Goal: Task Accomplishment & Management: Manage account settings

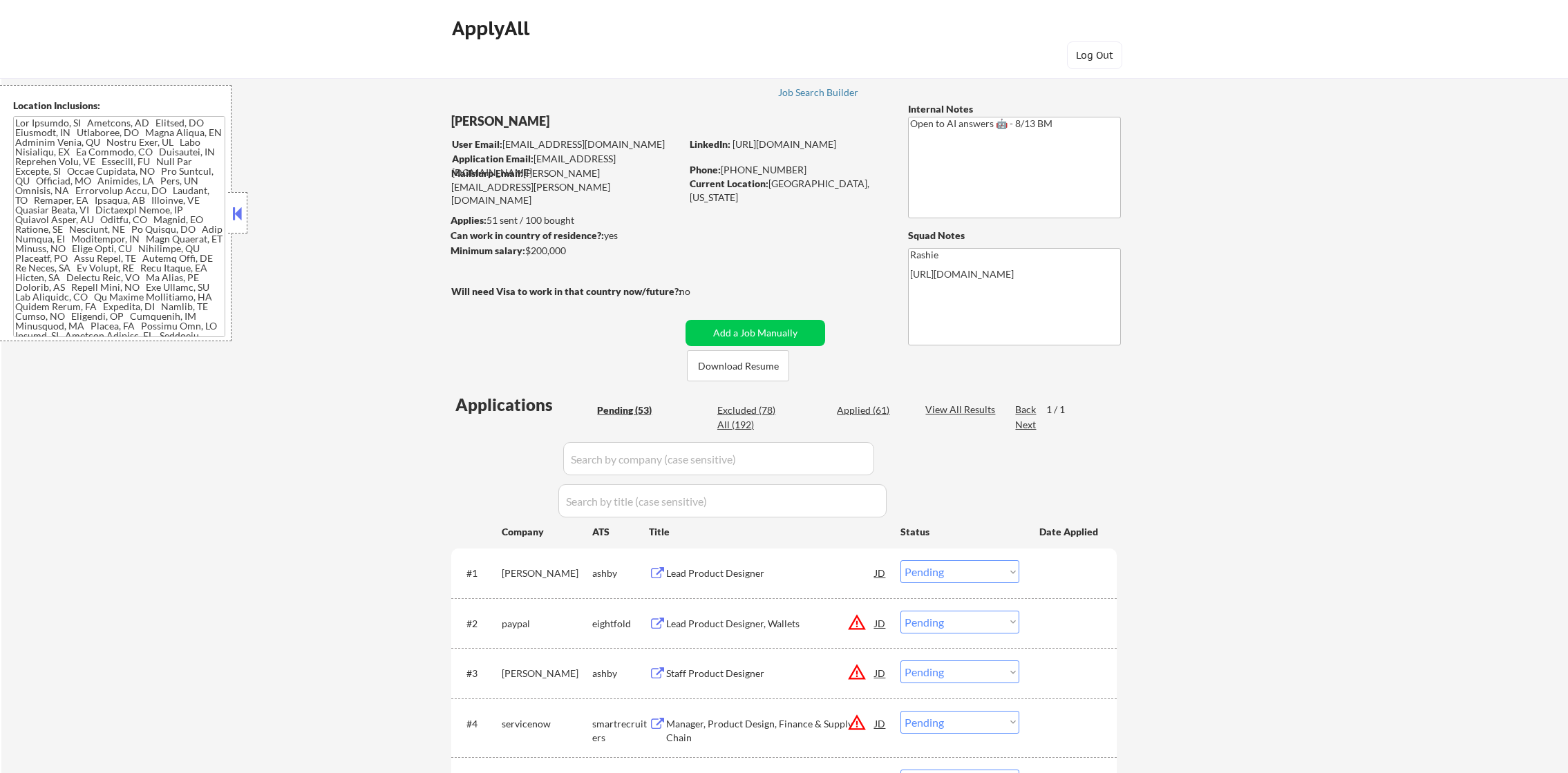
select select ""pending""
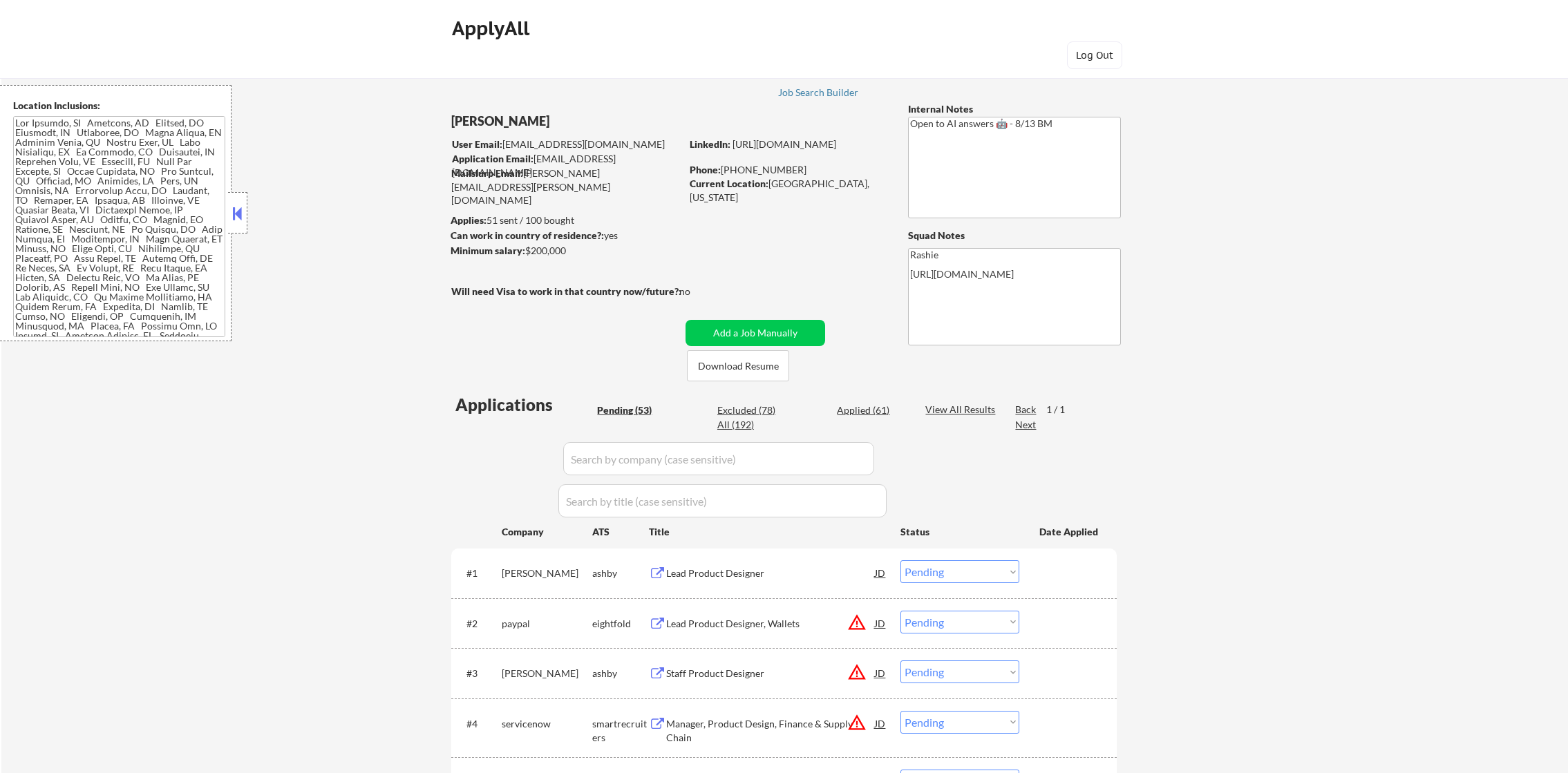
select select ""pending""
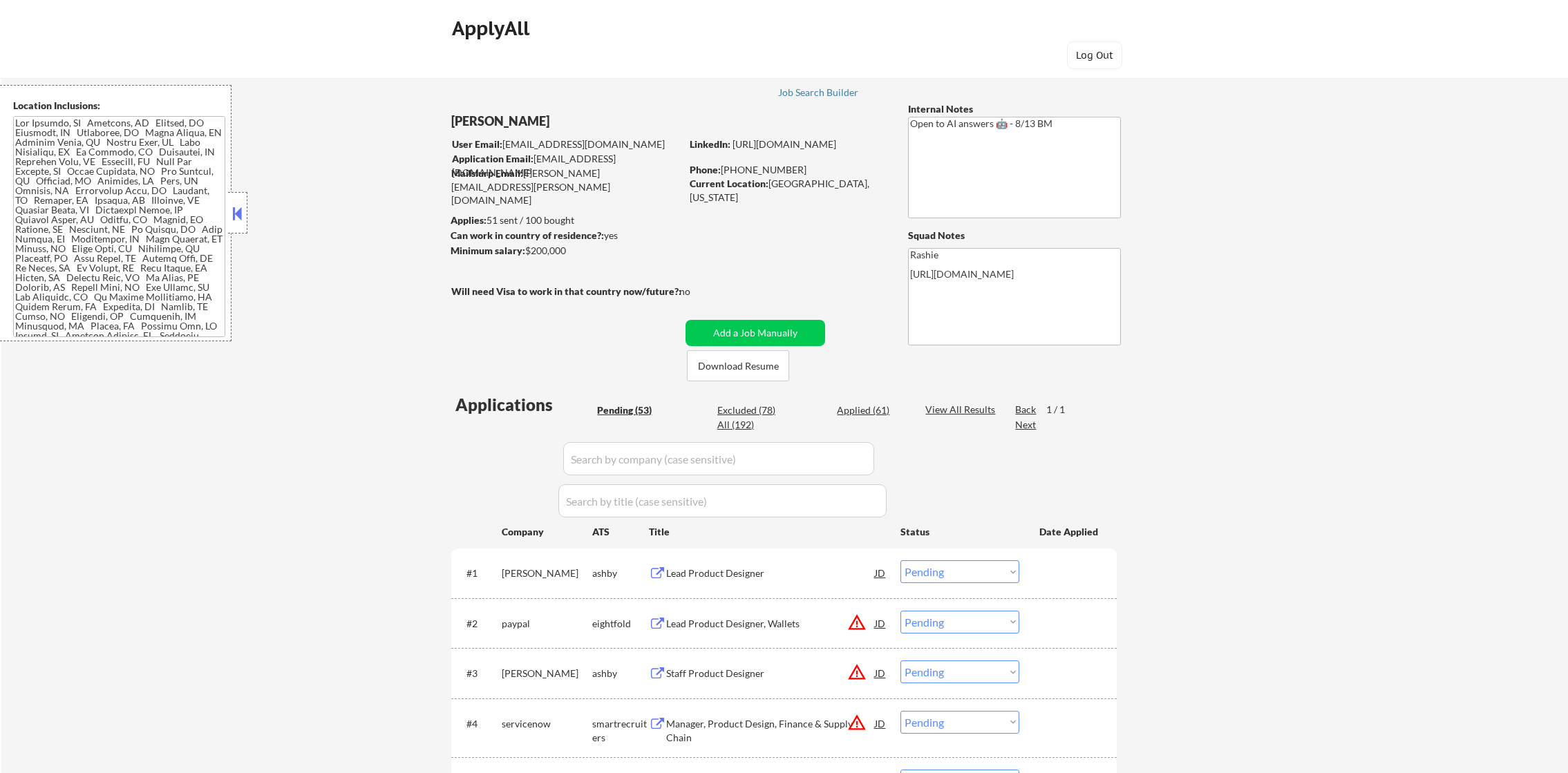
select select ""pending""
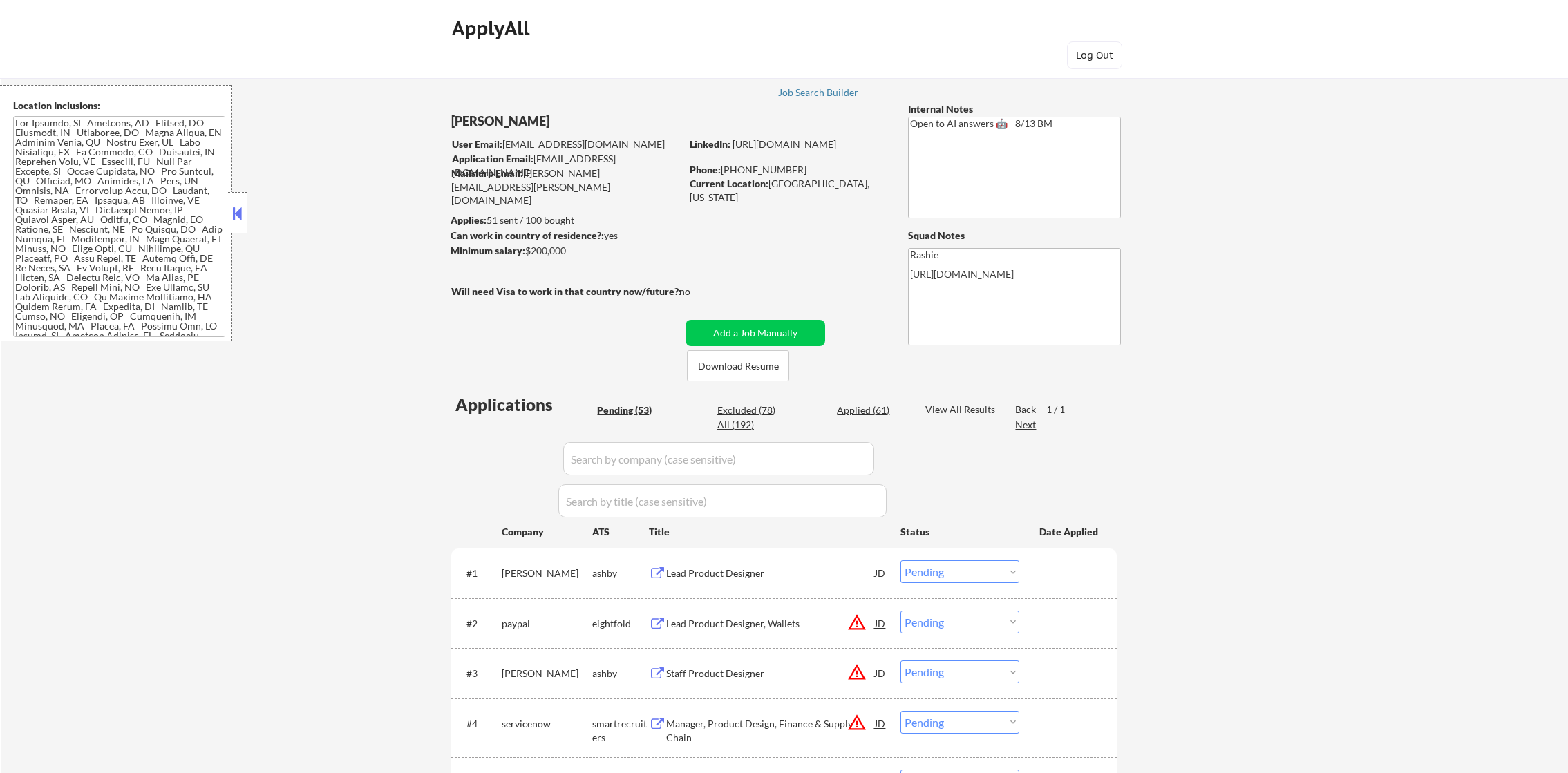
select select ""pending""
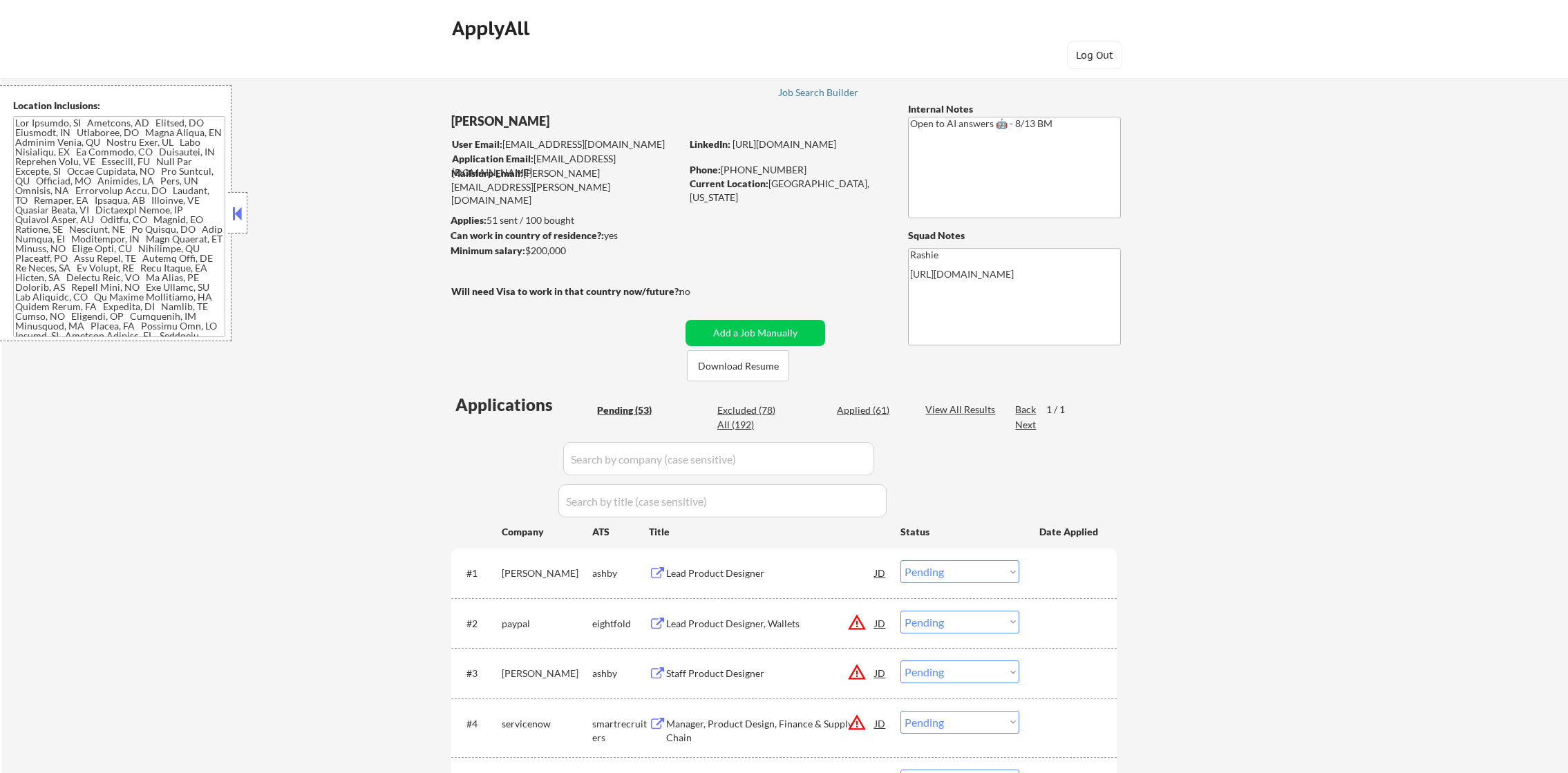
select select ""pending""
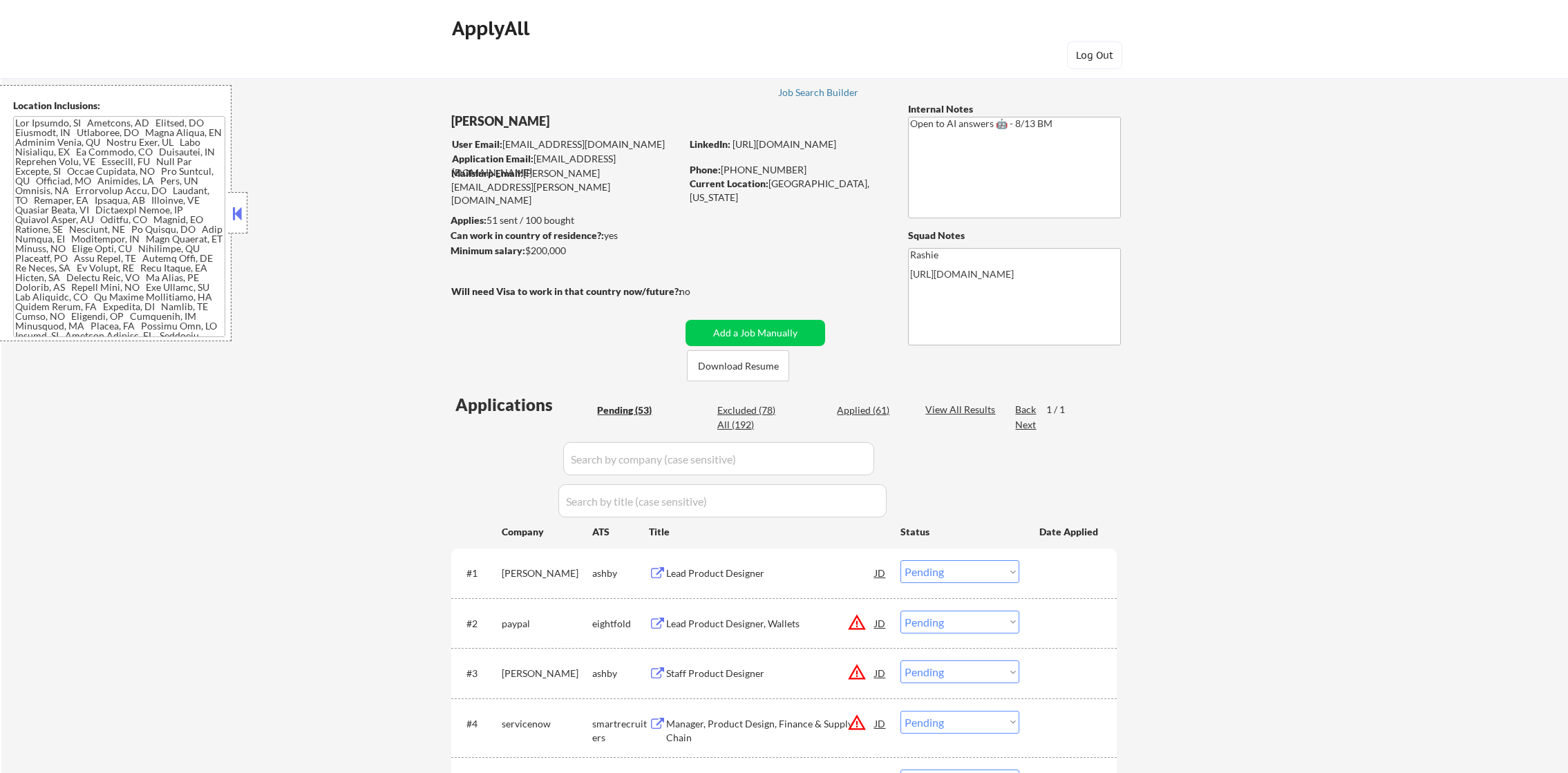
select select ""pending""
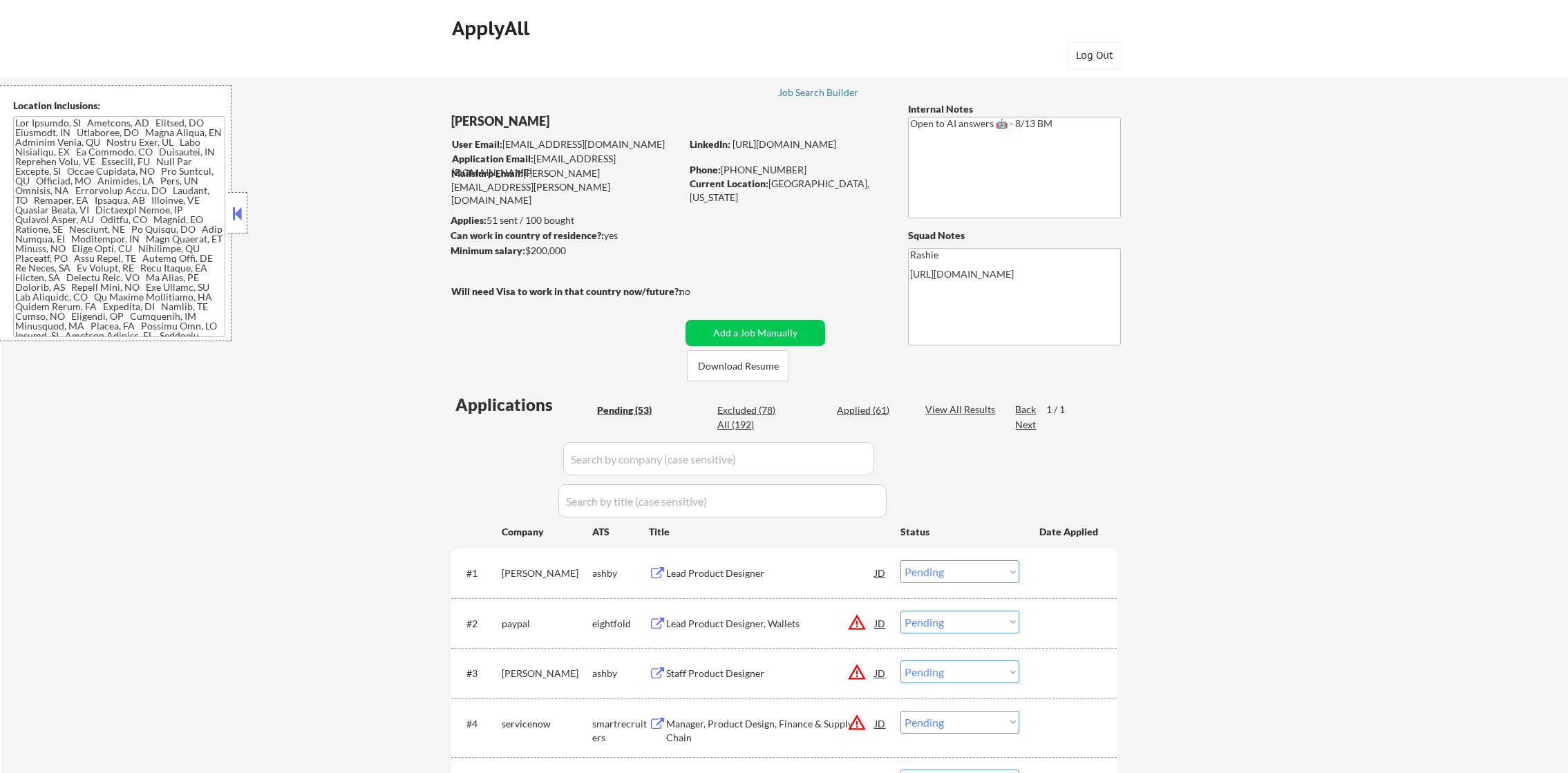
select select ""pending""
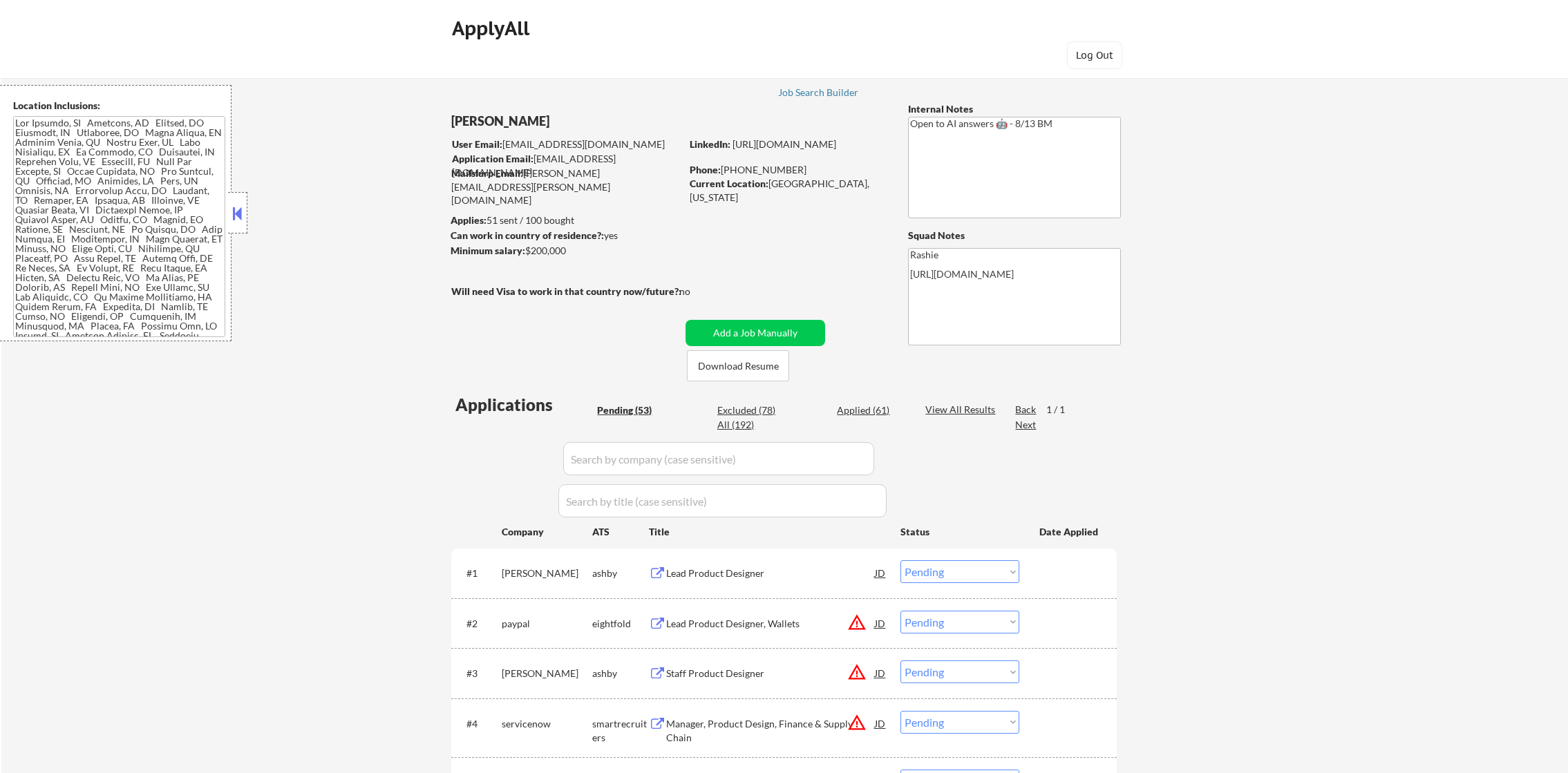
select select ""pending""
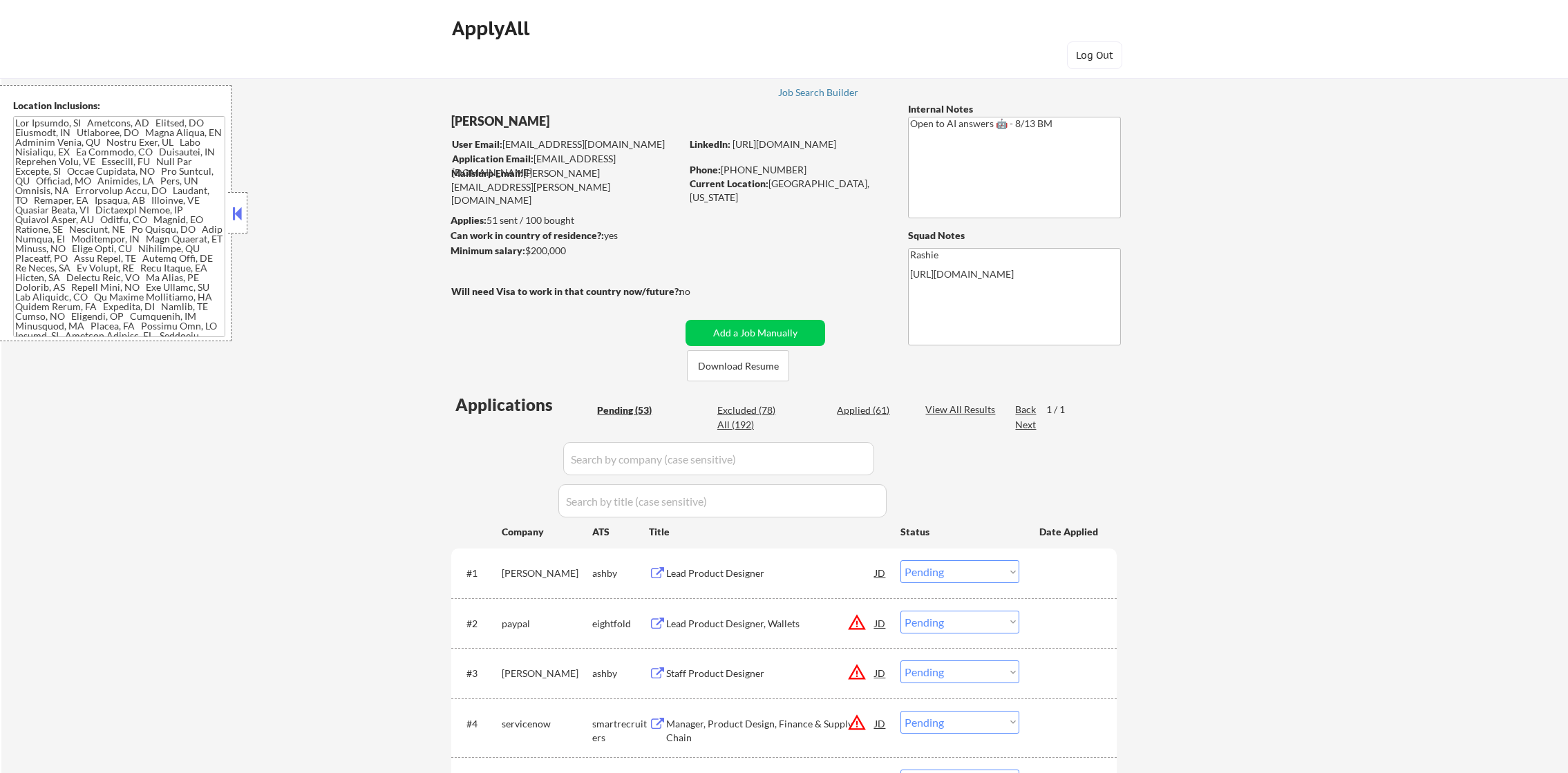
select select ""pending""
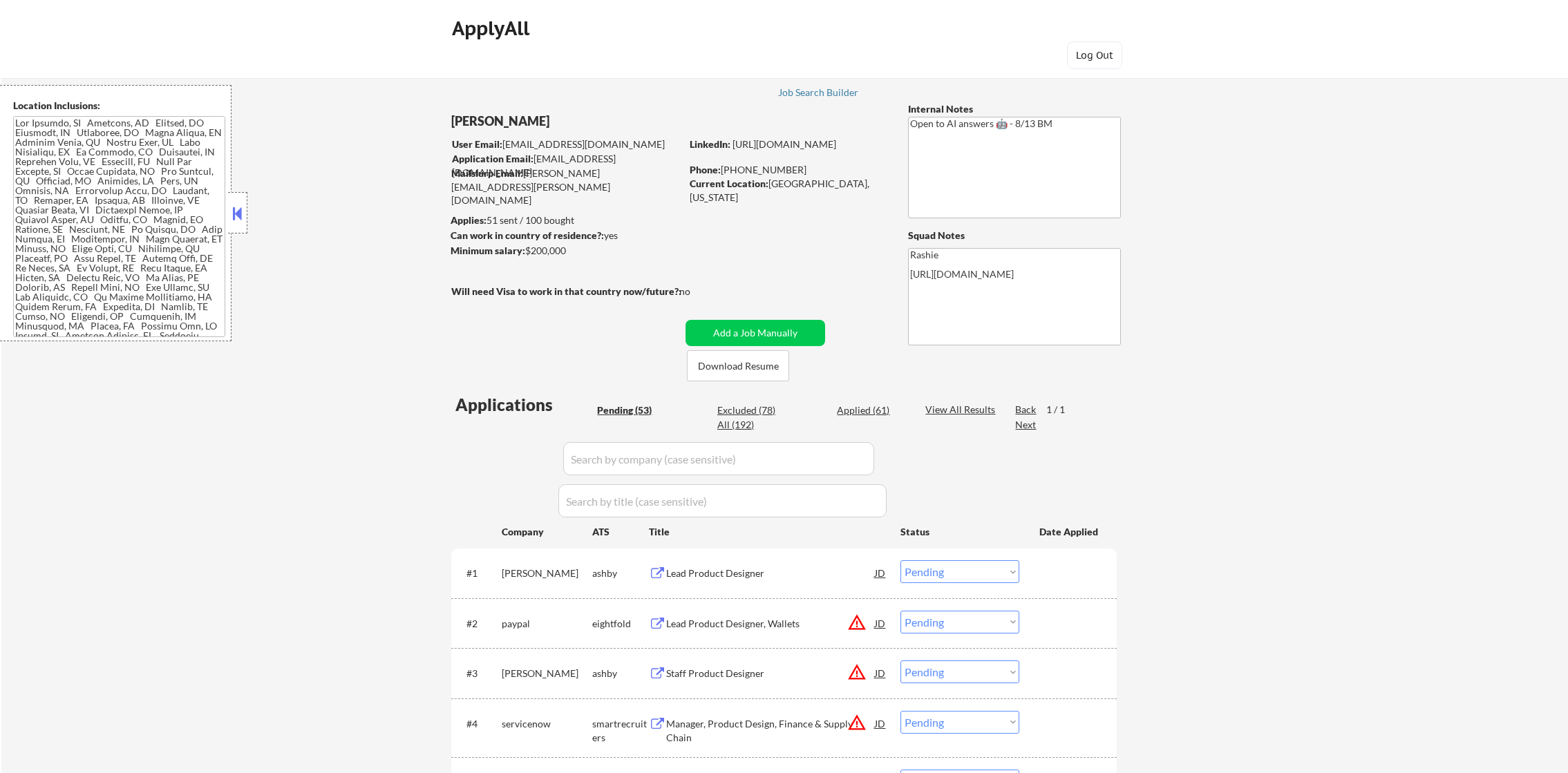
select select ""pending""
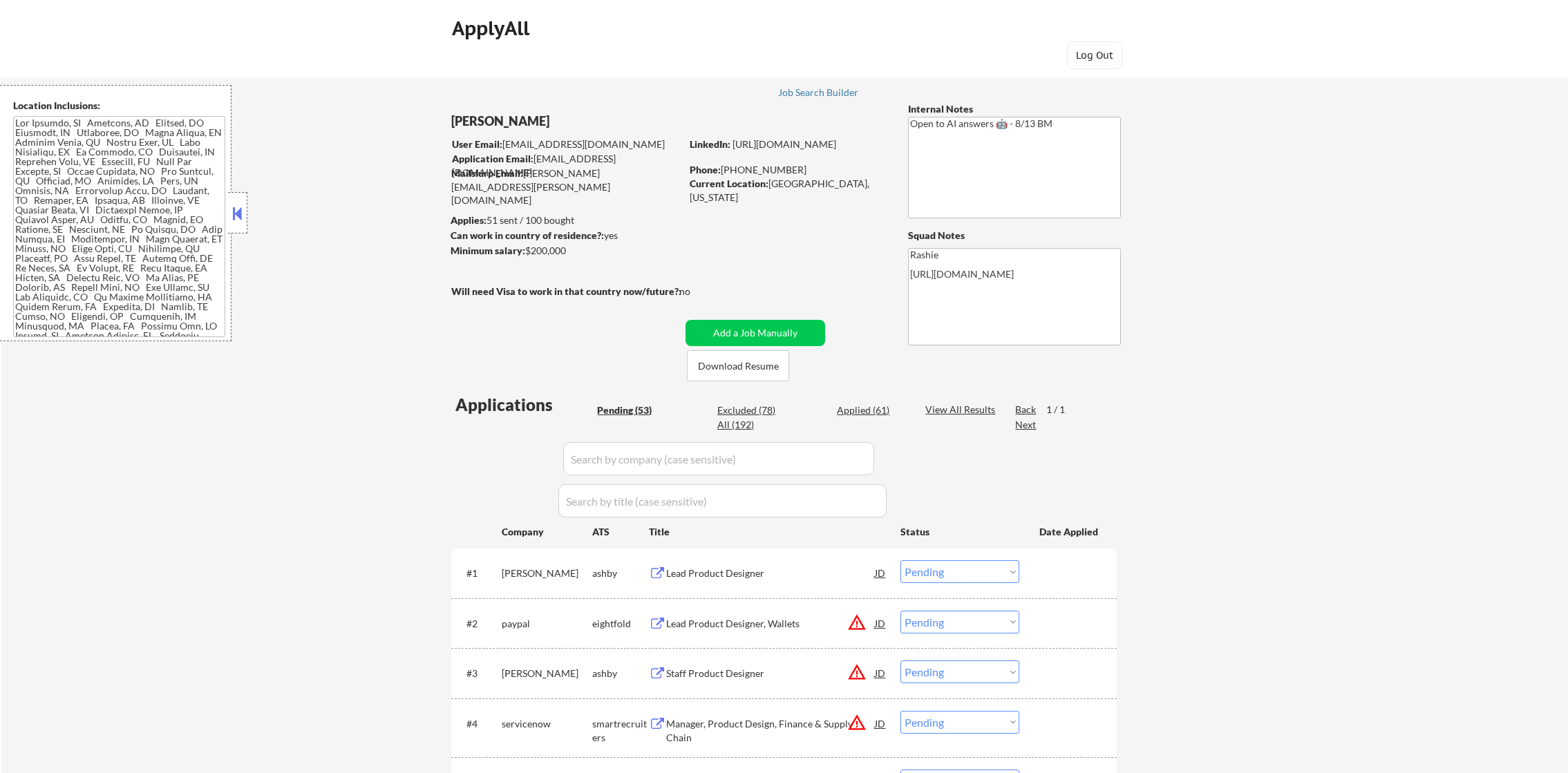
select select ""pending""
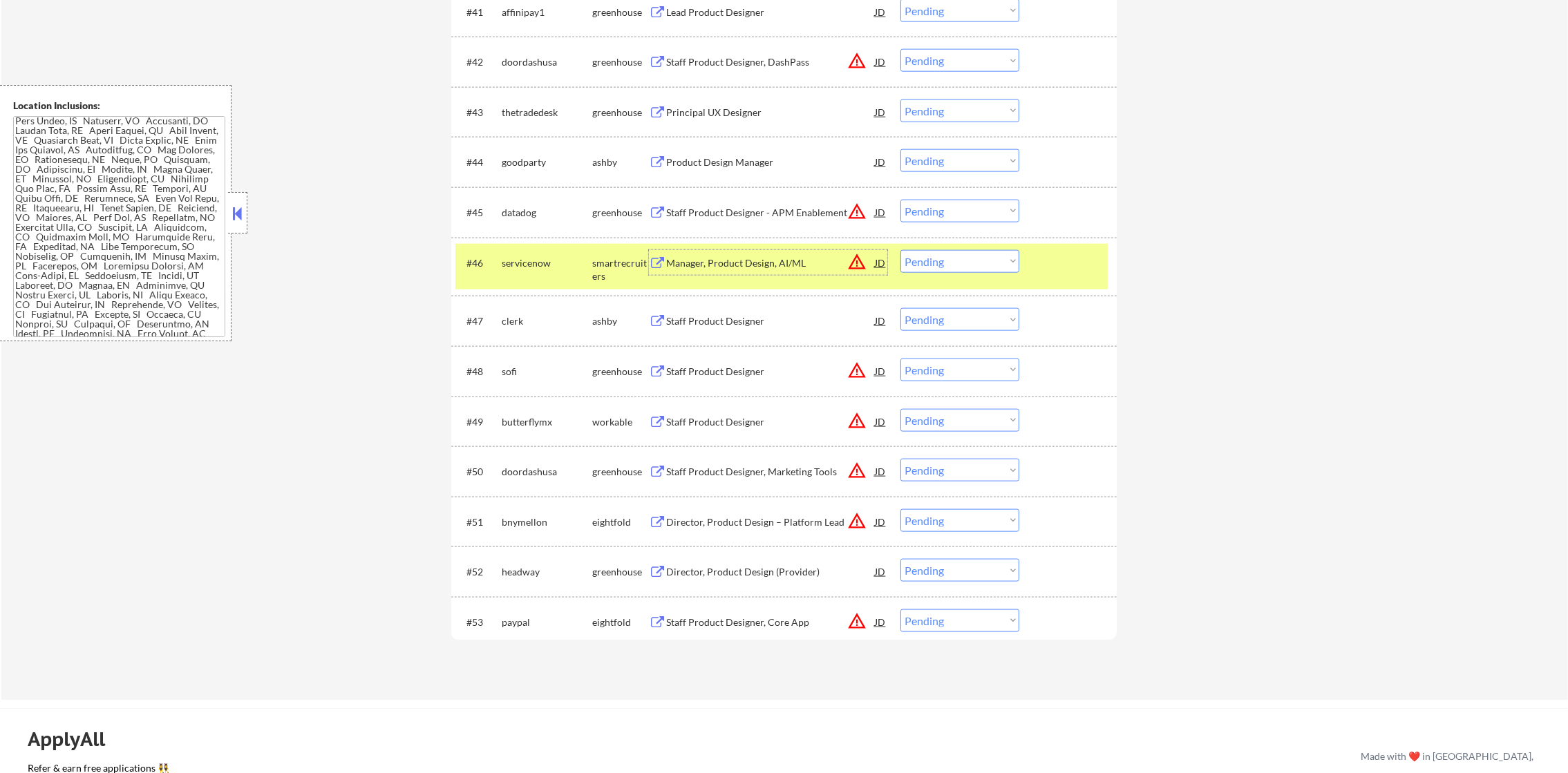
scroll to position [2634, 0]
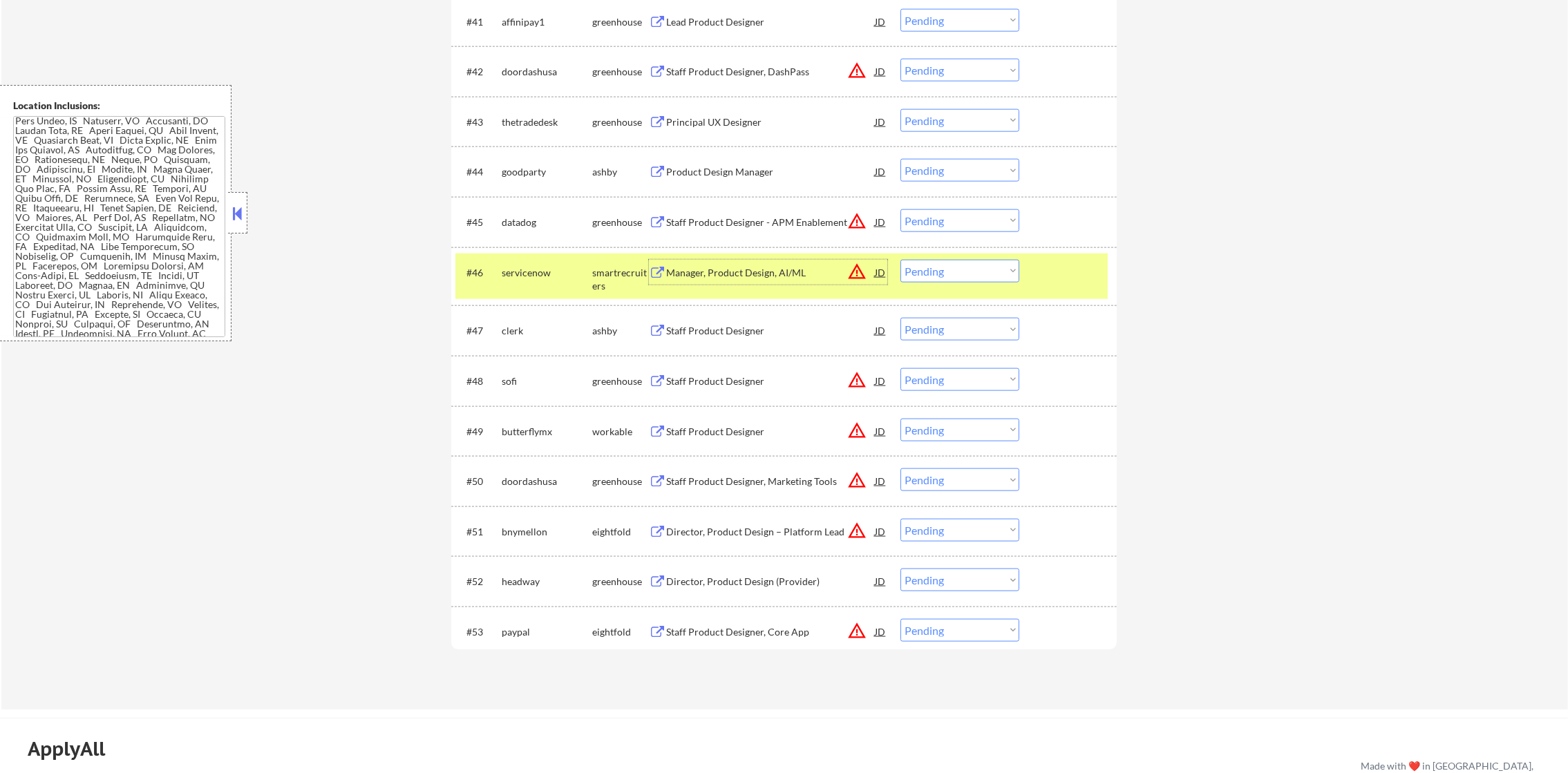
click at [524, 273] on div "servicenow" at bounding box center [547, 272] width 91 height 13
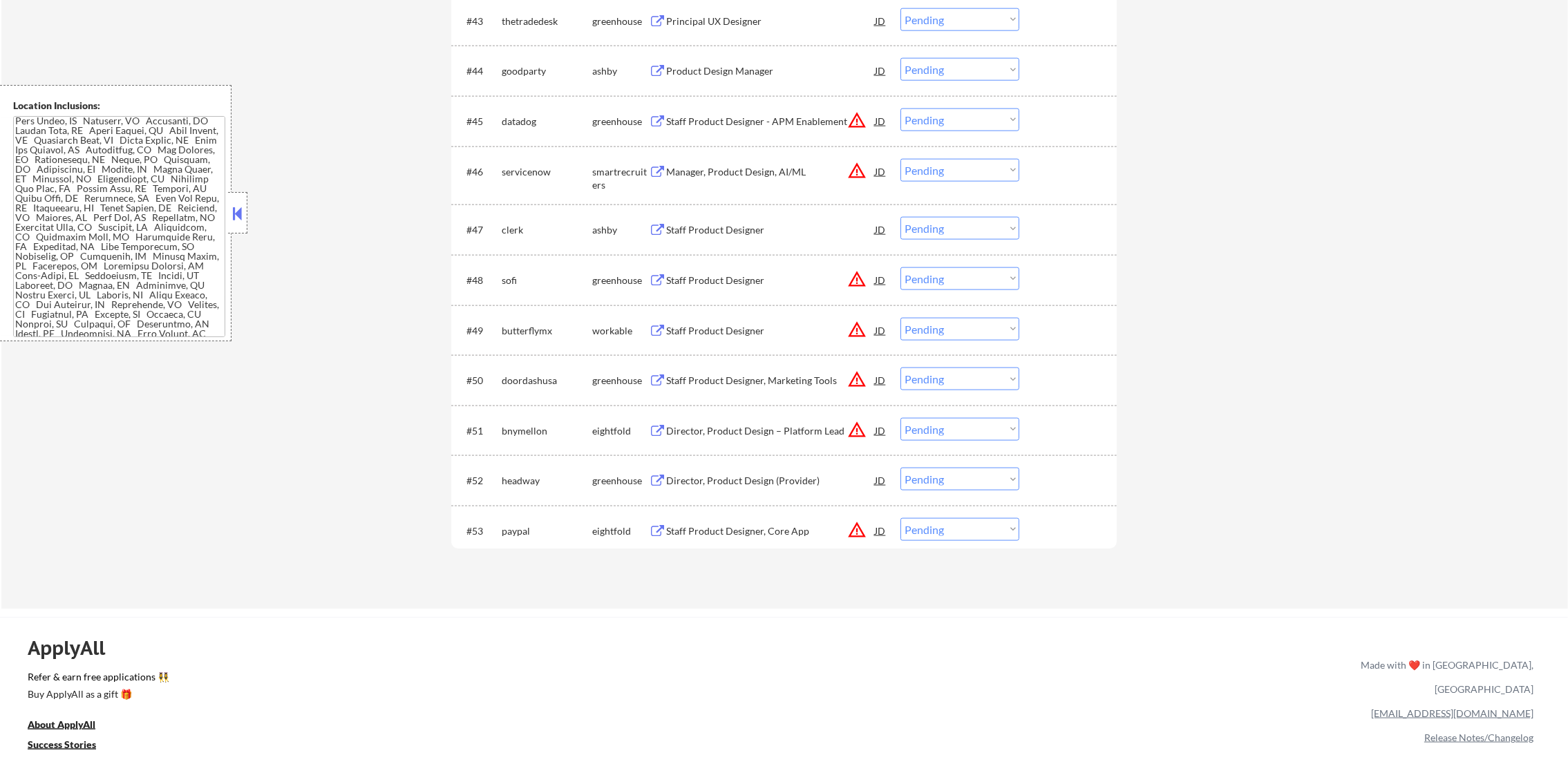
scroll to position [2738, 0]
click at [740, 218] on div "Staff Product Designer" at bounding box center [771, 227] width 209 height 25
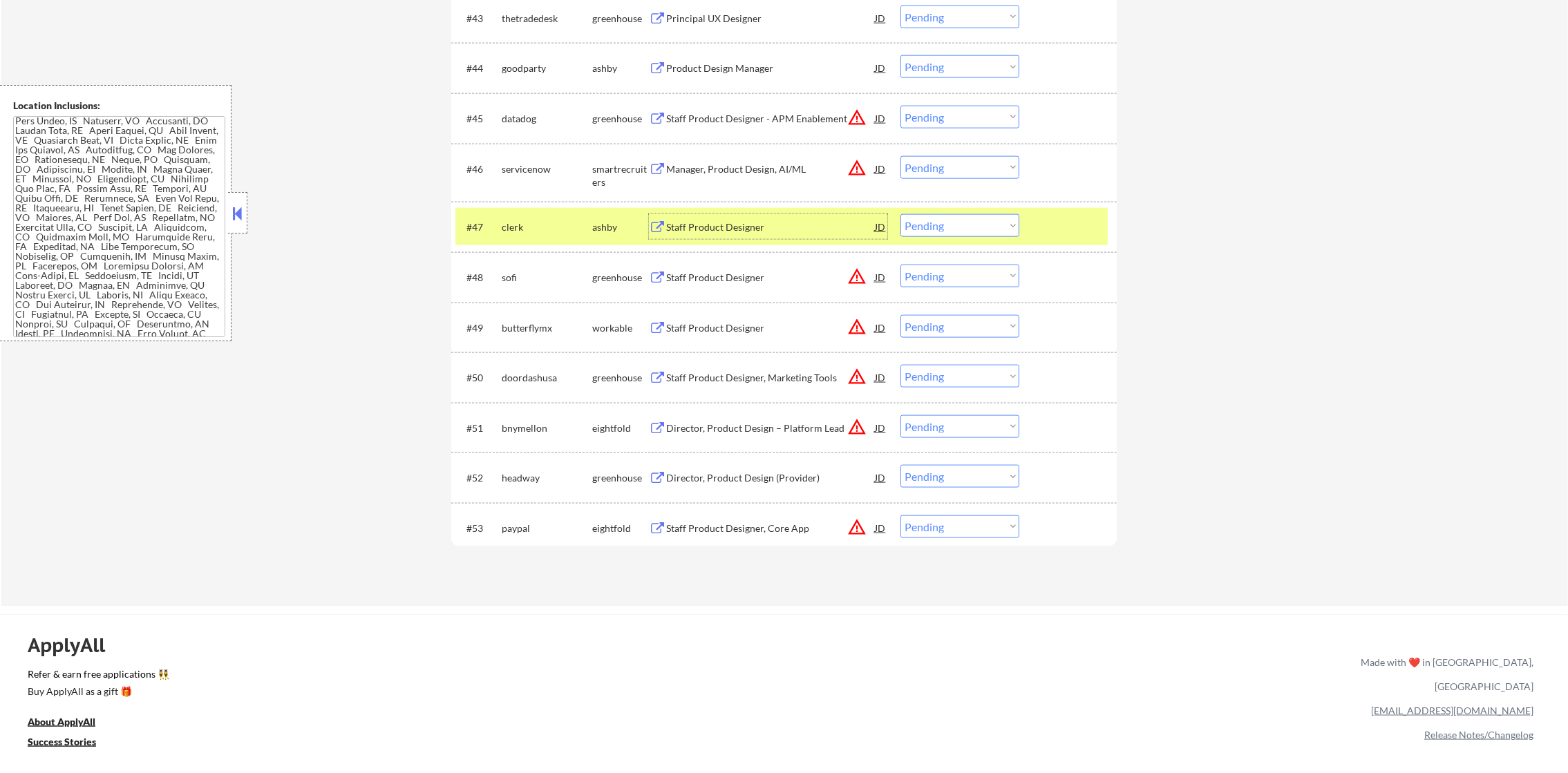
click at [925, 219] on select "Choose an option... Pending Applied Excluded (Questions) Excluded (Expired) Exc…" at bounding box center [960, 225] width 119 height 22
click at [901, 214] on select "Choose an option... Pending Applied Excluded (Questions) Excluded (Expired) Exc…" at bounding box center [960, 225] width 119 height 22
click at [548, 235] on div "clerk" at bounding box center [547, 227] width 91 height 25
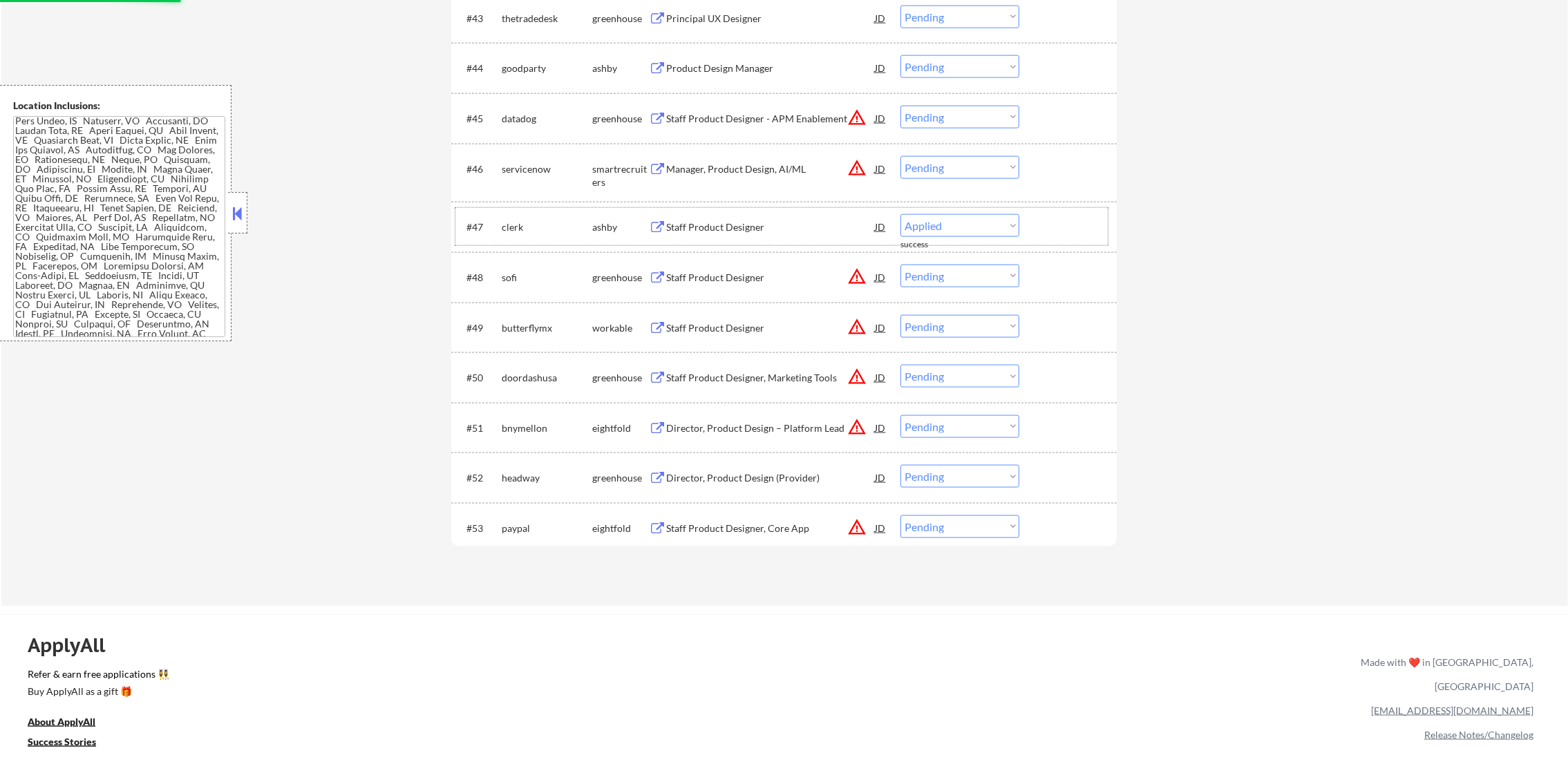
select select ""pending""
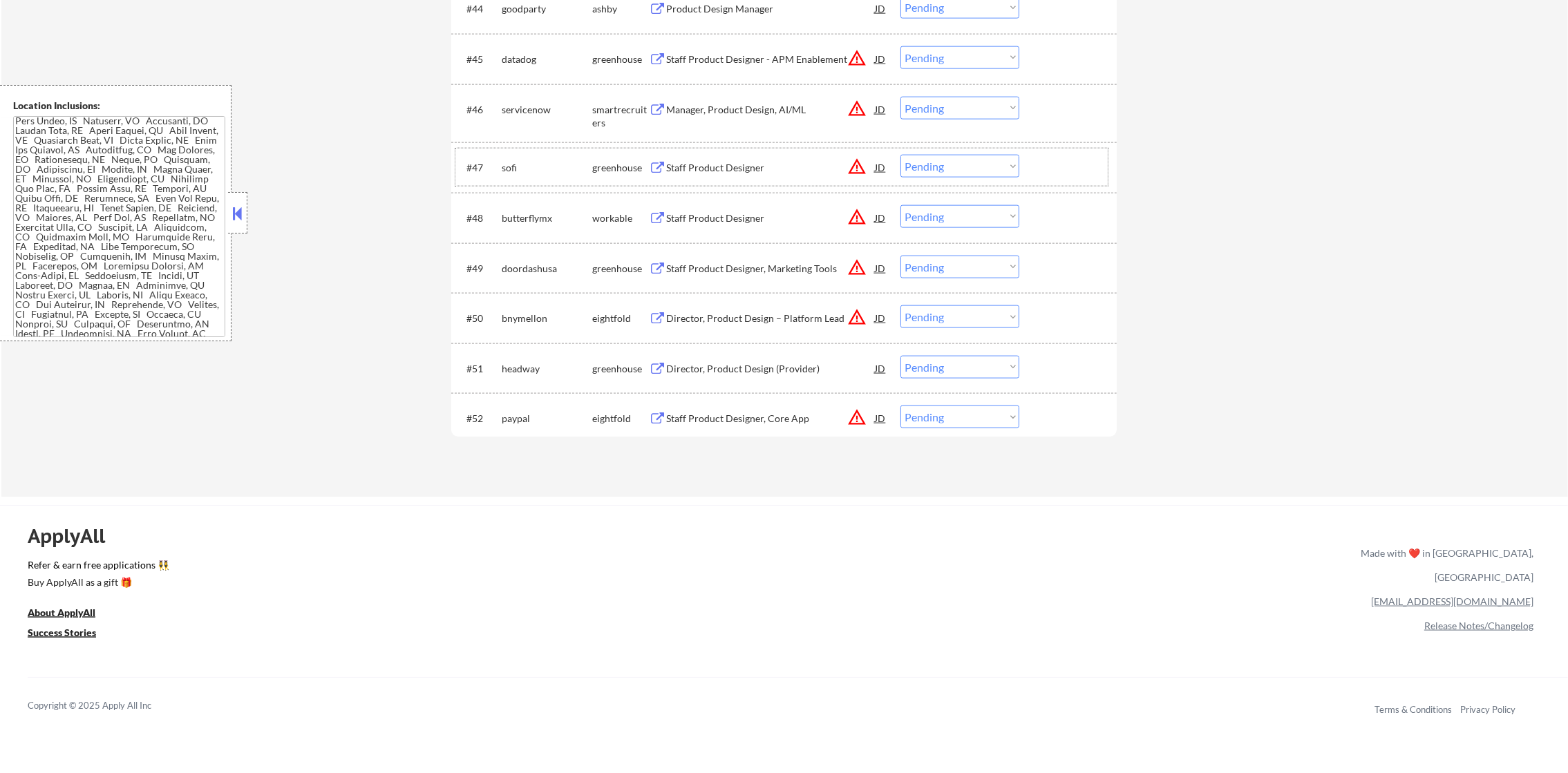
scroll to position [2865, 0]
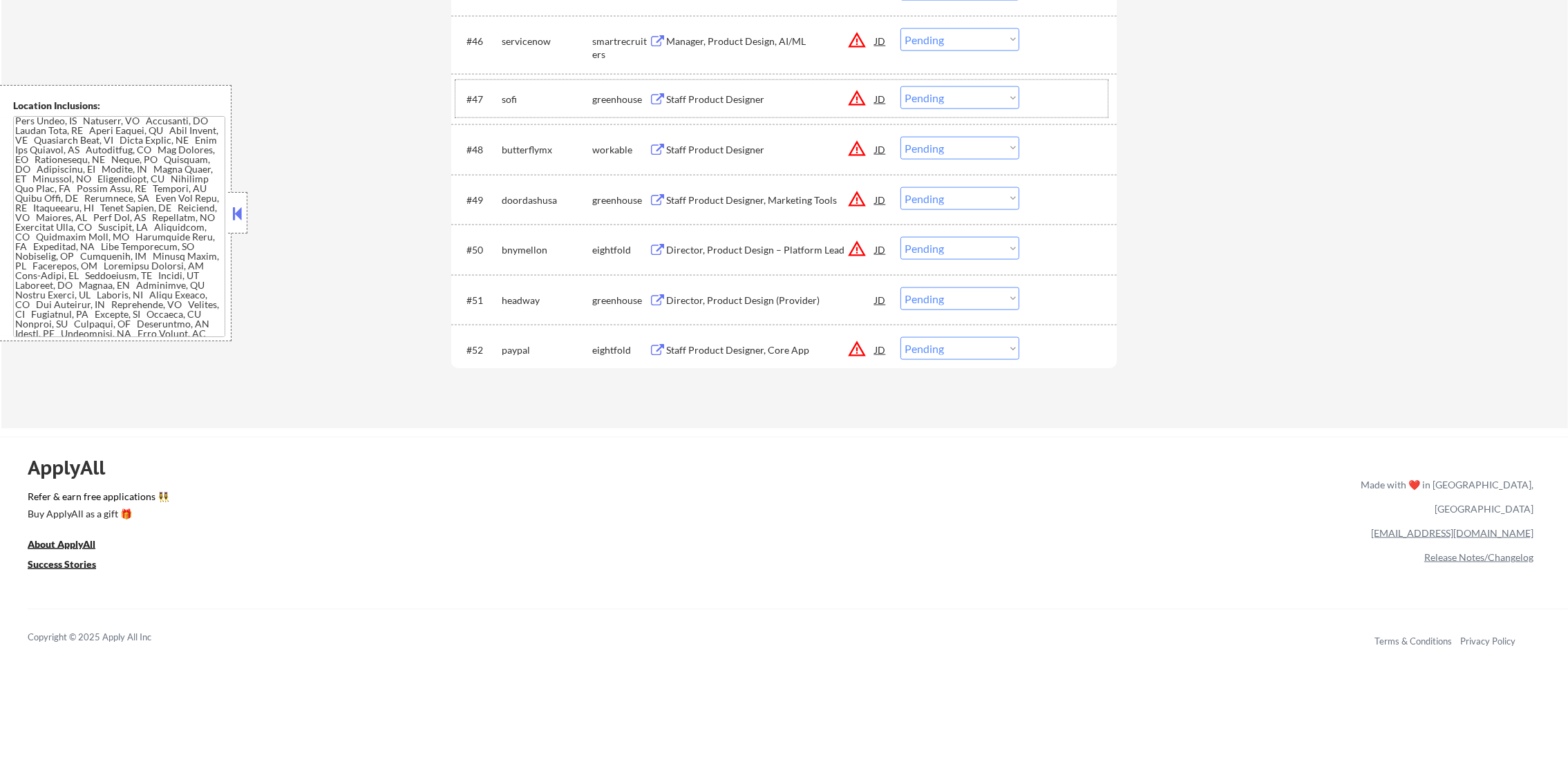
click at [739, 248] on div "Director, Product Design – Platform Lead" at bounding box center [771, 250] width 209 height 13
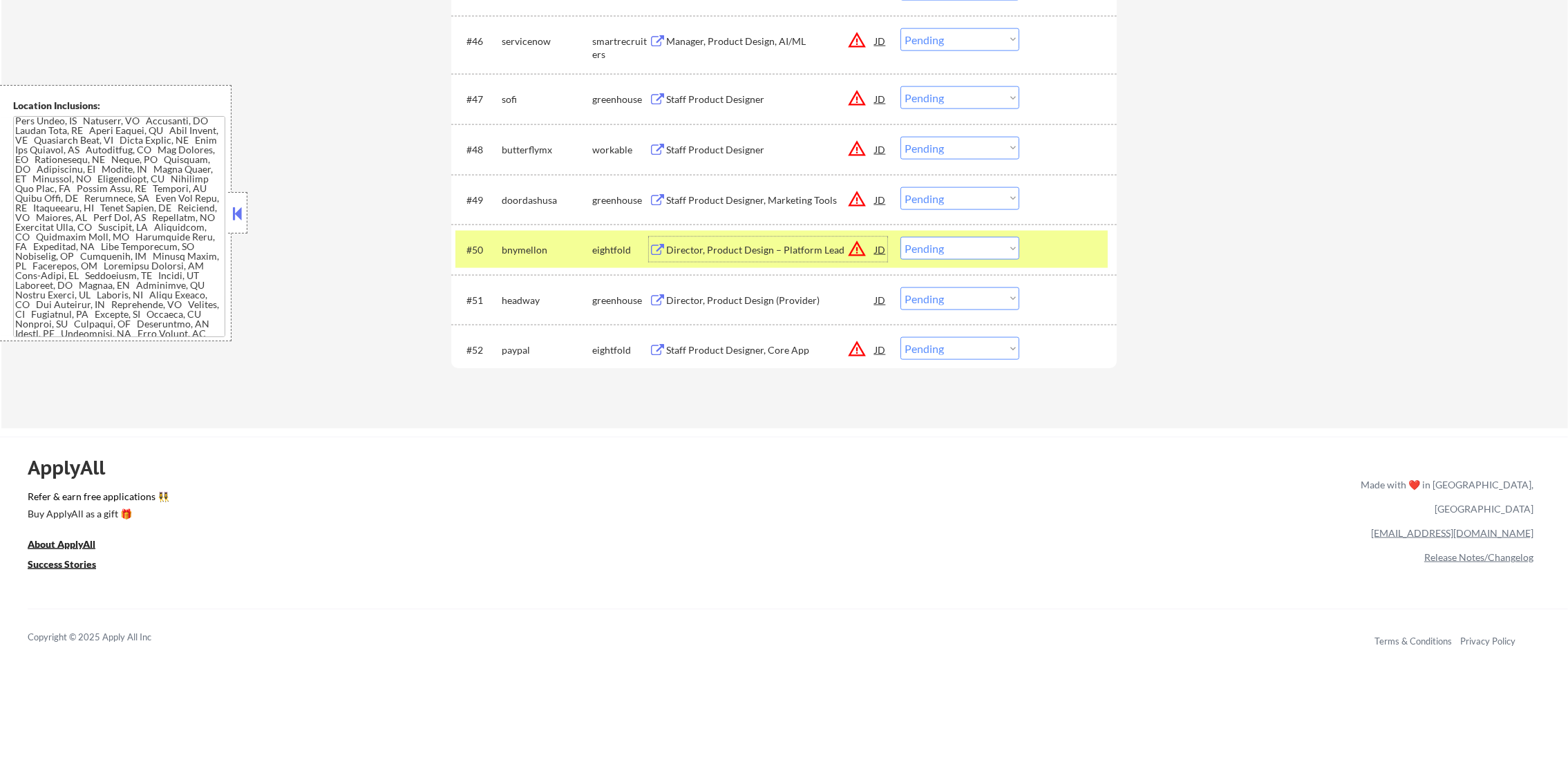
click at [507, 244] on div "bnymellon" at bounding box center [547, 250] width 91 height 13
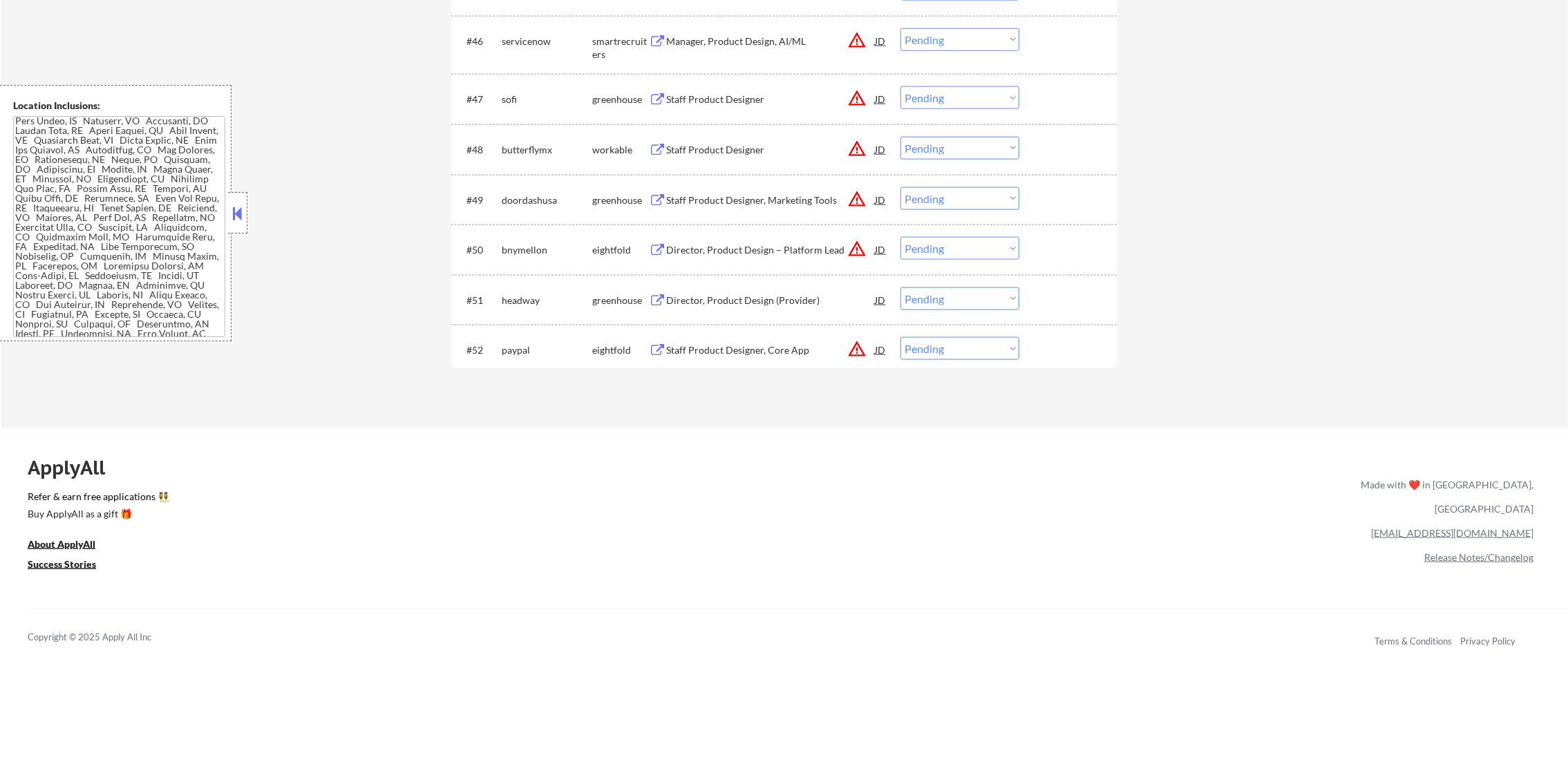
click at [797, 291] on div "Director, Product Design (Provider)" at bounding box center [771, 300] width 209 height 25
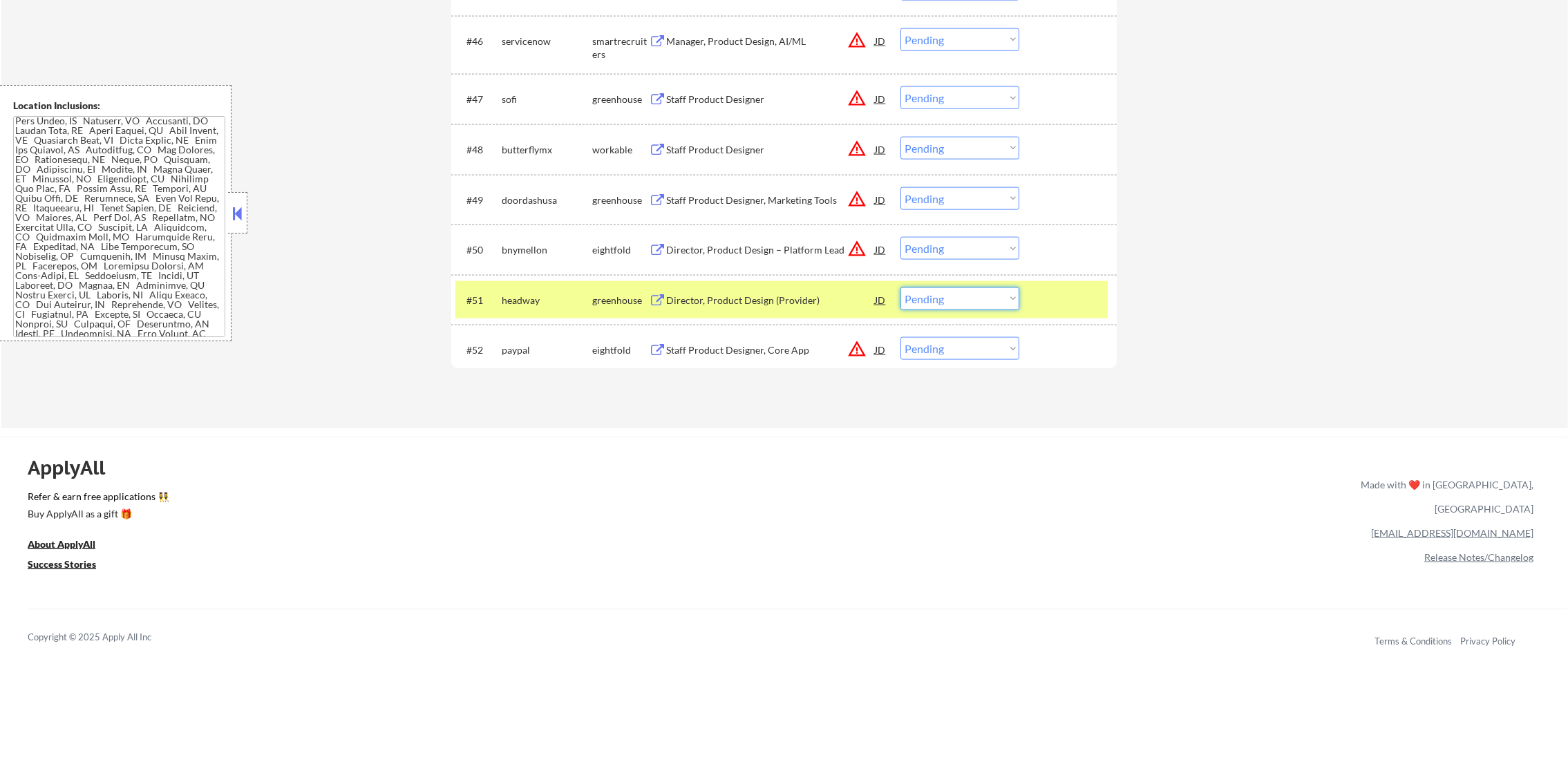
click at [916, 293] on select "Choose an option... Pending Applied Excluded (Questions) Excluded (Expired) Exc…" at bounding box center [960, 298] width 119 height 22
click at [901, 288] on select "Choose an option... Pending Applied Excluded (Questions) Excluded (Expired) Exc…" at bounding box center [960, 298] width 119 height 22
click at [538, 298] on div "headway" at bounding box center [547, 300] width 91 height 13
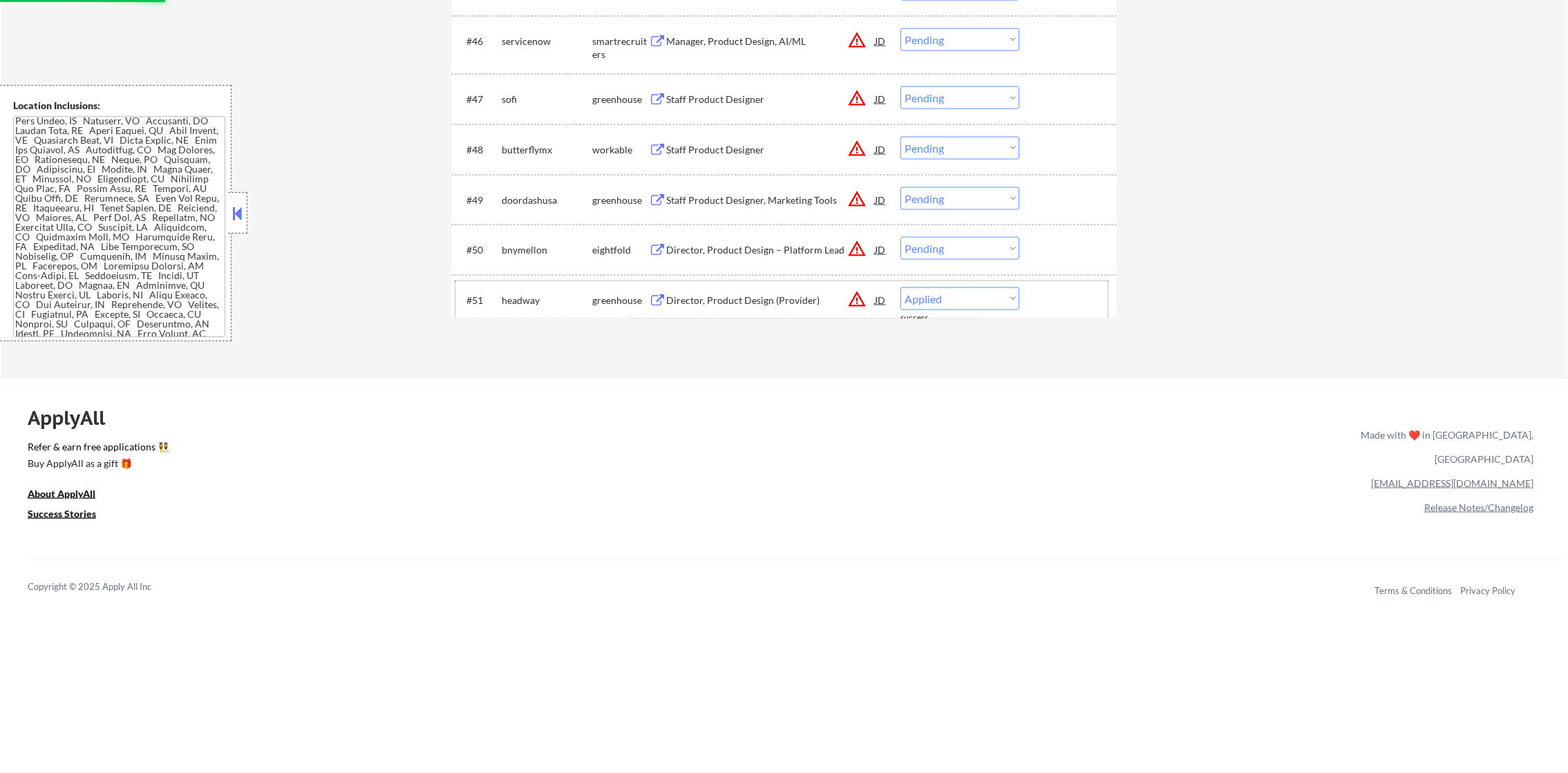
select select ""pending""
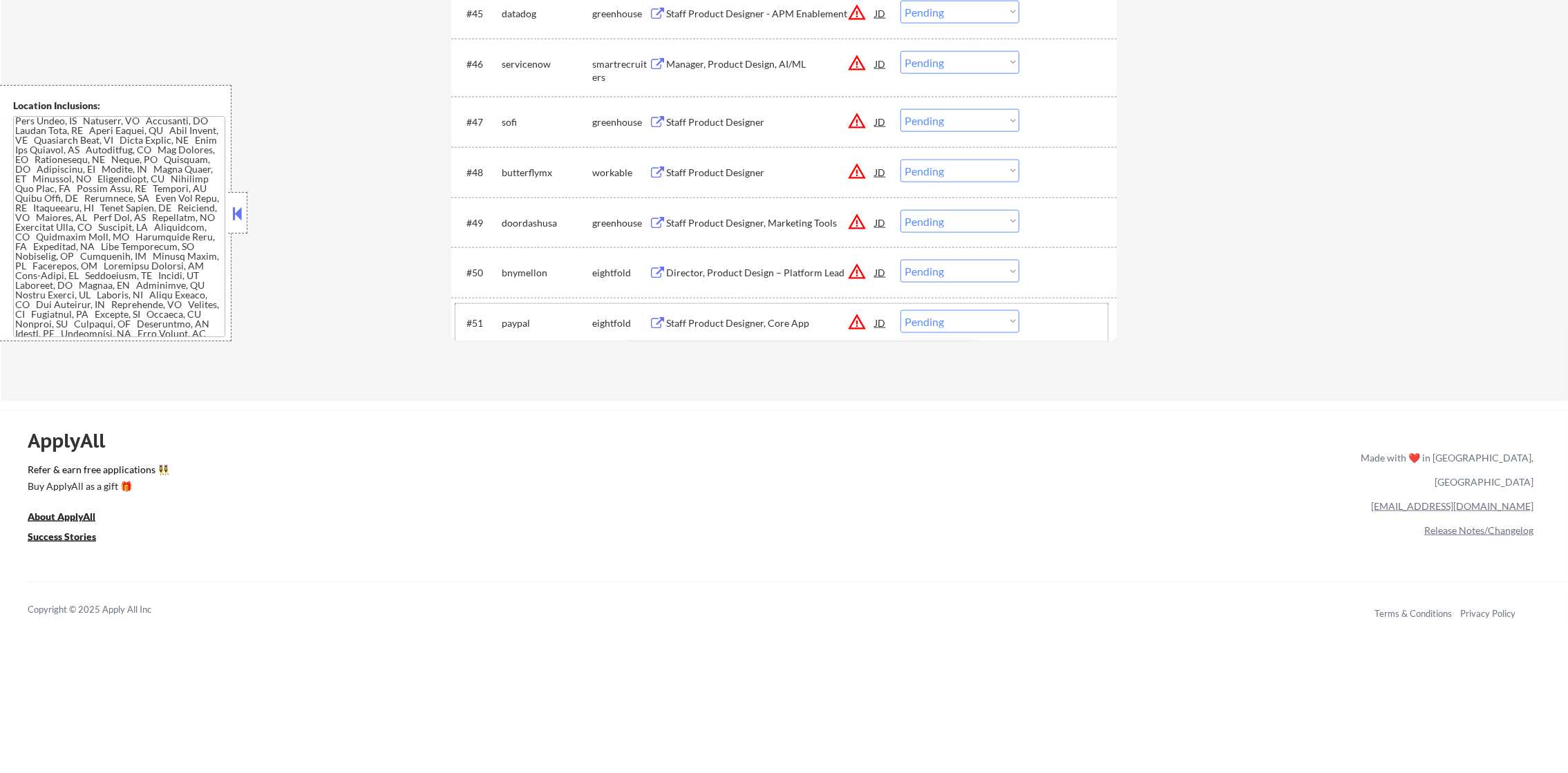
scroll to position [2830, 0]
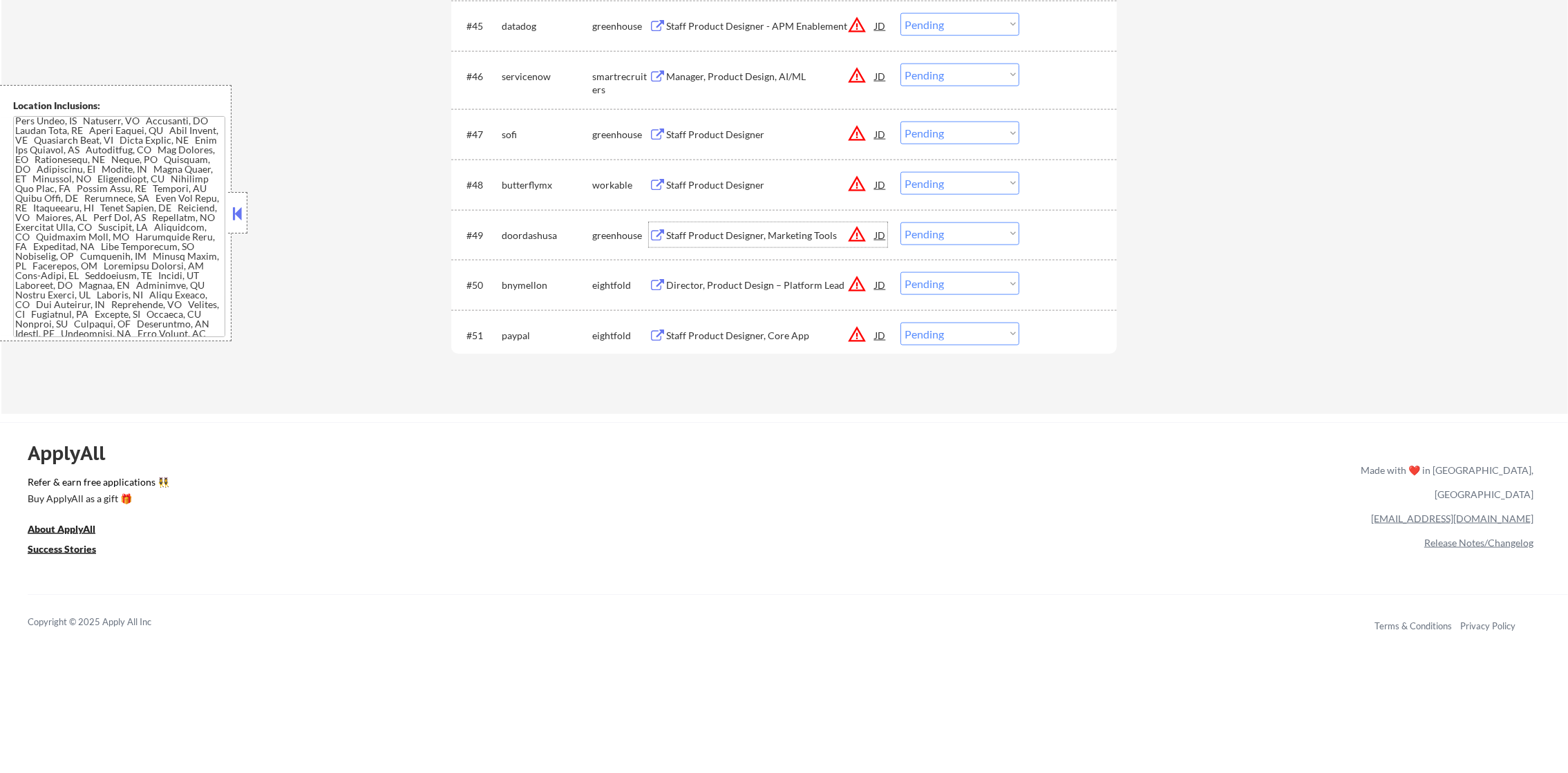
click at [758, 226] on div "Staff Product Designer, Marketing Tools" at bounding box center [771, 235] width 209 height 25
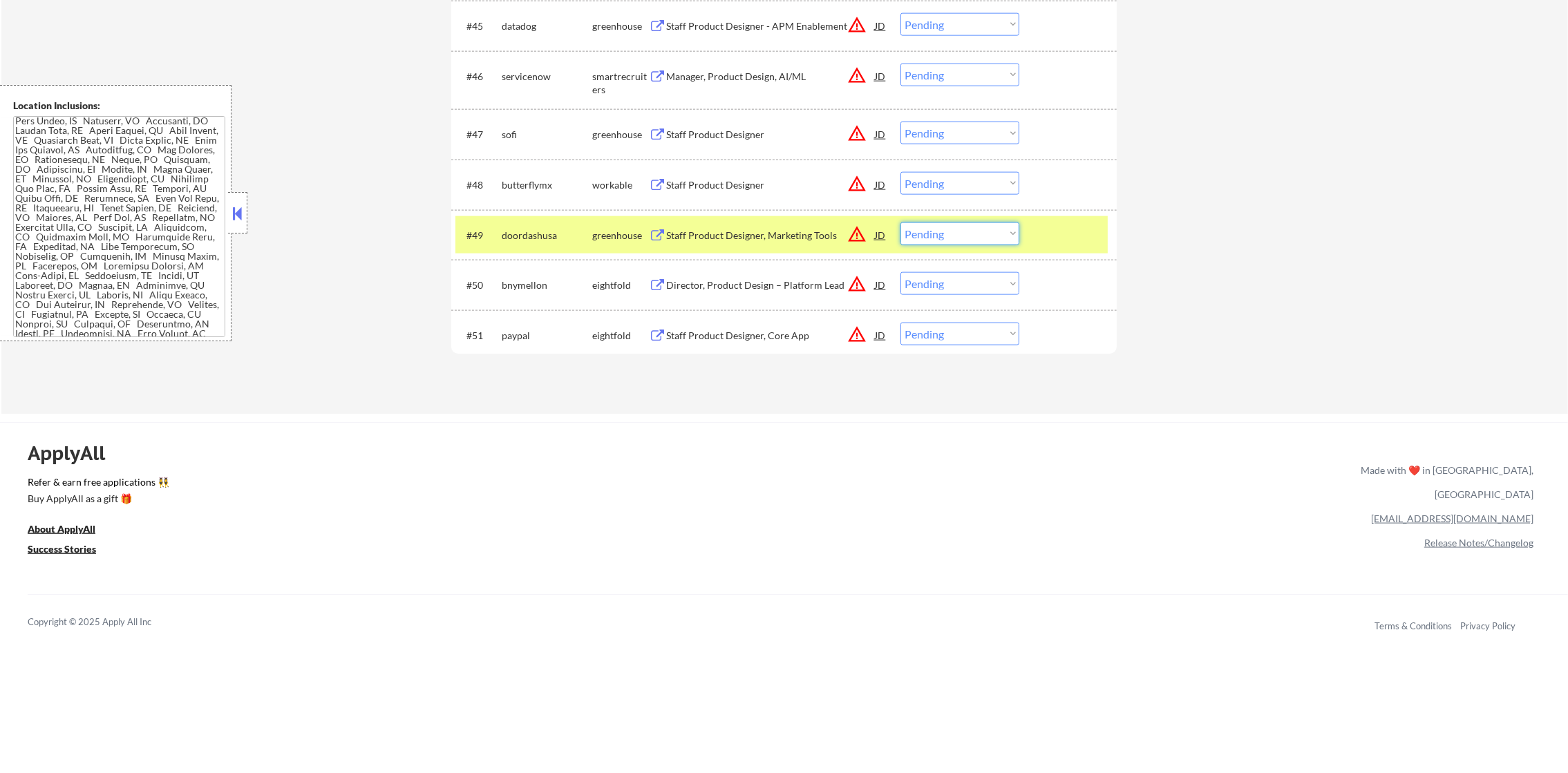
click at [919, 234] on select "Choose an option... Pending Applied Excluded (Questions) Excluded (Expired) Exc…" at bounding box center [960, 234] width 119 height 22
click at [901, 223] on select "Choose an option... Pending Applied Excluded (Questions) Excluded (Expired) Exc…" at bounding box center [960, 234] width 119 height 22
click at [517, 235] on div "doordashusa" at bounding box center [547, 235] width 91 height 13
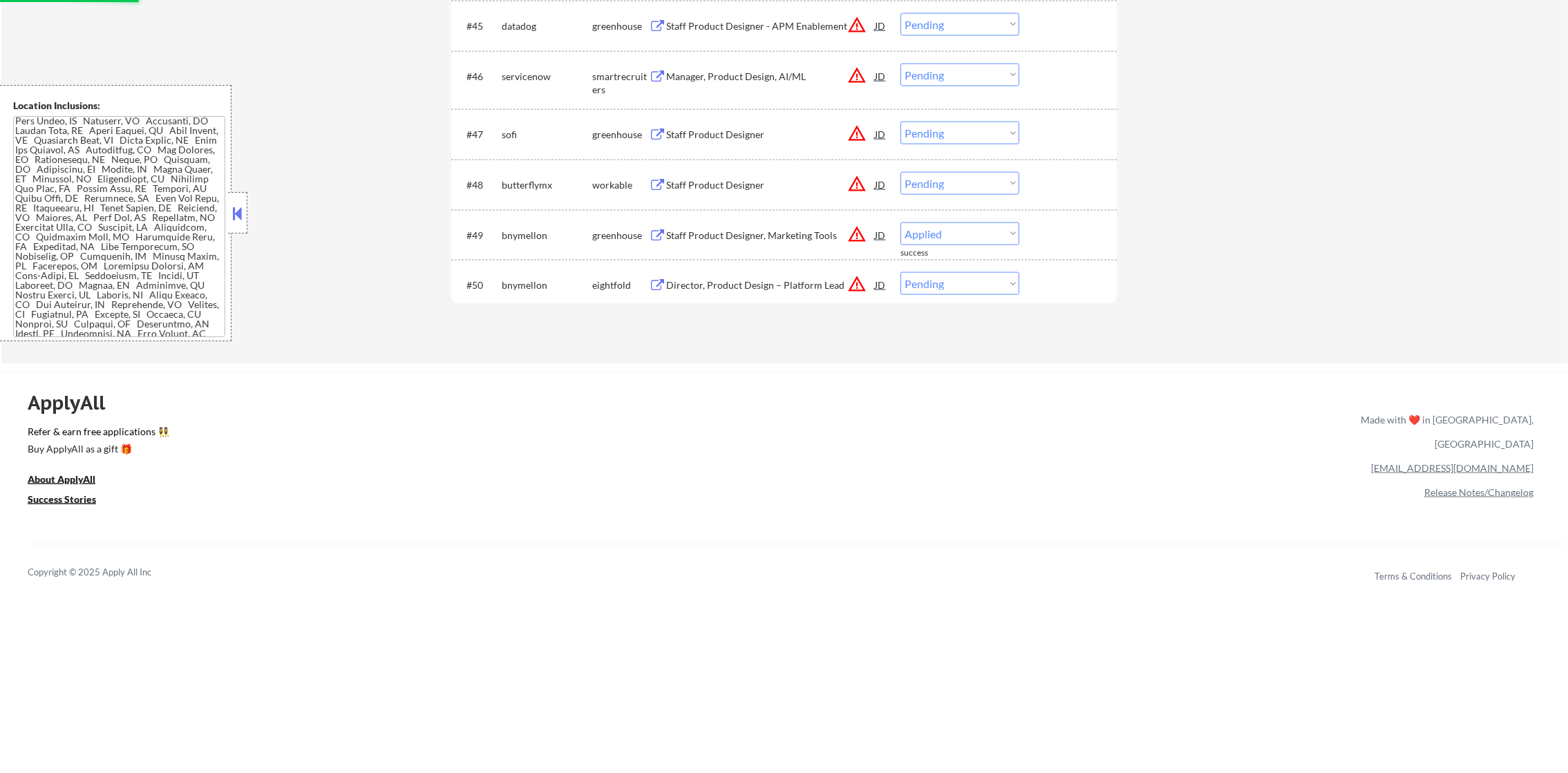
select select ""pending""
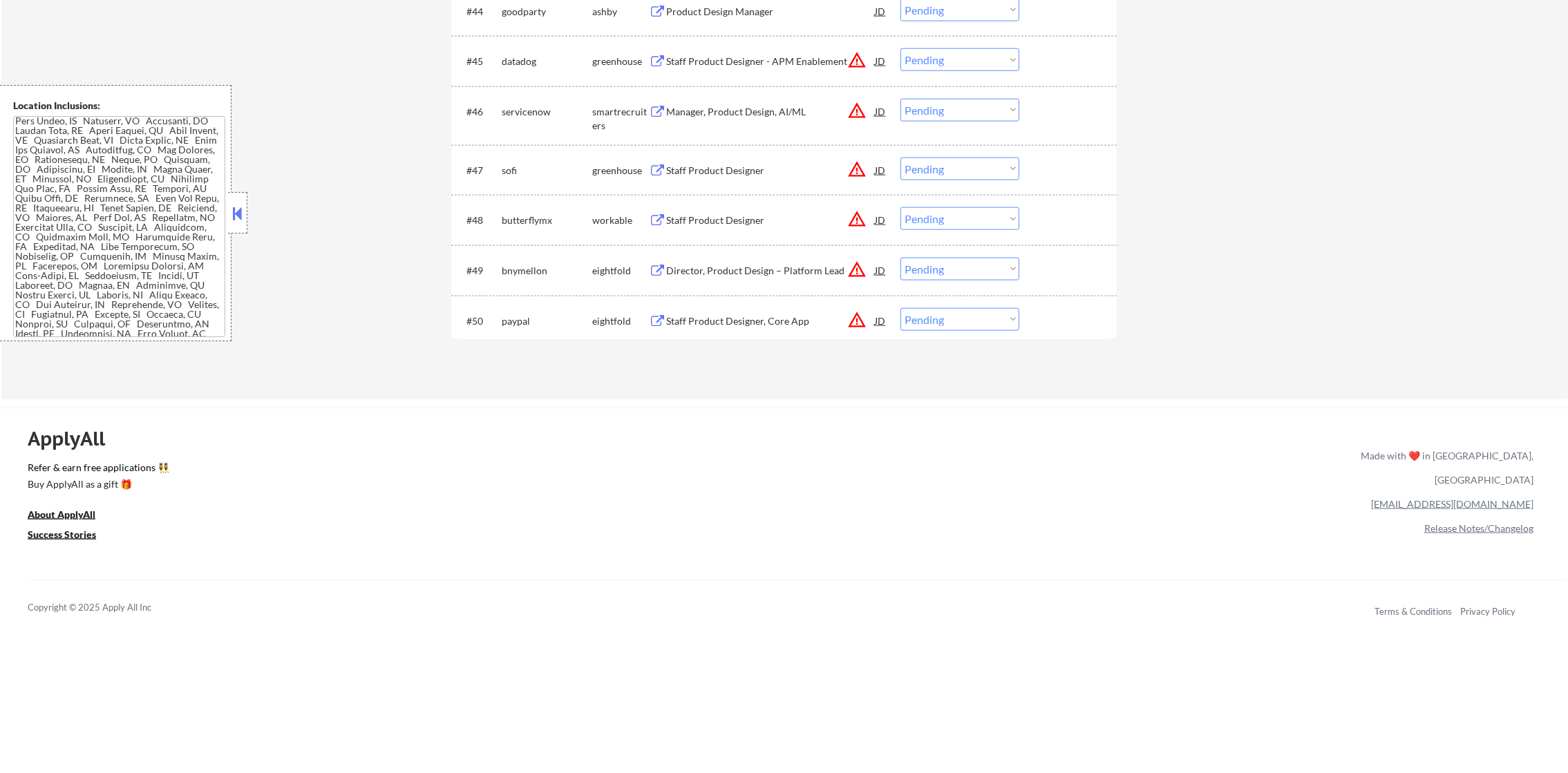
click at [728, 219] on div "Staff Product Designer" at bounding box center [771, 220] width 209 height 13
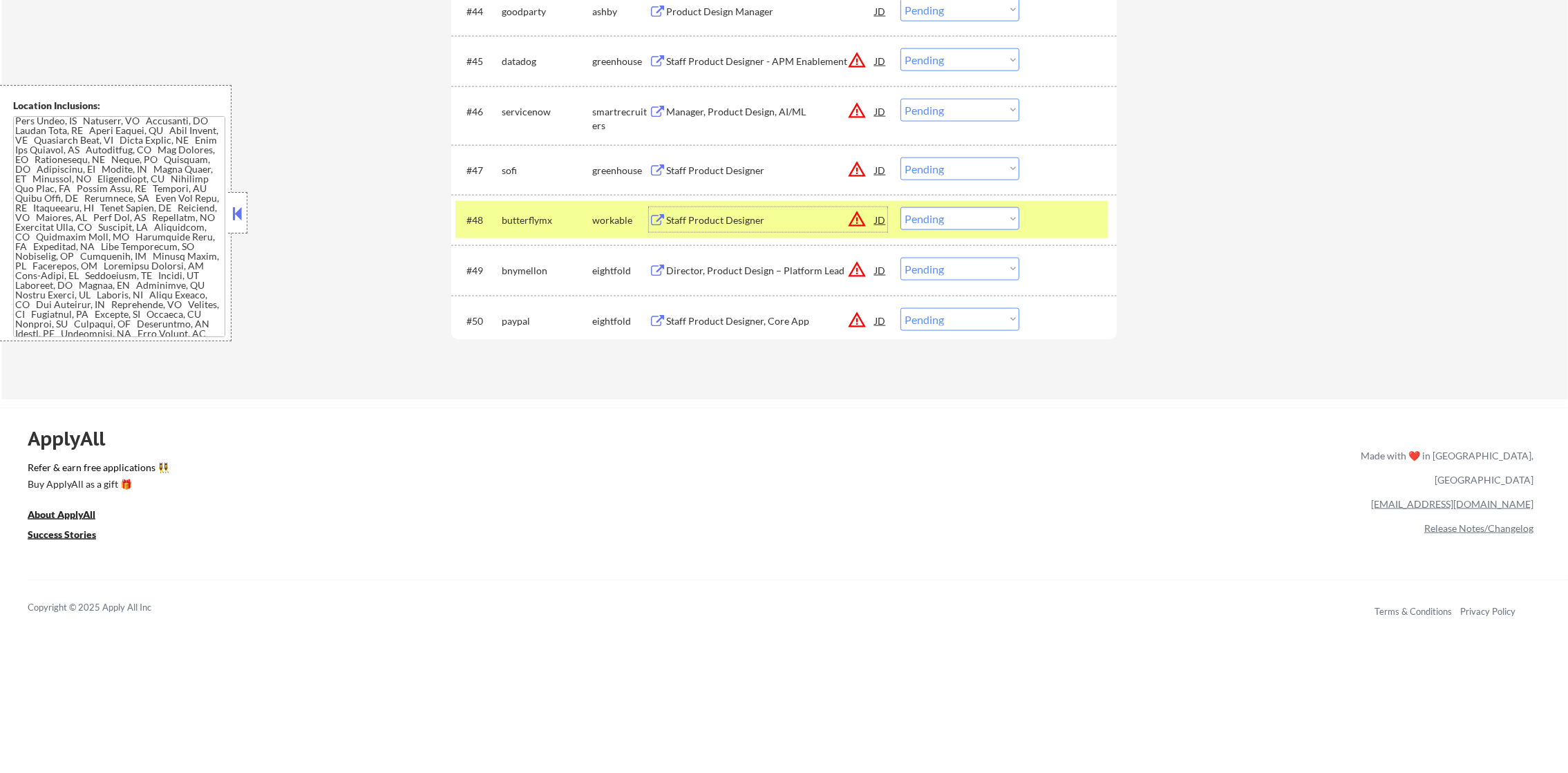
click at [911, 213] on select "Choose an option... Pending Applied Excluded (Questions) Excluded (Expired) Exc…" at bounding box center [960, 218] width 119 height 22
click at [901, 208] on select "Choose an option... Pending Applied Excluded (Questions) Excluded (Expired) Exc…" at bounding box center [960, 218] width 119 height 22
click at [528, 220] on div "butterflymx" at bounding box center [547, 220] width 91 height 13
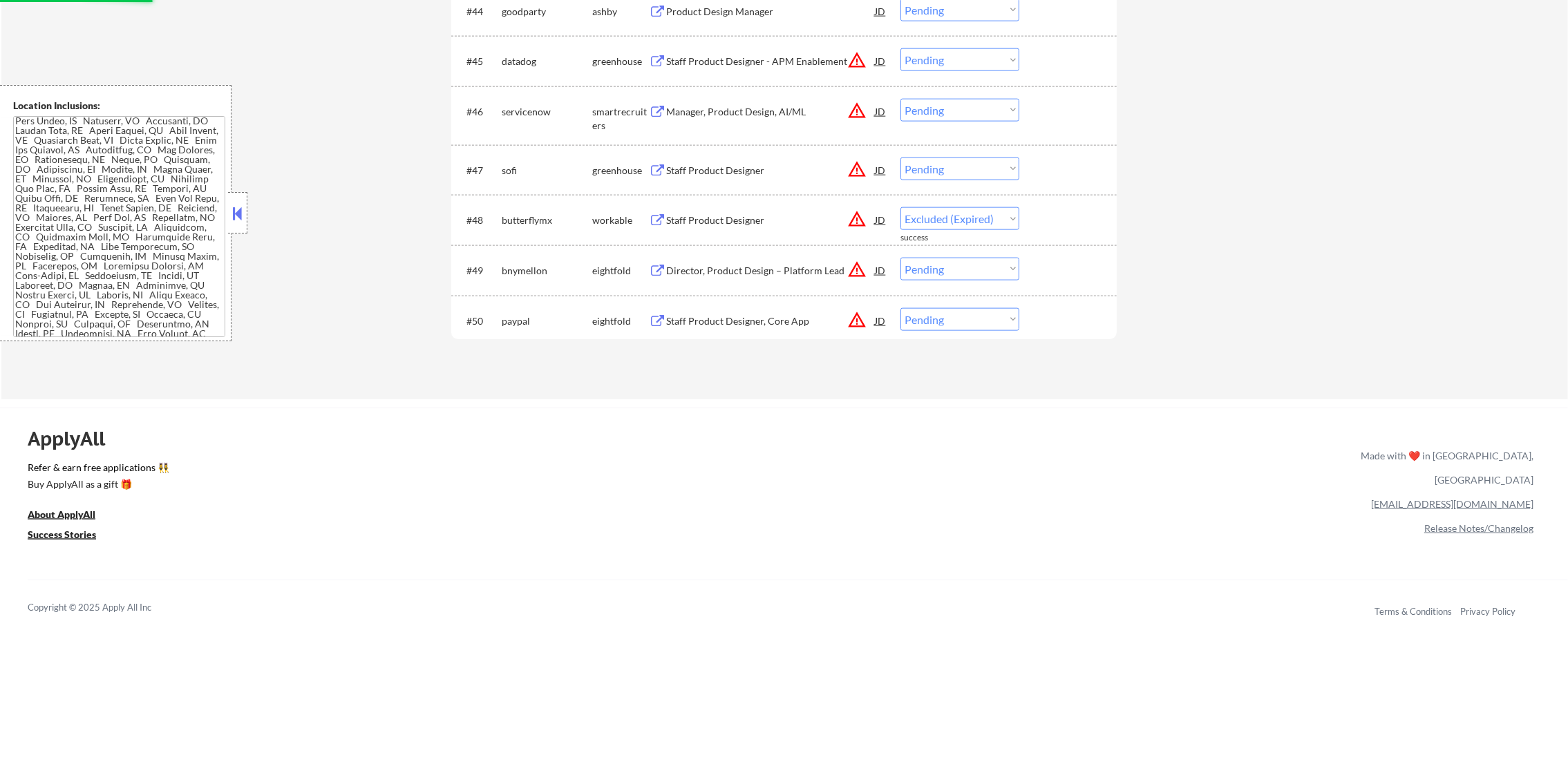
select select ""pending""
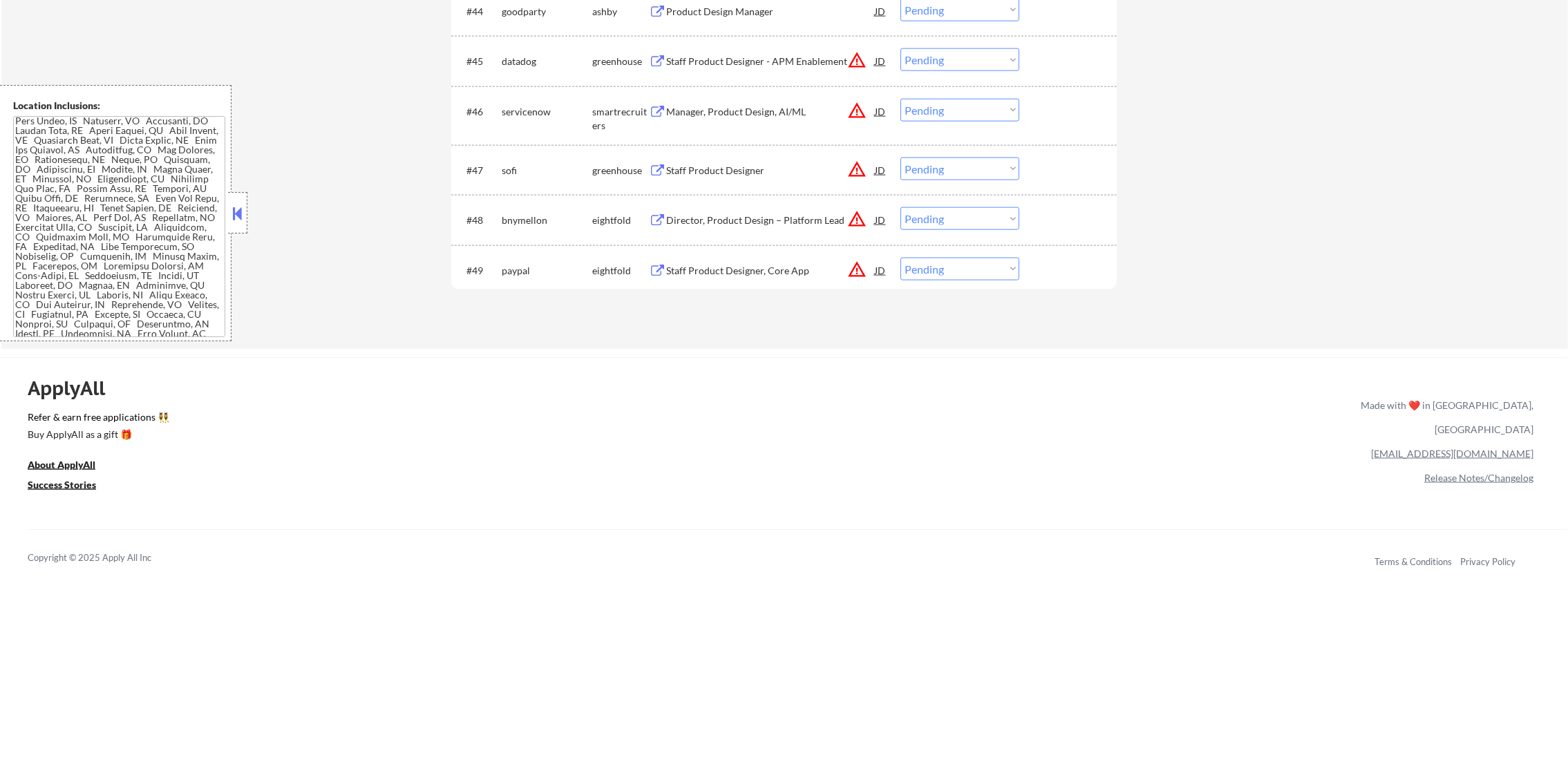
click at [748, 165] on div "Staff Product Designer" at bounding box center [771, 170] width 209 height 13
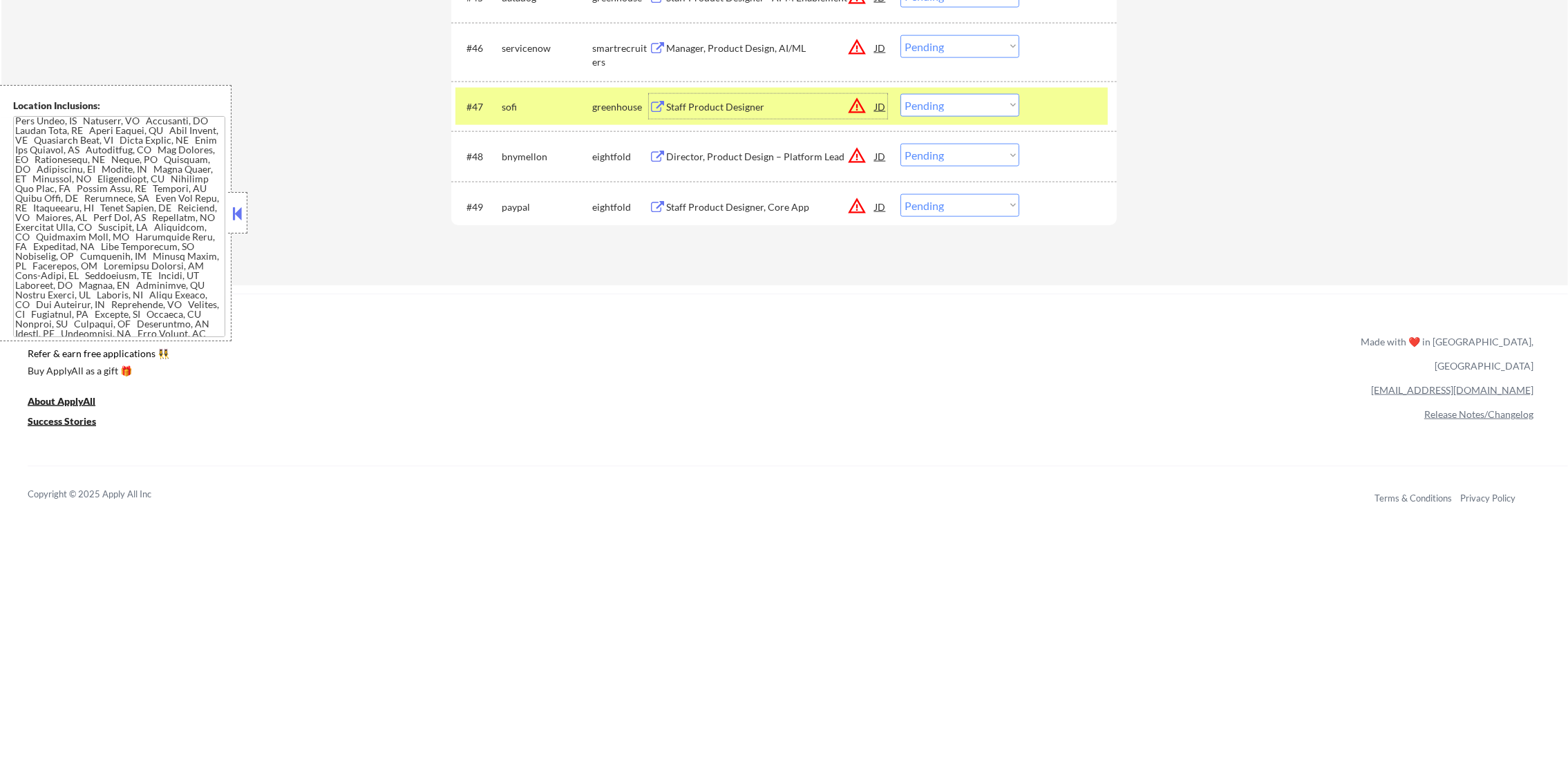
scroll to position [2934, 0]
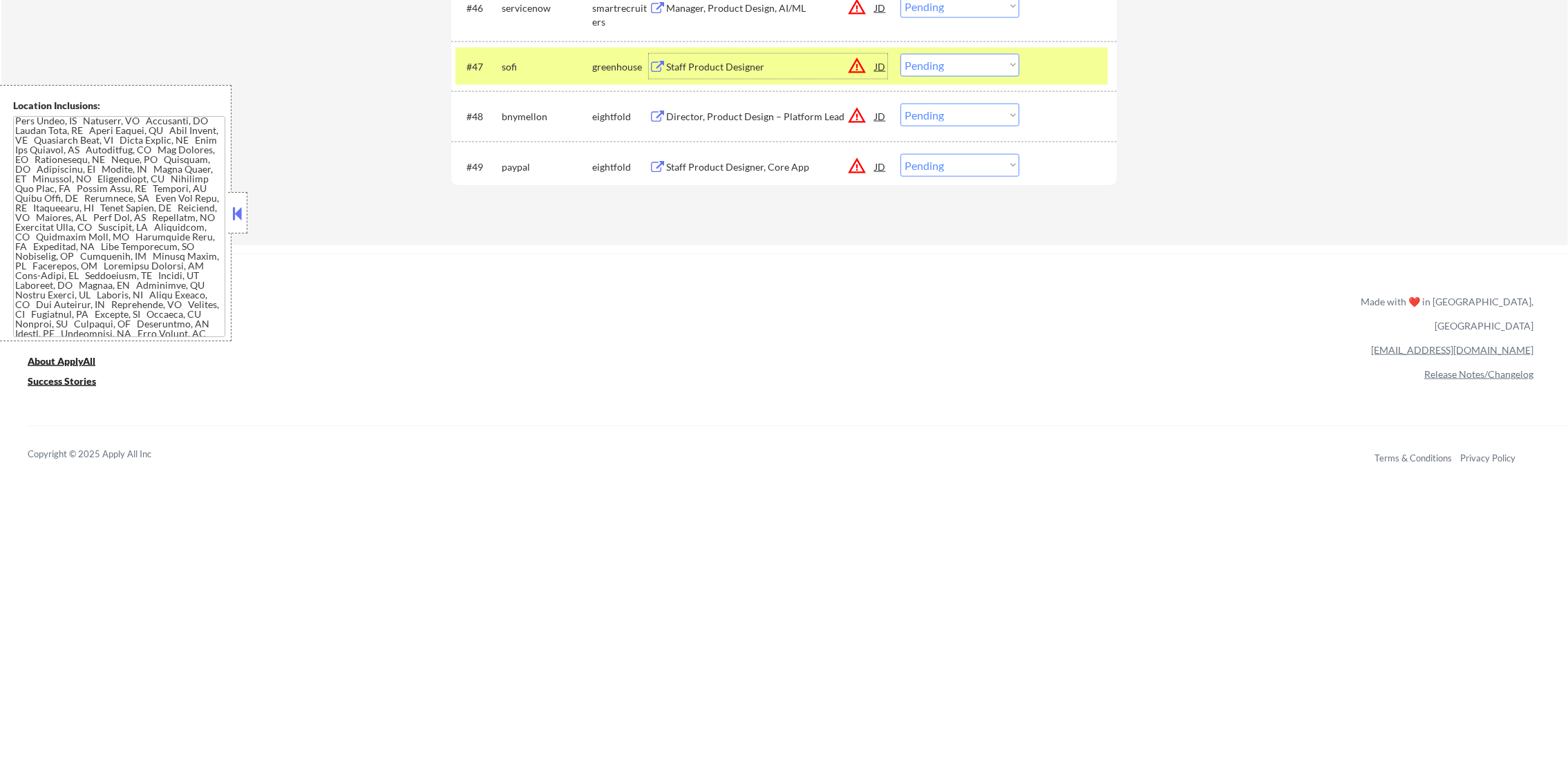
click at [957, 69] on select "Choose an option... Pending Applied Excluded (Questions) Excluded (Expired) Exc…" at bounding box center [960, 65] width 119 height 22
click at [901, 54] on select "Choose an option... Pending Applied Excluded (Questions) Excluded (Expired) Exc…" at bounding box center [960, 65] width 119 height 22
click at [516, 70] on div "sofi" at bounding box center [547, 67] width 91 height 13
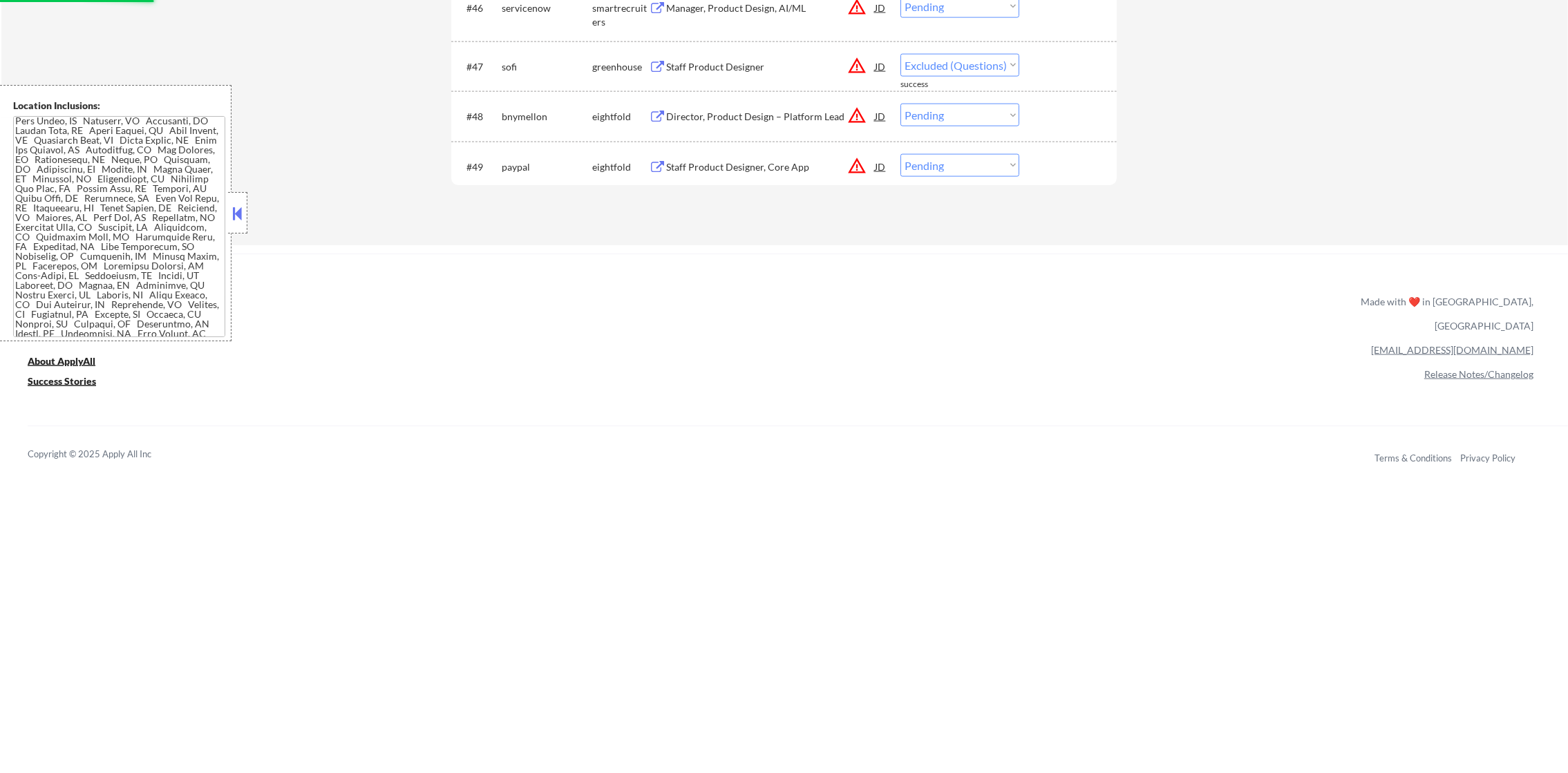
select select ""pending""
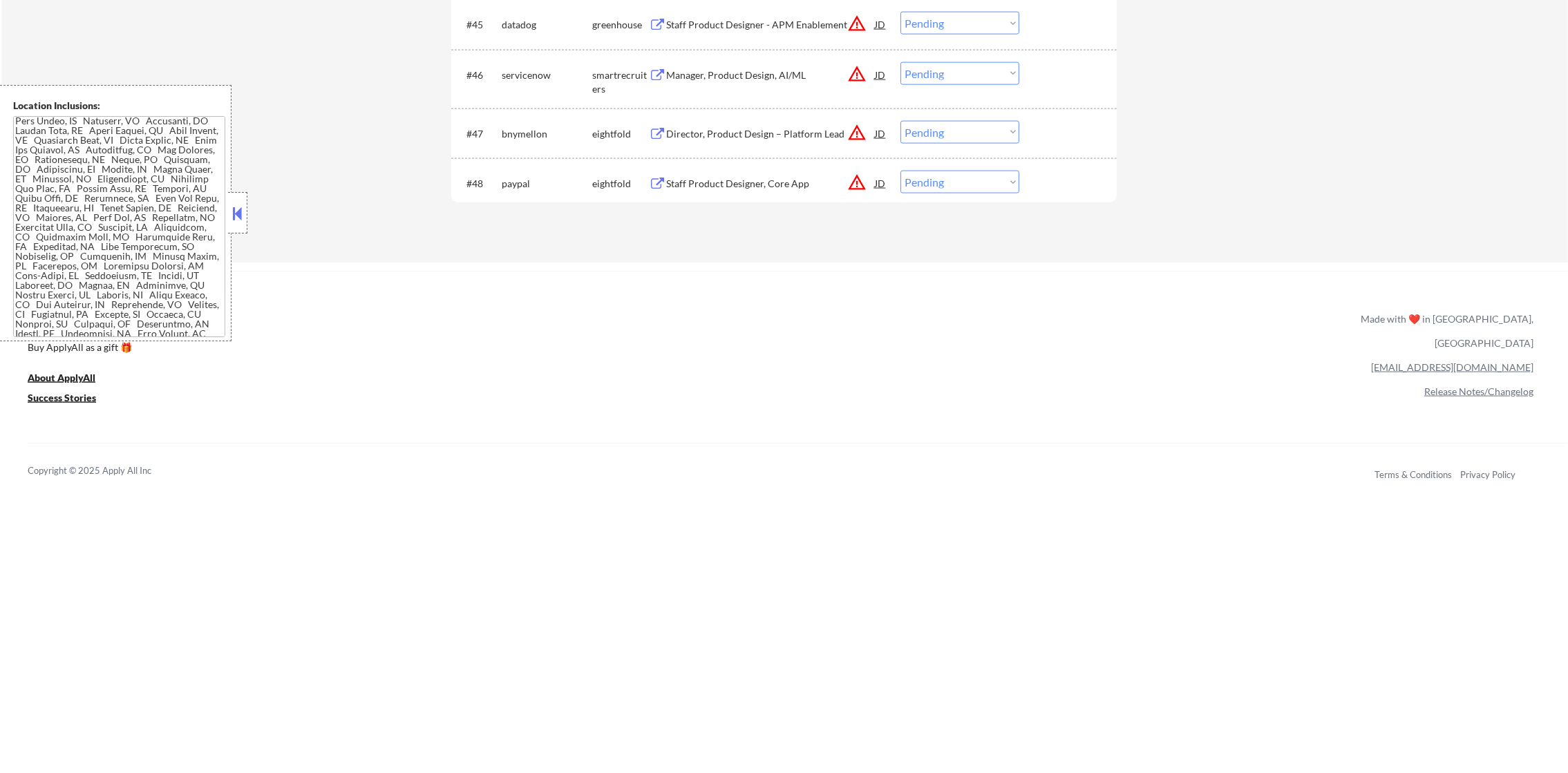
scroll to position [2865, 0]
click at [727, 75] on div "Manager, Product Design, AI/ML" at bounding box center [771, 76] width 209 height 13
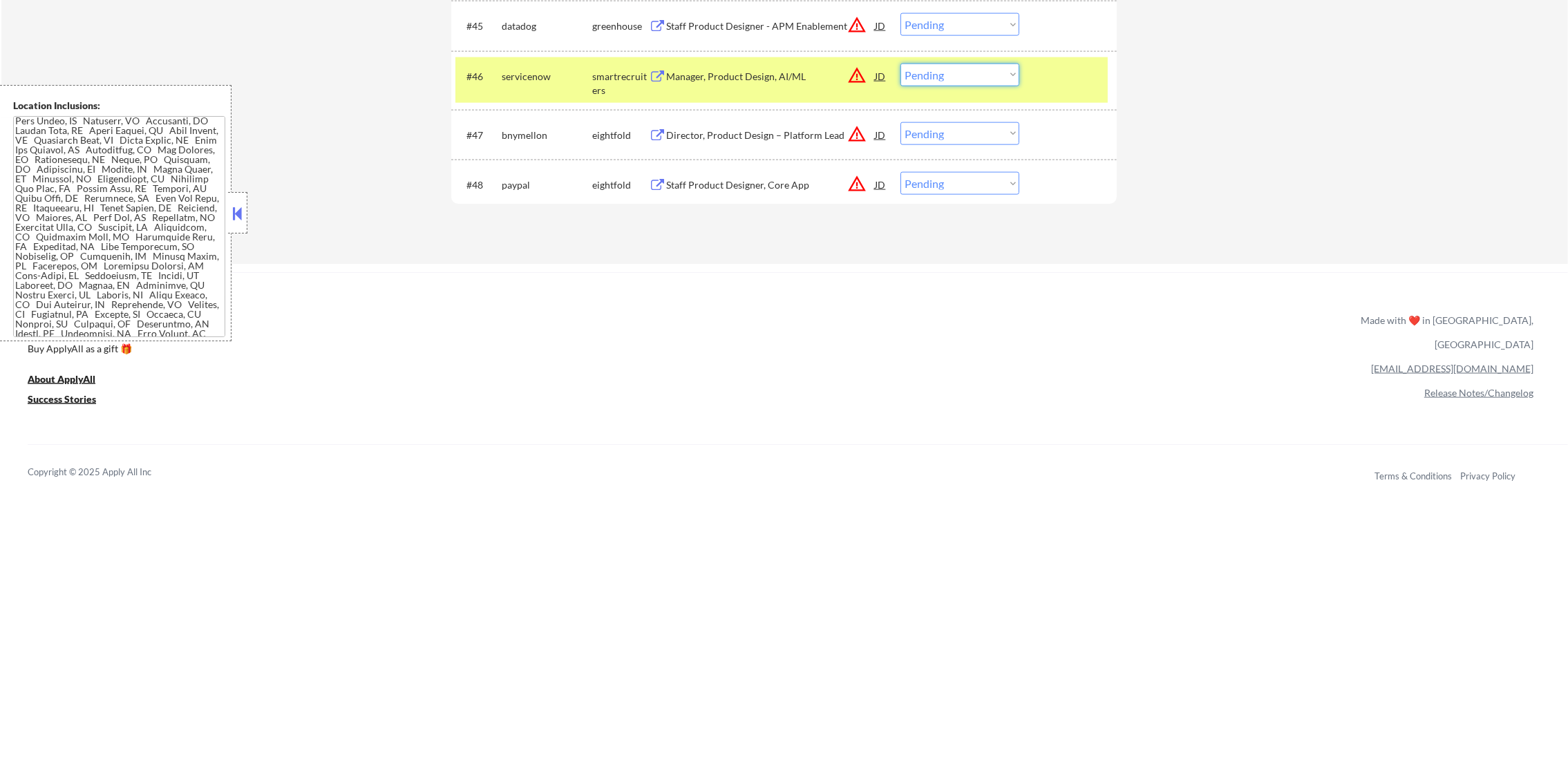
click at [932, 84] on select "Choose an option... Pending Applied Excluded (Questions) Excluded (Expired) Exc…" at bounding box center [960, 75] width 119 height 22
click at [901, 64] on select "Choose an option... Pending Applied Excluded (Questions) Excluded (Expired) Exc…" at bounding box center [960, 75] width 119 height 22
click at [518, 82] on div "servicenow" at bounding box center [547, 76] width 91 height 13
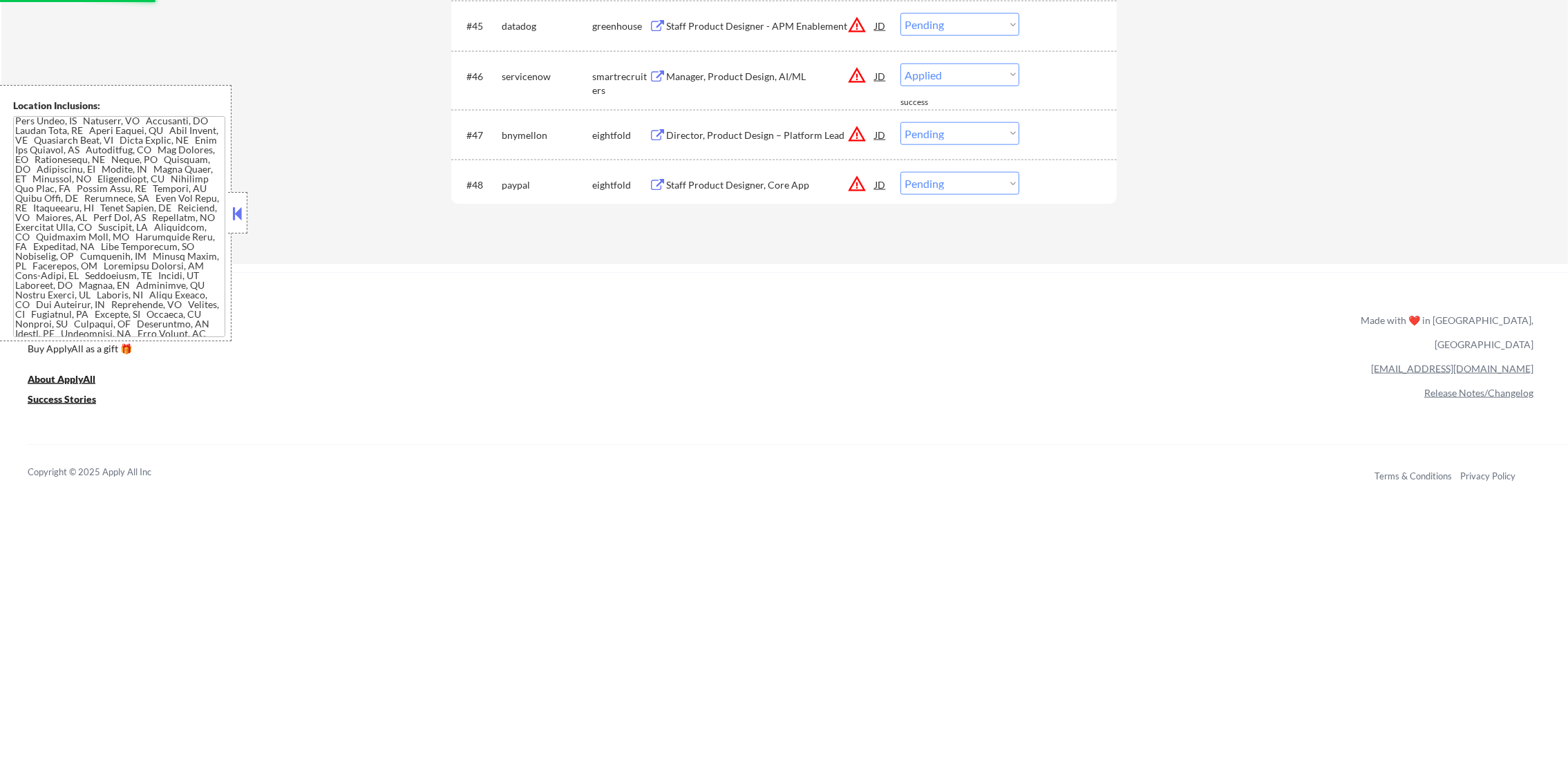
select select ""pending""
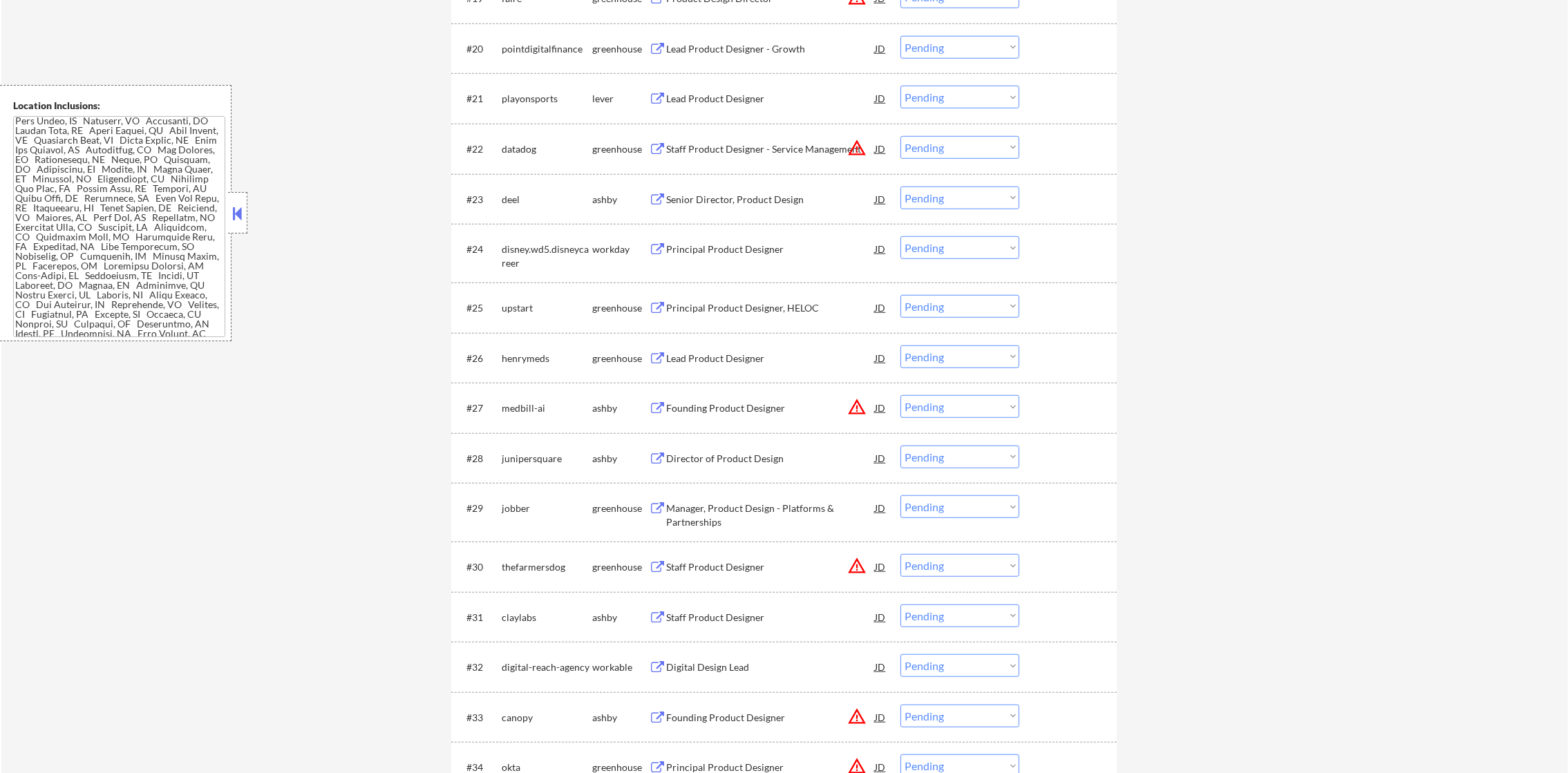
scroll to position [0, 0]
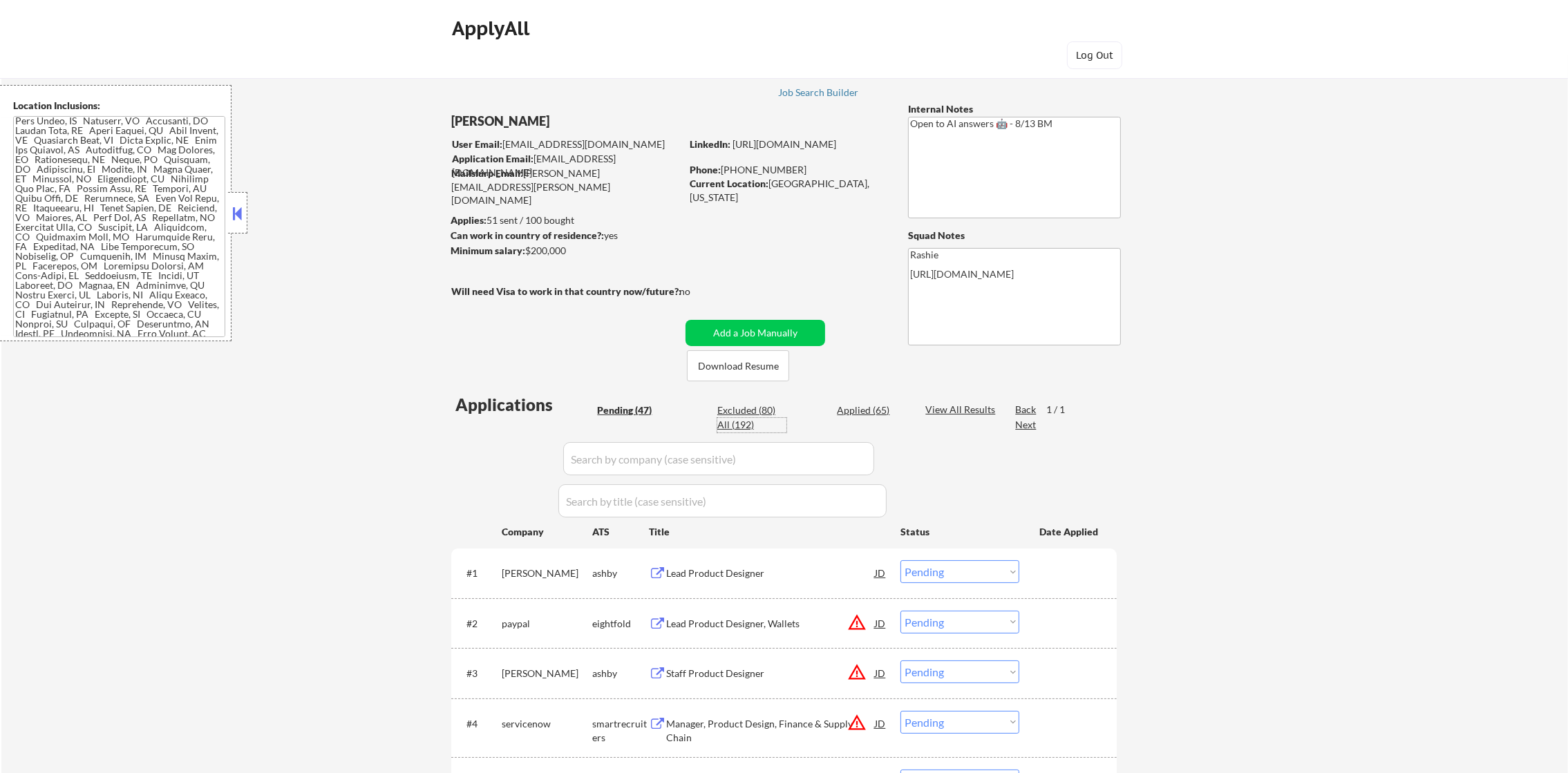
click at [745, 426] on div "All (192)" at bounding box center [752, 424] width 69 height 13
select select ""applied""
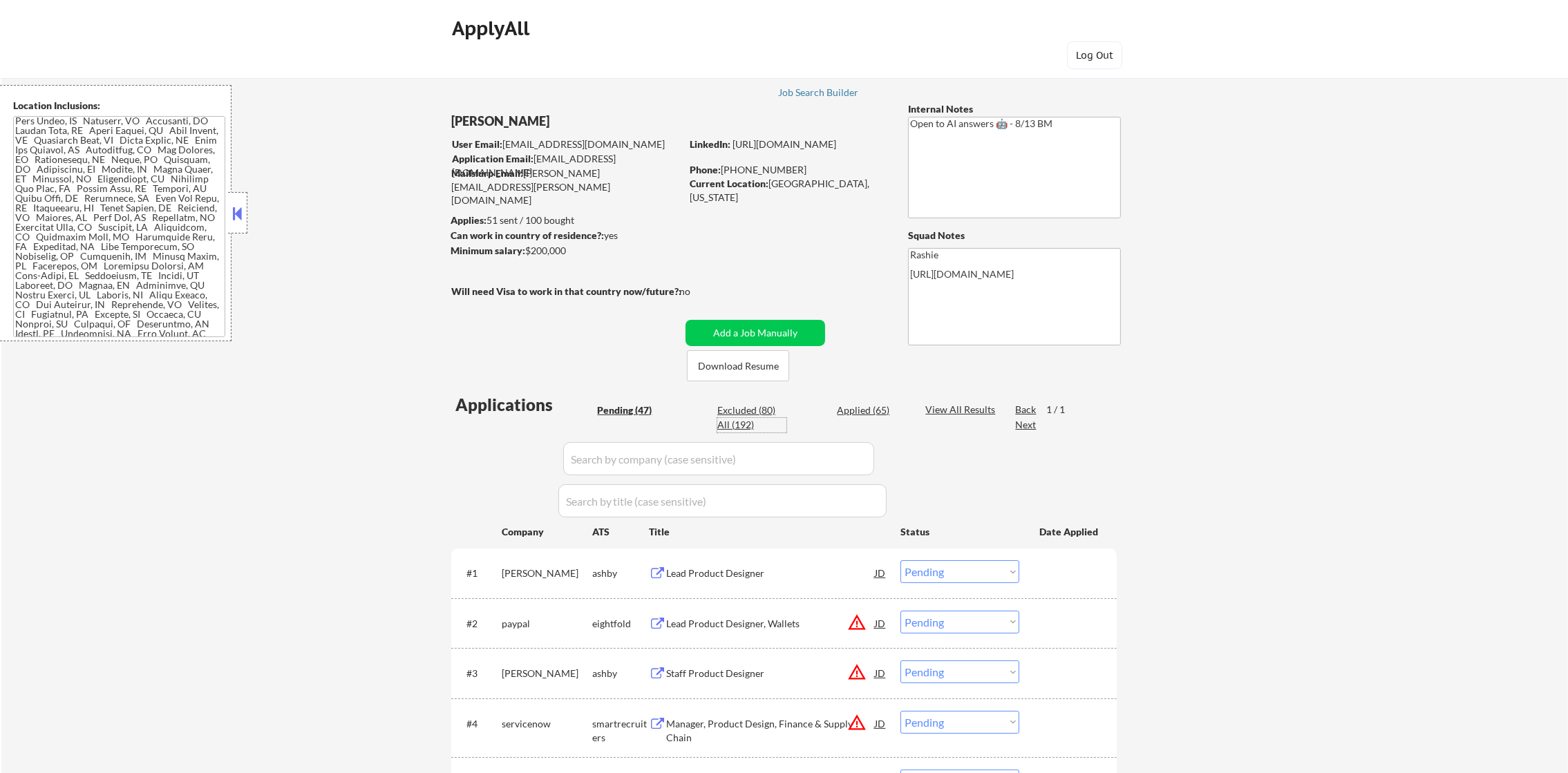
select select ""applied""
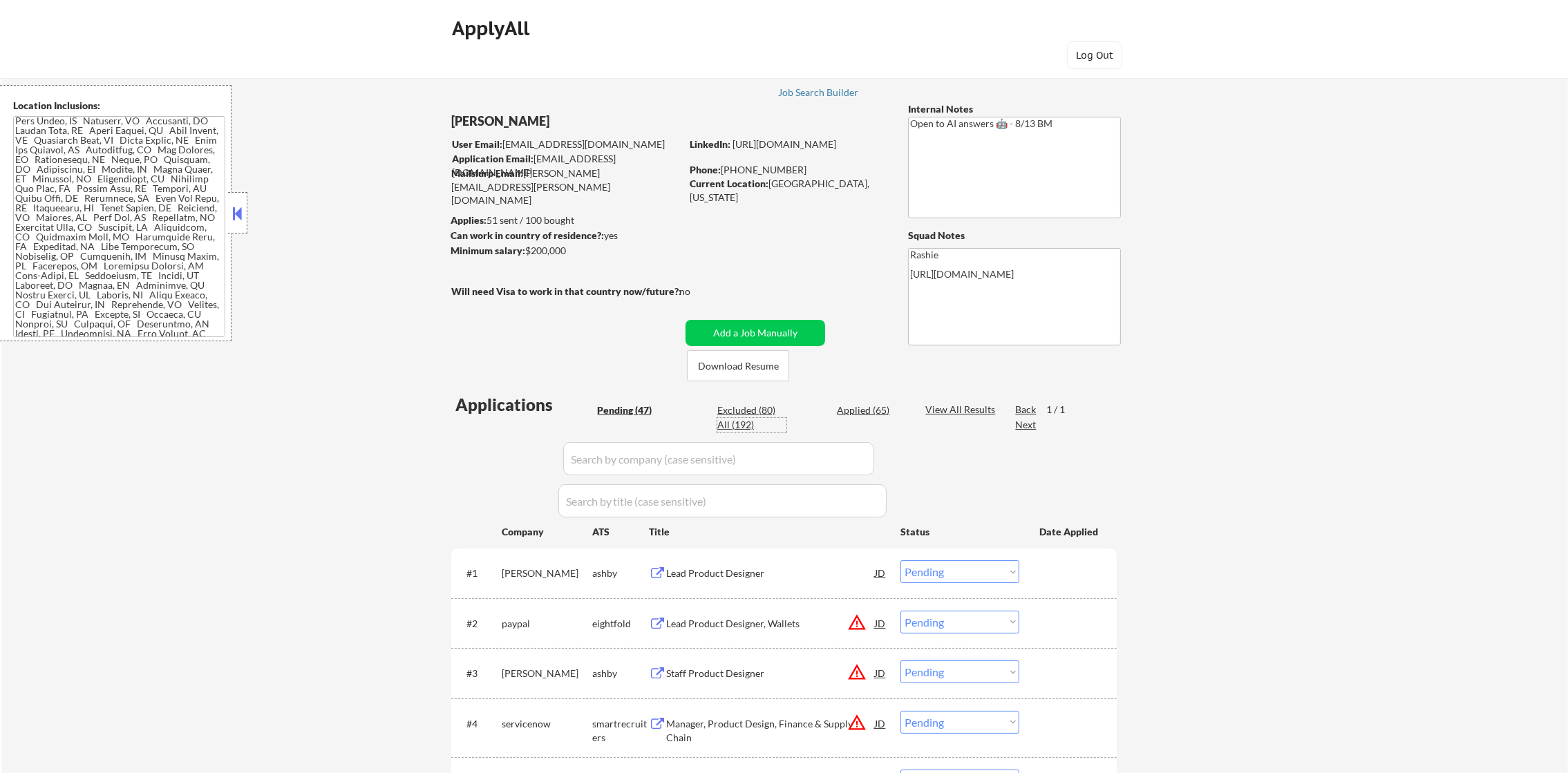
select select ""applied""
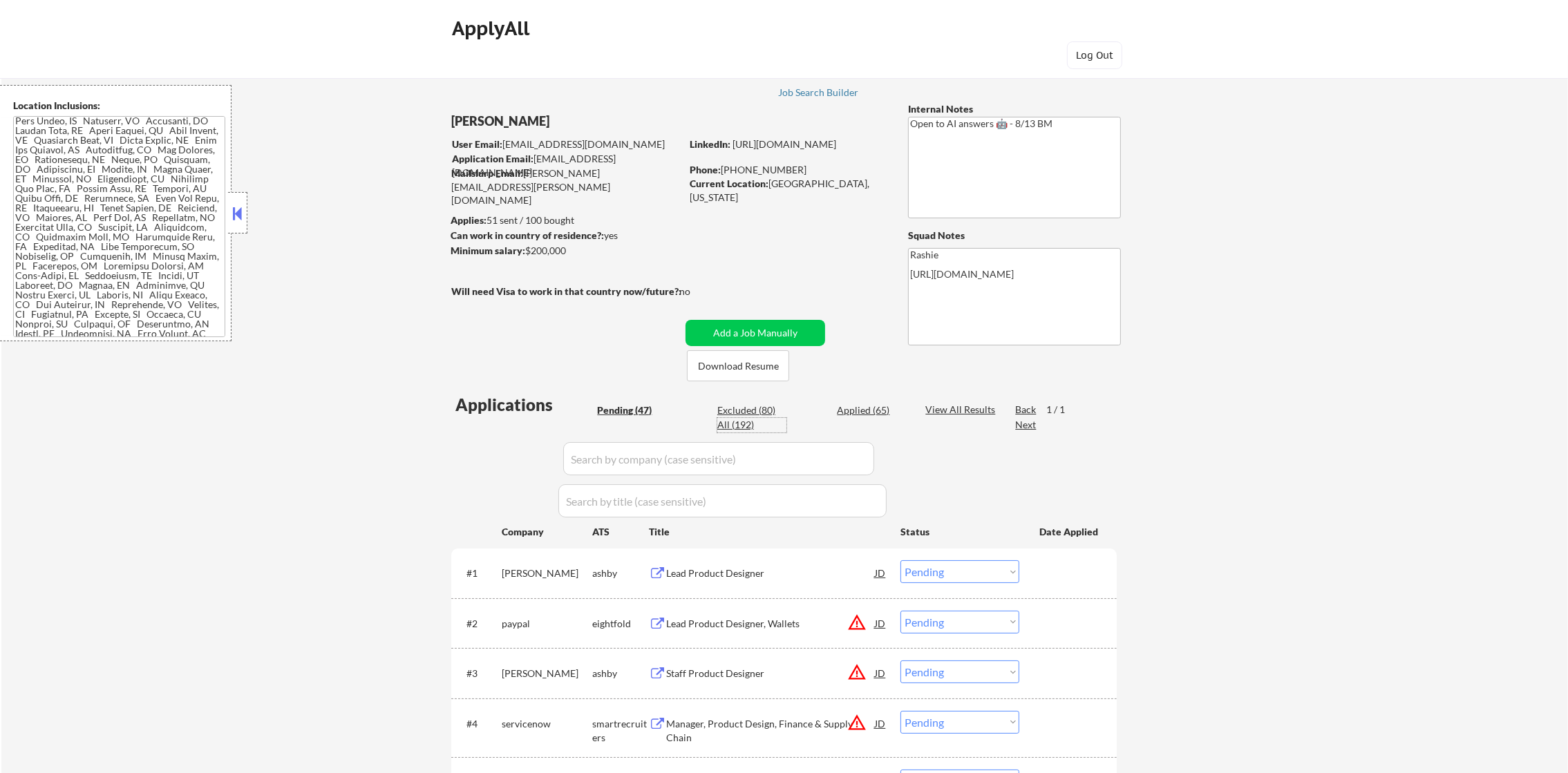
select select ""applied""
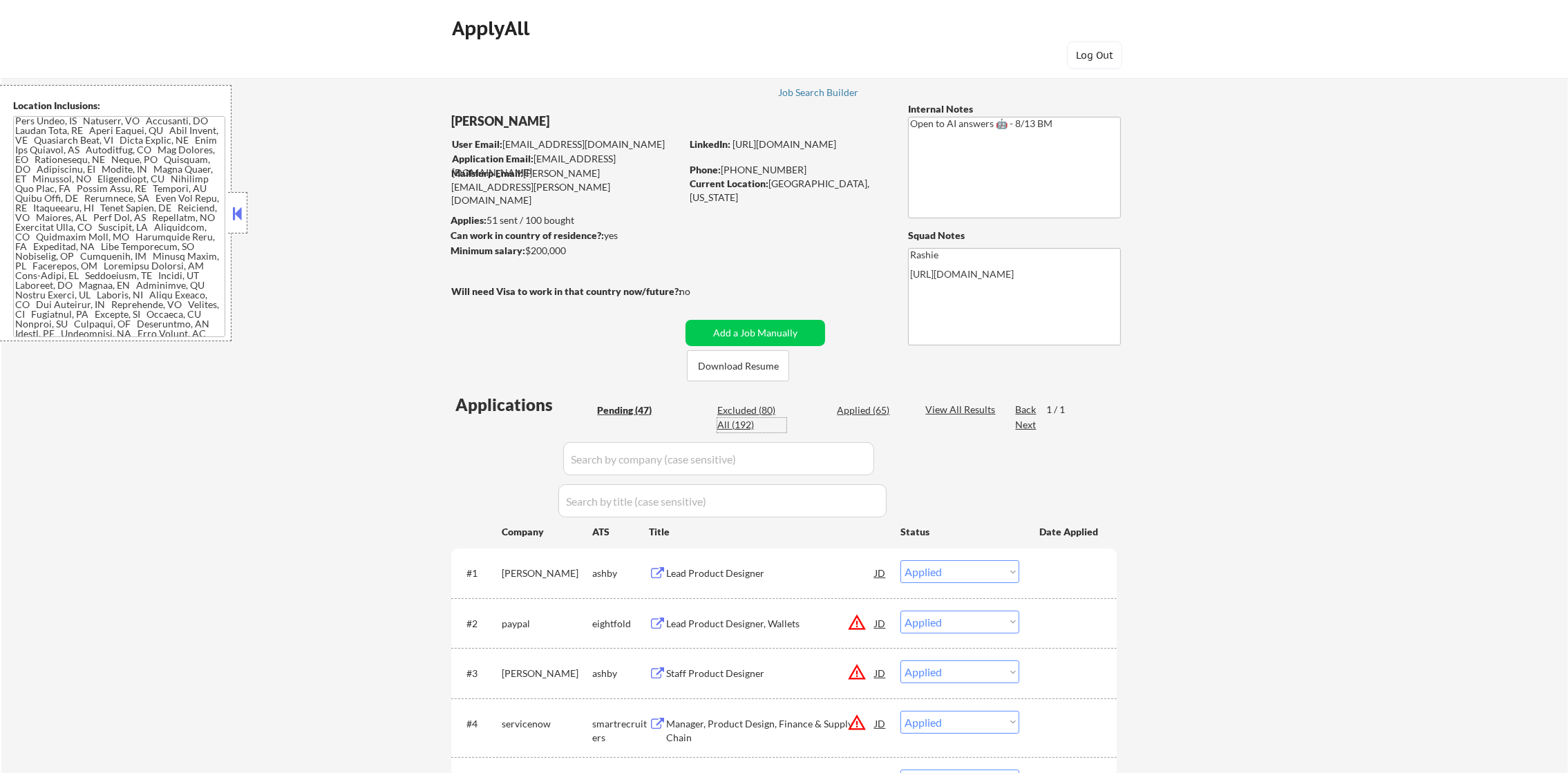
select select ""applied""
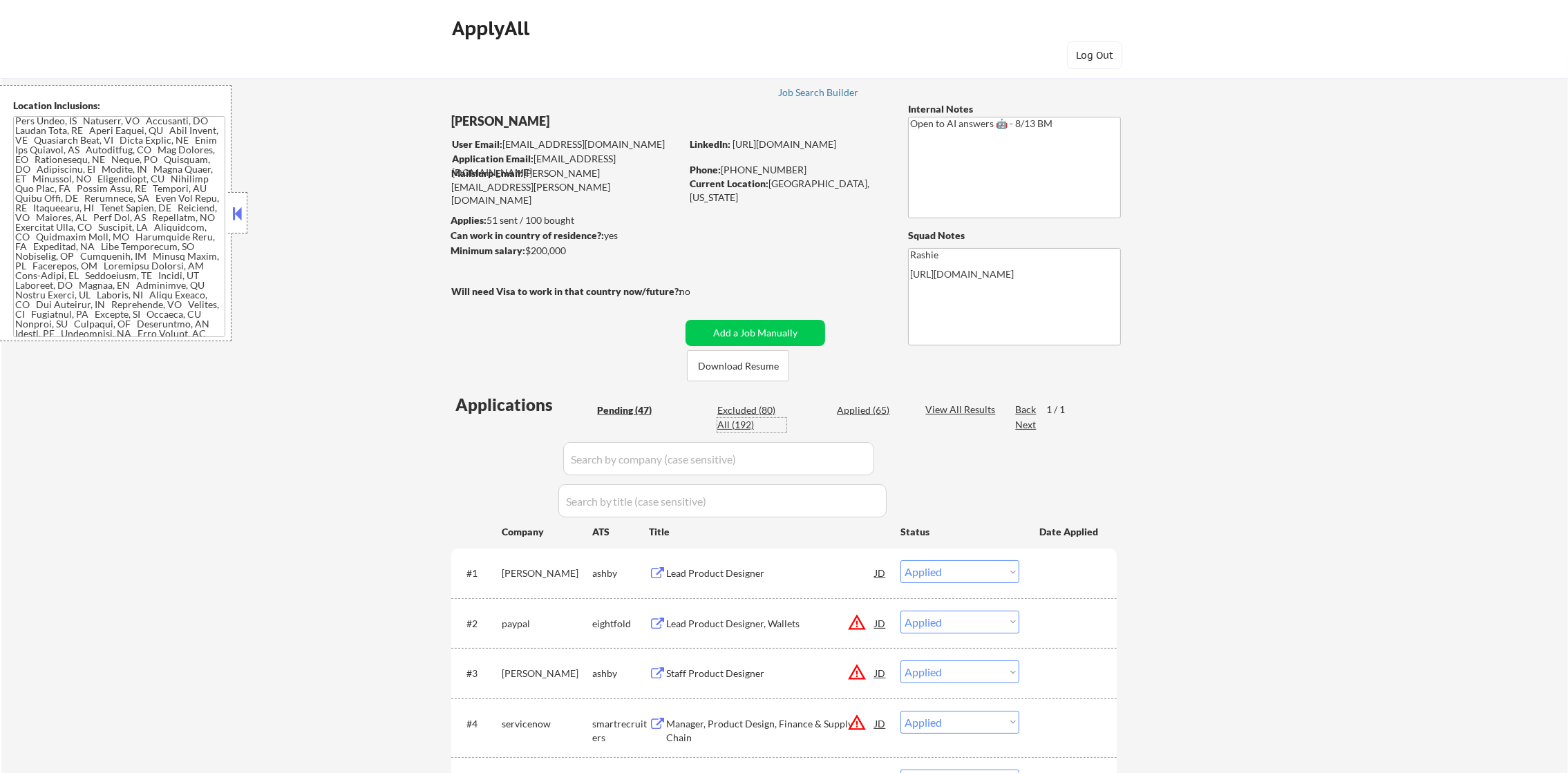
select select ""applied""
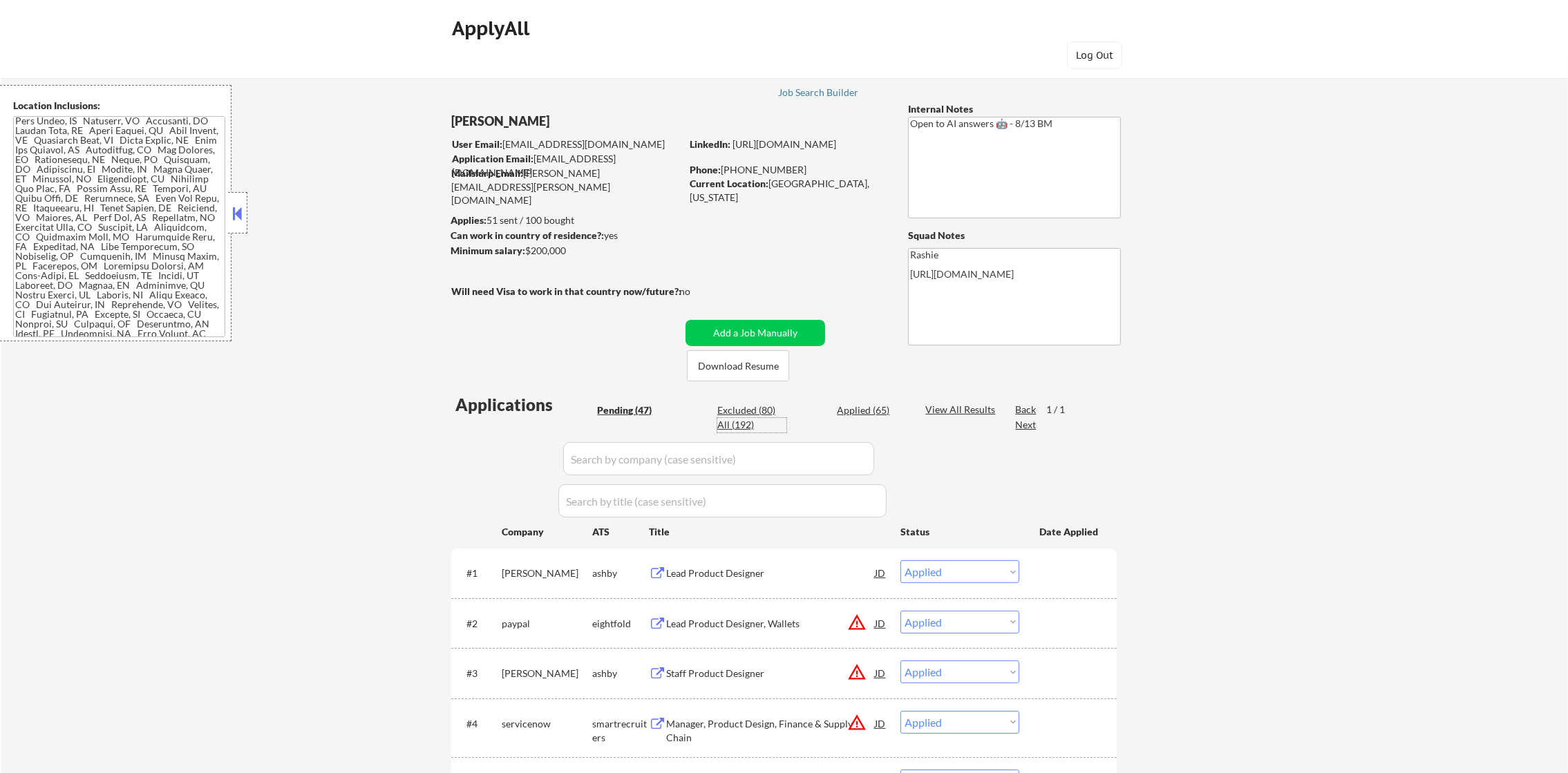
select select ""applied""
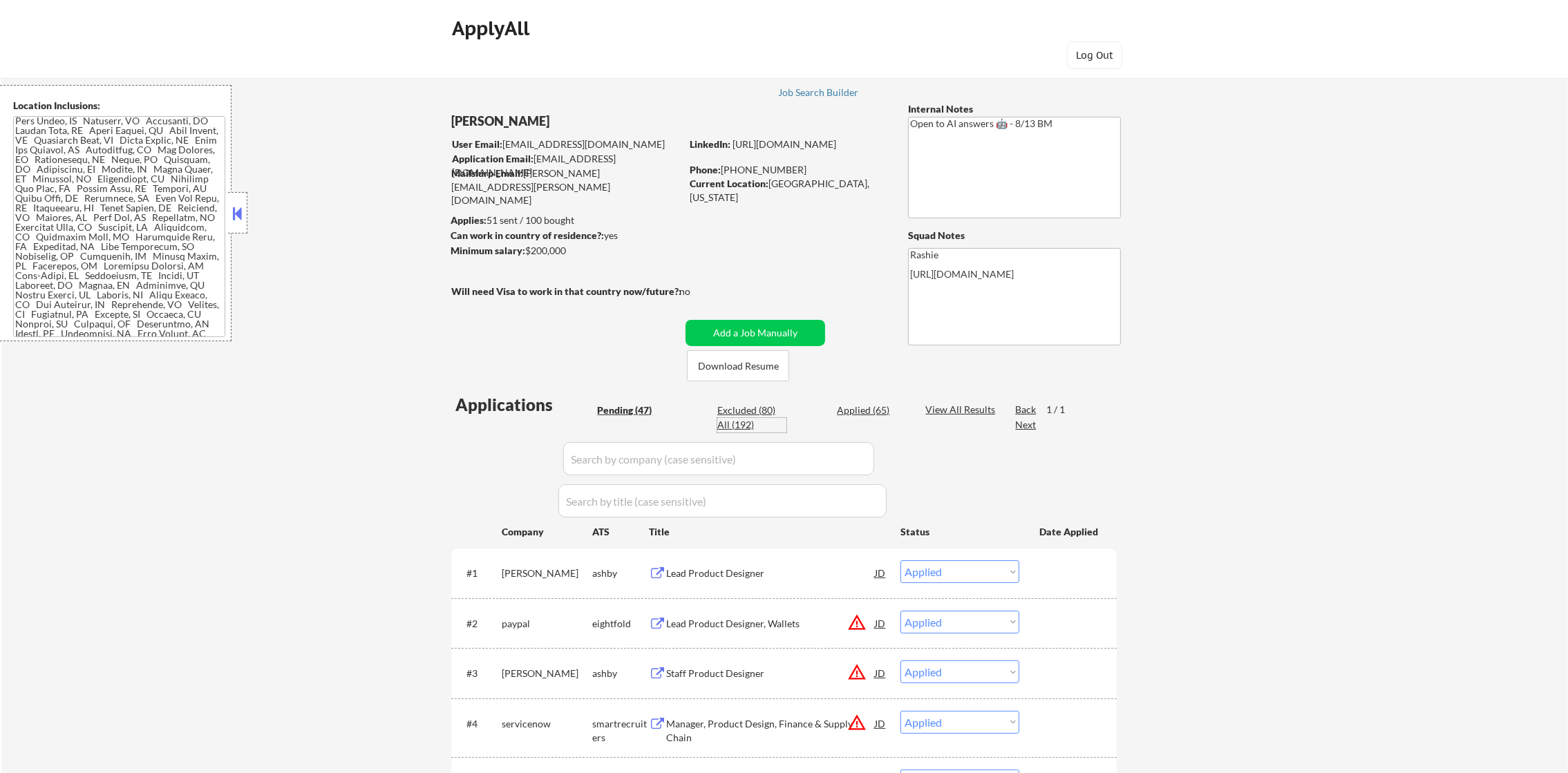
select select ""applied""
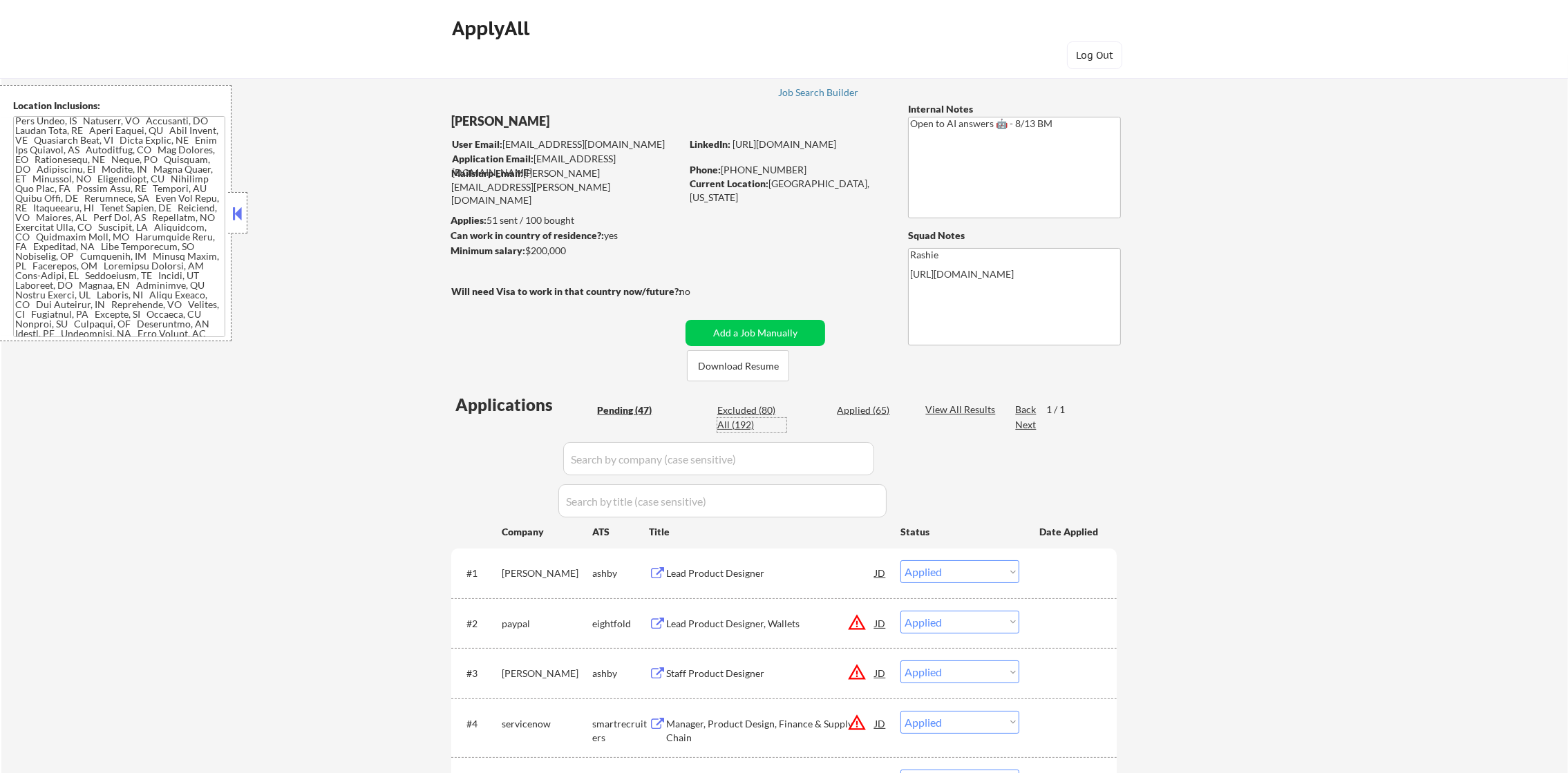
select select ""applied""
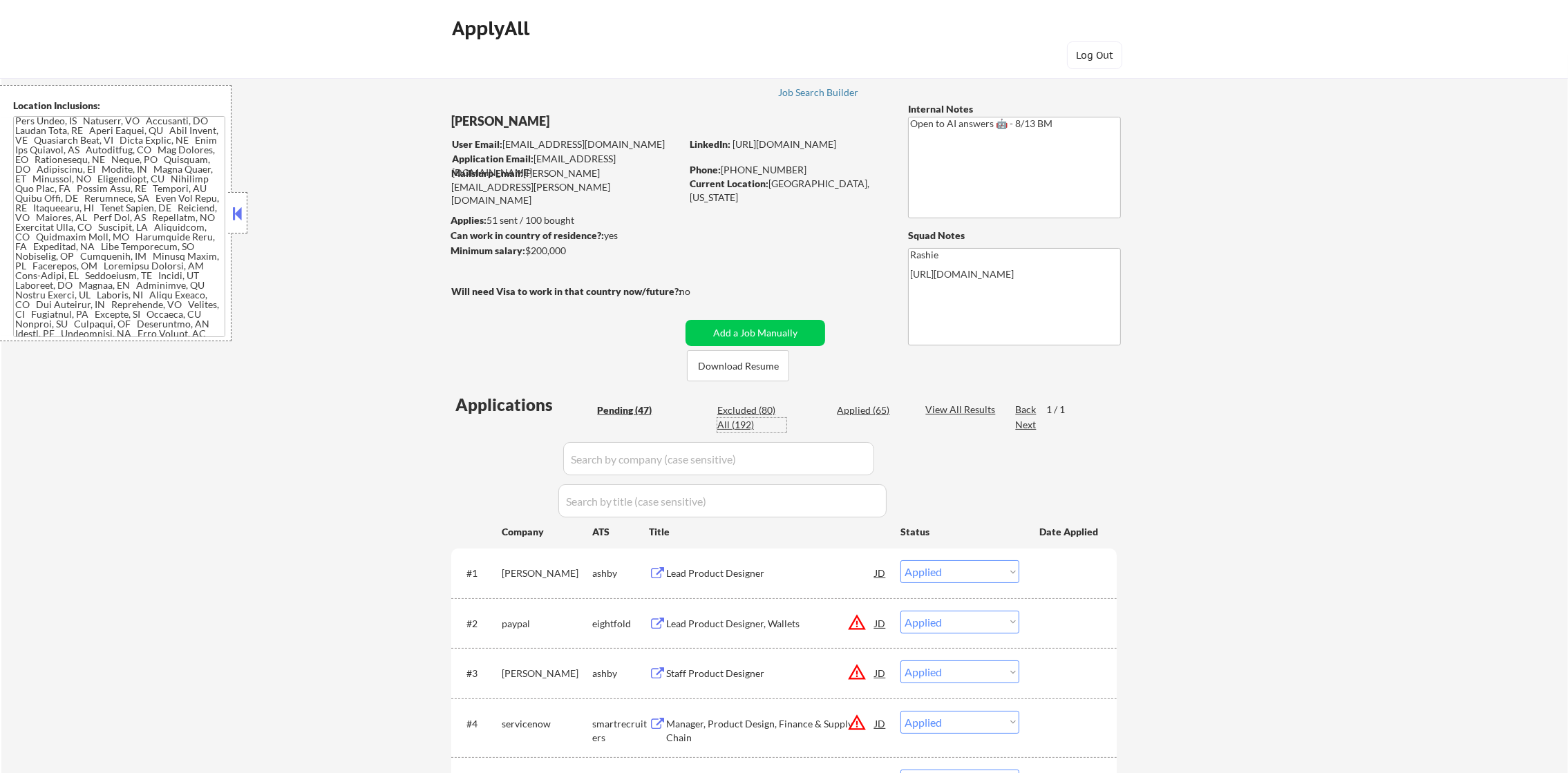
select select ""applied""
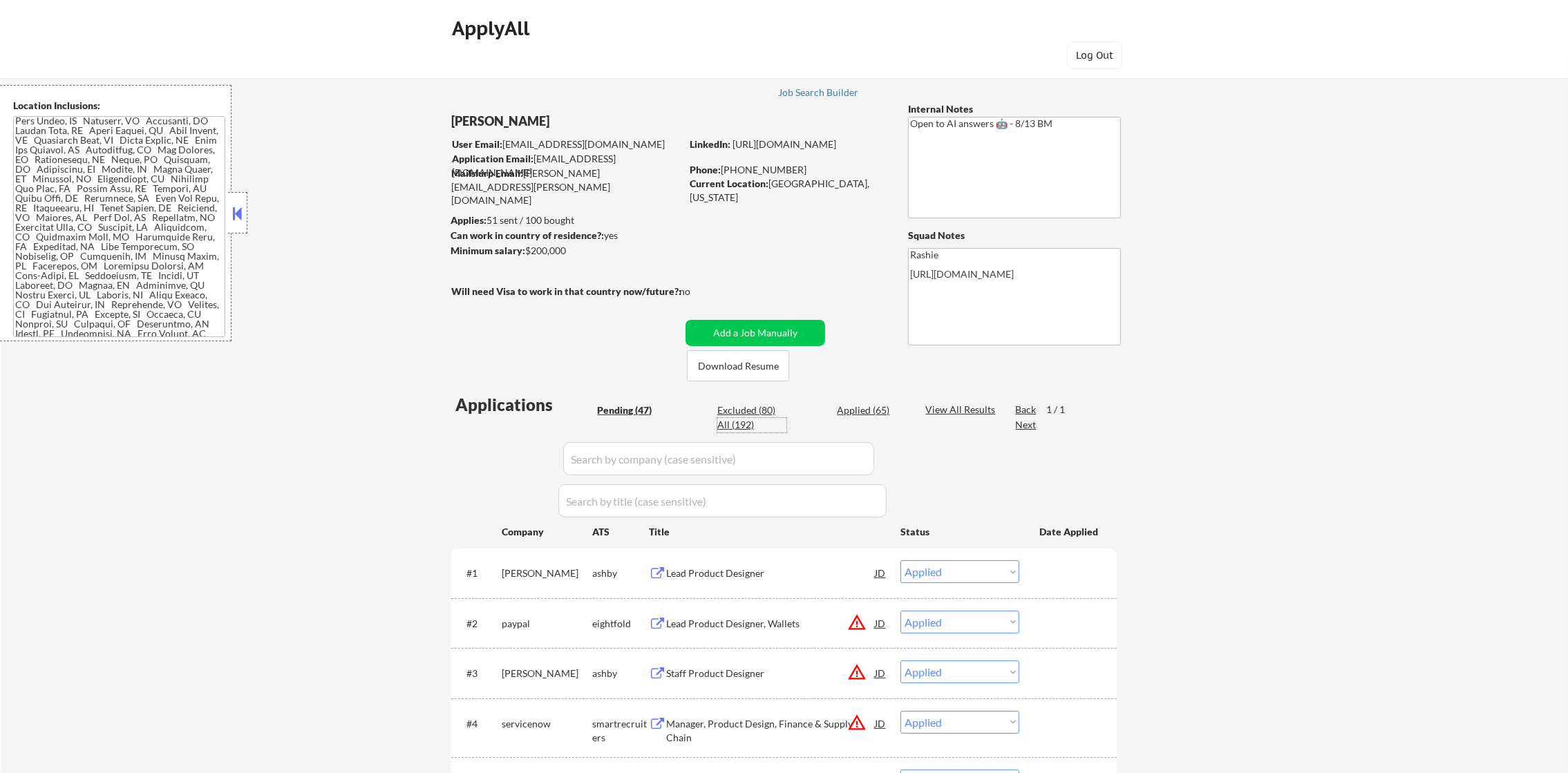
select select ""applied""
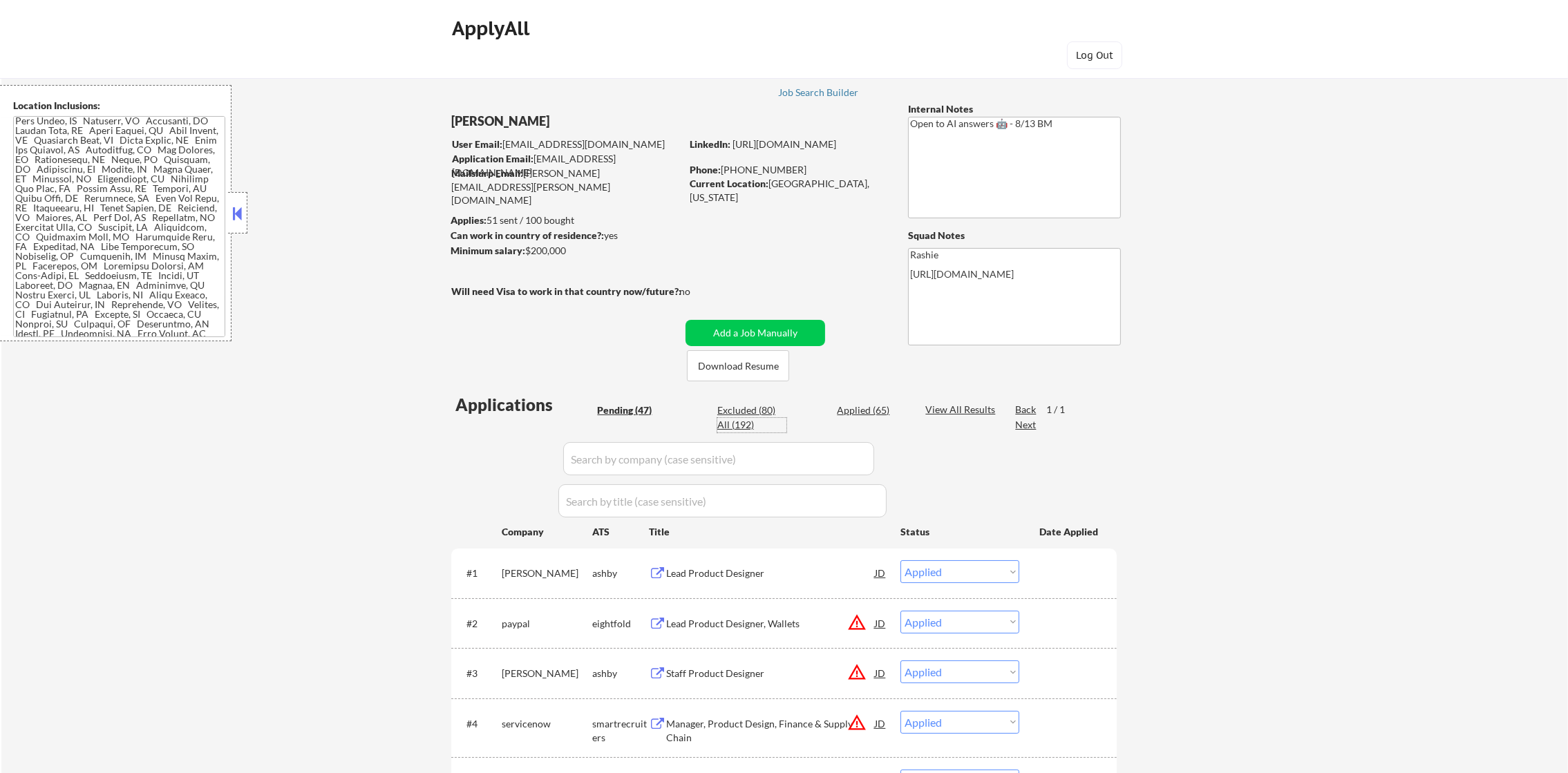
select select ""applied""
select select ""pending""
select select ""excluded__location_""
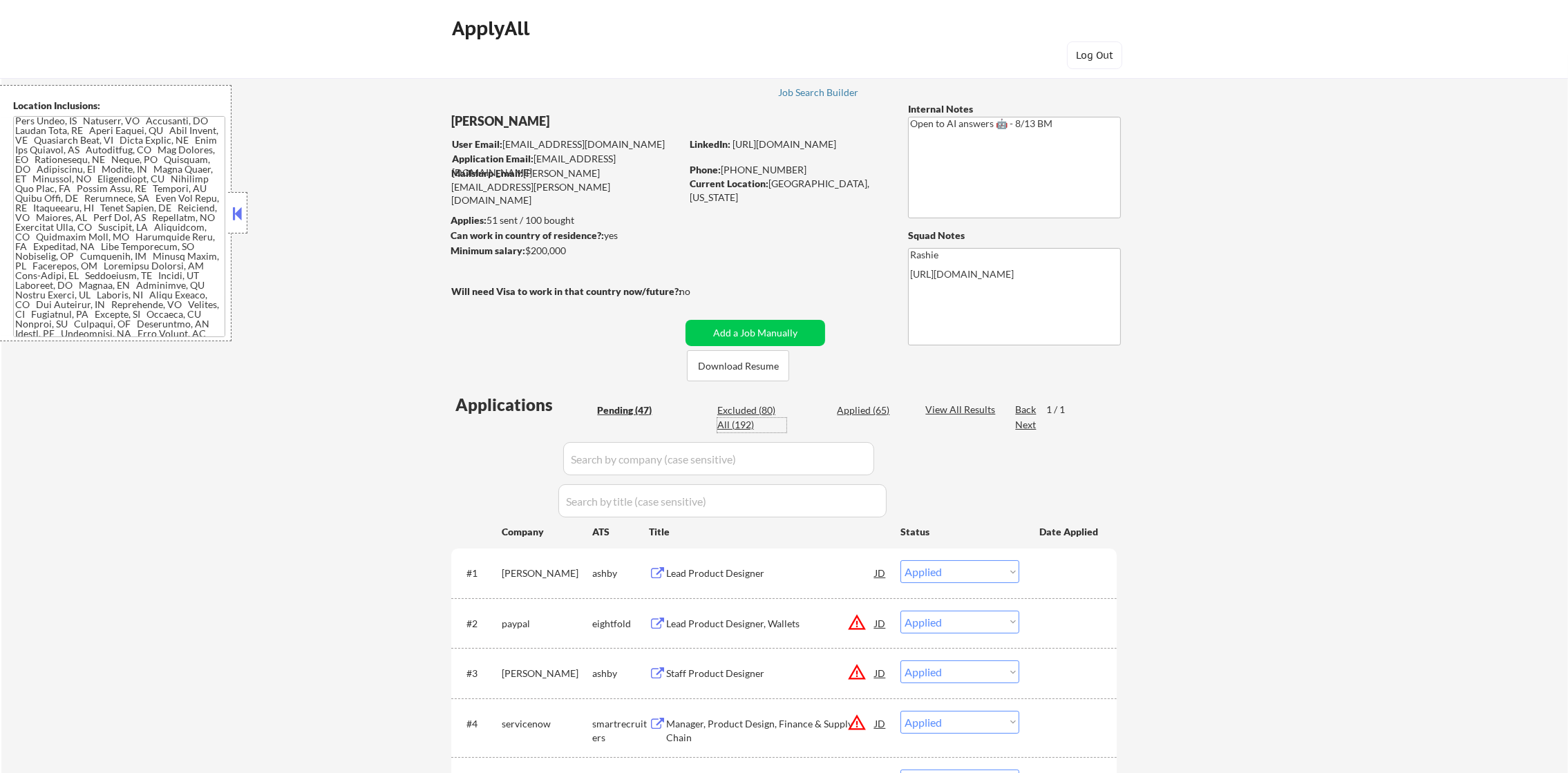
select select ""excluded__expired_""
select select ""excluded__salary_""
select select ""excluded__other_""
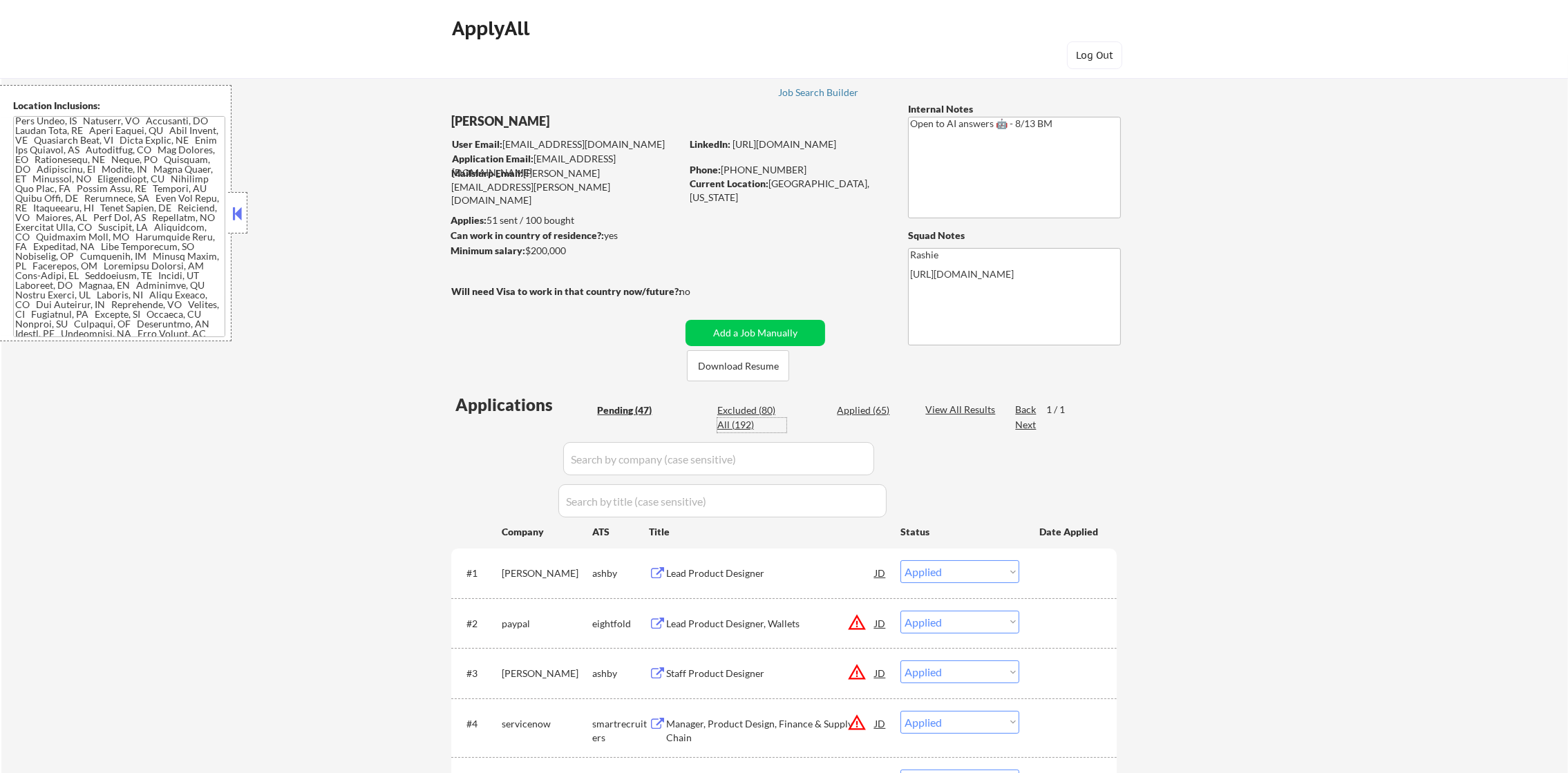
select select ""excluded__salary_""
select select ""excluded__expired_""
select select ""excluded__other_""
select select ""excluded__expired_""
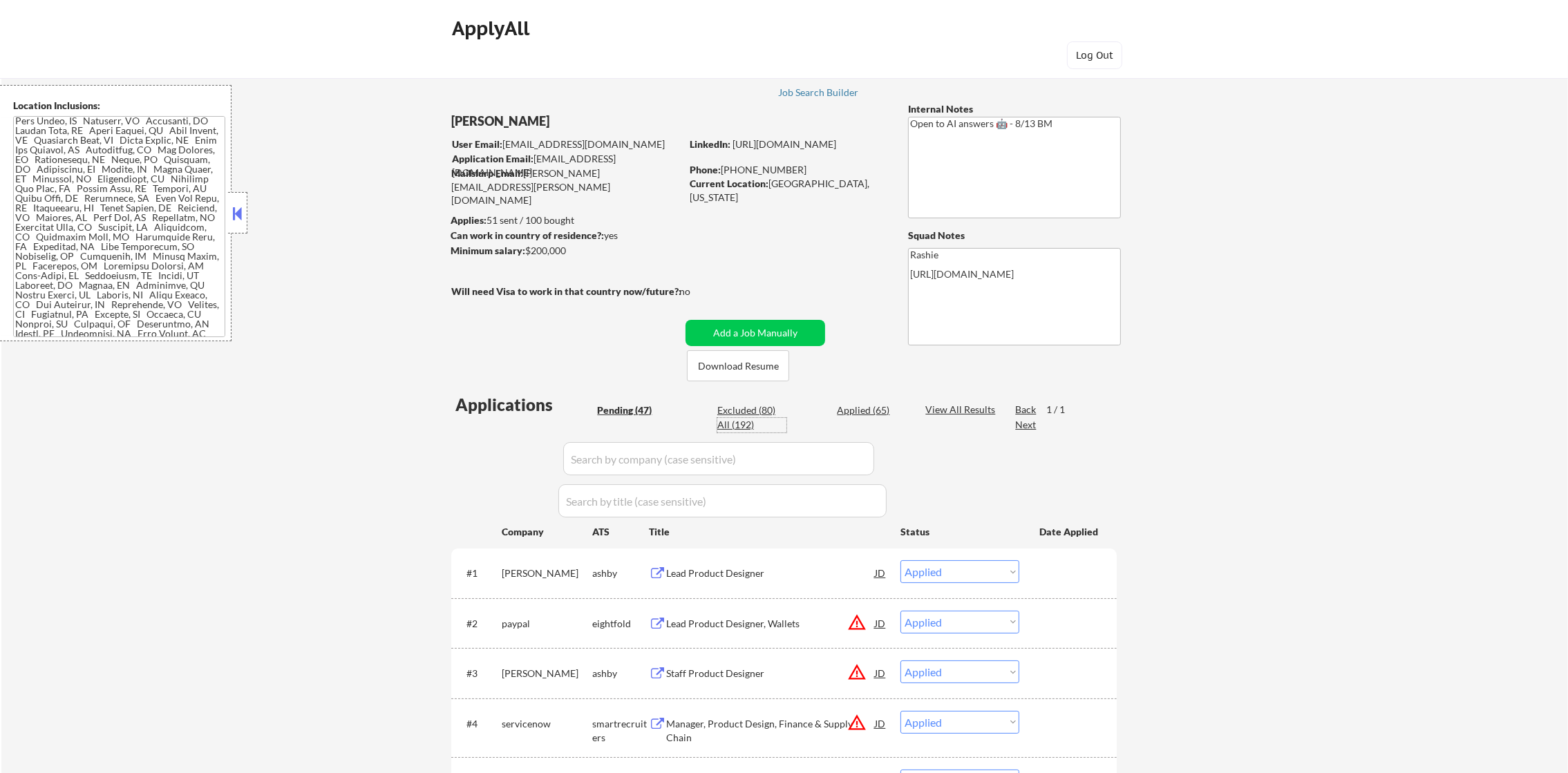
select select ""excluded__location_""
select select ""excluded__expired_""
select select ""excluded__location_""
select select ""excluded__expired_""
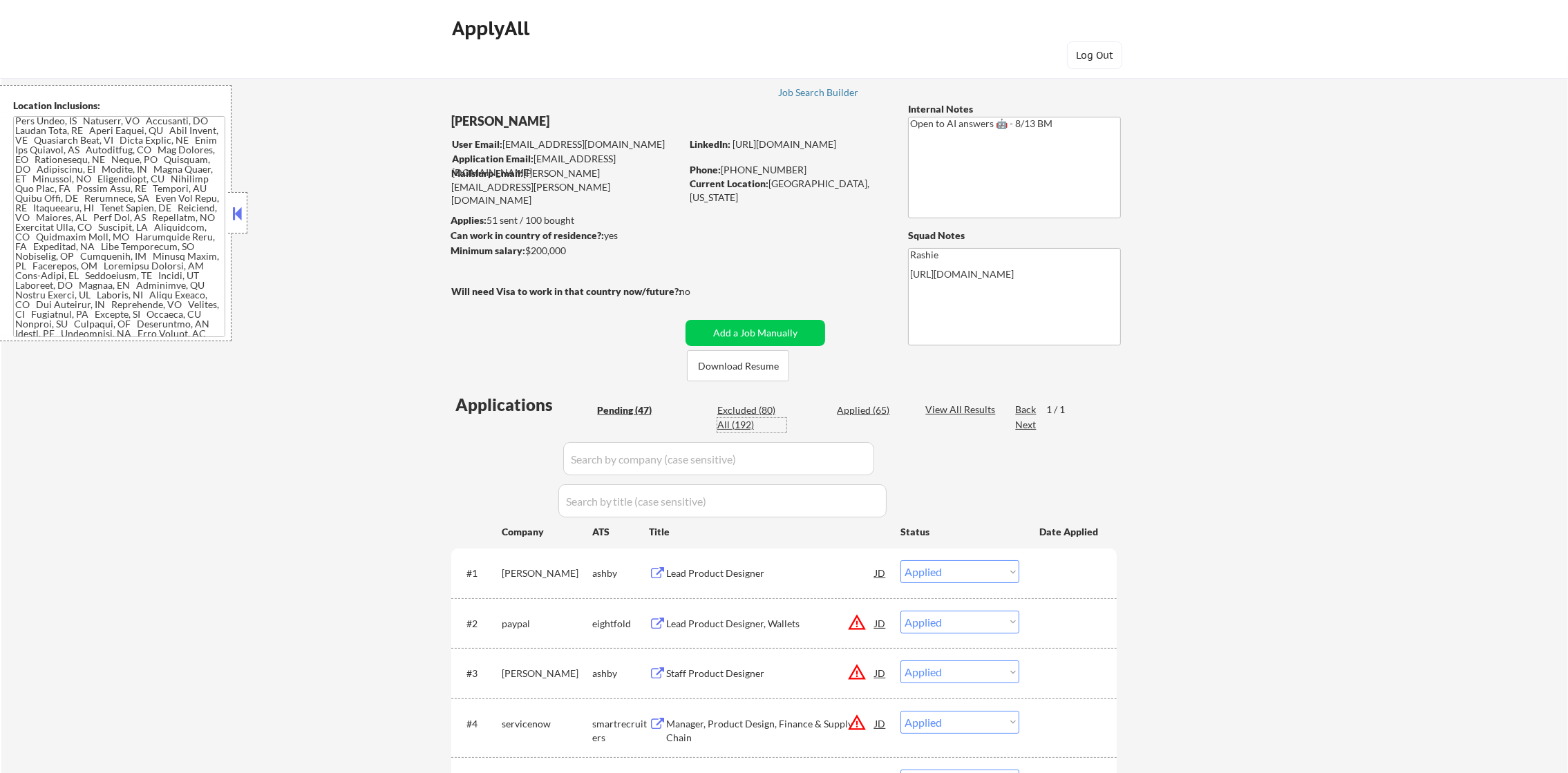
select select ""excluded__salary_""
select select ""excluded""
select select ""excluded__salary_""
select select ""excluded""
select select ""pending""
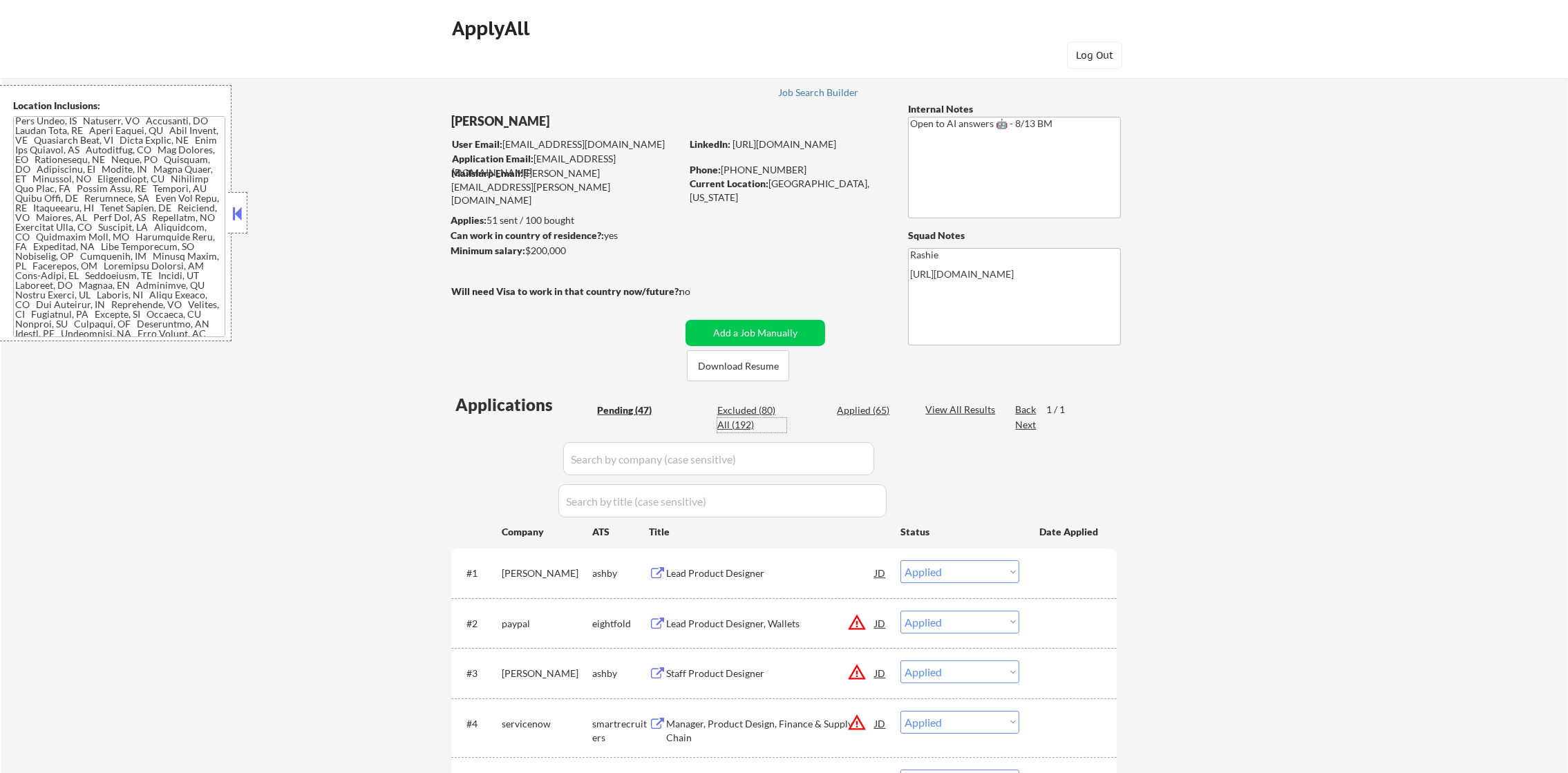
select select ""pending""
select select ""excluded__salary_""
select select ""pending""
select select ""excluded""
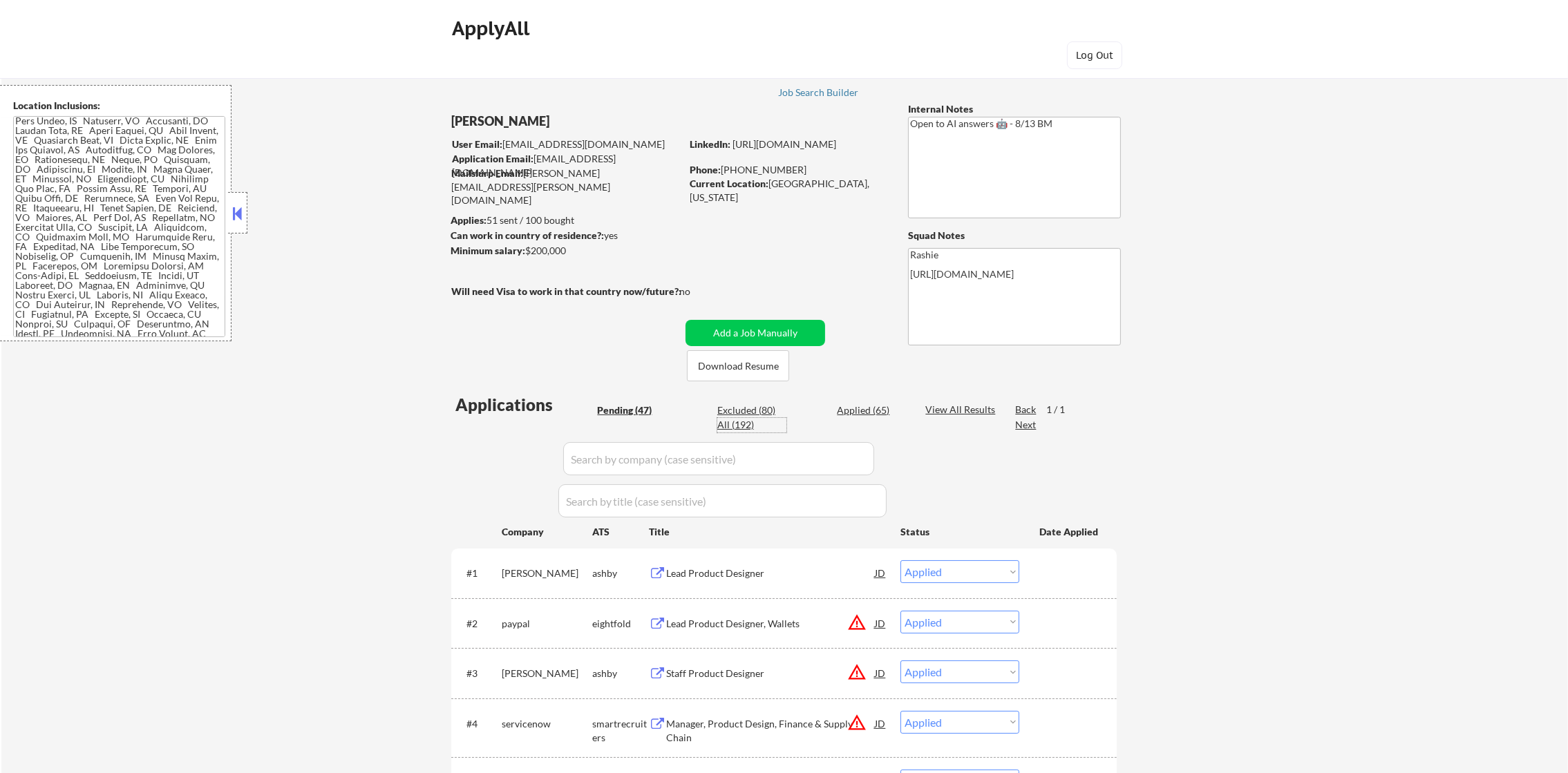
select select ""excluded__other_""
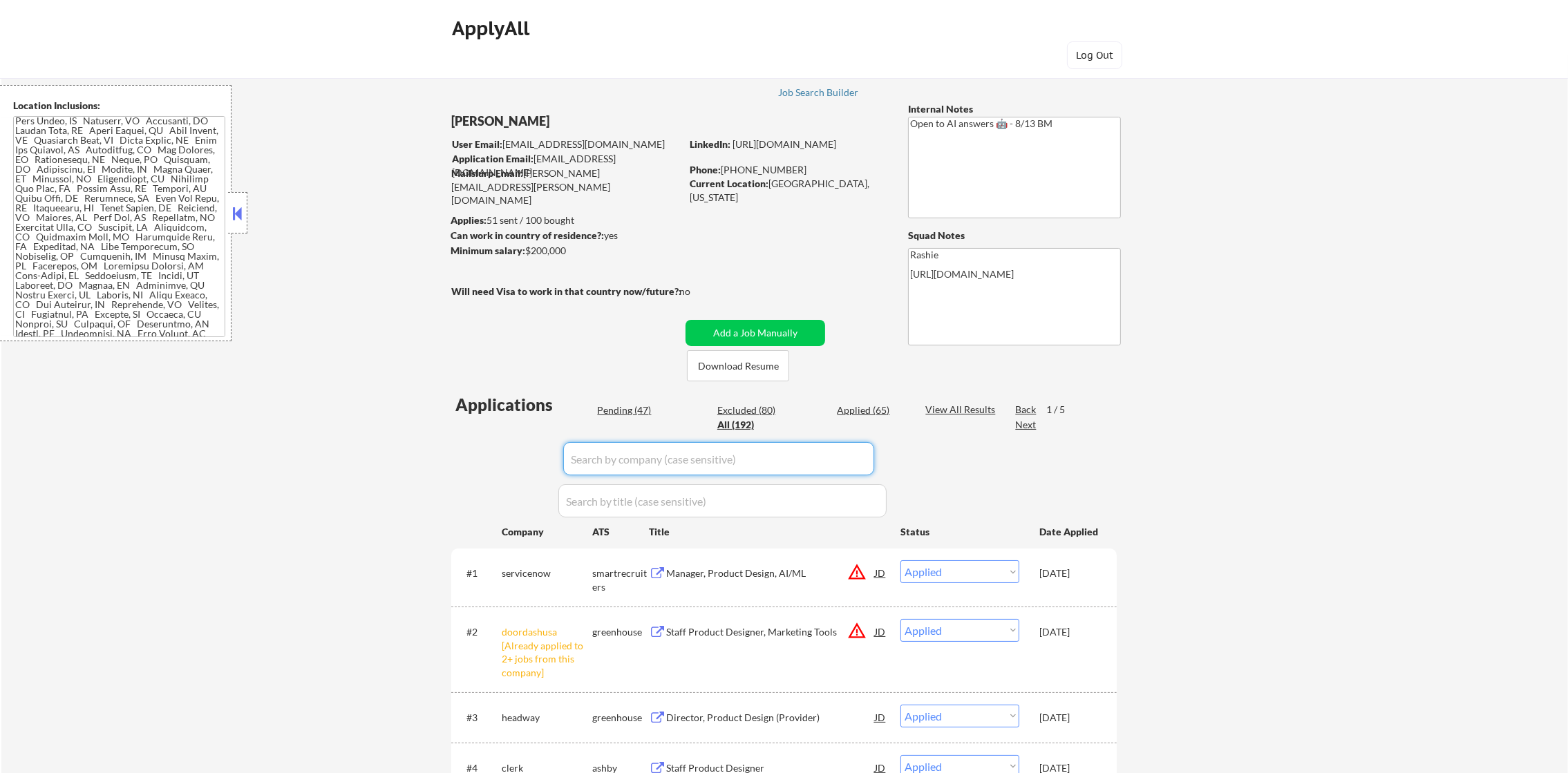
click at [664, 455] on input "input" at bounding box center [719, 458] width 311 height 33
paste input "ServiceNow"
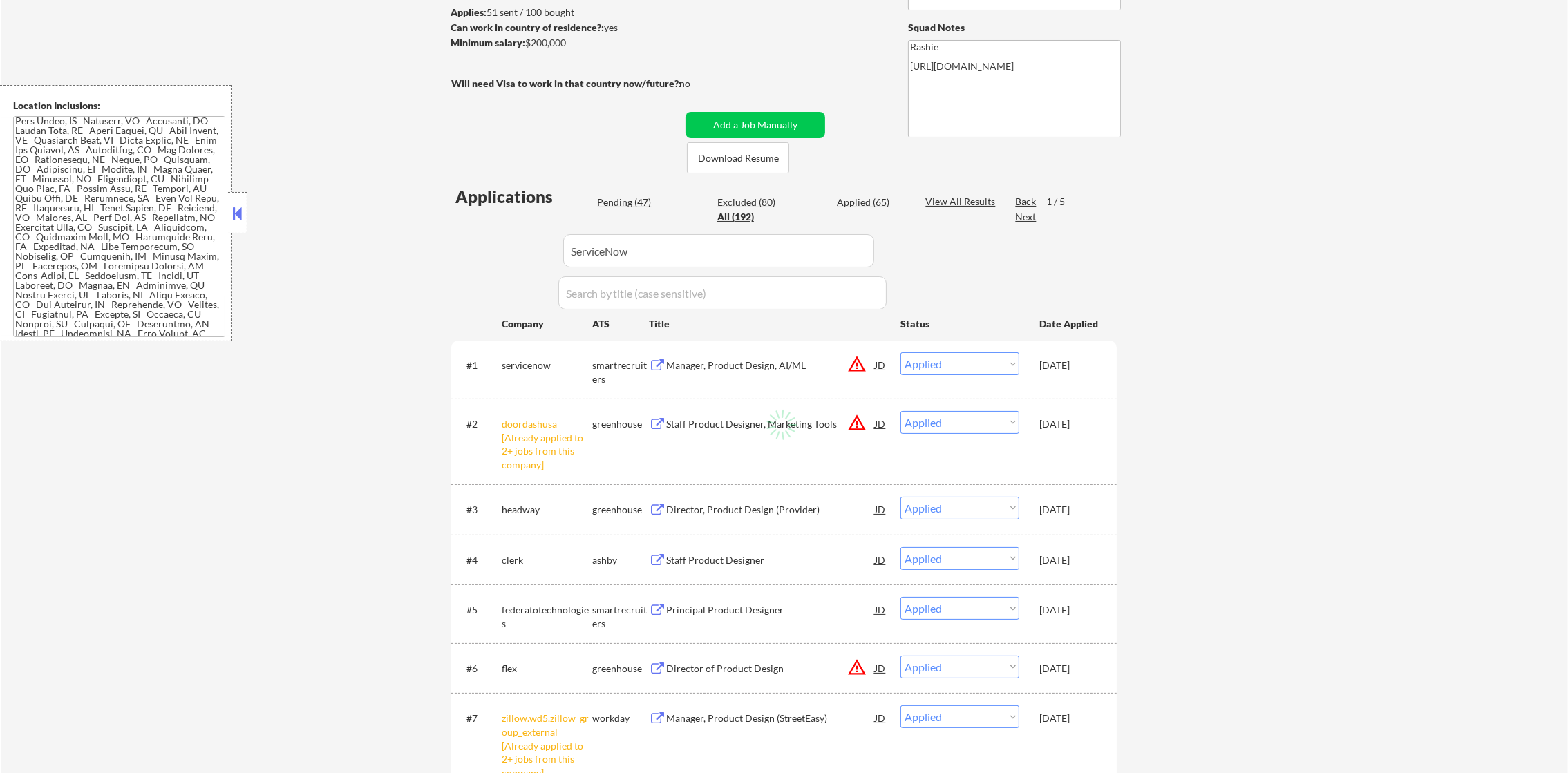
scroll to position [242, 0]
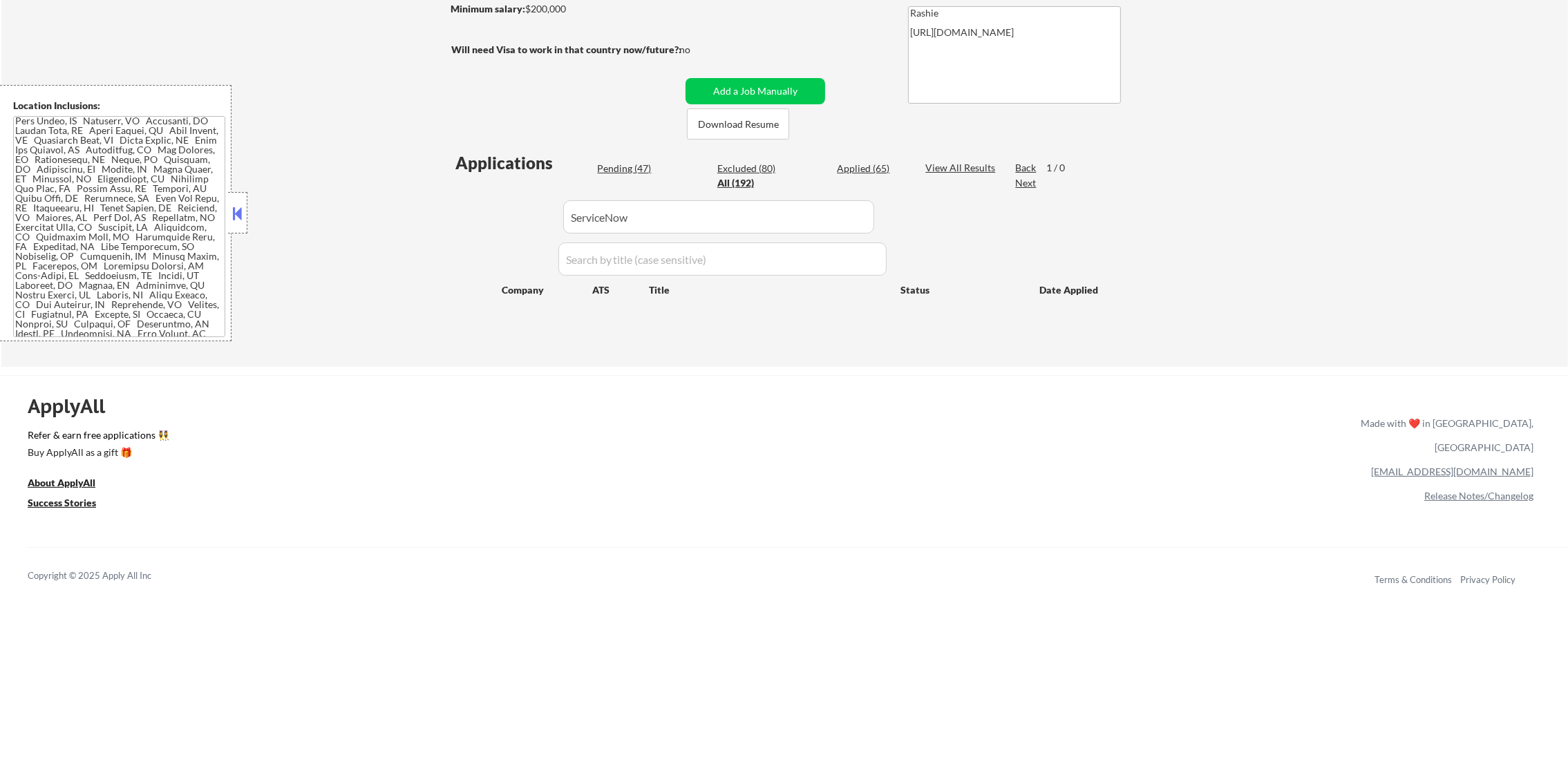
click at [650, 217] on input "input" at bounding box center [719, 217] width 311 height 33
paste input "oneclick"
drag, startPoint x: 632, startPoint y: 206, endPoint x: 471, endPoint y: 214, distance: 161.2
click at [477, 212] on div "Applications Pending (47) Excluded (80) Applied (65) All (192) View All Results…" at bounding box center [784, 245] width 665 height 190
type input "oneclick"
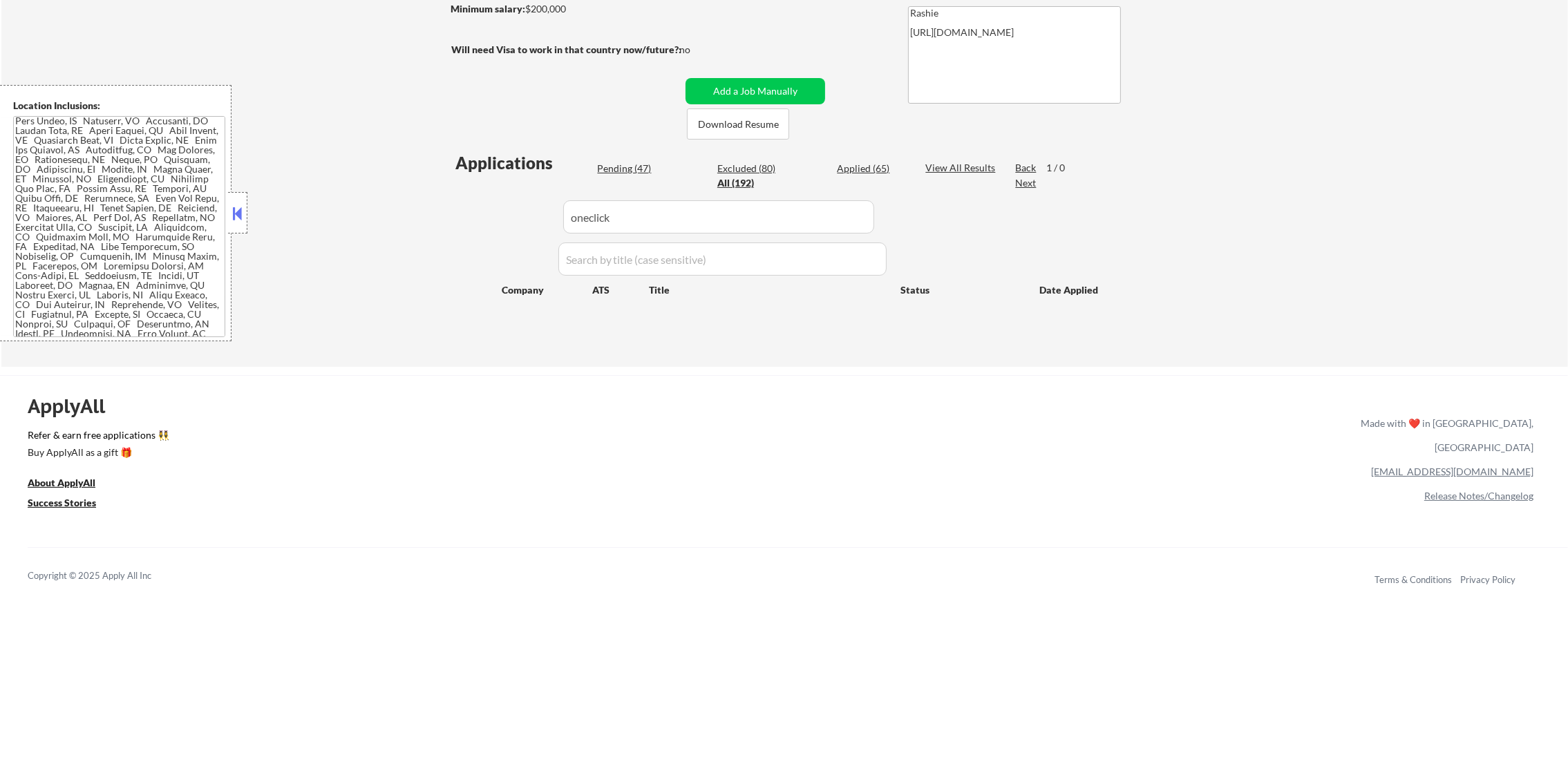
click at [471, 214] on div "Applications Pending (47) Excluded (80) Applied (65) All (192) View All Results…" at bounding box center [784, 245] width 665 height 190
drag, startPoint x: 620, startPoint y: 205, endPoint x: 680, endPoint y: 175, distance: 67.1
click at [528, 207] on div "Applications Pending (47) Excluded (80) Applied (65) All (192) View All Results…" at bounding box center [784, 245] width 665 height 190
click at [862, 167] on div "Applied (65)" at bounding box center [871, 168] width 69 height 13
click at [429, 231] on div "← Return to /applysquad Mailslurp Inbox Job Search Builder [PERSON_NAME] User E…" at bounding box center [785, 90] width 1567 height 554
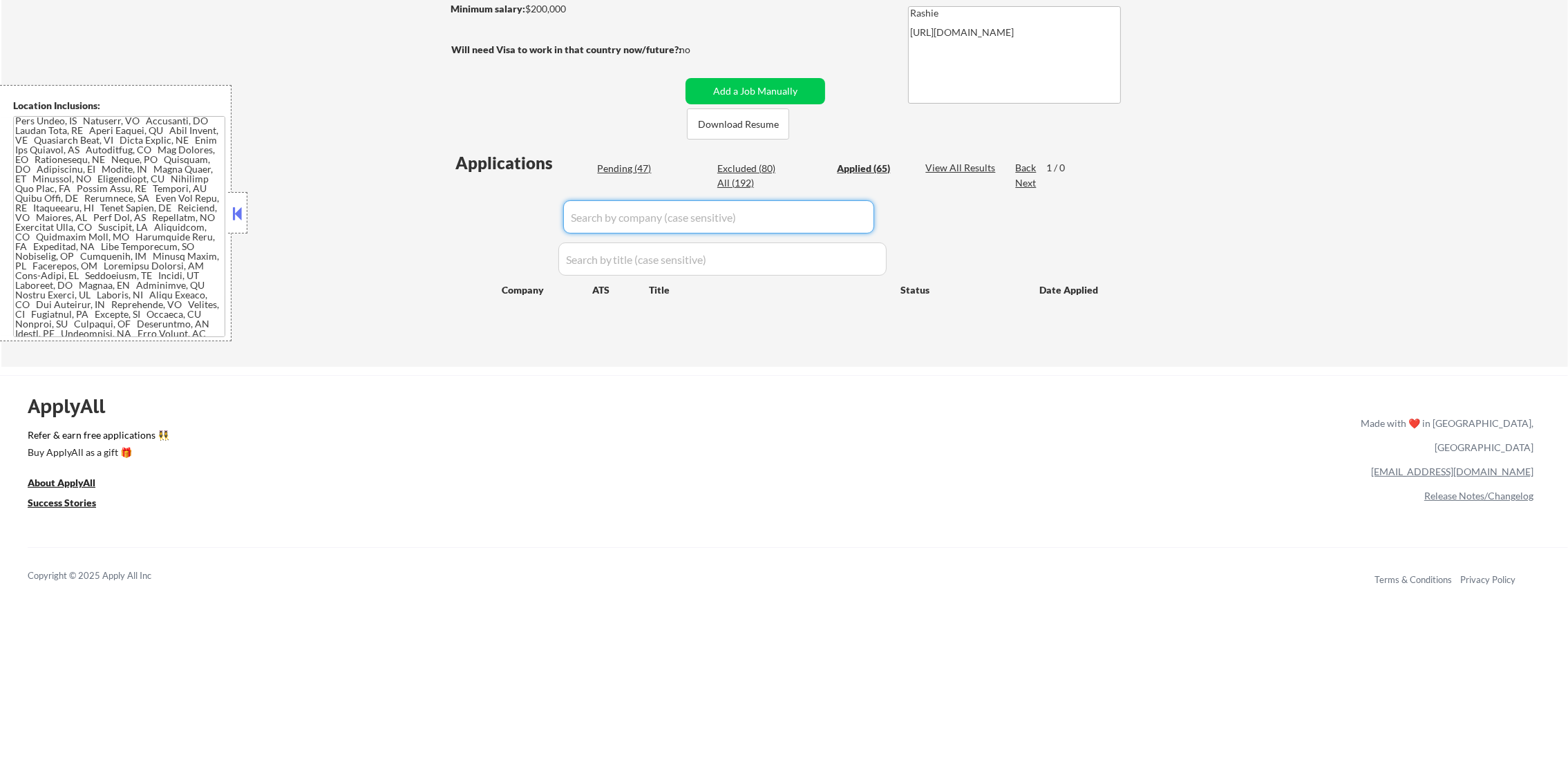
click at [429, 231] on div "← Return to /applysquad Mailslurp Inbox Job Search Builder [PERSON_NAME] User E…" at bounding box center [785, 90] width 1567 height 554
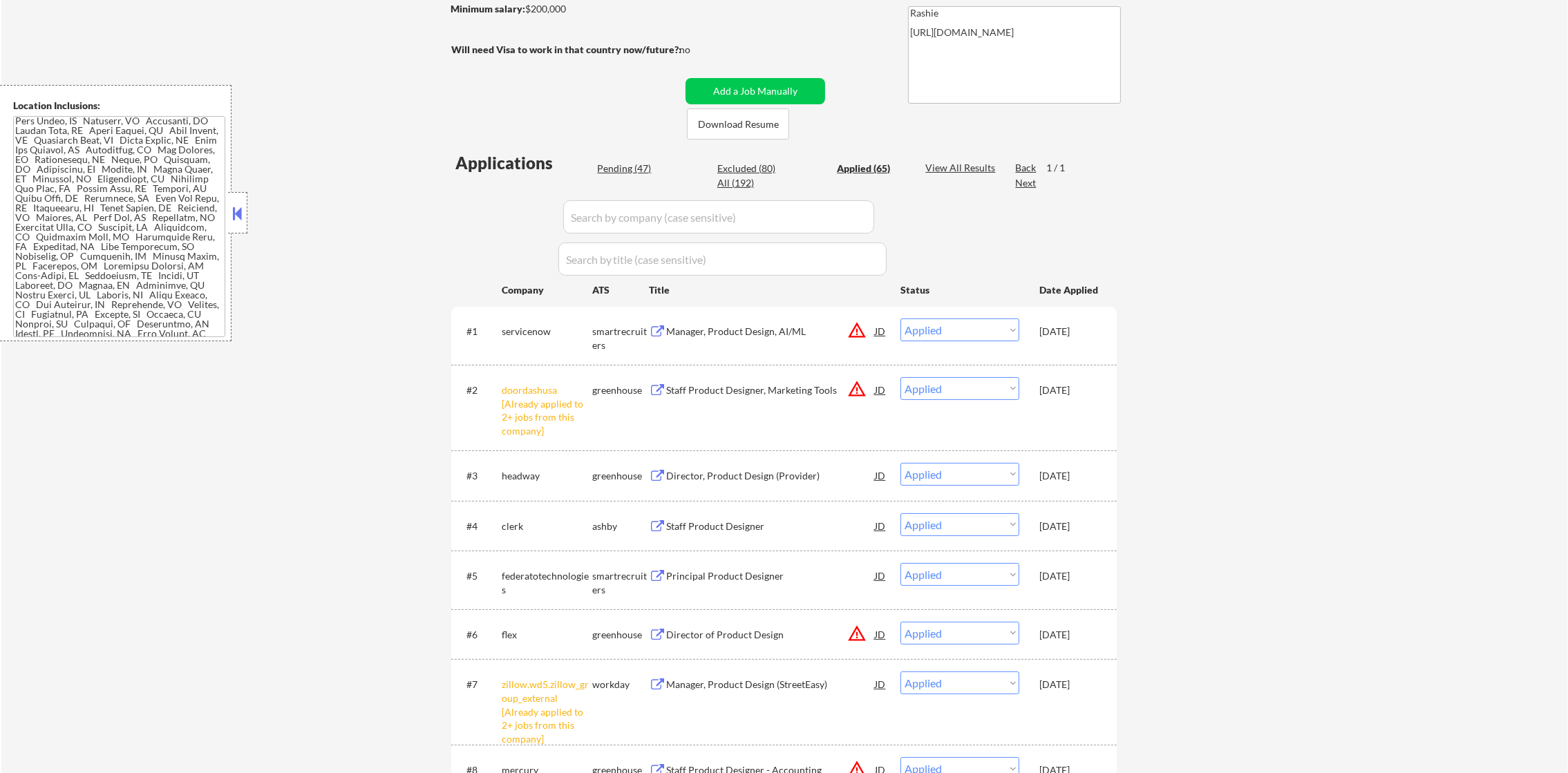
click at [746, 328] on div "Manager, Product Design, AI/ML" at bounding box center [771, 331] width 209 height 13
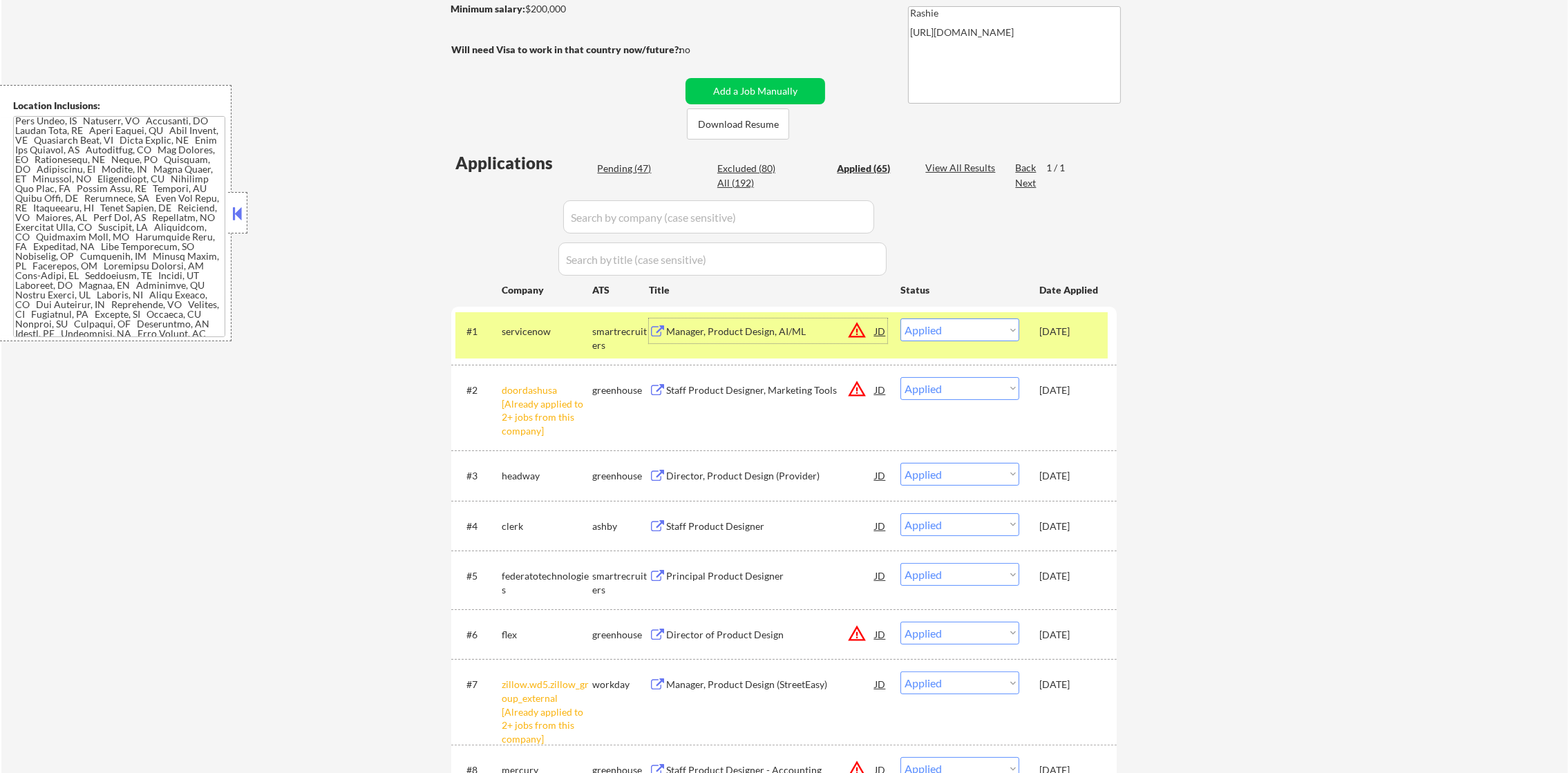
click at [531, 342] on div "servicenow" at bounding box center [547, 331] width 91 height 25
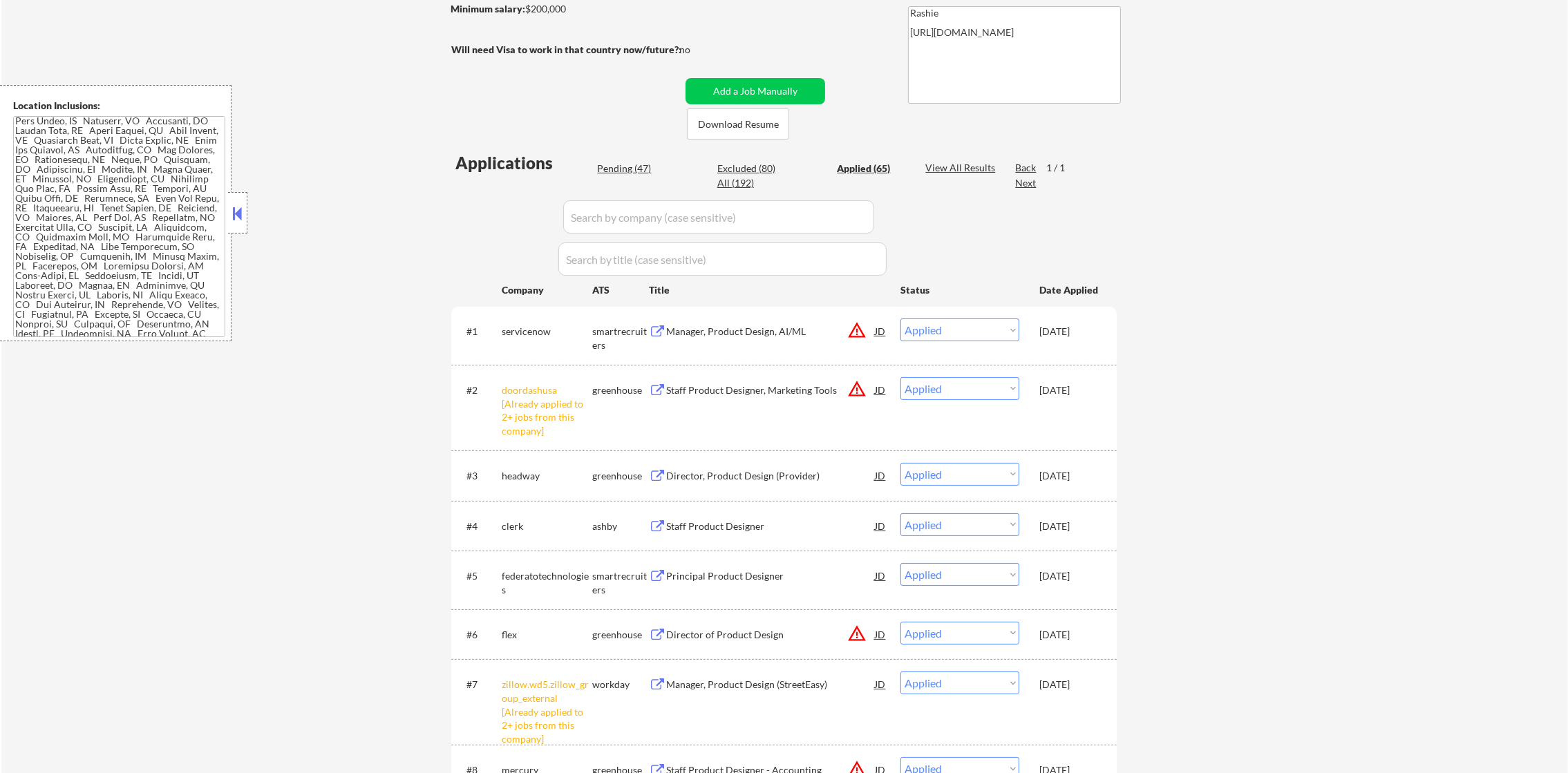
click at [632, 162] on div "Pending (47)" at bounding box center [631, 168] width 69 height 13
select select ""pending""
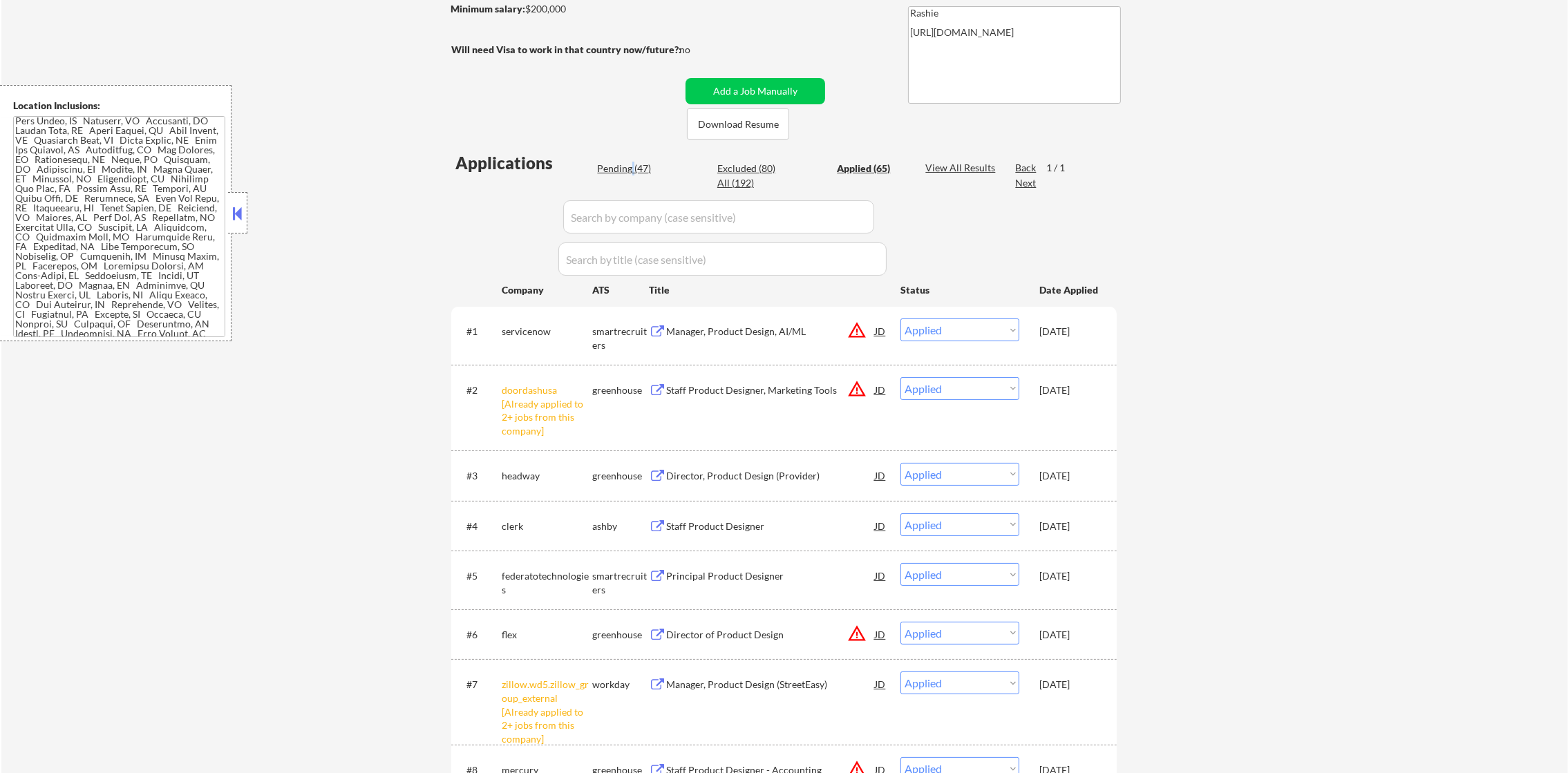
select select ""pending""
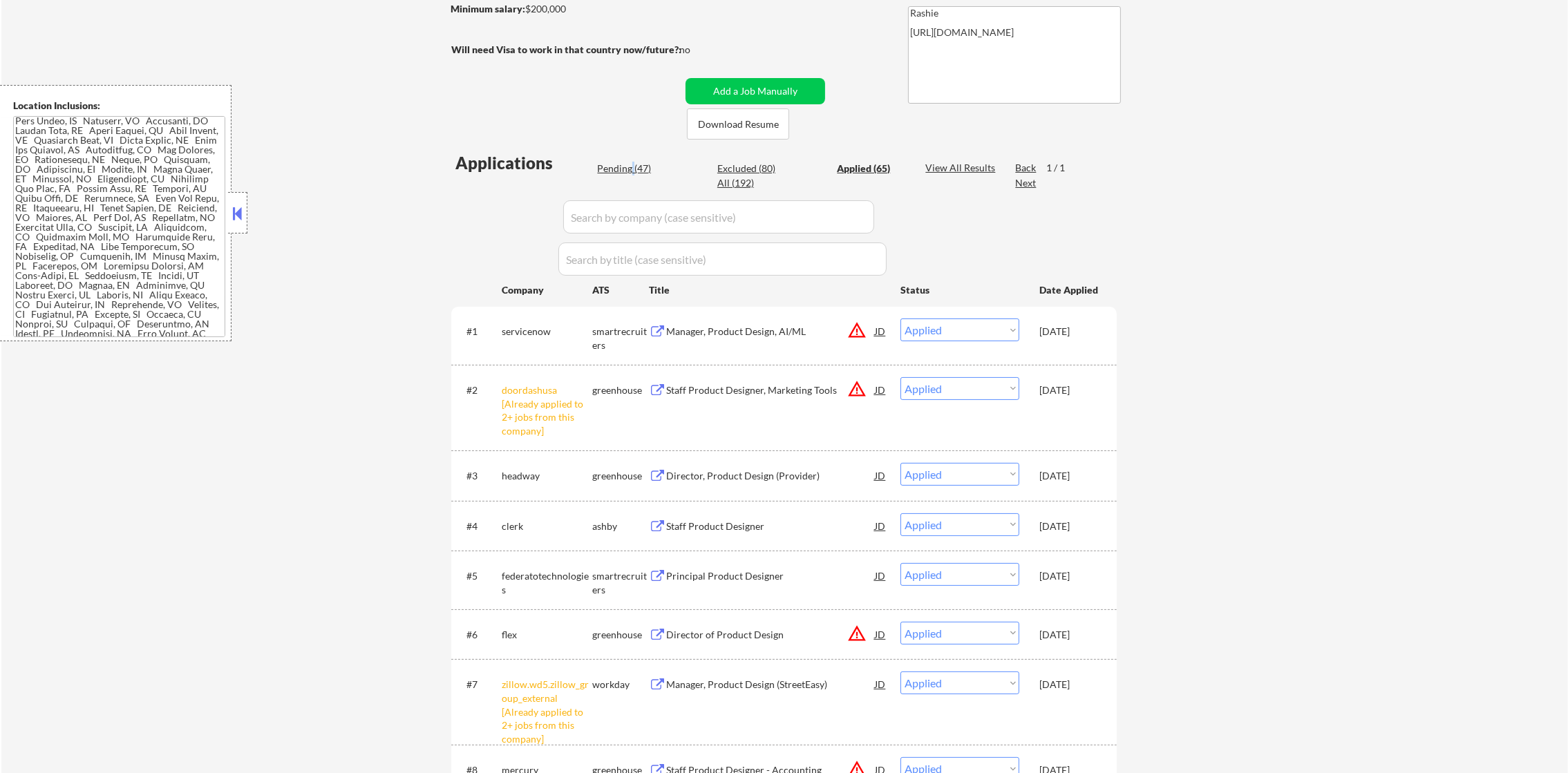
select select ""pending""
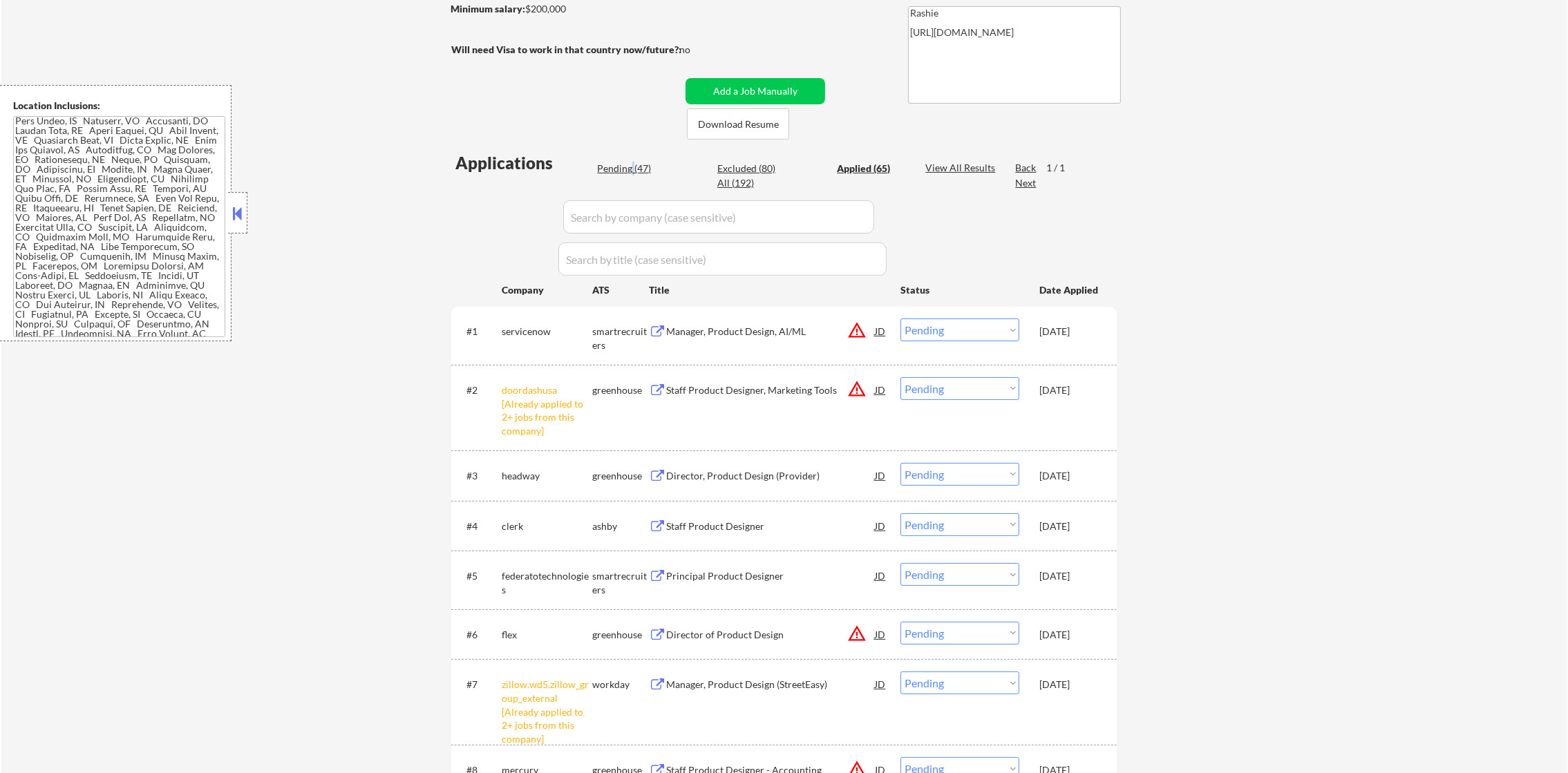
select select ""pending""
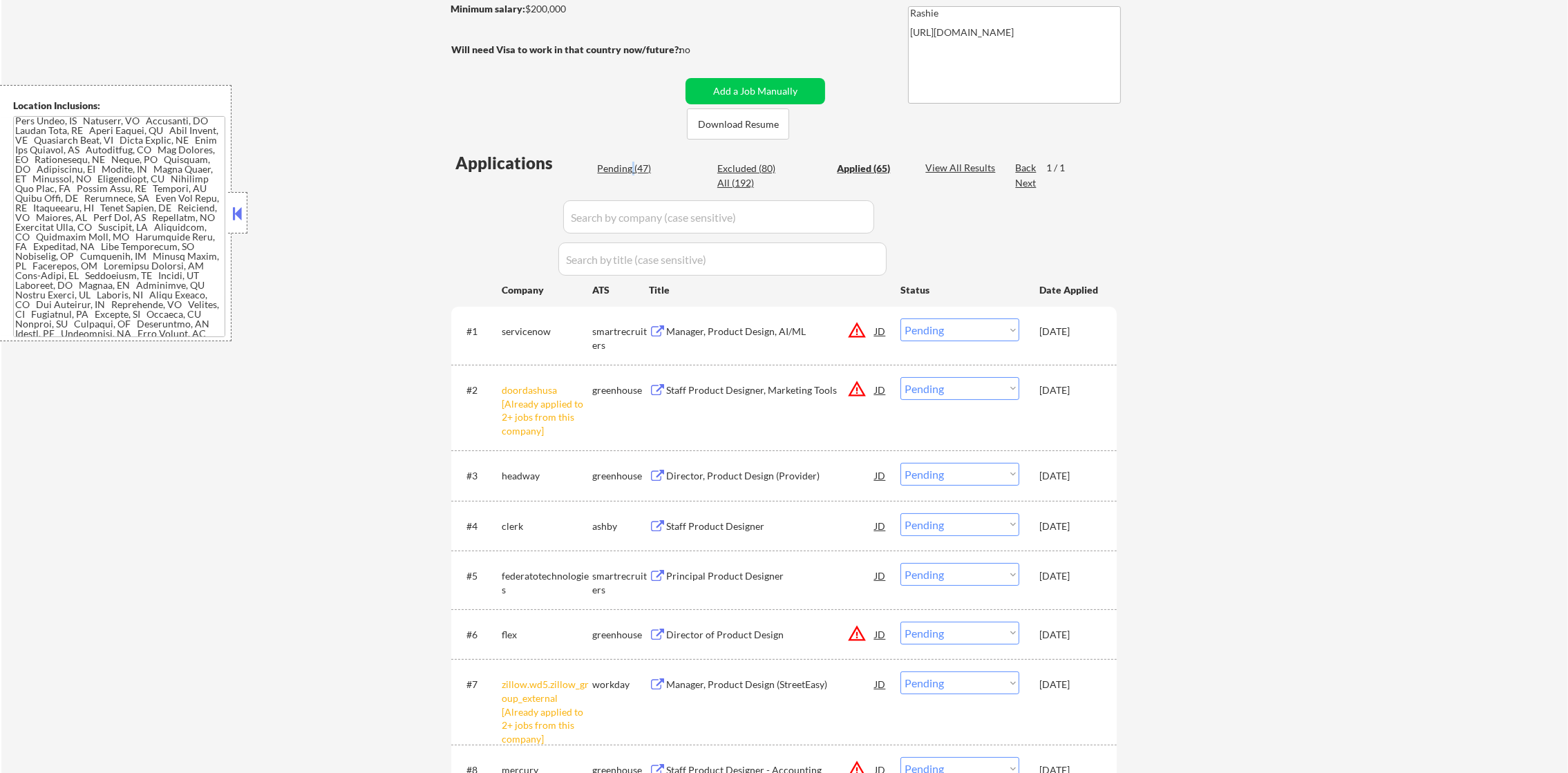
select select ""pending""
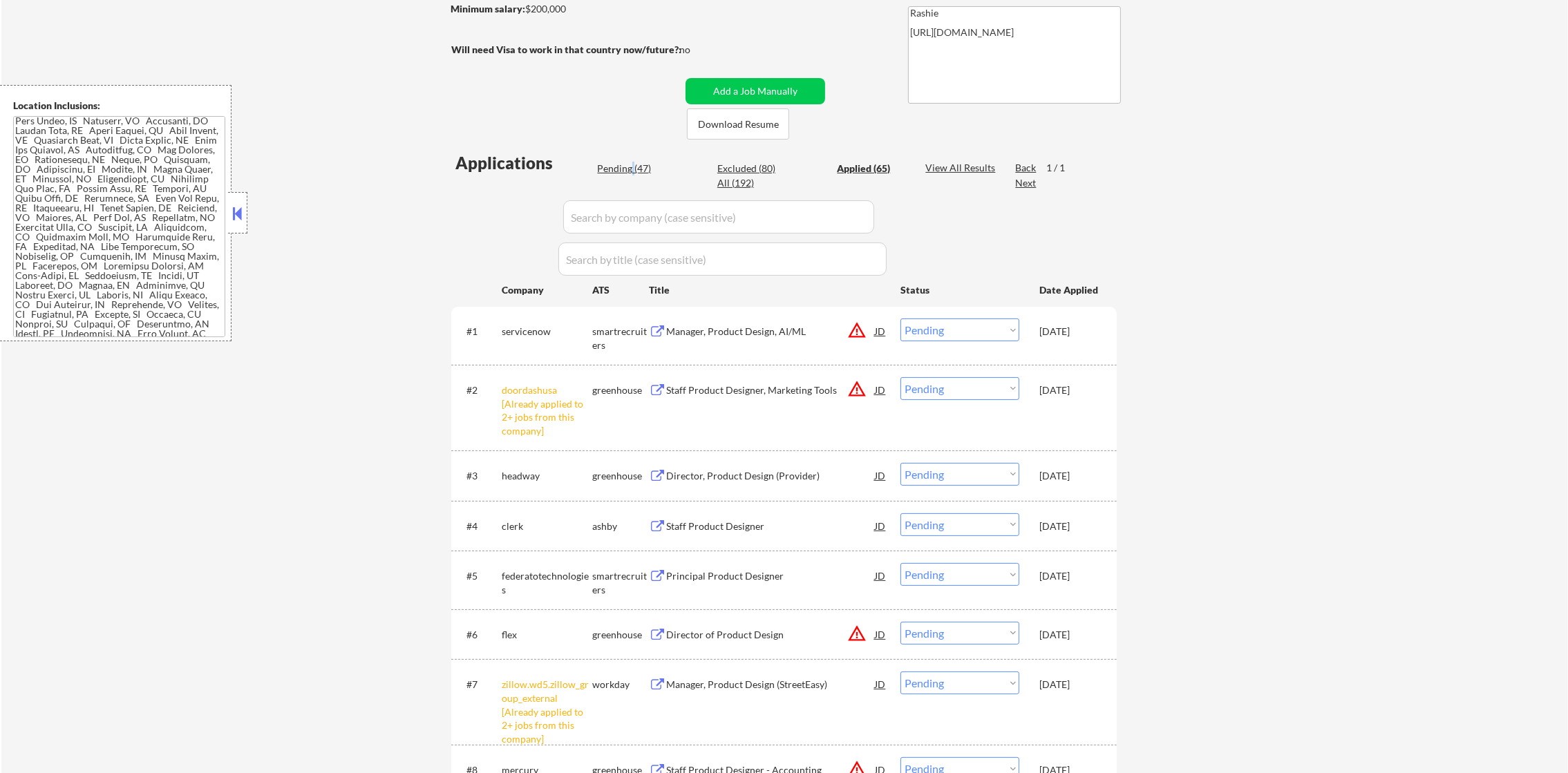
select select ""pending""
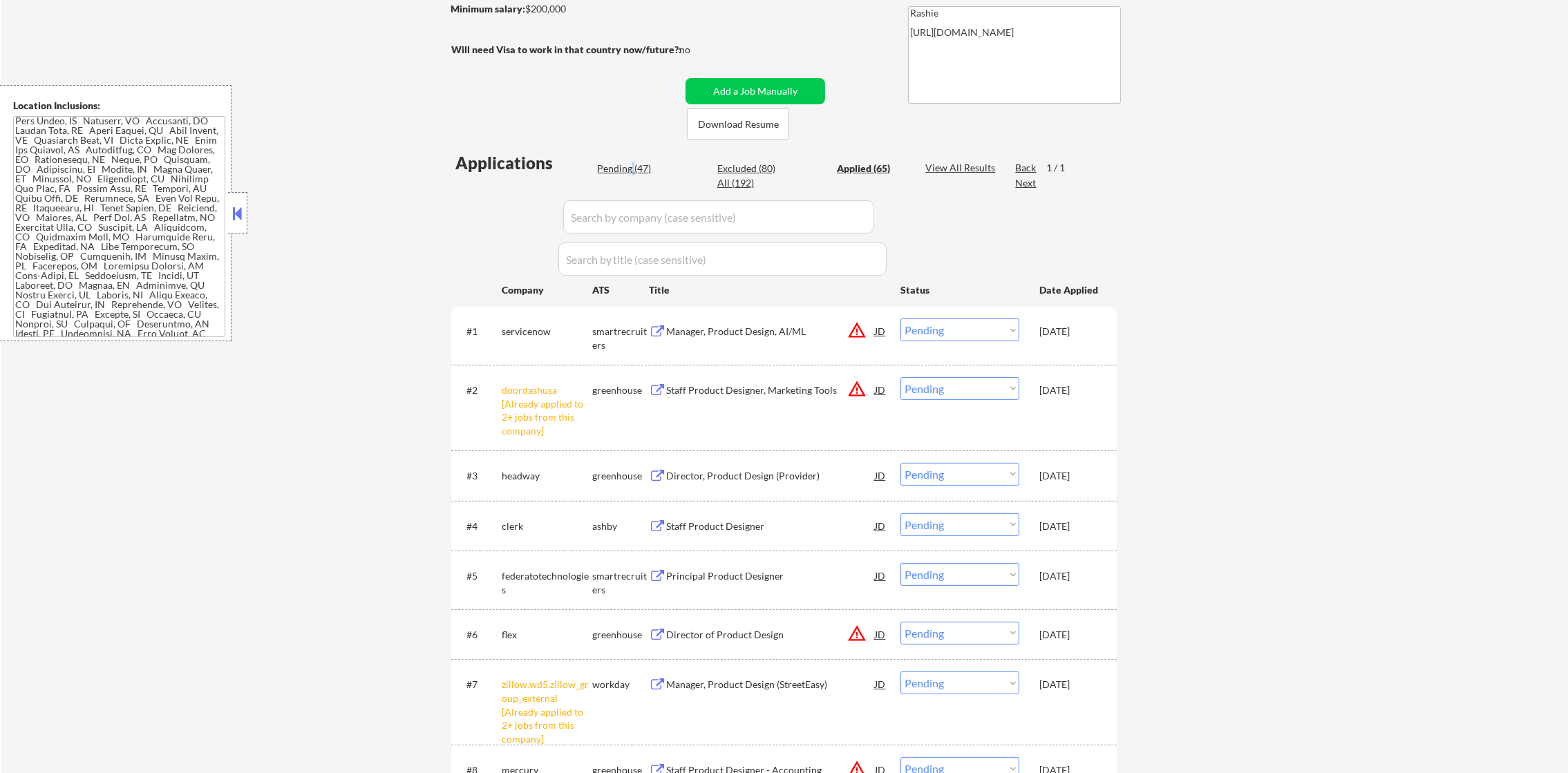
select select ""pending""
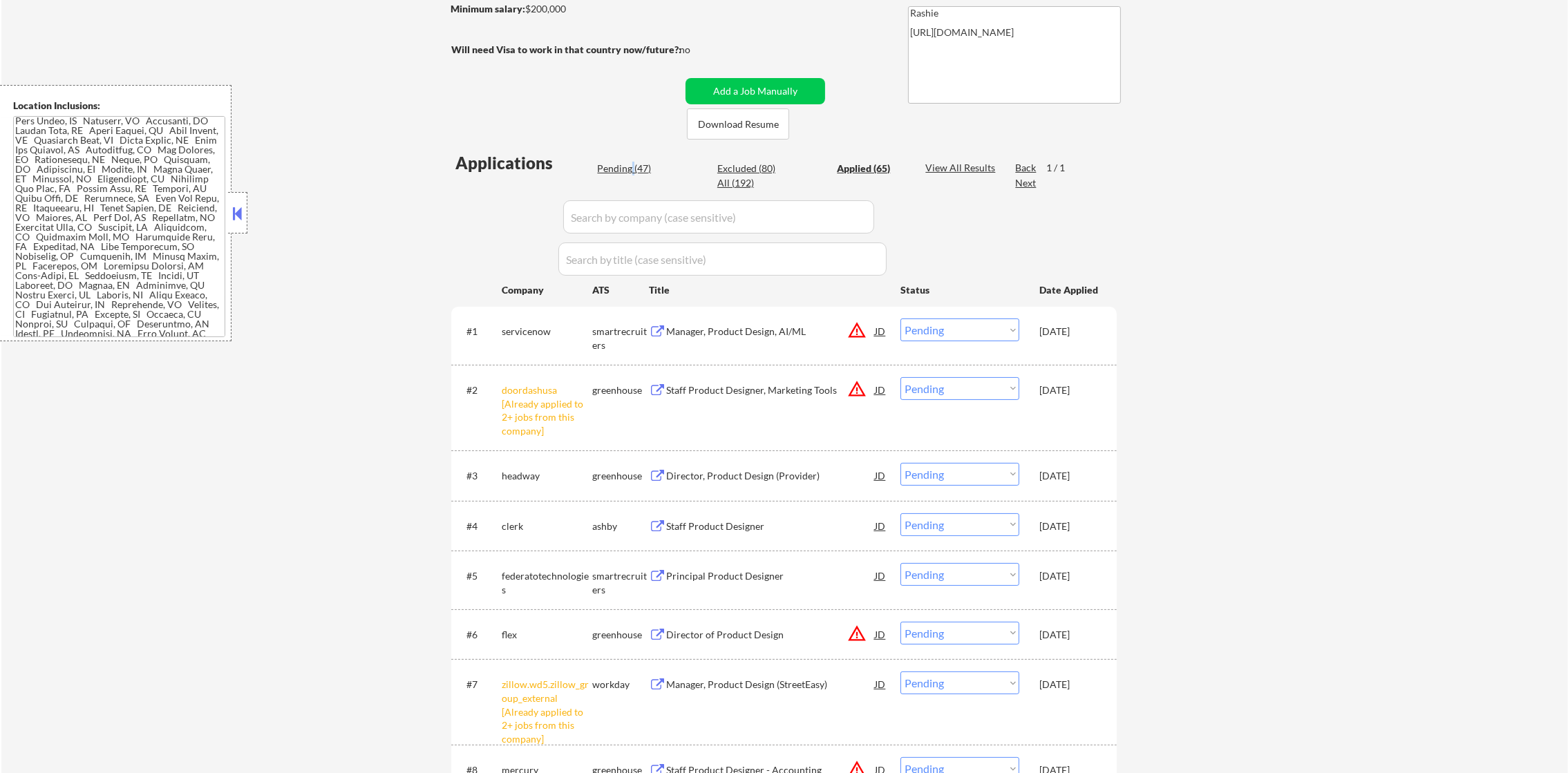
select select ""pending""
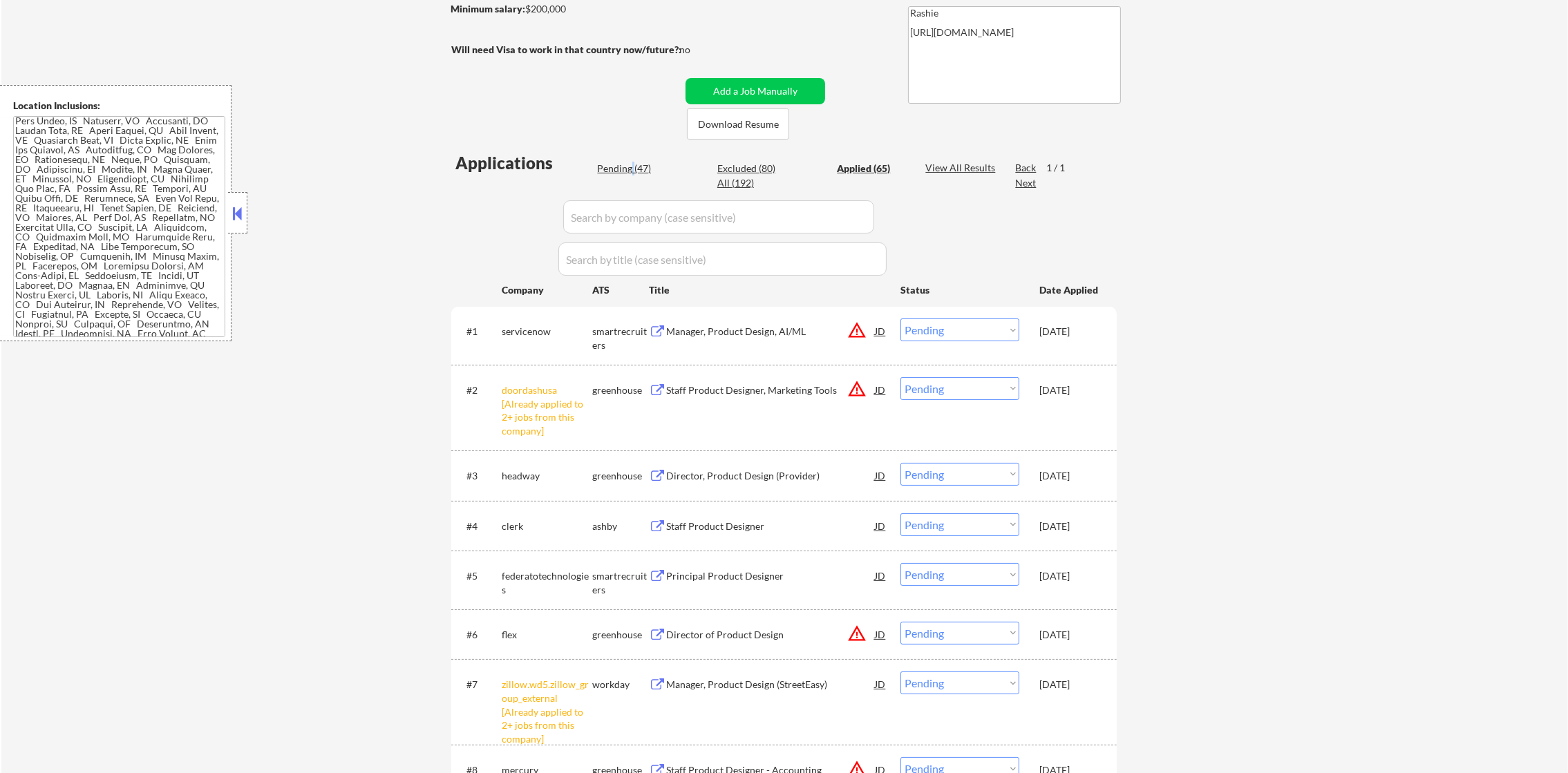
select select ""pending""
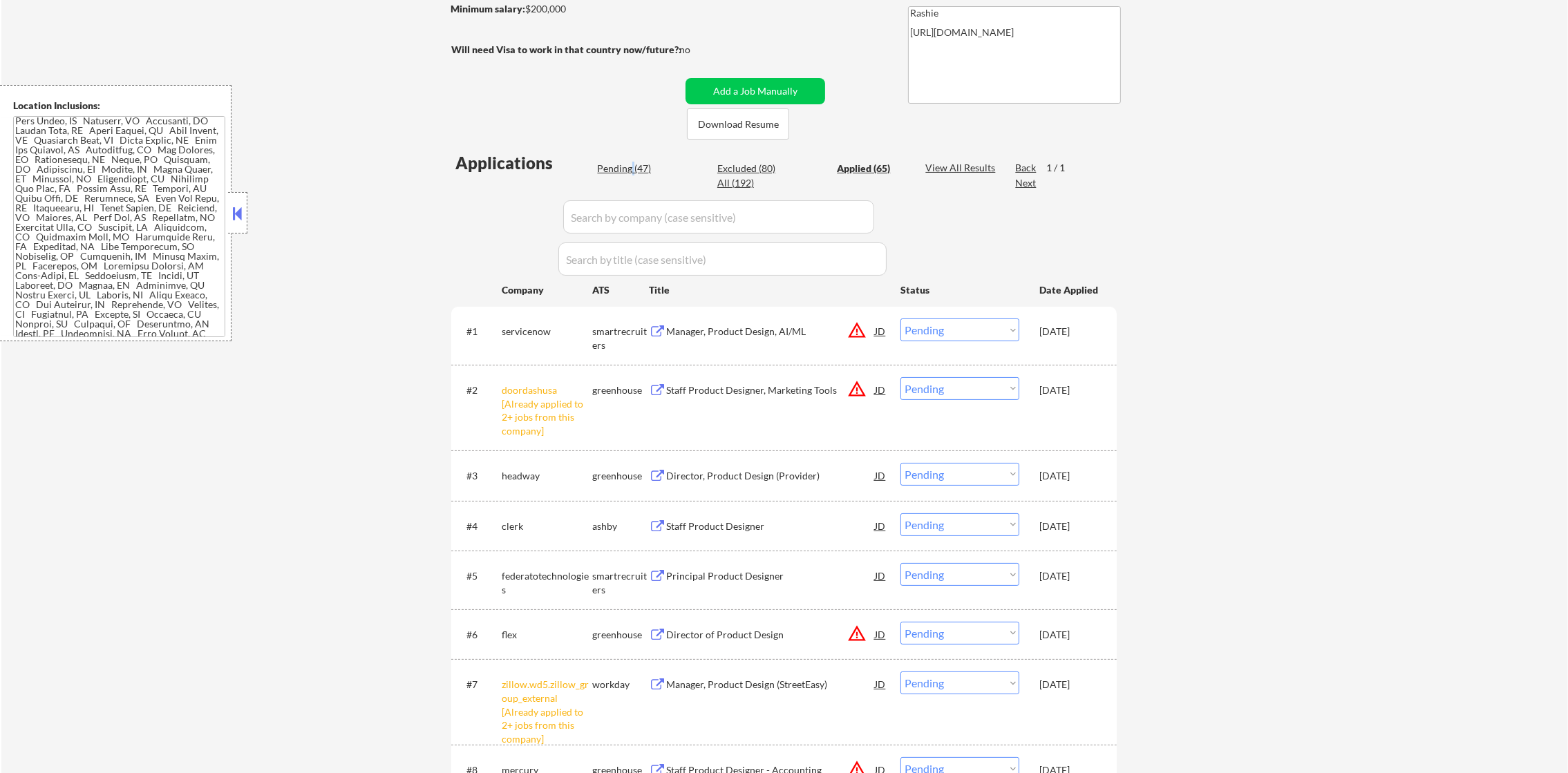
select select ""pending""
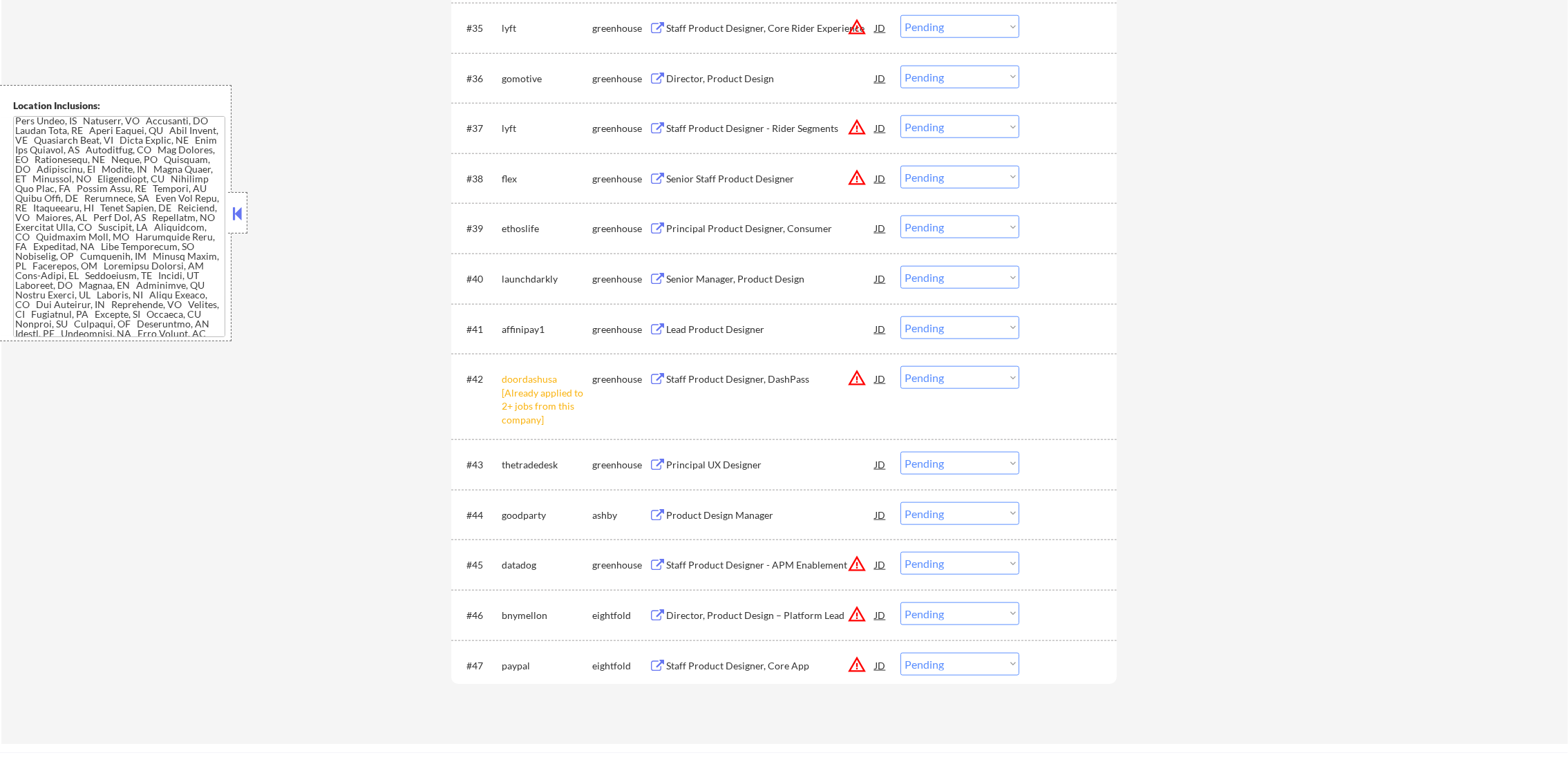
scroll to position [2420, 0]
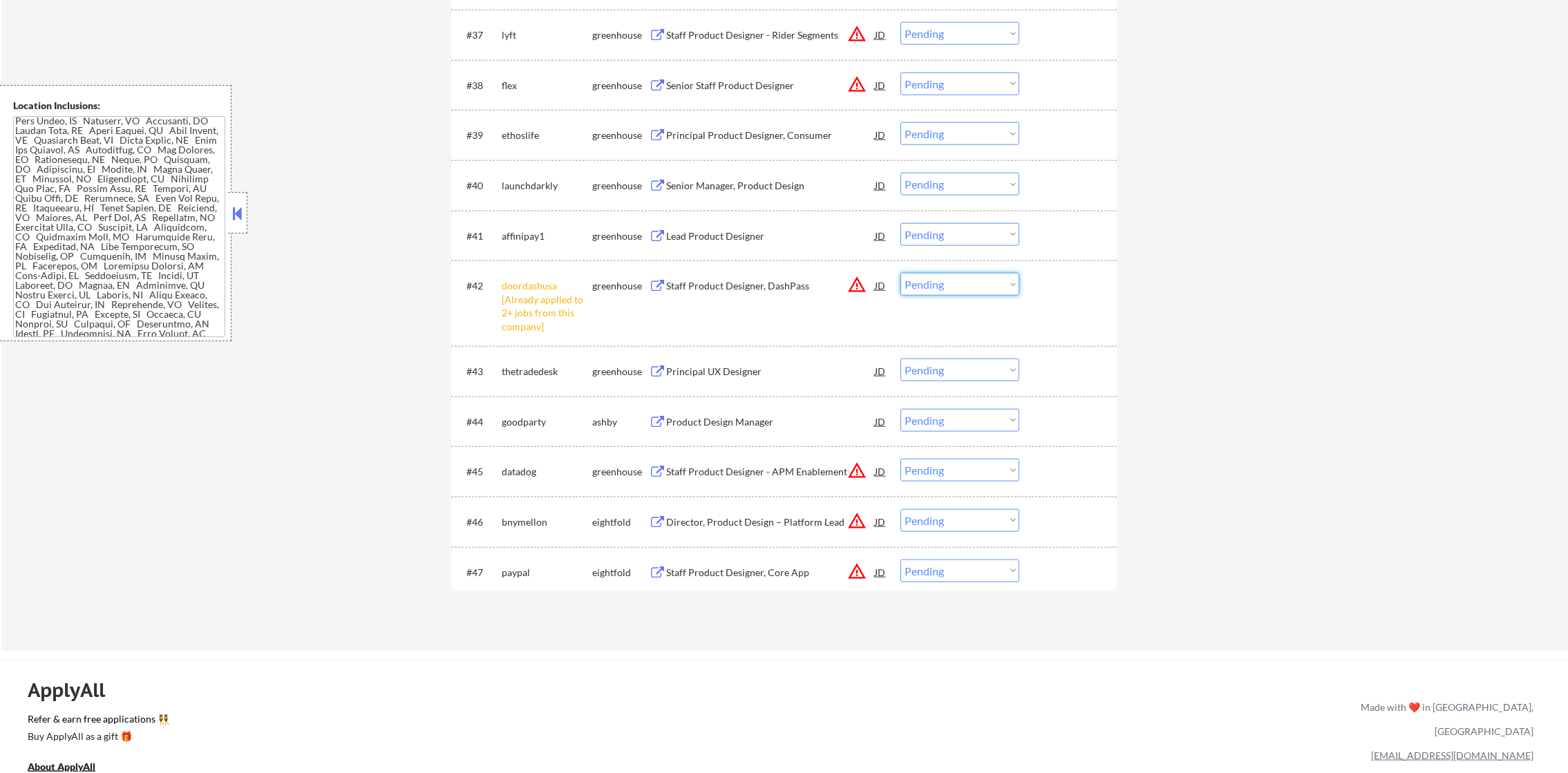
click at [960, 288] on select "Choose an option... Pending Applied Excluded (Questions) Excluded (Expired) Exc…" at bounding box center [960, 284] width 119 height 22
click at [901, 273] on select "Choose an option... Pending Applied Excluded (Questions) Excluded (Expired) Exc…" at bounding box center [960, 284] width 119 height 22
select select ""pending""
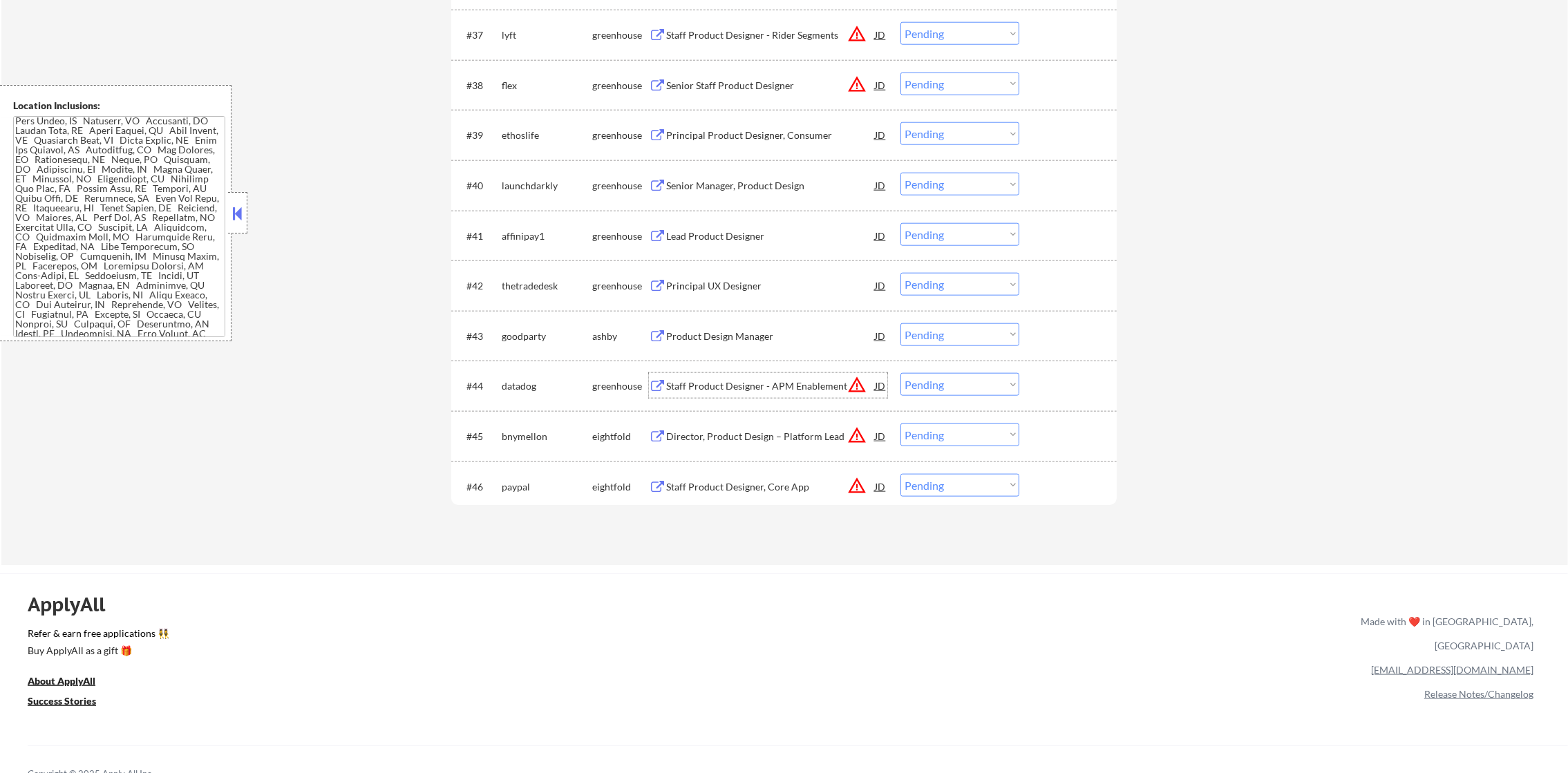
click at [725, 391] on div "Staff Product Designer - APM Enablement" at bounding box center [771, 386] width 209 height 13
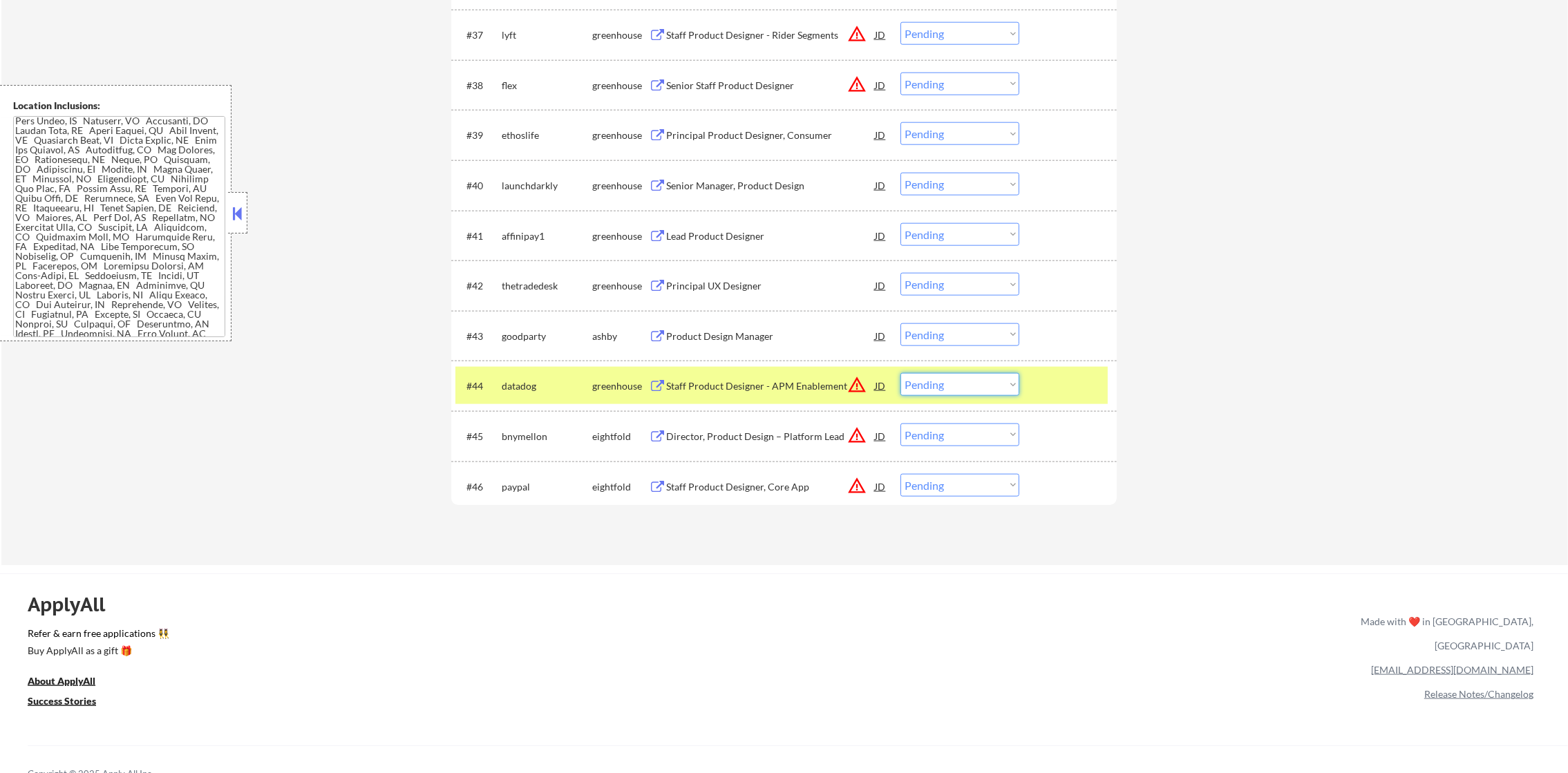
click at [920, 393] on select "Choose an option... Pending Applied Excluded (Questions) Excluded (Expired) Exc…" at bounding box center [960, 384] width 119 height 22
click at [901, 373] on select "Choose an option... Pending Applied Excluded (Questions) Excluded (Expired) Exc…" at bounding box center [960, 384] width 119 height 22
click at [557, 390] on div "datadog" at bounding box center [547, 386] width 91 height 13
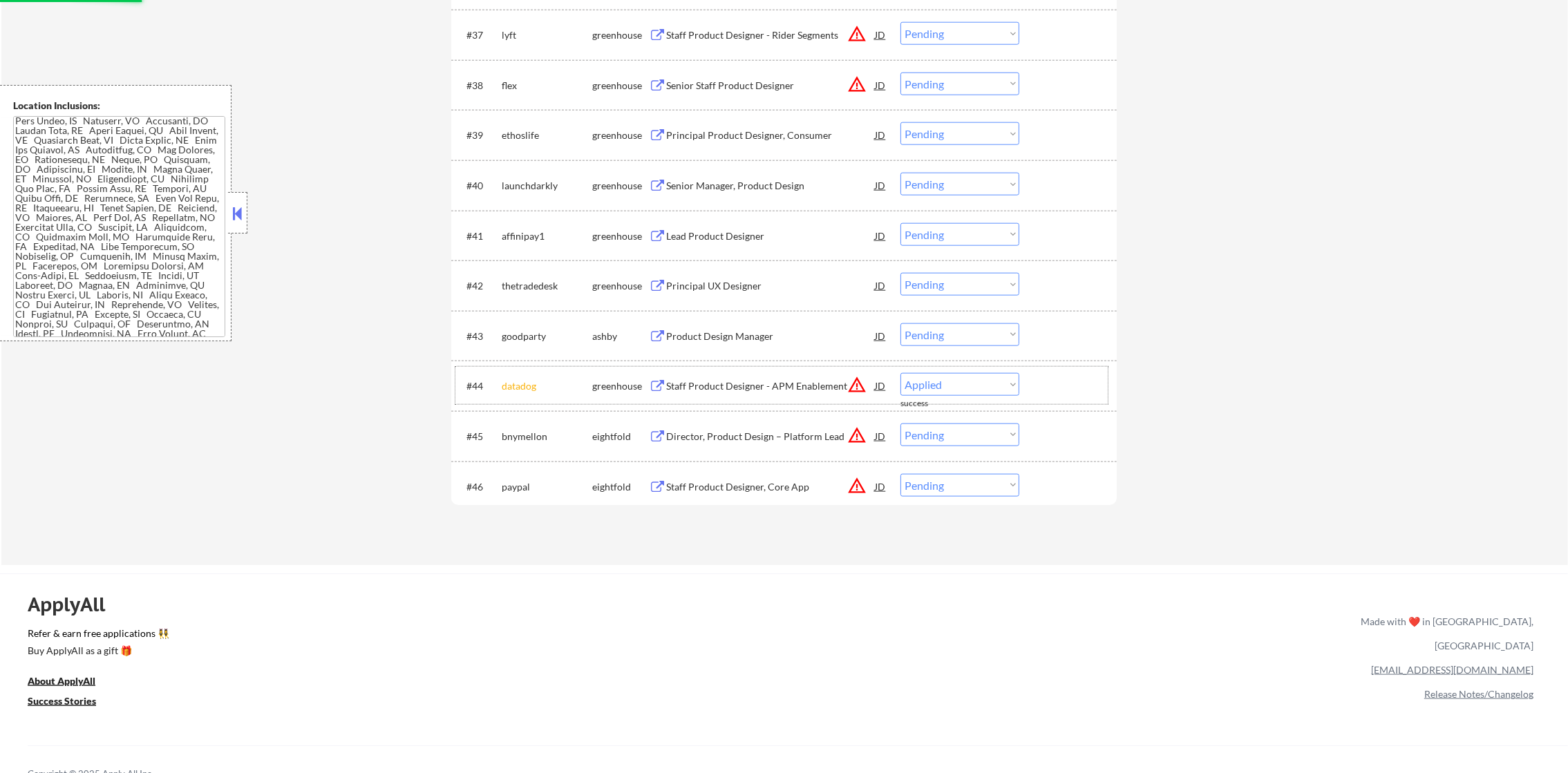
select select ""pending""
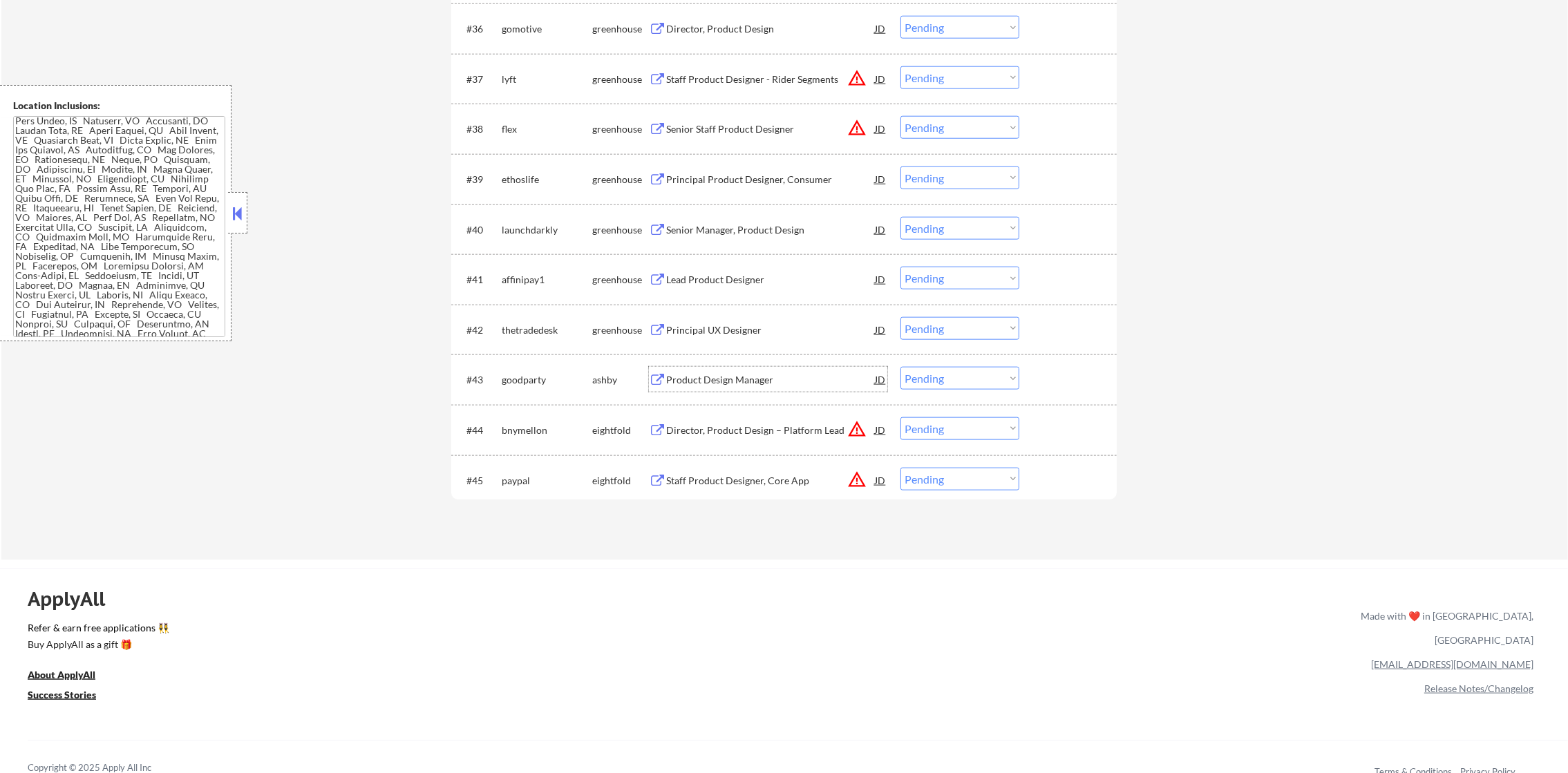
click at [741, 380] on div "Product Design Manager" at bounding box center [771, 379] width 209 height 13
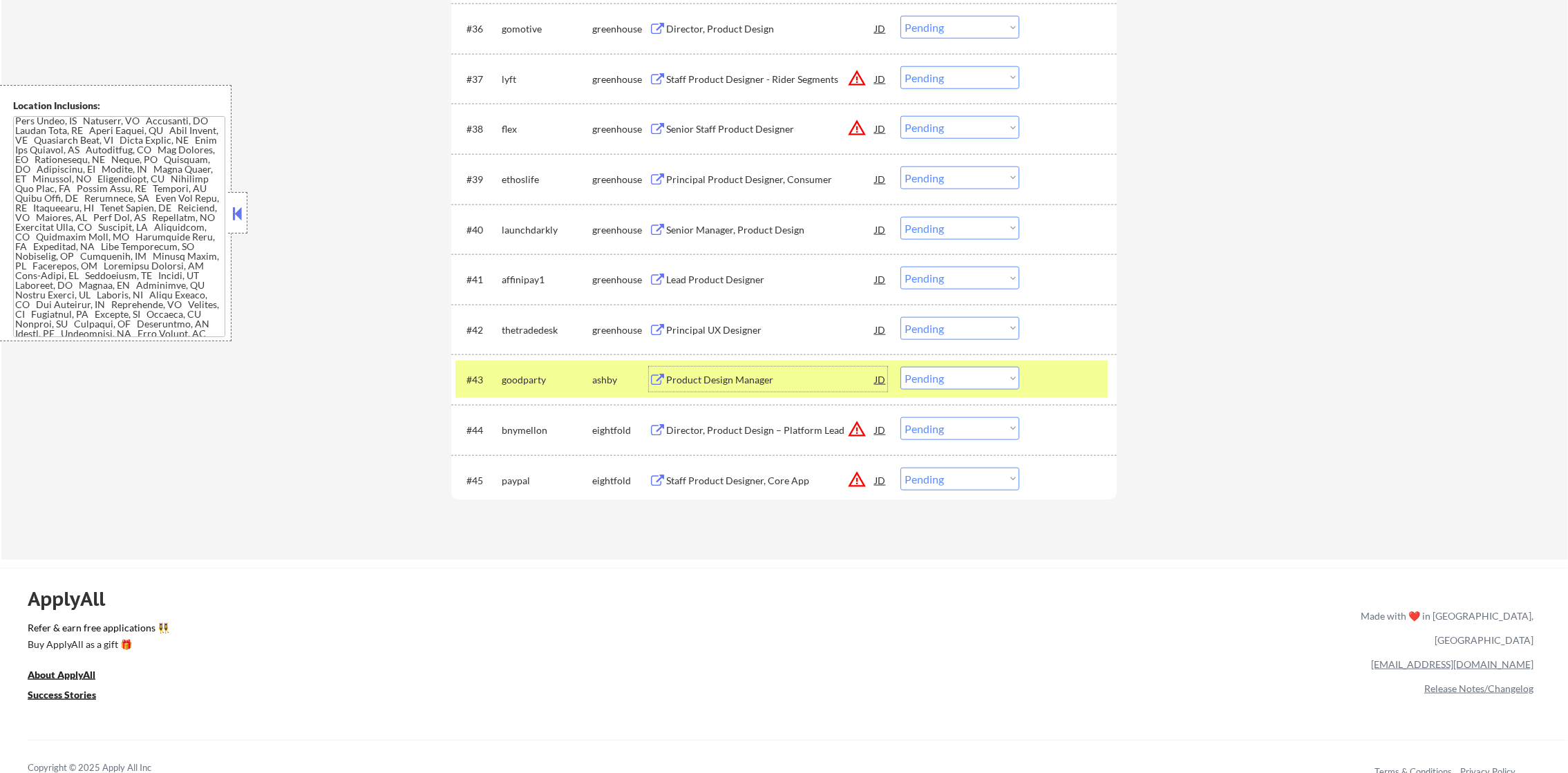
click at [920, 381] on select "Choose an option... Pending Applied Excluded (Questions) Excluded (Expired) Exc…" at bounding box center [960, 378] width 119 height 22
click at [901, 367] on select "Choose an option... Pending Applied Excluded (Questions) Excluded (Expired) Exc…" at bounding box center [960, 378] width 119 height 22
click at [525, 369] on div "goodparty" at bounding box center [547, 379] width 91 height 25
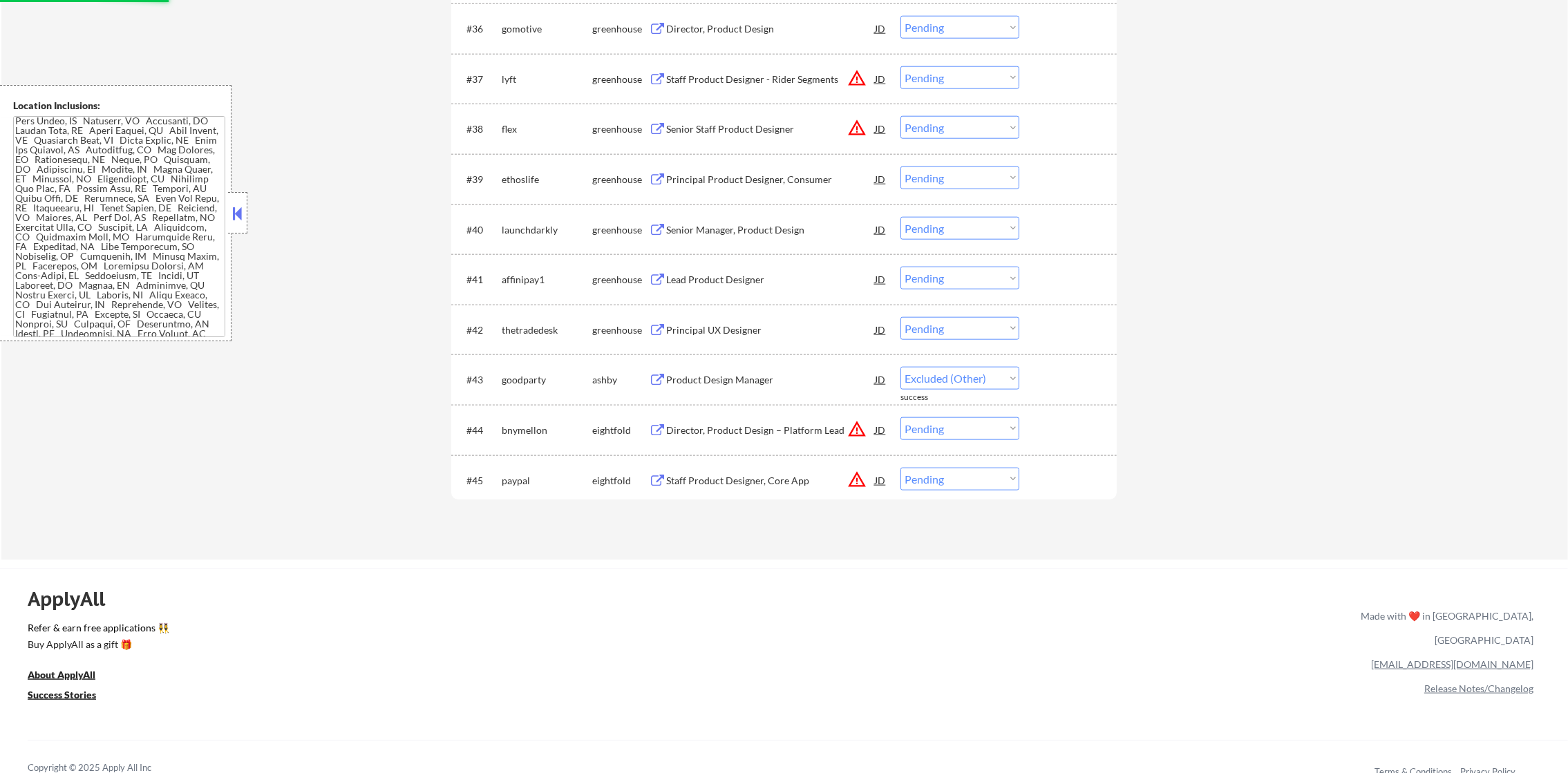
select select ""pending""
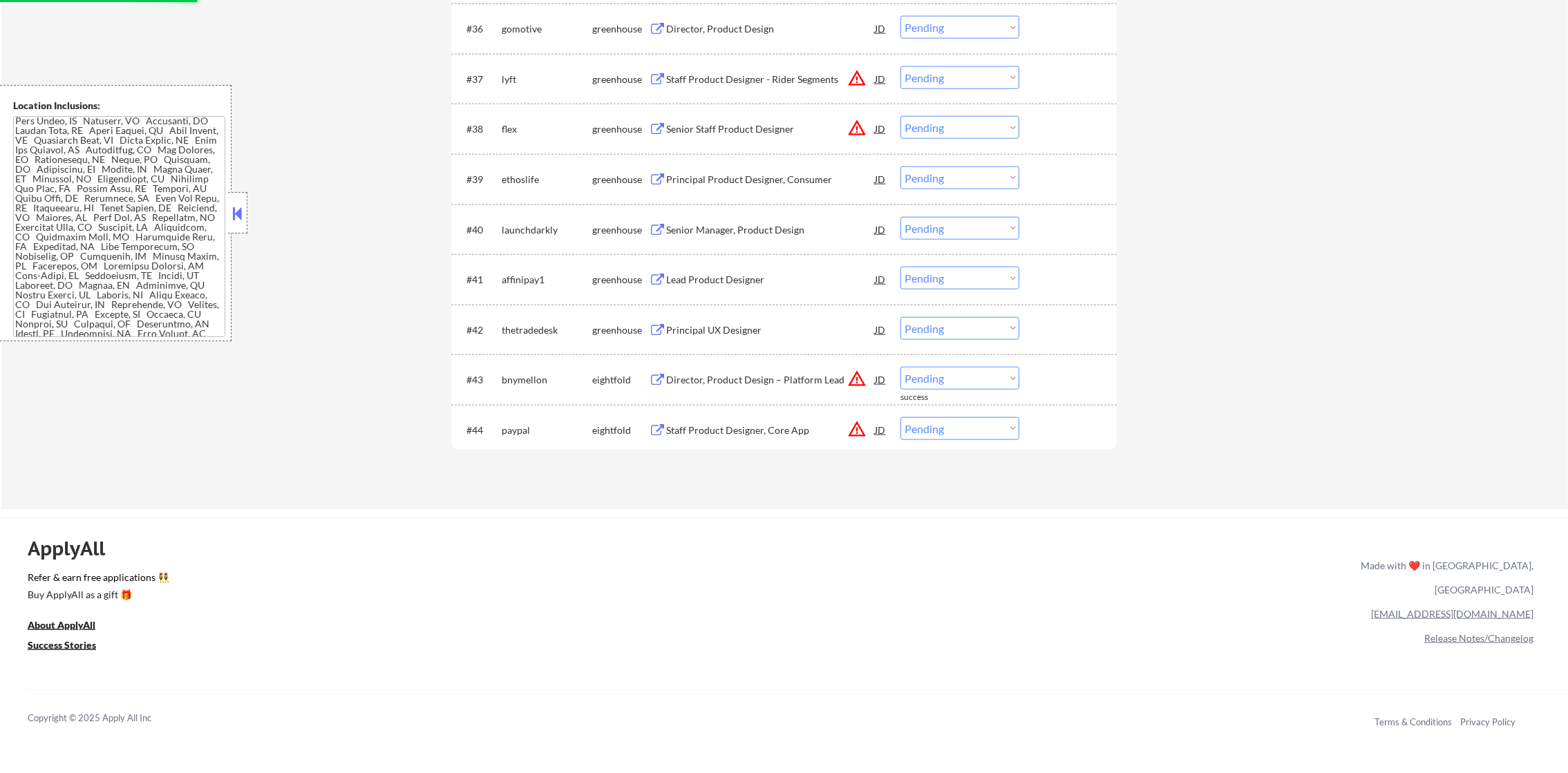
click at [791, 332] on div "Principal UX Designer" at bounding box center [771, 330] width 209 height 13
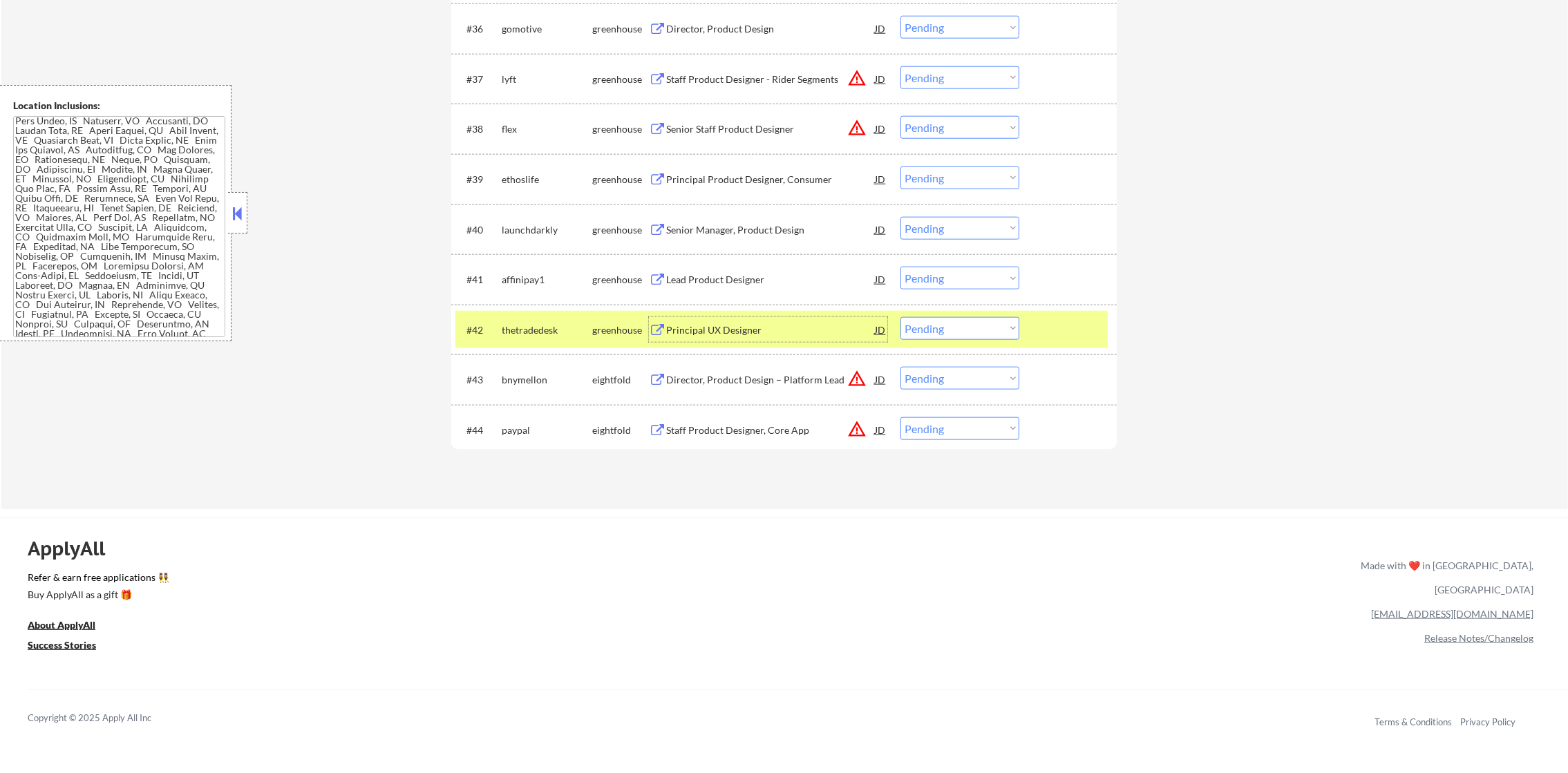
click at [943, 333] on select "Choose an option... Pending Applied Excluded (Questions) Excluded (Expired) Exc…" at bounding box center [960, 328] width 119 height 22
click at [901, 317] on select "Choose an option... Pending Applied Excluded (Questions) Excluded (Expired) Exc…" at bounding box center [960, 328] width 119 height 22
click at [526, 333] on div "thetradedesk" at bounding box center [547, 330] width 91 height 13
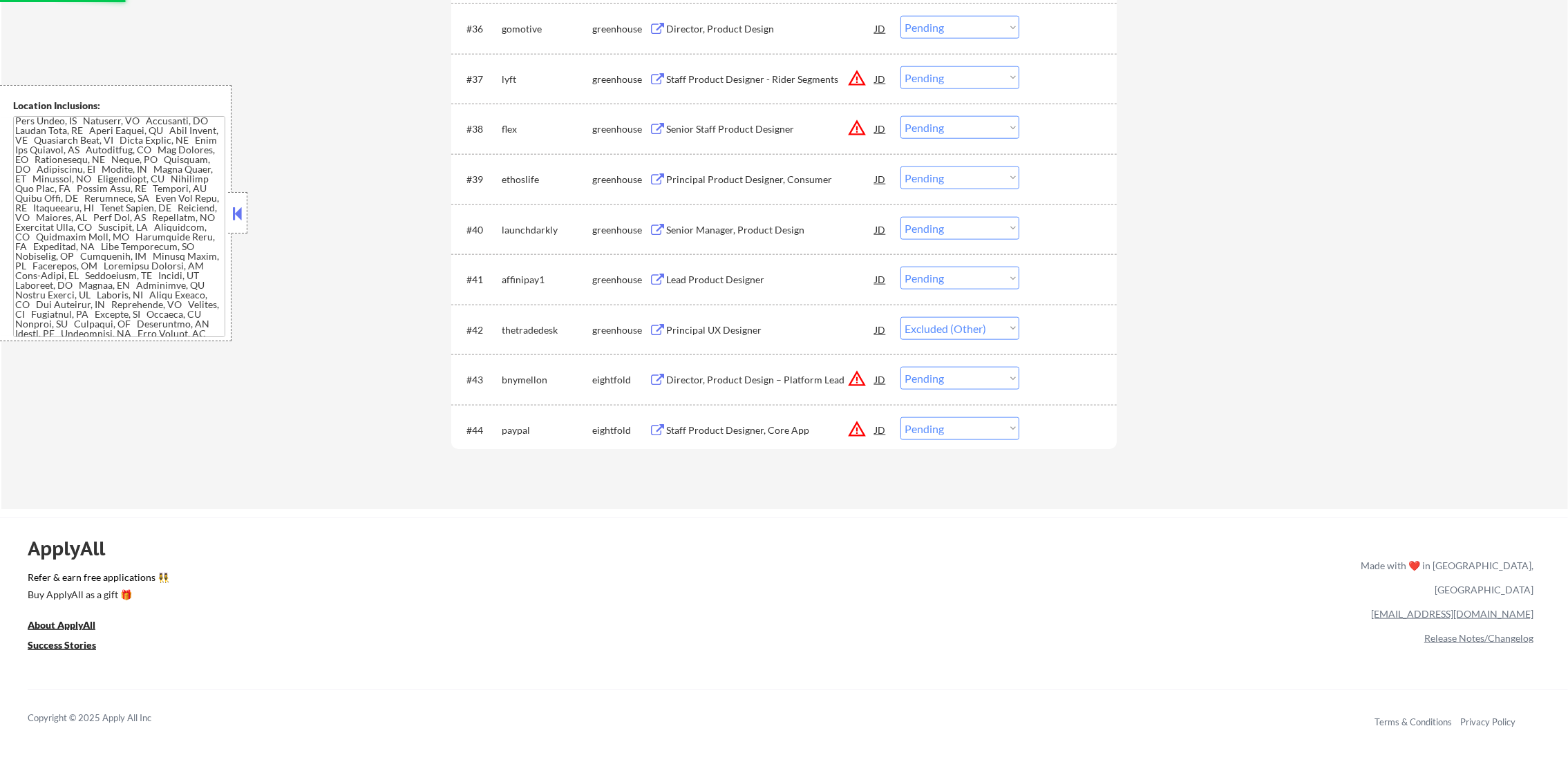
click at [704, 277] on div "Lead Product Designer" at bounding box center [771, 280] width 209 height 13
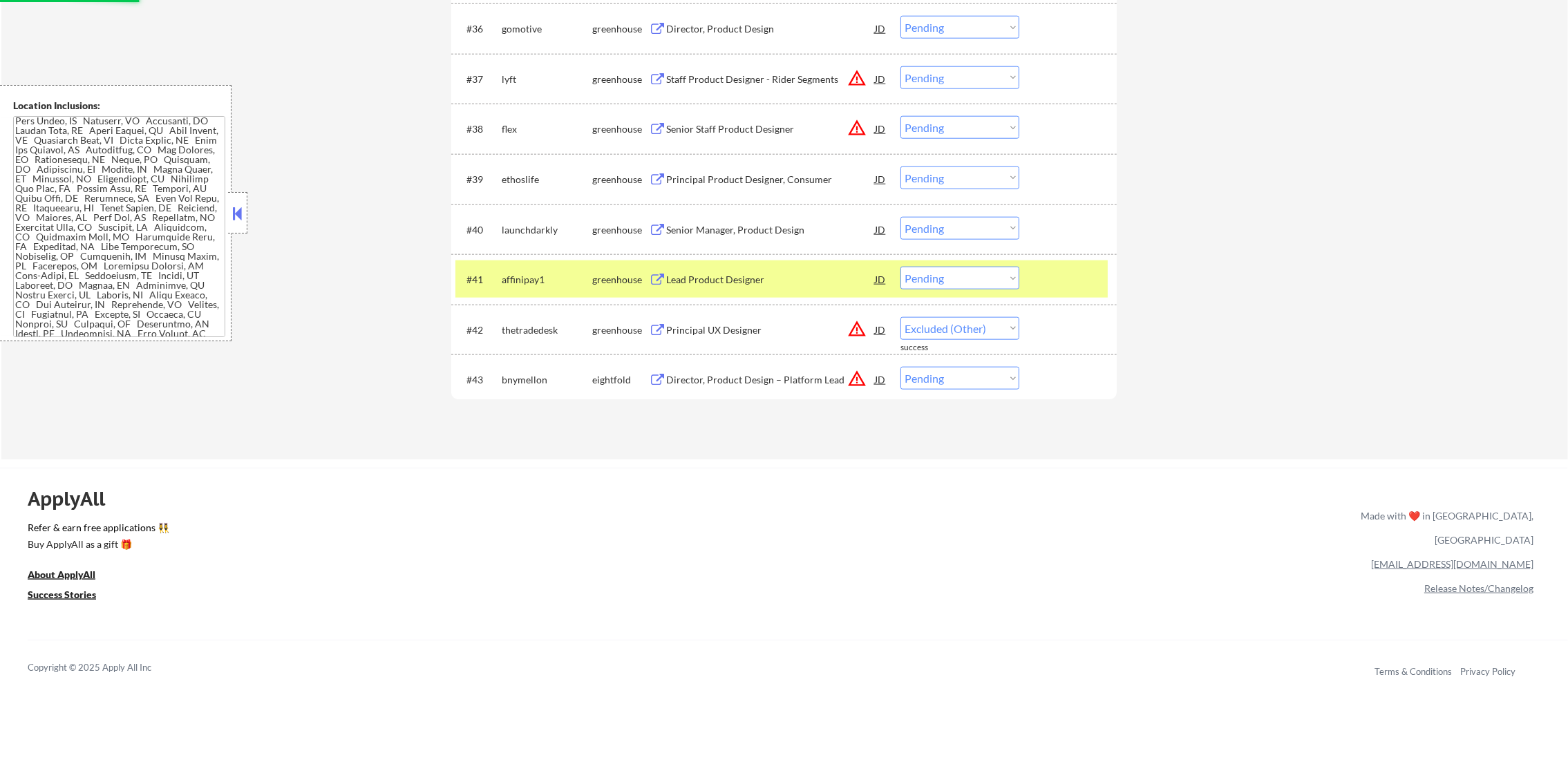
select select ""pending""
click at [909, 272] on select "Choose an option... Pending Applied Excluded (Questions) Excluded (Expired) Exc…" at bounding box center [960, 278] width 119 height 22
click at [901, 267] on select "Choose an option... Pending Applied Excluded (Questions) Excluded (Expired) Exc…" at bounding box center [960, 278] width 119 height 22
select select ""pending""
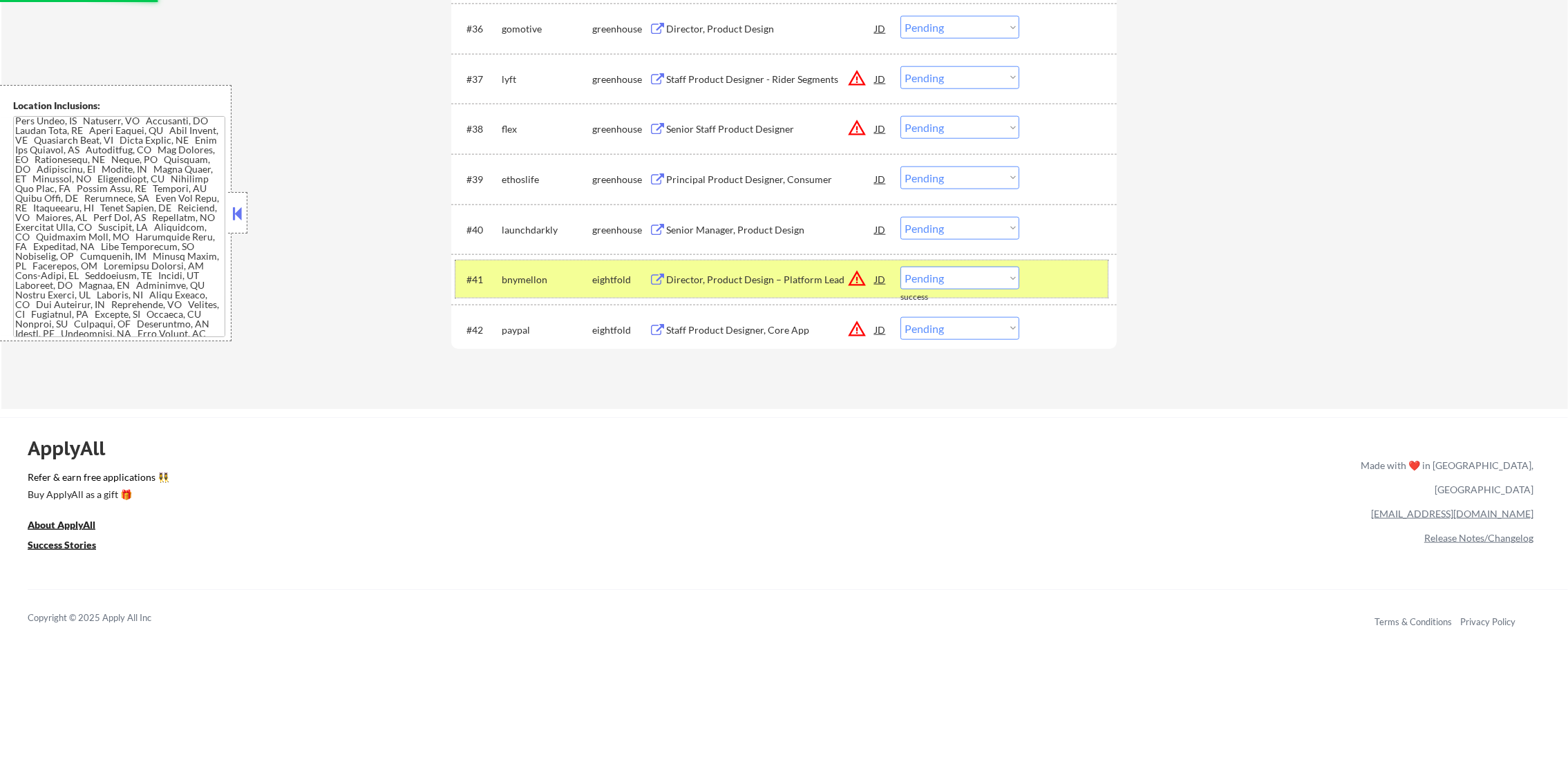
click at [538, 264] on div "#41 bnymellon eightfold Director, Product Design – Platform Lead JD warning_amb…" at bounding box center [782, 280] width 653 height 38
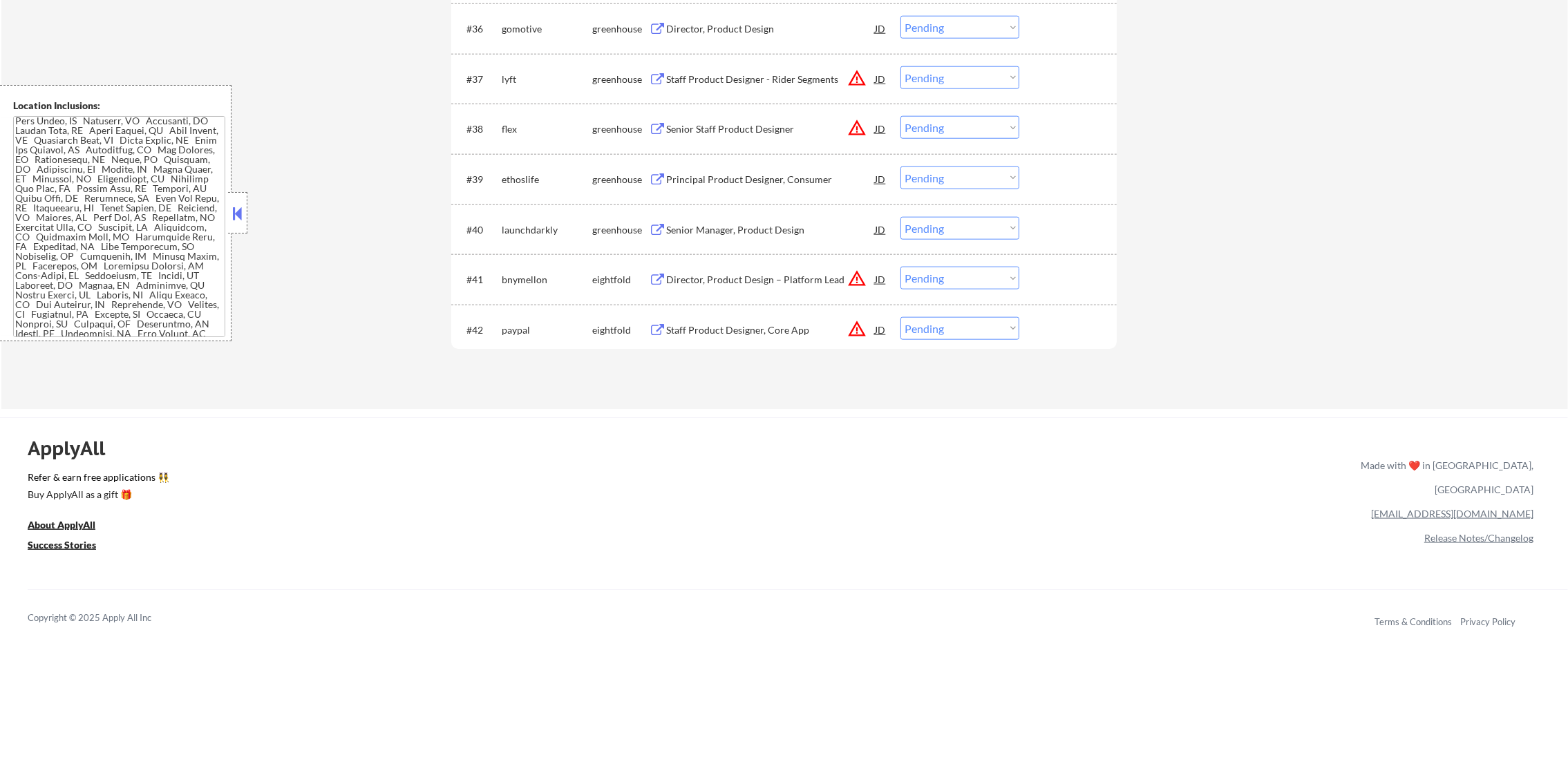
click at [766, 237] on div "Senior Manager, Product Design" at bounding box center [771, 229] width 209 height 25
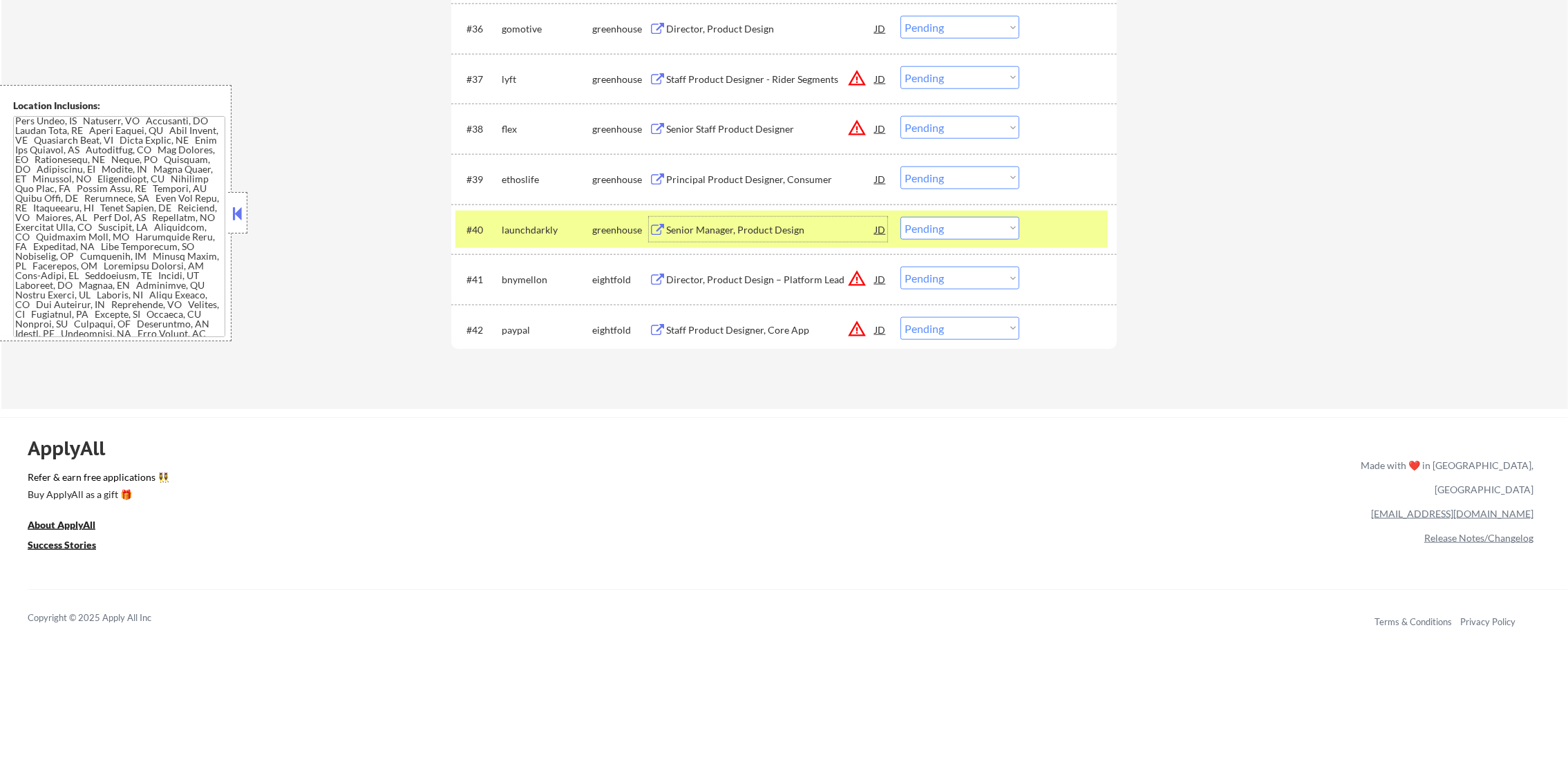
click at [931, 225] on select "Choose an option... Pending Applied Excluded (Questions) Excluded (Expired) Exc…" at bounding box center [960, 227] width 119 height 22
select select ""applied""
click at [901, 217] on select "Choose an option... Pending Applied Excluded (Questions) Excluded (Expired) Exc…" at bounding box center [960, 227] width 119 height 22
click at [484, 223] on div "#40" at bounding box center [478, 229] width 24 height 13
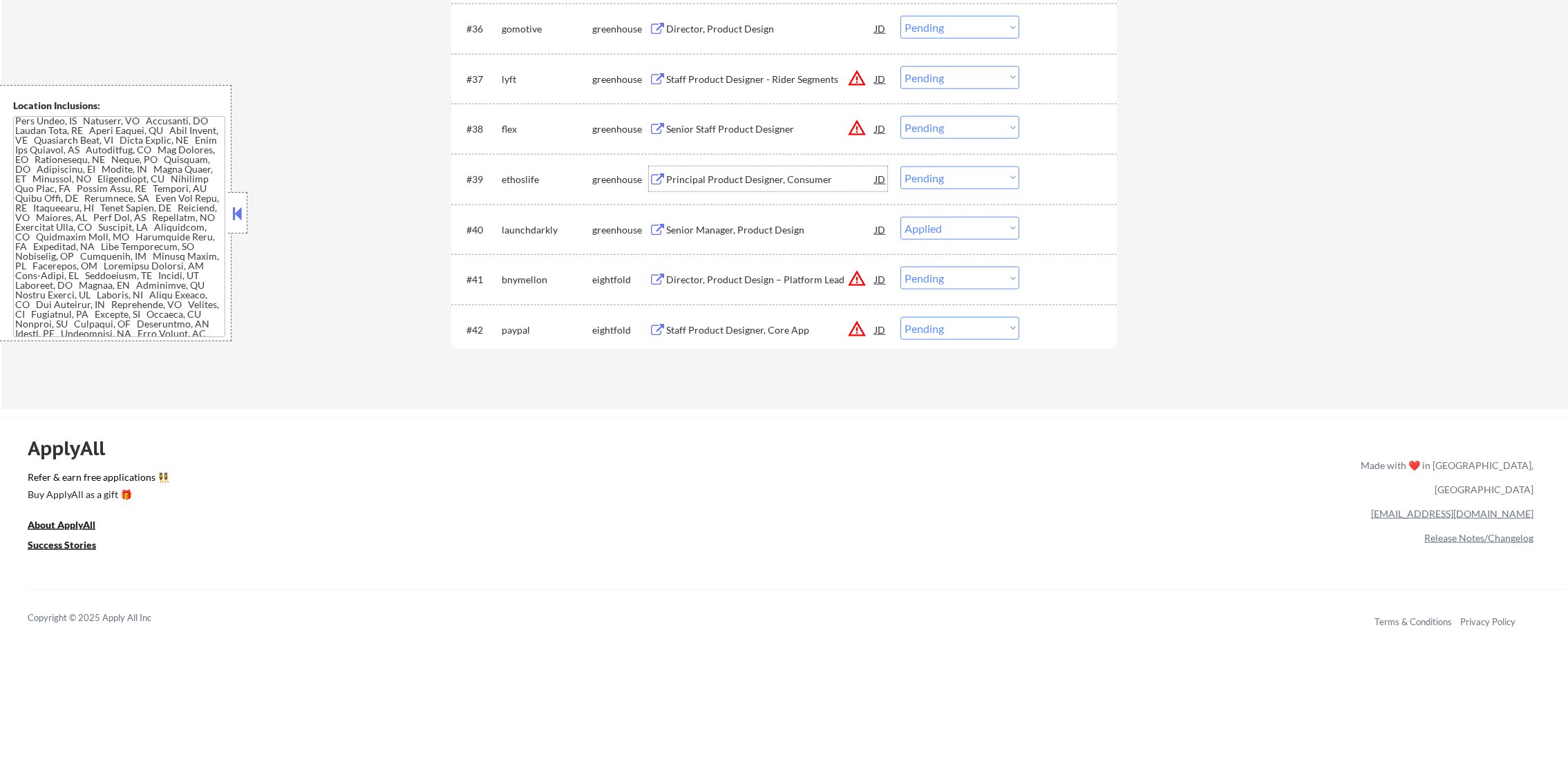
click at [772, 187] on div "Principal Product Designer, Consumer" at bounding box center [771, 179] width 209 height 25
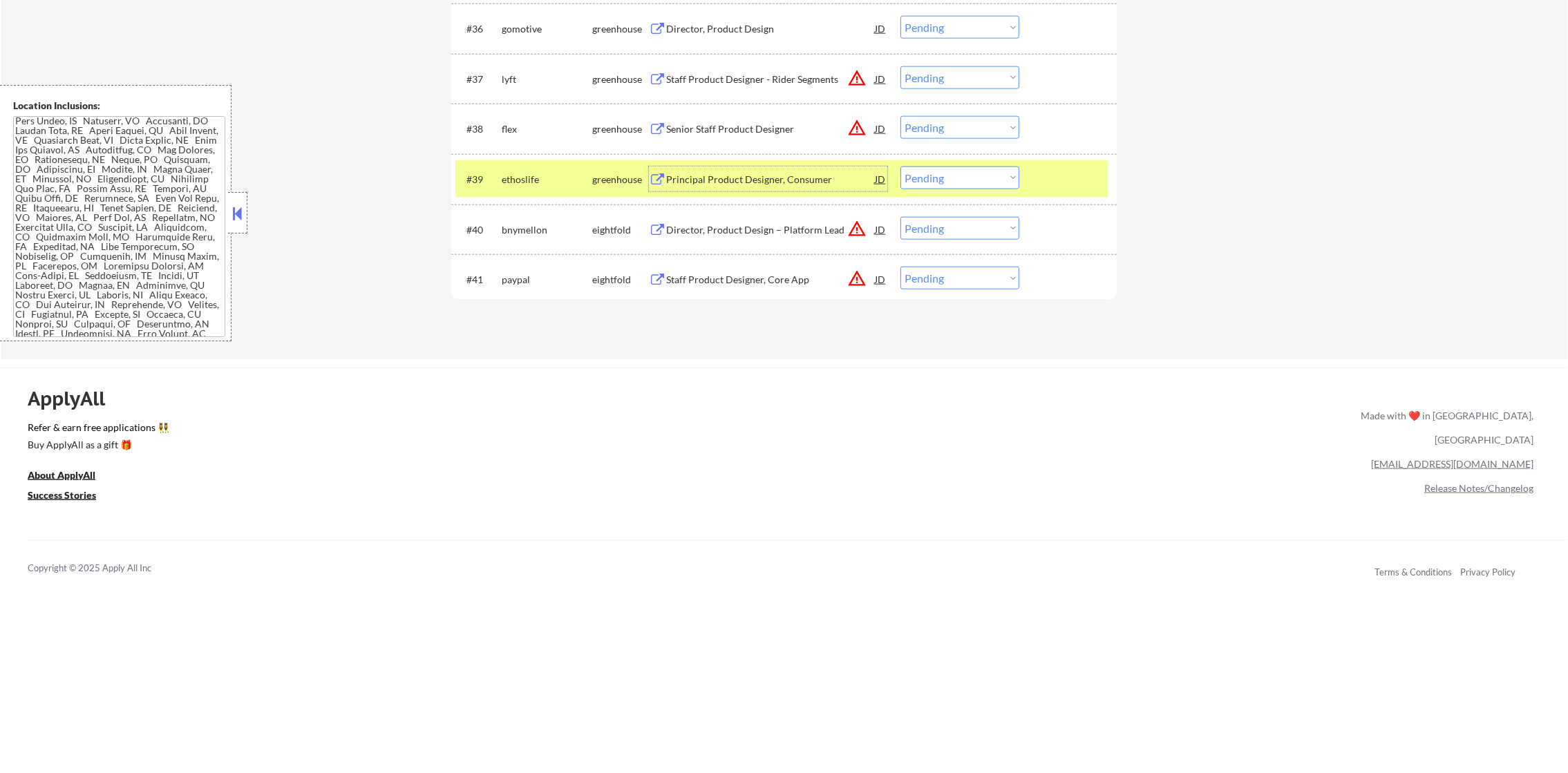
click at [953, 180] on select "Choose an option... Pending Applied Excluded (Questions) Excluded (Expired) Exc…" at bounding box center [960, 177] width 119 height 22
click at [901, 166] on select "Choose an option... Pending Applied Excluded (Questions) Excluded (Expired) Exc…" at bounding box center [960, 177] width 119 height 22
click at [515, 207] on div "#40 bnymellon eightfold Director, Product Design – Platform Lead JD warning_amb…" at bounding box center [784, 230] width 665 height 50
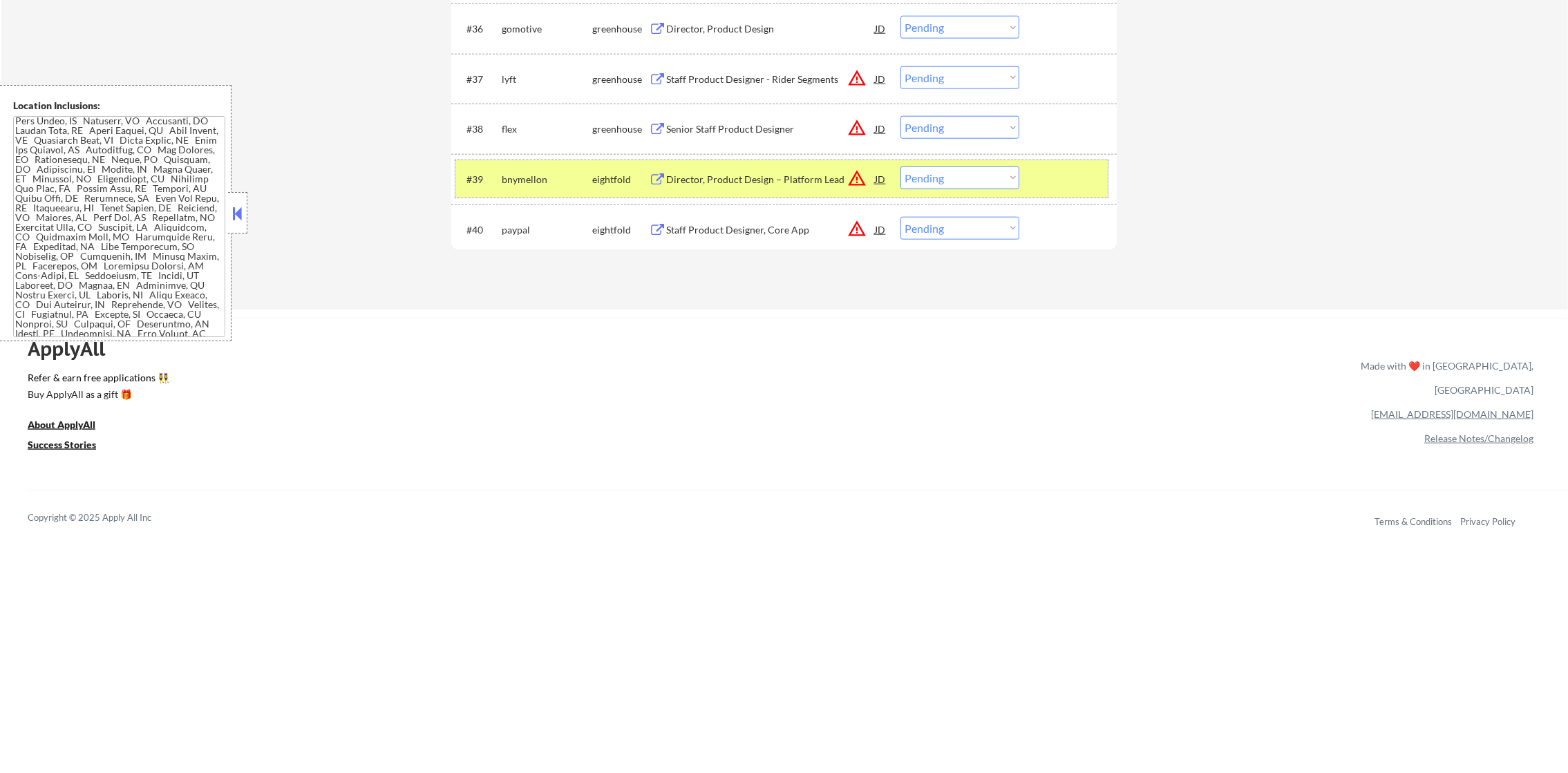
click at [530, 164] on div "#39 bnymellon eightfold Director, Product Design – Platform Lead JD warning_amb…" at bounding box center [782, 179] width 653 height 38
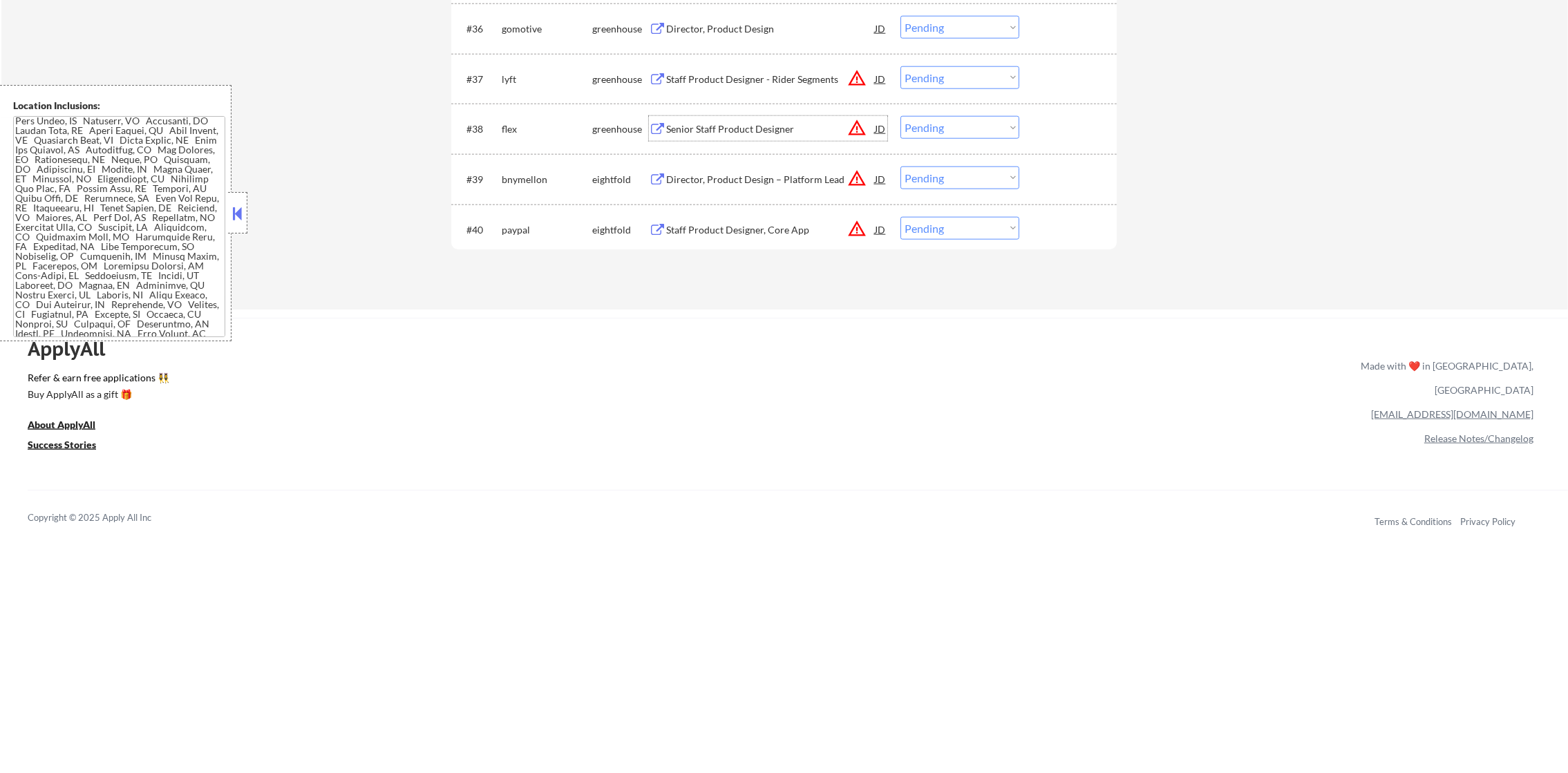
click at [749, 138] on div "Senior Staff Product Designer" at bounding box center [771, 129] width 209 height 25
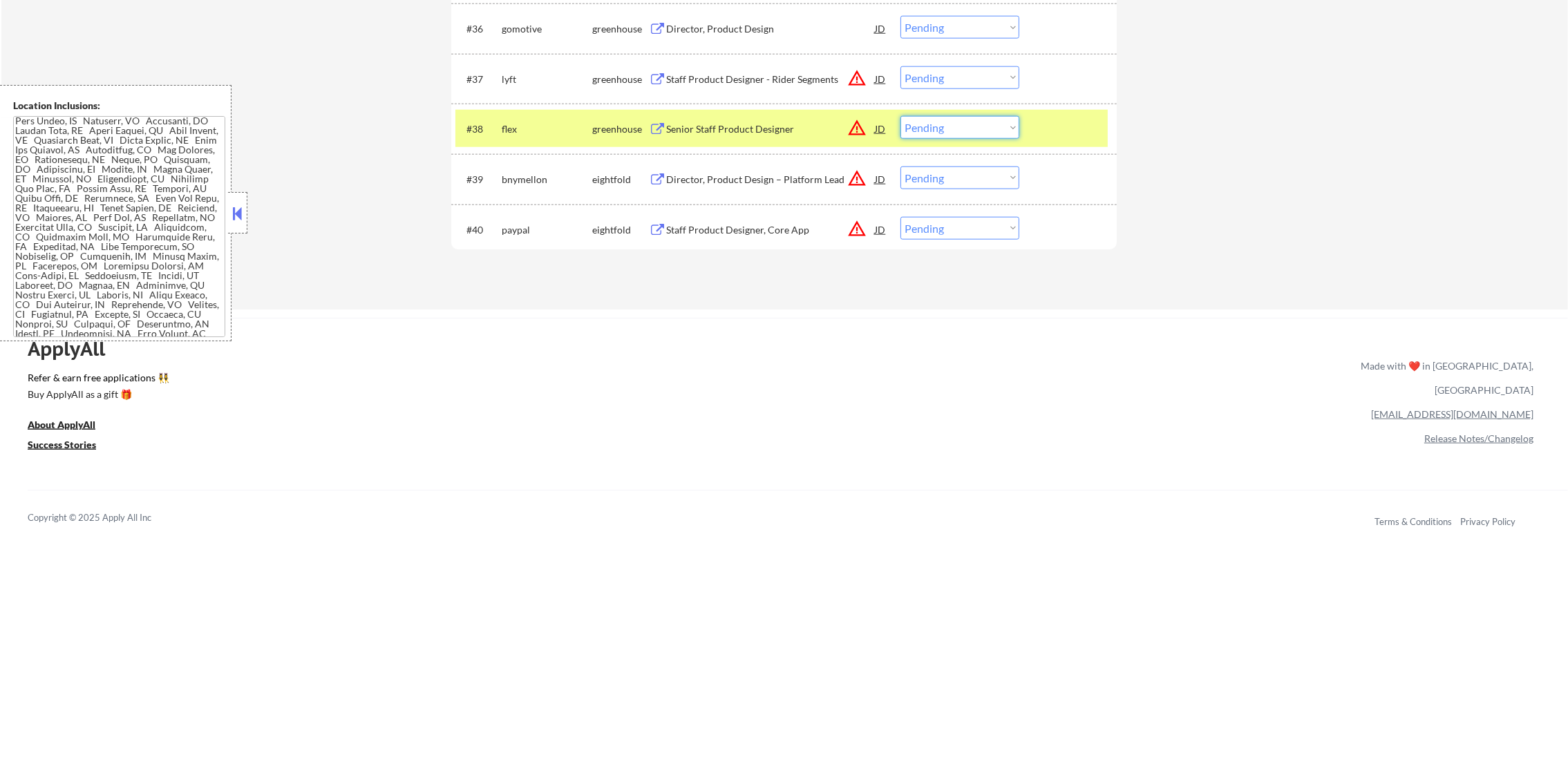
click at [928, 121] on select "Choose an option... Pending Applied Excluded (Questions) Excluded (Expired) Exc…" at bounding box center [960, 127] width 119 height 22
click at [901, 116] on select "Choose an option... Pending Applied Excluded (Questions) Excluded (Expired) Exc…" at bounding box center [960, 127] width 119 height 22
click at [516, 141] on div "#38 flex greenhouse Senior Staff Product Designer JD warning_amber Choose an op…" at bounding box center [782, 129] width 653 height 38
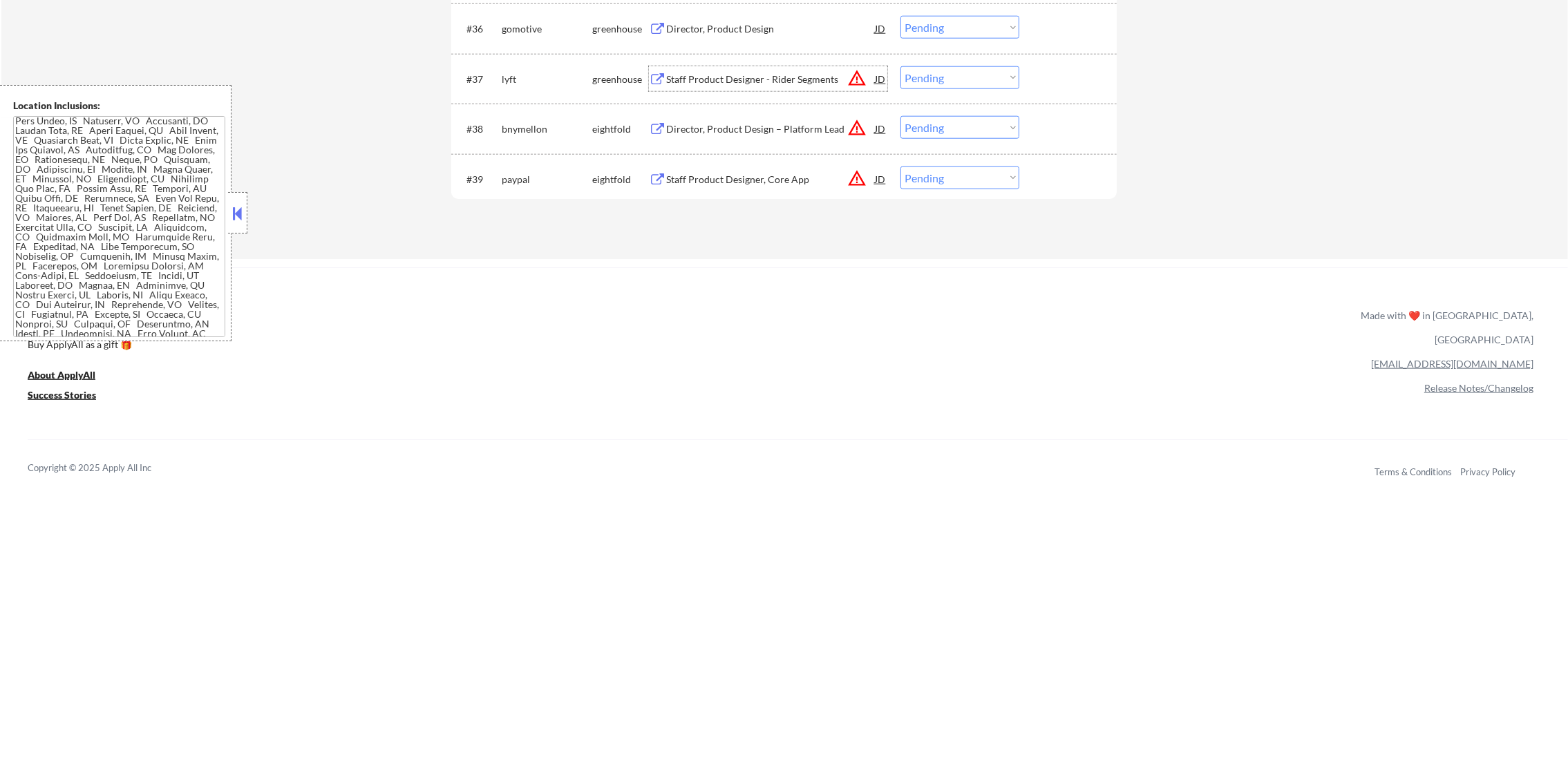
click at [744, 79] on div "Staff Product Designer - Rider Segments" at bounding box center [771, 79] width 209 height 13
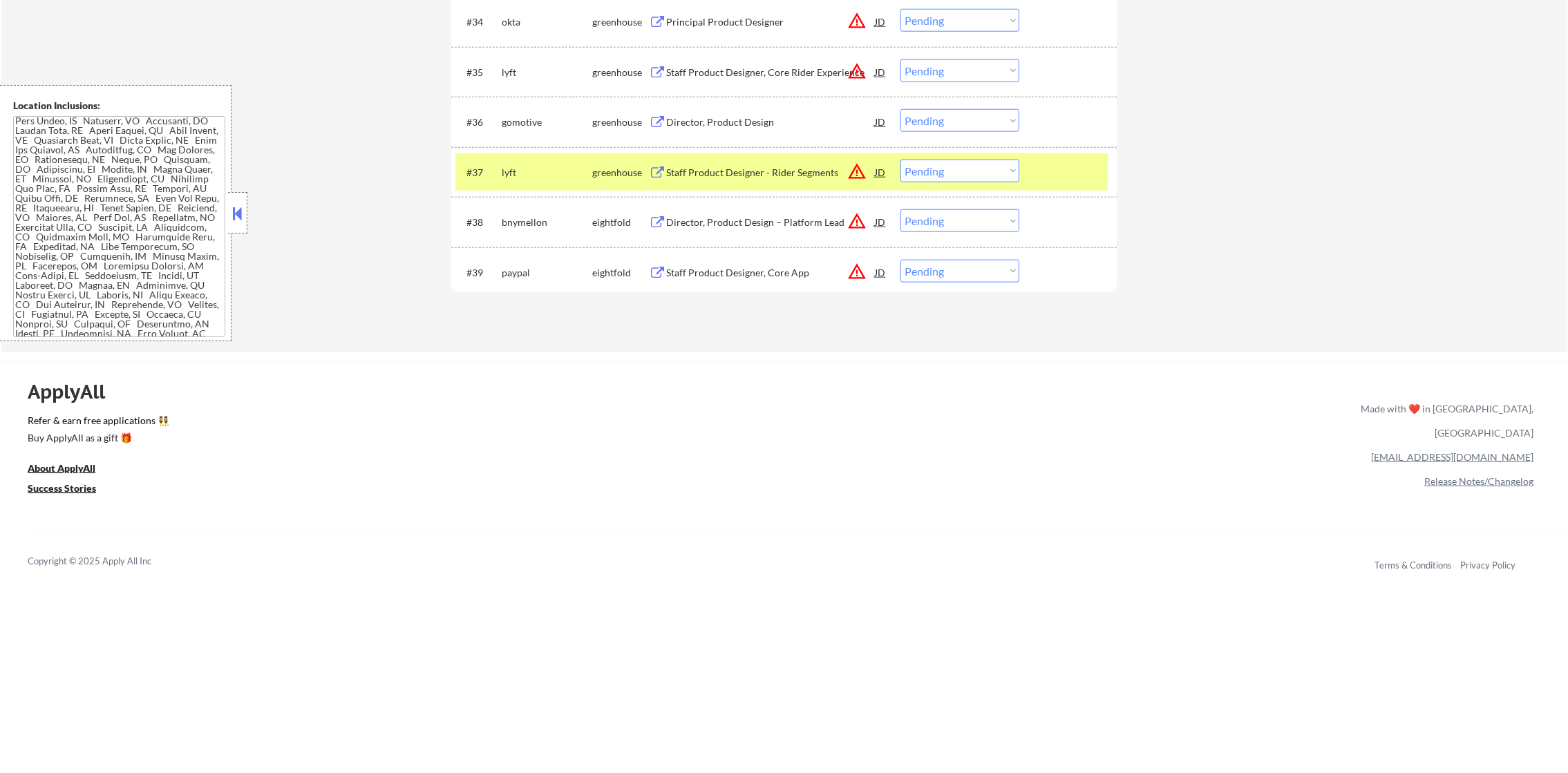
scroll to position [2316, 0]
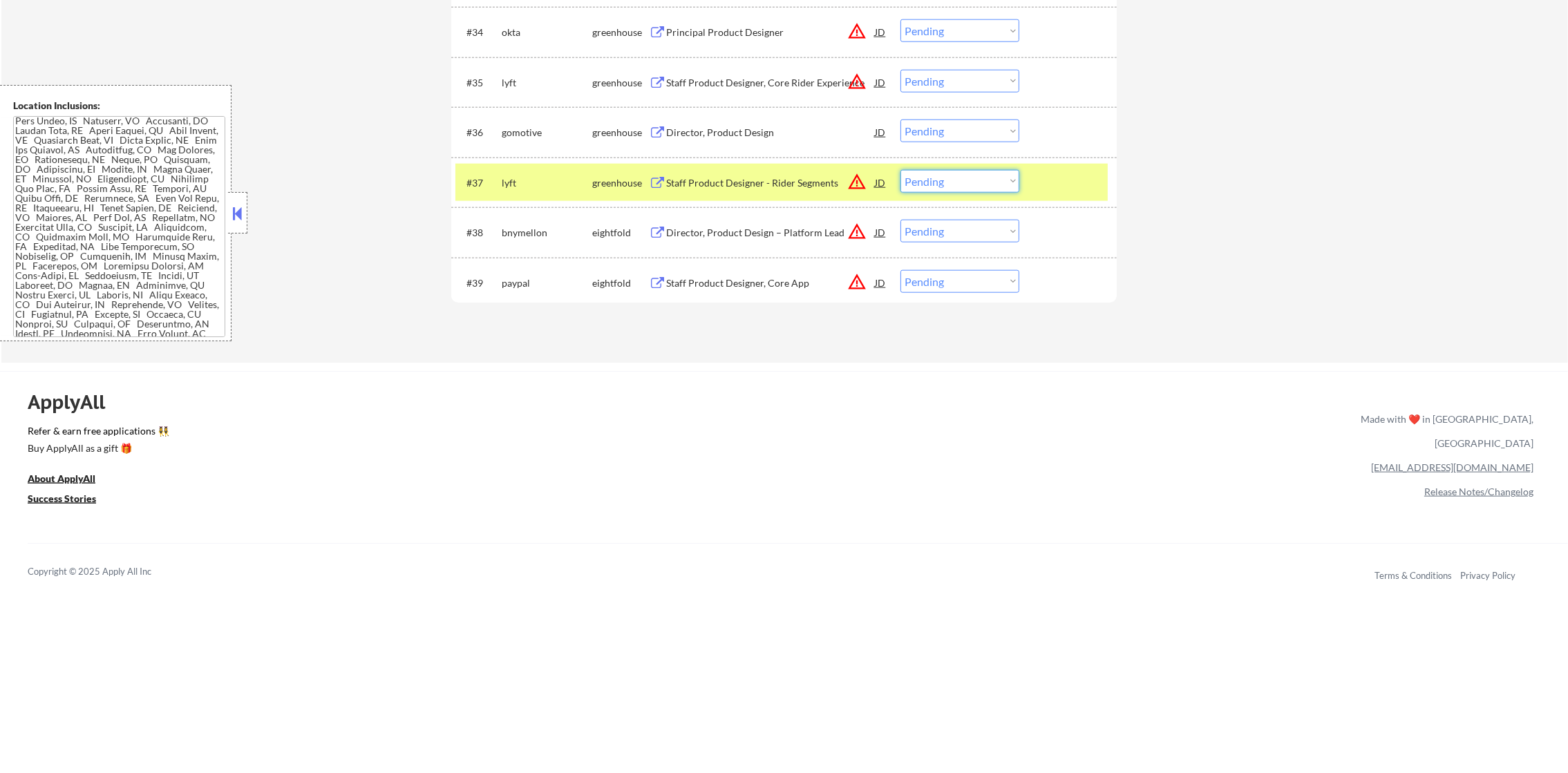
click at [914, 183] on select "Choose an option... Pending Applied Excluded (Questions) Excluded (Expired) Exc…" at bounding box center [960, 181] width 119 height 22
click at [901, 170] on select "Choose an option... Pending Applied Excluded (Questions) Excluded (Expired) Exc…" at bounding box center [960, 181] width 119 height 22
click at [505, 186] on div "lyft" at bounding box center [547, 182] width 91 height 13
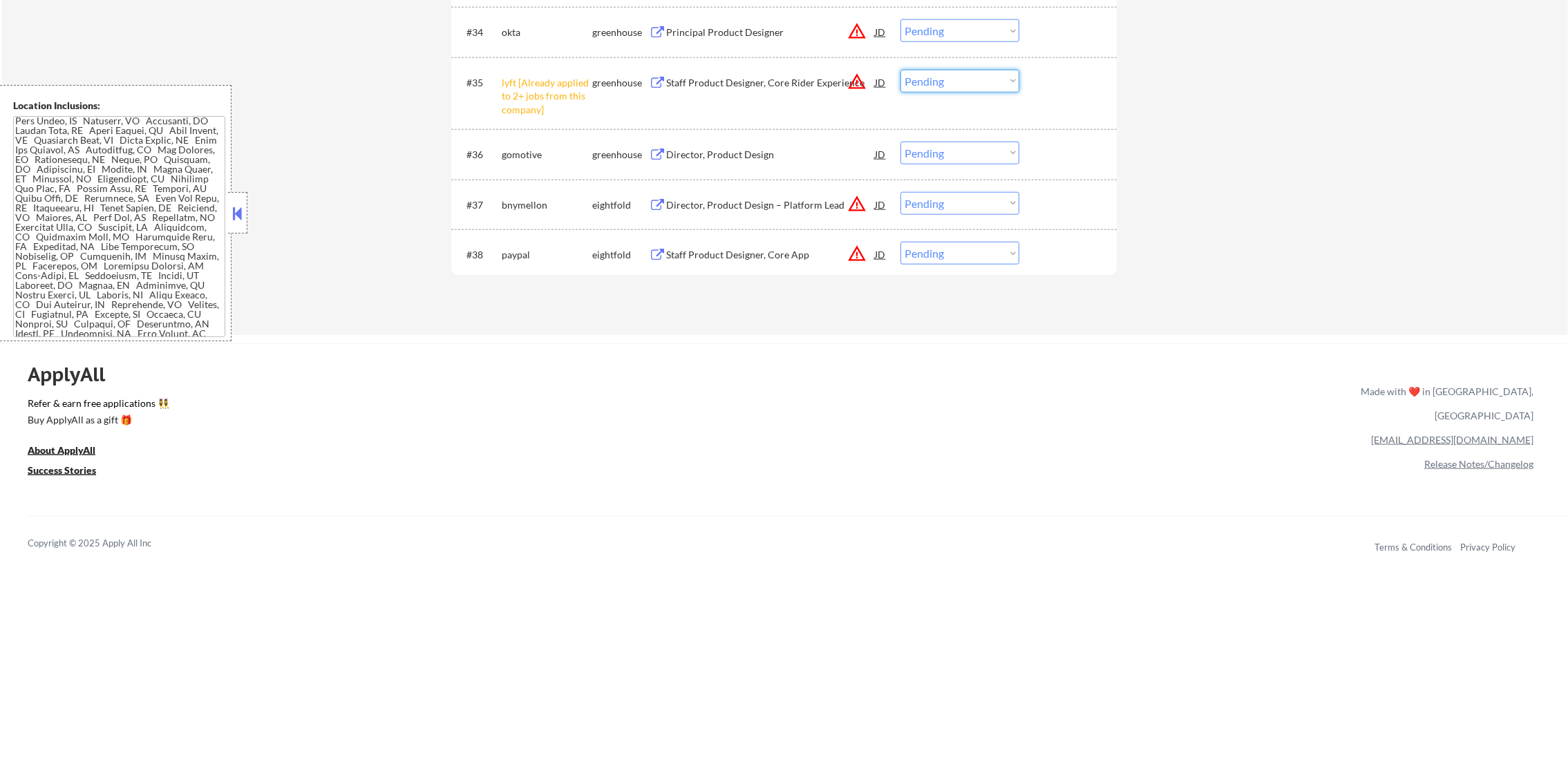
click at [957, 85] on select "Choose an option... Pending Applied Excluded (Questions) Excluded (Expired) Exc…" at bounding box center [960, 81] width 119 height 22
click at [901, 70] on select "Choose an option... Pending Applied Excluded (Questions) Excluded (Expired) Exc…" at bounding box center [960, 81] width 119 height 22
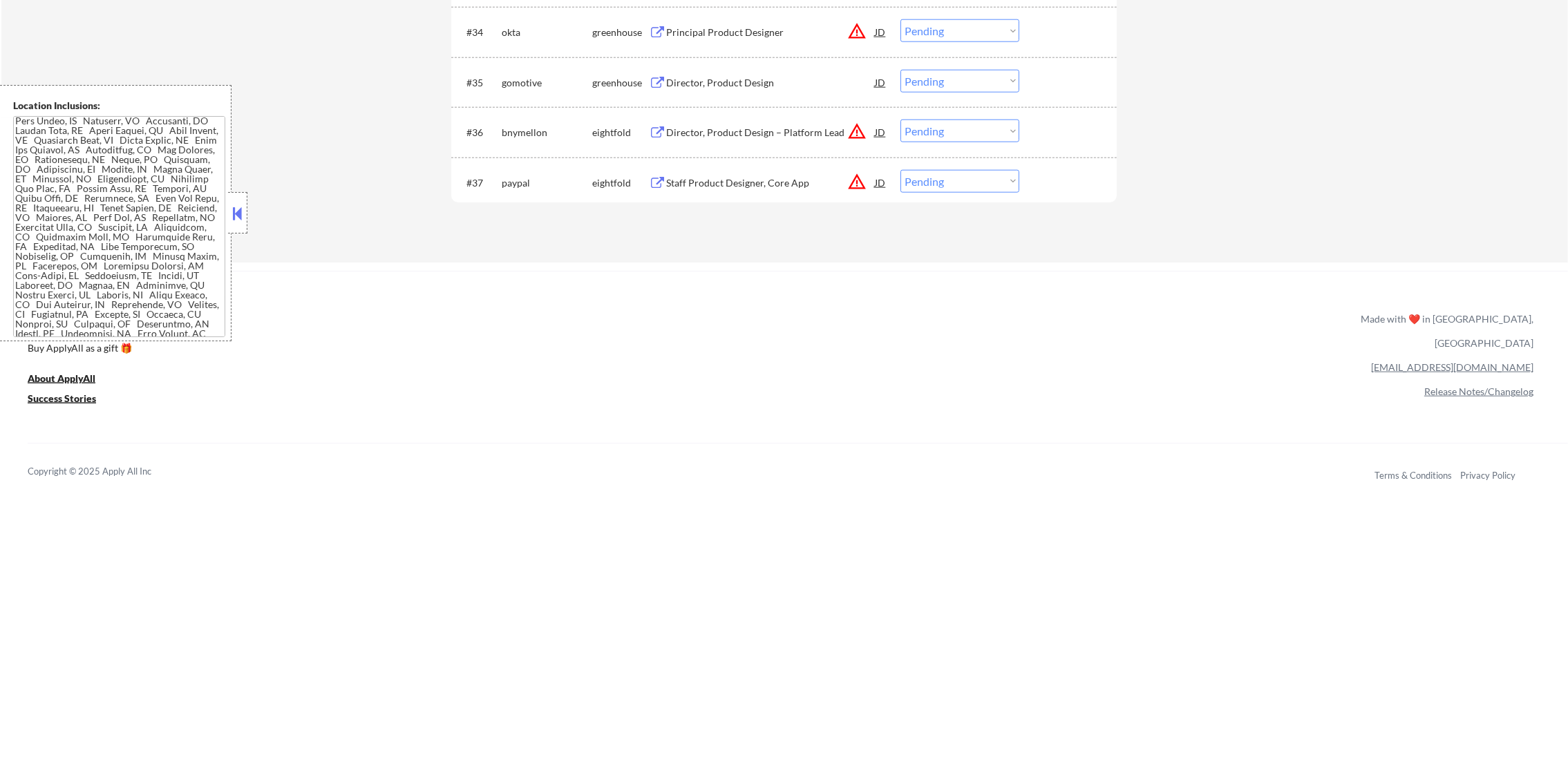
click at [758, 72] on div "Director, Product Design" at bounding box center [771, 83] width 209 height 25
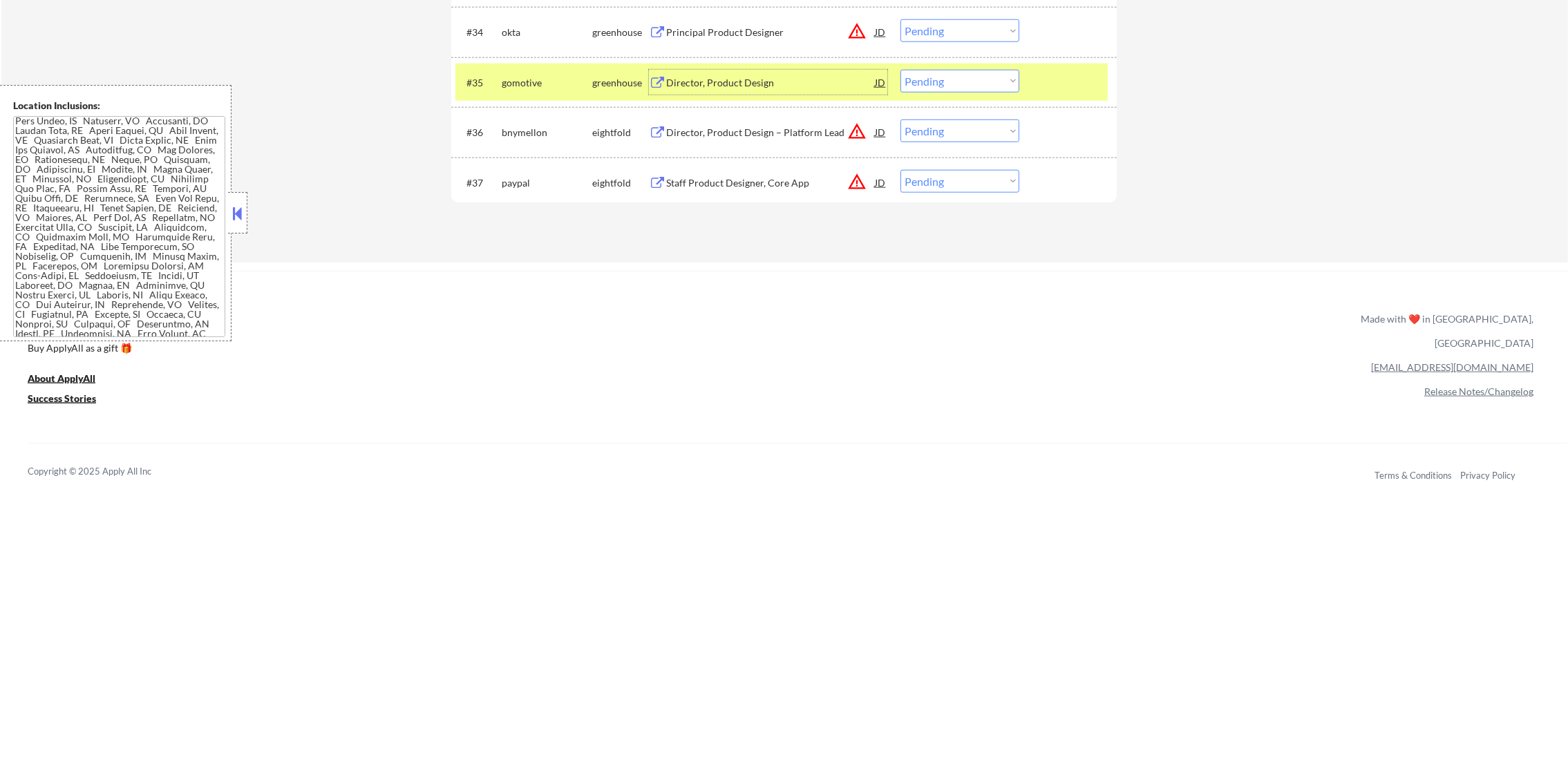
click at [945, 88] on select "Choose an option... Pending Applied Excluded (Questions) Excluded (Expired) Exc…" at bounding box center [960, 81] width 119 height 22
click at [901, 70] on select "Choose an option... Pending Applied Excluded (Questions) Excluded (Expired) Exc…" at bounding box center [960, 81] width 119 height 22
click at [515, 76] on div "gomotive" at bounding box center [547, 83] width 91 height 13
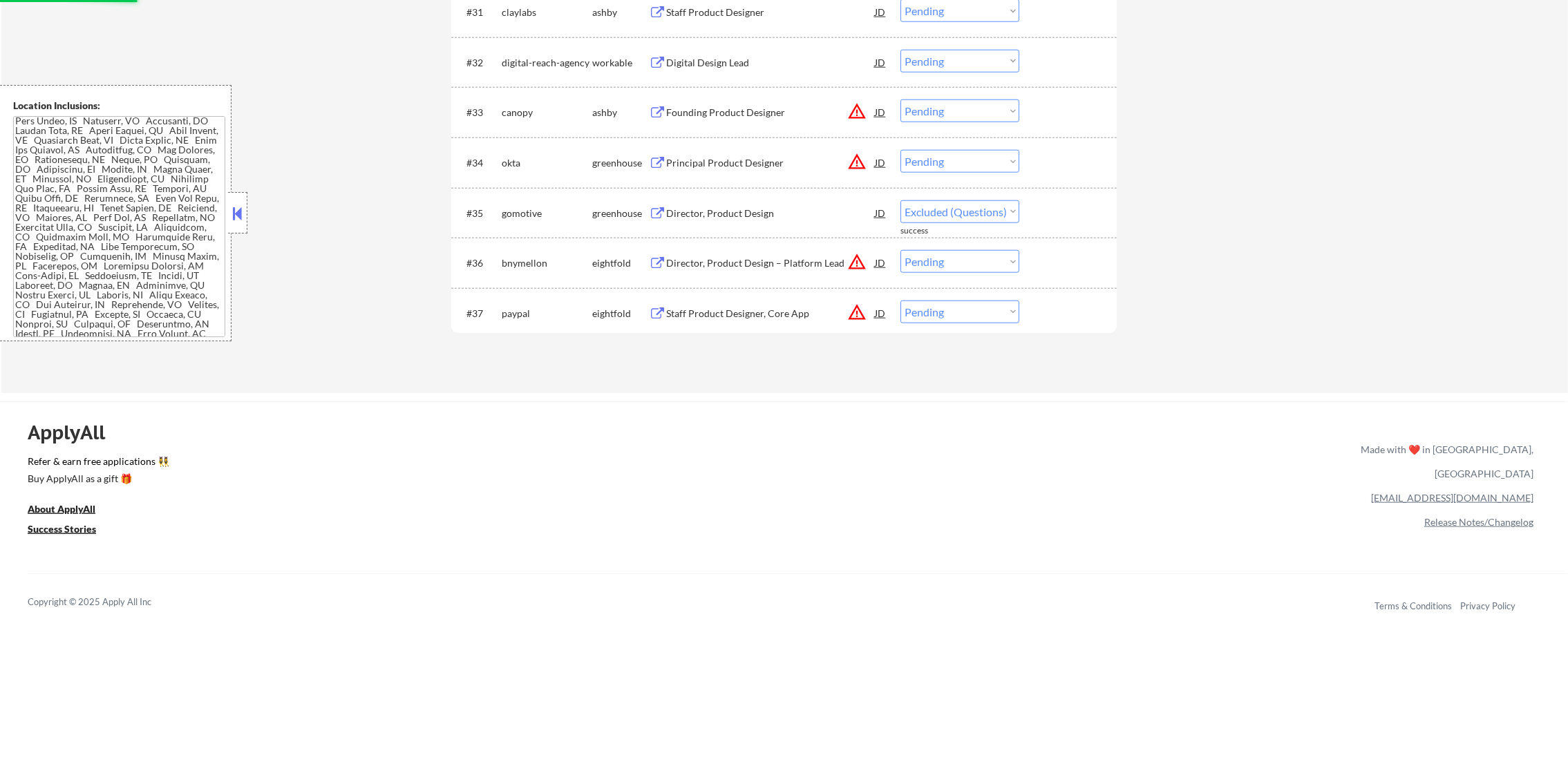
scroll to position [2179, 0]
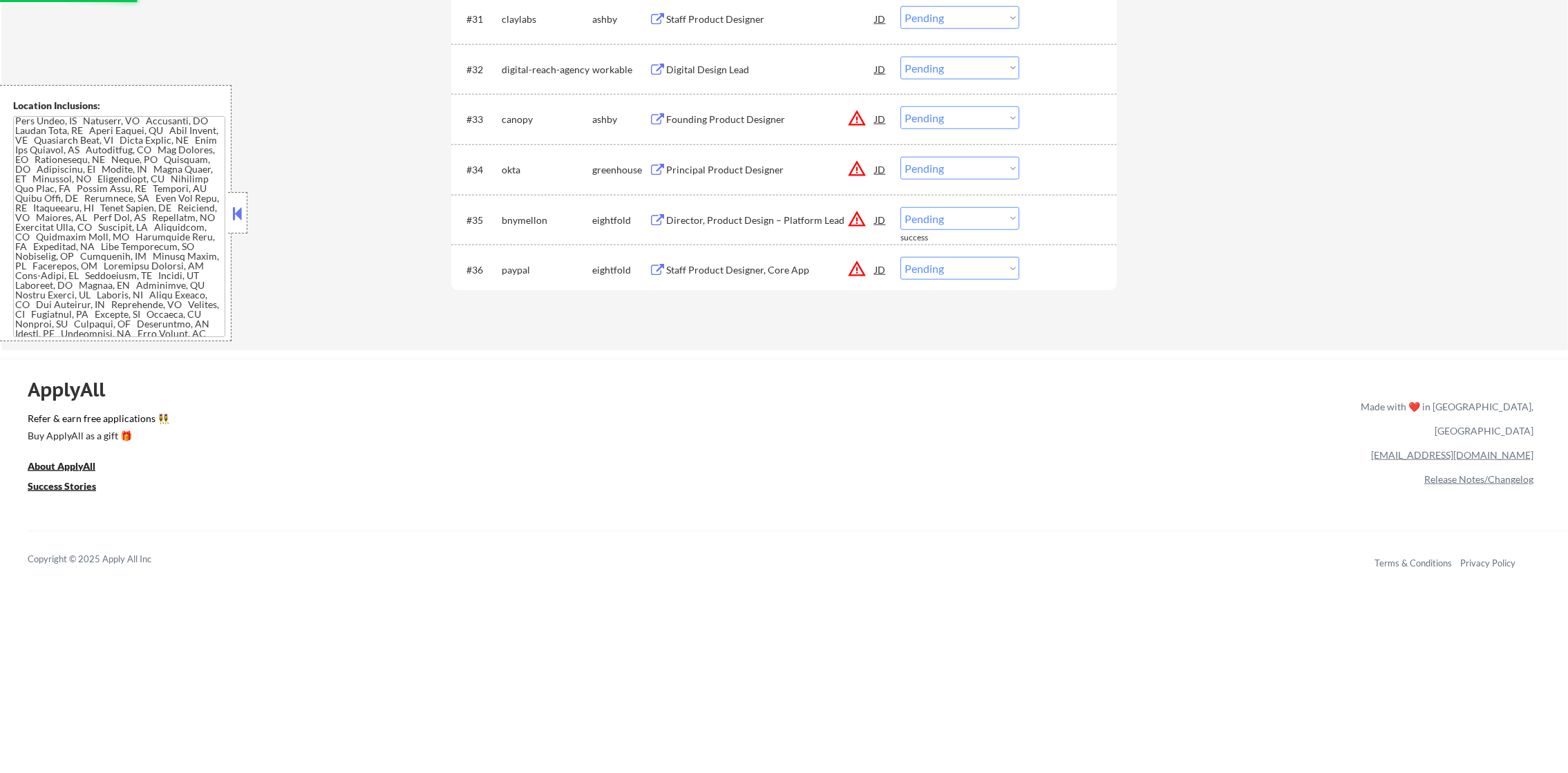
click at [766, 163] on div "Principal Product Designer" at bounding box center [771, 169] width 209 height 13
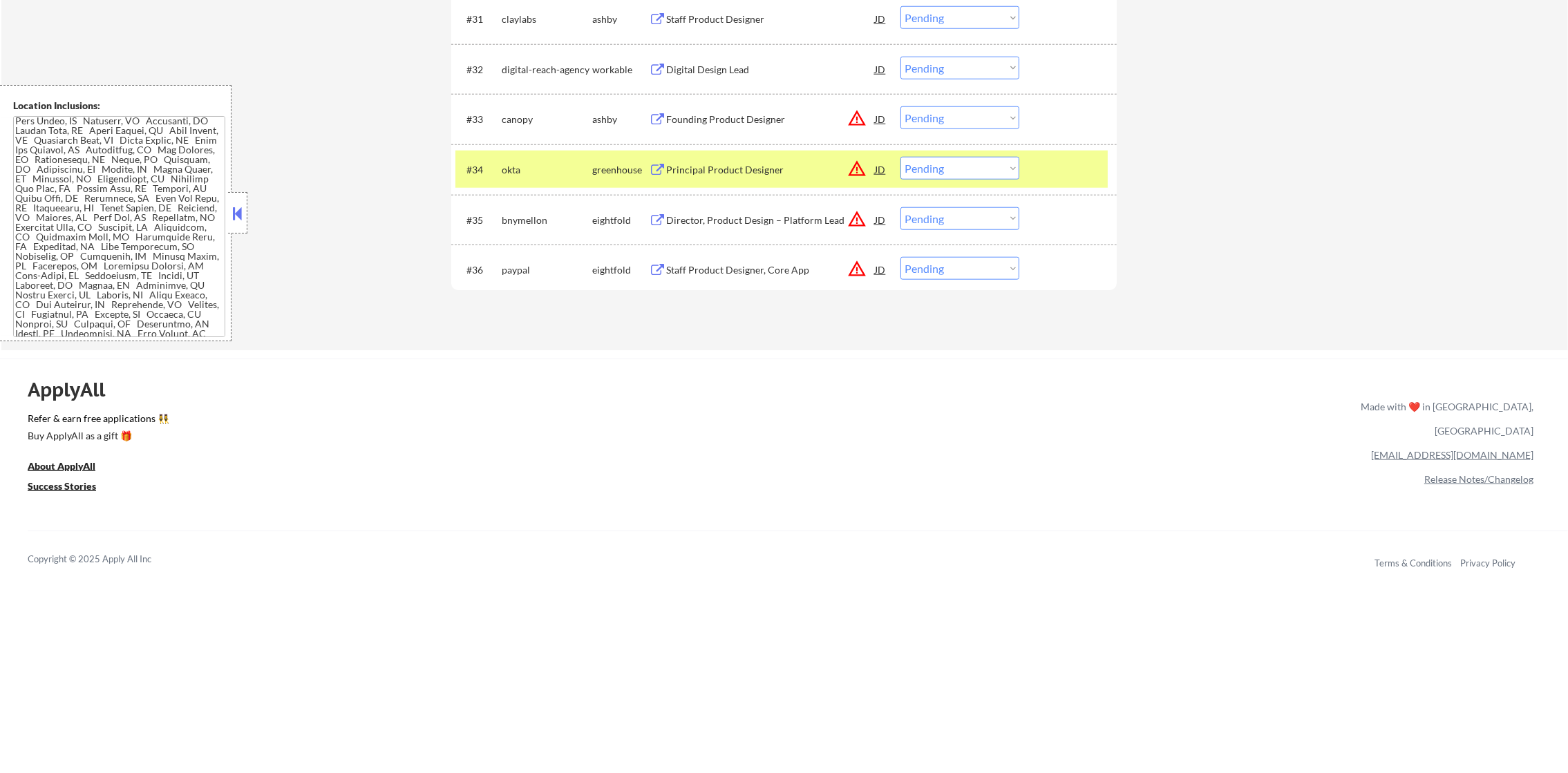
click at [963, 170] on select "Choose an option... Pending Applied Excluded (Questions) Excluded (Expired) Exc…" at bounding box center [960, 168] width 119 height 22
click at [901, 157] on select "Choose an option... Pending Applied Excluded (Questions) Excluded (Expired) Exc…" at bounding box center [960, 168] width 119 height 22
click at [515, 159] on div "okta" at bounding box center [547, 170] width 91 height 25
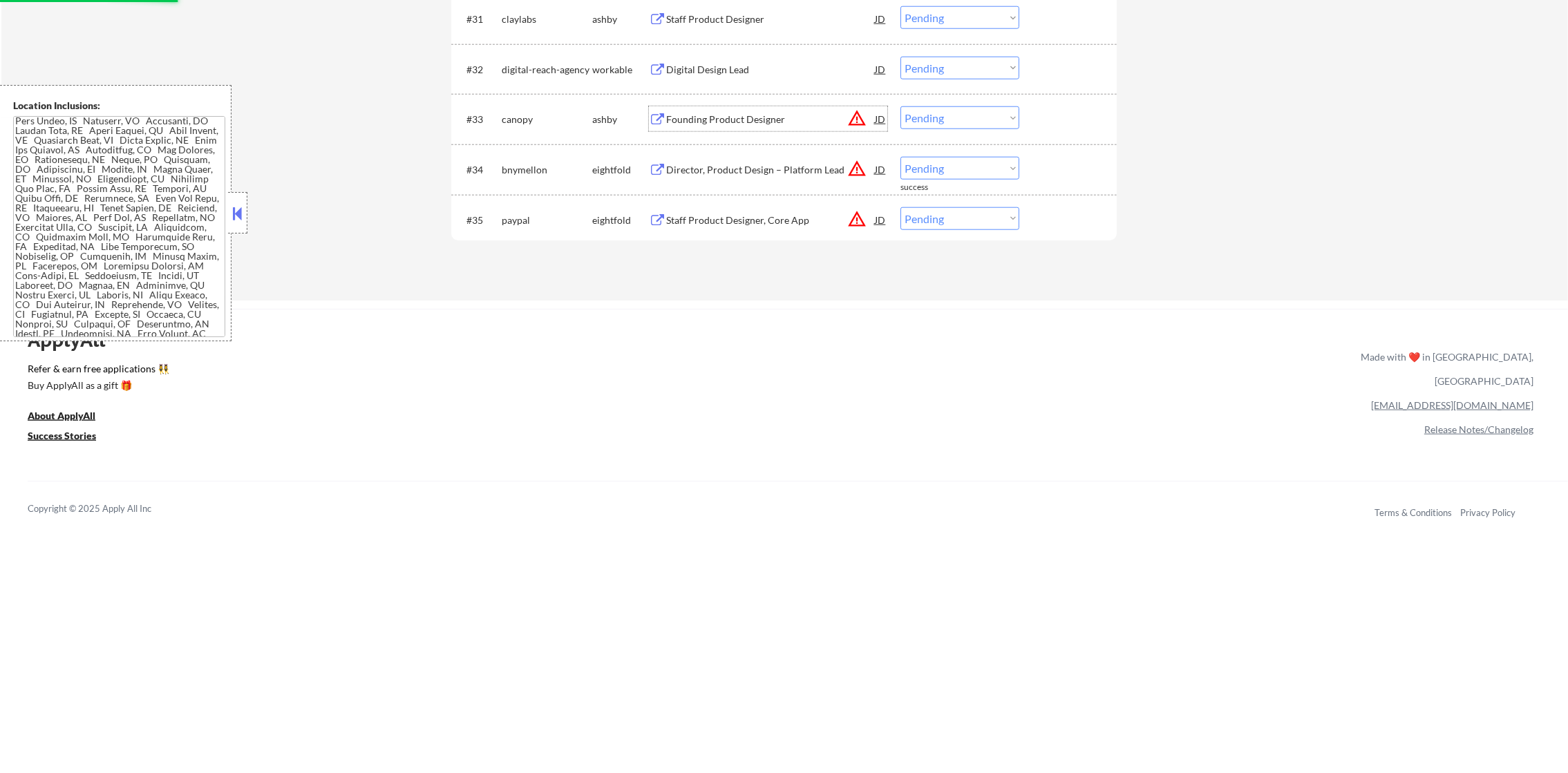
click at [773, 117] on div "Founding Product Designer" at bounding box center [771, 119] width 209 height 13
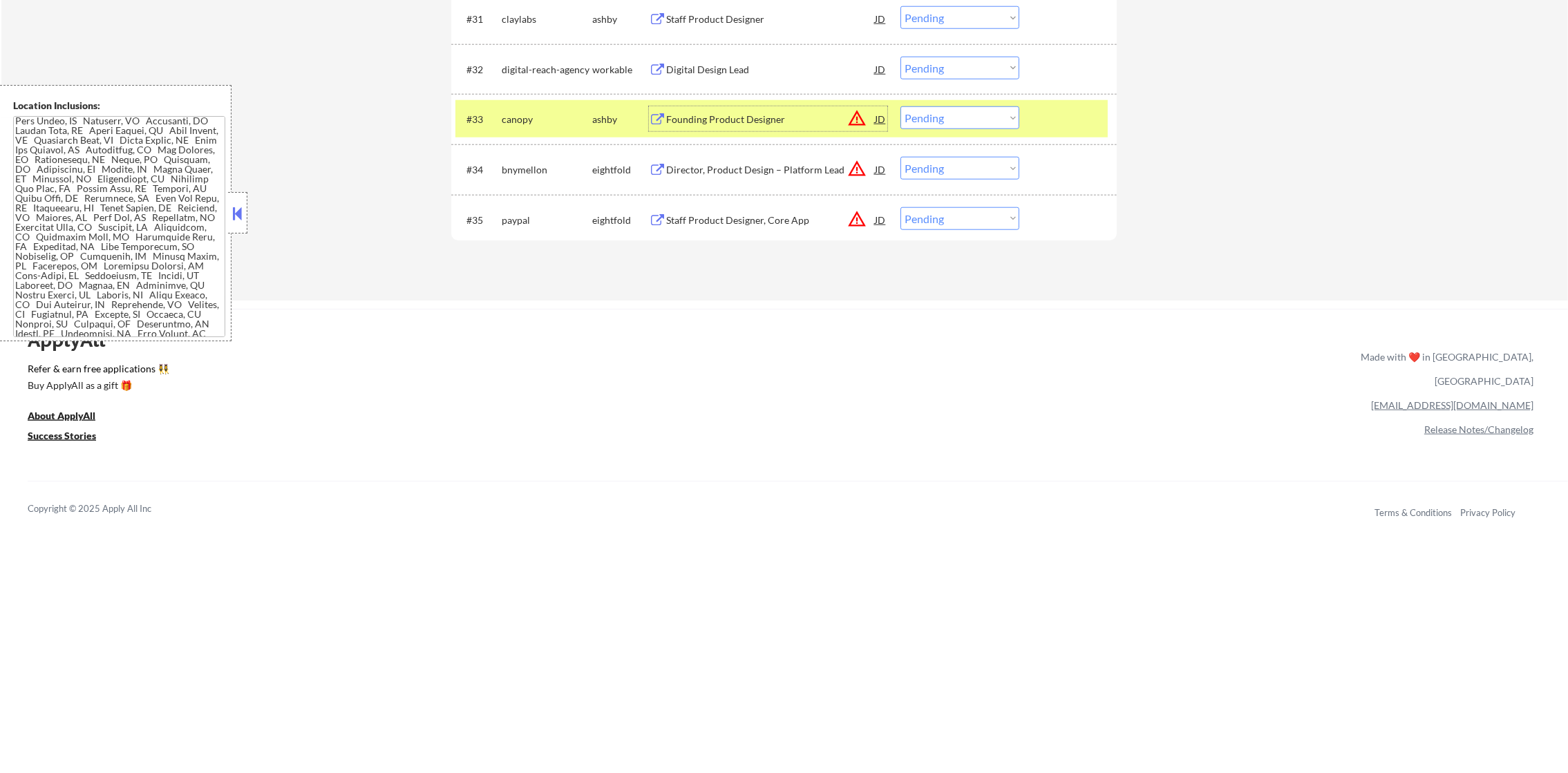
click at [922, 119] on select "Choose an option... Pending Applied Excluded (Questions) Excluded (Expired) Exc…" at bounding box center [960, 117] width 119 height 22
click at [901, 106] on select "Choose an option... Pending Applied Excluded (Questions) Excluded (Expired) Exc…" at bounding box center [960, 117] width 119 height 22
click at [519, 118] on div "canopy" at bounding box center [547, 119] width 91 height 13
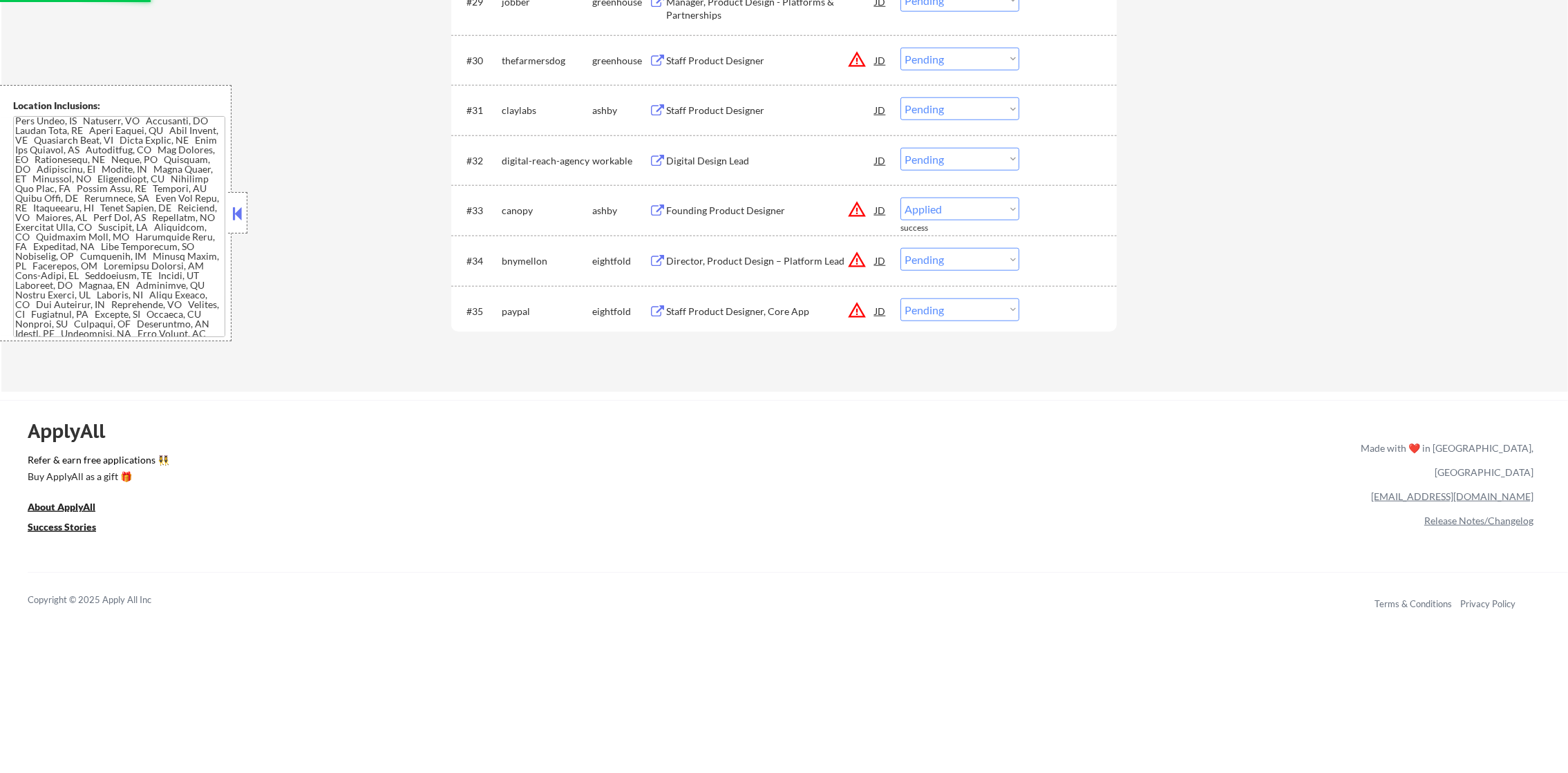
scroll to position [2075, 0]
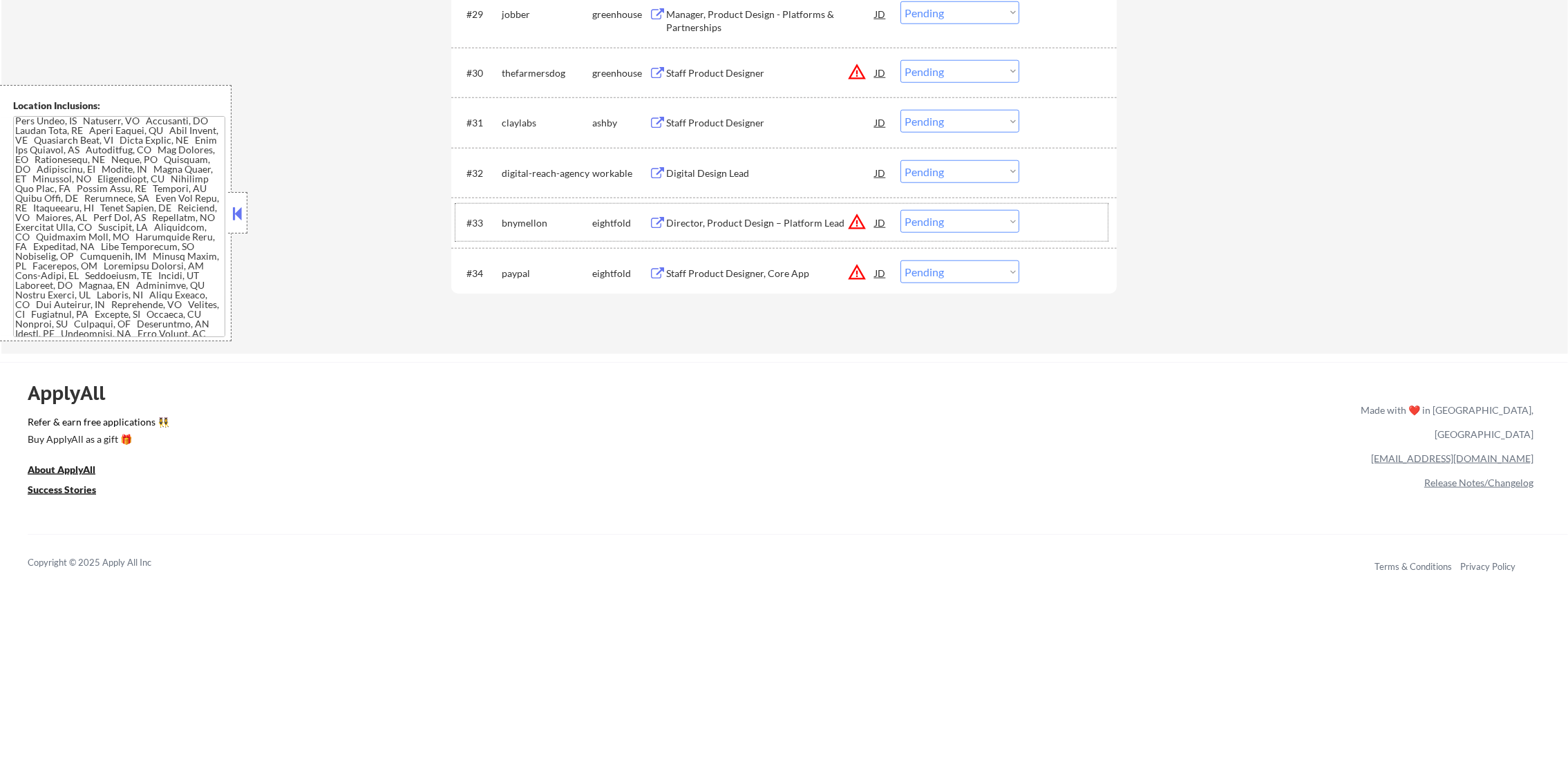
click at [732, 178] on div "Digital Design Lead" at bounding box center [771, 173] width 209 height 13
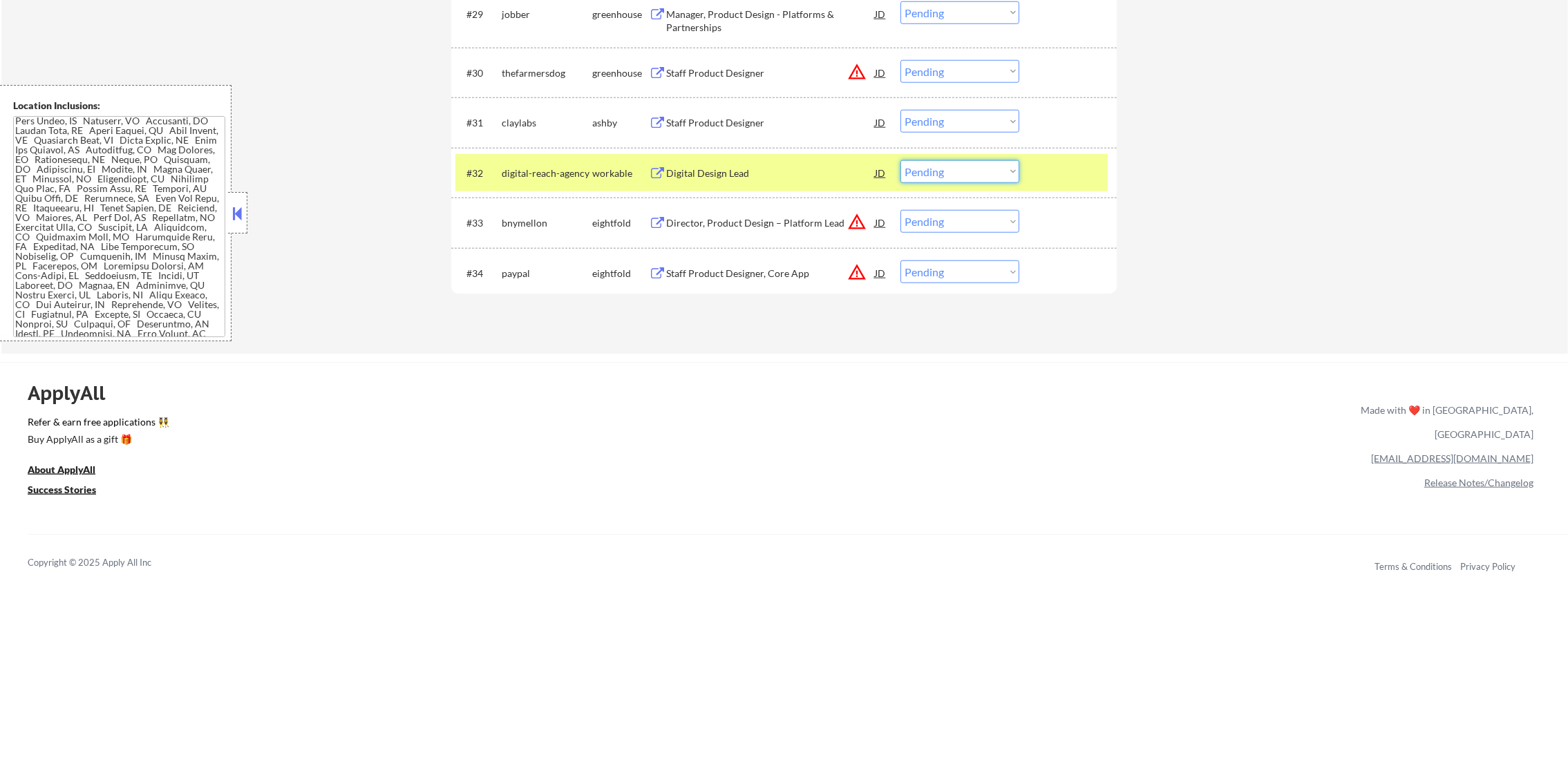
drag, startPoint x: 934, startPoint y: 175, endPoint x: 934, endPoint y: 183, distance: 8.0
click at [934, 175] on select "Choose an option... Pending Applied Excluded (Questions) Excluded (Expired) Exc…" at bounding box center [960, 171] width 119 height 22
click at [901, 160] on select "Choose an option... Pending Applied Excluded (Questions) Excluded (Expired) Exc…" at bounding box center [960, 171] width 119 height 22
click at [540, 180] on div "digital-reach-agency" at bounding box center [547, 173] width 91 height 25
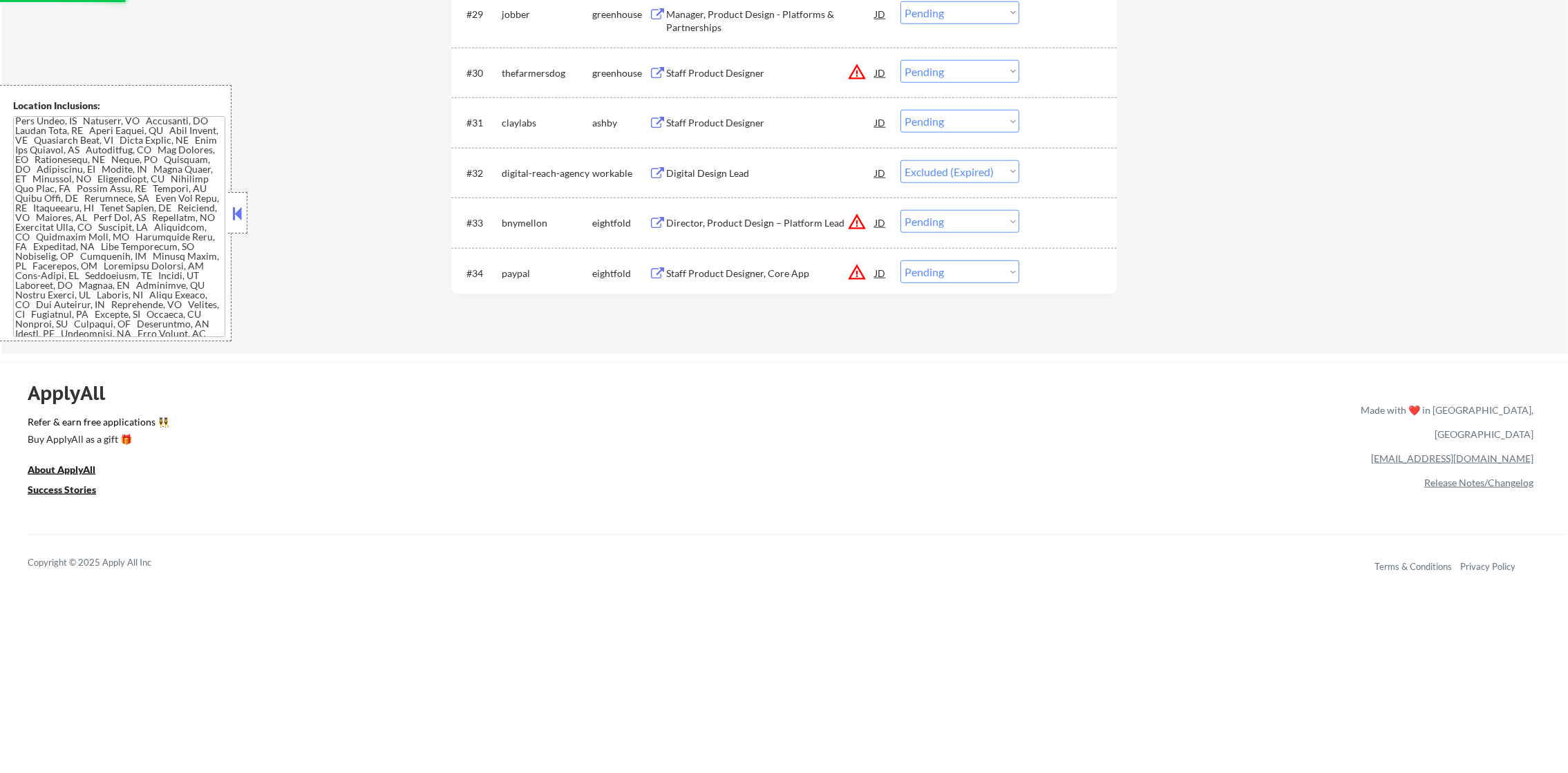
click at [771, 110] on div "Staff Product Designer" at bounding box center [771, 122] width 209 height 25
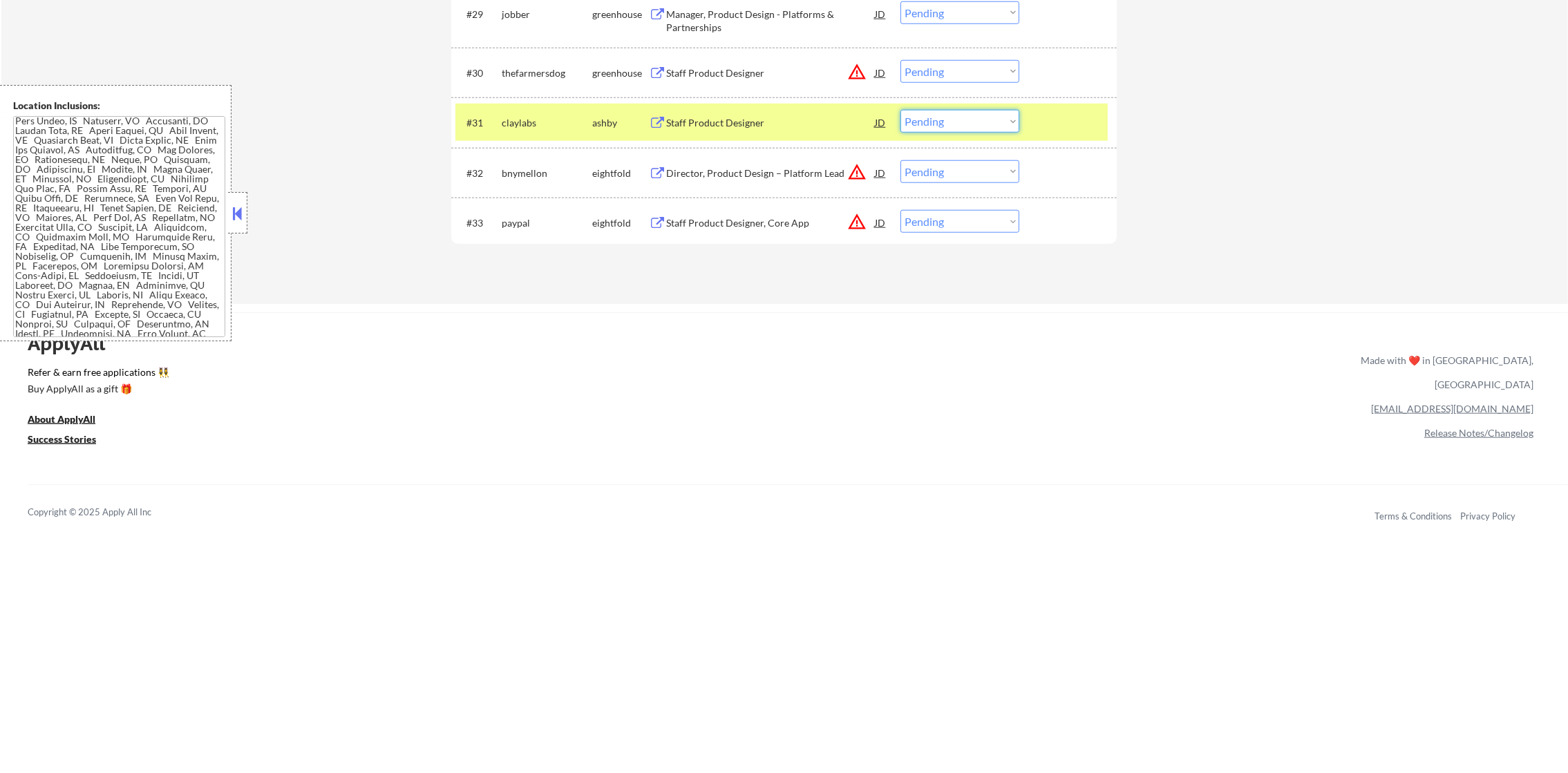
click at [935, 112] on select "Choose an option... Pending Applied Excluded (Questions) Excluded (Expired) Exc…" at bounding box center [960, 120] width 119 height 22
click at [901, 110] on select "Choose an option... Pending Applied Excluded (Questions) Excluded (Expired) Exc…" at bounding box center [960, 120] width 119 height 22
click at [501, 134] on div "#31 claylabs [PERSON_NAME] Staff Product Designer JD warning_amber Choose an op…" at bounding box center [782, 122] width 653 height 38
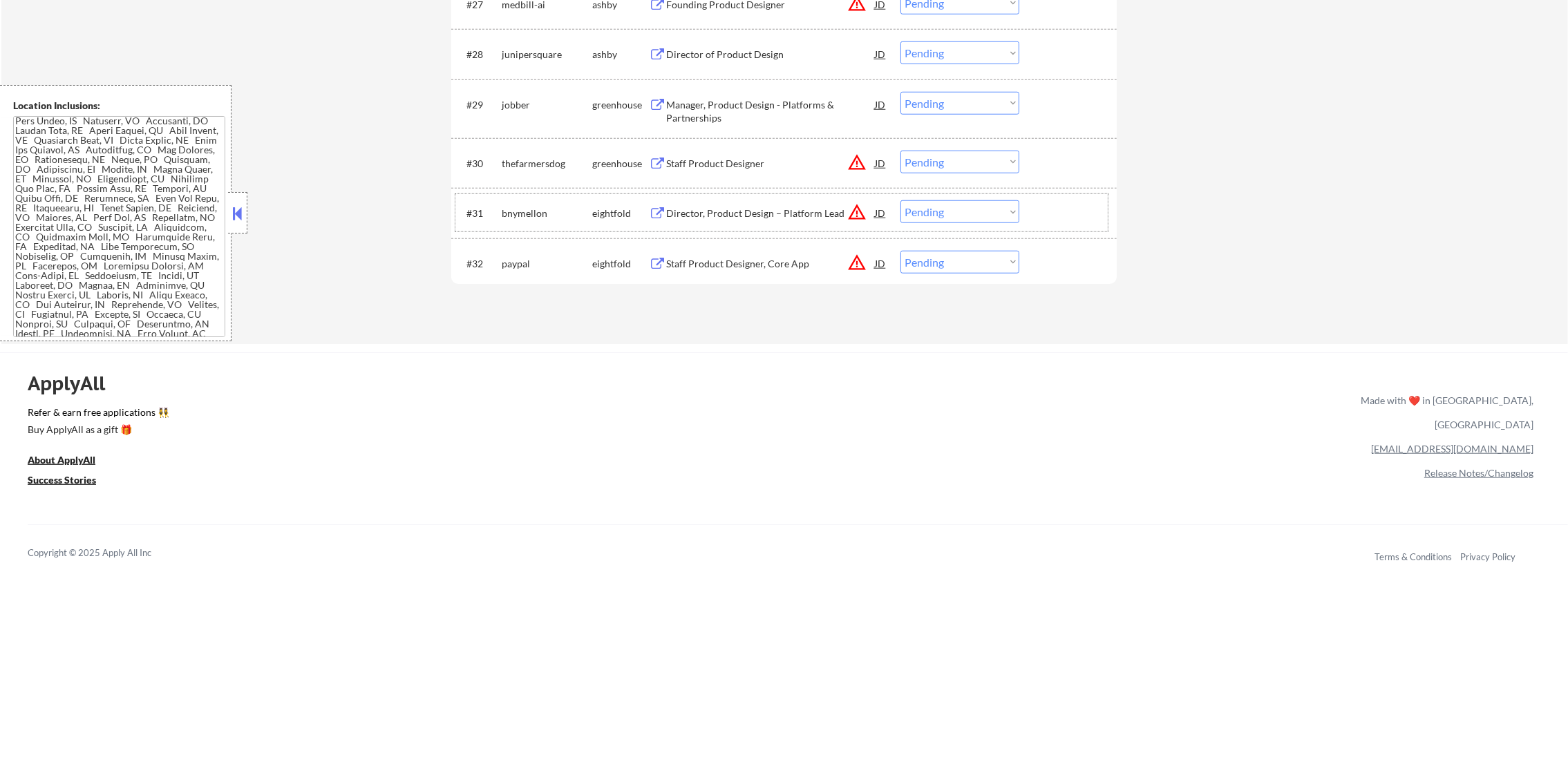
scroll to position [1950, 0]
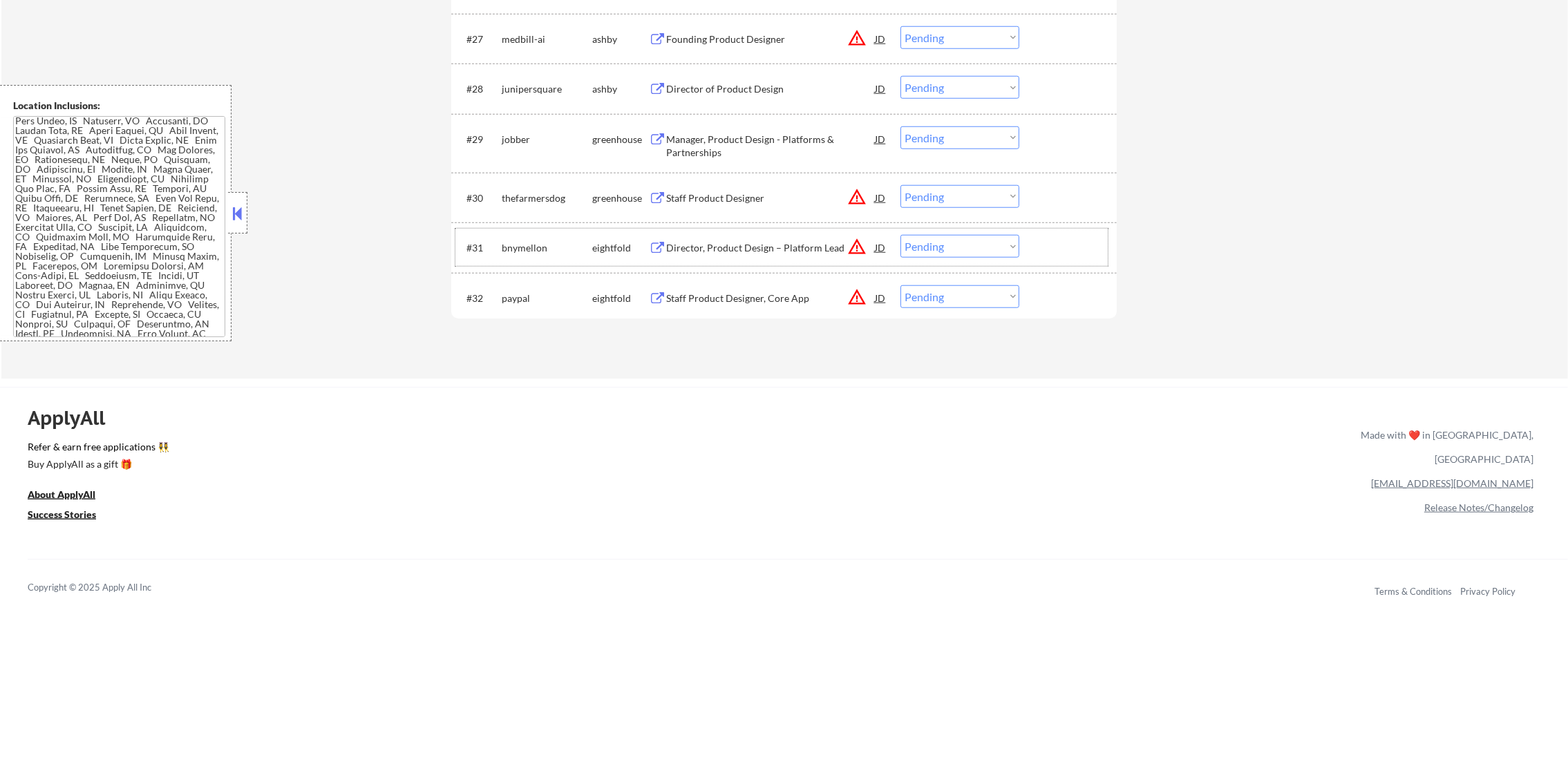
click at [740, 204] on div "Staff Product Designer" at bounding box center [771, 198] width 209 height 13
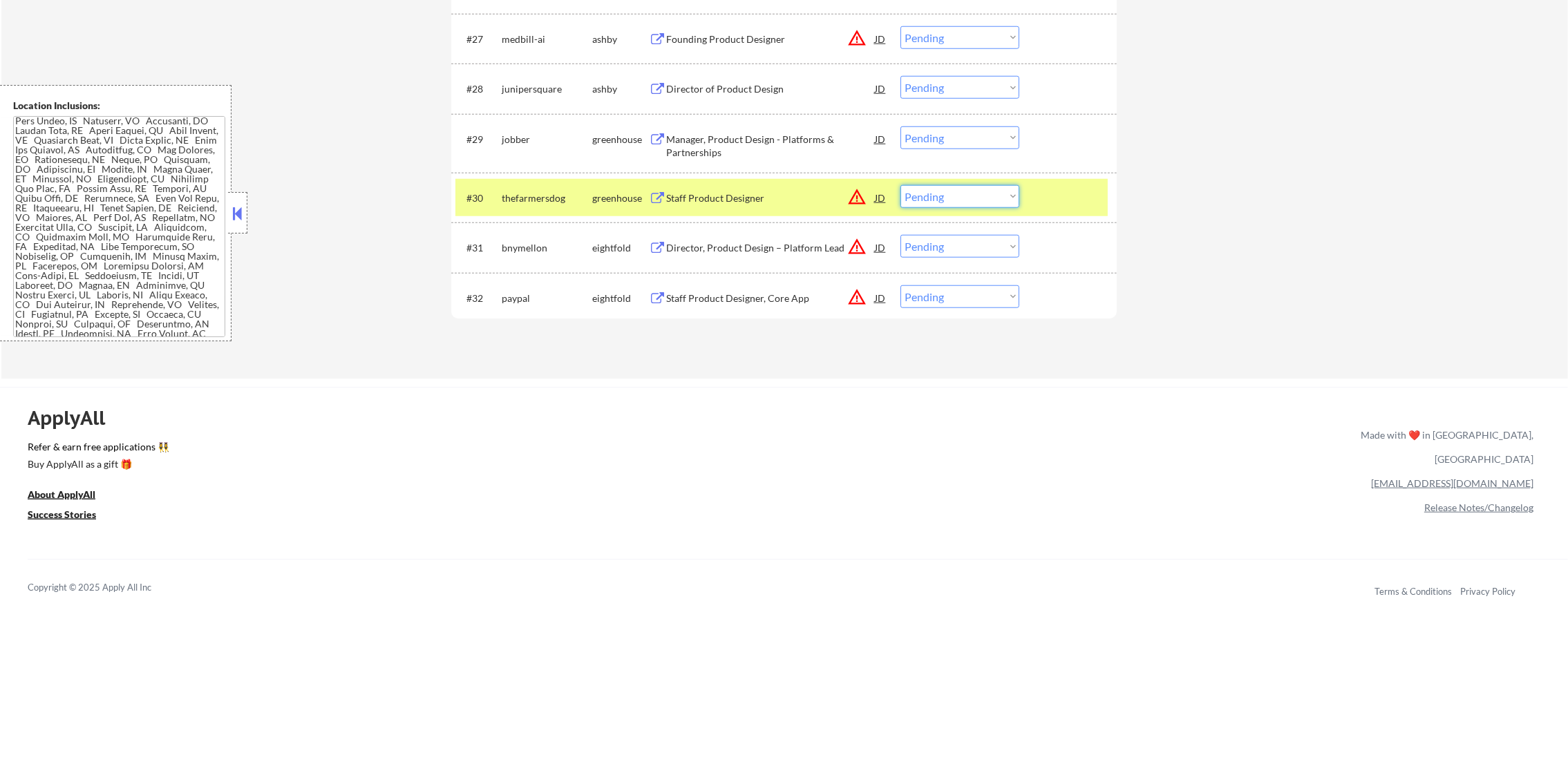
click at [918, 200] on select "Choose an option... Pending Applied Excluded (Questions) Excluded (Expired) Exc…" at bounding box center [960, 196] width 119 height 22
click at [901, 185] on select "Choose an option... Pending Applied Excluded (Questions) Excluded (Expired) Exc…" at bounding box center [960, 196] width 119 height 22
click at [515, 200] on div "thefarmersdog" at bounding box center [547, 198] width 91 height 13
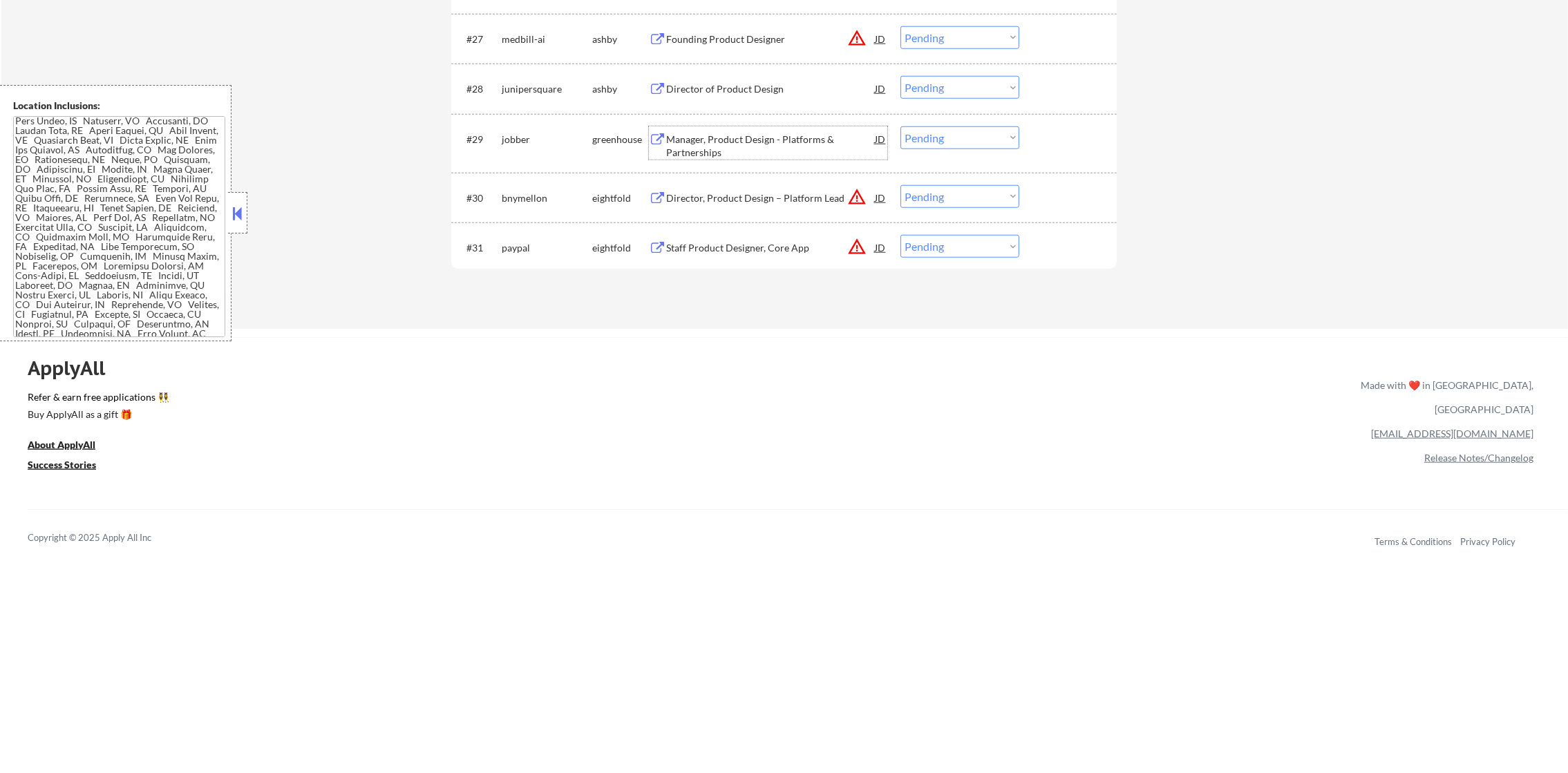
click at [752, 129] on div "Manager, Product Design - Platforms & Partnerships" at bounding box center [771, 143] width 209 height 33
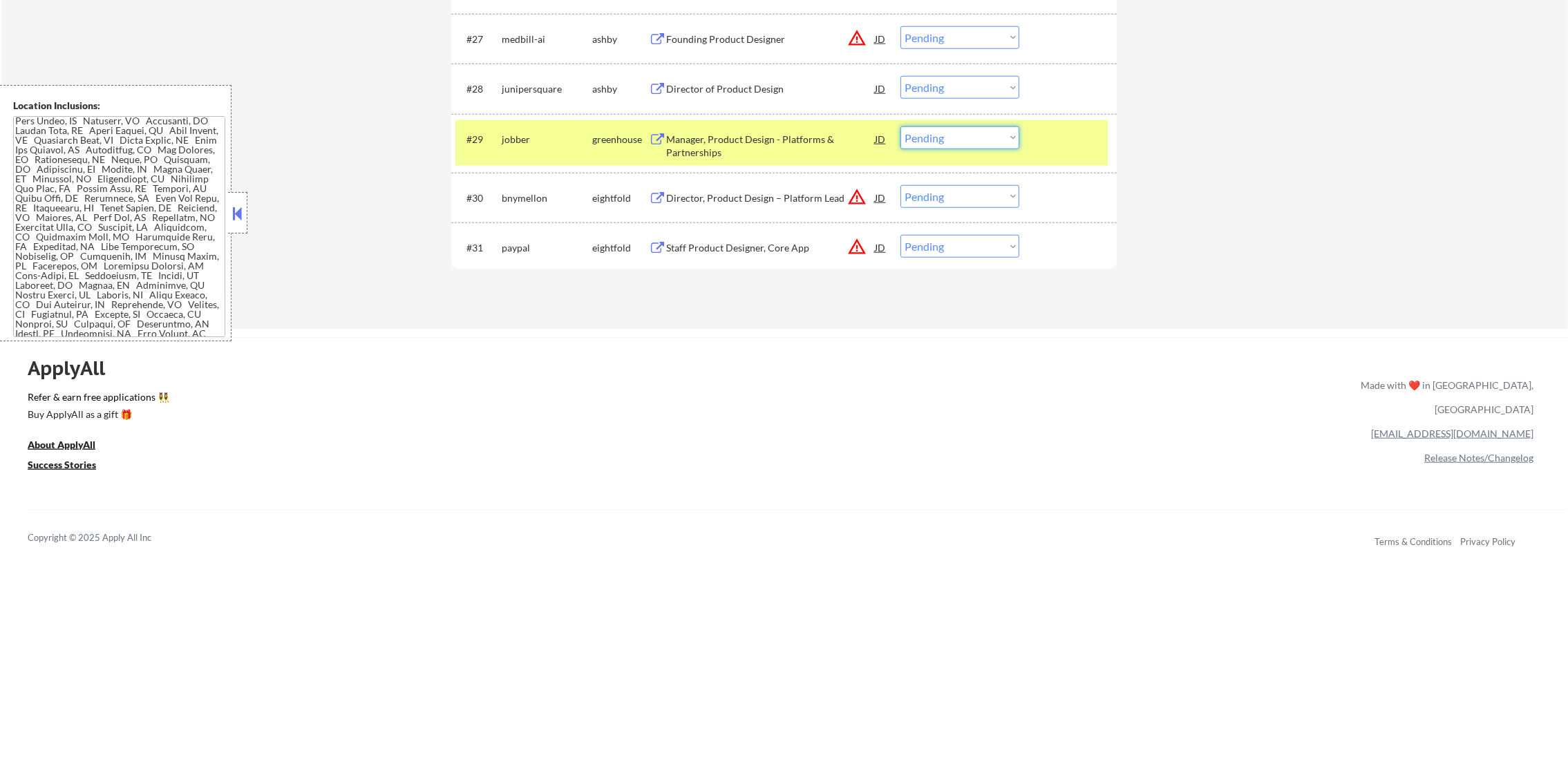
drag, startPoint x: 919, startPoint y: 144, endPoint x: 944, endPoint y: 152, distance: 26.2
click at [919, 144] on select "Choose an option... Pending Applied Excluded (Questions) Excluded (Expired) Exc…" at bounding box center [960, 138] width 119 height 22
click at [901, 127] on select "Choose an option... Pending Applied Excluded (Questions) Excluded (Expired) Exc…" at bounding box center [960, 138] width 119 height 22
click at [510, 124] on div "#29 jobber greenhouse Manager, Product Design - Platforms & Partnerships JD war…" at bounding box center [782, 143] width 653 height 46
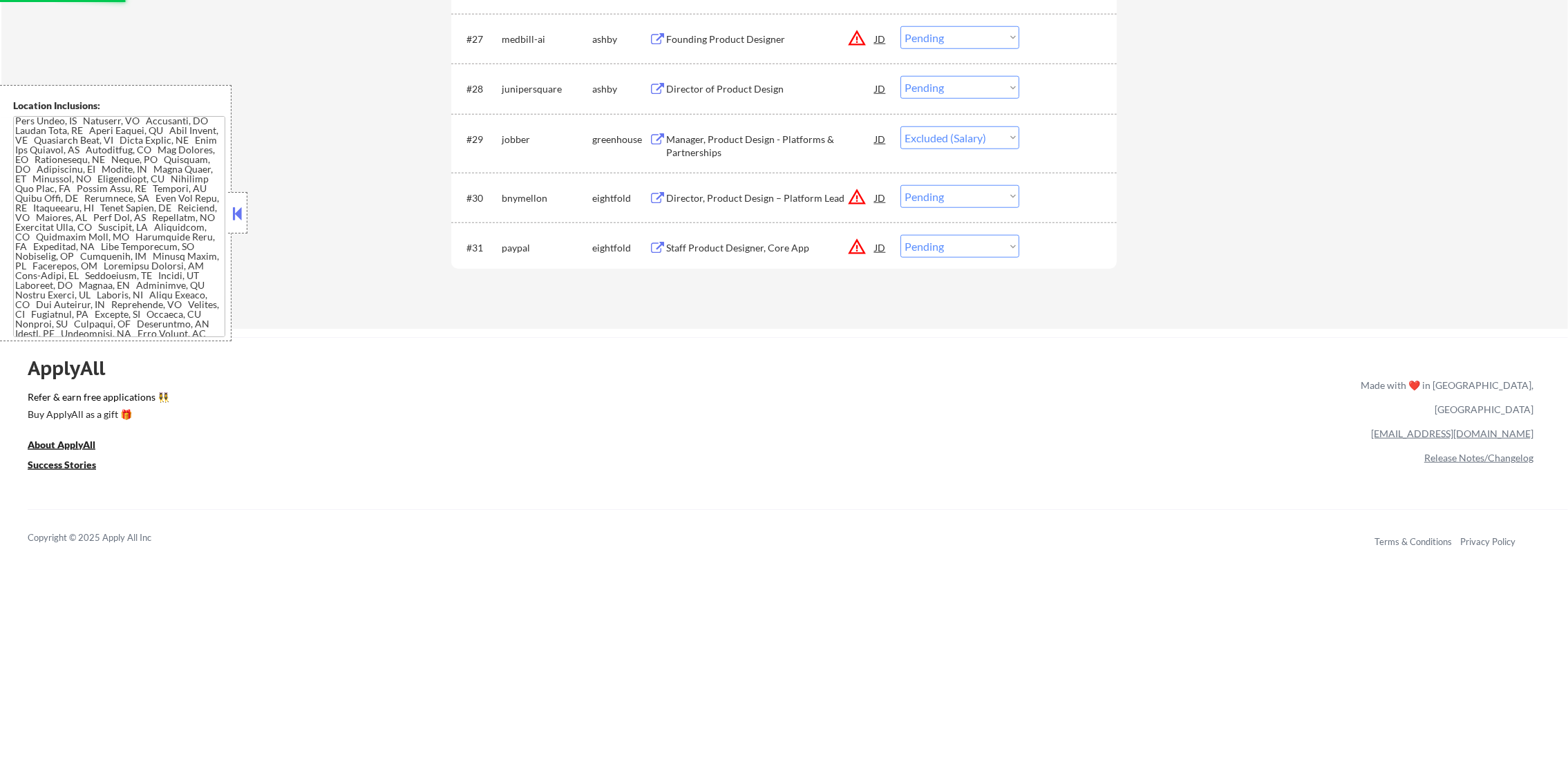
click at [764, 82] on div "Director of Product Design" at bounding box center [771, 88] width 209 height 13
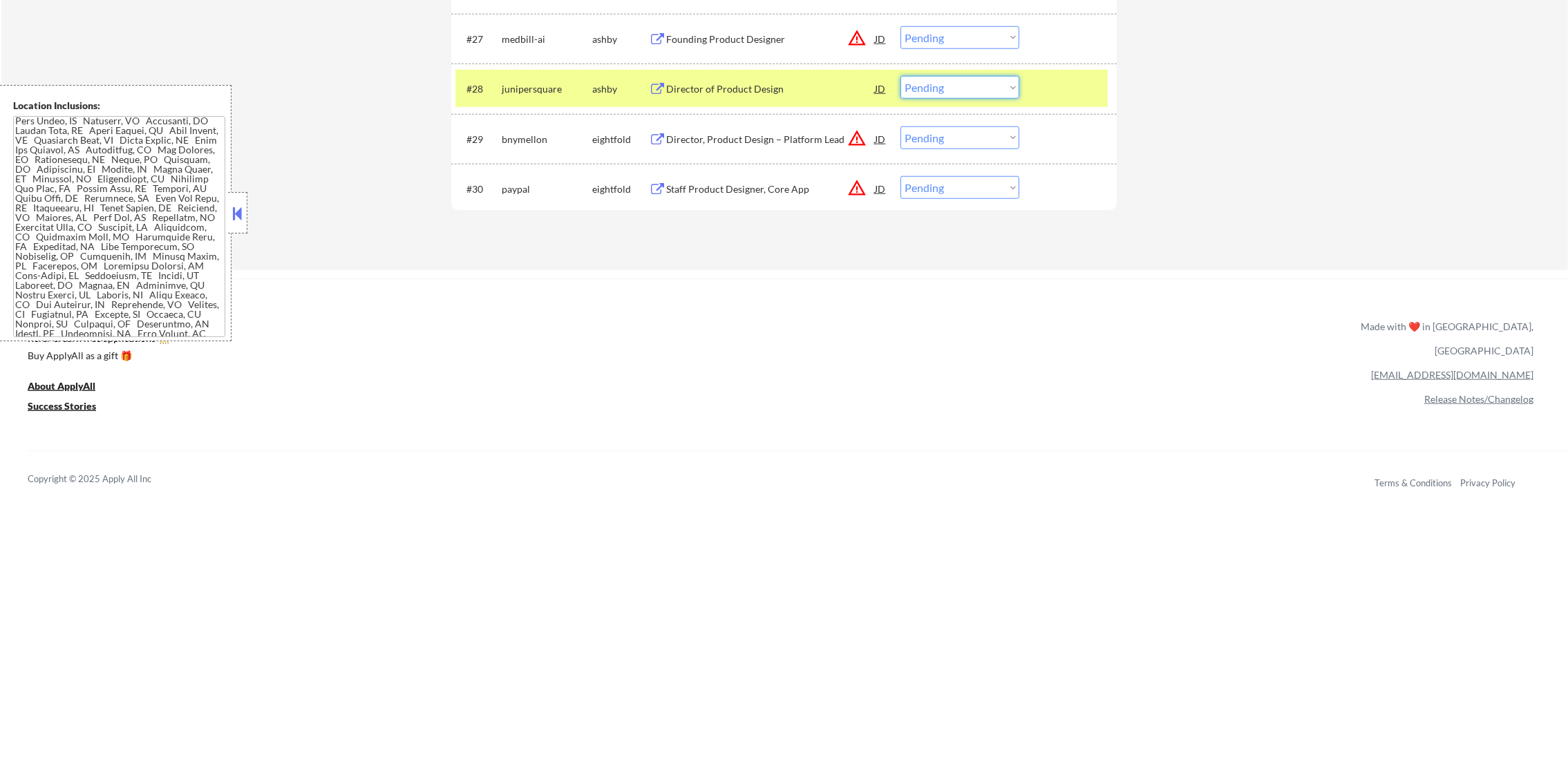
click at [922, 98] on select "Choose an option... Pending Applied Excluded (Questions) Excluded (Expired) Exc…" at bounding box center [960, 87] width 119 height 22
click at [901, 76] on select "Choose an option... Pending Applied Excluded (Questions) Excluded (Expired) Exc…" at bounding box center [960, 87] width 119 height 22
click at [528, 88] on div "junipersquare" at bounding box center [547, 88] width 91 height 13
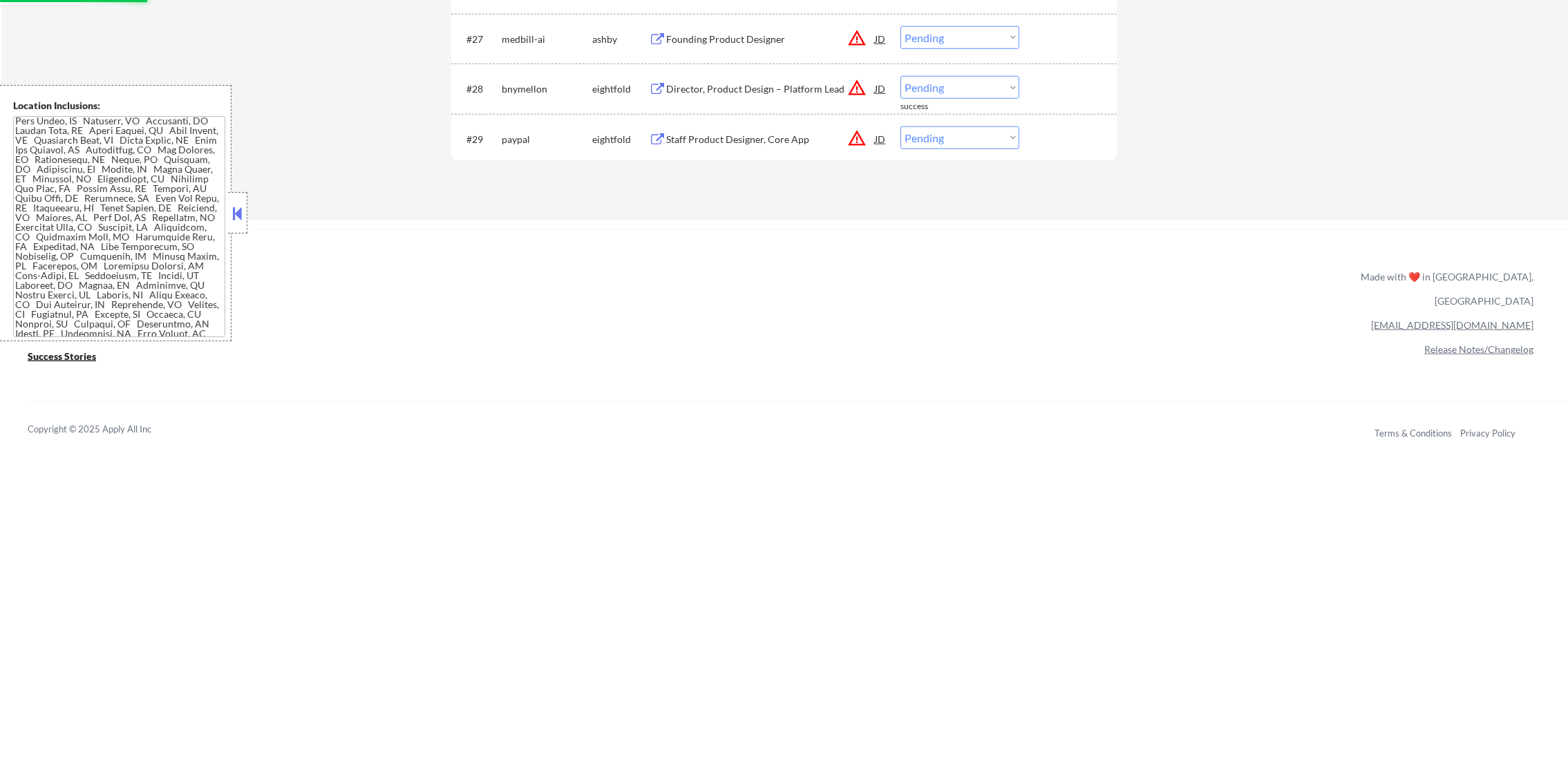
scroll to position [1915, 0]
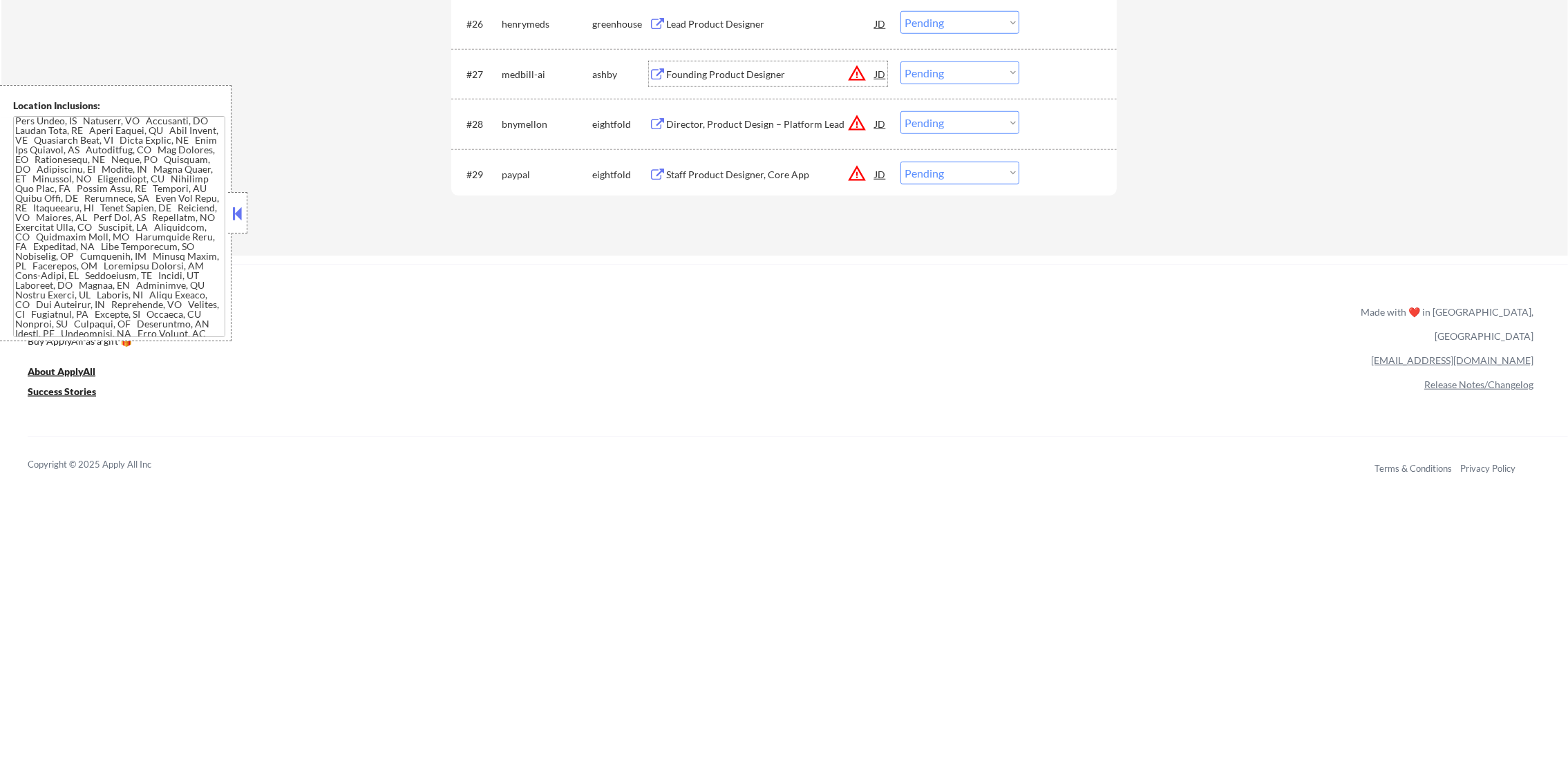
click at [779, 80] on div "Founding Product Designer" at bounding box center [771, 74] width 209 height 25
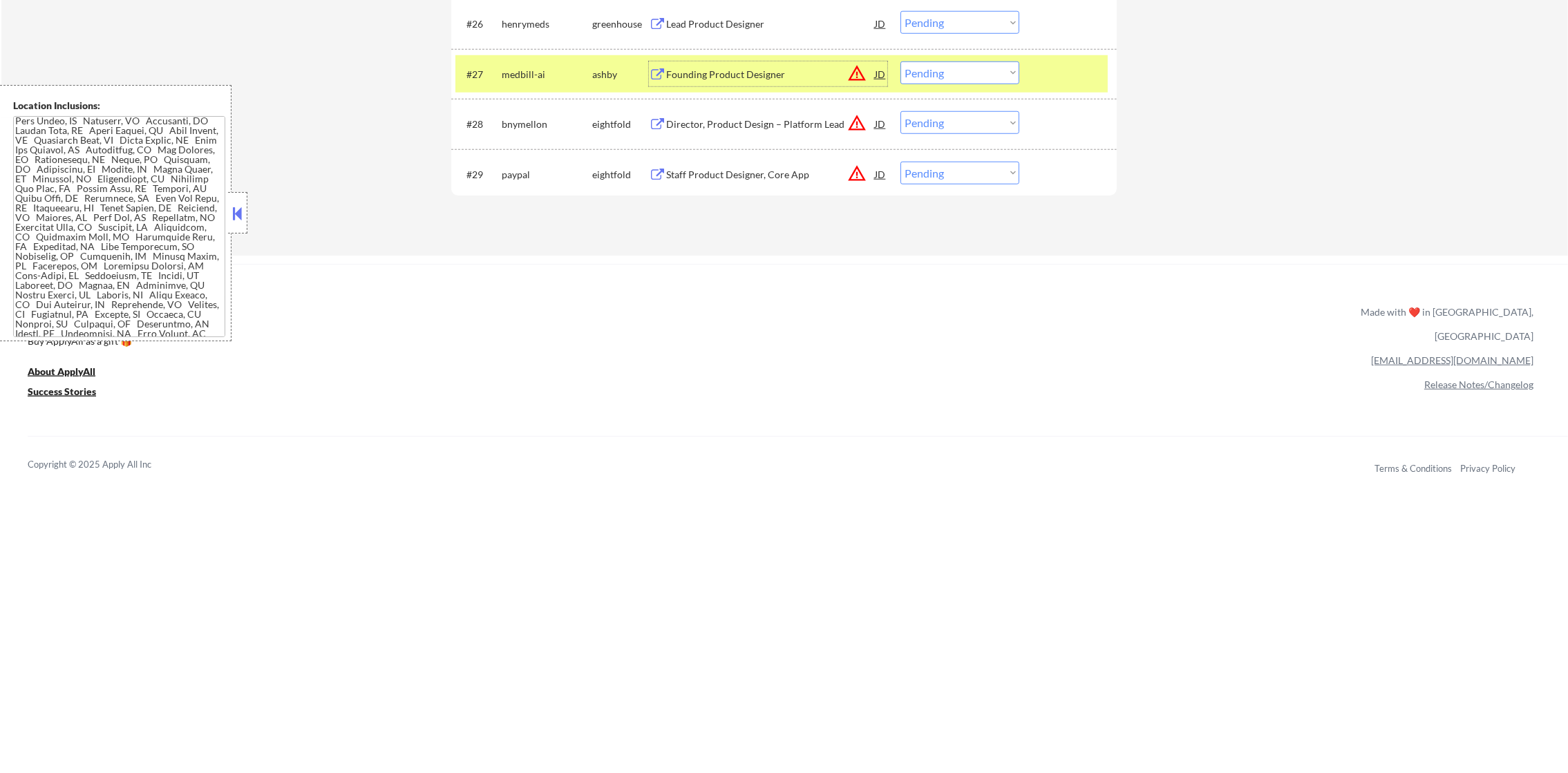
click at [946, 77] on select "Choose an option... Pending Applied Excluded (Questions) Excluded (Expired) Exc…" at bounding box center [960, 72] width 119 height 22
click at [901, 61] on select "Choose an option... Pending Applied Excluded (Questions) Excluded (Expired) Exc…" at bounding box center [960, 72] width 119 height 22
click at [510, 75] on div "medbill-ai" at bounding box center [547, 74] width 91 height 13
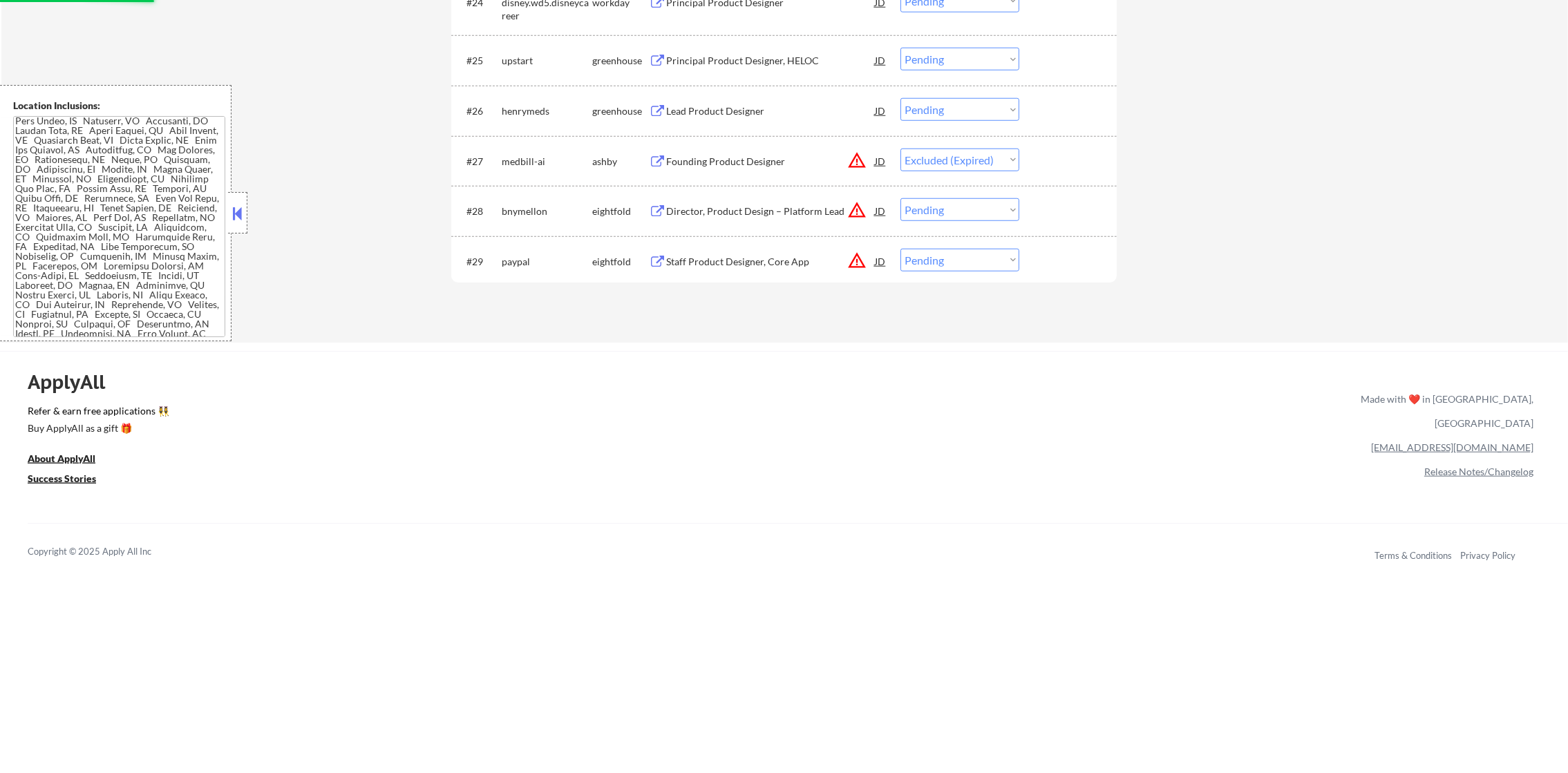
scroll to position [1811, 0]
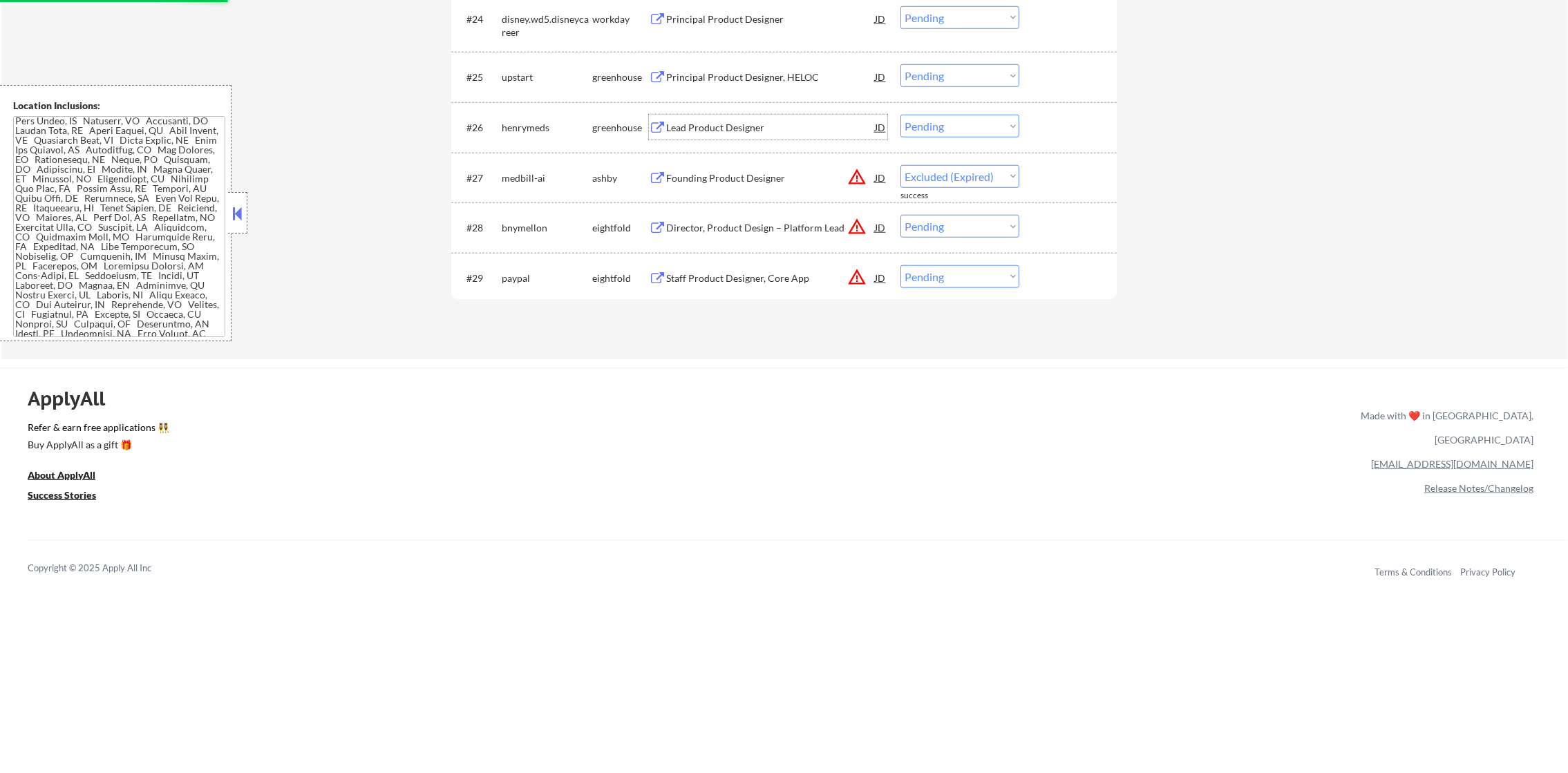
click at [777, 133] on div "Lead Product Designer" at bounding box center [771, 128] width 209 height 13
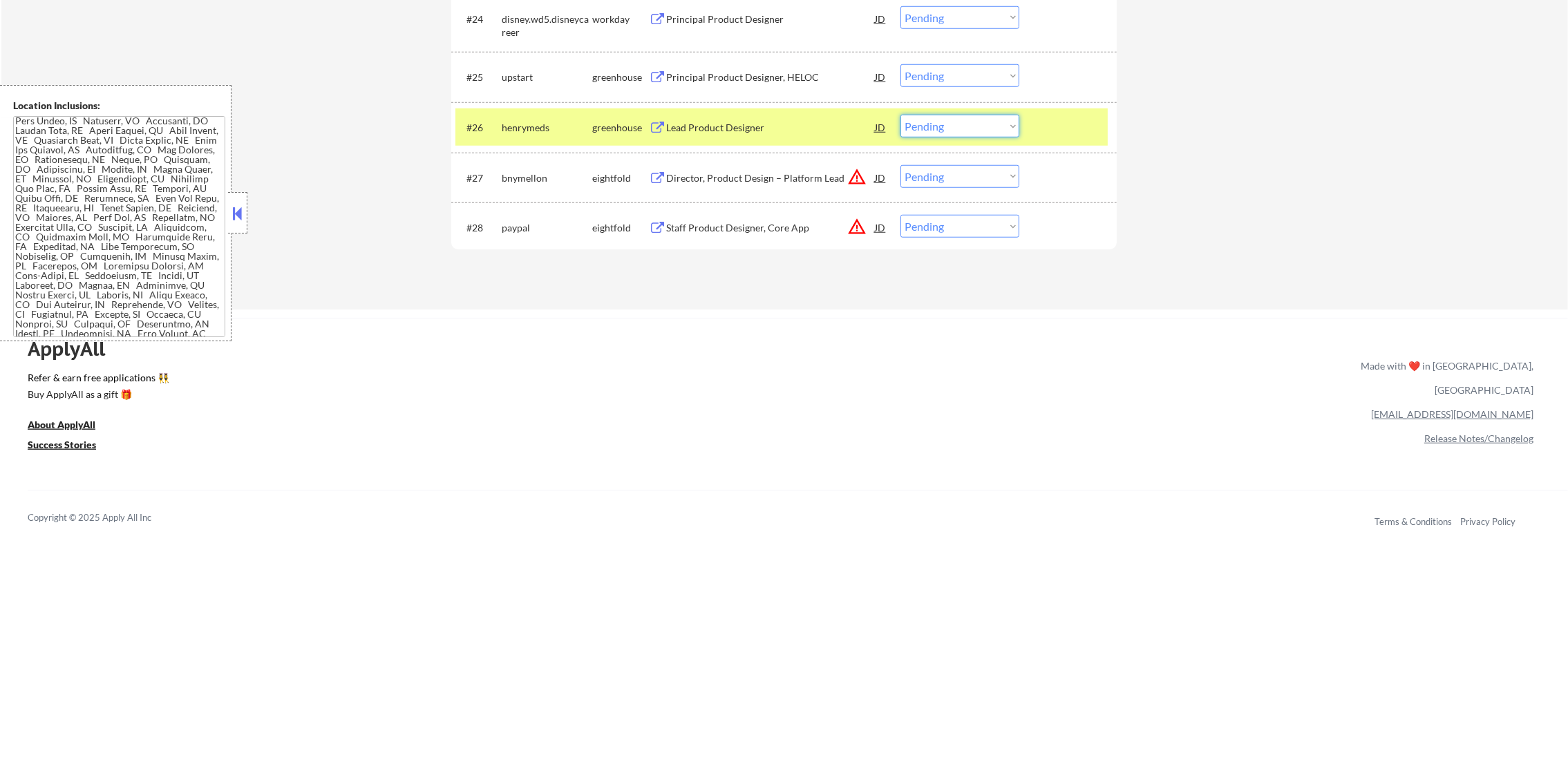
click at [953, 115] on select "Choose an option... Pending Applied Excluded (Questions) Excluded (Expired) Exc…" at bounding box center [960, 126] width 119 height 22
click at [901, 115] on select "Choose an option... Pending Applied Excluded (Questions) Excluded (Expired) Exc…" at bounding box center [960, 126] width 119 height 22
click at [496, 127] on div "#26 henrymeds greenhouse Lead Product Designer JD warning_amber Choose an optio…" at bounding box center [782, 128] width 653 height 38
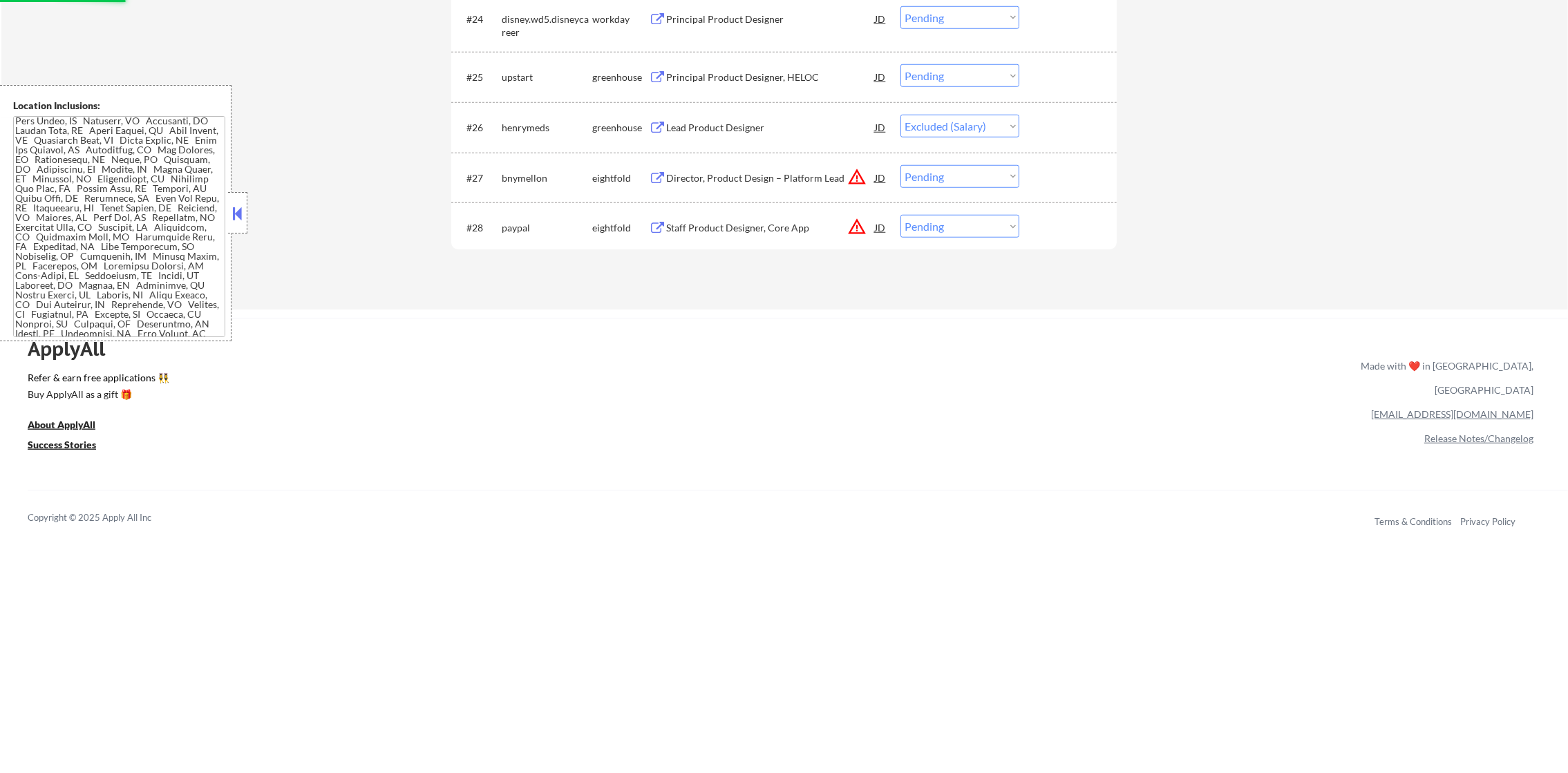
click at [737, 56] on div "#25 upstart greenhouse Principal Product Designer, HELOC JD warning_amber Choos…" at bounding box center [784, 77] width 665 height 50
click at [734, 76] on div "Principal Product Designer, HELOC" at bounding box center [771, 76] width 209 height 13
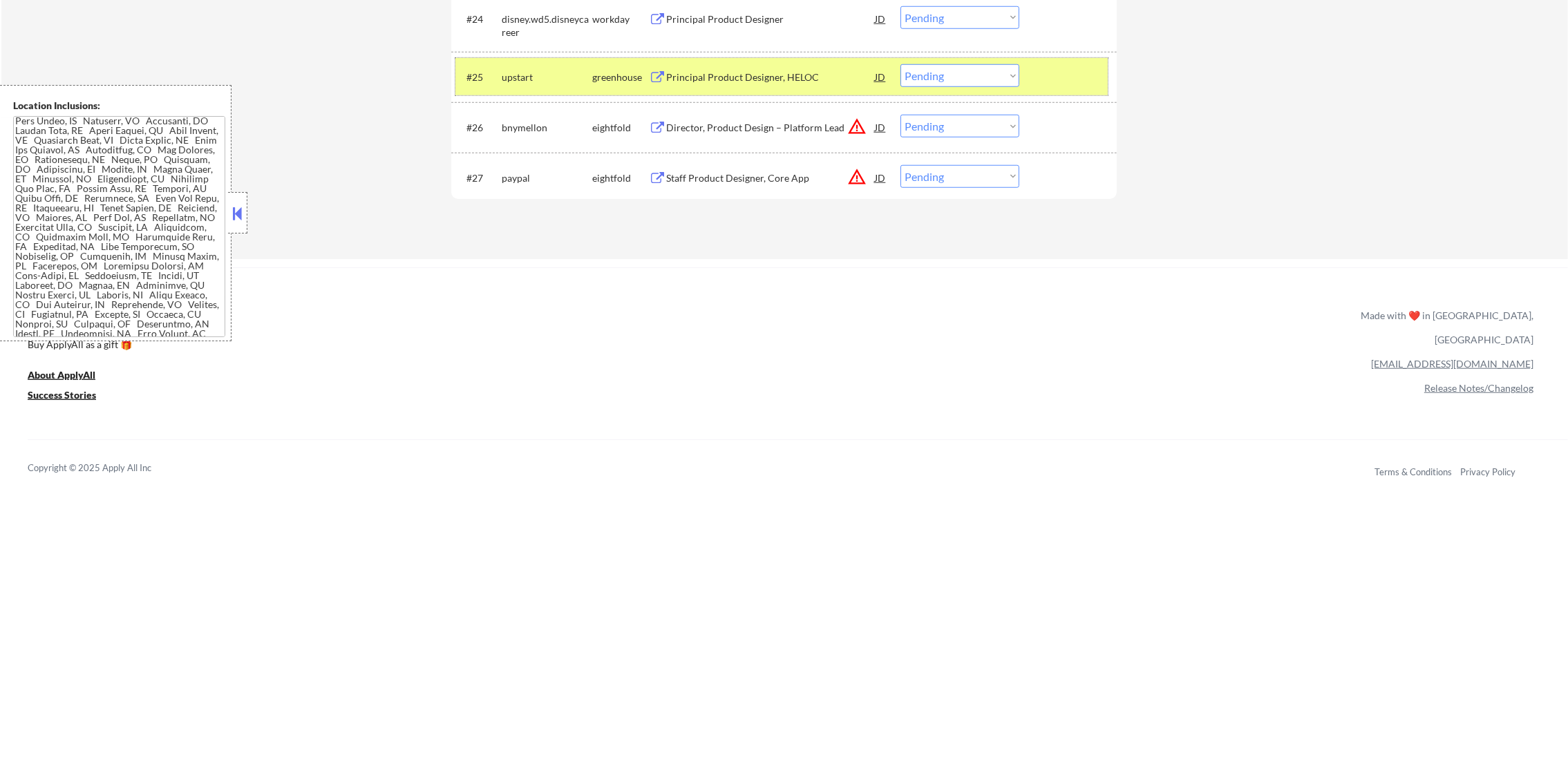
click at [927, 87] on div "#25 upstart greenhouse Principal Product Designer, HELOC JD warning_amber Choos…" at bounding box center [782, 77] width 653 height 38
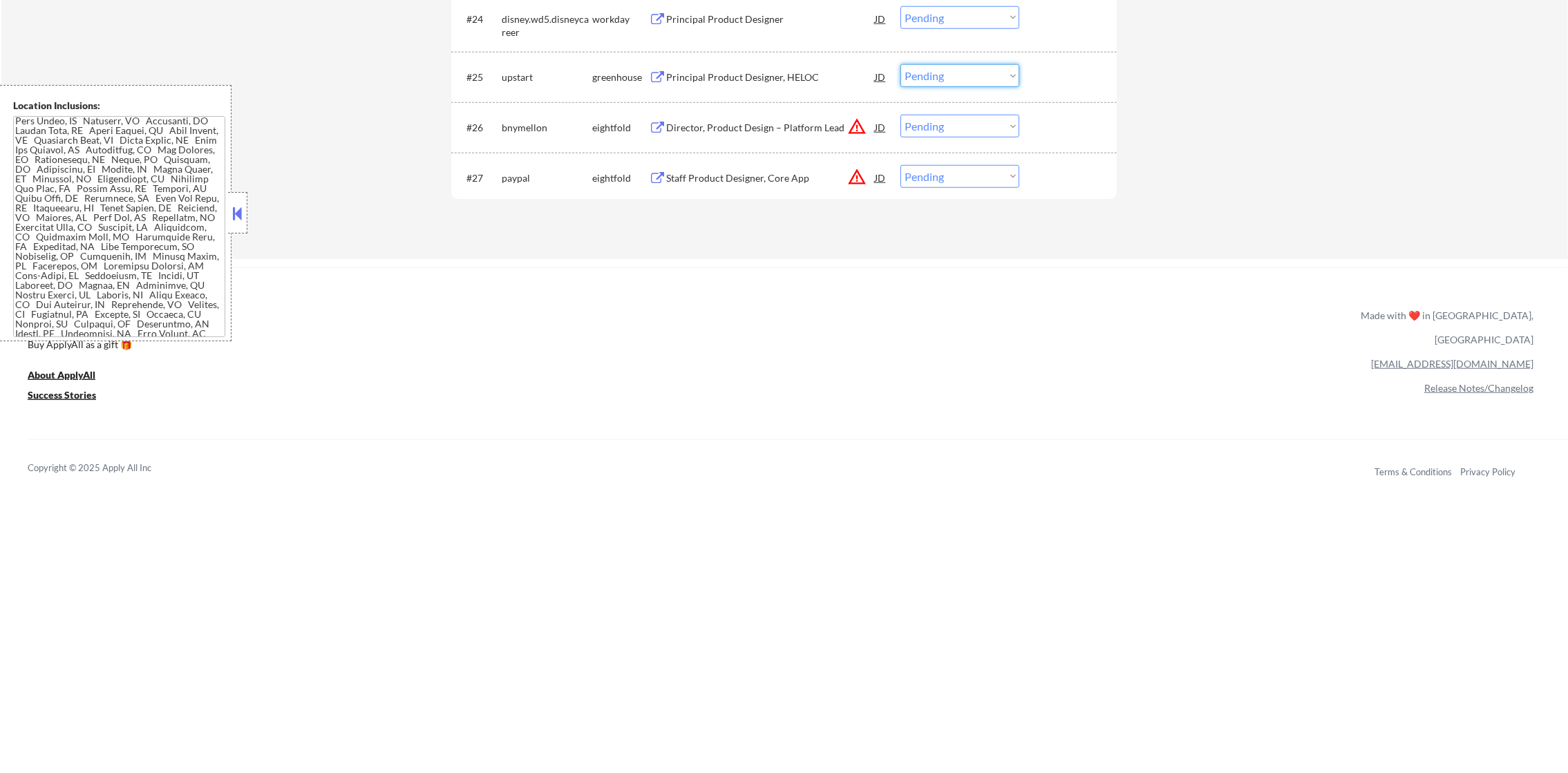
click at [949, 74] on select "Choose an option... Pending Applied Excluded (Questions) Excluded (Expired) Exc…" at bounding box center [960, 75] width 119 height 22
click at [901, 64] on select "Choose an option... Pending Applied Excluded (Questions) Excluded (Expired) Exc…" at bounding box center [960, 75] width 119 height 22
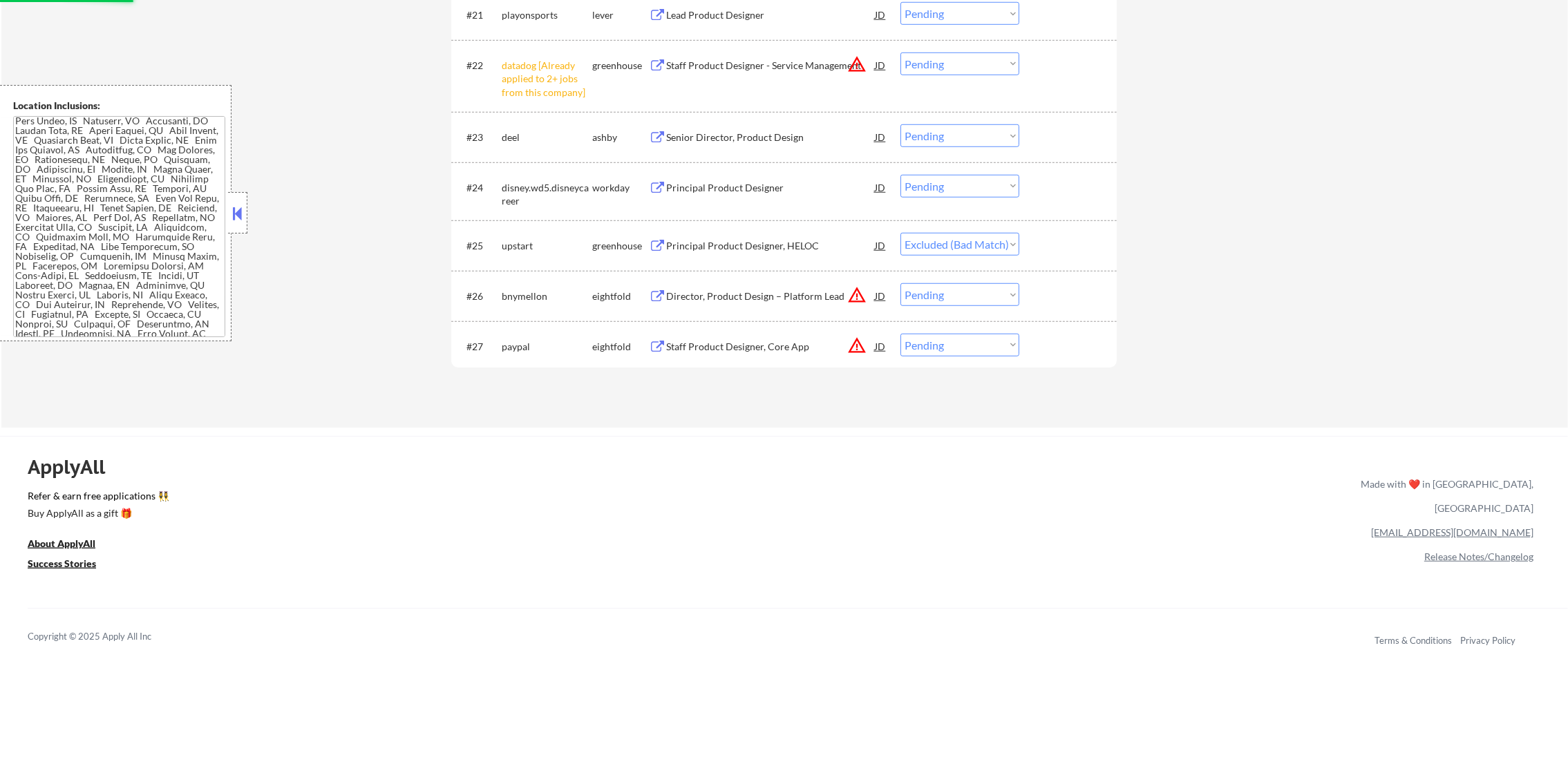
scroll to position [1604, 0]
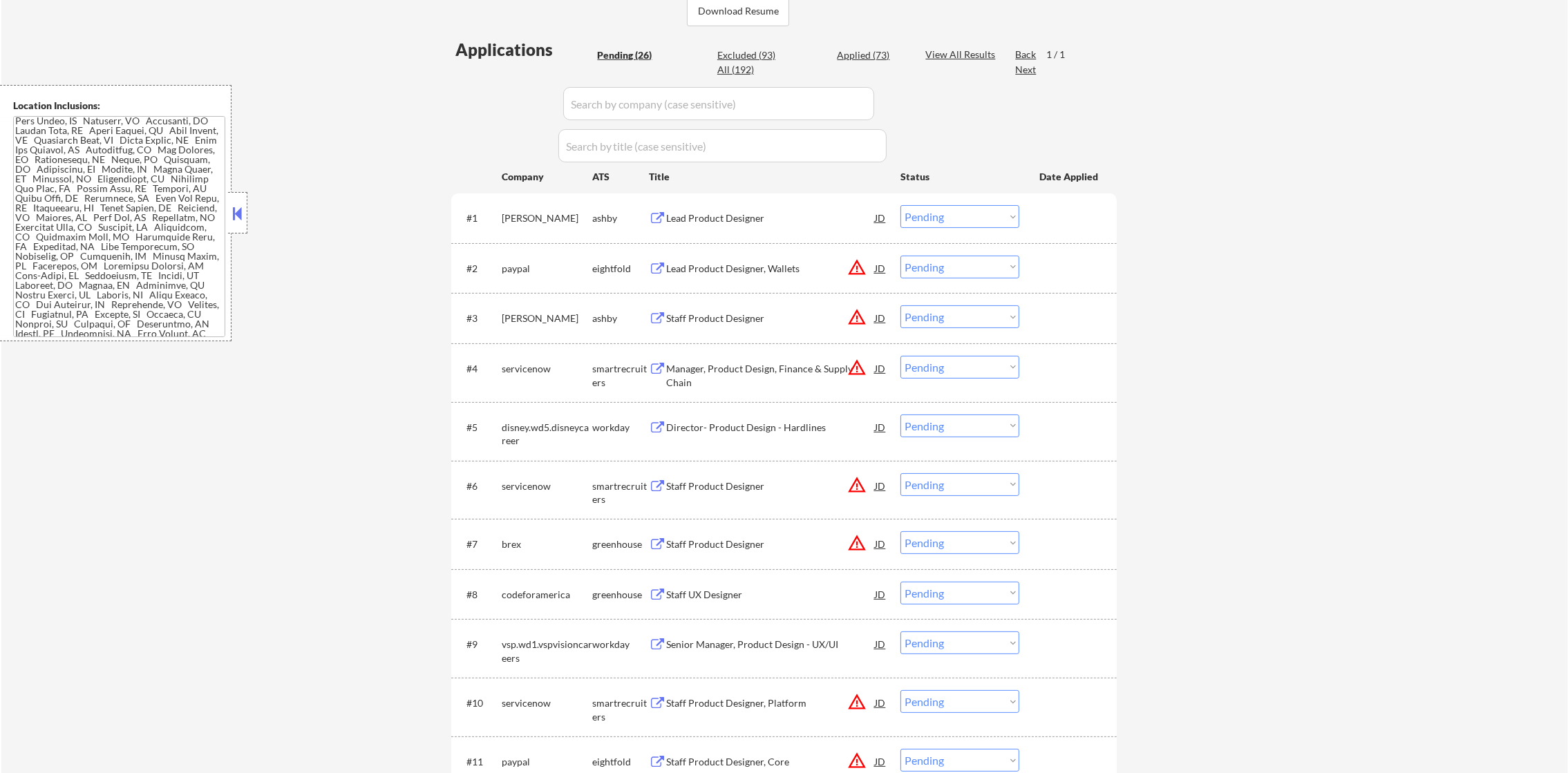
scroll to position [0, 0]
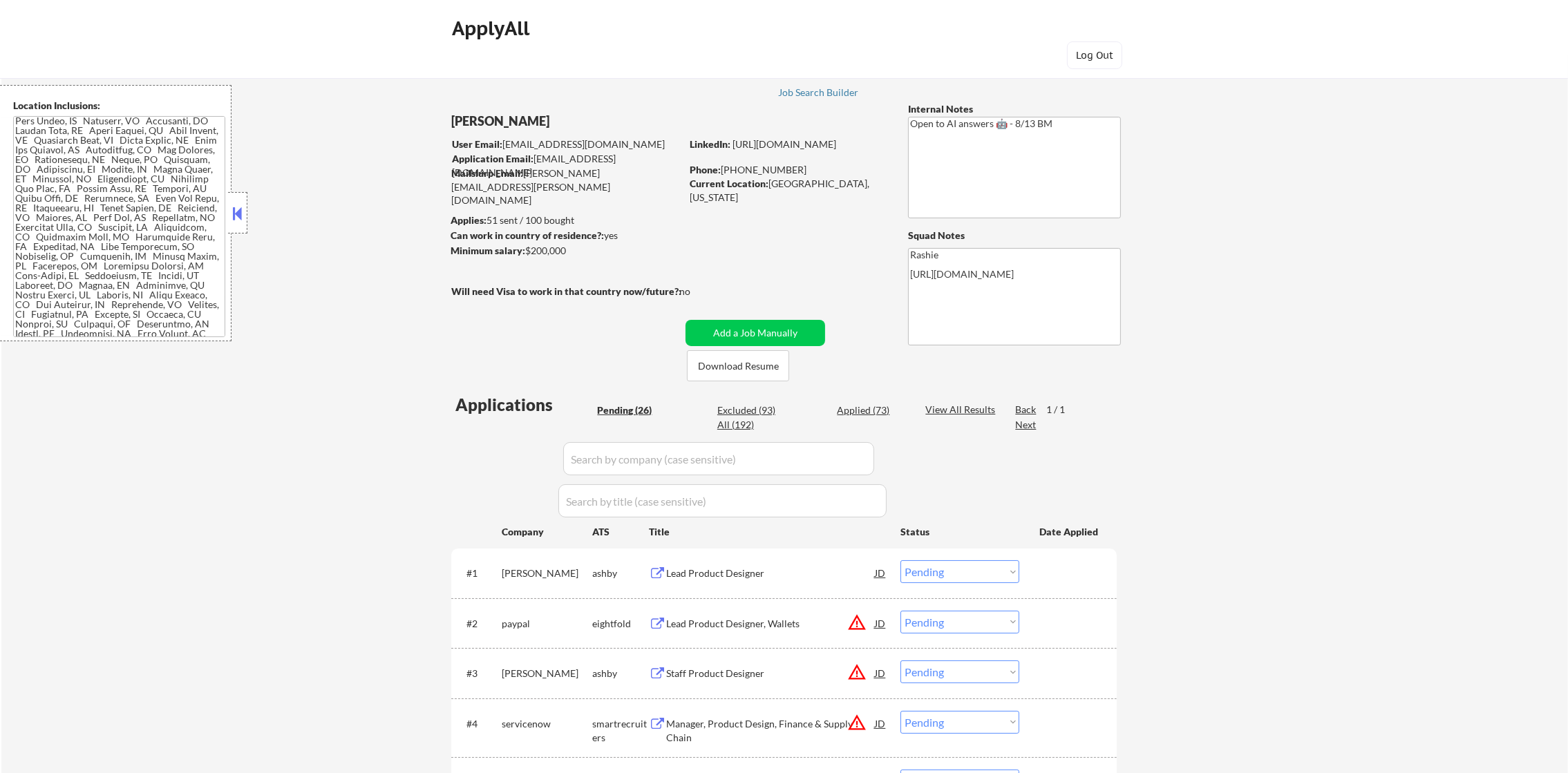
click at [868, 422] on div "Pending (26) Excluded (93) Applied (73) All (192)" at bounding box center [752, 418] width 309 height 29
click at [869, 409] on div "Applied (73)" at bounding box center [871, 410] width 69 height 13
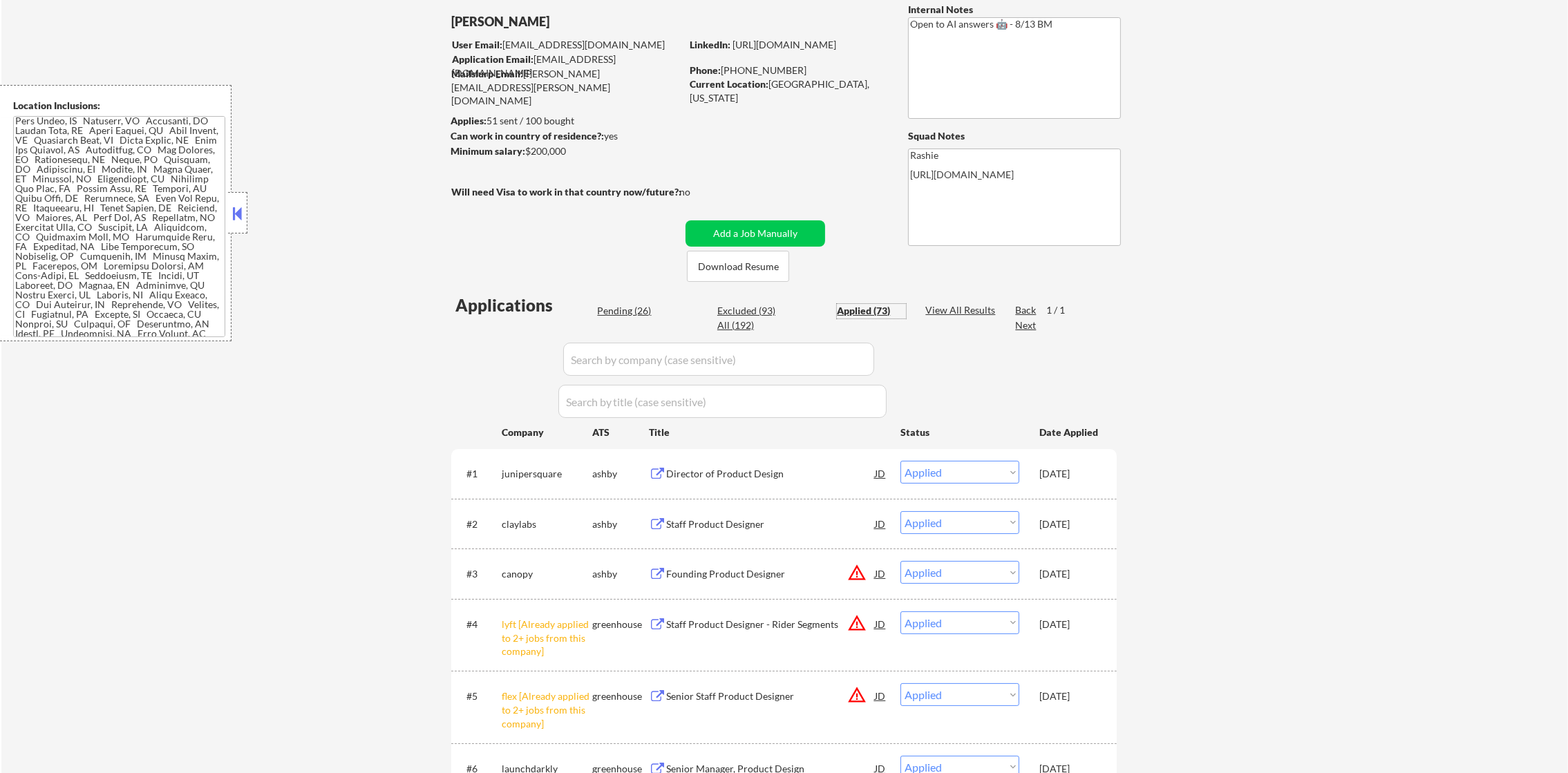
scroll to position [172, 0]
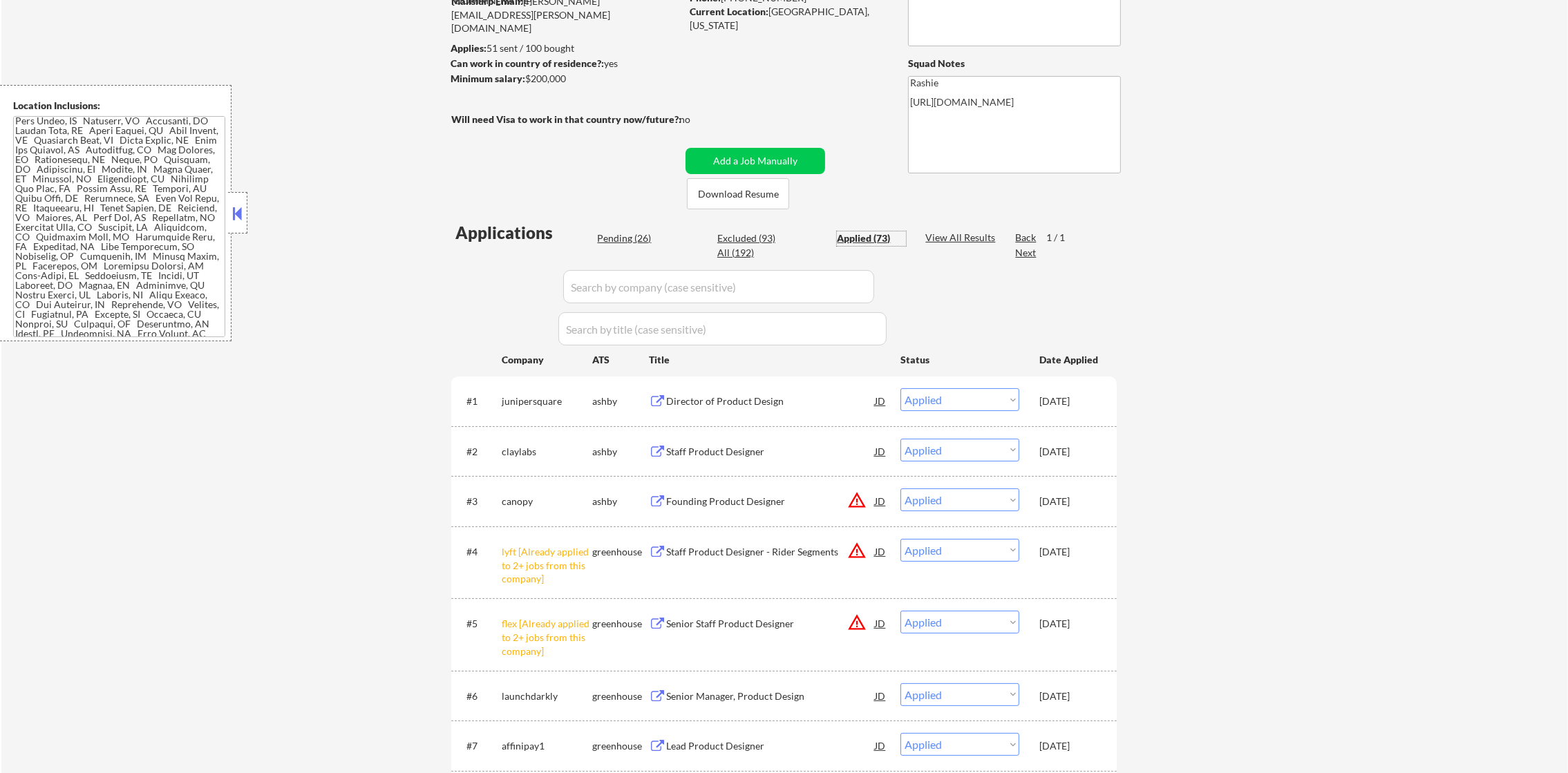
click at [682, 281] on input "input" at bounding box center [719, 287] width 311 height 33
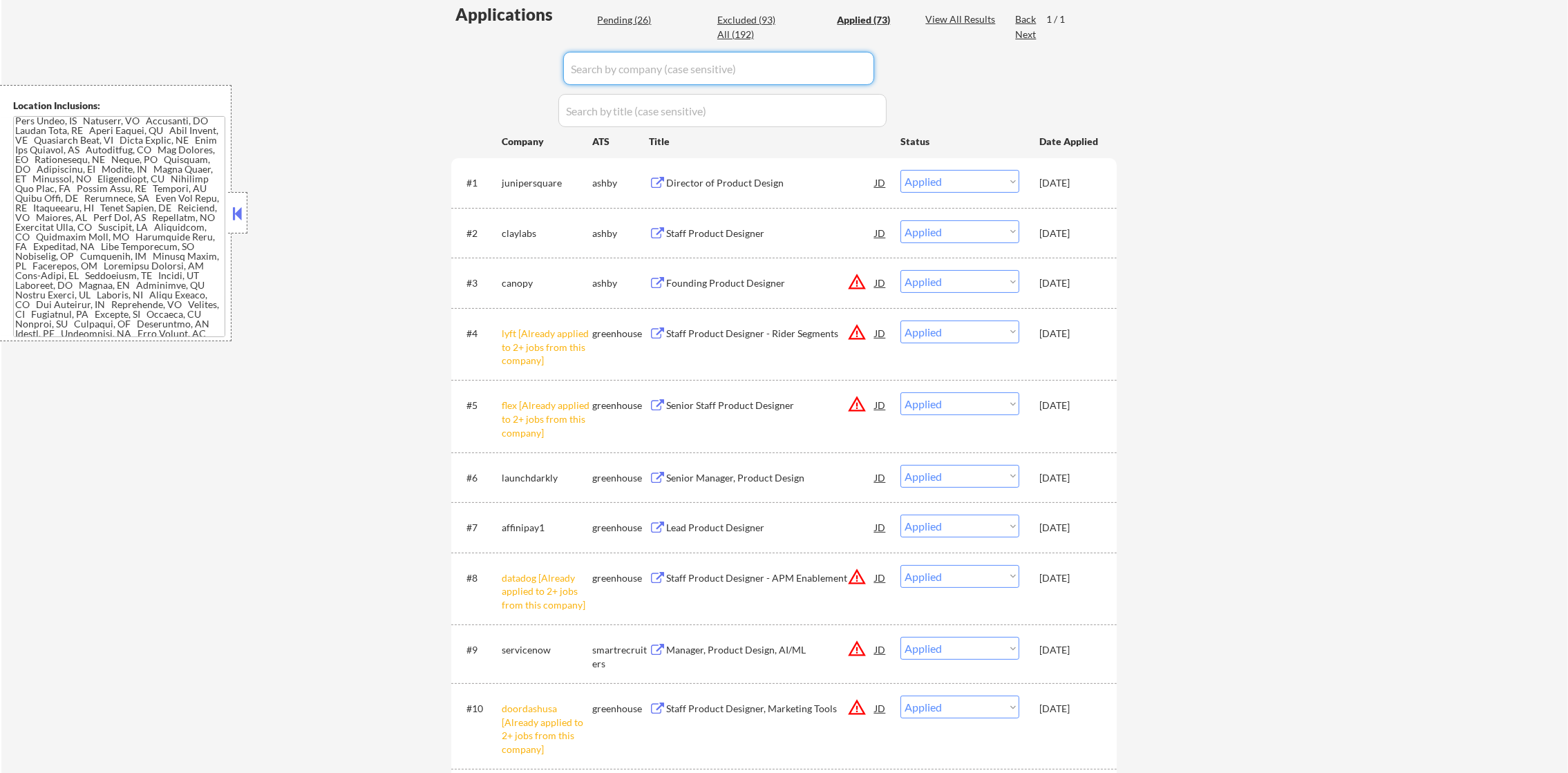
scroll to position [483, 0]
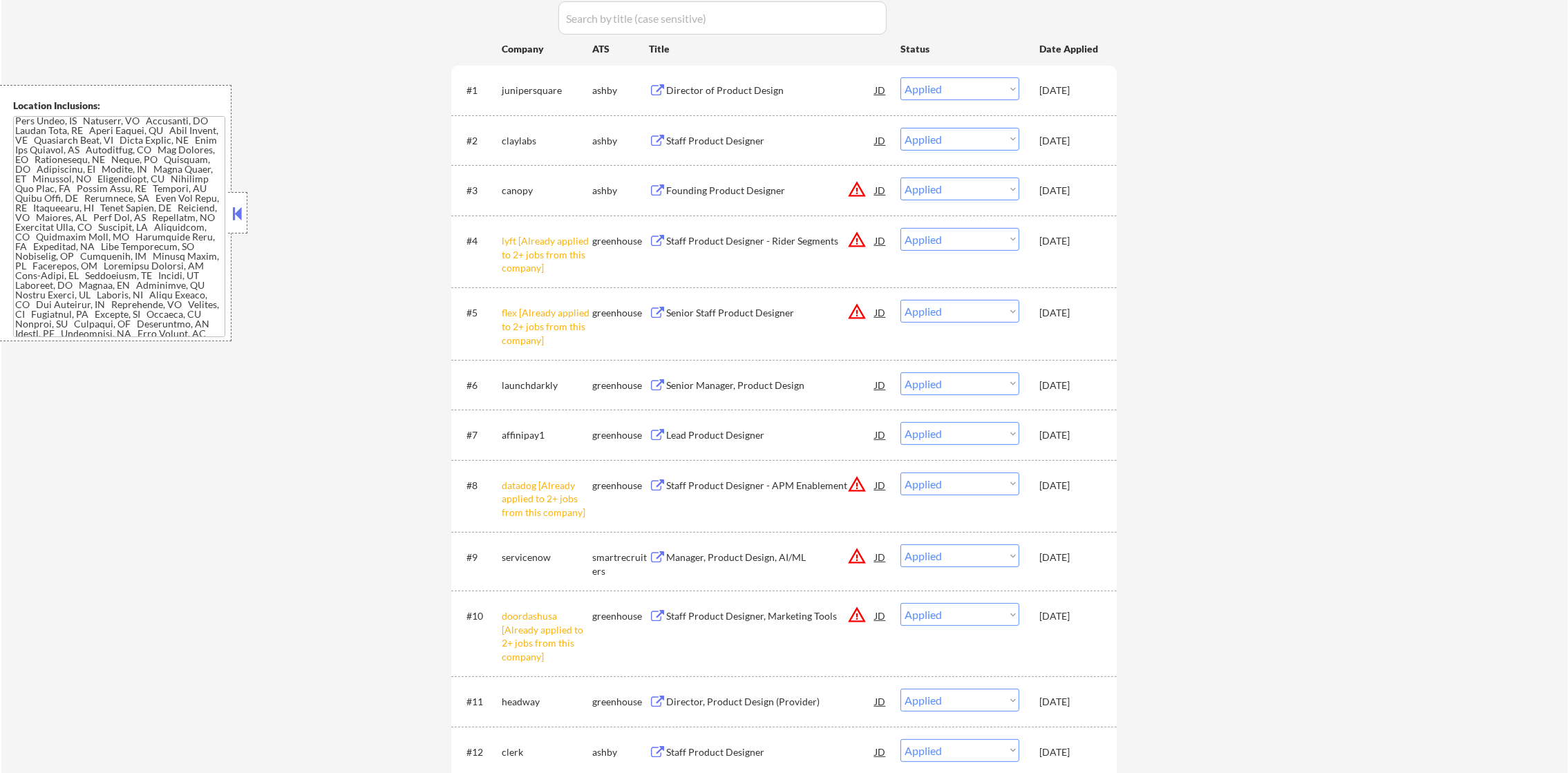
click at [0, 115] on div "Location Inclusions:" at bounding box center [116, 213] width 232 height 256
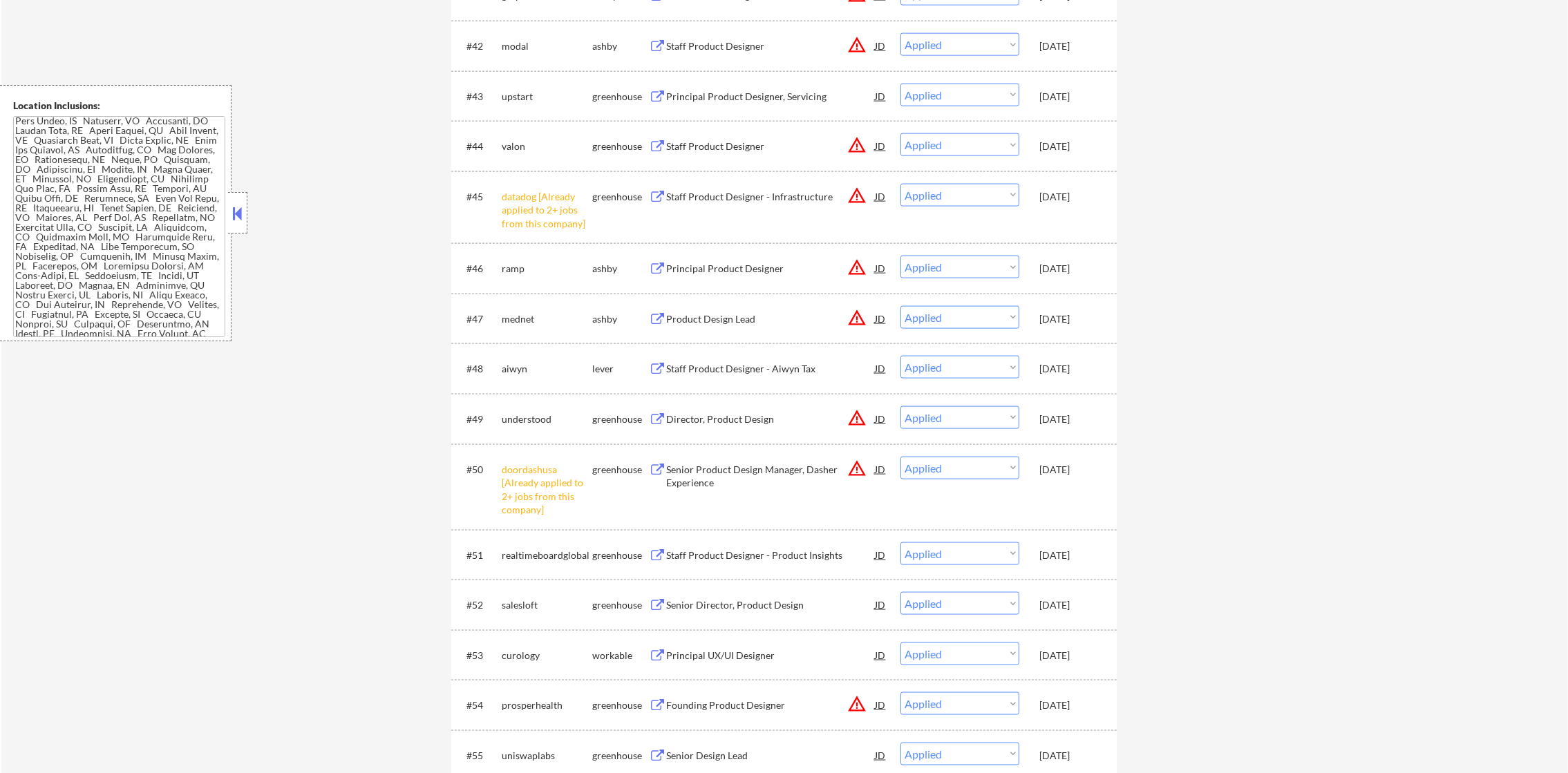
scroll to position [2916, 0]
click at [944, 97] on select "Choose an option... Pending Applied Excluded (Questions) Excluded (Expired) Exc…" at bounding box center [960, 95] width 119 height 22
click at [901, 84] on select "Choose an option... Pending Applied Excluded (Questions) Excluded (Expired) Exc…" at bounding box center [960, 95] width 119 height 22
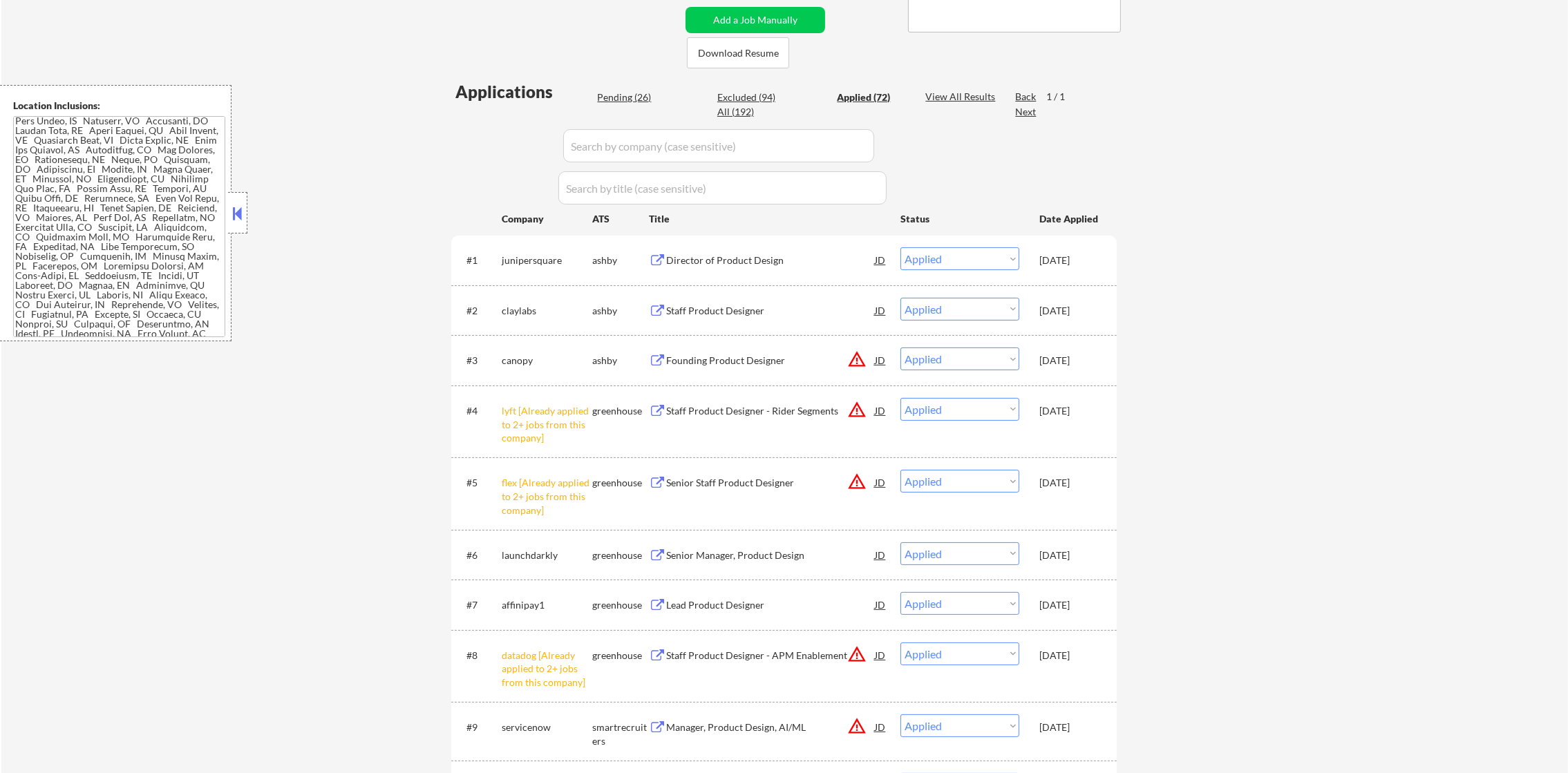
scroll to position [325, 0]
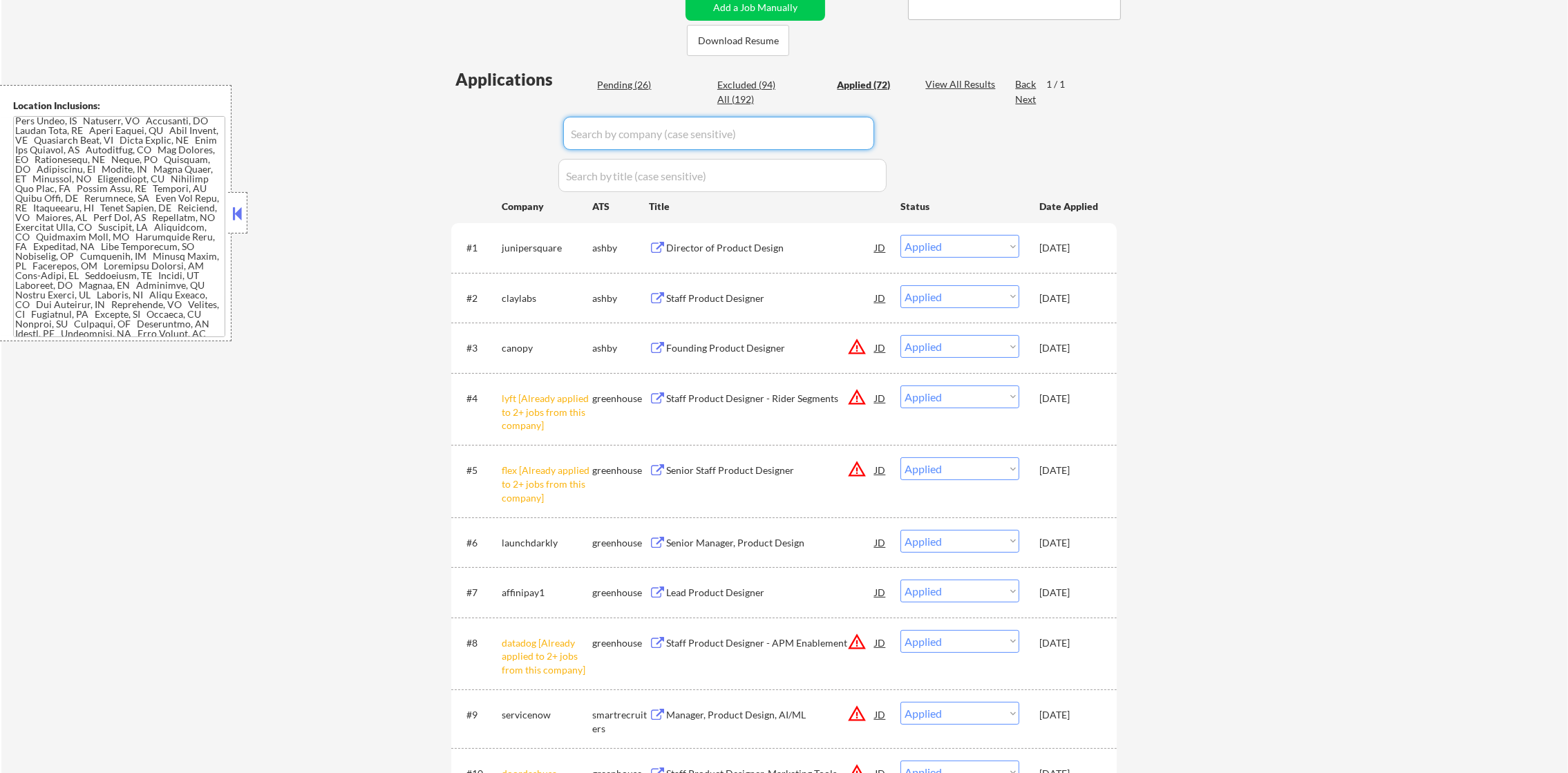
click at [677, 136] on input "input" at bounding box center [719, 133] width 311 height 33
click at [728, 106] on div "All (192)" at bounding box center [752, 100] width 69 height 14
click at [731, 97] on div "All (192)" at bounding box center [752, 99] width 69 height 13
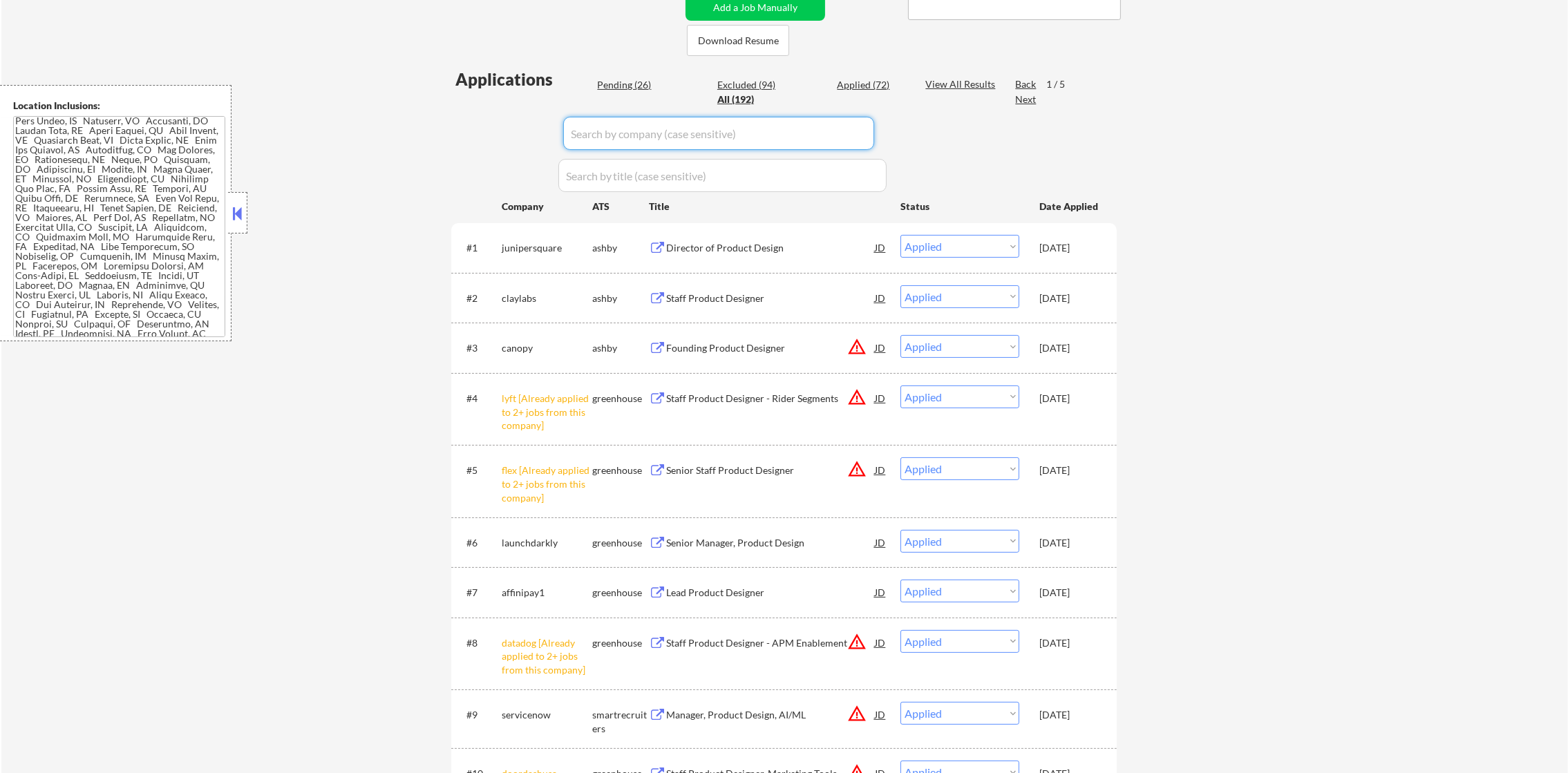
click at [660, 136] on input "input" at bounding box center [719, 133] width 311 height 33
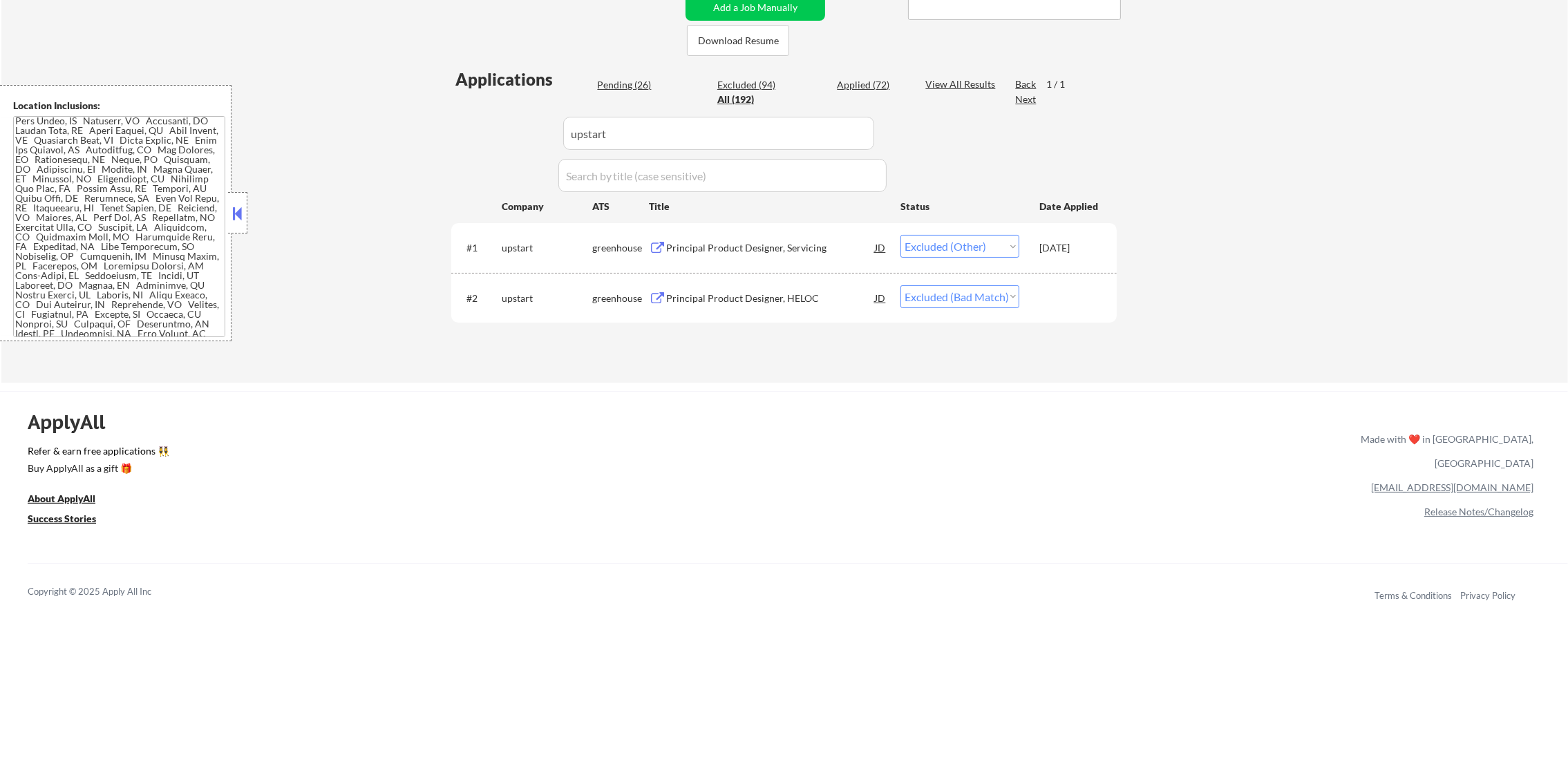
click at [778, 249] on div "Principal Product Designer, Servicing" at bounding box center [771, 247] width 209 height 13
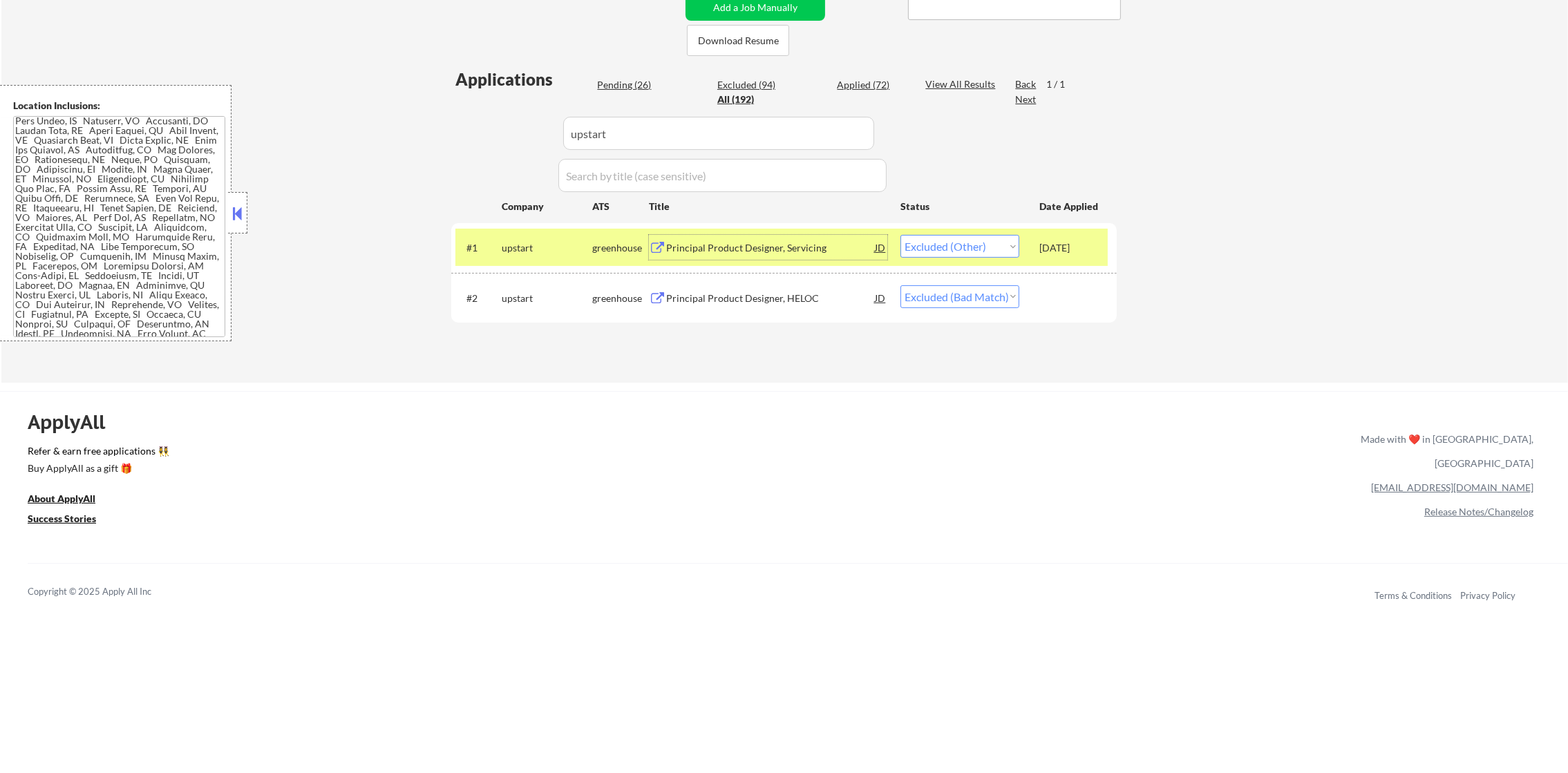
click at [988, 240] on select "Choose an option... Pending Applied Excluded (Questions) Excluded (Expired) Exc…" at bounding box center [960, 245] width 119 height 22
click at [1318, 336] on div "← Return to /applysquad Mailslurp Inbox Job Search Builder [PERSON_NAME] User E…" at bounding box center [785, 56] width 1567 height 653
click at [923, 237] on select "Choose an option... Pending Applied Excluded (Questions) Excluded (Expired) Exc…" at bounding box center [960, 245] width 119 height 22
click at [901, 235] on select "Choose an option... Pending Applied Excluded (Questions) Excluded (Expired) Exc…" at bounding box center [960, 245] width 119 height 22
click at [551, 241] on div "upstart" at bounding box center [547, 247] width 91 height 13
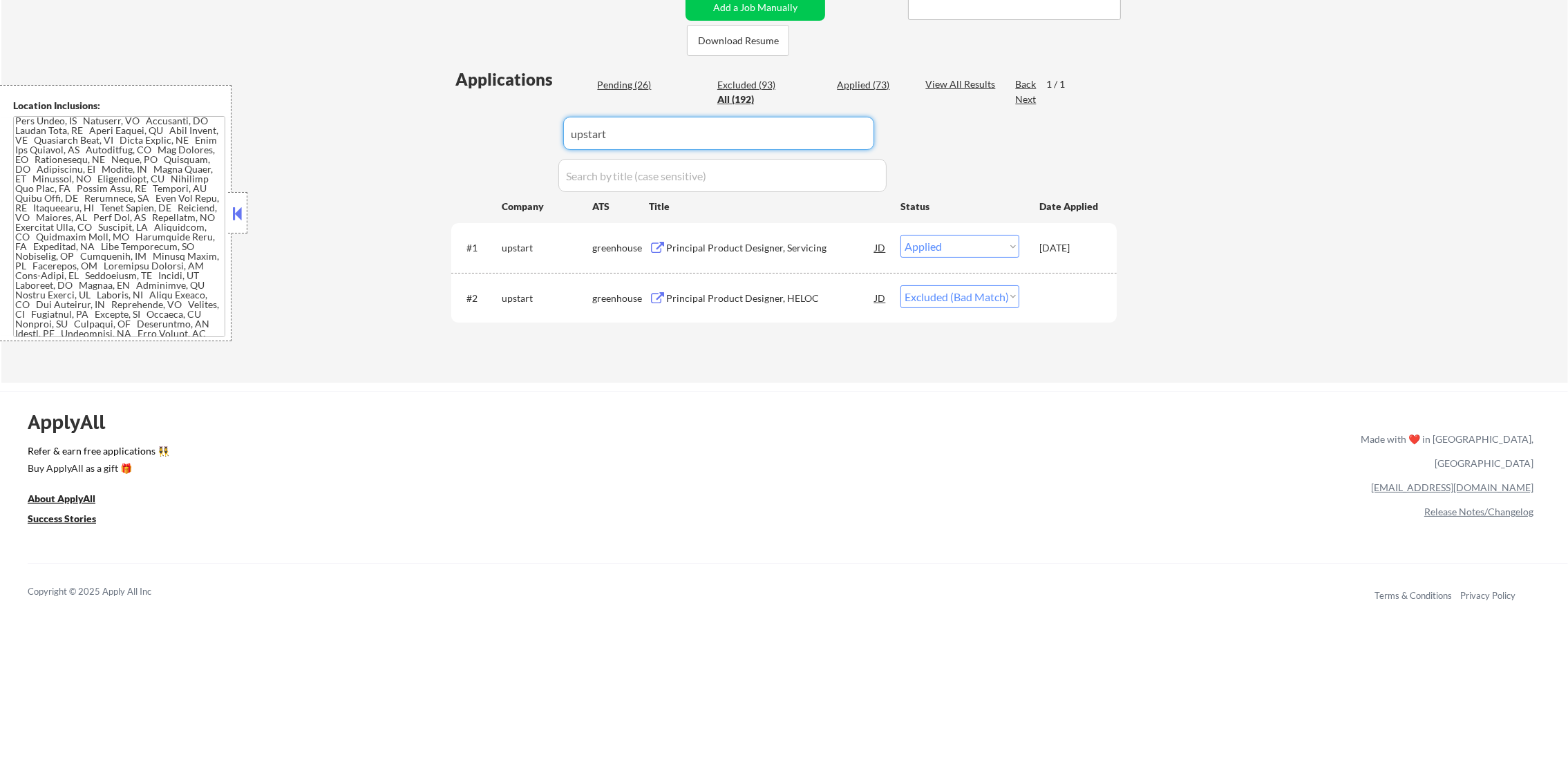
drag, startPoint x: 509, startPoint y: 101, endPoint x: 490, endPoint y: 101, distance: 19.0
click at [490, 101] on div "Applications Pending (26) Excluded (93) Applied (73) All (192) View All Results…" at bounding box center [784, 211] width 665 height 289
click at [432, 90] on div "← Return to /applysquad Mailslurp Inbox Job Search Builder [PERSON_NAME] User E…" at bounding box center [785, 56] width 1567 height 653
click at [844, 85] on div "Applied (73)" at bounding box center [871, 84] width 69 height 13
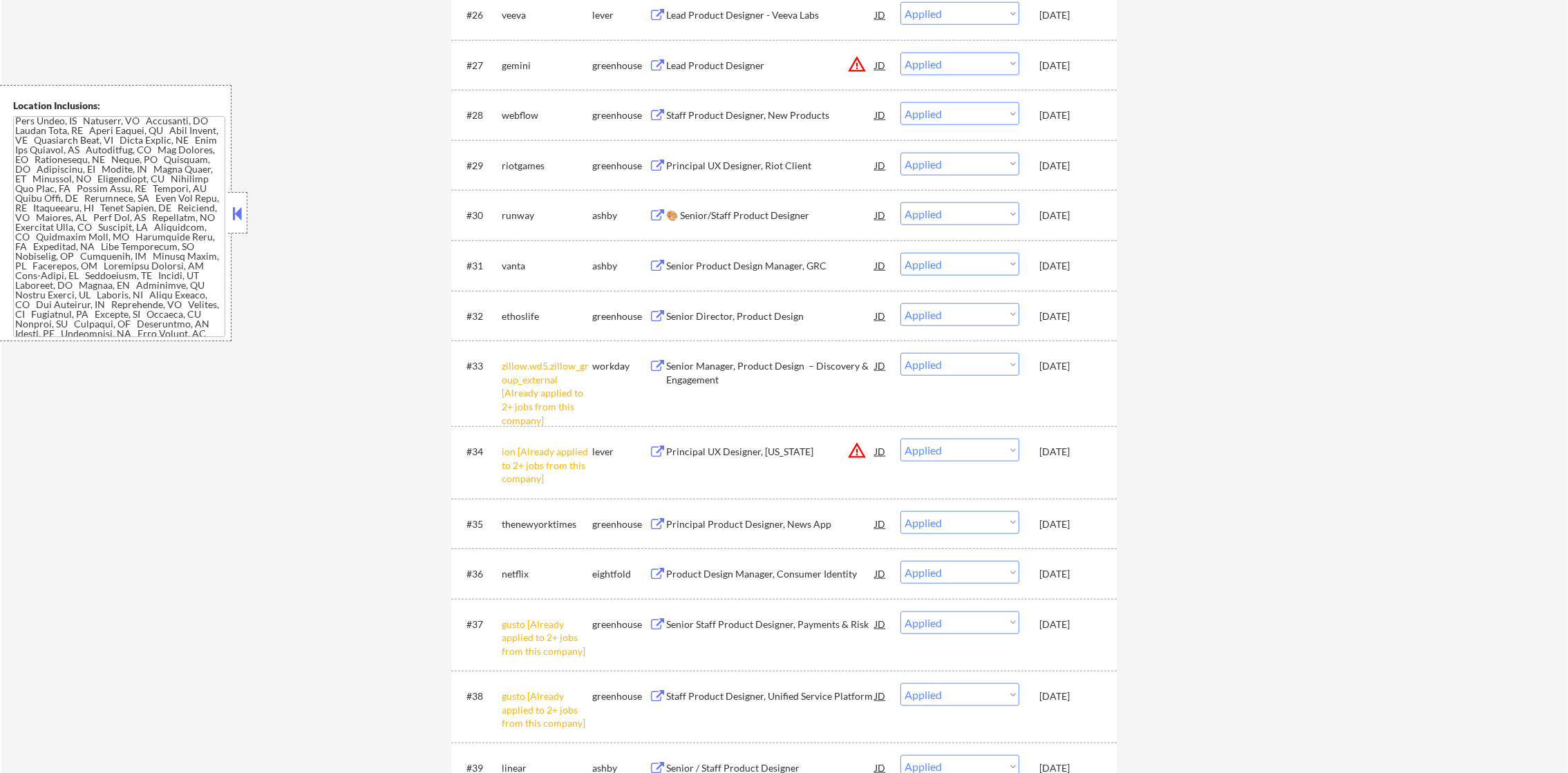
scroll to position [0, 0]
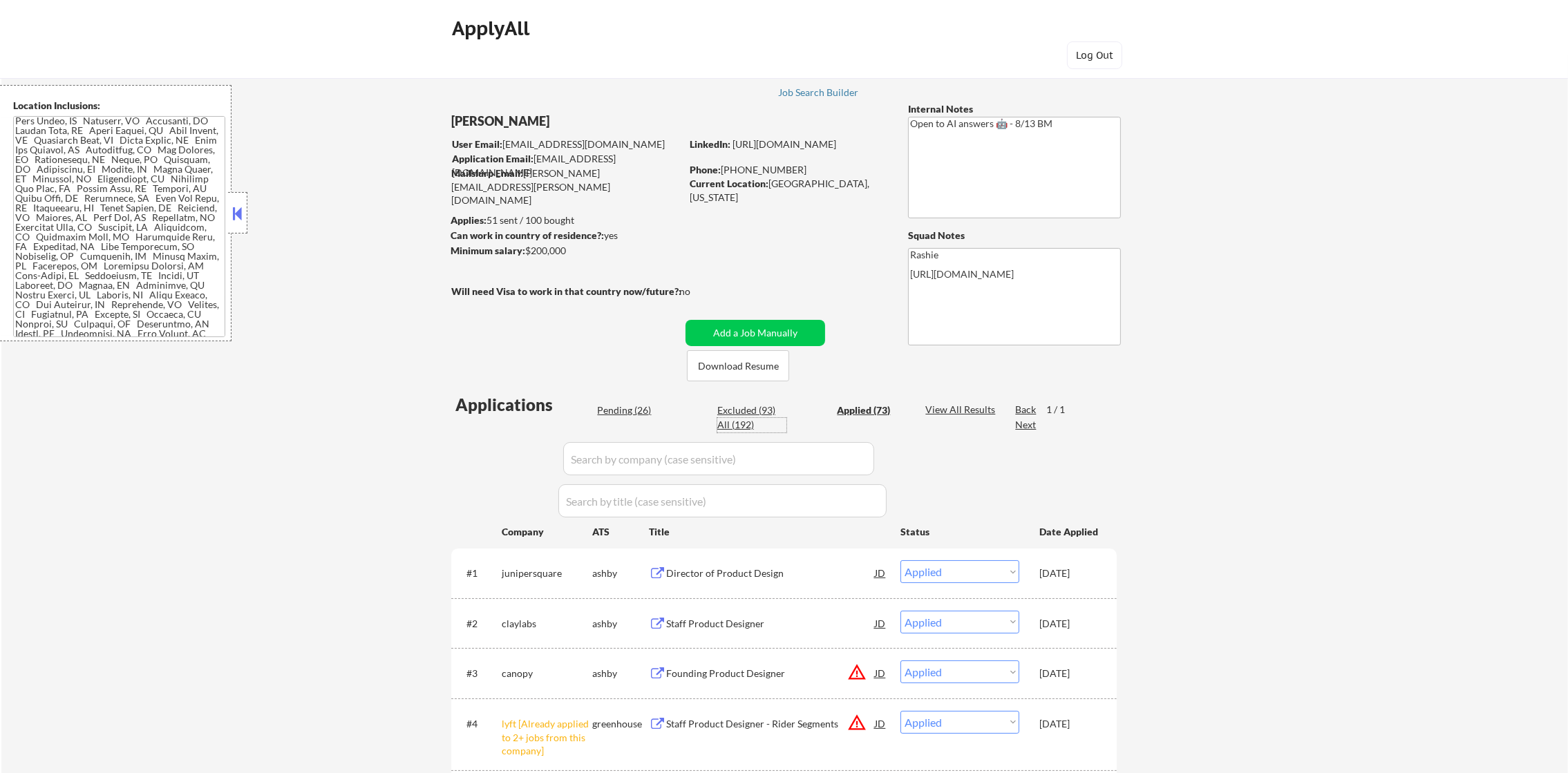
click at [734, 429] on div "All (192)" at bounding box center [752, 424] width 69 height 13
click at [654, 456] on input "input" at bounding box center [719, 458] width 311 height 33
click at [861, 415] on div "Applied (73)" at bounding box center [871, 410] width 69 height 13
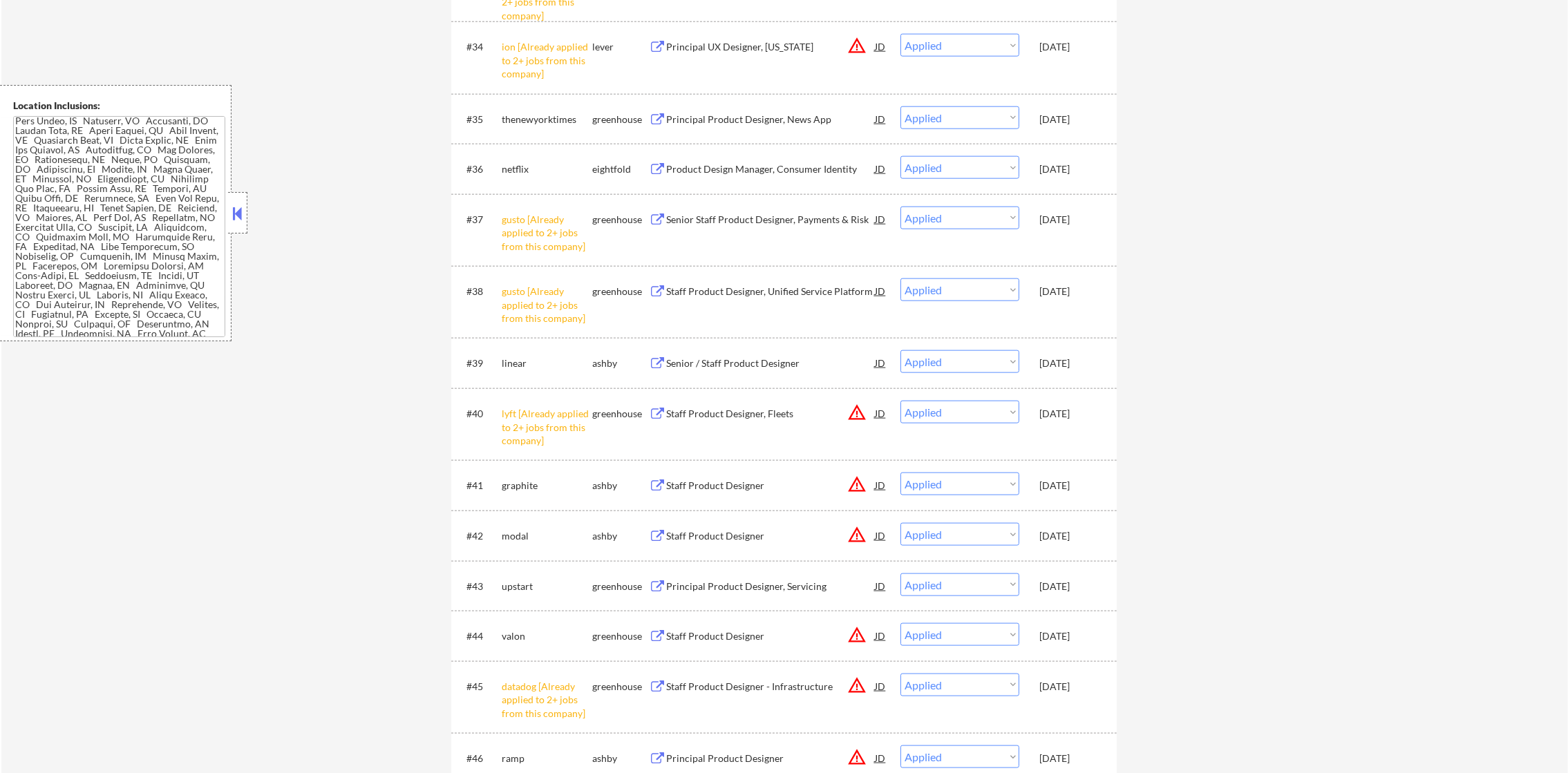
scroll to position [2590, 0]
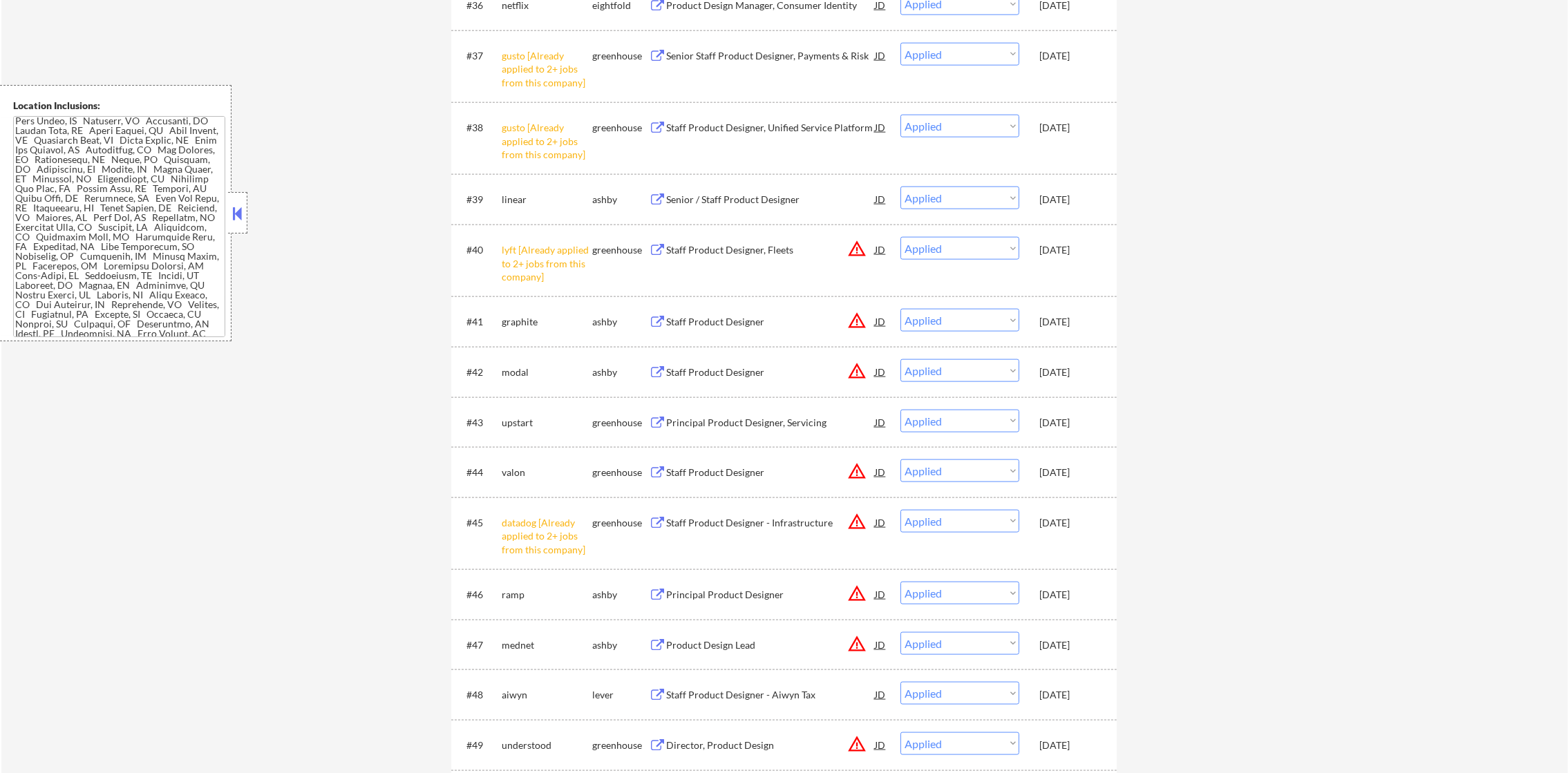
click at [733, 419] on div "Principal Product Designer, Servicing" at bounding box center [771, 422] width 209 height 13
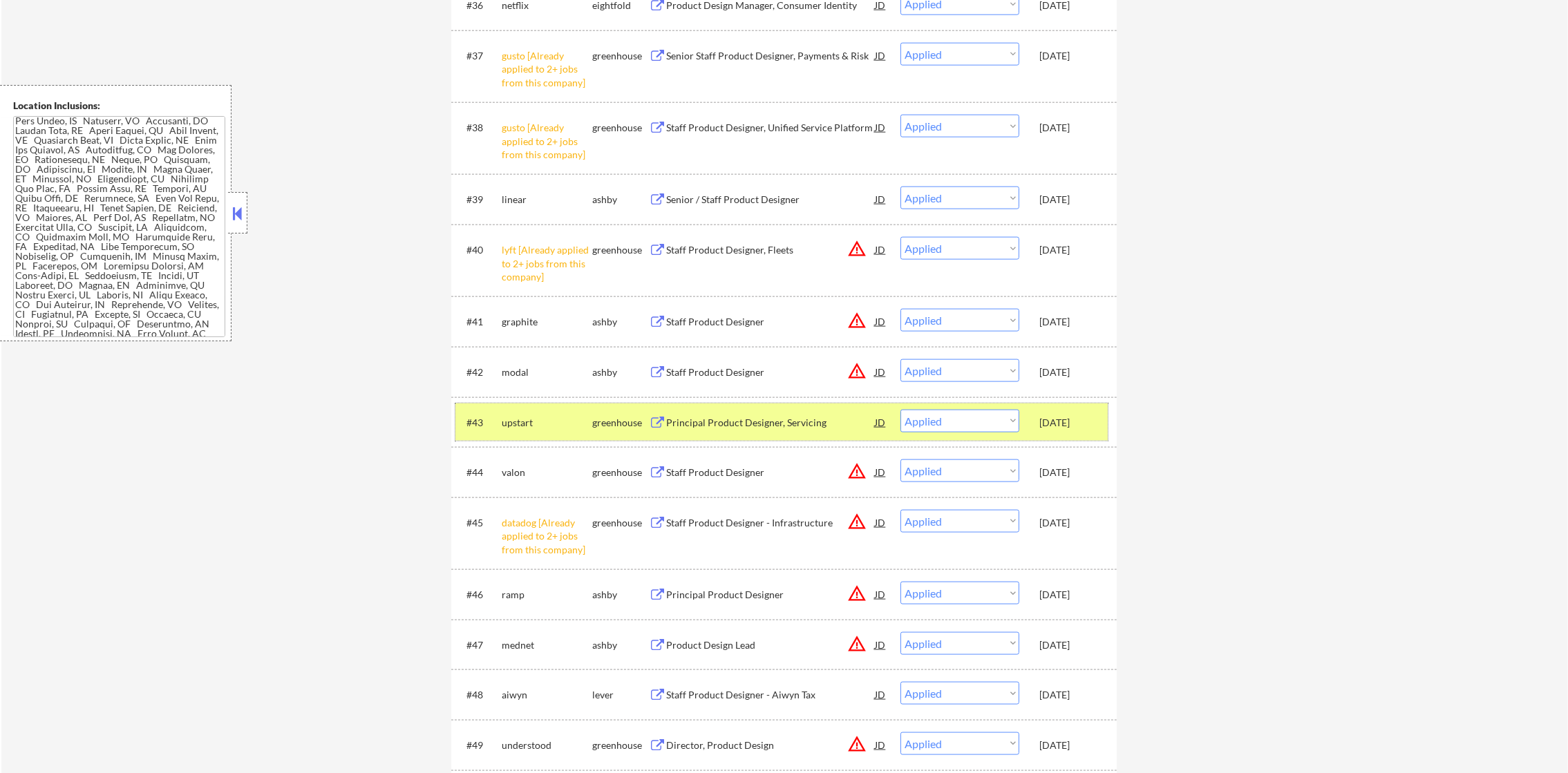
click at [537, 412] on div "upstart" at bounding box center [547, 422] width 91 height 25
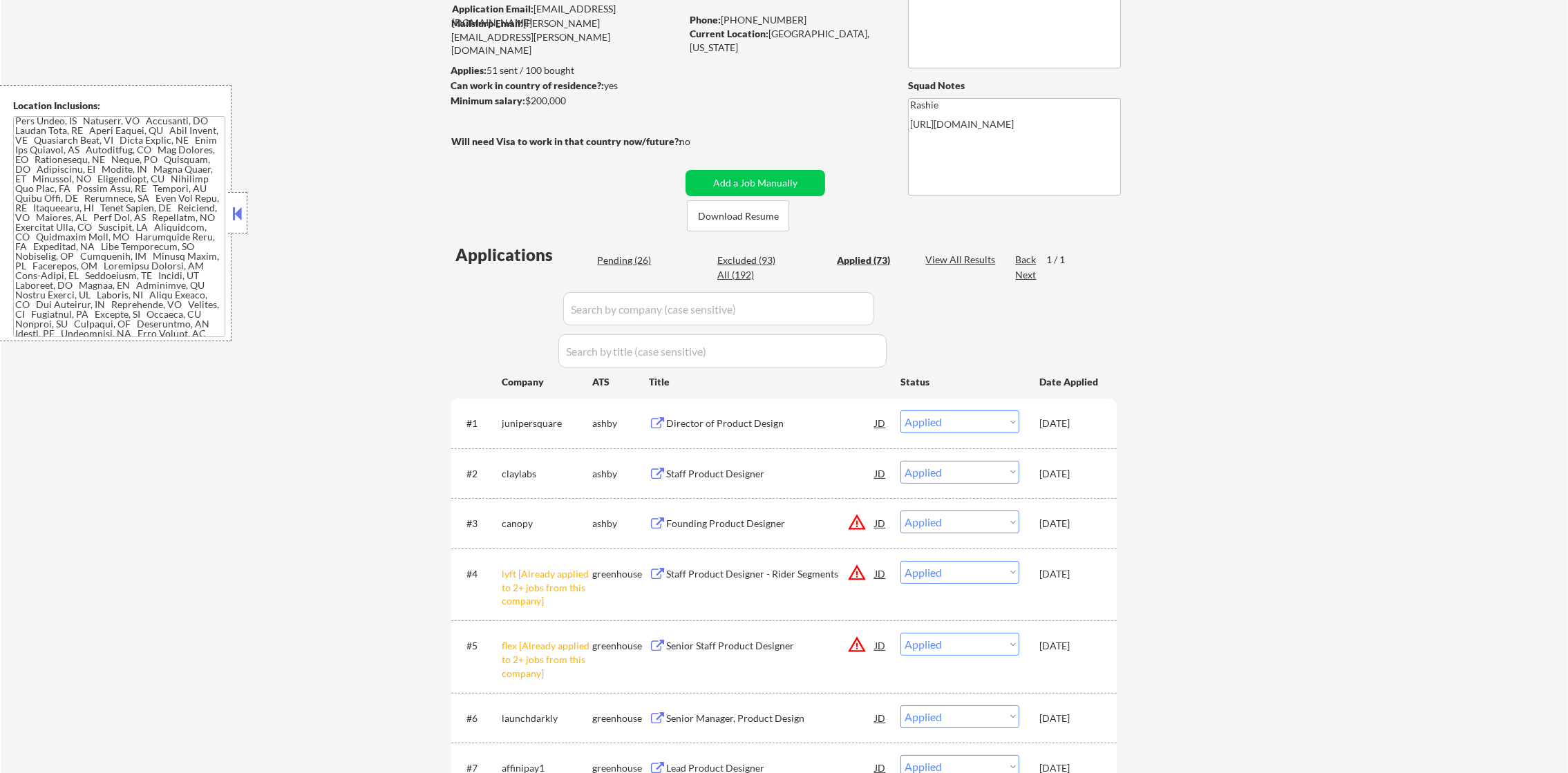
scroll to position [144, 0]
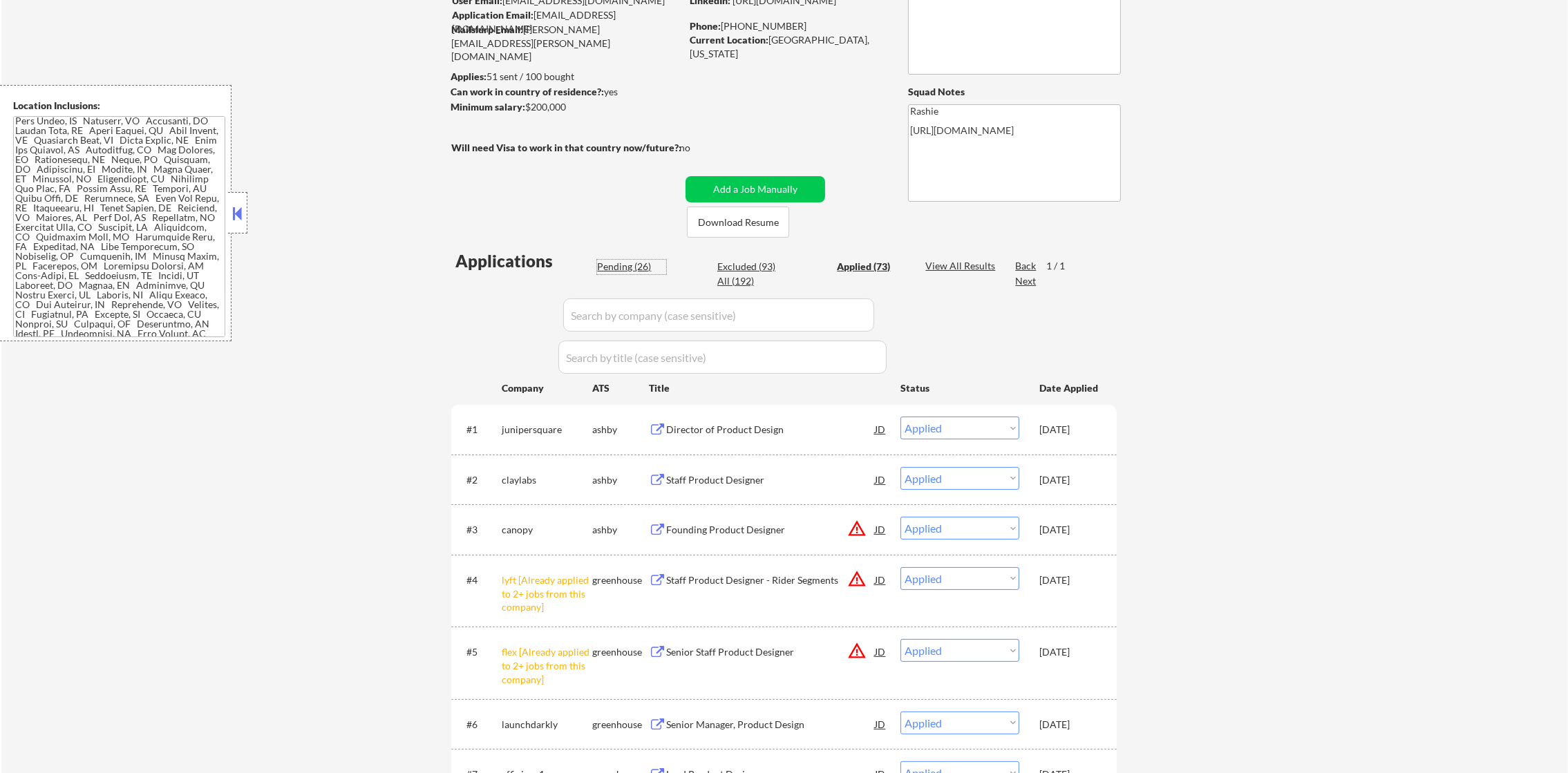
click at [619, 267] on div "Pending (26)" at bounding box center [631, 266] width 69 height 13
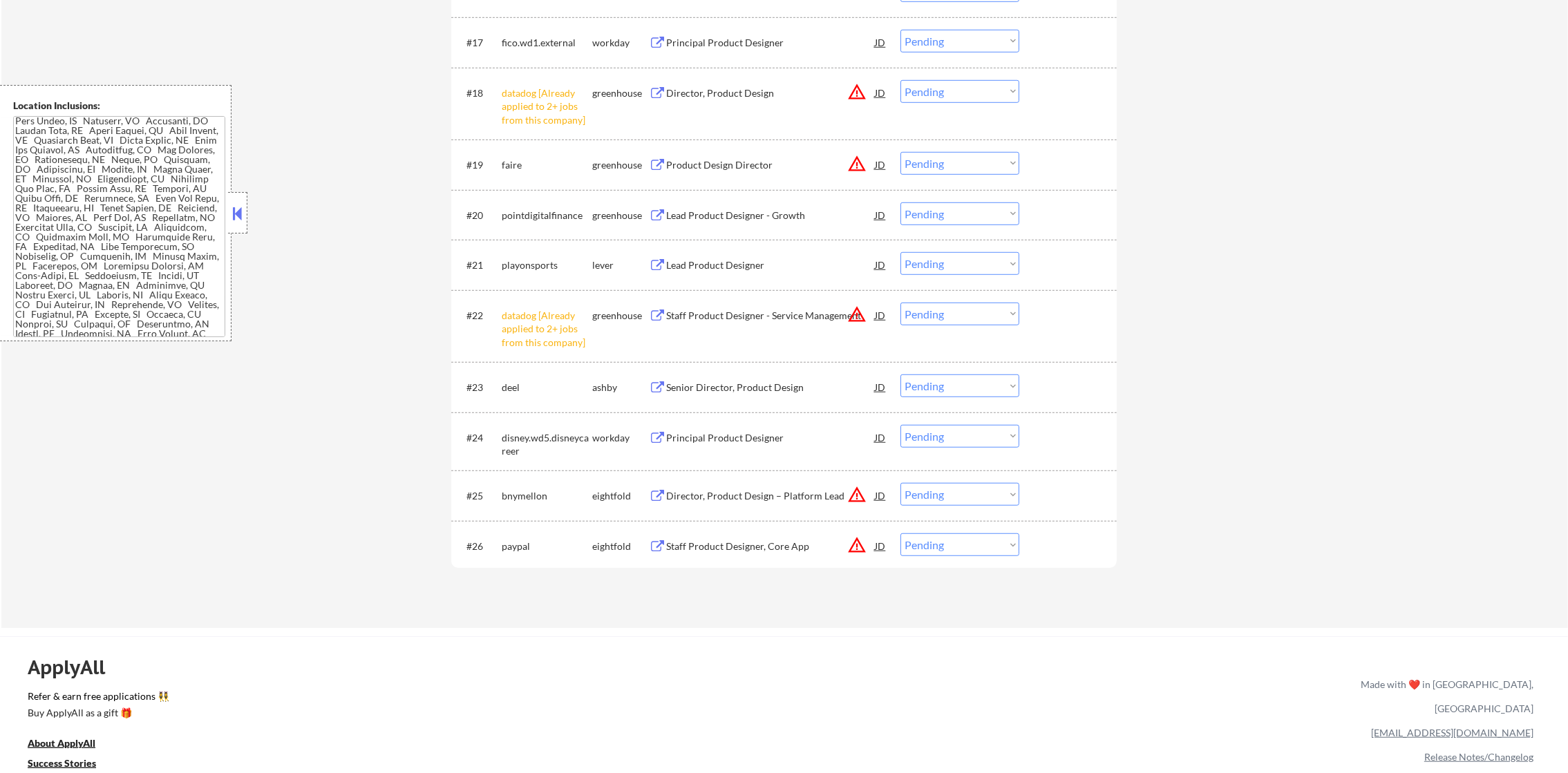
scroll to position [1426, 0]
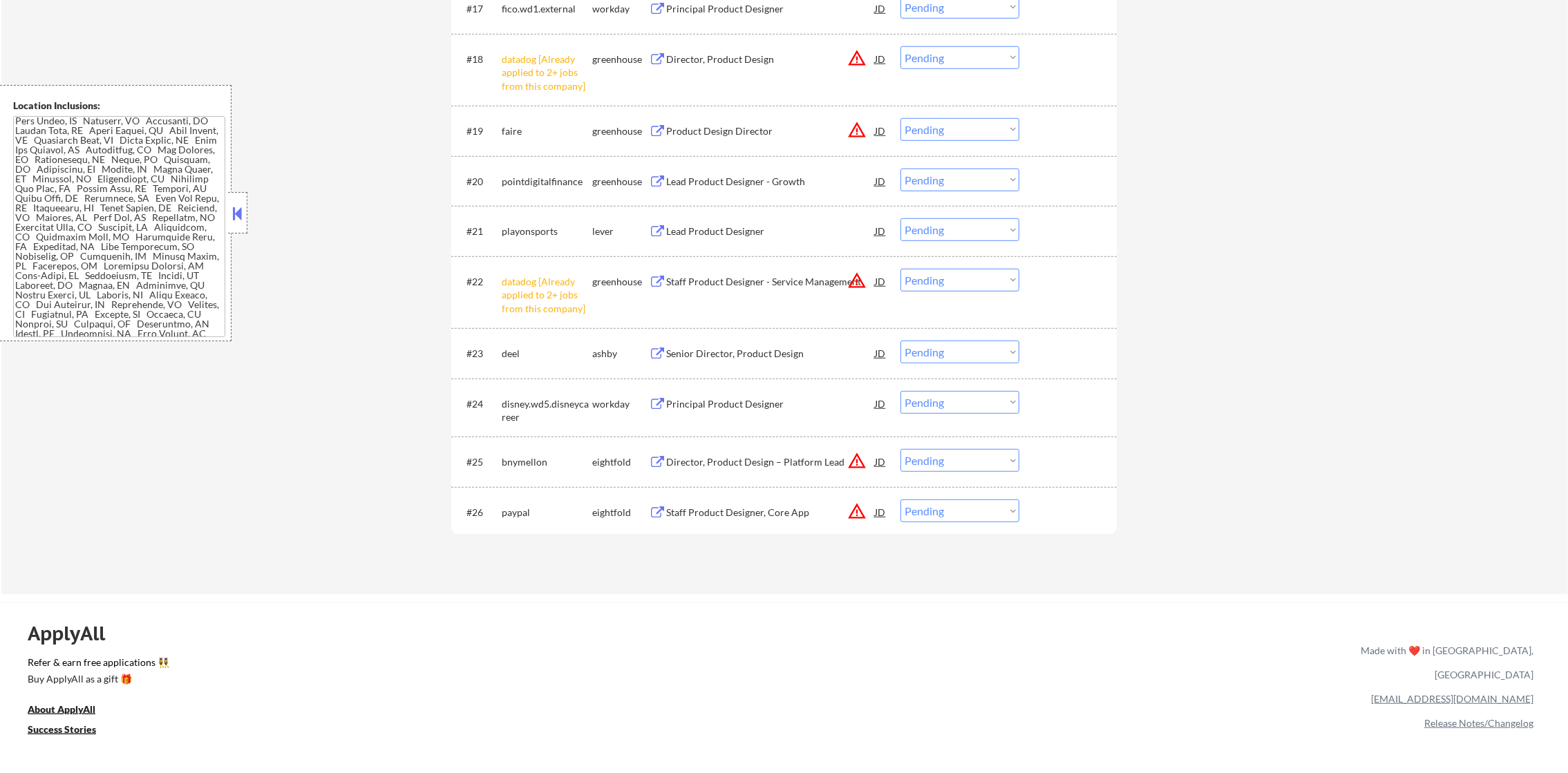
click at [934, 283] on select "Choose an option... Pending Applied Excluded (Questions) Excluded (Expired) Exc…" at bounding box center [960, 280] width 119 height 22
click at [901, 269] on select "Choose an option... Pending Applied Excluded (Questions) Excluded (Expired) Exc…" at bounding box center [960, 280] width 119 height 22
click at [955, 56] on select "Choose an option... Pending Applied Excluded (Questions) Excluded (Expired) Exc…" at bounding box center [960, 58] width 119 height 22
click at [901, 47] on select "Choose an option... Pending Applied Excluded (Questions) Excluded (Expired) Exc…" at bounding box center [960, 58] width 119 height 22
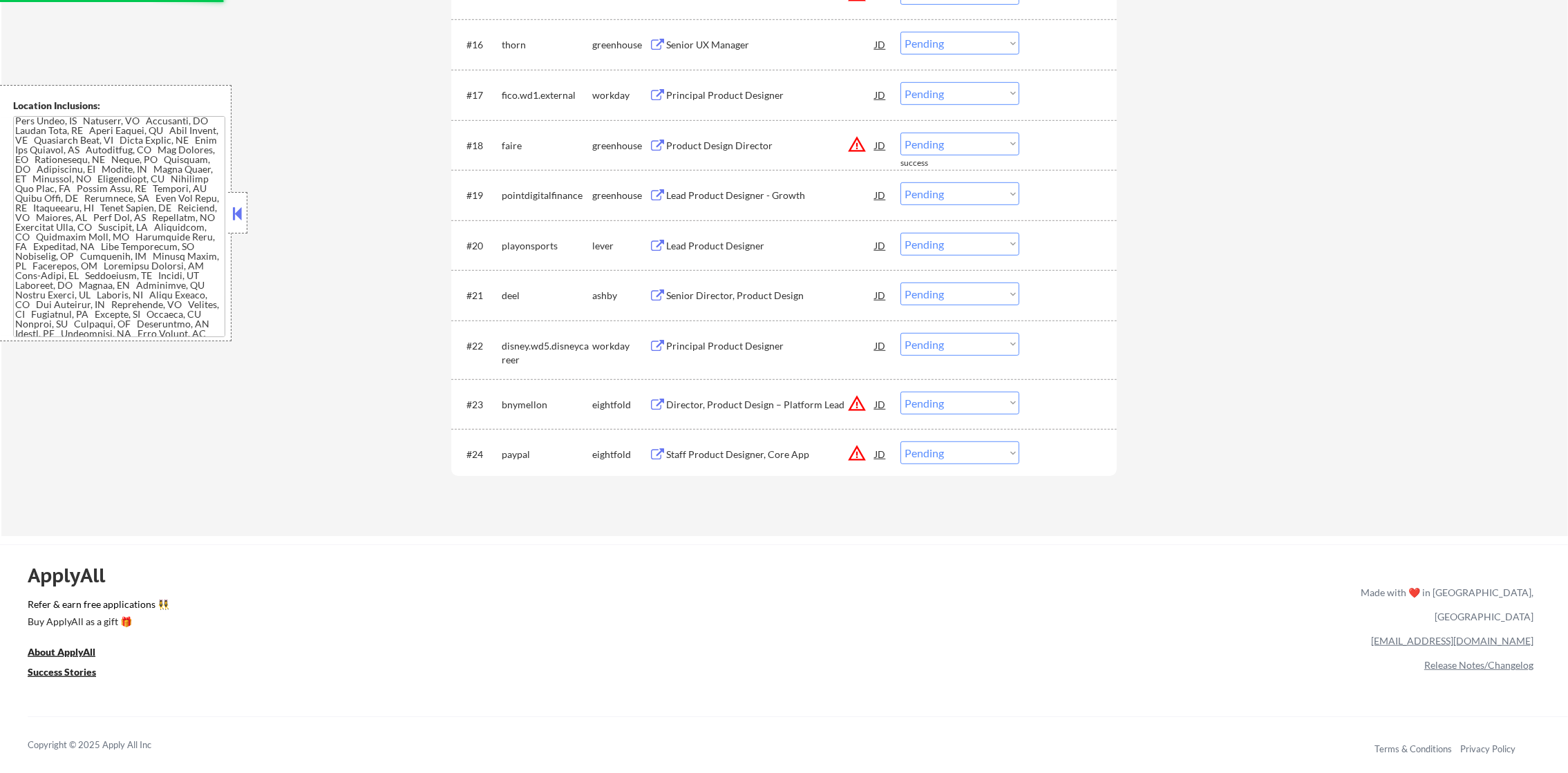
scroll to position [1322, 0]
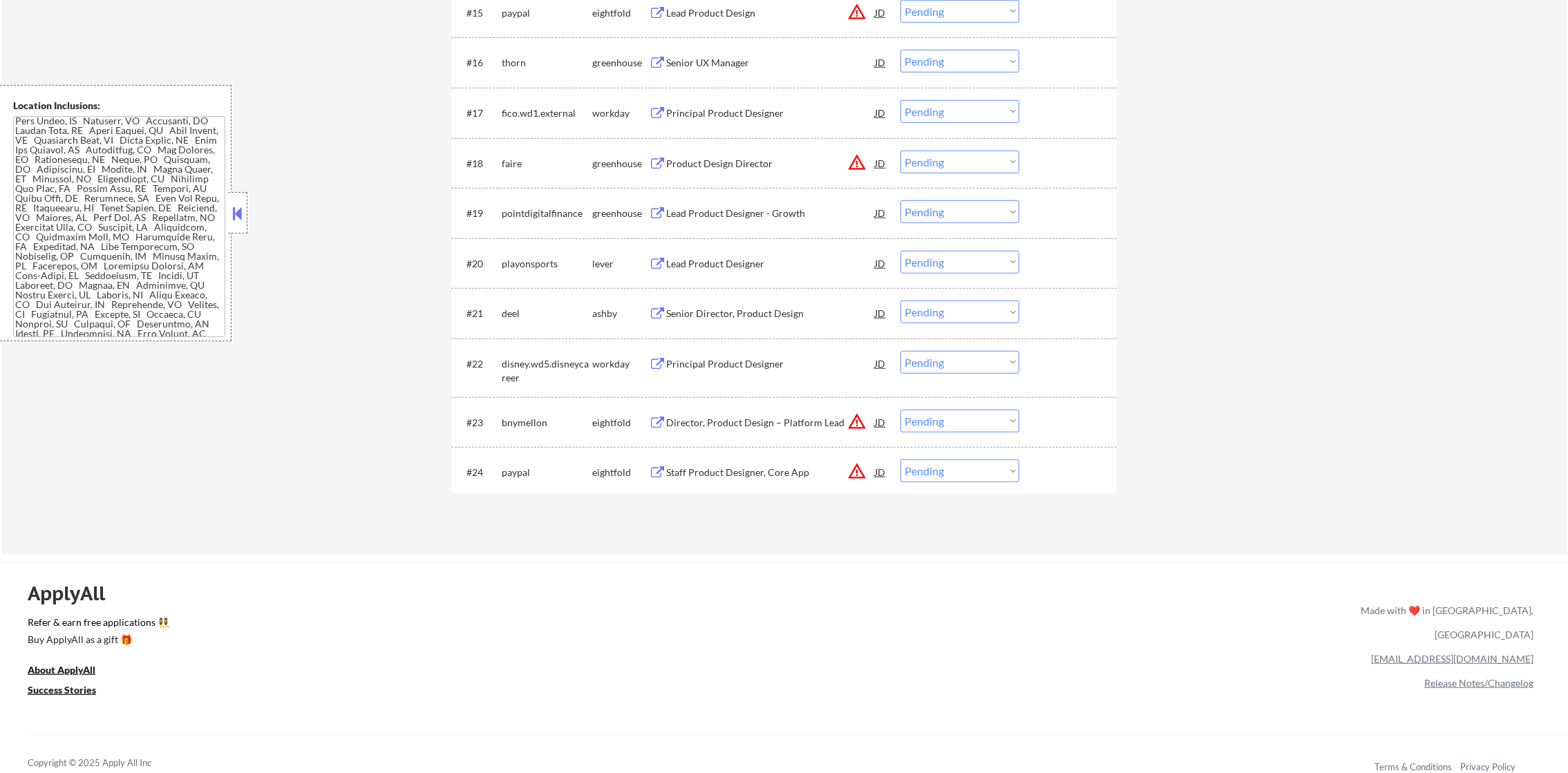
click at [723, 315] on div "Senior Director, Product Design" at bounding box center [771, 313] width 209 height 13
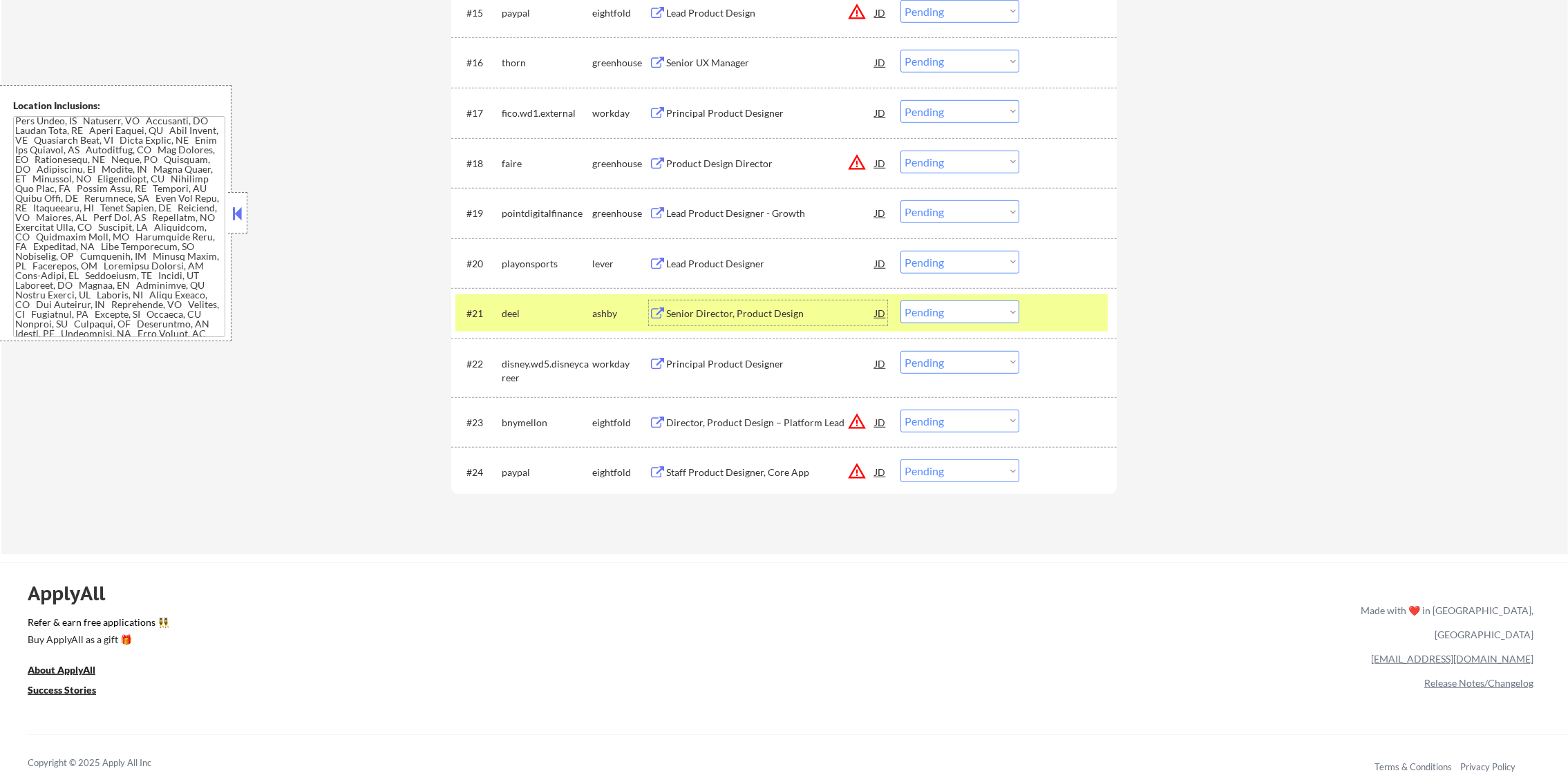
click at [554, 318] on div "deel" at bounding box center [547, 313] width 91 height 13
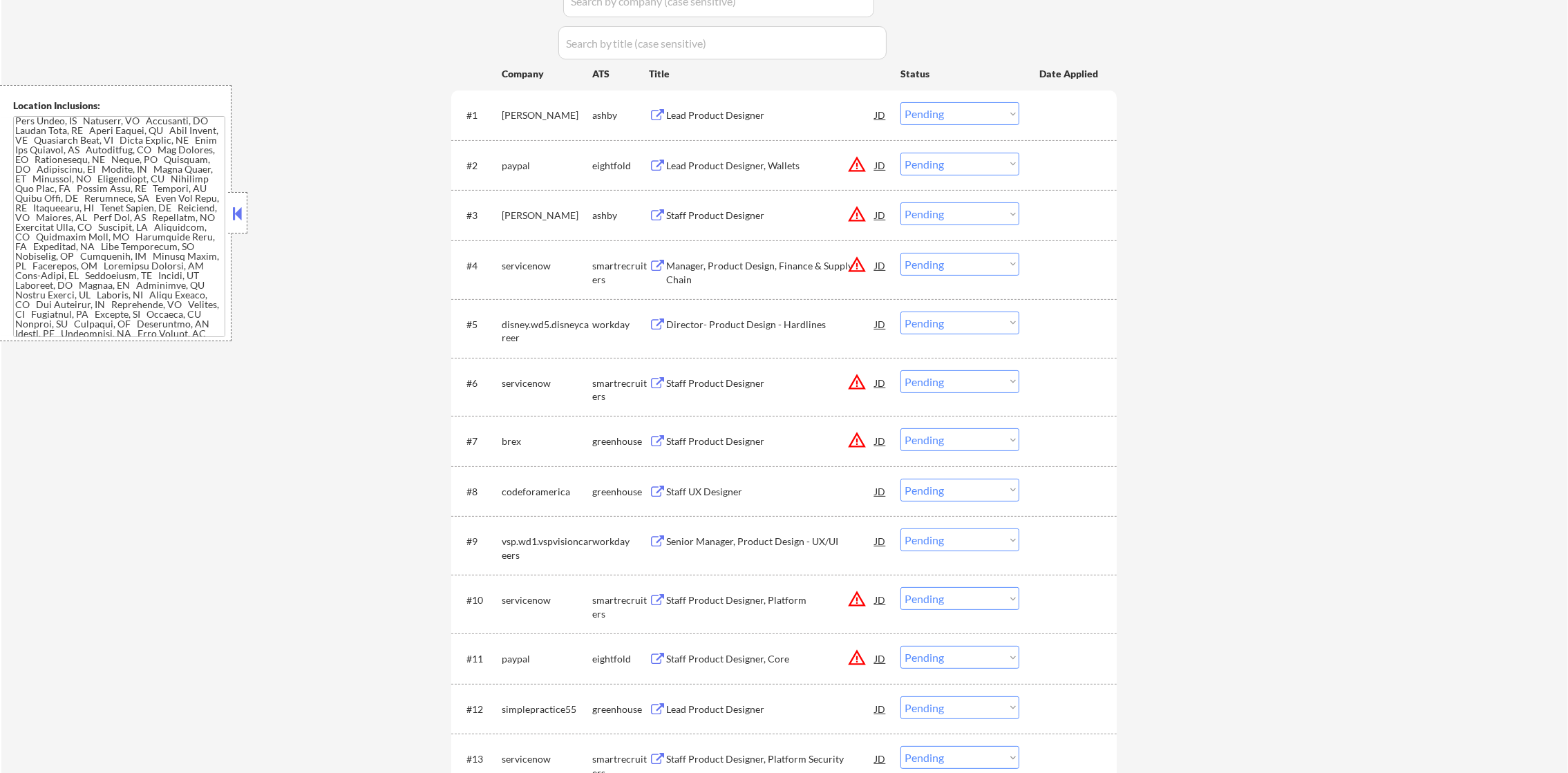
scroll to position [333, 0]
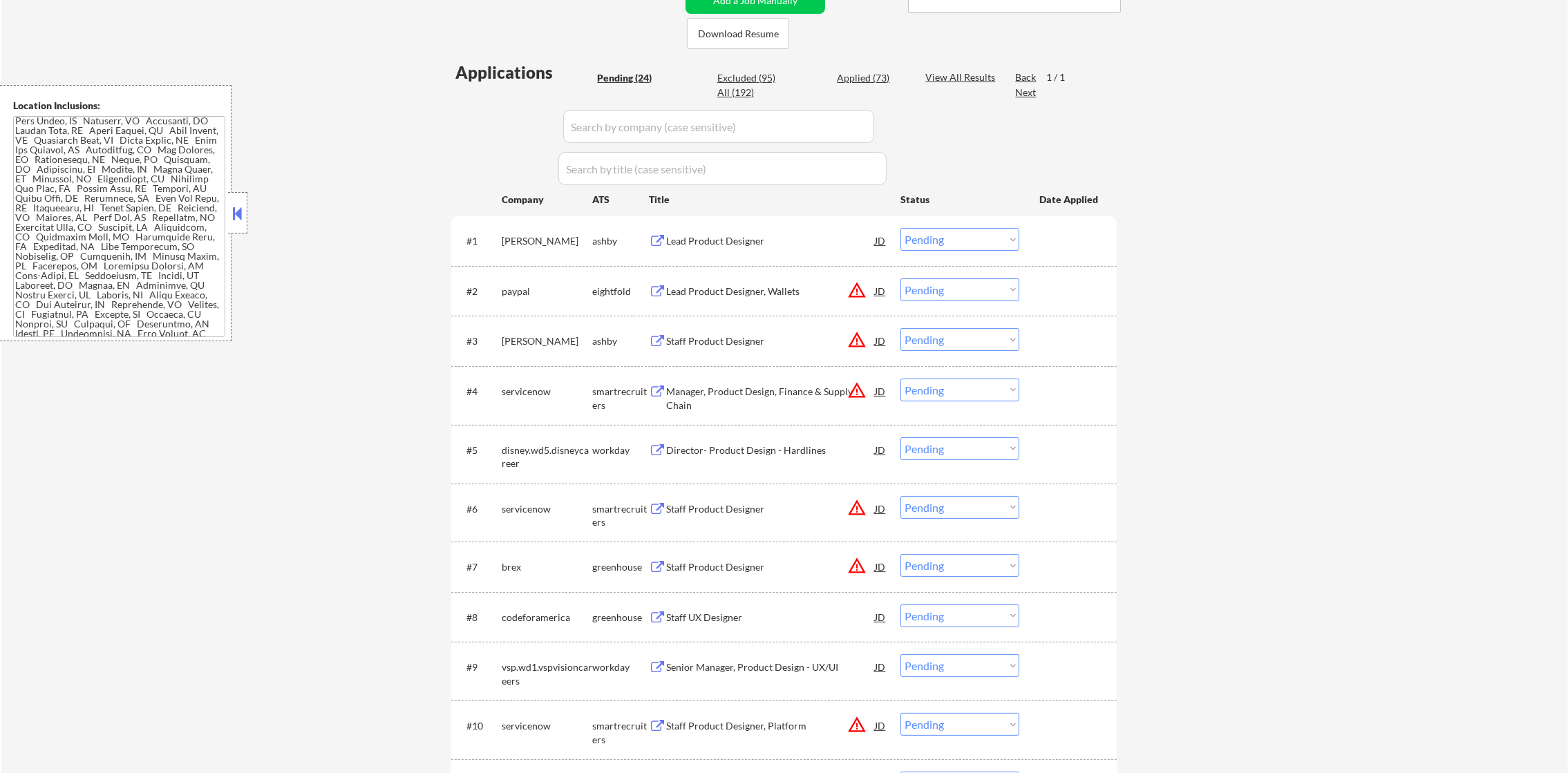
click at [753, 237] on div "Lead Product Designer" at bounding box center [771, 241] width 209 height 13
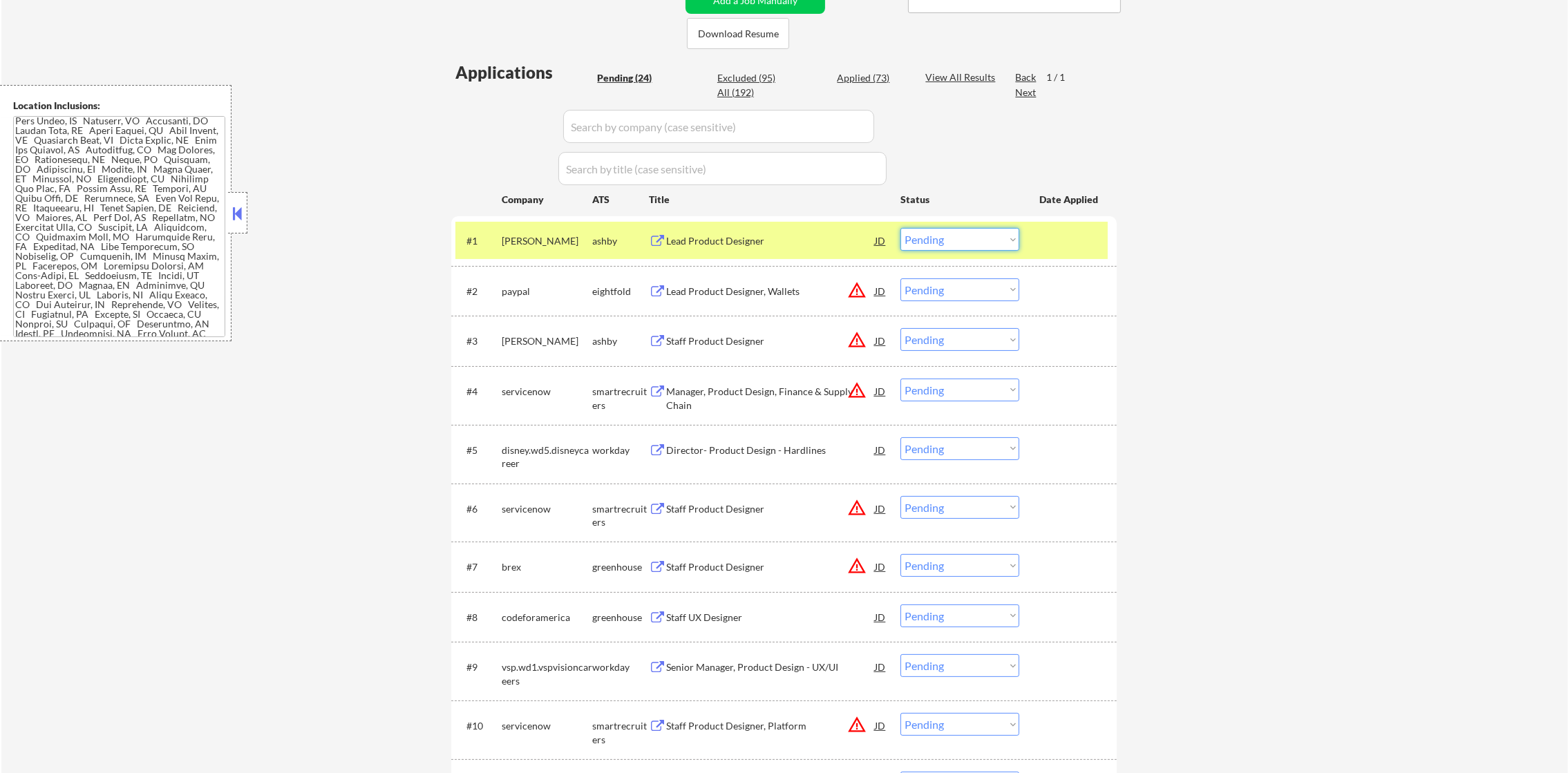
click at [928, 242] on select "Choose an option... Pending Applied Excluded (Questions) Excluded (Expired) Exc…" at bounding box center [960, 239] width 119 height 22
click at [901, 228] on select "Choose an option... Pending Applied Excluded (Questions) Excluded (Expired) Exc…" at bounding box center [960, 239] width 119 height 22
click at [536, 236] on div "[PERSON_NAME]" at bounding box center [547, 241] width 91 height 13
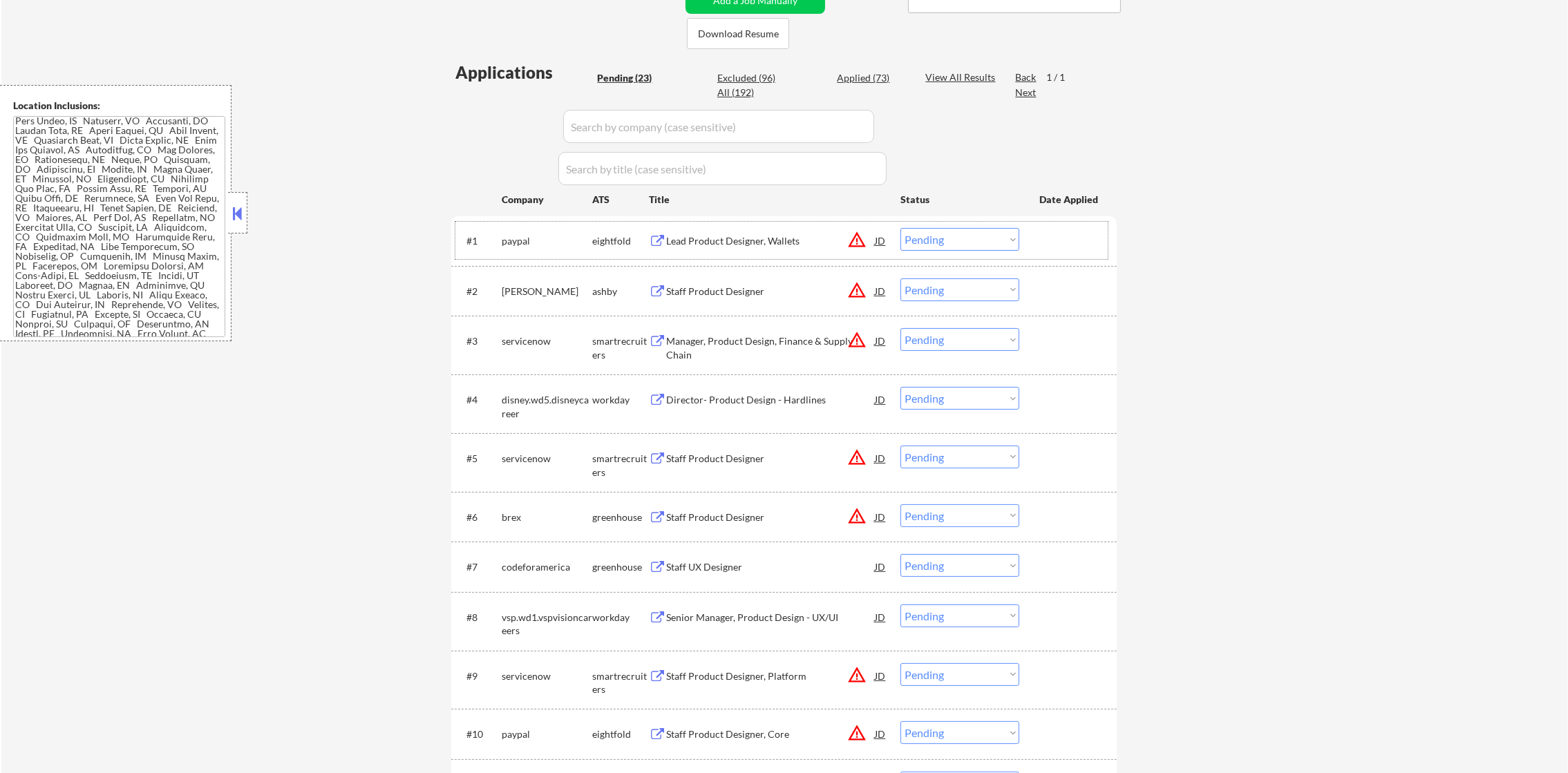
click at [746, 91] on div "All (192)" at bounding box center [752, 92] width 69 height 13
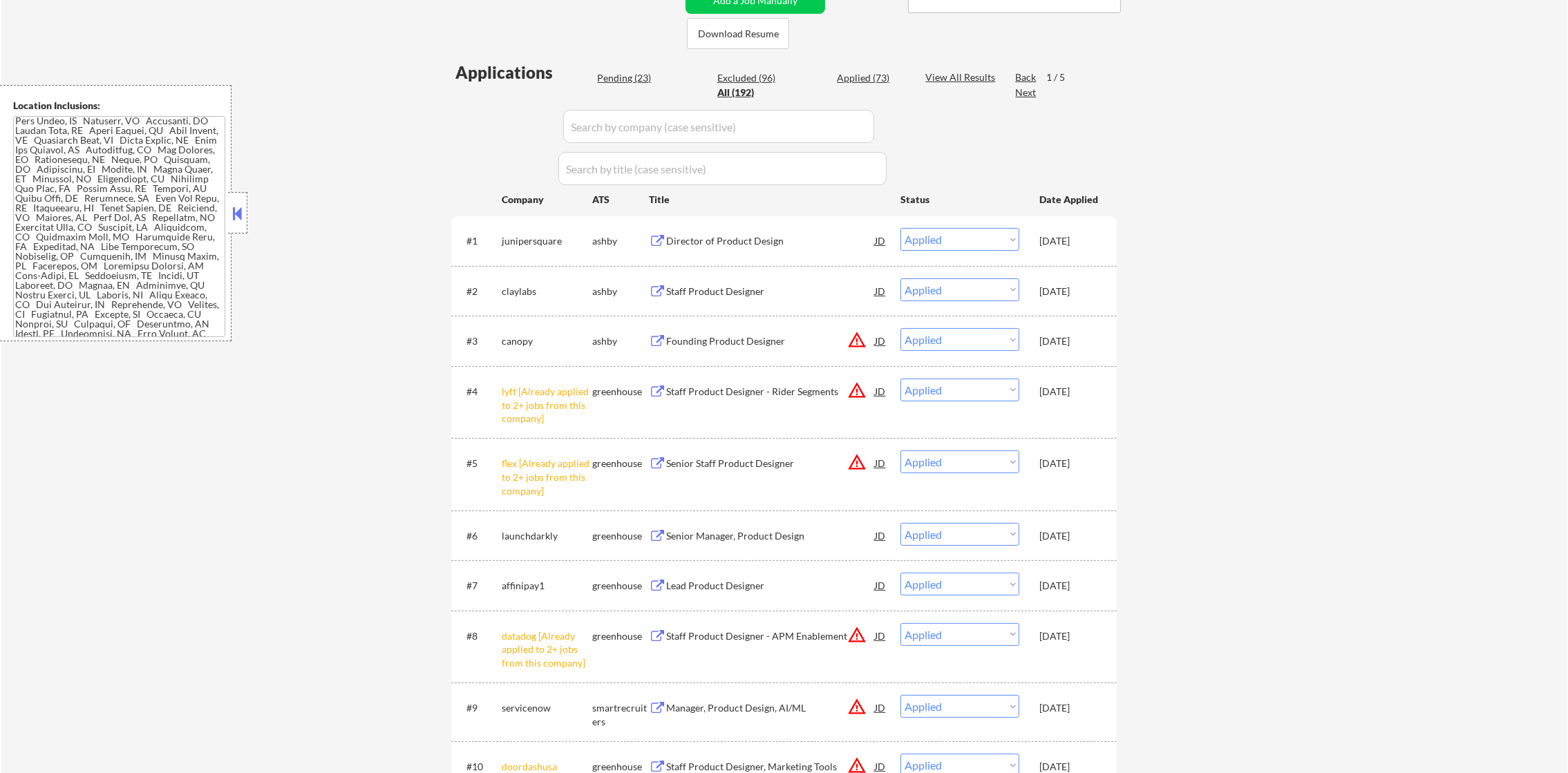
click at [656, 133] on input "input" at bounding box center [719, 126] width 311 height 33
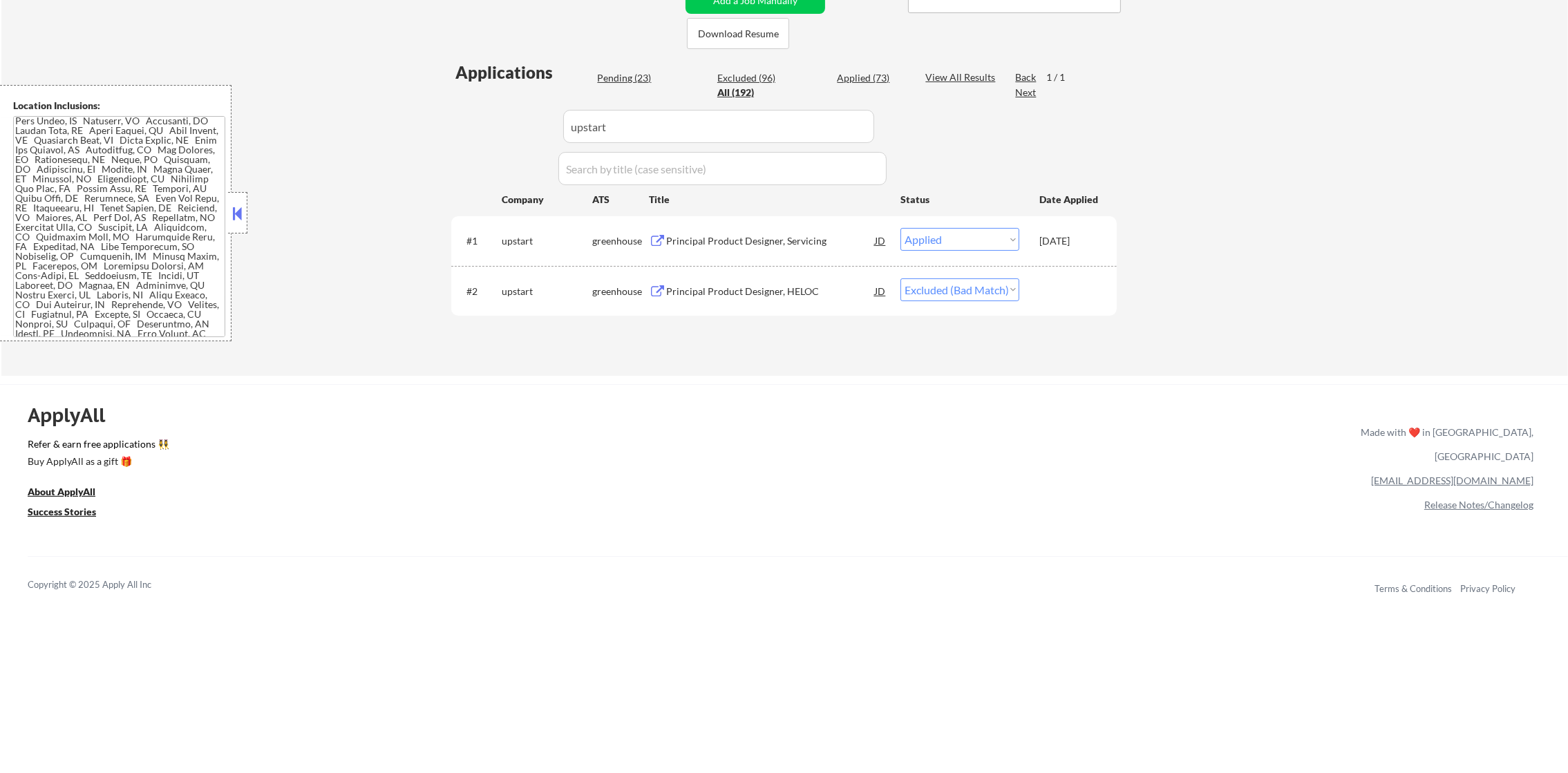
click at [376, 138] on div "← Return to /applysquad Mailslurp Inbox Job Search Builder [PERSON_NAME] User E…" at bounding box center [785, 49] width 1567 height 653
click at [788, 289] on div "Principal Product Designer, HELOC" at bounding box center [771, 291] width 209 height 13
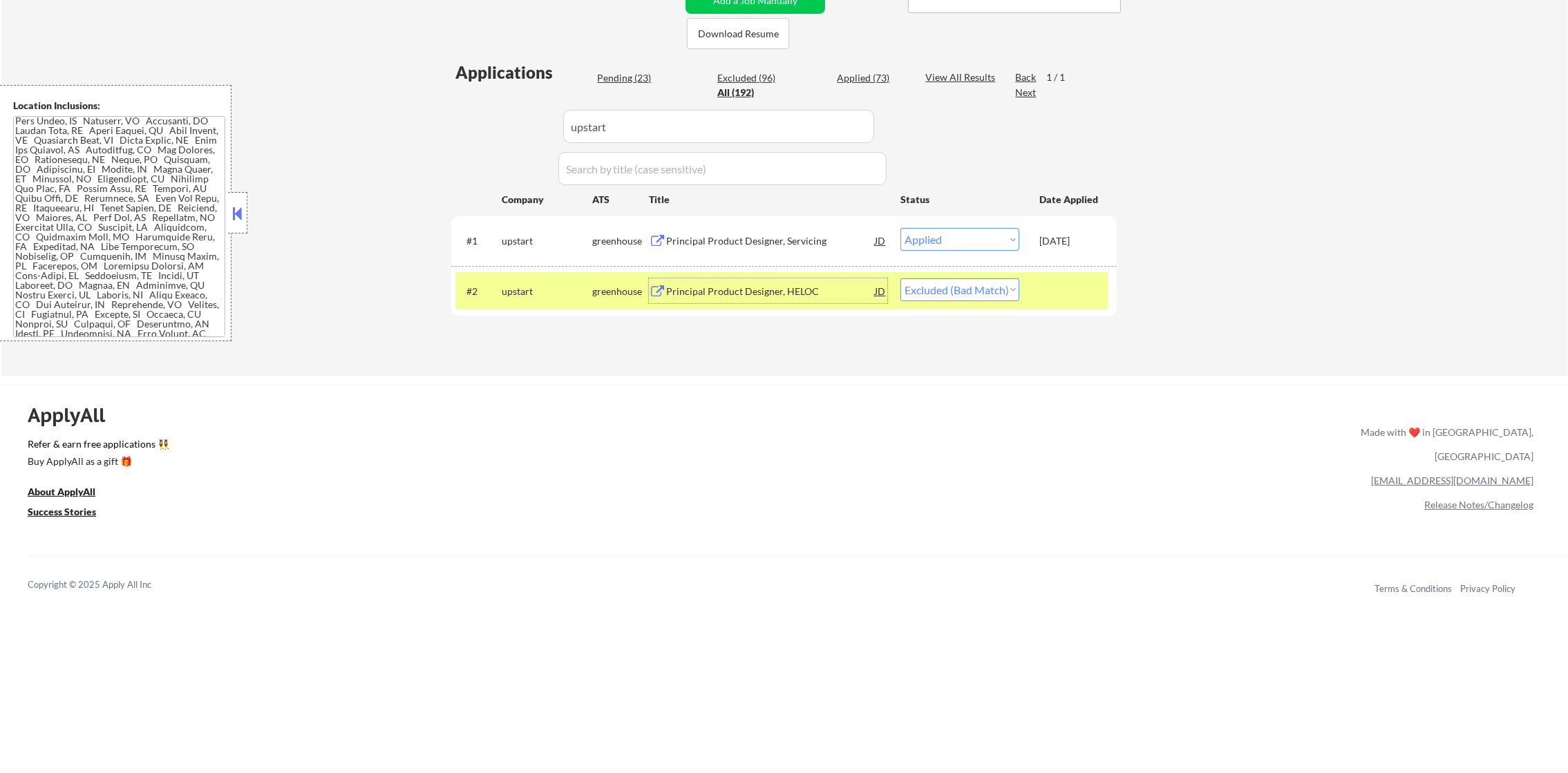
click at [940, 315] on div "#2 upstart greenhouse Principal Product Designer, HELOC JD warning_amber Choose…" at bounding box center [784, 291] width 665 height 50
click at [949, 298] on select "Choose an option... Pending Applied Excluded (Questions) Excluded (Expired) Exc…" at bounding box center [960, 289] width 119 height 22
click at [901, 279] on select "Choose an option... Pending Applied Excluded (Questions) Excluded (Expired) Exc…" at bounding box center [960, 289] width 119 height 22
click at [520, 290] on div "upstart" at bounding box center [547, 291] width 91 height 13
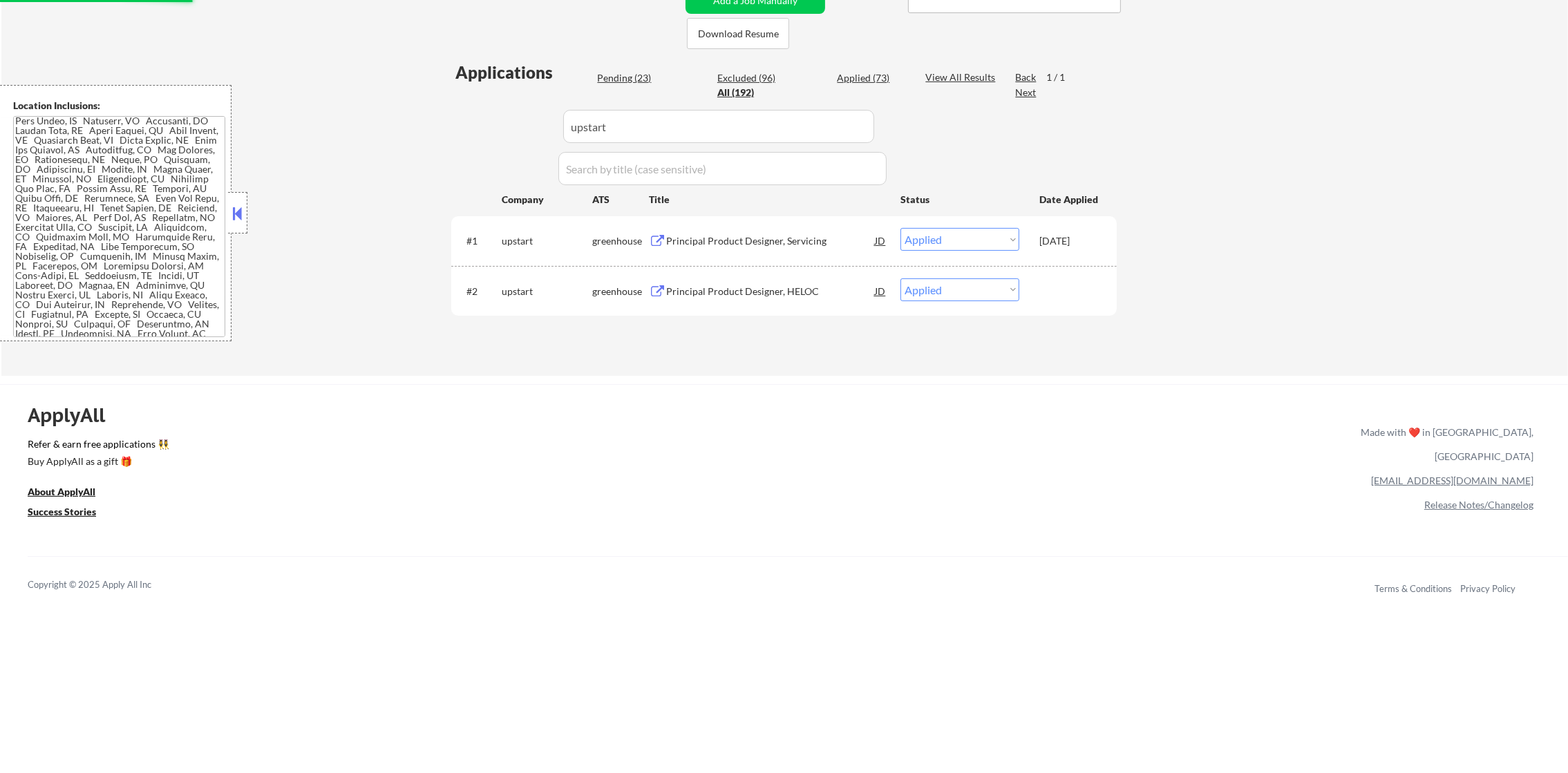
click at [968, 591] on div "Copyright © 2025 Apply All Inc Terms & Conditions Privacy Policy" at bounding box center [798, 584] width 1541 height 57
drag, startPoint x: 618, startPoint y: 132, endPoint x: 981, endPoint y: 149, distance: 363.4
click at [553, 124] on div "Applications Pending (23) Excluded (96) Applied (73) All (192) View All Results…" at bounding box center [784, 205] width 665 height 289
click at [402, 136] on div "← Return to /applysquad Mailslurp Inbox Job Search Builder [PERSON_NAME] User E…" at bounding box center [785, 49] width 1567 height 653
drag, startPoint x: 546, startPoint y: 119, endPoint x: 519, endPoint y: 119, distance: 27.0
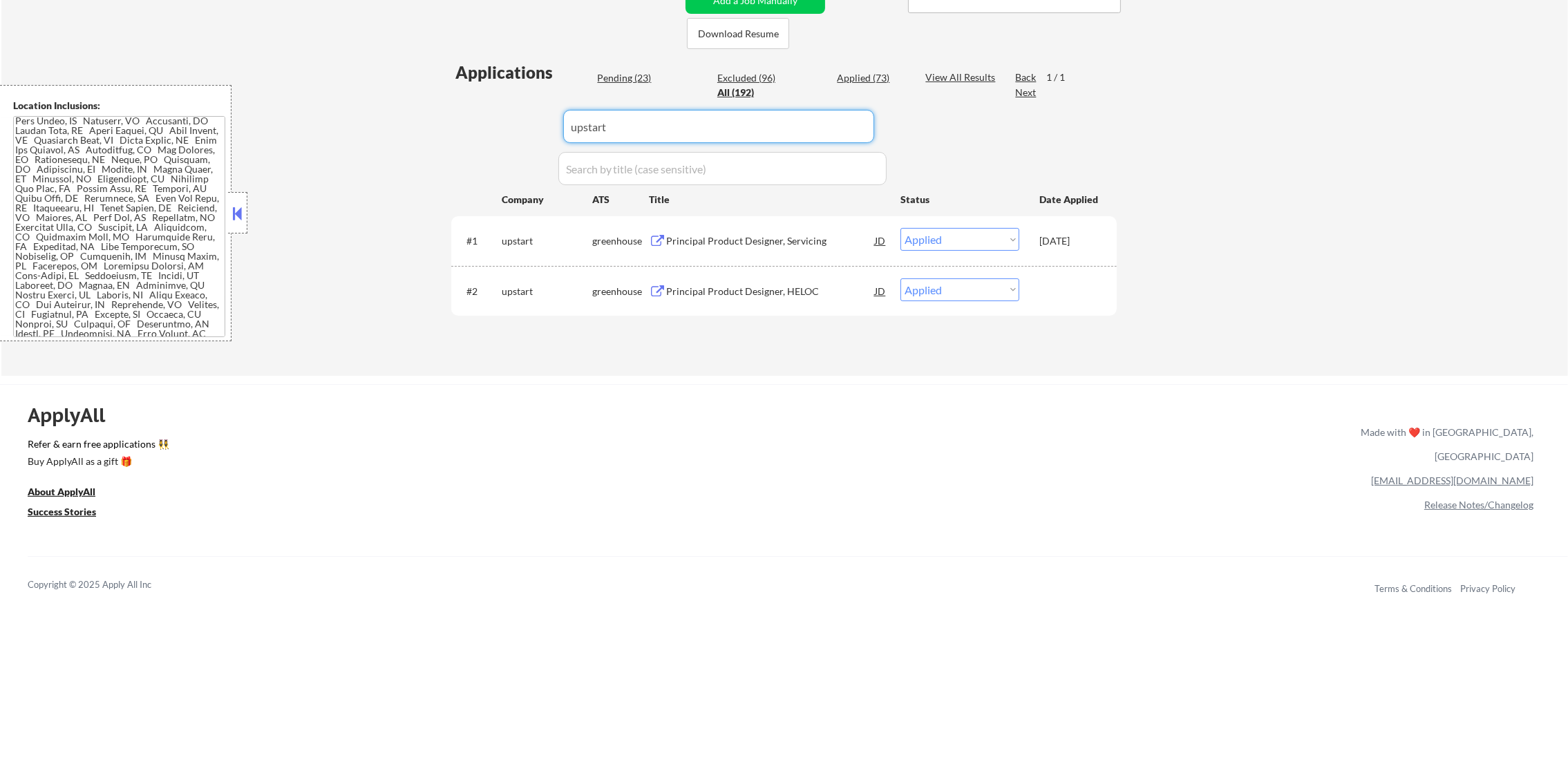
click at [521, 119] on div "Applications Pending (23) Excluded (96) Applied (73) All (192) View All Results…" at bounding box center [784, 205] width 665 height 289
click at [422, 121] on div "← Return to /applysquad Mailslurp Inbox Job Search Builder [PERSON_NAME] User E…" at bounding box center [785, 49] width 1567 height 653
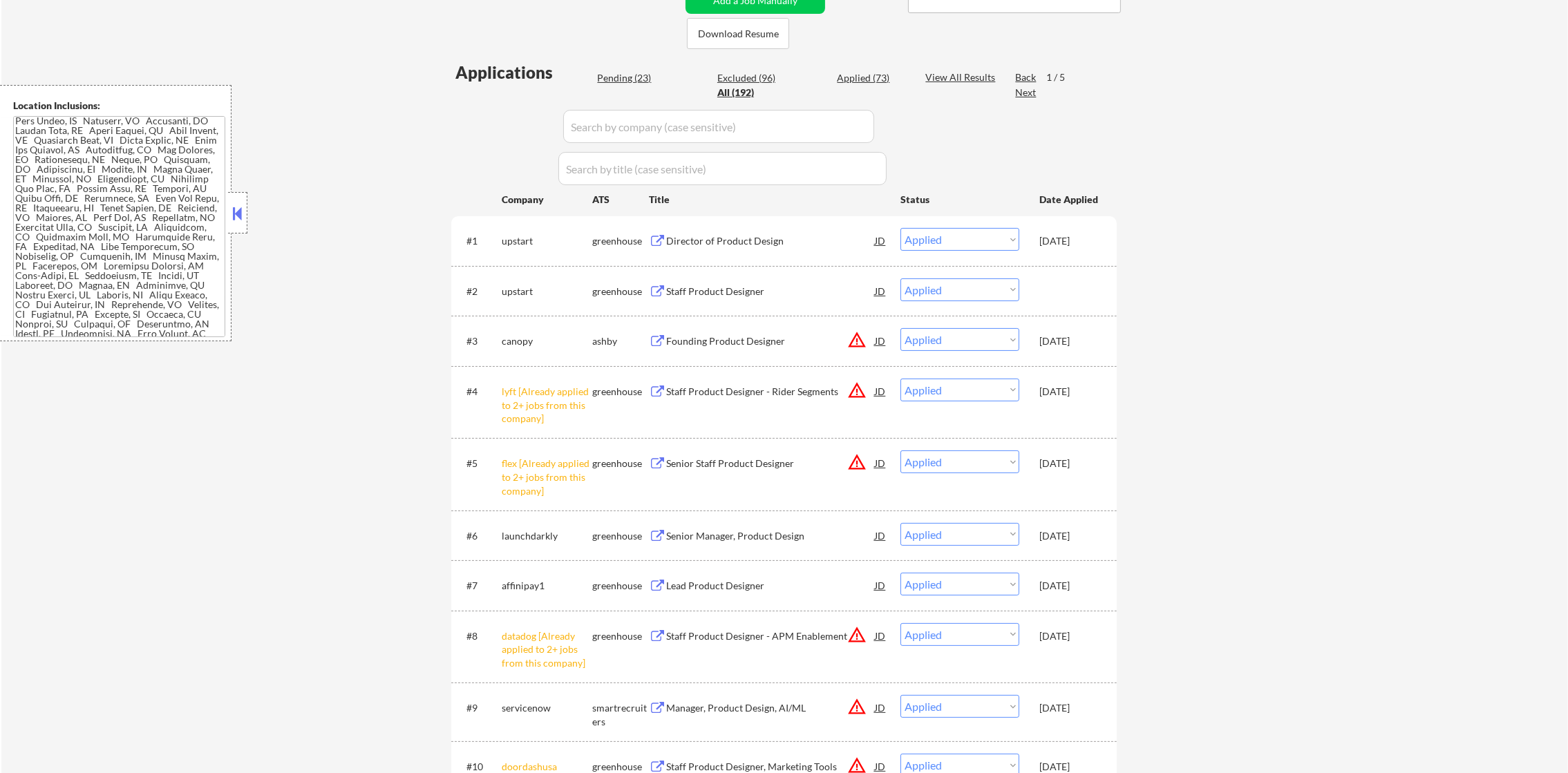
click at [618, 74] on div "Pending (23)" at bounding box center [631, 77] width 69 height 13
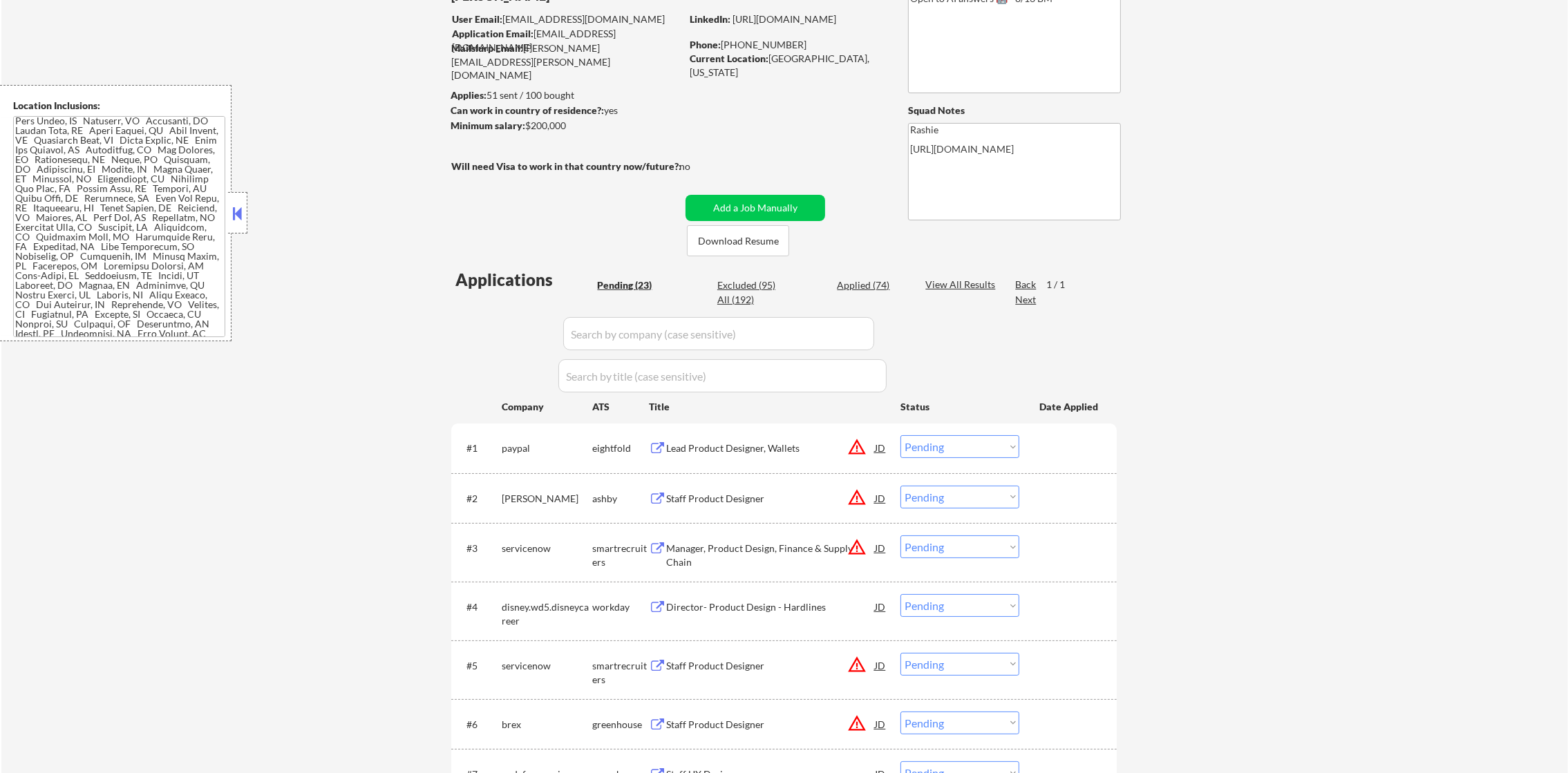
scroll to position [367, 0]
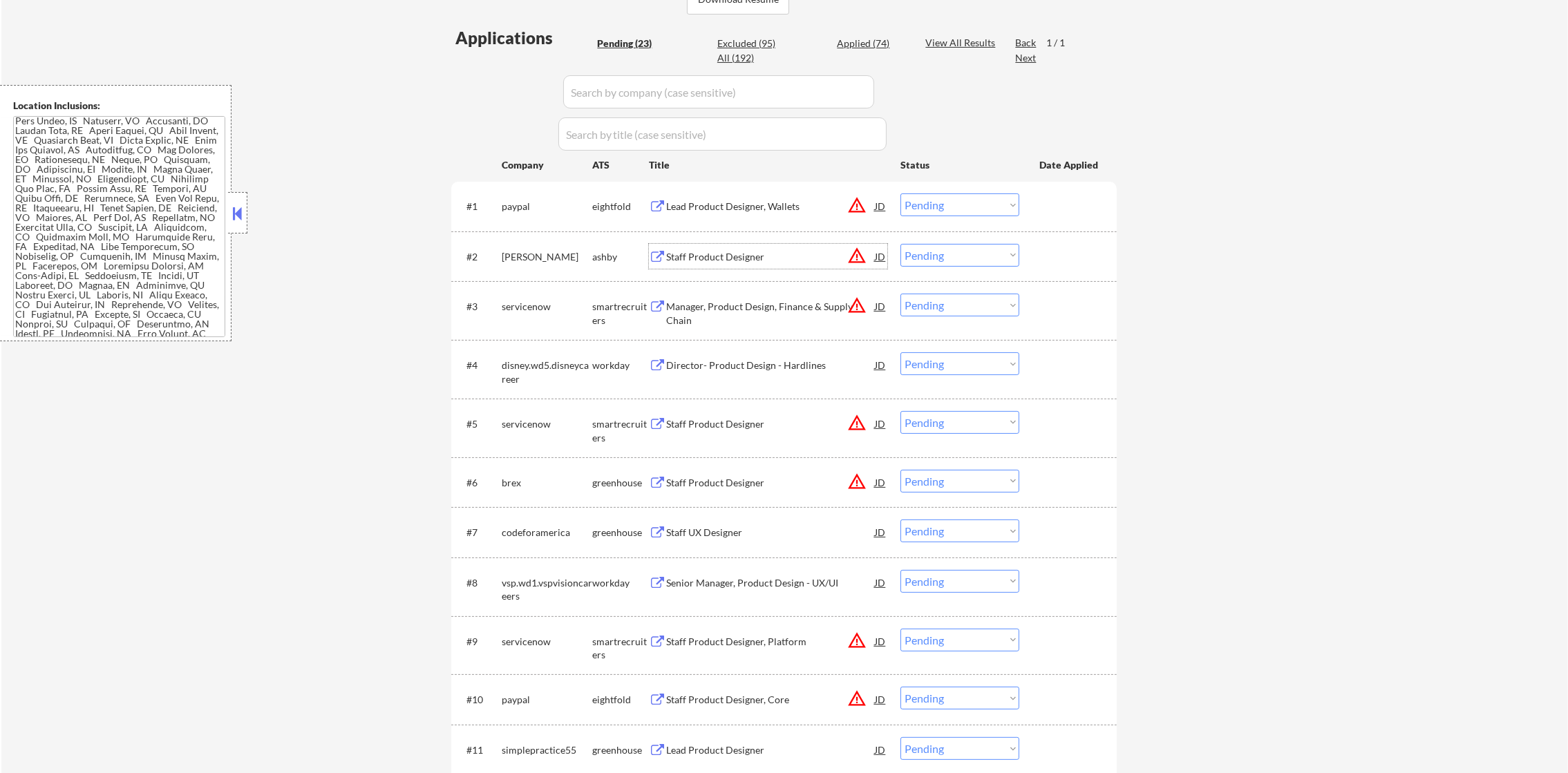
click at [762, 250] on div "Staff Product Designer" at bounding box center [771, 256] width 209 height 13
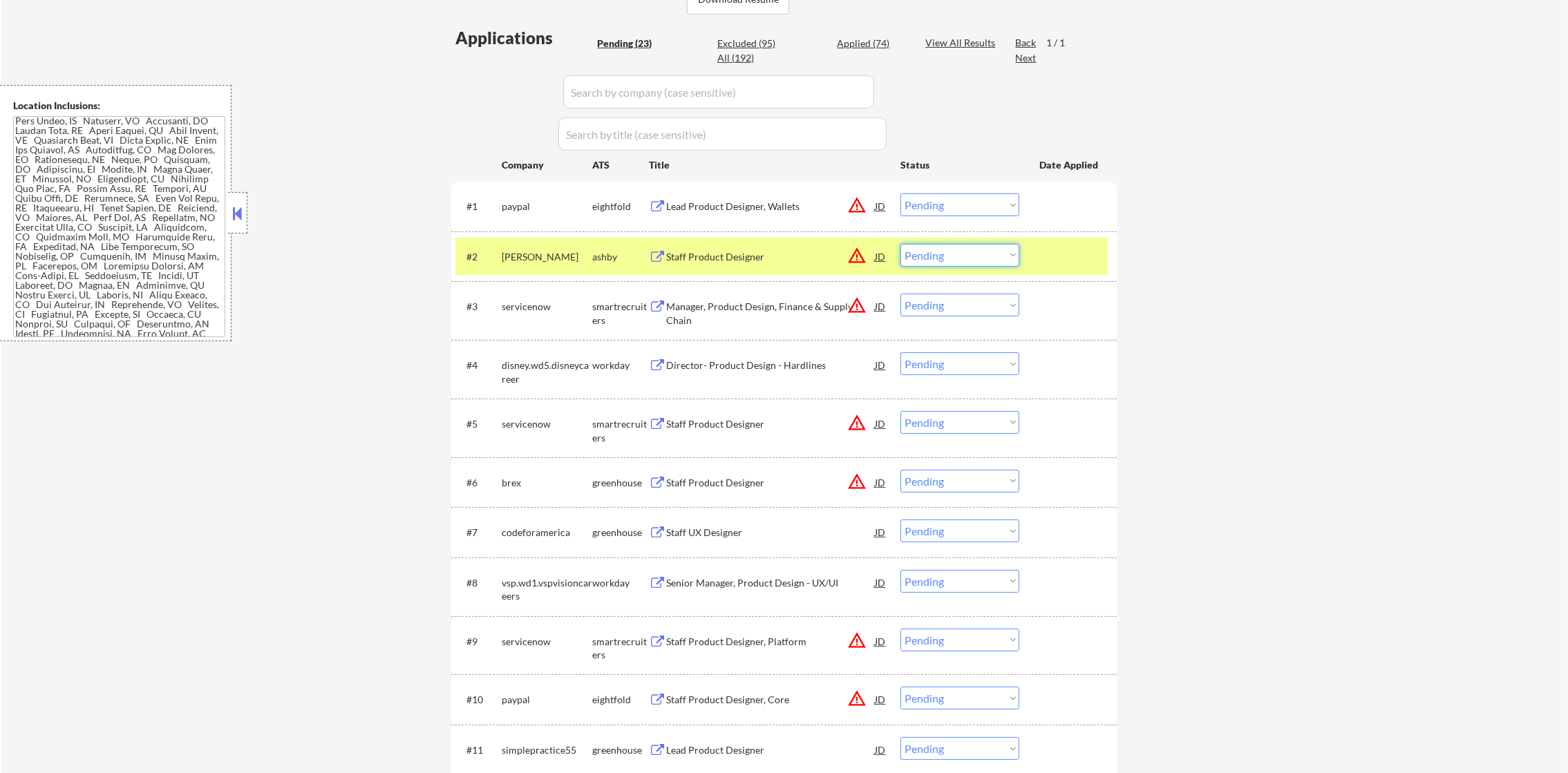
click at [938, 264] on select "Choose an option... Pending Applied Excluded (Questions) Excluded (Expired) Exc…" at bounding box center [960, 254] width 119 height 22
click at [901, 244] on select "Choose an option... Pending Applied Excluded (Questions) Excluded (Expired) Exc…" at bounding box center [960, 254] width 119 height 22
click at [516, 269] on div "#2 [PERSON_NAME] Staff Product Designer JD warning_amber Choose an option... Pe…" at bounding box center [782, 256] width 653 height 38
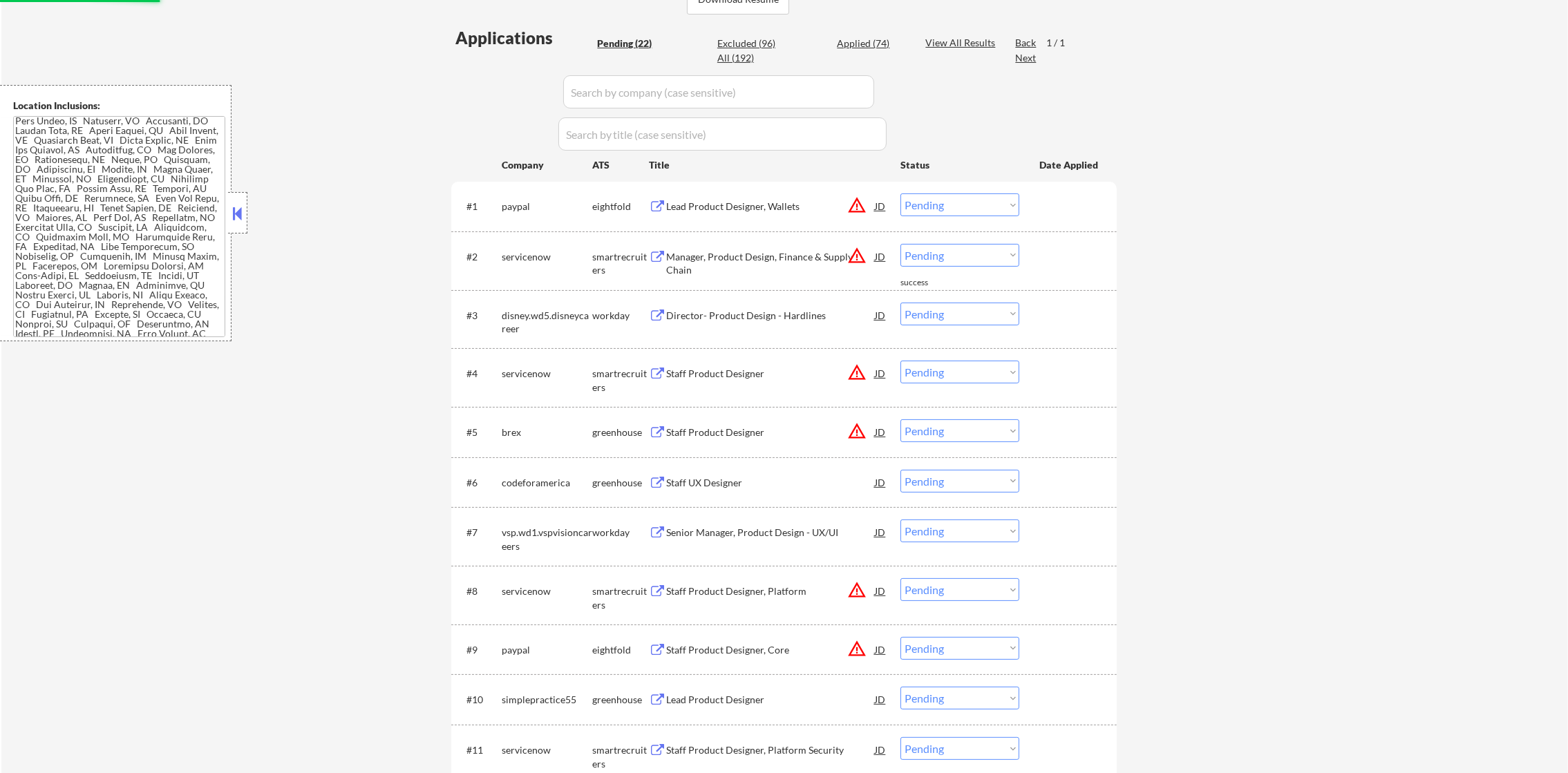
click at [725, 255] on div "Manager, Product Design, Finance & Supply Chain" at bounding box center [771, 263] width 209 height 27
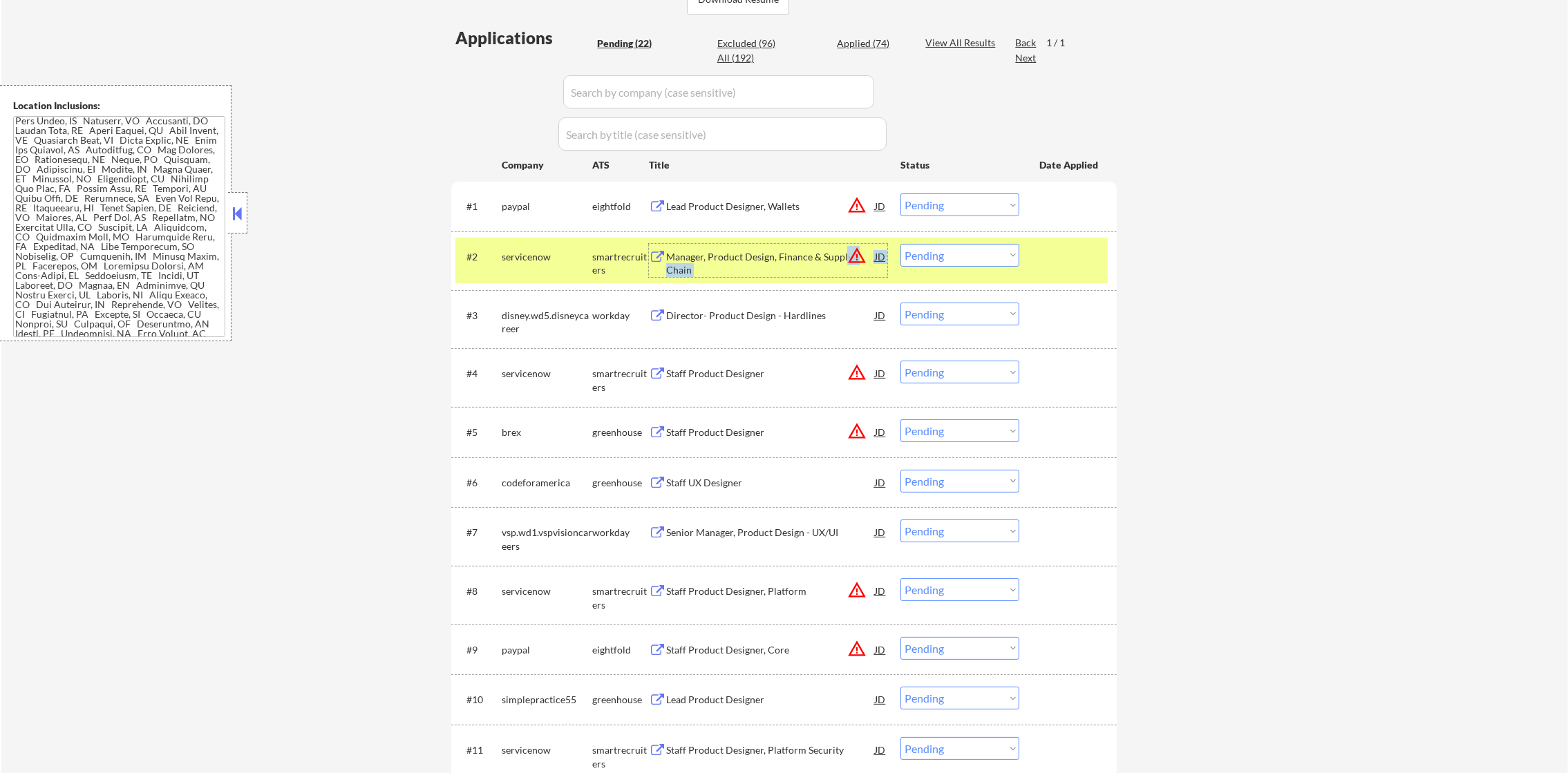
drag, startPoint x: 866, startPoint y: 254, endPoint x: 860, endPoint y: 258, distance: 7.2
click at [860, 258] on div "Manager, Product Design, Finance & Supply Chain JD warning_amber" at bounding box center [777, 260] width 221 height 33
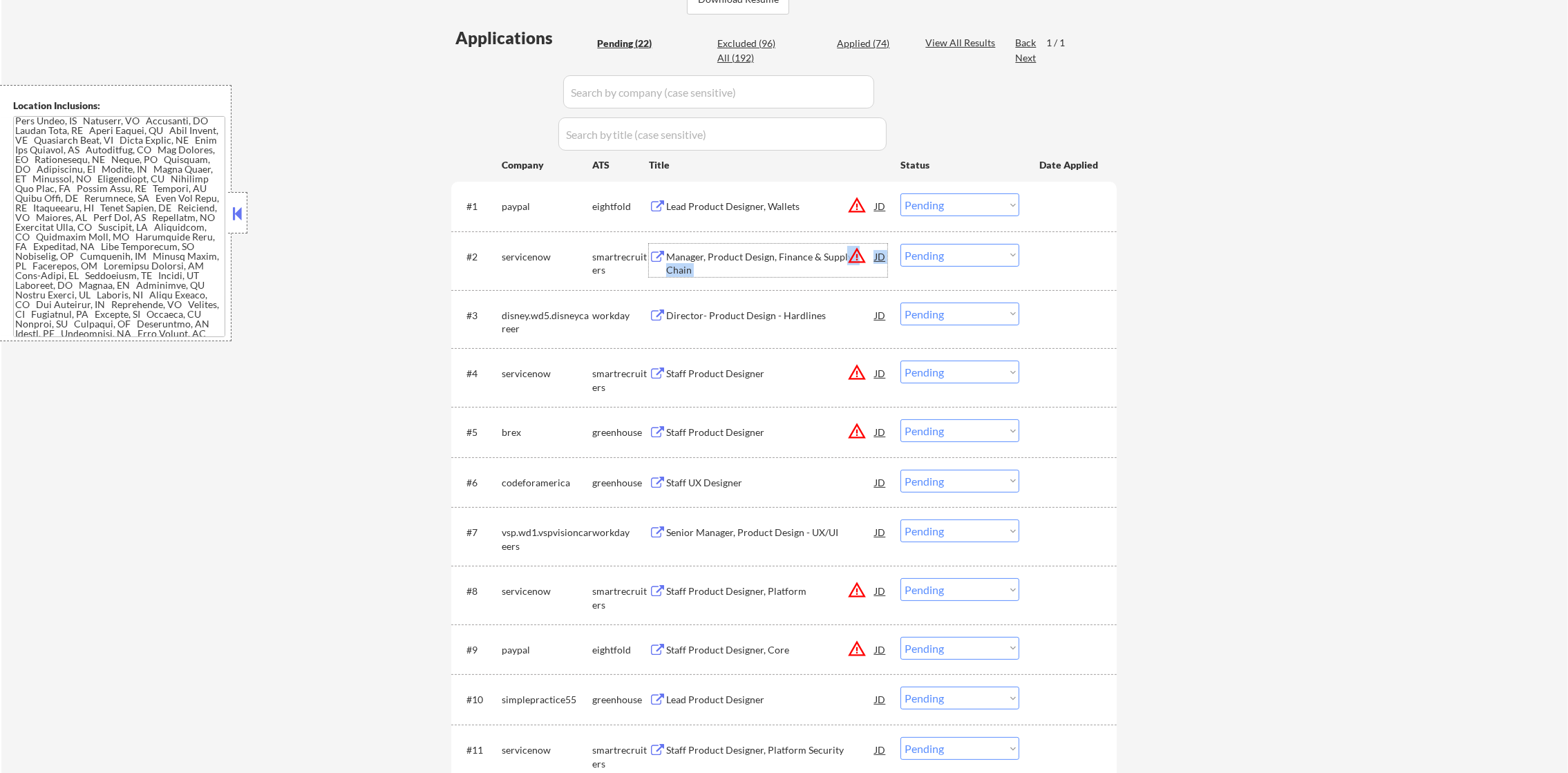
click at [860, 256] on button "warning_amber" at bounding box center [858, 256] width 20 height 20
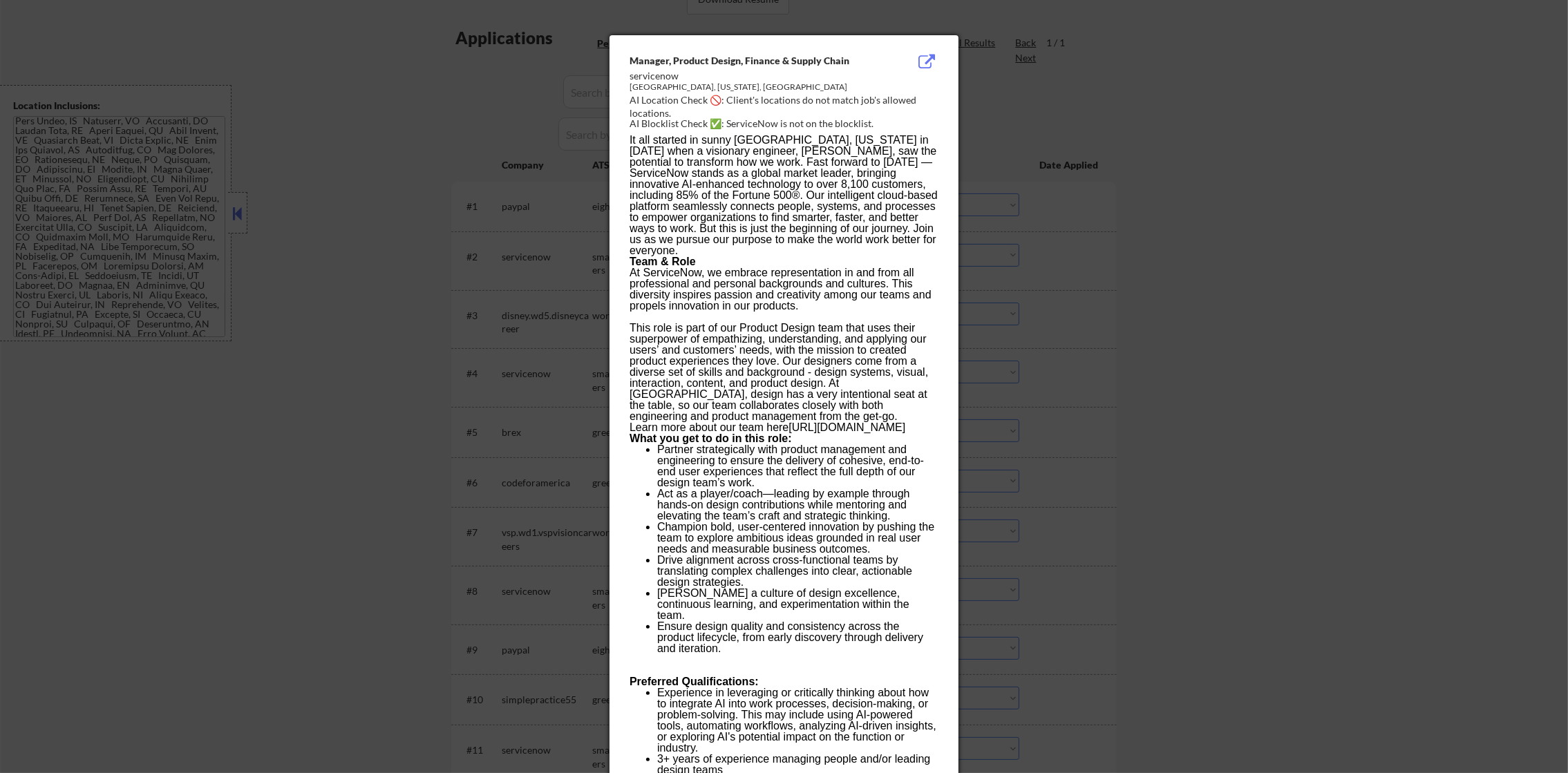
click at [1155, 226] on div at bounding box center [784, 386] width 1568 height 773
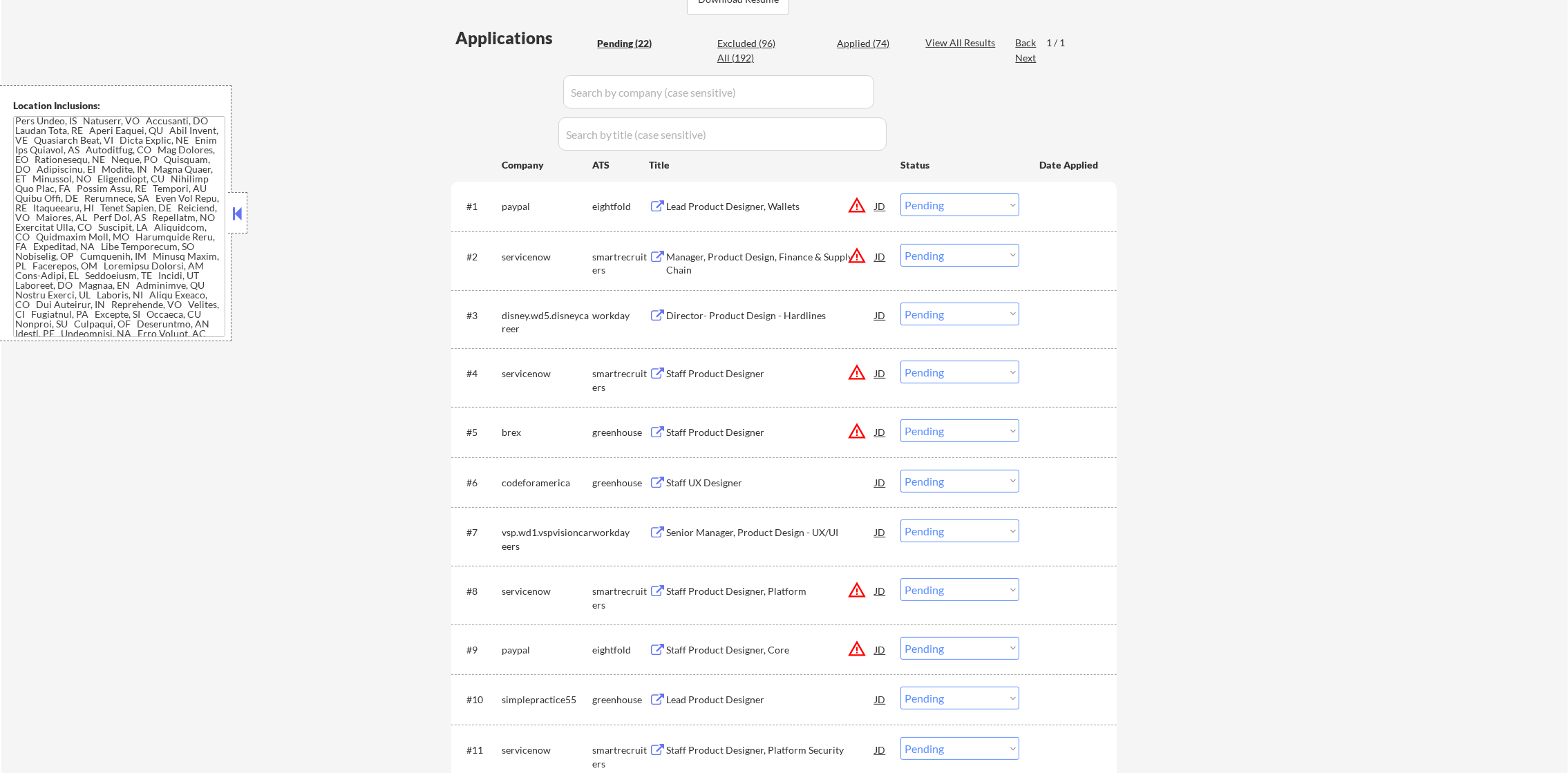
click at [855, 250] on button "warning_amber" at bounding box center [858, 256] width 20 height 20
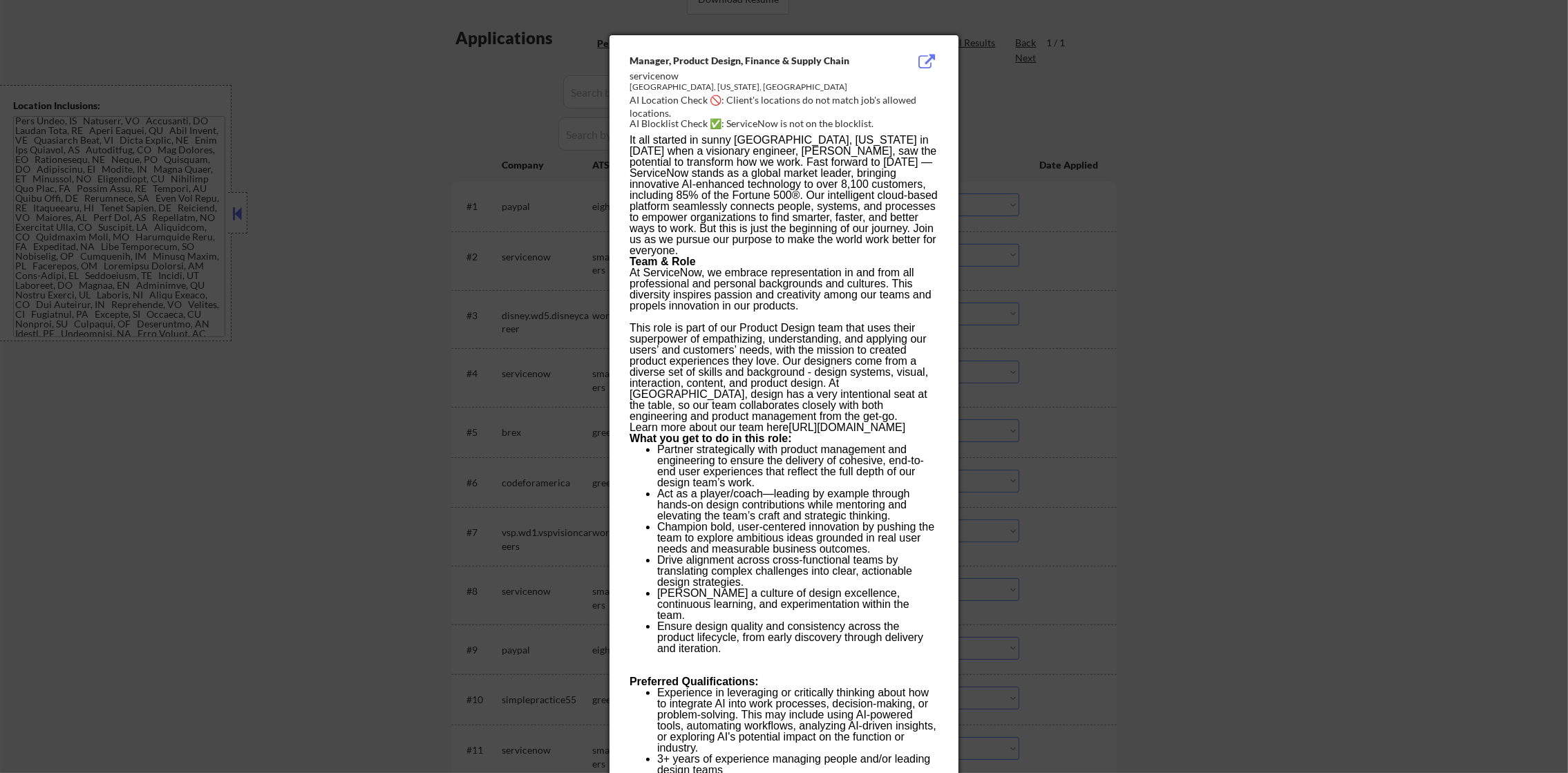
click at [1149, 162] on div at bounding box center [784, 386] width 1568 height 773
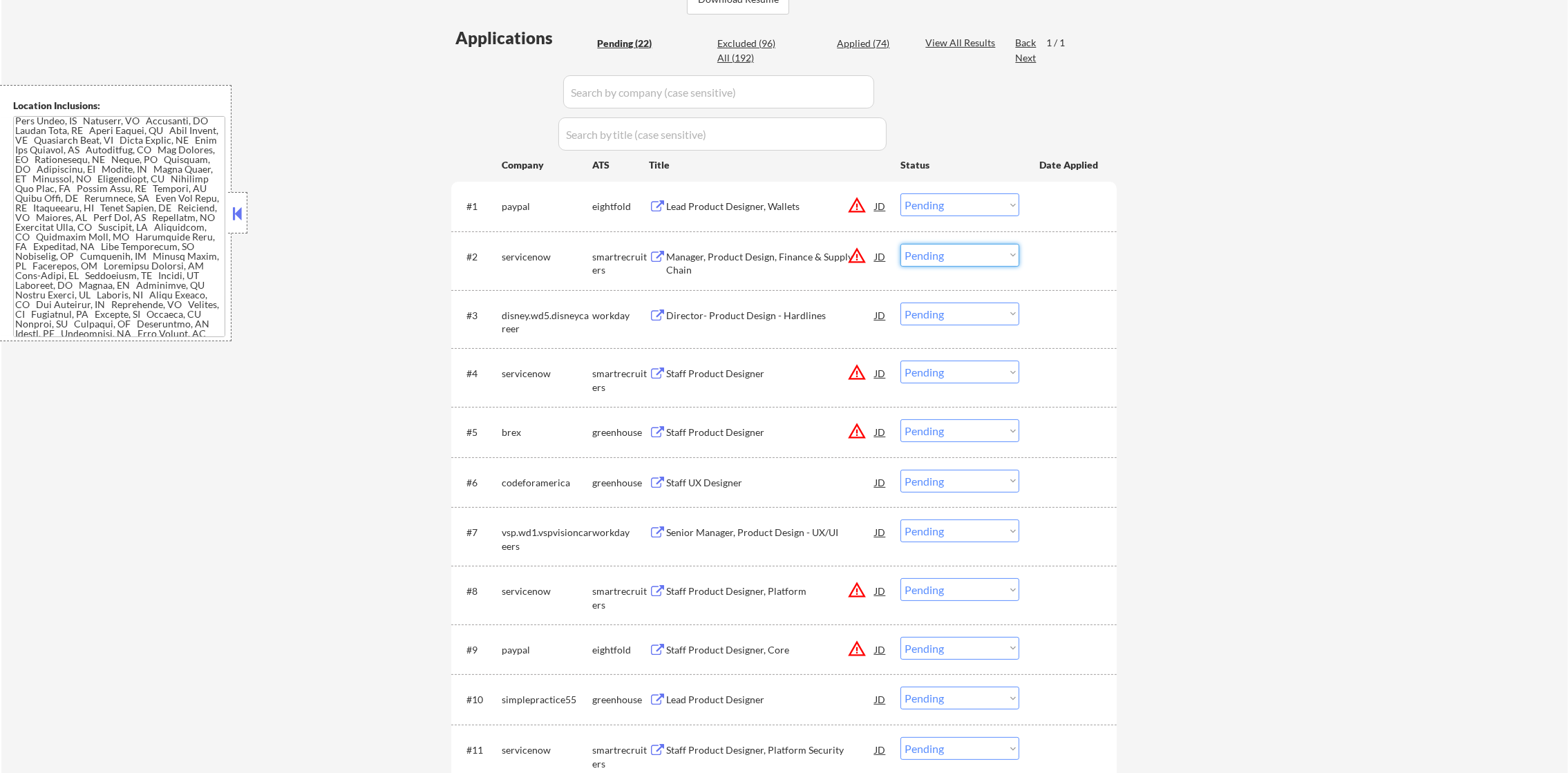
click at [971, 257] on select "Choose an option... Pending Applied Excluded (Questions) Excluded (Expired) Exc…" at bounding box center [960, 254] width 119 height 22
click at [901, 244] on select "Choose an option... Pending Applied Excluded (Questions) Excluded (Expired) Exc…" at bounding box center [960, 254] width 119 height 22
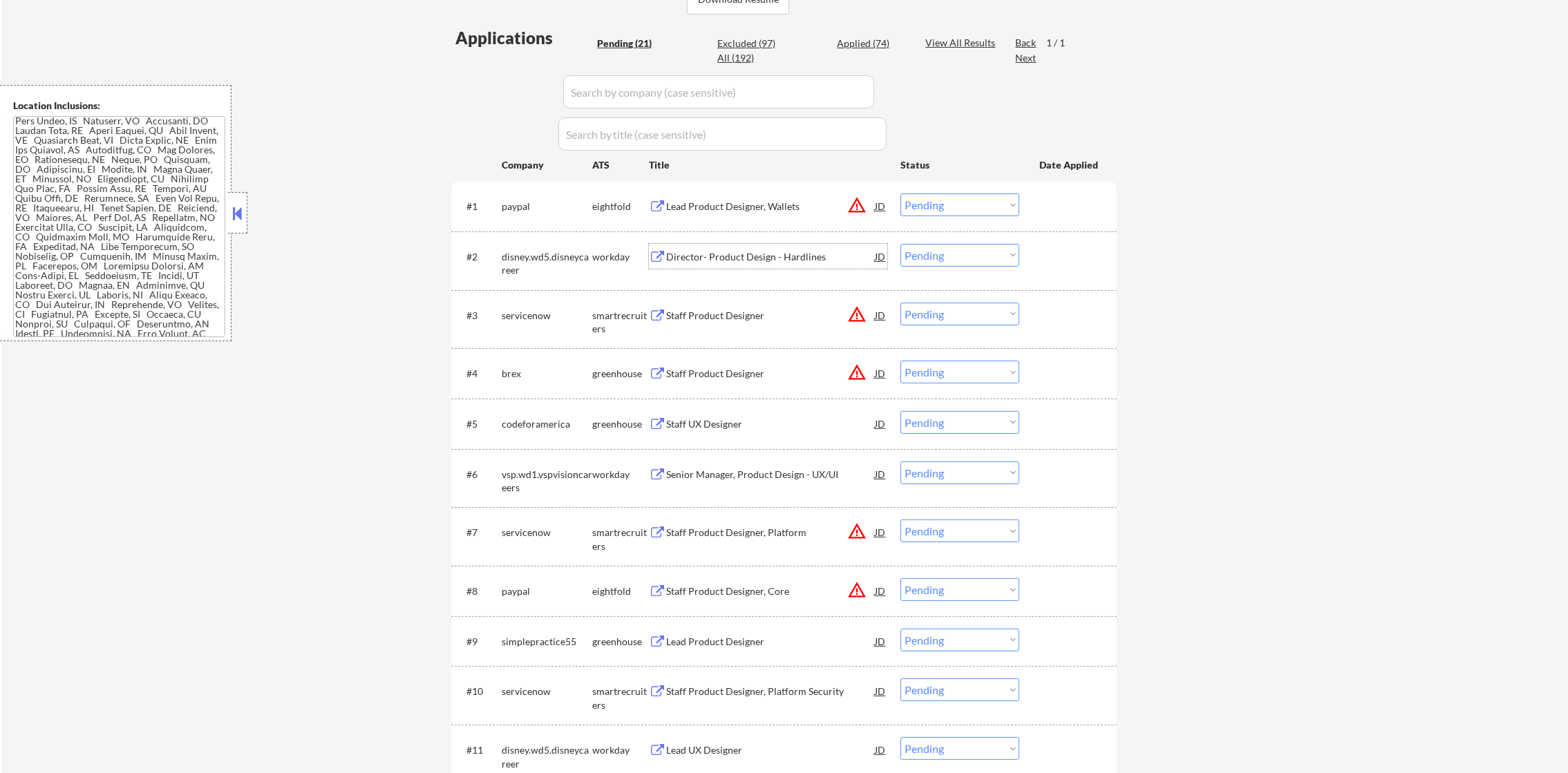
click at [785, 250] on div "Director- Product Design - Hardlines" at bounding box center [771, 256] width 209 height 13
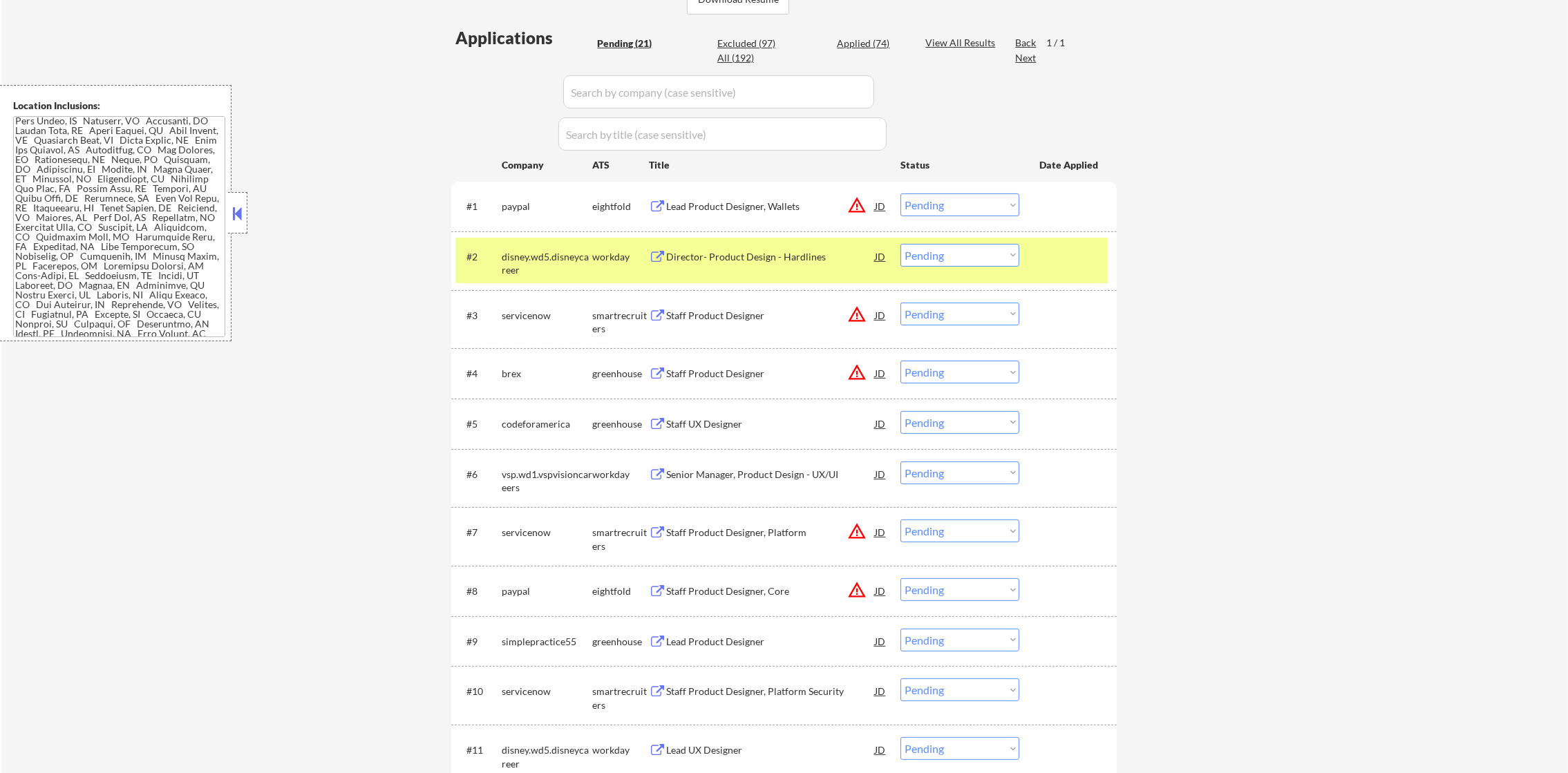
scroll to position [0, 0]
click at [736, 256] on div "Director- Product Design - Hardlines" at bounding box center [771, 256] width 209 height 13
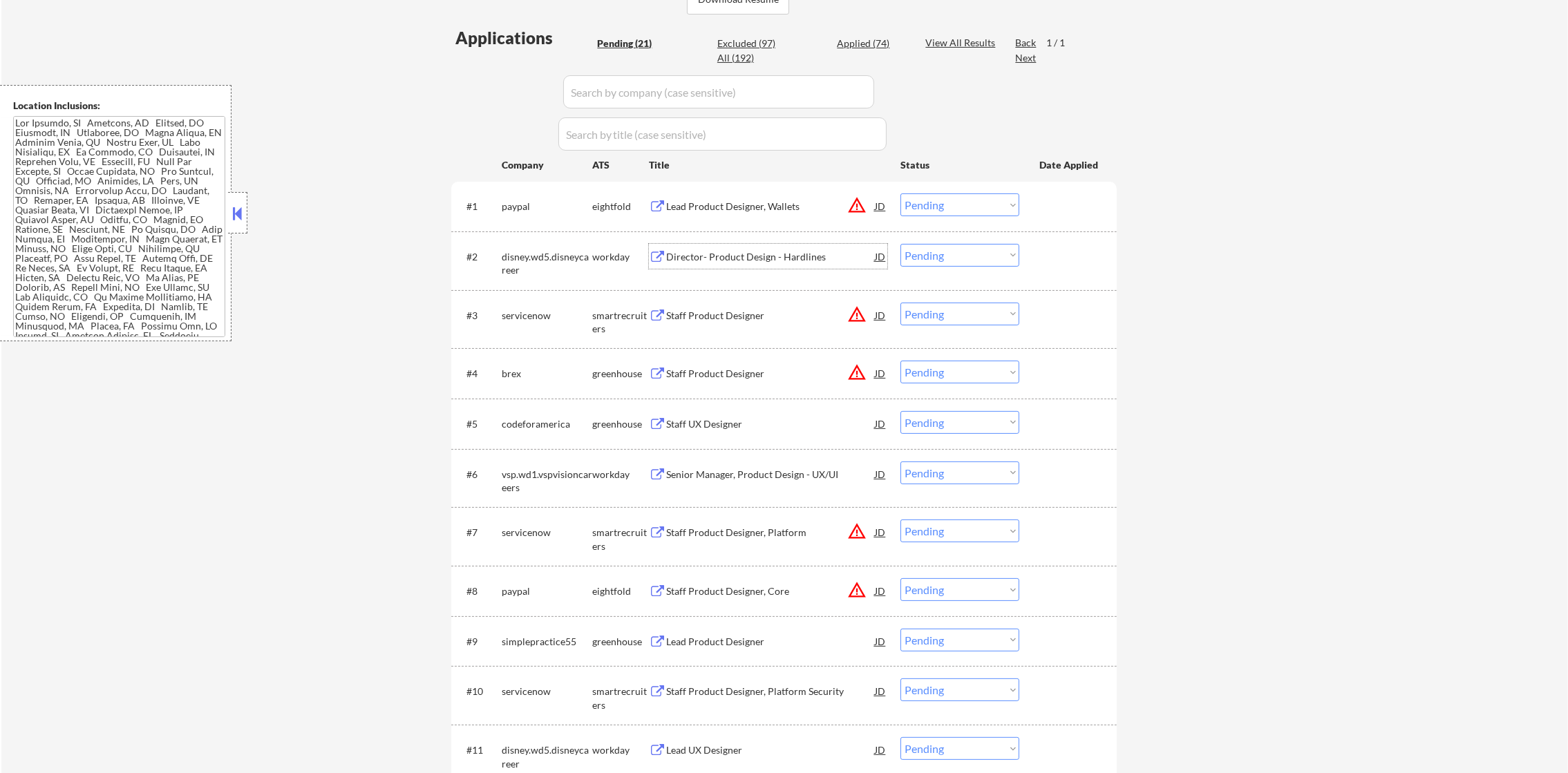
click at [952, 257] on select "Choose an option... Pending Applied Excluded (Questions) Excluded (Expired) Exc…" at bounding box center [960, 254] width 119 height 22
click at [901, 244] on select "Choose an option... Pending Applied Excluded (Questions) Excluded (Expired) Exc…" at bounding box center [960, 254] width 119 height 22
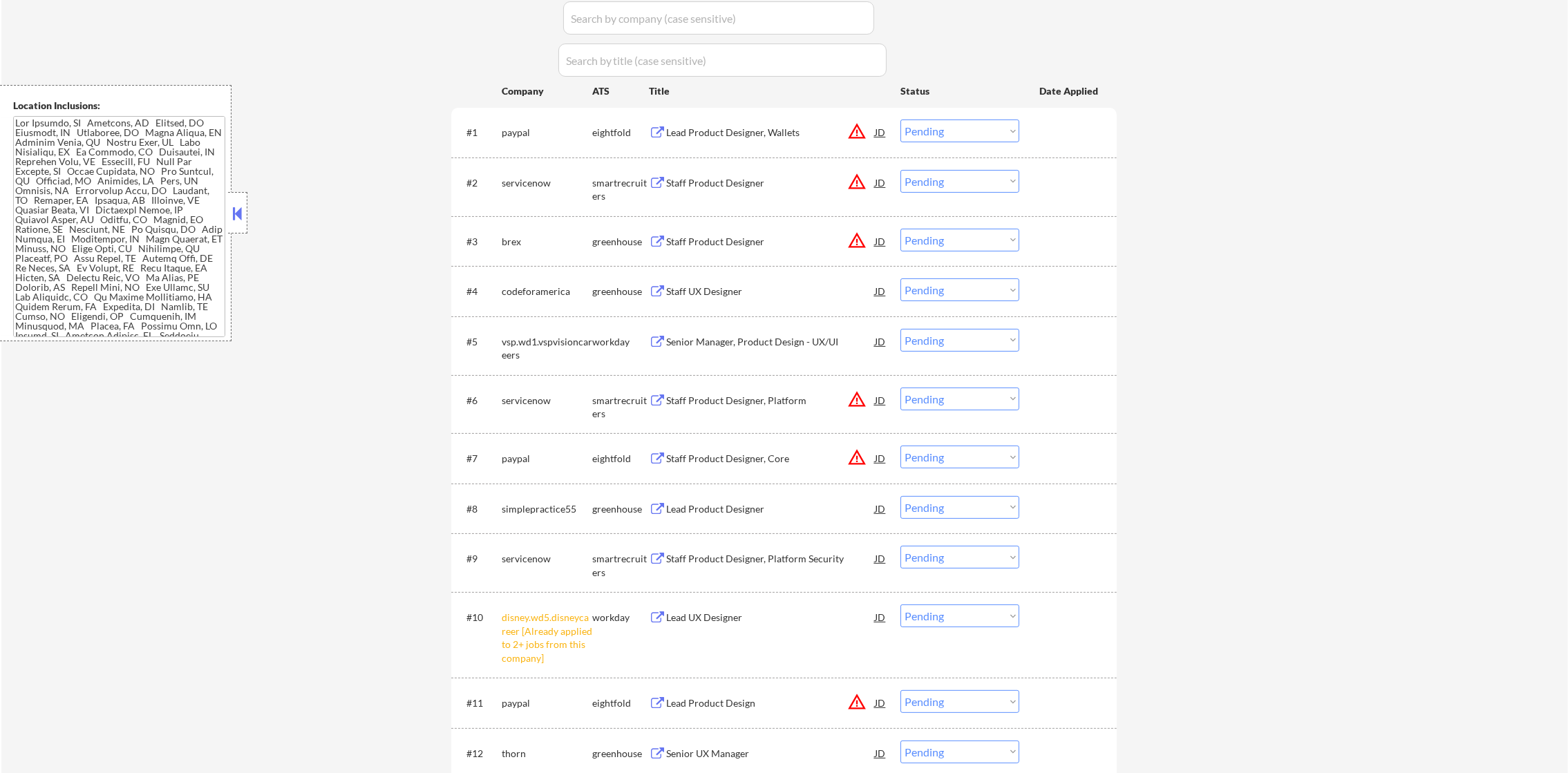
scroll to position [539, 0]
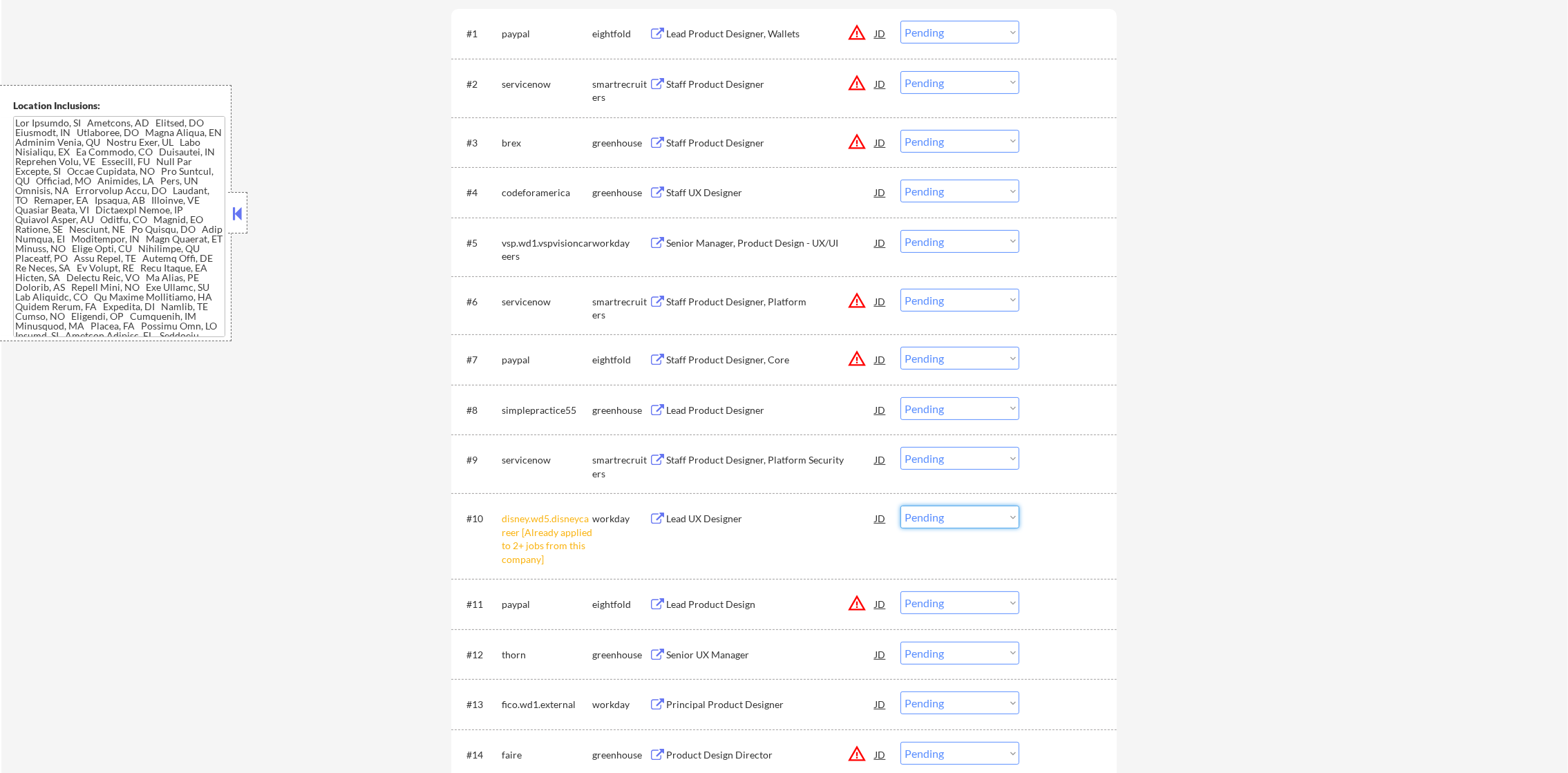
click at [956, 520] on select "Choose an option... Pending Applied Excluded (Questions) Excluded (Expired) Exc…" at bounding box center [960, 517] width 119 height 22
click at [901, 506] on select "Choose an option... Pending Applied Excluded (Questions) Excluded (Expired) Exc…" at bounding box center [960, 517] width 119 height 22
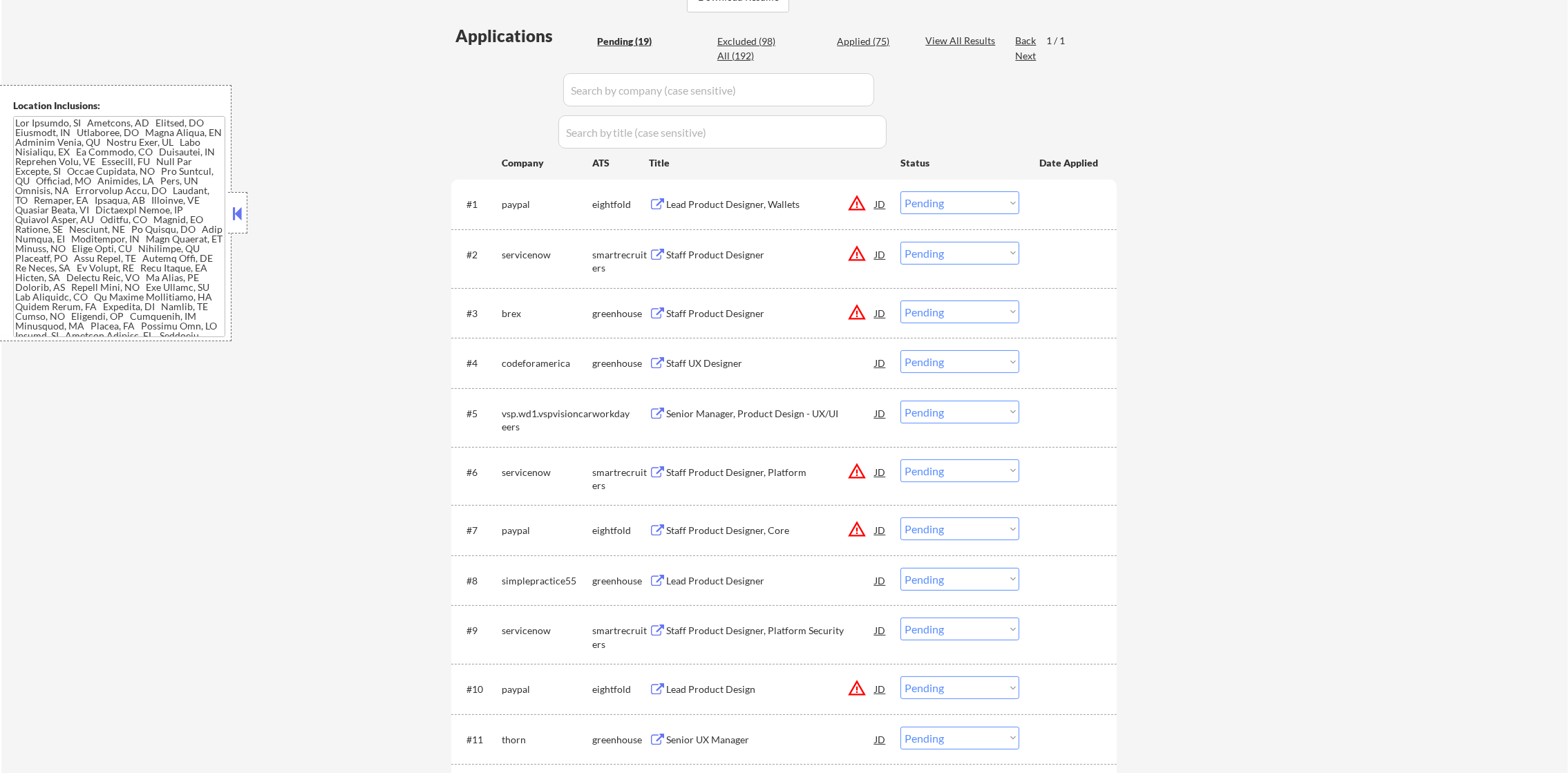
scroll to position [367, 0]
click at [541, 256] on div "servicenow" at bounding box center [547, 256] width 91 height 13
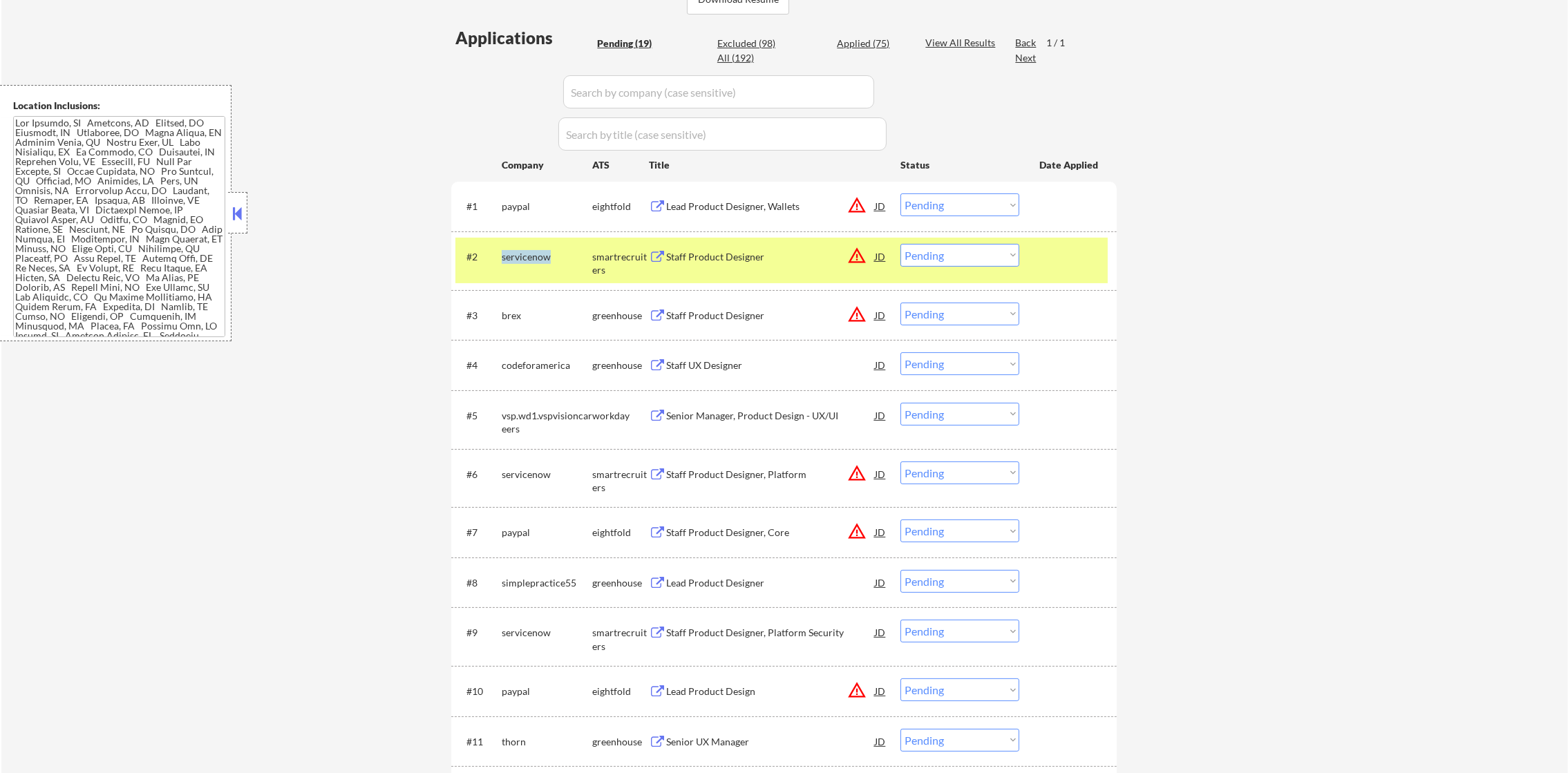
click at [541, 256] on div "servicenow" at bounding box center [547, 256] width 91 height 13
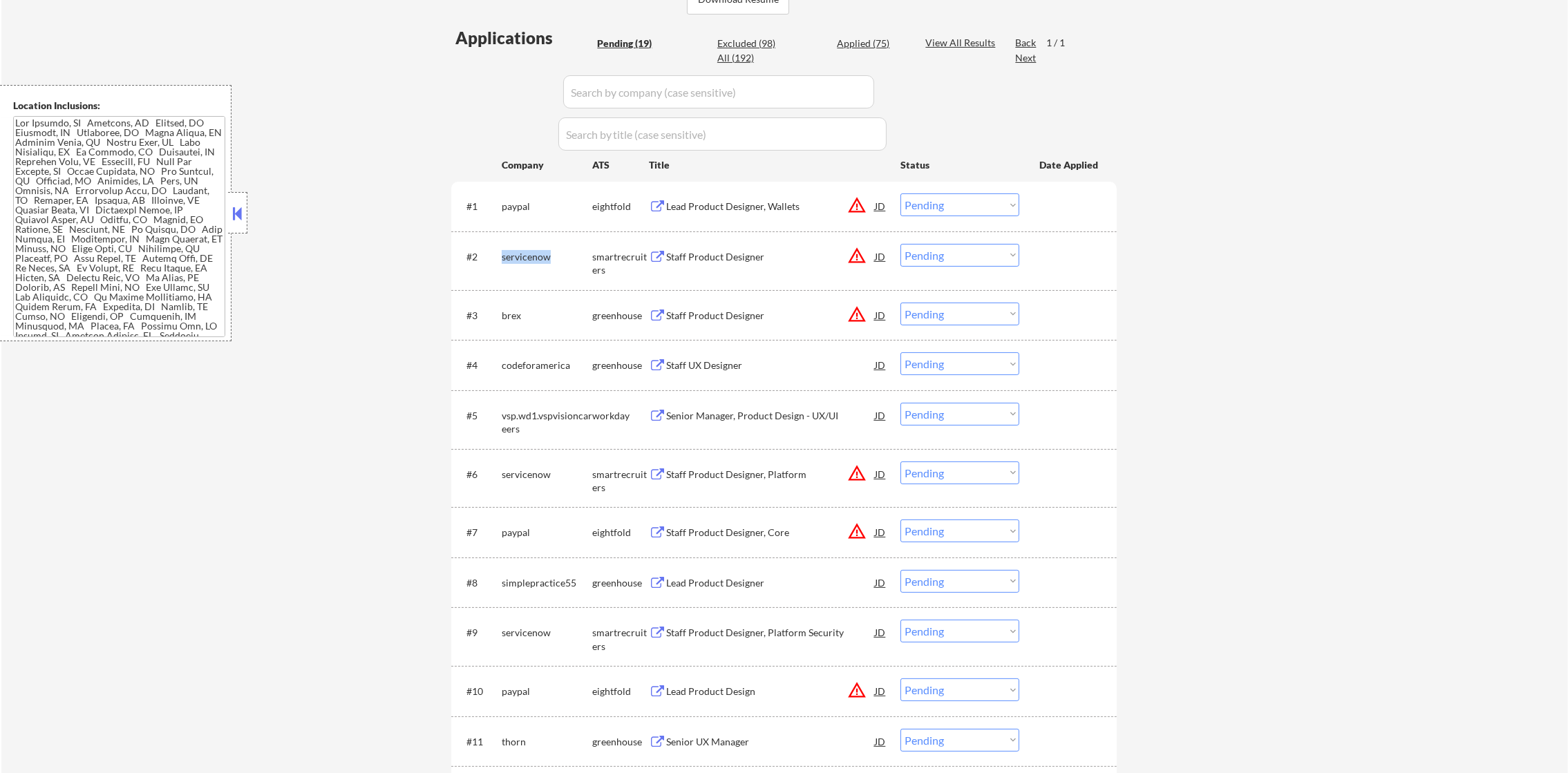
copy div "servicenow"
click at [731, 61] on div "All (192)" at bounding box center [752, 58] width 69 height 13
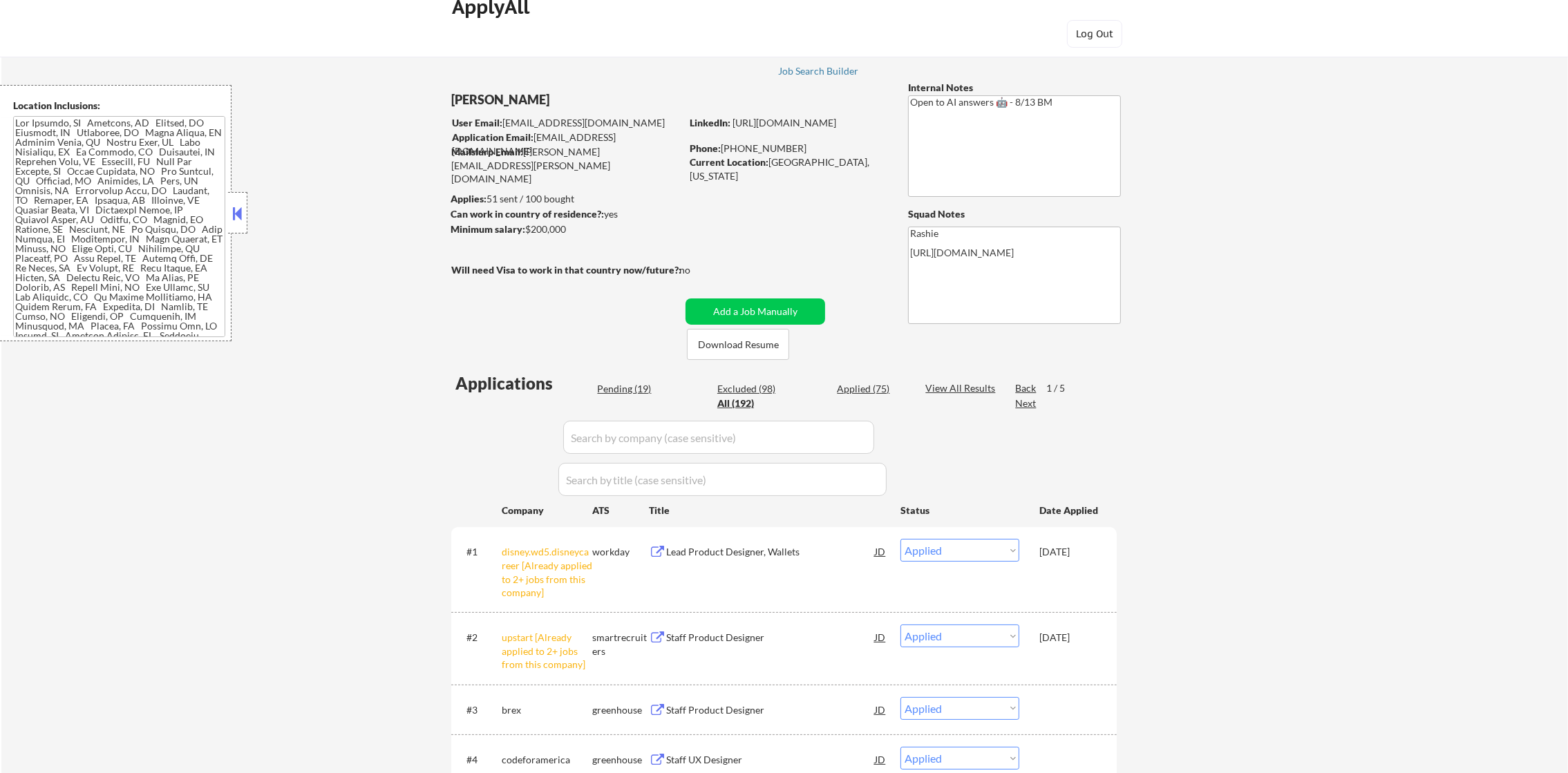
click at [623, 437] on input "input" at bounding box center [719, 437] width 311 height 33
paste input "servicenow"
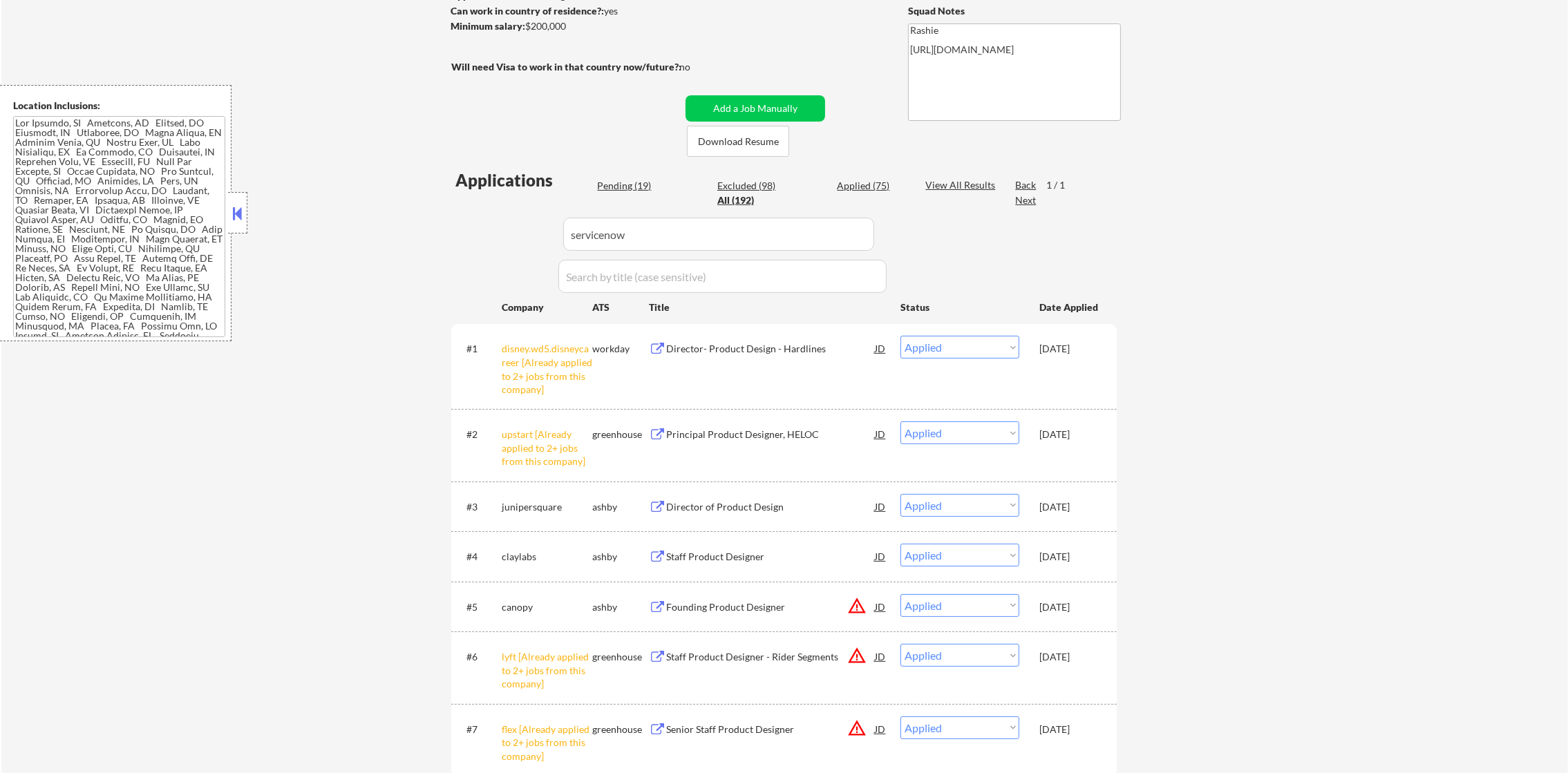
scroll to position [228, 0]
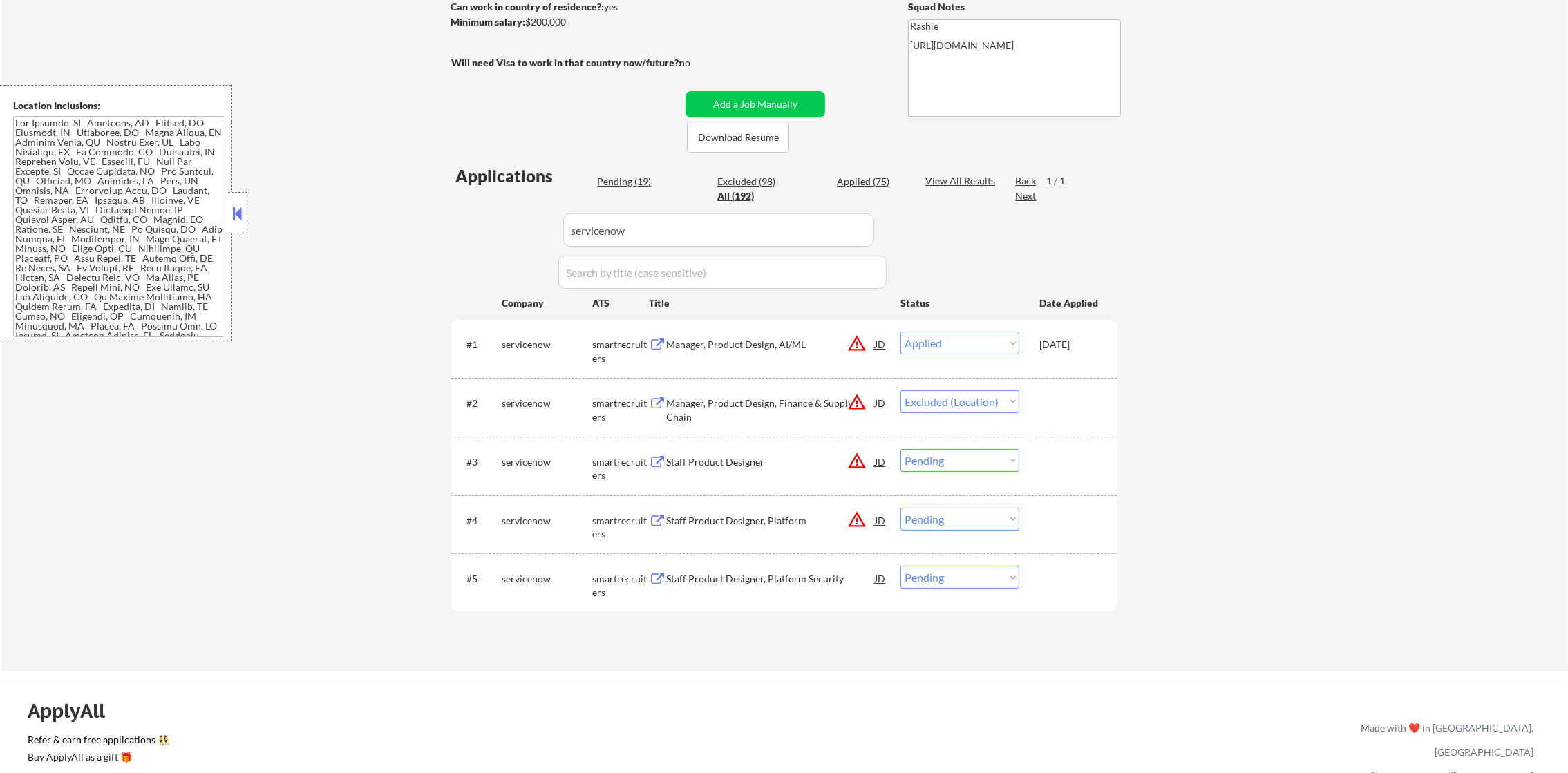
click at [772, 568] on div "Staff Product Designer, Platform Security" at bounding box center [771, 579] width 209 height 25
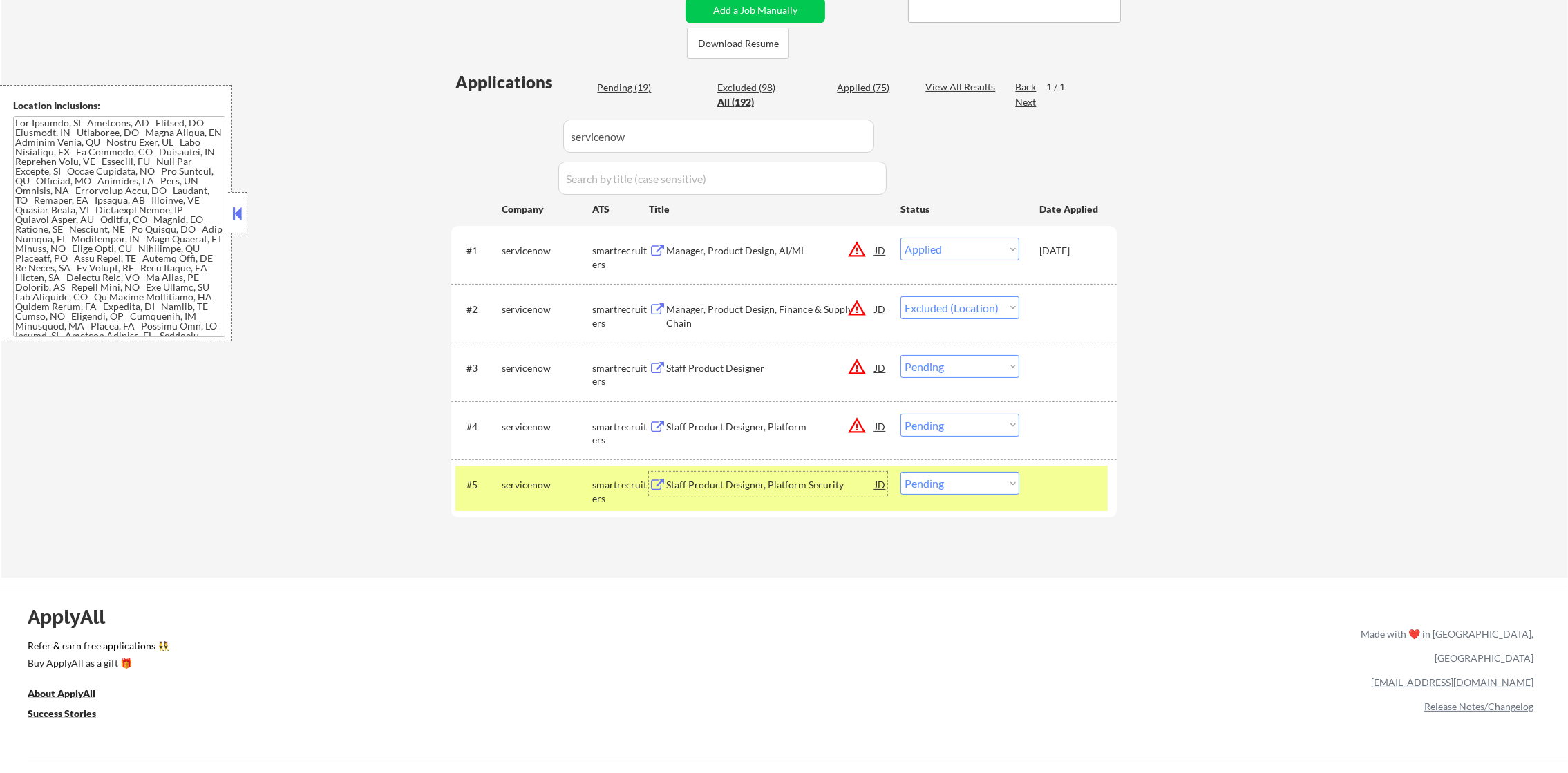
scroll to position [333, 0]
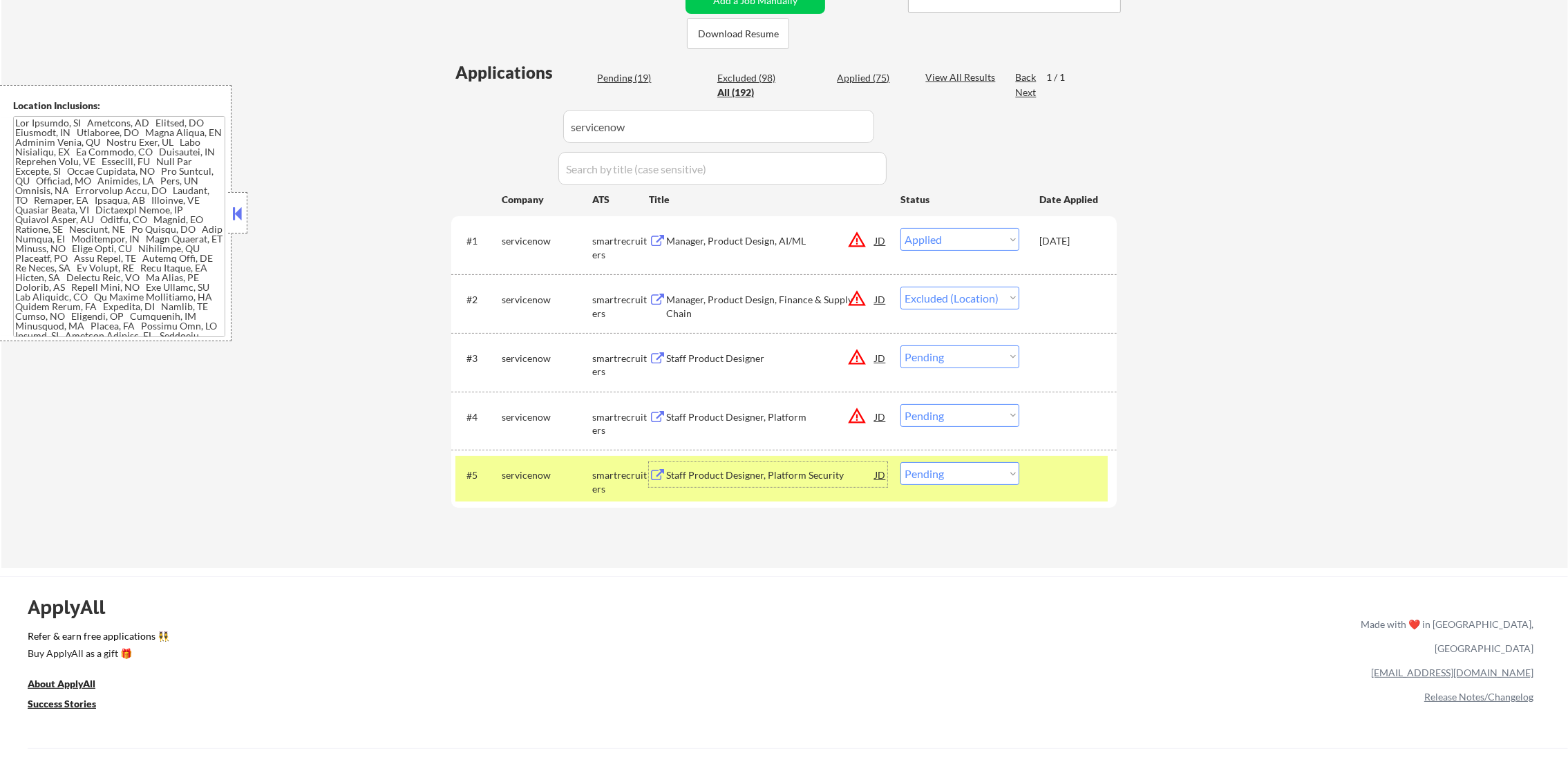
click at [973, 473] on select "Choose an option... Pending Applied Excluded (Questions) Excluded (Expired) Exc…" at bounding box center [960, 473] width 119 height 22
click at [901, 462] on select "Choose an option... Pending Applied Excluded (Questions) Excluded (Expired) Exc…" at bounding box center [960, 473] width 119 height 22
click at [521, 484] on div "servicenow" at bounding box center [547, 475] width 91 height 25
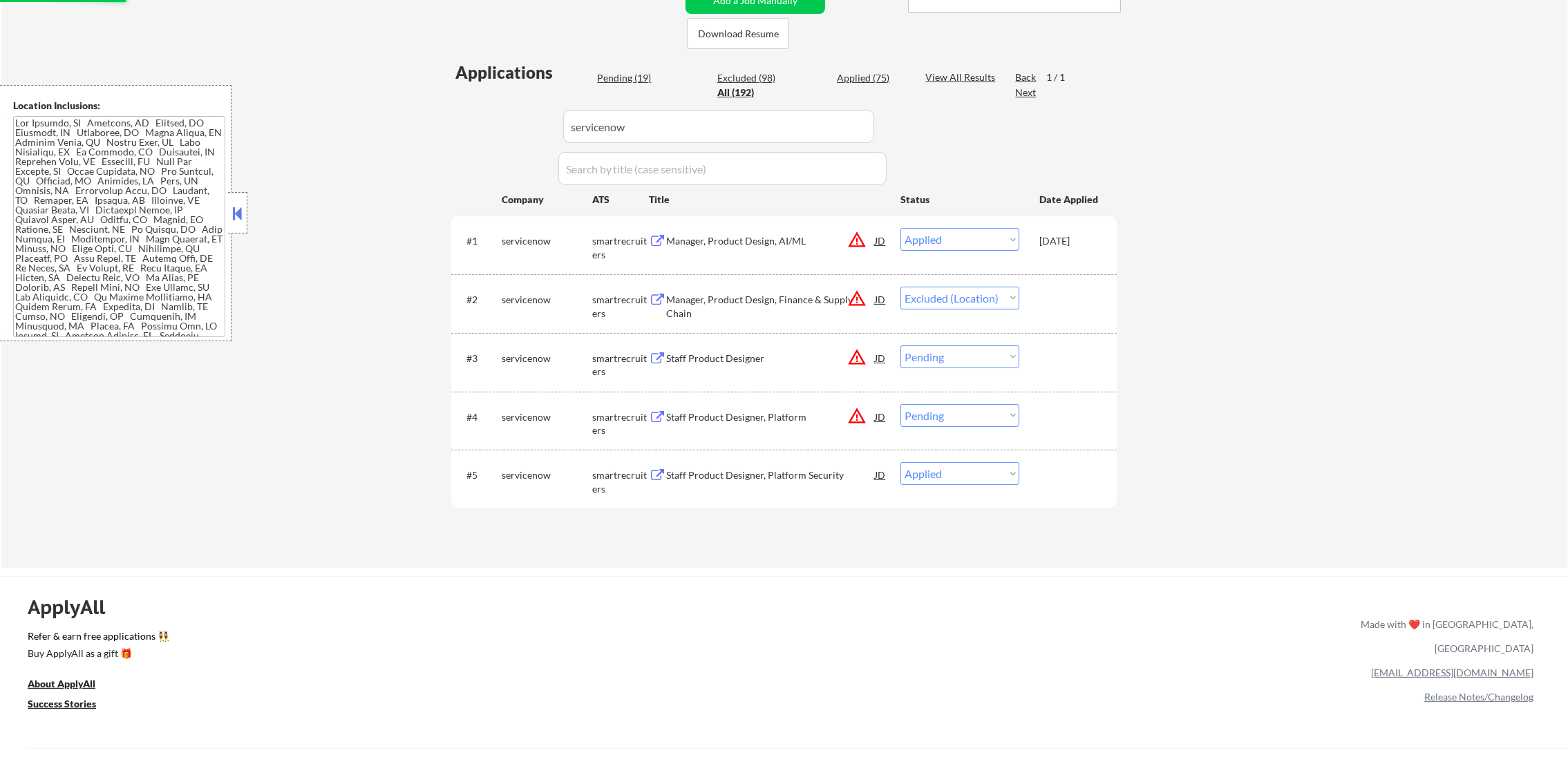
click at [937, 361] on select "Choose an option... Pending Applied Excluded (Questions) Excluded (Expired) Exc…" at bounding box center [960, 356] width 119 height 22
click at [901, 345] on select "Choose an option... Pending Applied Excluded (Questions) Excluded (Expired) Exc…" at bounding box center [960, 356] width 119 height 22
click at [964, 415] on select "Choose an option... Pending Applied Excluded (Questions) Excluded (Expired) Exc…" at bounding box center [960, 415] width 119 height 22
click at [901, 404] on select "Choose an option... Pending Applied Excluded (Questions) Excluded (Expired) Exc…" at bounding box center [960, 415] width 119 height 22
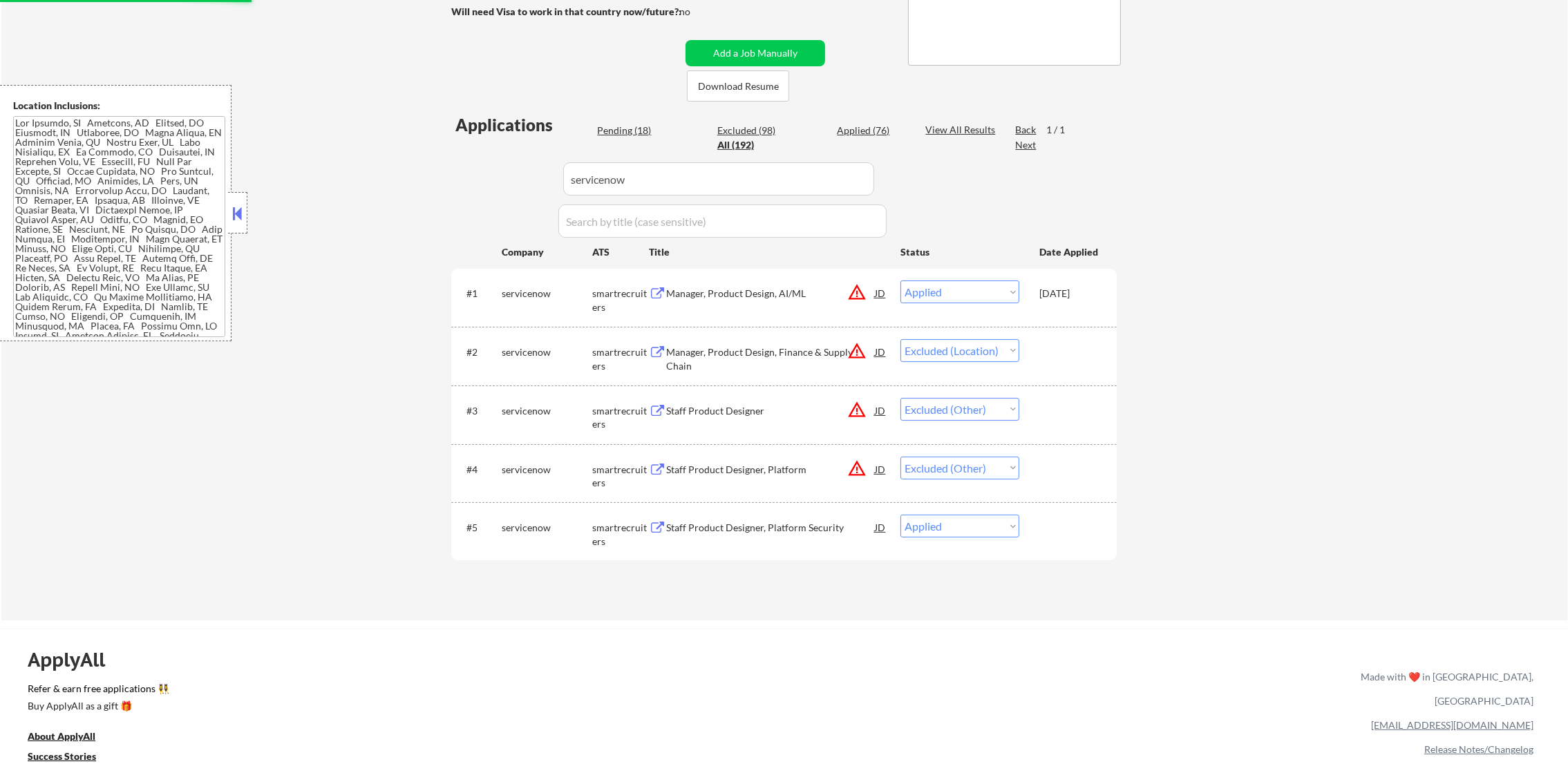
scroll to position [263, 0]
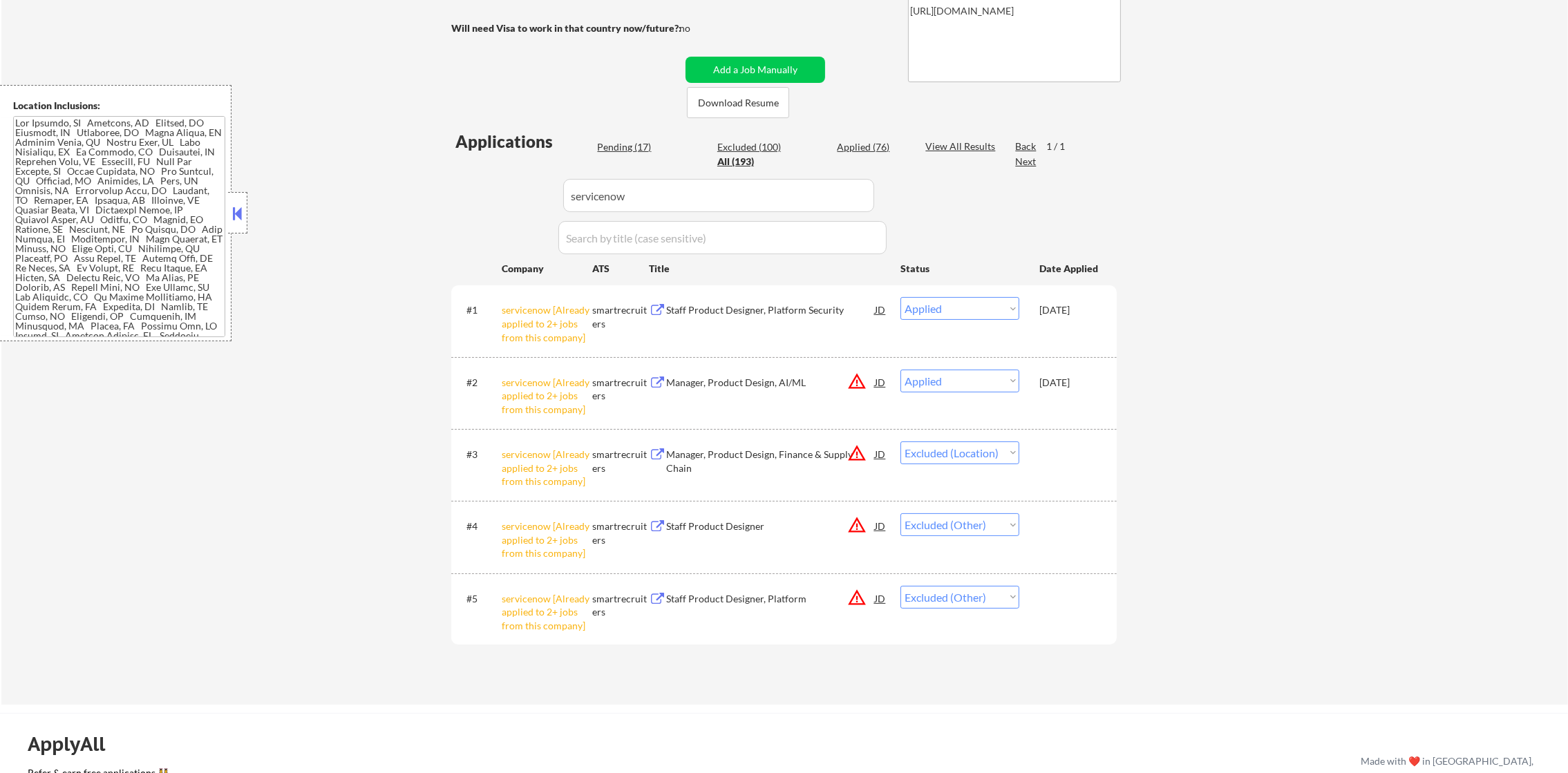
drag, startPoint x: 567, startPoint y: 200, endPoint x: 525, endPoint y: 200, distance: 42.0
click at [526, 200] on div "Applications Pending (17) Excluded (100) Applied (76) All (193) View All Result…" at bounding box center [784, 404] width 665 height 548
click at [380, 244] on div "← Return to /applysquad Mailslurp Inbox Job Search Builder [PERSON_NAME] User E…" at bounding box center [785, 249] width 1567 height 913
click at [625, 153] on div "Pending (17)" at bounding box center [631, 147] width 69 height 13
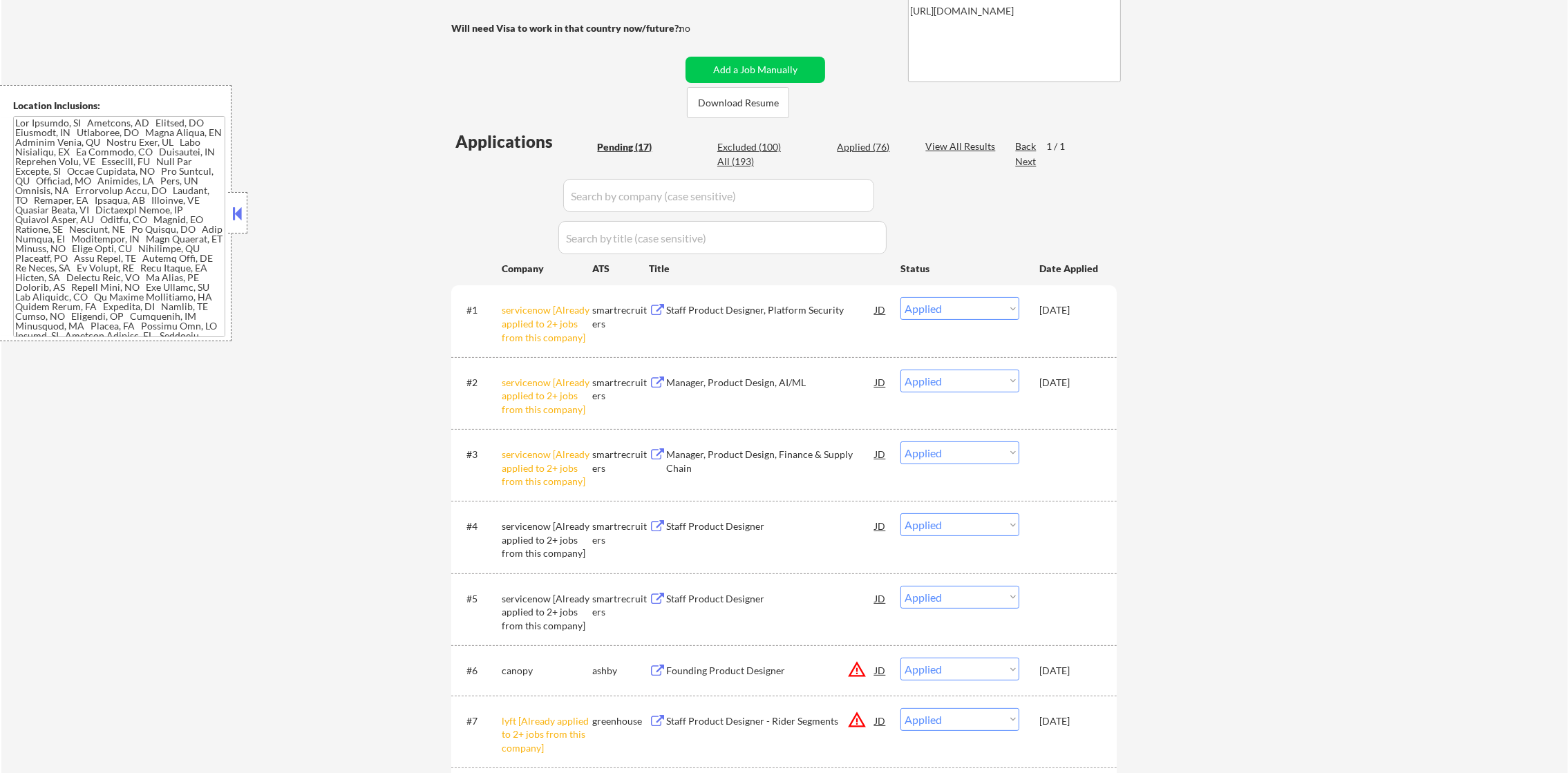
click at [632, 142] on div "Pending (17)" at bounding box center [631, 147] width 69 height 13
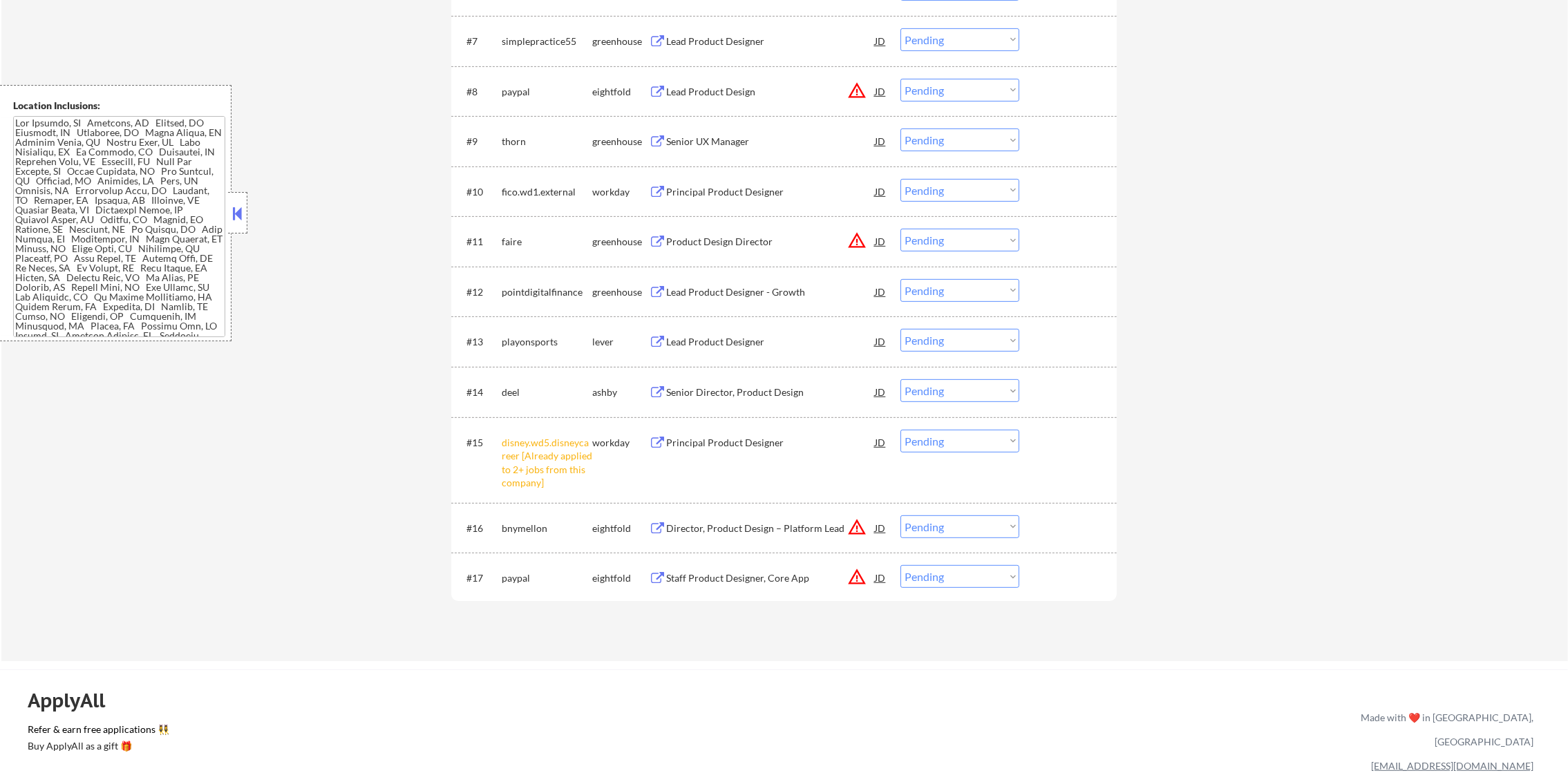
scroll to position [885, 0]
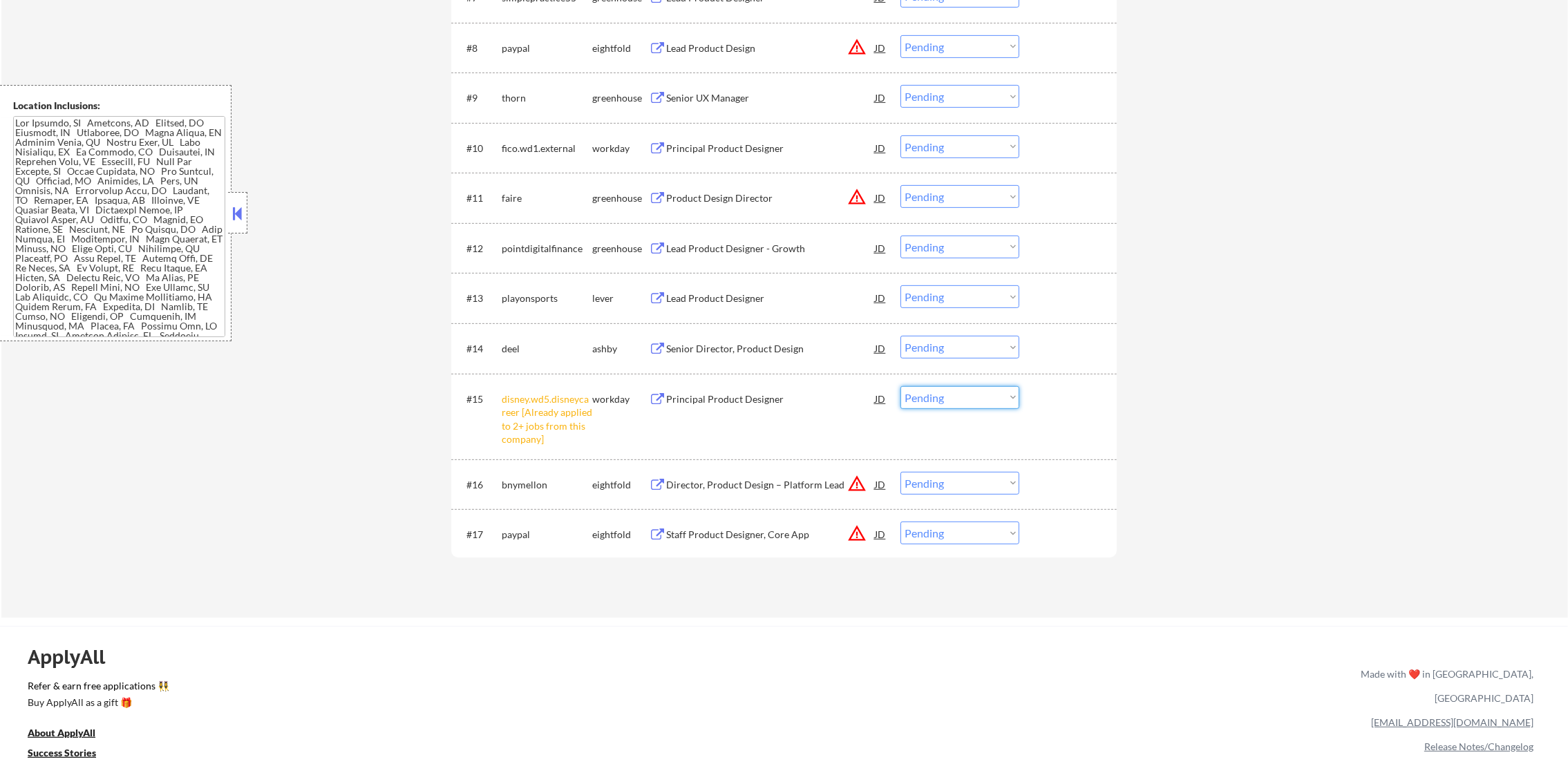
click at [932, 404] on select "Choose an option... Pending Applied Excluded (Questions) Excluded (Expired) Exc…" at bounding box center [960, 397] width 119 height 22
click at [901, 386] on select "Choose an option... Pending Applied Excluded (Questions) Excluded (Expired) Exc…" at bounding box center [960, 397] width 119 height 22
drag, startPoint x: 814, startPoint y: 638, endPoint x: 810, endPoint y: 631, distance: 8.1
click at [811, 638] on div "ApplyAll Refer & earn free applications 👯‍♀️ Buy ApplyAll as a gift 🎁 About App…" at bounding box center [784, 745] width 1568 height 219
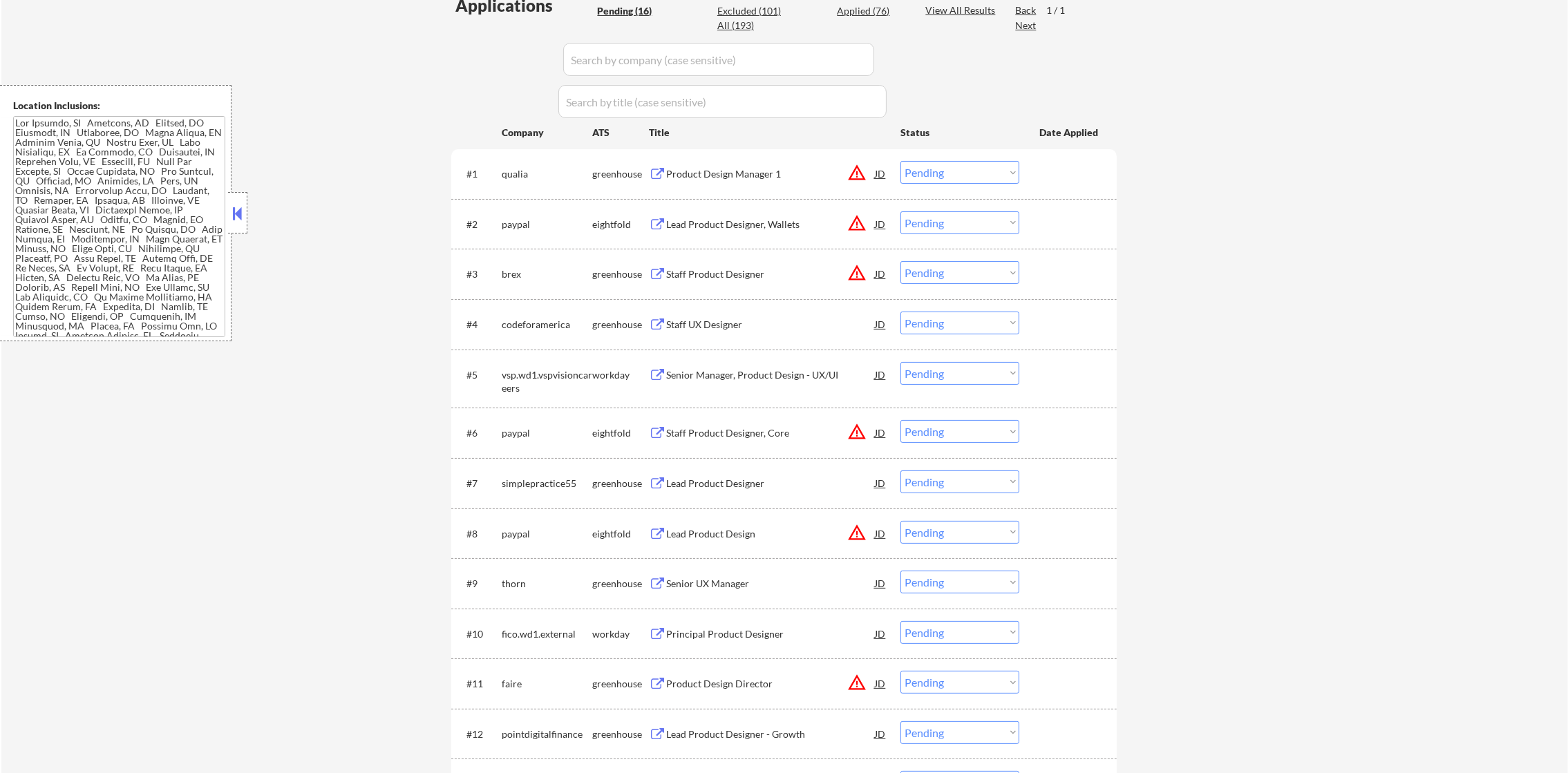
scroll to position [402, 0]
click at [729, 270] on div "Staff Product Designer" at bounding box center [771, 271] width 209 height 13
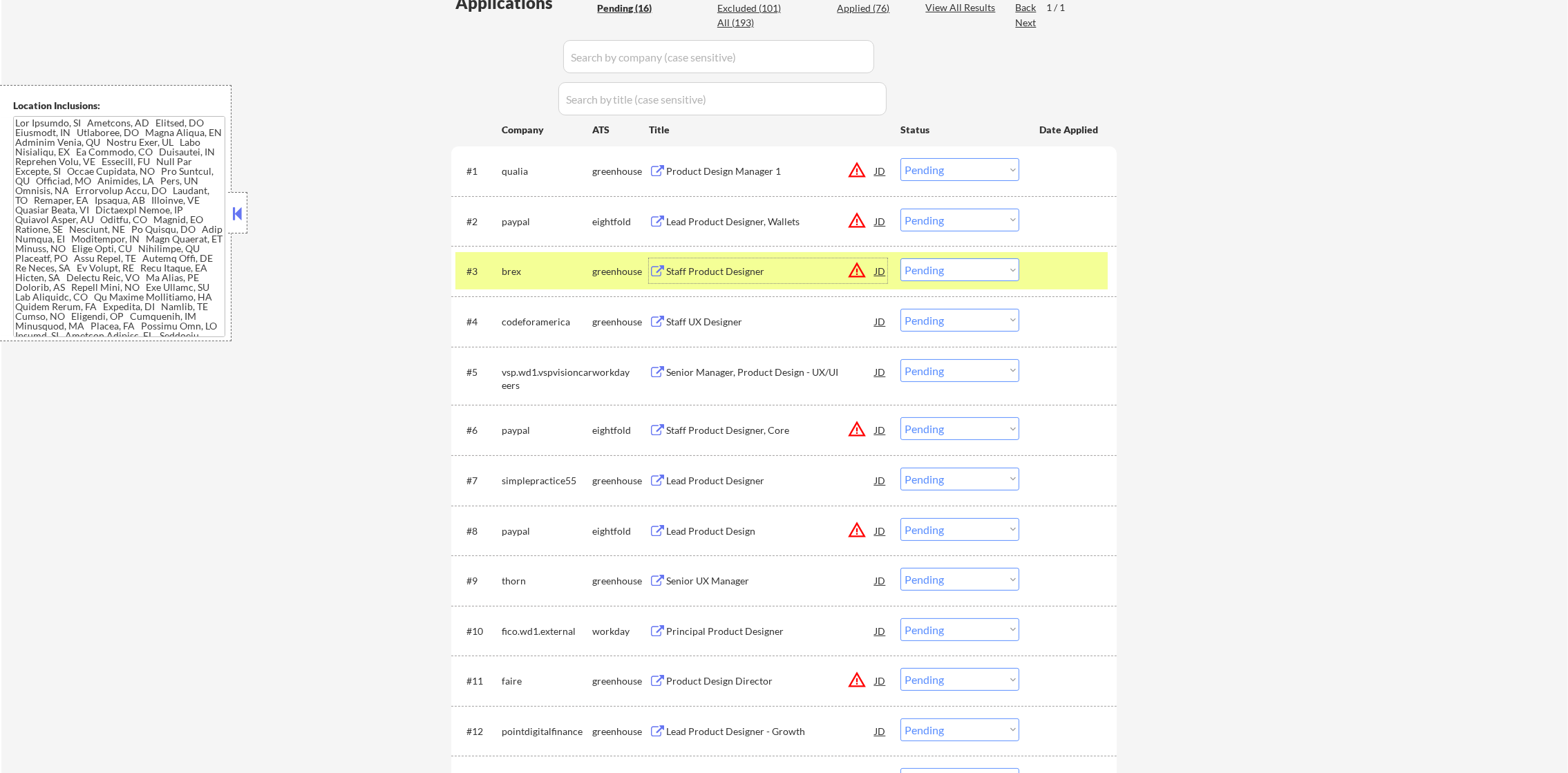
click at [913, 260] on select "Choose an option... Pending Applied Excluded (Questions) Excluded (Expired) Exc…" at bounding box center [960, 270] width 119 height 22
click at [901, 259] on select "Choose an option... Pending Applied Excluded (Questions) Excluded (Expired) Exc…" at bounding box center [960, 270] width 119 height 22
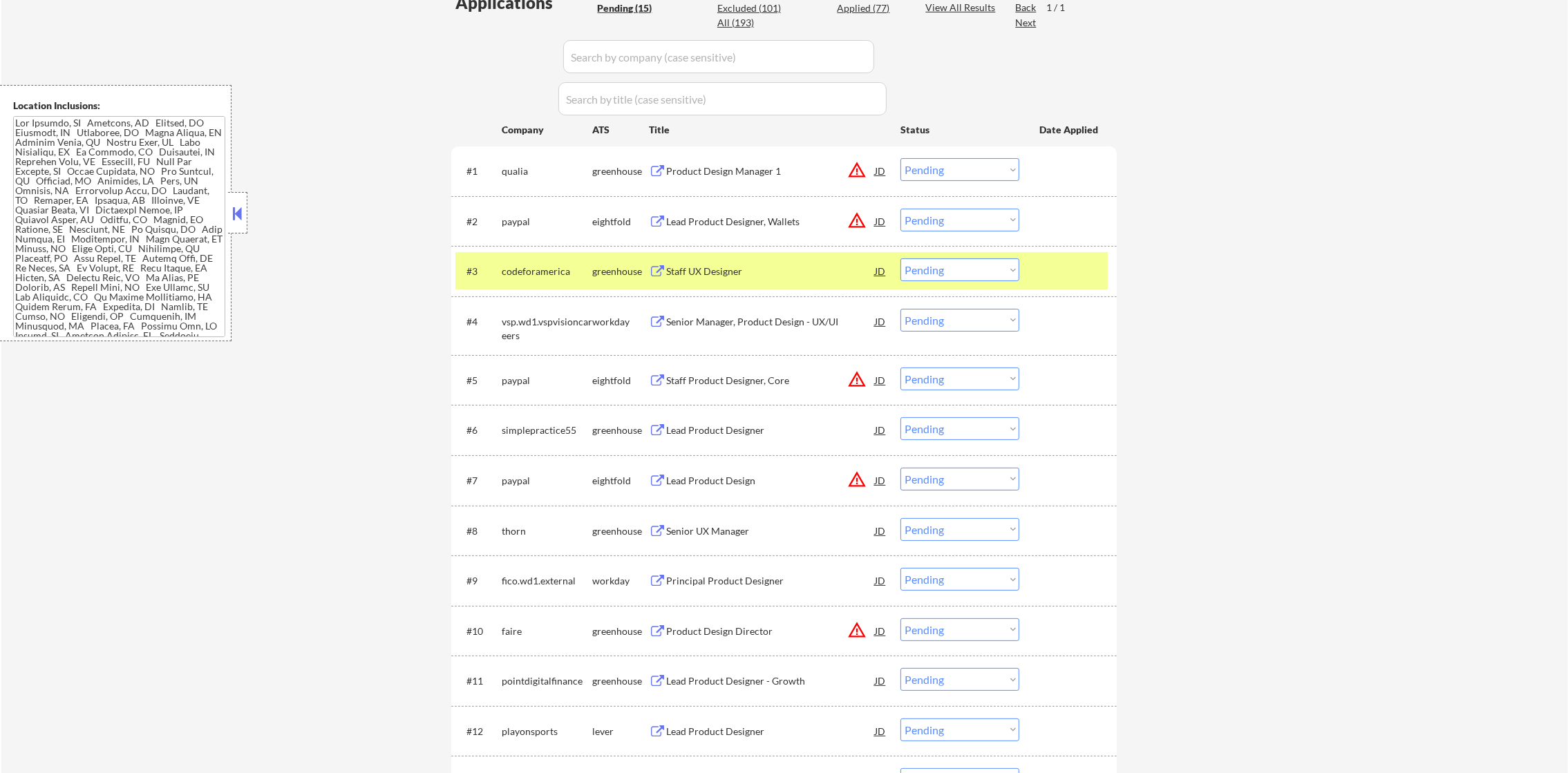
click at [532, 275] on div "codeforamerica" at bounding box center [547, 271] width 91 height 13
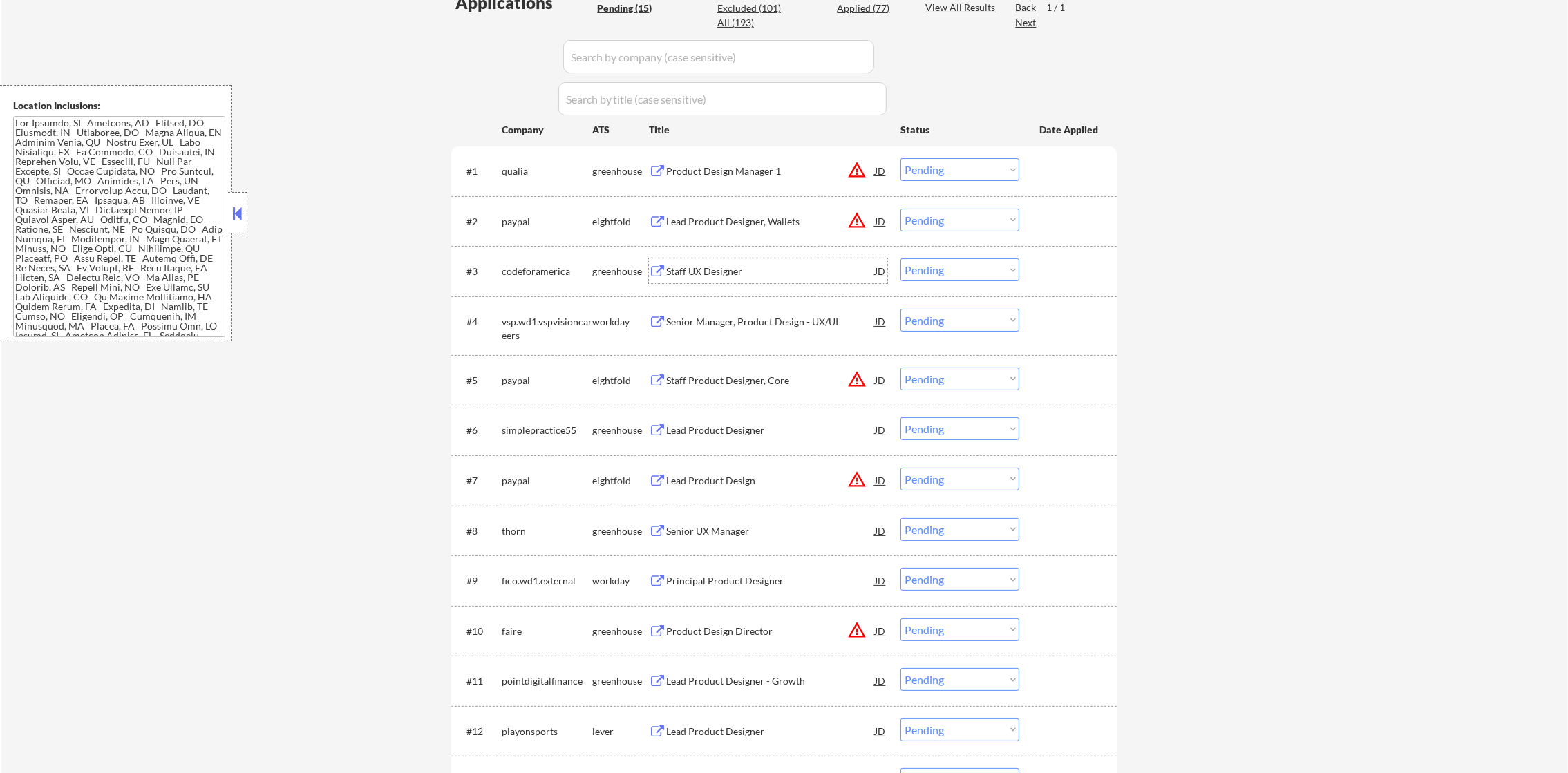
click at [718, 267] on div "Staff UX Designer" at bounding box center [771, 271] width 209 height 13
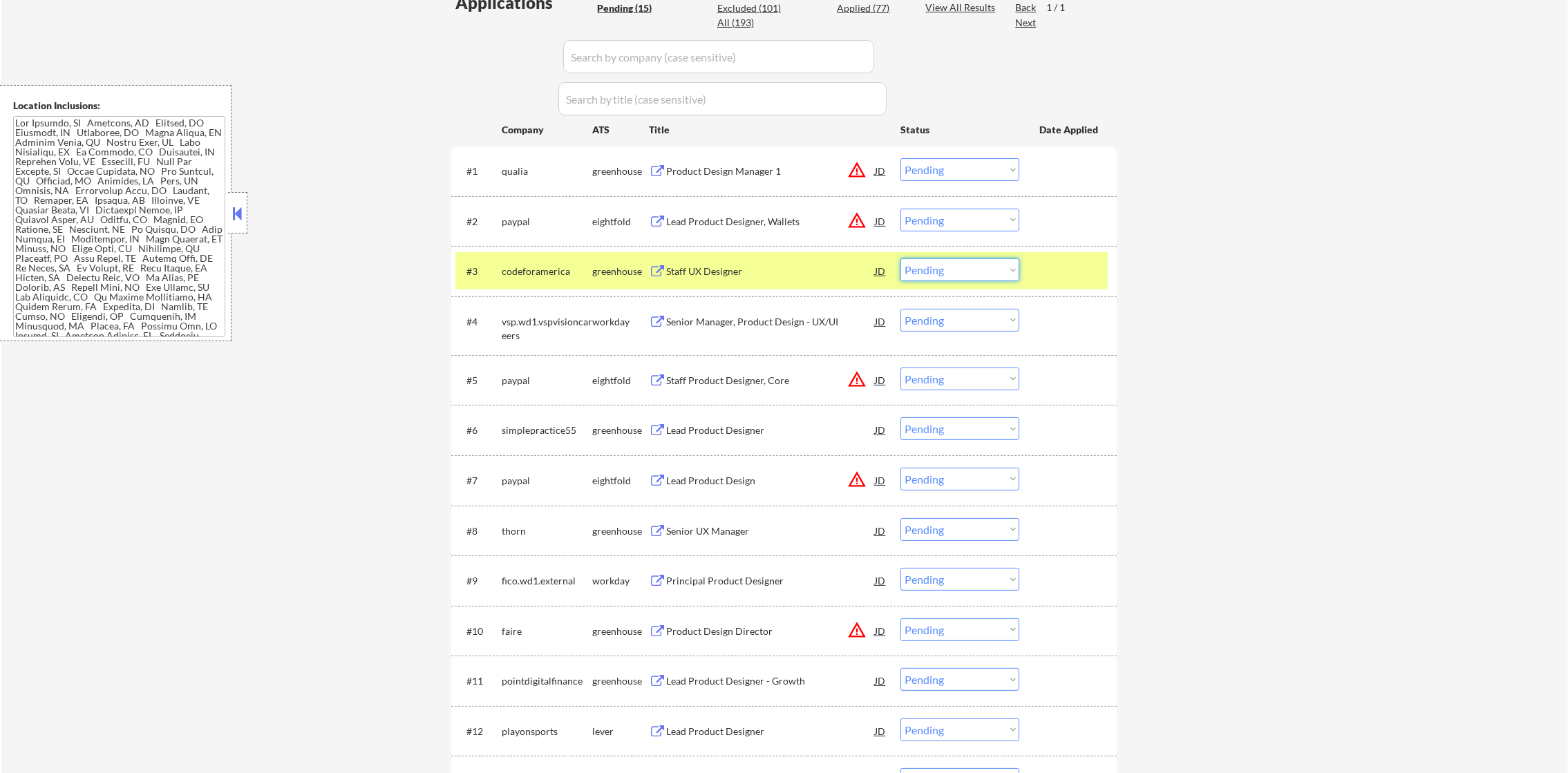
click at [946, 280] on select "Choose an option... Pending Applied Excluded (Questions) Excluded (Expired) Exc…" at bounding box center [960, 270] width 119 height 22
click at [901, 259] on select "Choose an option... Pending Applied Excluded (Questions) Excluded (Expired) Exc…" at bounding box center [960, 270] width 119 height 22
click at [521, 278] on div "codeforamerica" at bounding box center [547, 271] width 91 height 13
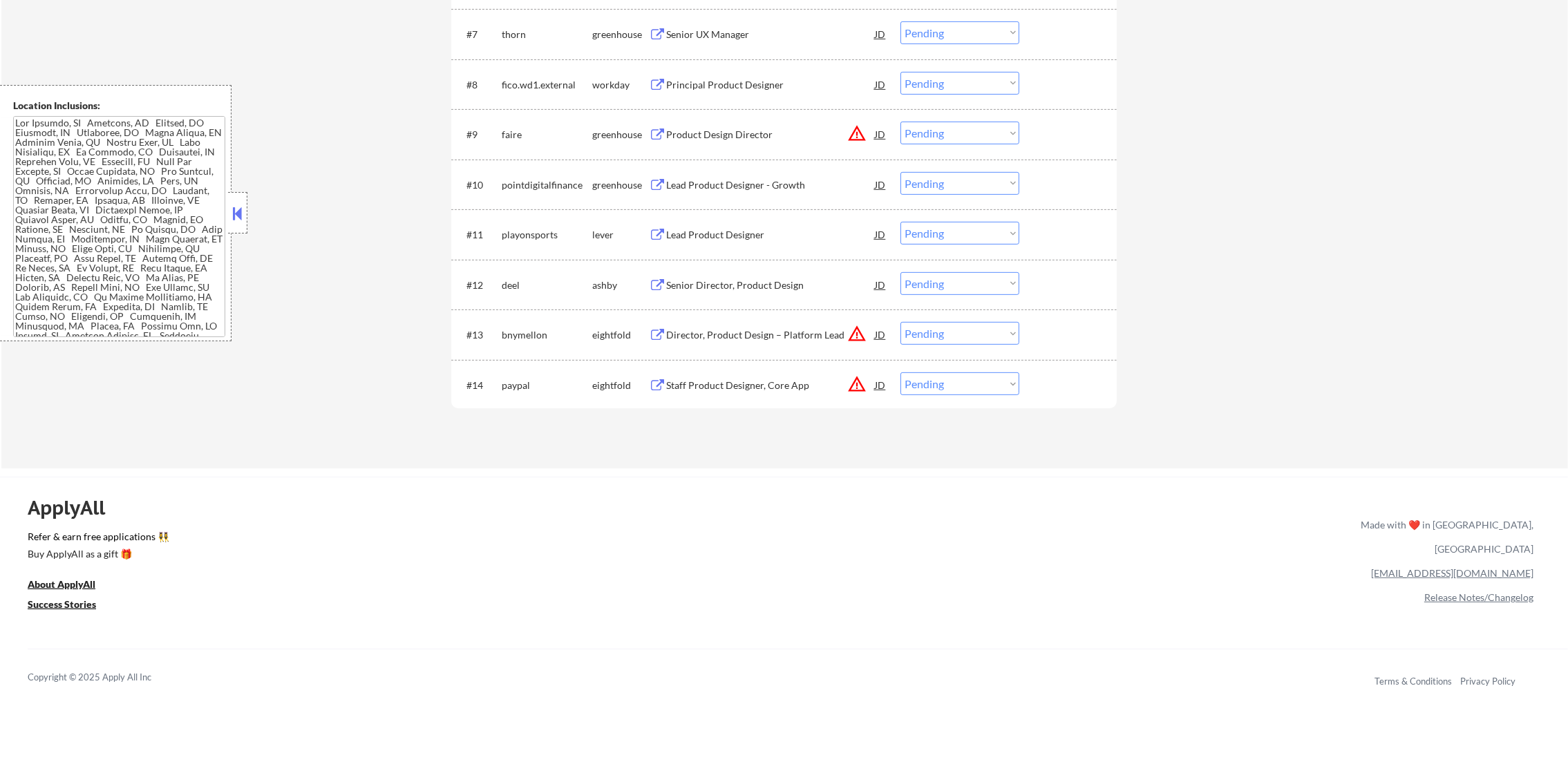
scroll to position [781, 0]
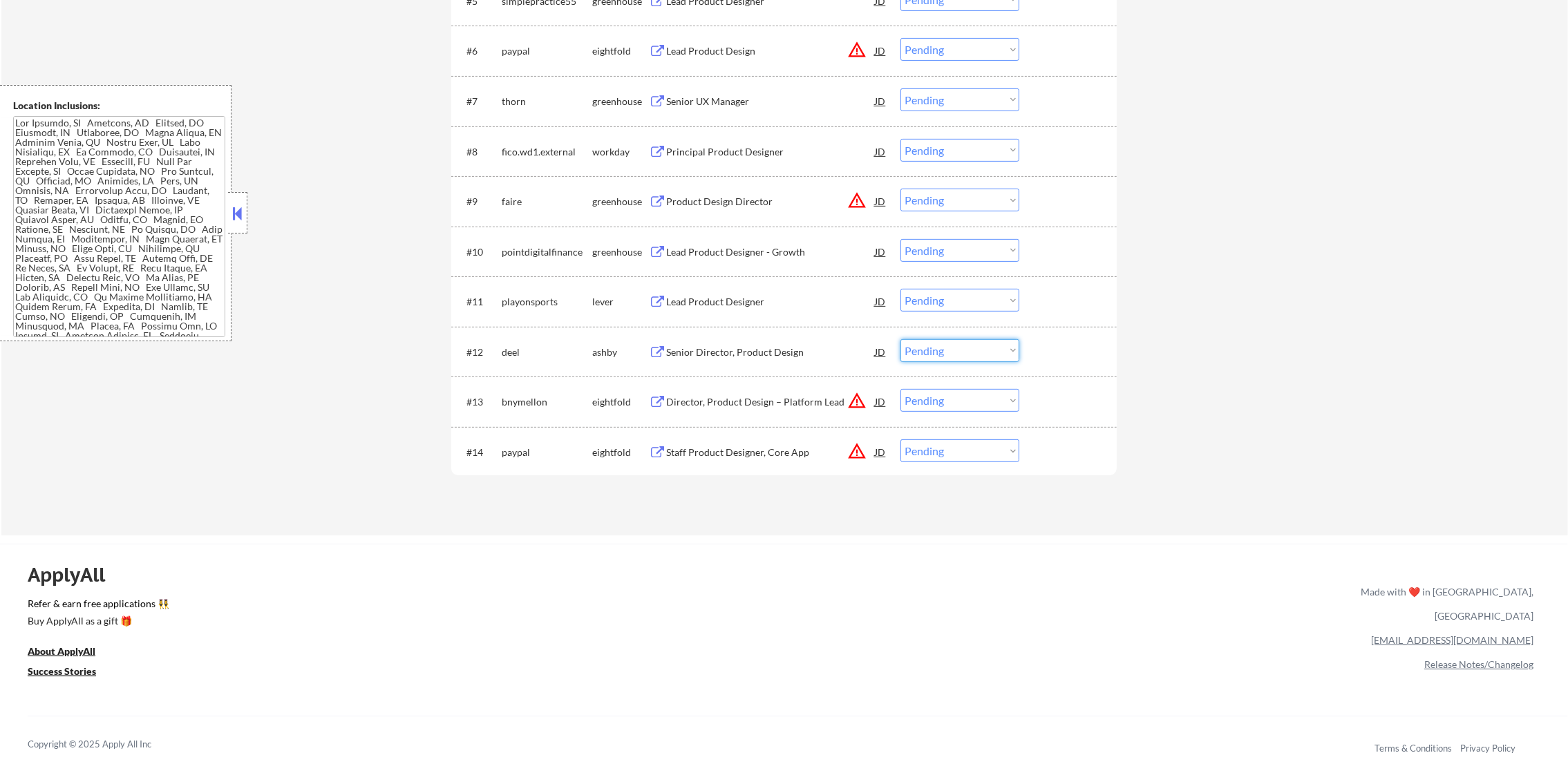
click at [955, 348] on select "Choose an option... Pending Applied Excluded (Questions) Excluded (Expired) Exc…" at bounding box center [960, 350] width 119 height 22
click at [901, 339] on select "Choose an option... Pending Applied Excluded (Questions) Excluded (Expired) Exc…" at bounding box center [960, 350] width 119 height 22
click at [728, 298] on div "Lead Product Designer" at bounding box center [771, 301] width 209 height 13
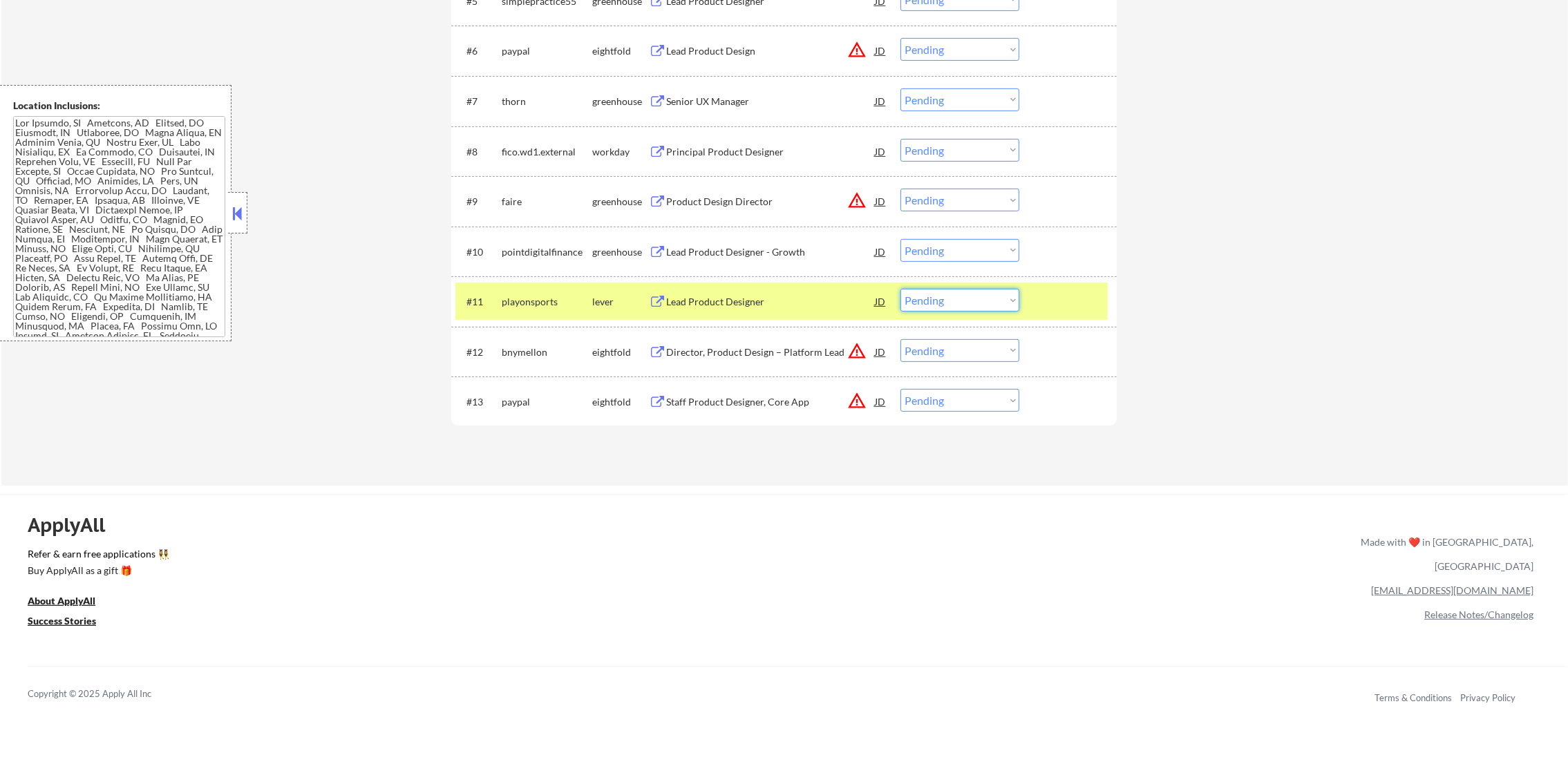
click at [940, 299] on select "Choose an option... Pending Applied Excluded (Questions) Excluded (Expired) Exc…" at bounding box center [960, 299] width 119 height 22
click at [901, 289] on select "Choose an option... Pending Applied Excluded (Questions) Excluded (Expired) Exc…" at bounding box center [960, 299] width 119 height 22
click at [526, 291] on div "playonsports" at bounding box center [547, 301] width 91 height 25
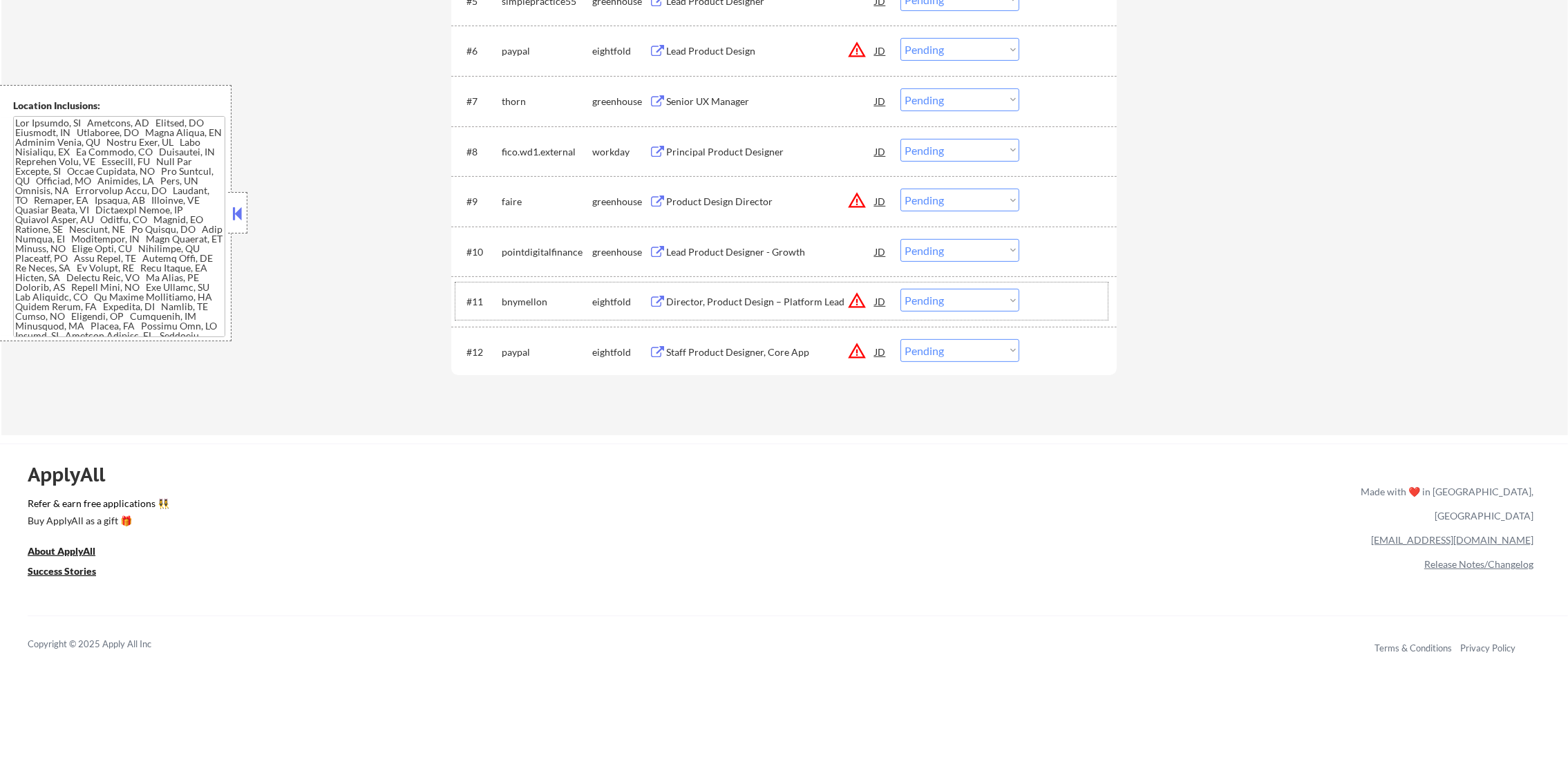
scroll to position [0, 0]
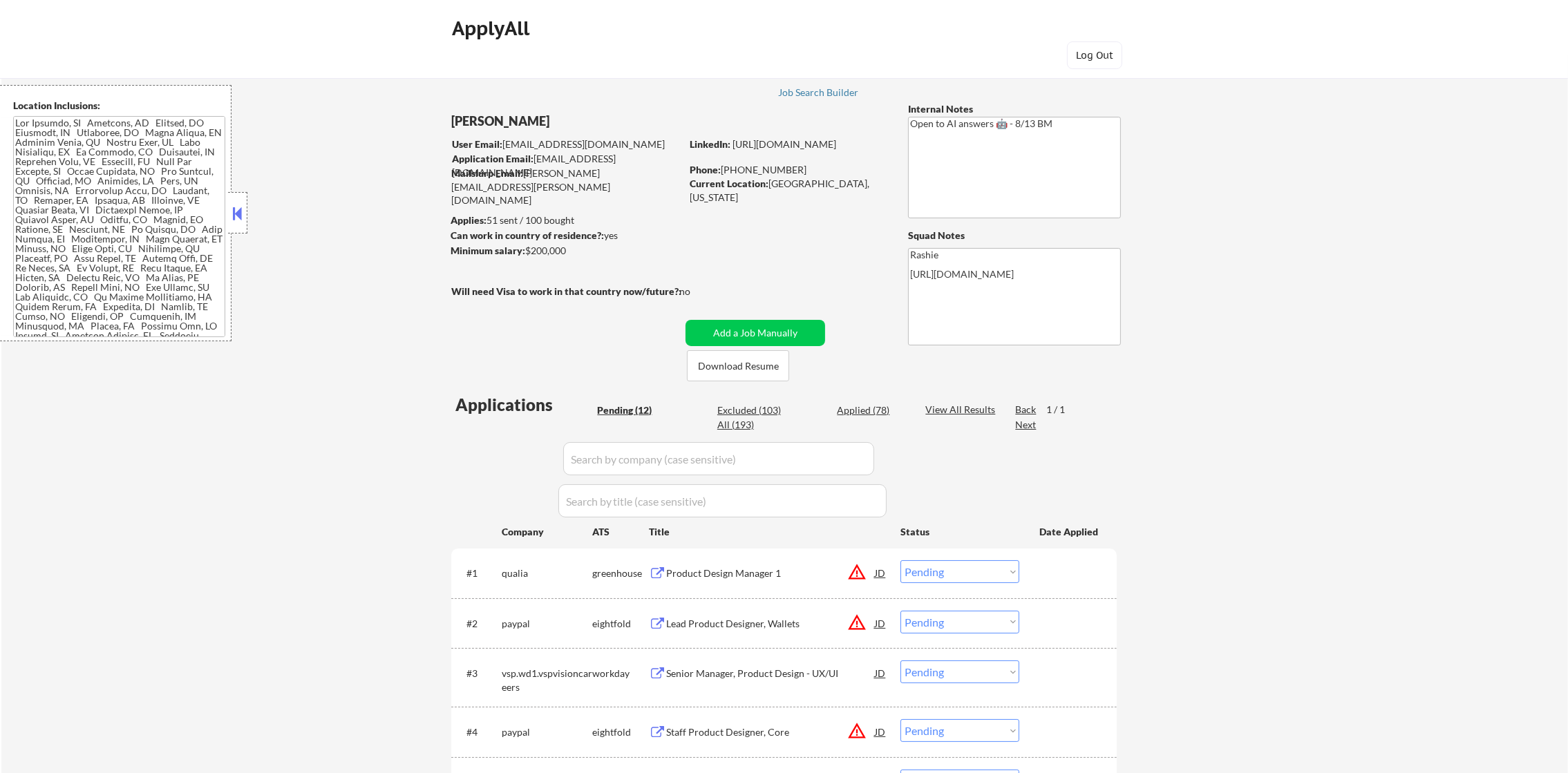
click at [1568, 0] on html "← Return to /applysquad Mailslurp Inbox Job Search Builder [PERSON_NAME] User E…" at bounding box center [784, 386] width 1568 height 773
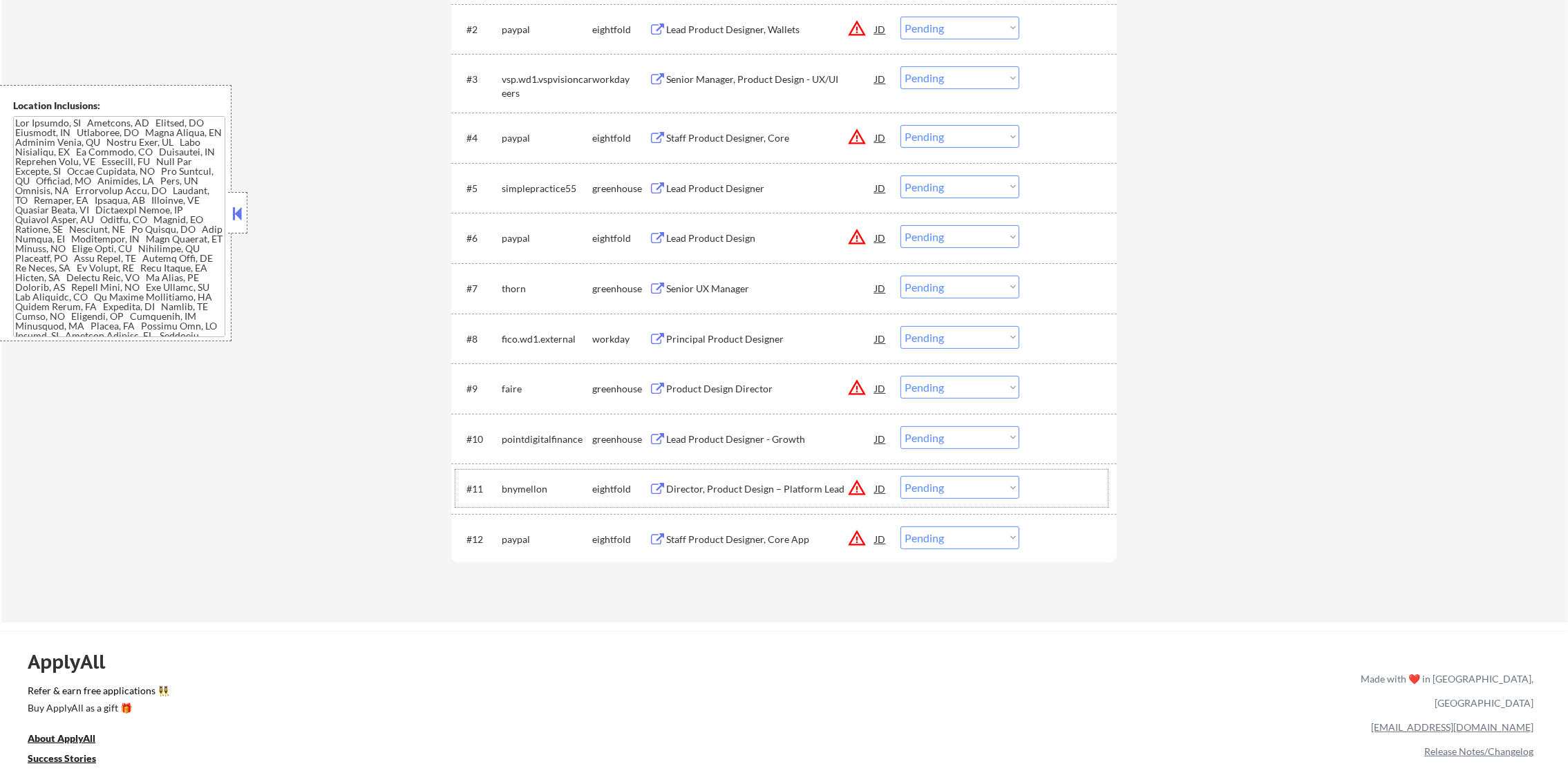
scroll to position [621, 0]
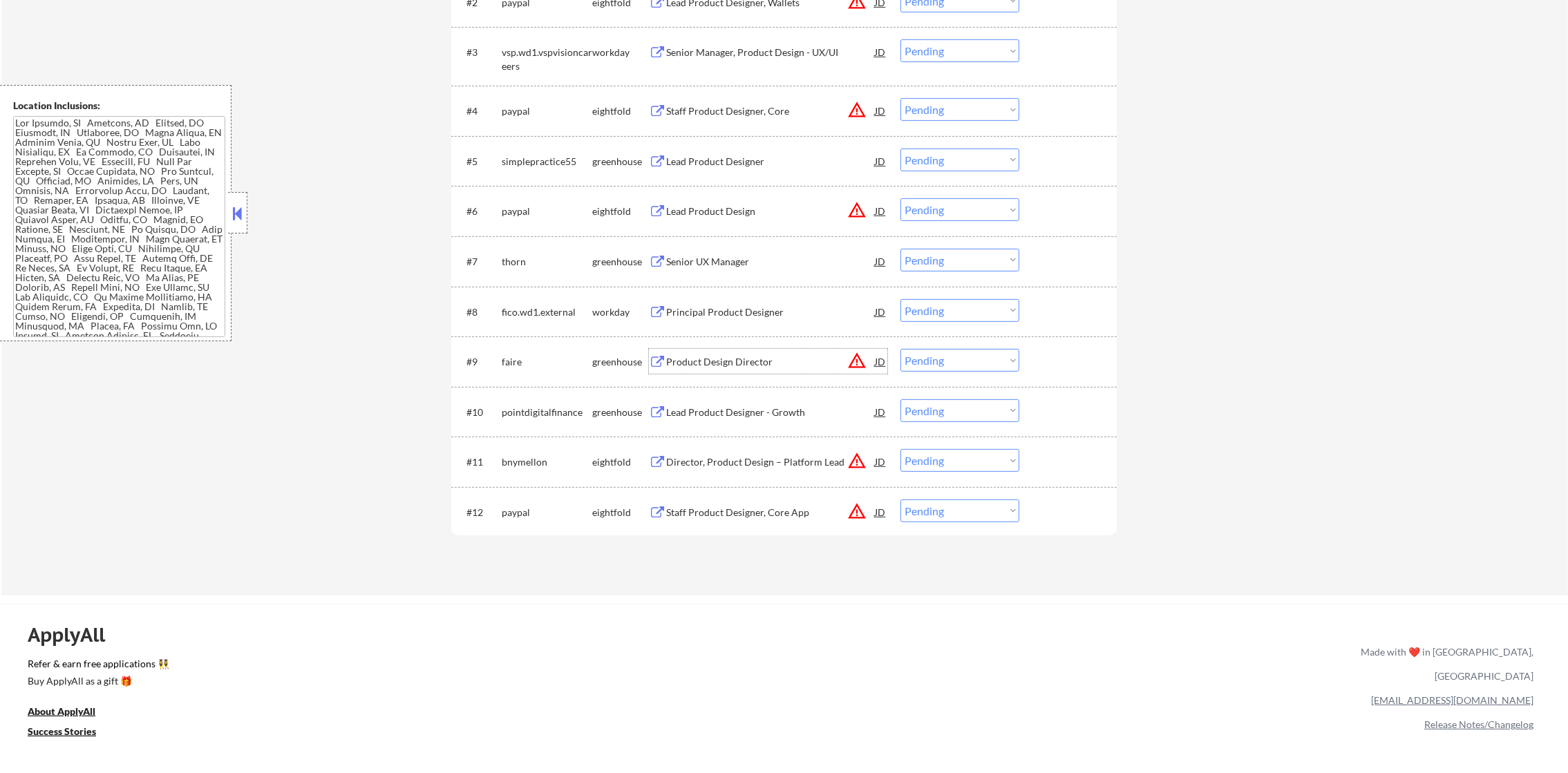
click at [733, 352] on div "Product Design Director" at bounding box center [771, 361] width 209 height 25
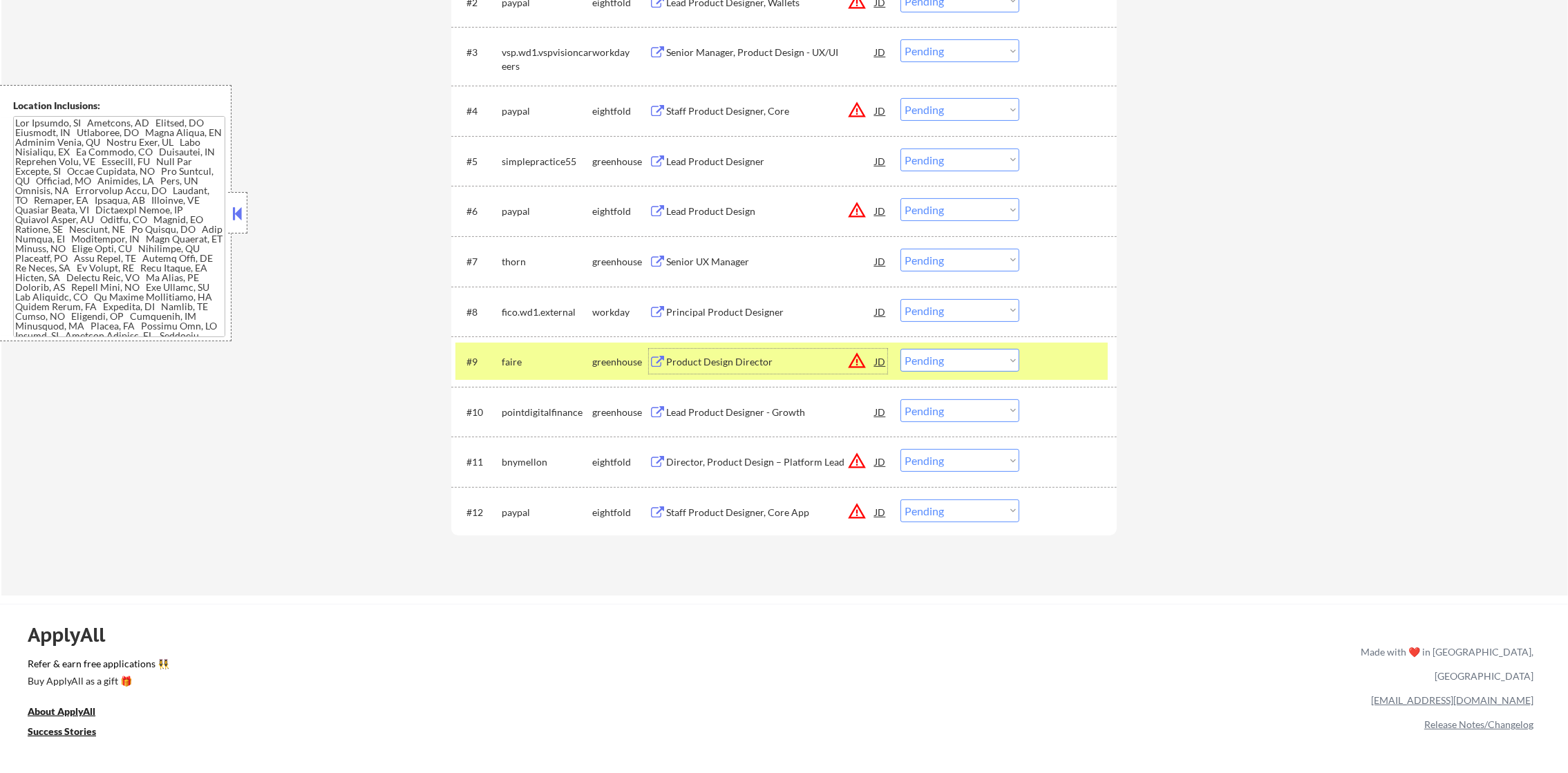
click at [952, 363] on select "Choose an option... Pending Applied Excluded (Questions) Excluded (Expired) Exc…" at bounding box center [960, 360] width 119 height 22
click at [901, 349] on select "Choose an option... Pending Applied Excluded (Questions) Excluded (Expired) Exc…" at bounding box center [960, 360] width 119 height 22
click at [533, 369] on div "faire" at bounding box center [547, 361] width 91 height 25
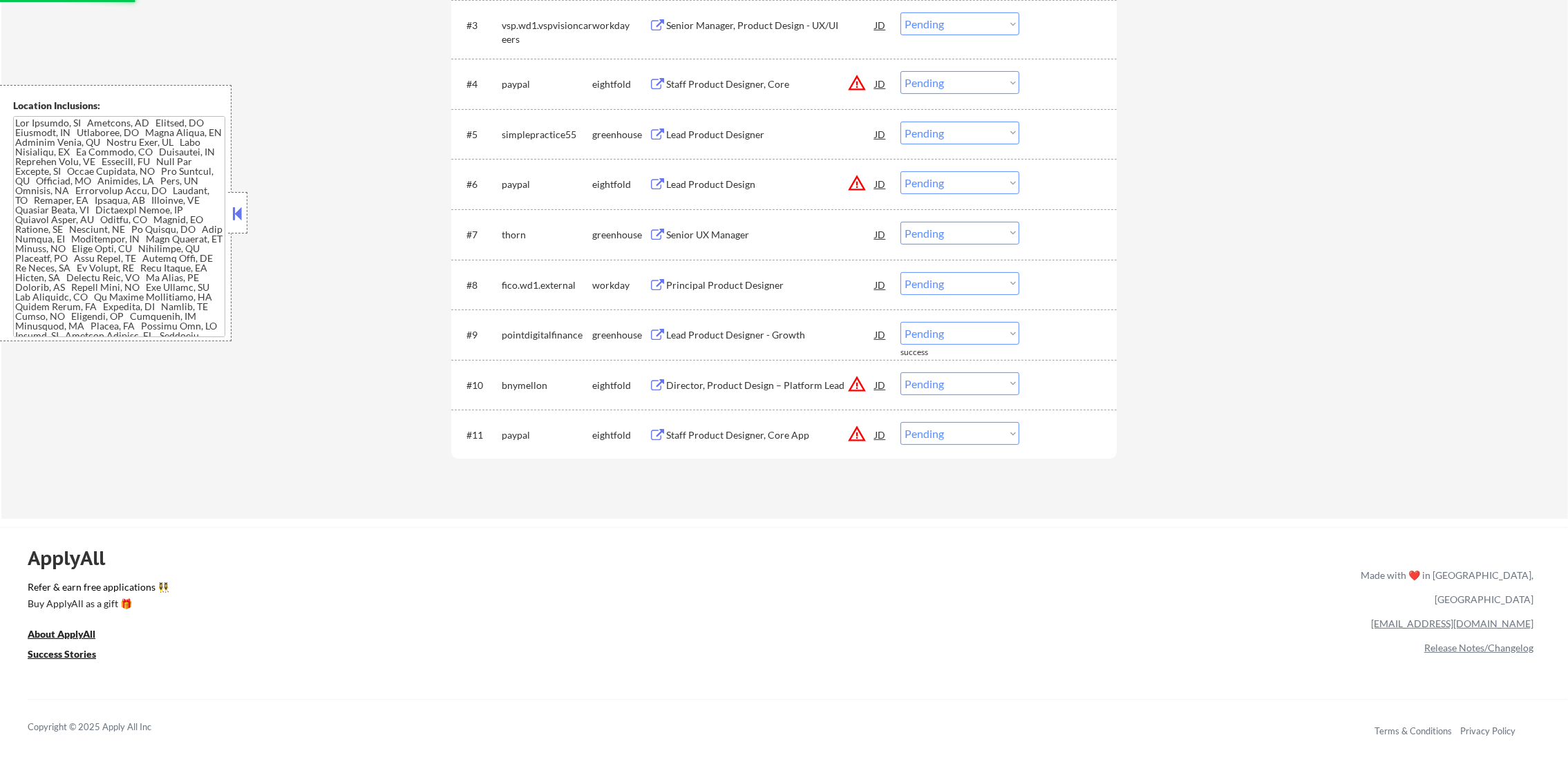
scroll to position [690, 0]
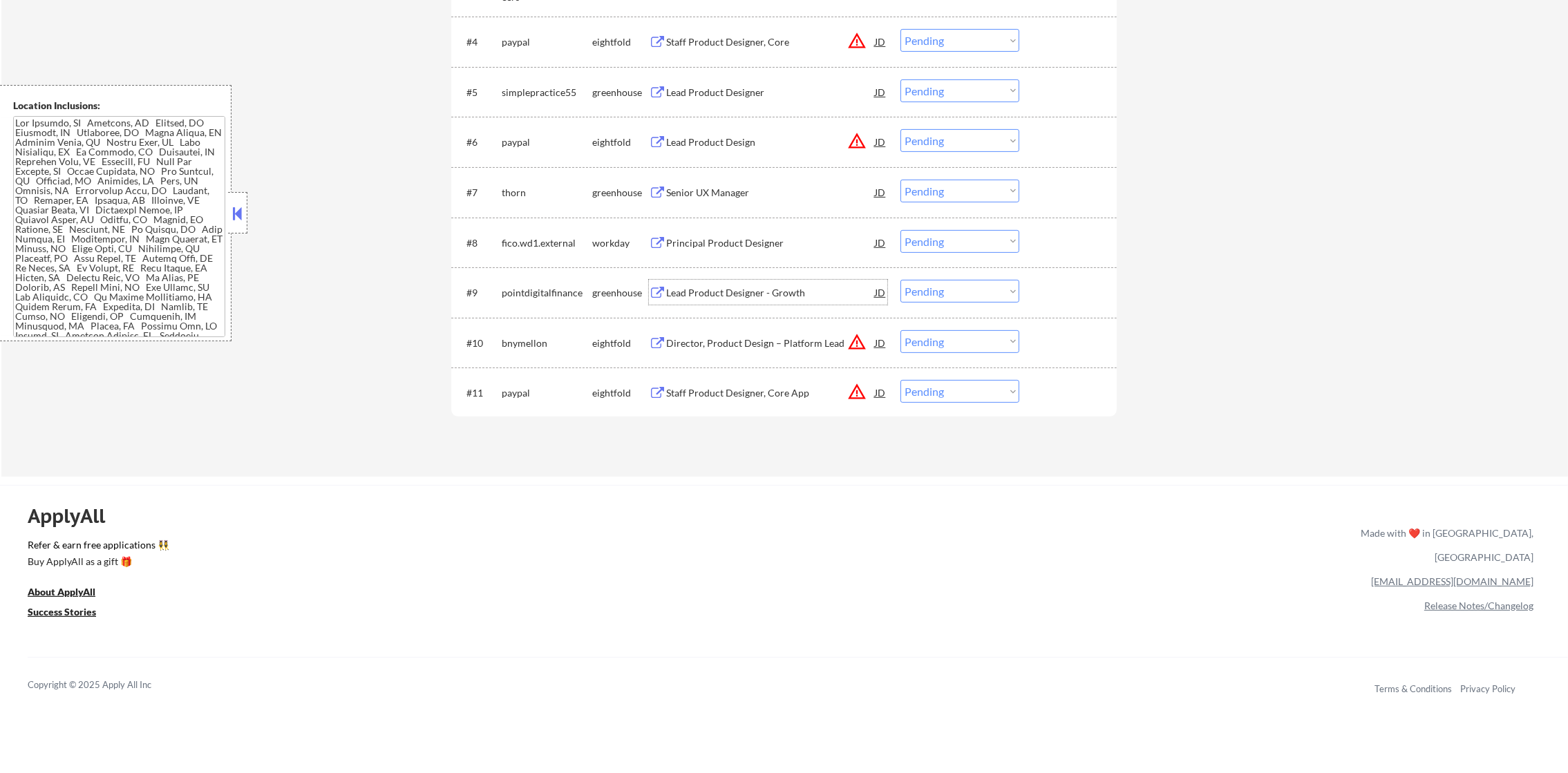
click at [807, 291] on div "Lead Product Designer - Growth" at bounding box center [771, 292] width 209 height 13
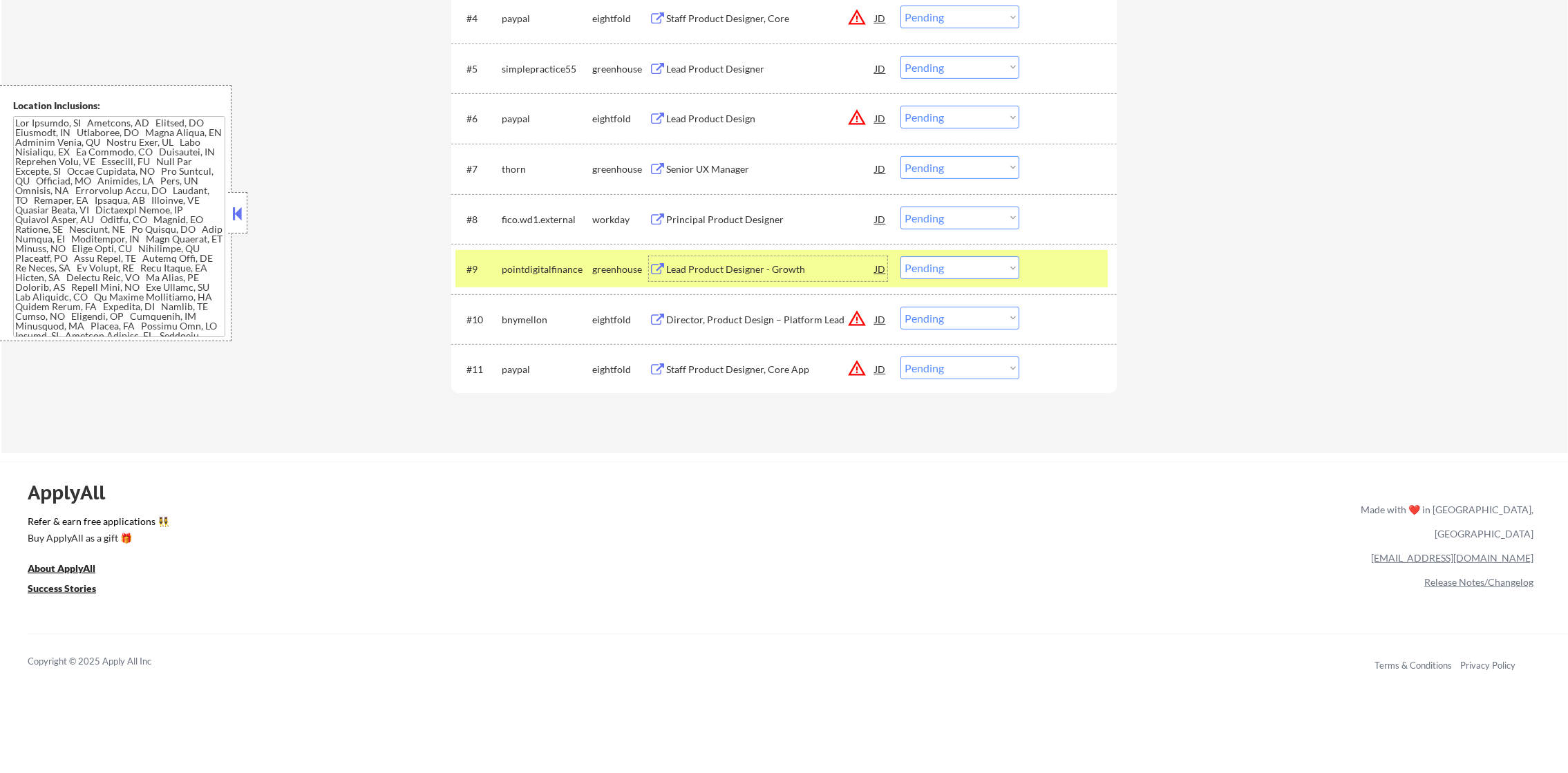
scroll to position [725, 0]
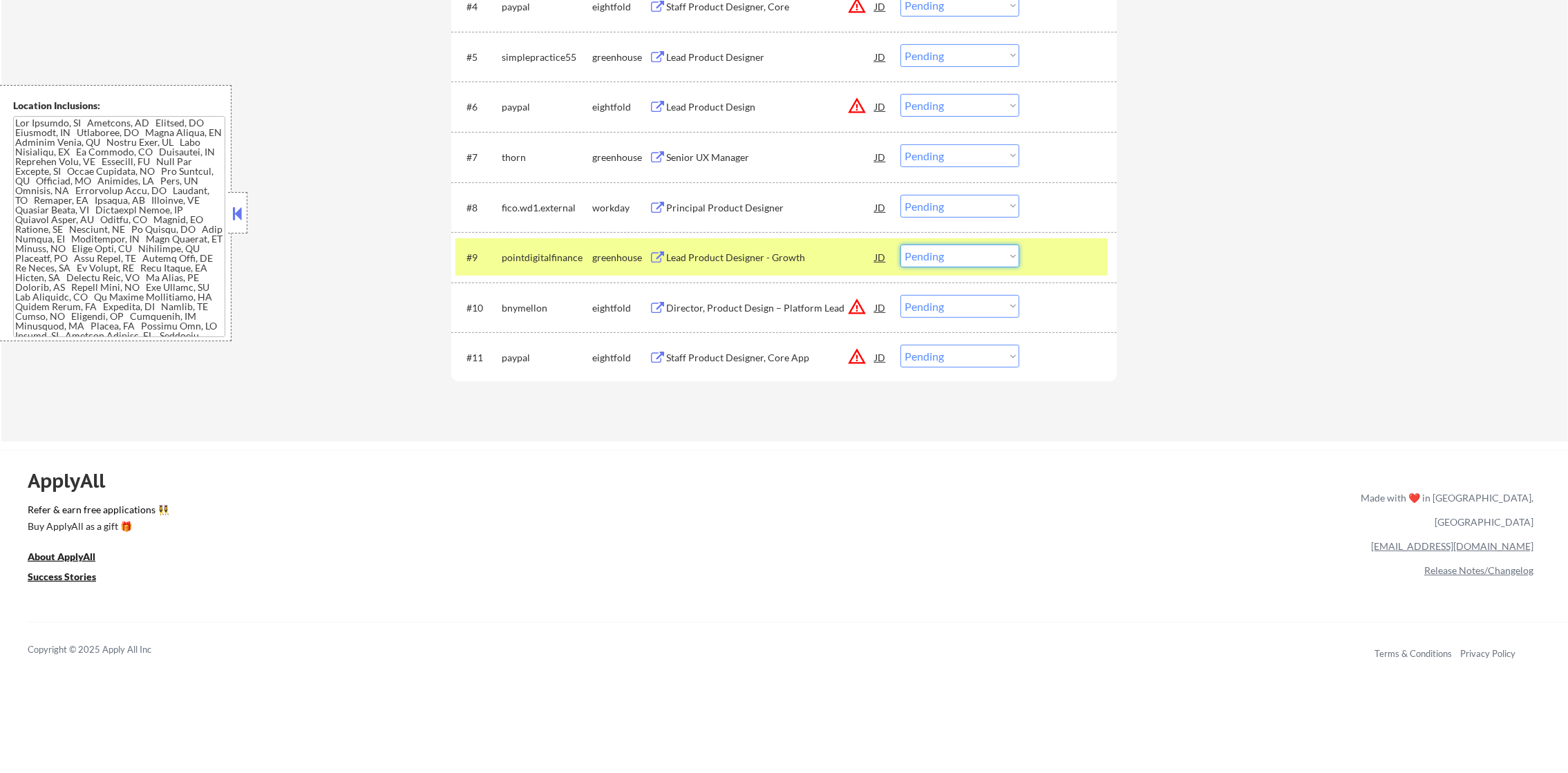
drag, startPoint x: 945, startPoint y: 256, endPoint x: 949, endPoint y: 271, distance: 15.5
click at [945, 256] on select "Choose an option... Pending Applied Excluded (Questions) Excluded (Expired) Exc…" at bounding box center [960, 255] width 119 height 22
click at [958, 499] on div "ApplyAll Refer & earn free applications 👯‍♀️ Buy ApplyAll as a gift 🎁 About App…" at bounding box center [784, 569] width 1568 height 219
click at [973, 264] on select "Choose an option... Pending Applied Excluded (Questions) Excluded (Expired) Exc…" at bounding box center [960, 255] width 119 height 22
click at [901, 244] on select "Choose an option... Pending Applied Excluded (Questions) Excluded (Expired) Exc…" at bounding box center [960, 255] width 119 height 22
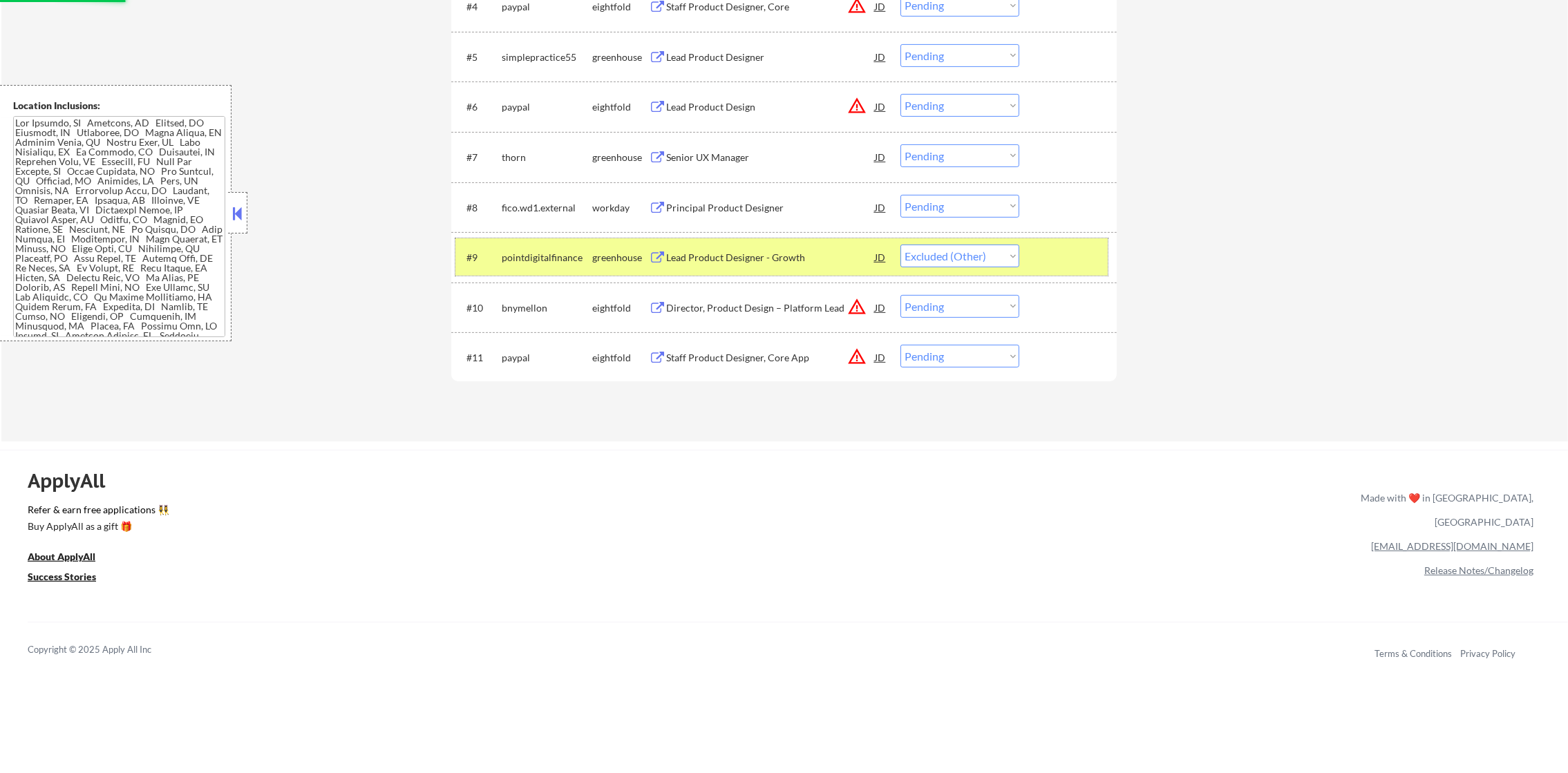
click at [521, 262] on div "pointdigitalfinance" at bounding box center [547, 257] width 91 height 13
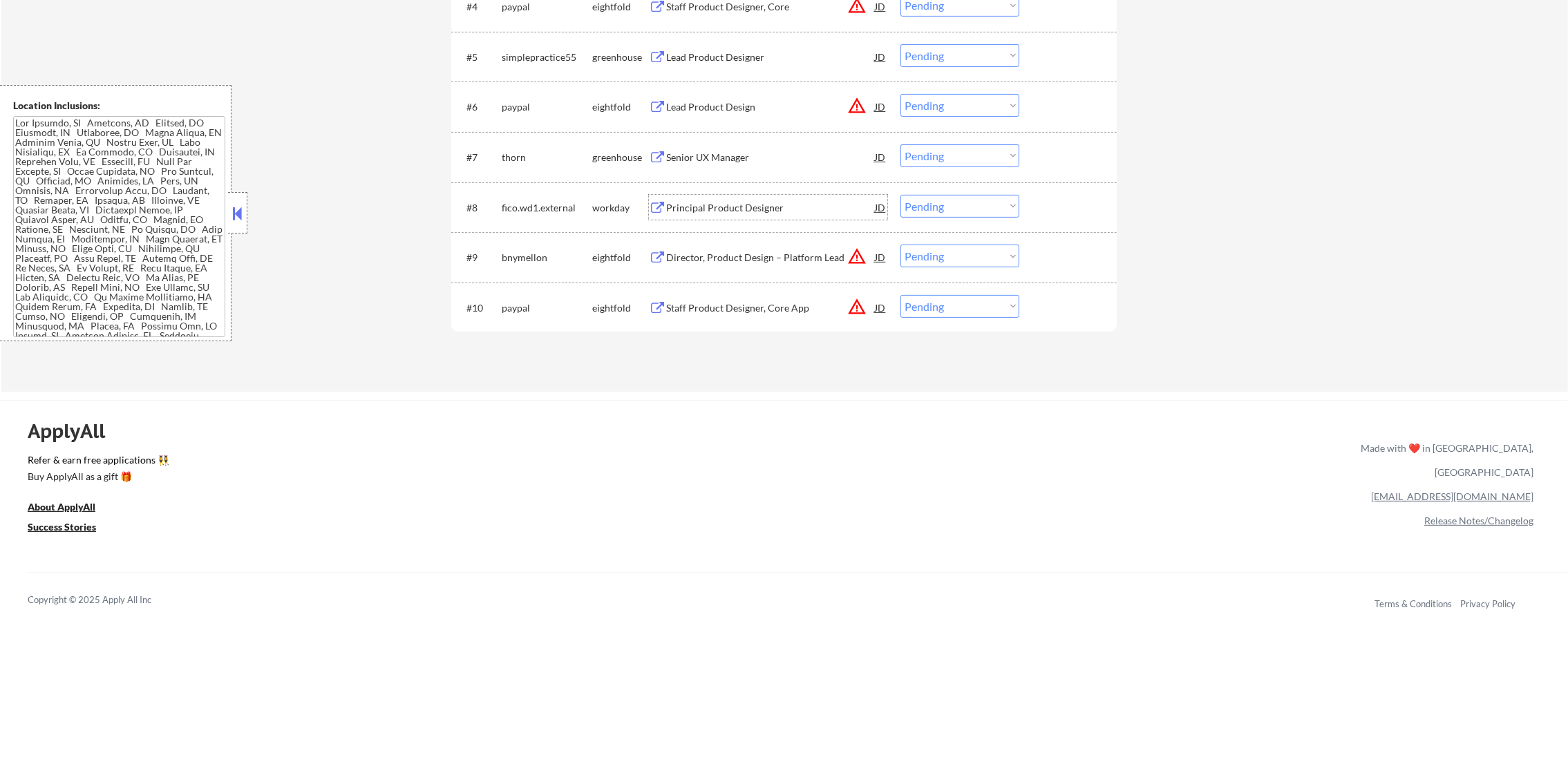
click at [772, 201] on div "Principal Product Designer" at bounding box center [771, 208] width 209 height 13
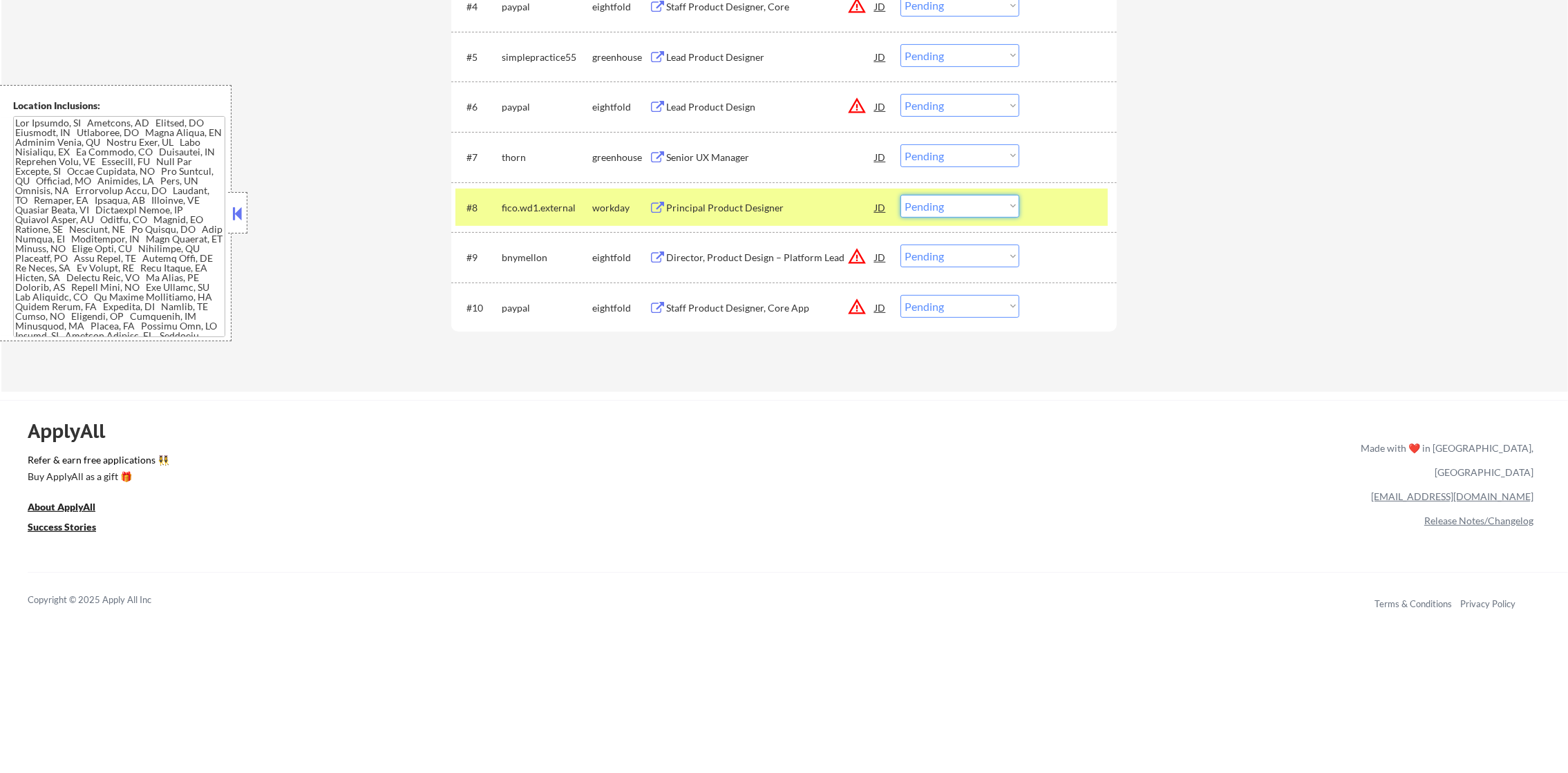
click at [980, 210] on select "Choose an option... Pending Applied Excluded (Questions) Excluded (Expired) Exc…" at bounding box center [960, 206] width 119 height 22
click at [901, 195] on select "Choose an option... Pending Applied Excluded (Questions) Excluded (Expired) Exc…" at bounding box center [960, 206] width 119 height 22
click at [537, 210] on div "fico.wd1.external" at bounding box center [547, 208] width 91 height 13
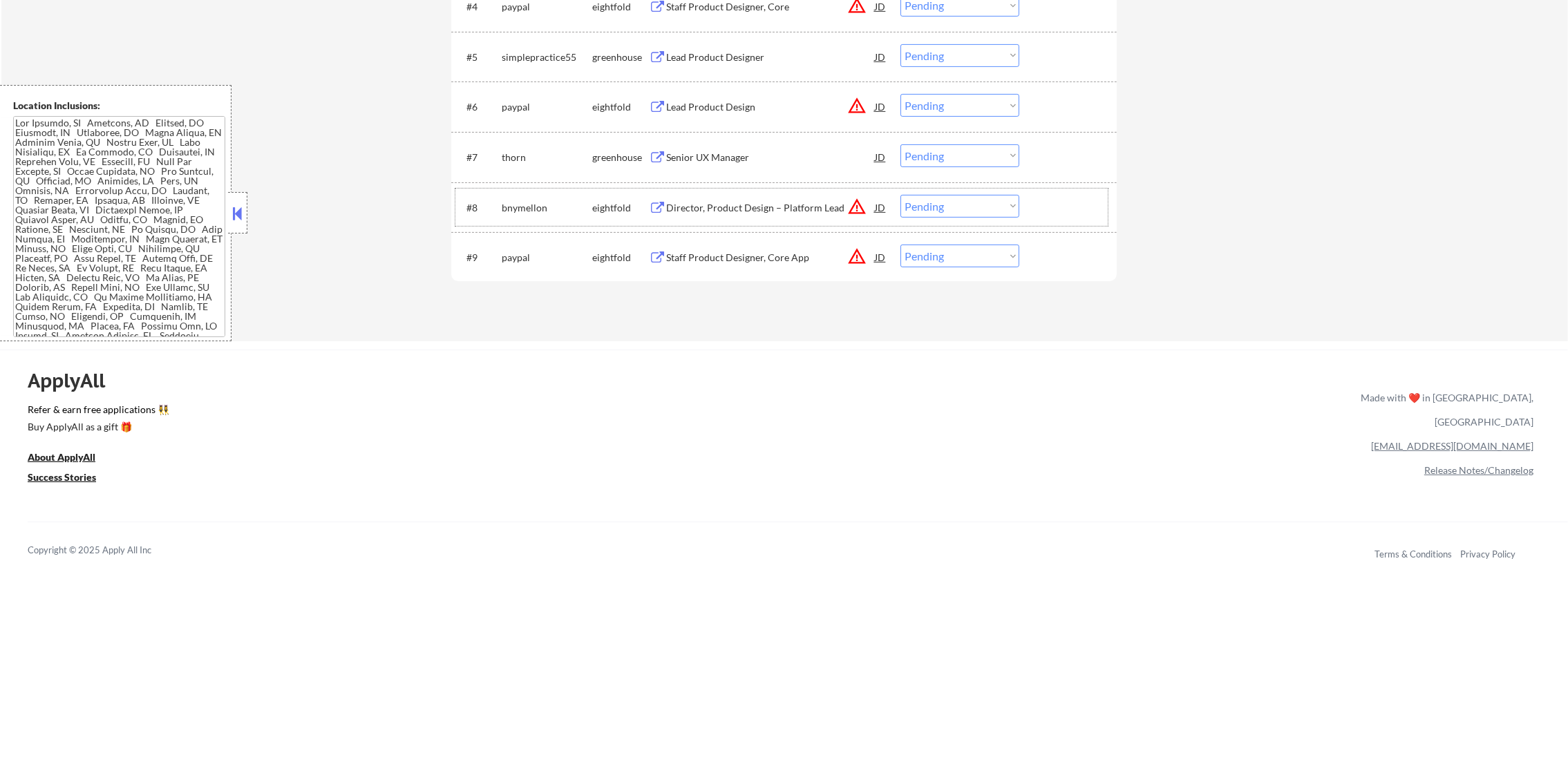
click at [712, 146] on div "Senior UX Manager" at bounding box center [771, 157] width 209 height 25
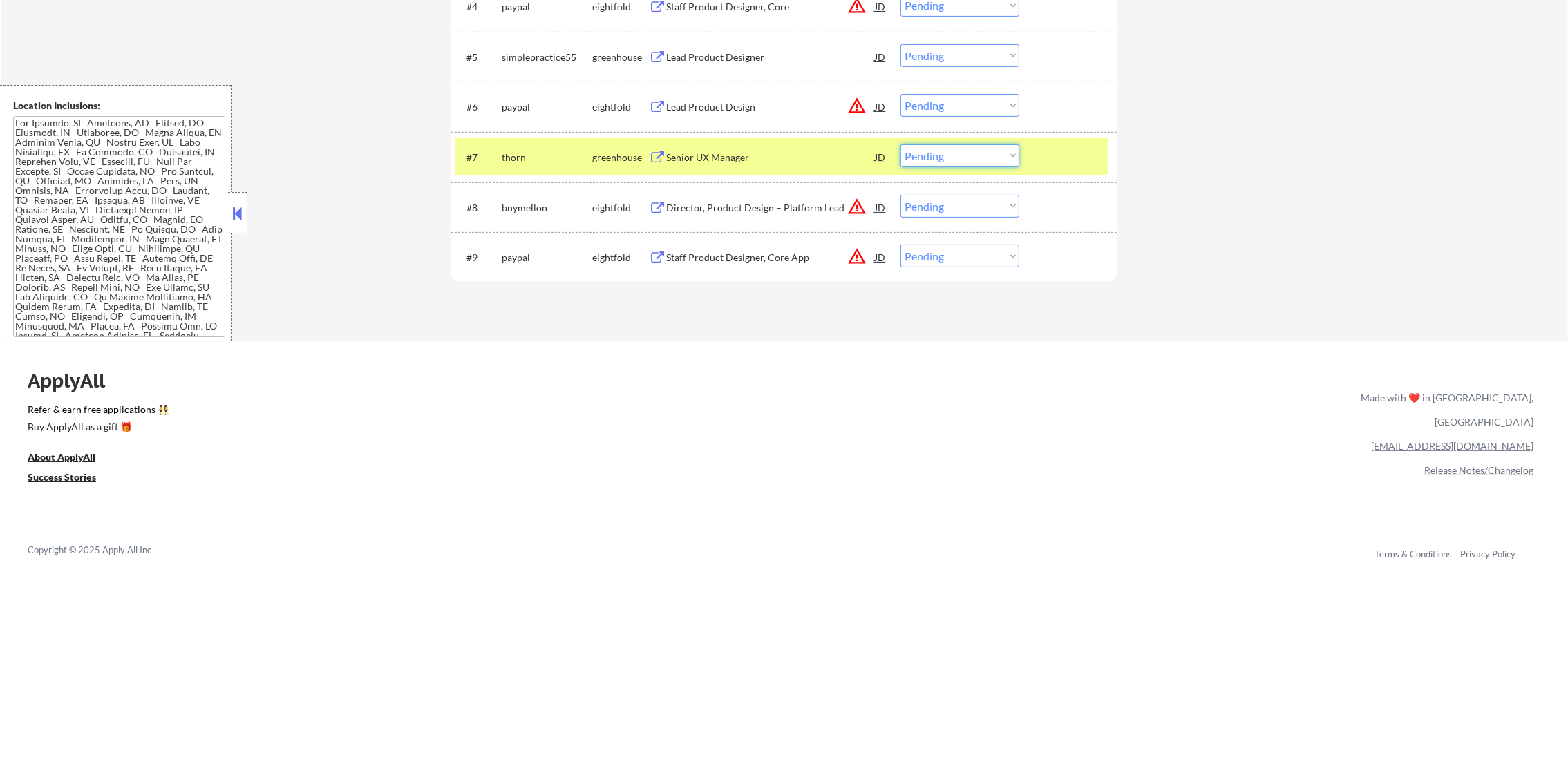
drag, startPoint x: 953, startPoint y: 155, endPoint x: 955, endPoint y: 166, distance: 11.2
click at [953, 156] on select "Choose an option... Pending Applied Excluded (Questions) Excluded (Expired) Exc…" at bounding box center [960, 155] width 119 height 22
click at [901, 145] on select "Choose an option... Pending Applied Excluded (Questions) Excluded (Expired) Exc…" at bounding box center [960, 155] width 119 height 22
click at [546, 166] on div "thorn" at bounding box center [547, 157] width 91 height 25
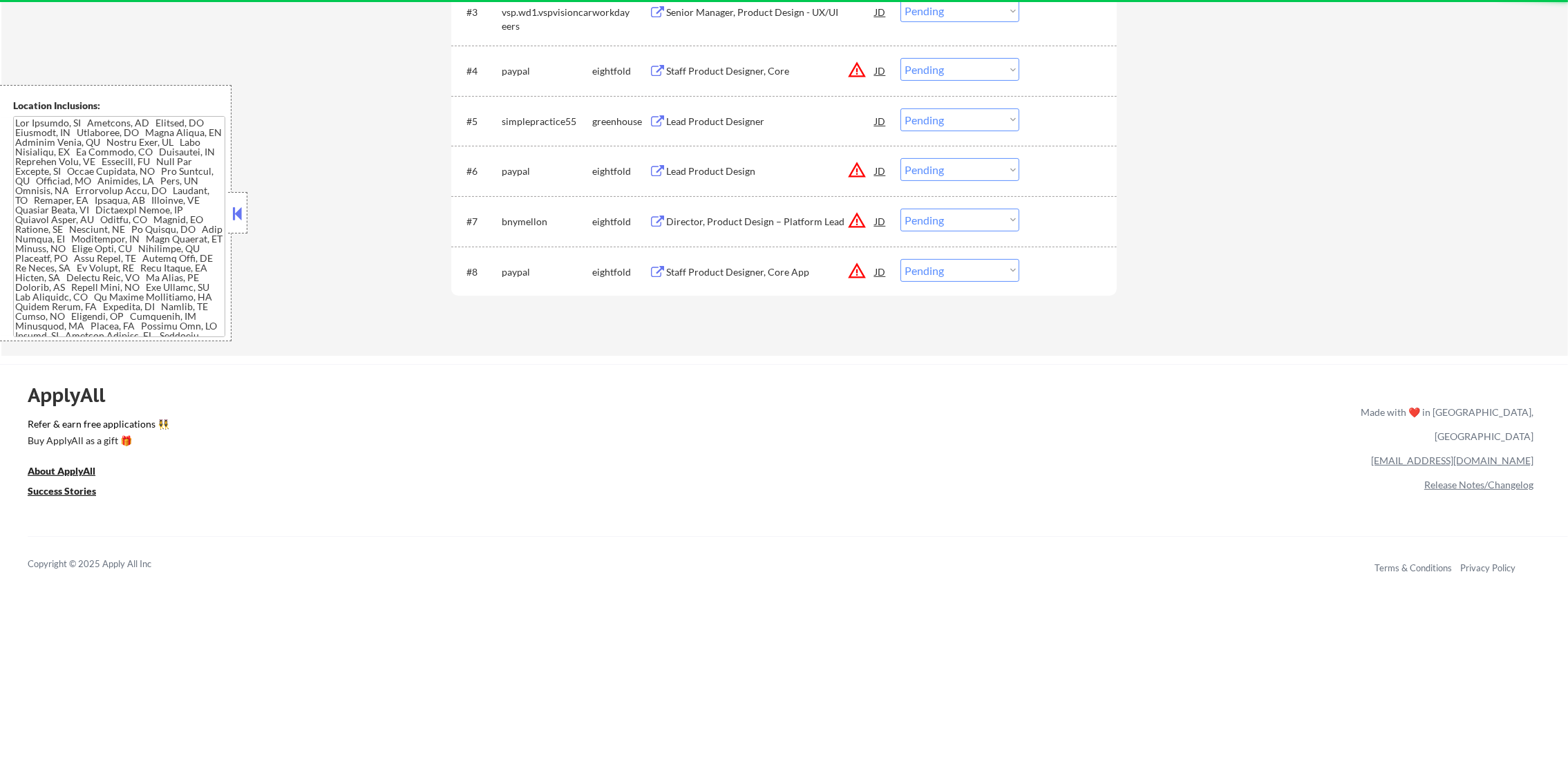
scroll to position [656, 0]
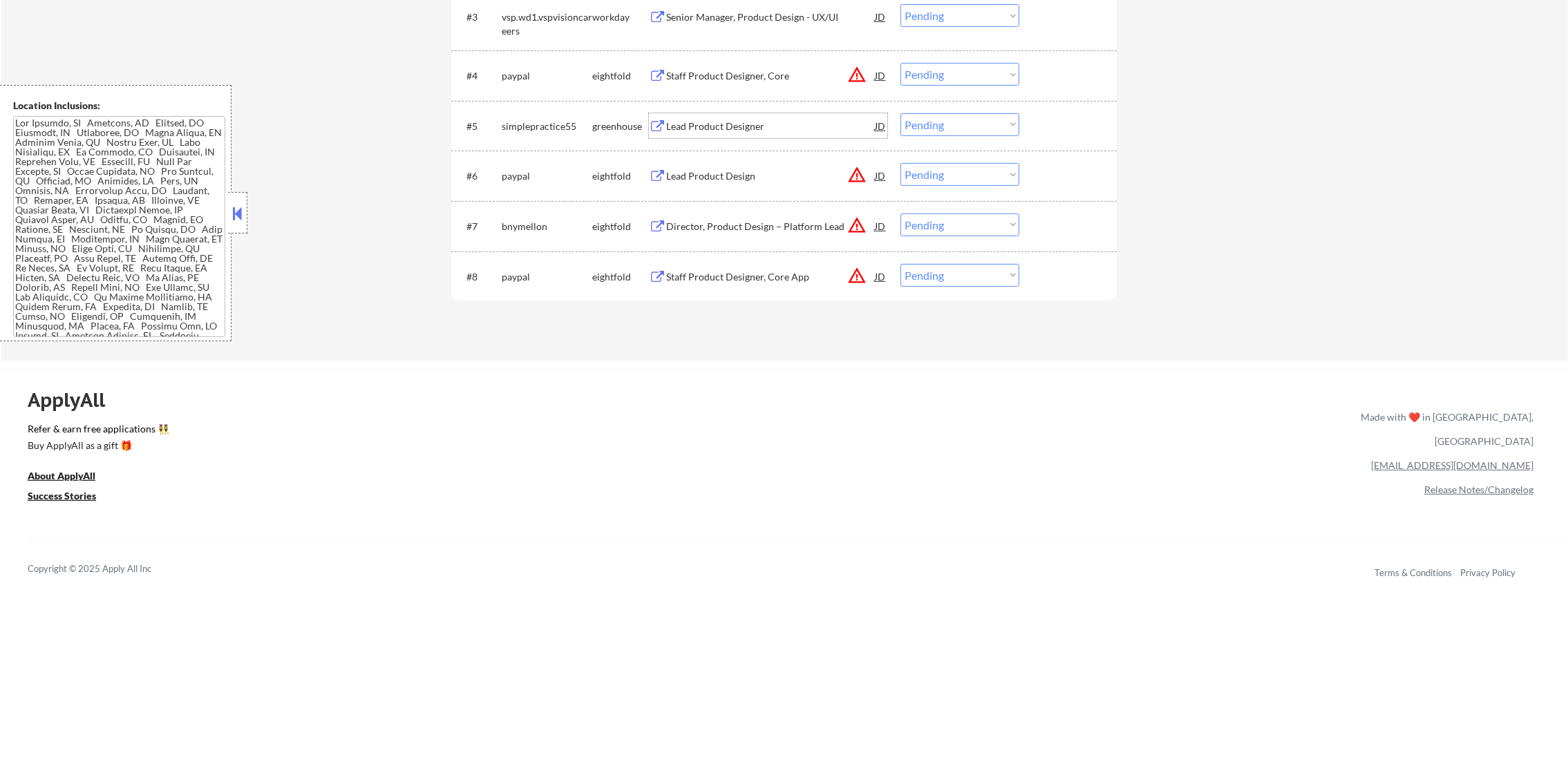
click at [783, 130] on div "Lead Product Designer" at bounding box center [771, 126] width 209 height 13
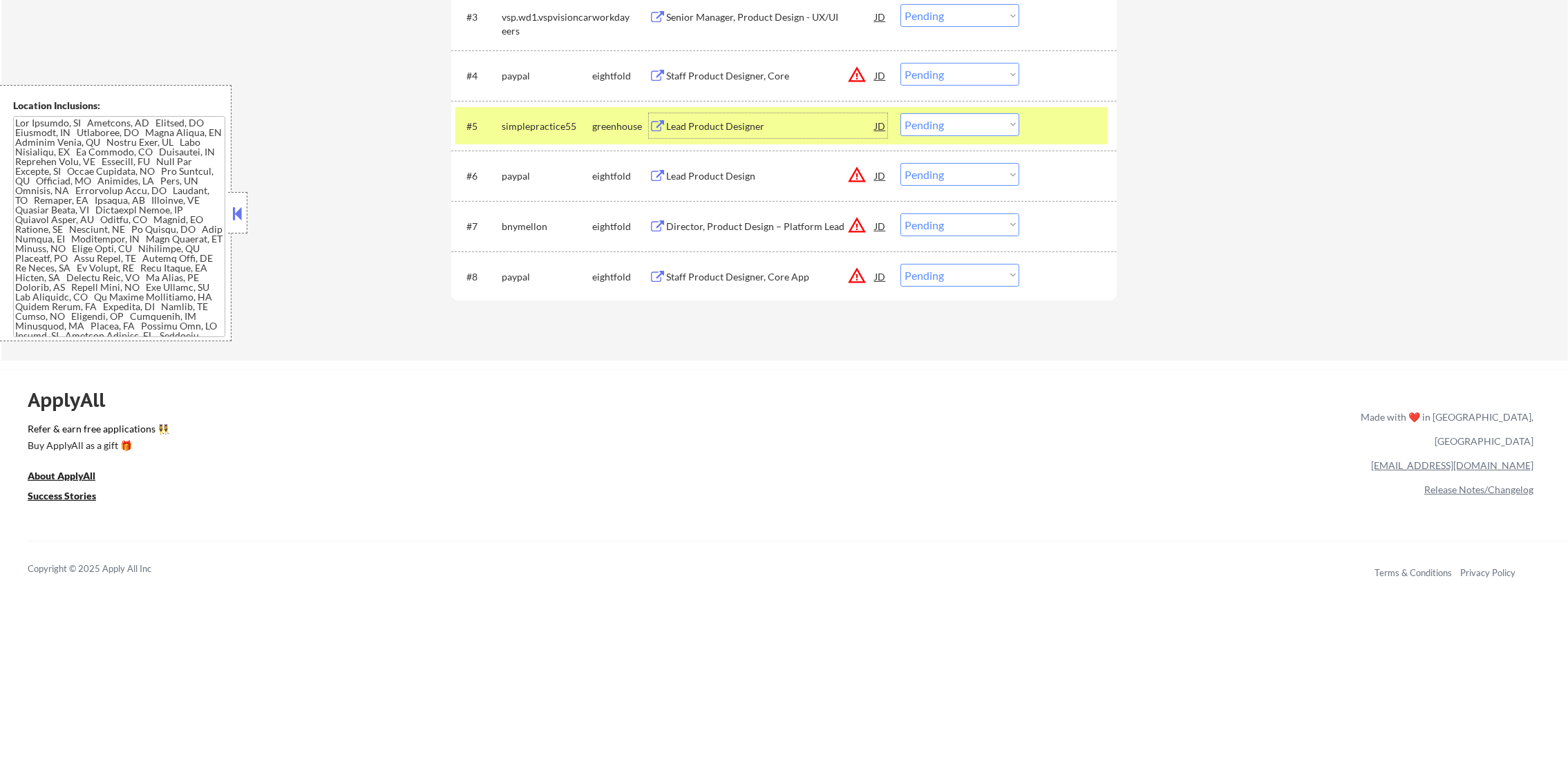
click at [960, 130] on select "Choose an option... Pending Applied Excluded (Questions) Excluded (Expired) Exc…" at bounding box center [960, 124] width 119 height 22
click at [901, 113] on select "Choose an option... Pending Applied Excluded (Questions) Excluded (Expired) Exc…" at bounding box center [960, 124] width 119 height 22
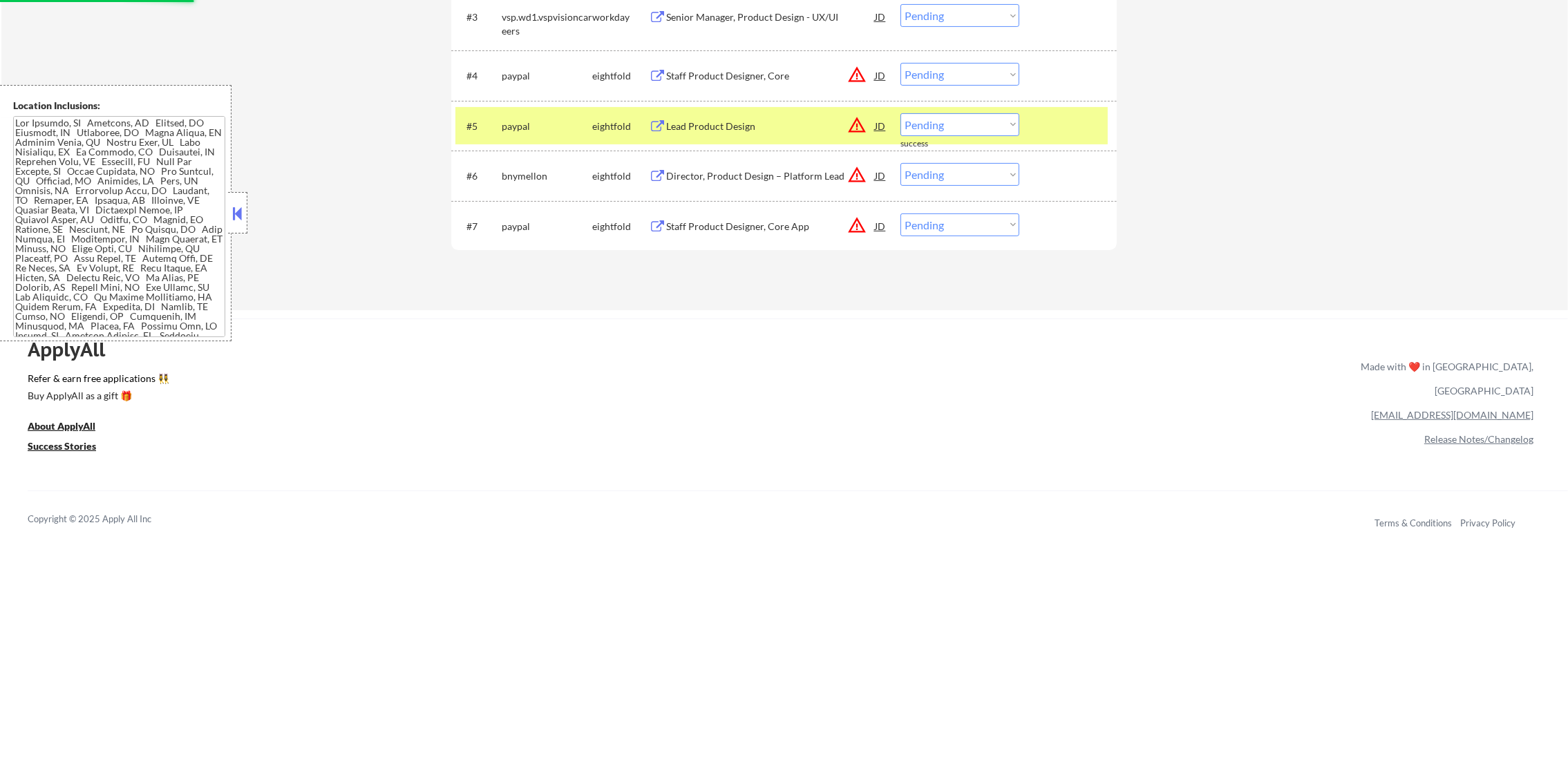
click at [537, 120] on div "paypal" at bounding box center [547, 126] width 91 height 13
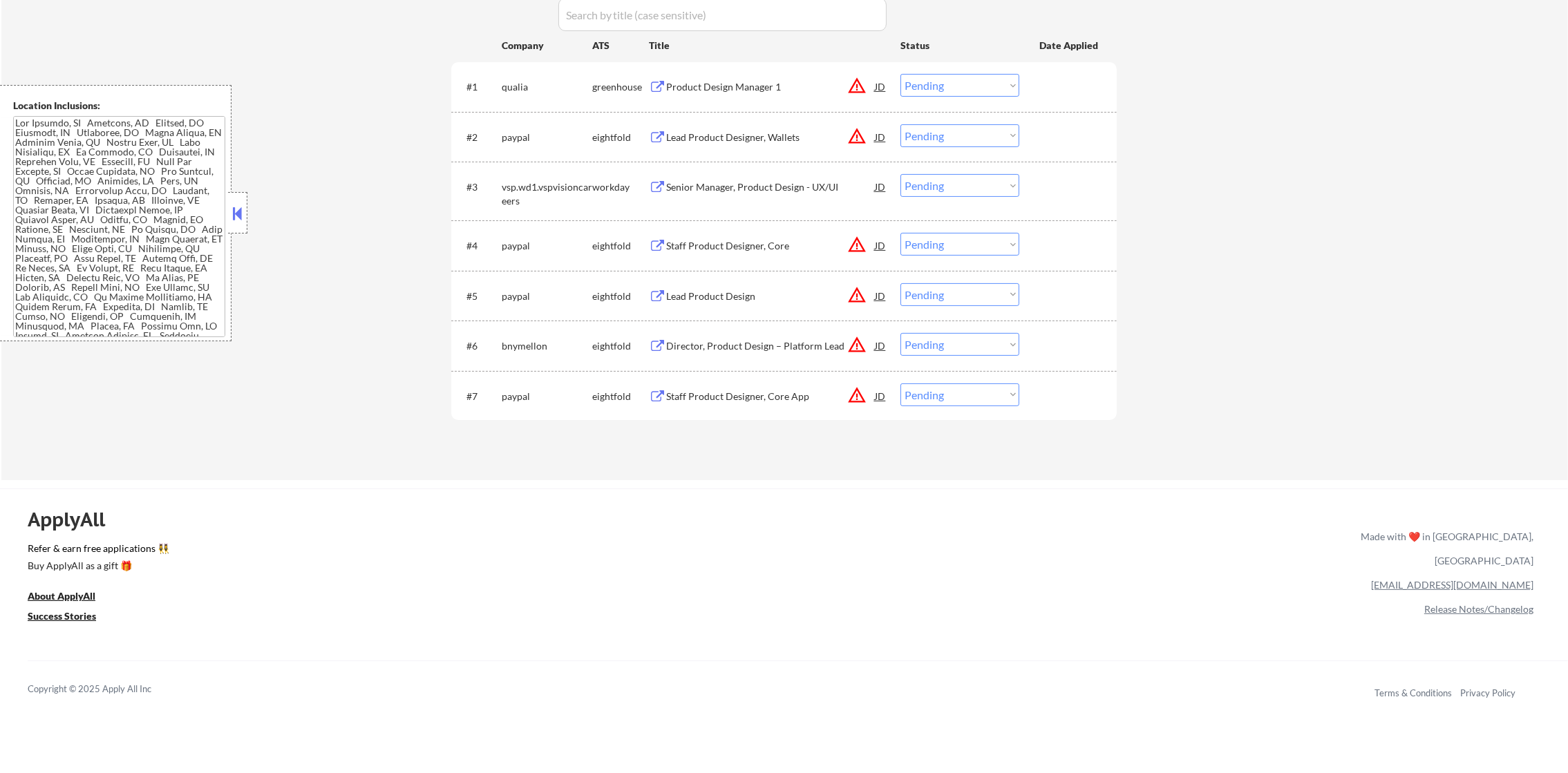
scroll to position [483, 0]
click at [740, 187] on div "Senior Manager, Product Design - UX/UI" at bounding box center [771, 190] width 209 height 13
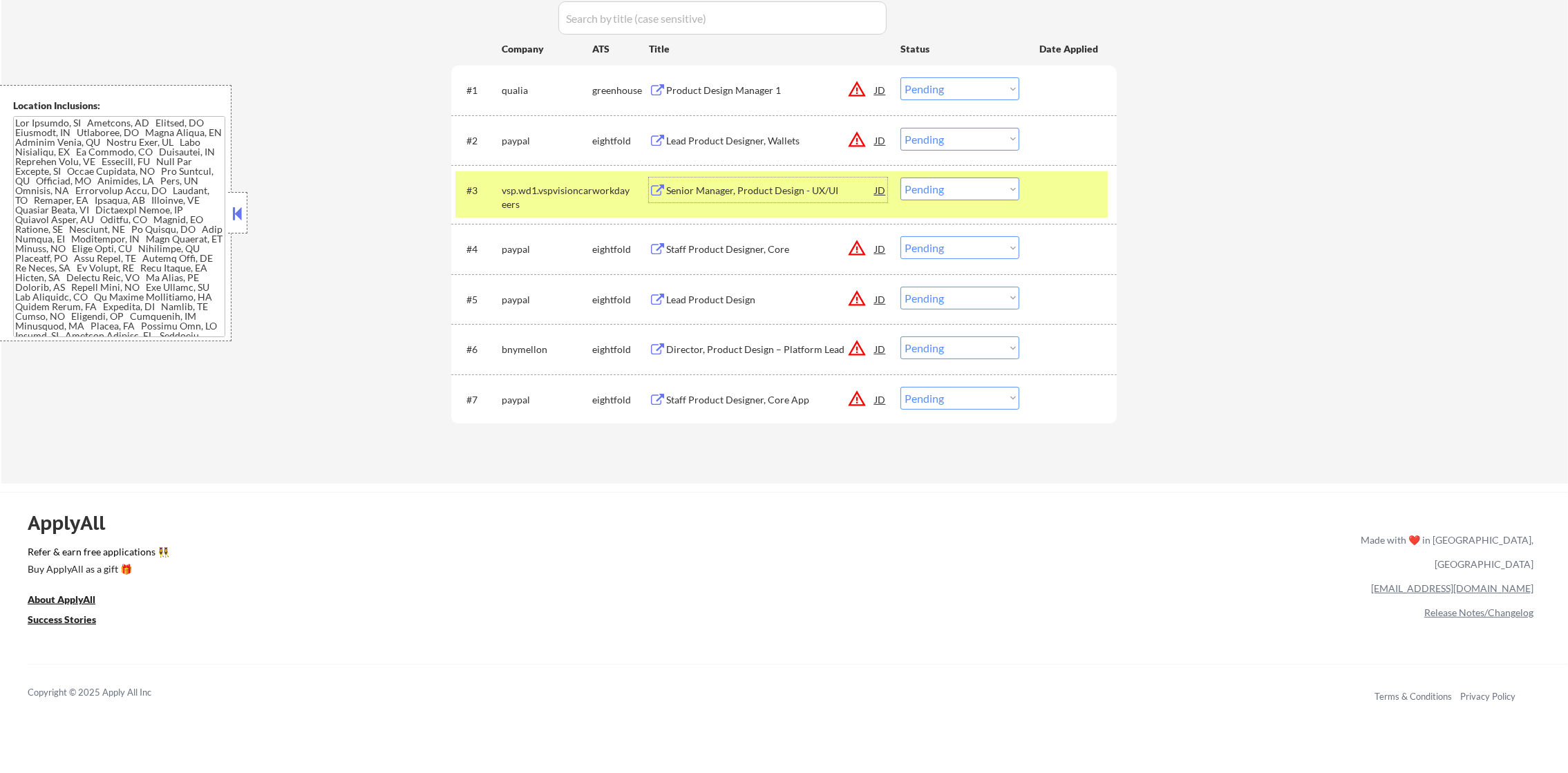
click at [1007, 188] on select "Choose an option... Pending Applied Excluded (Questions) Excluded (Expired) Exc…" at bounding box center [960, 189] width 119 height 22
click at [901, 178] on select "Choose an option... Pending Applied Excluded (Questions) Excluded (Expired) Exc…" at bounding box center [960, 189] width 119 height 22
click at [499, 183] on div "#3 vsp.wd1.vspvisioncareers workday Senior Manager, Product Design - UX/UI JD w…" at bounding box center [782, 194] width 653 height 46
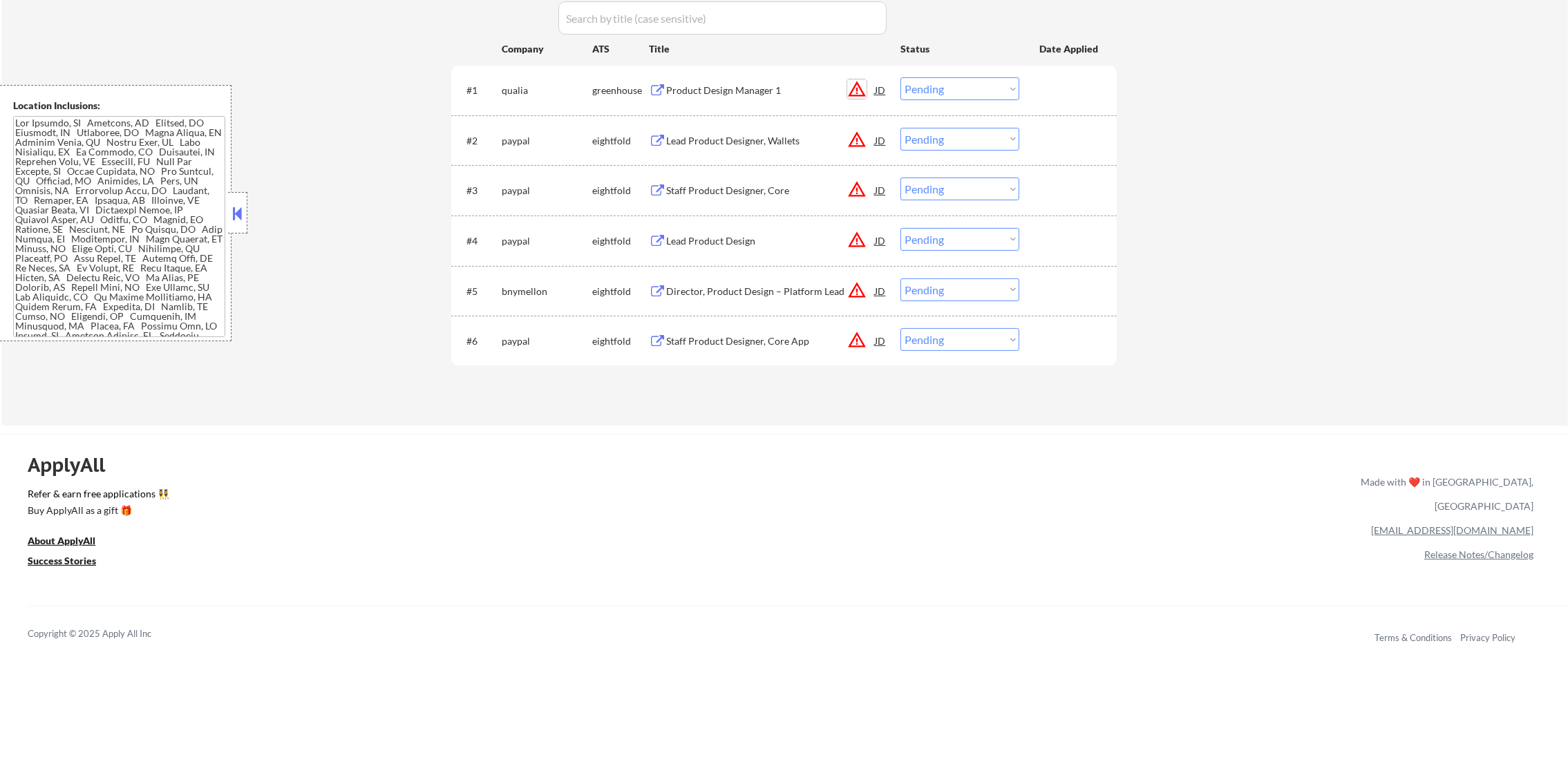
click at [858, 93] on button "warning_amber" at bounding box center [858, 89] width 20 height 20
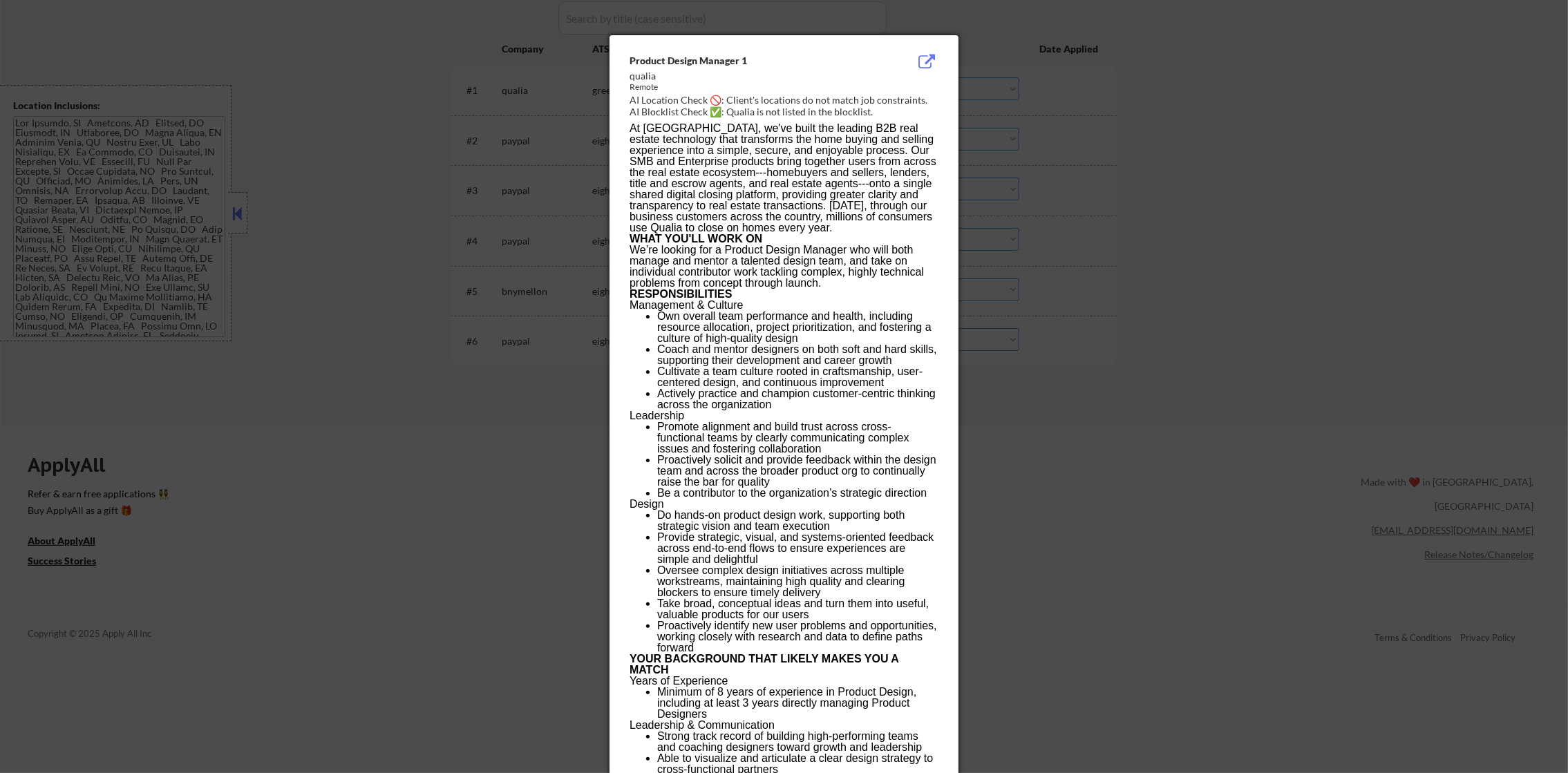
click at [1139, 149] on div at bounding box center [784, 386] width 1568 height 773
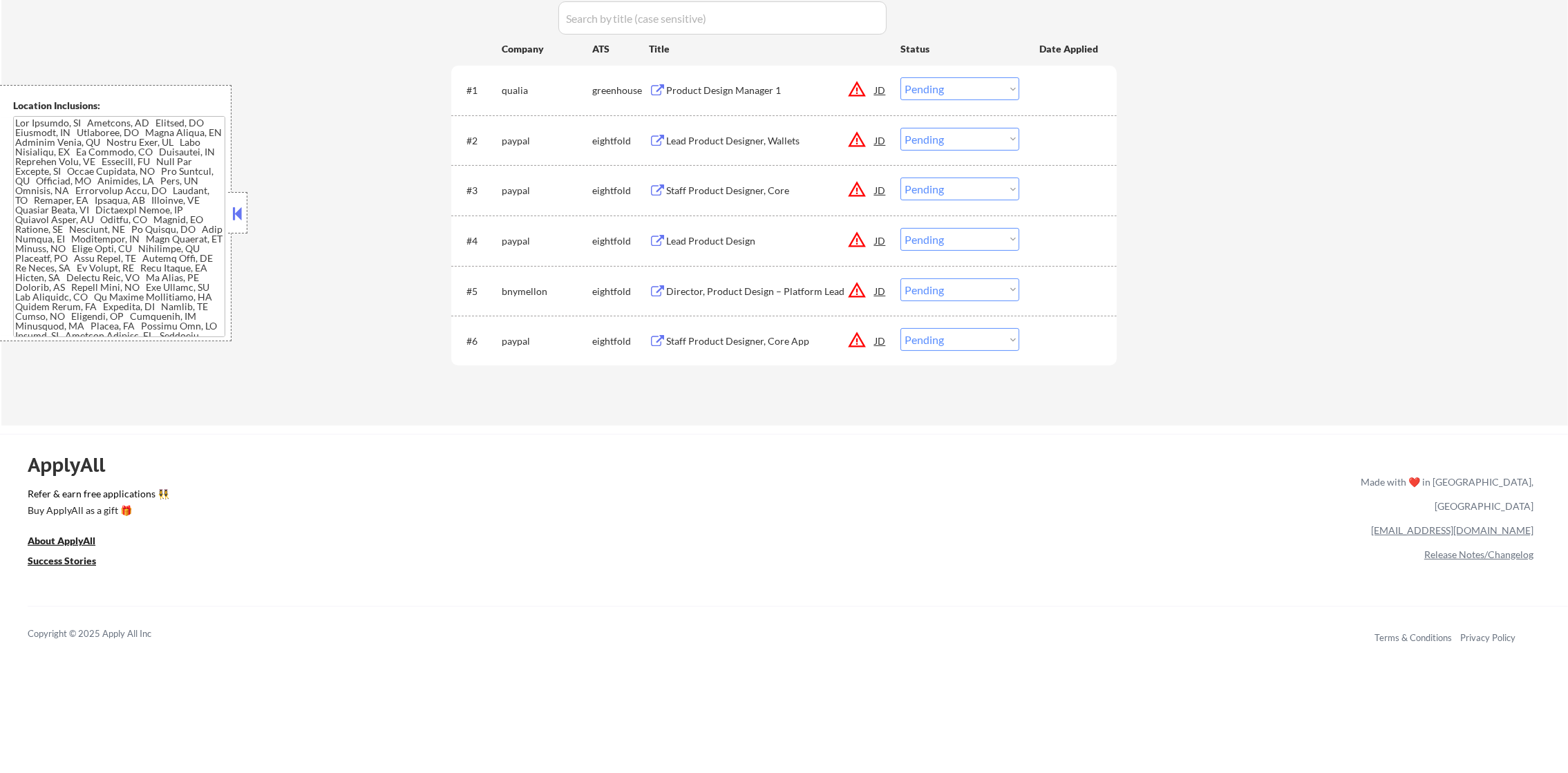
click at [737, 96] on div "Product Design Manager 1" at bounding box center [771, 90] width 209 height 13
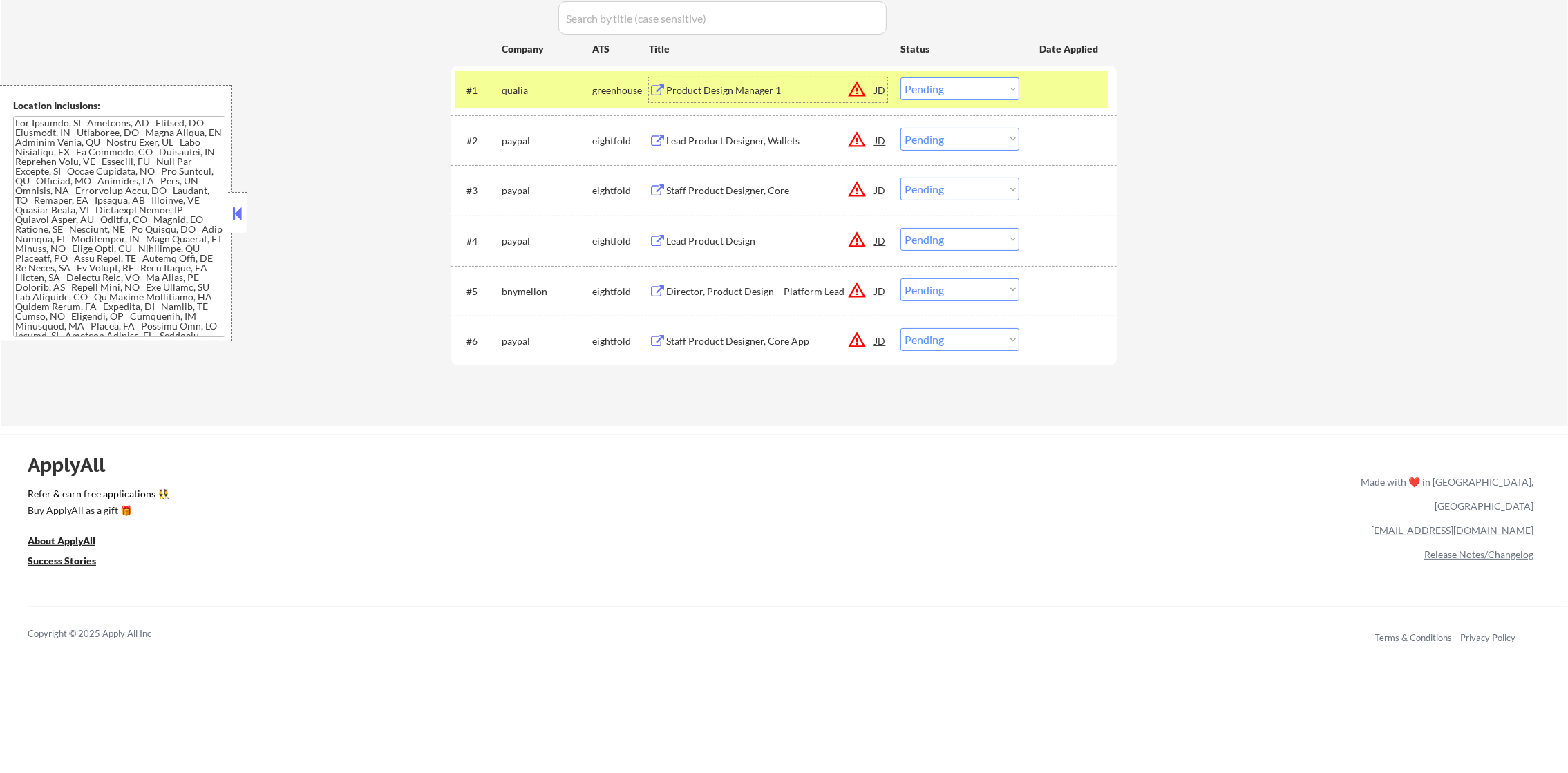
click at [860, 92] on button "warning_amber" at bounding box center [858, 89] width 20 height 20
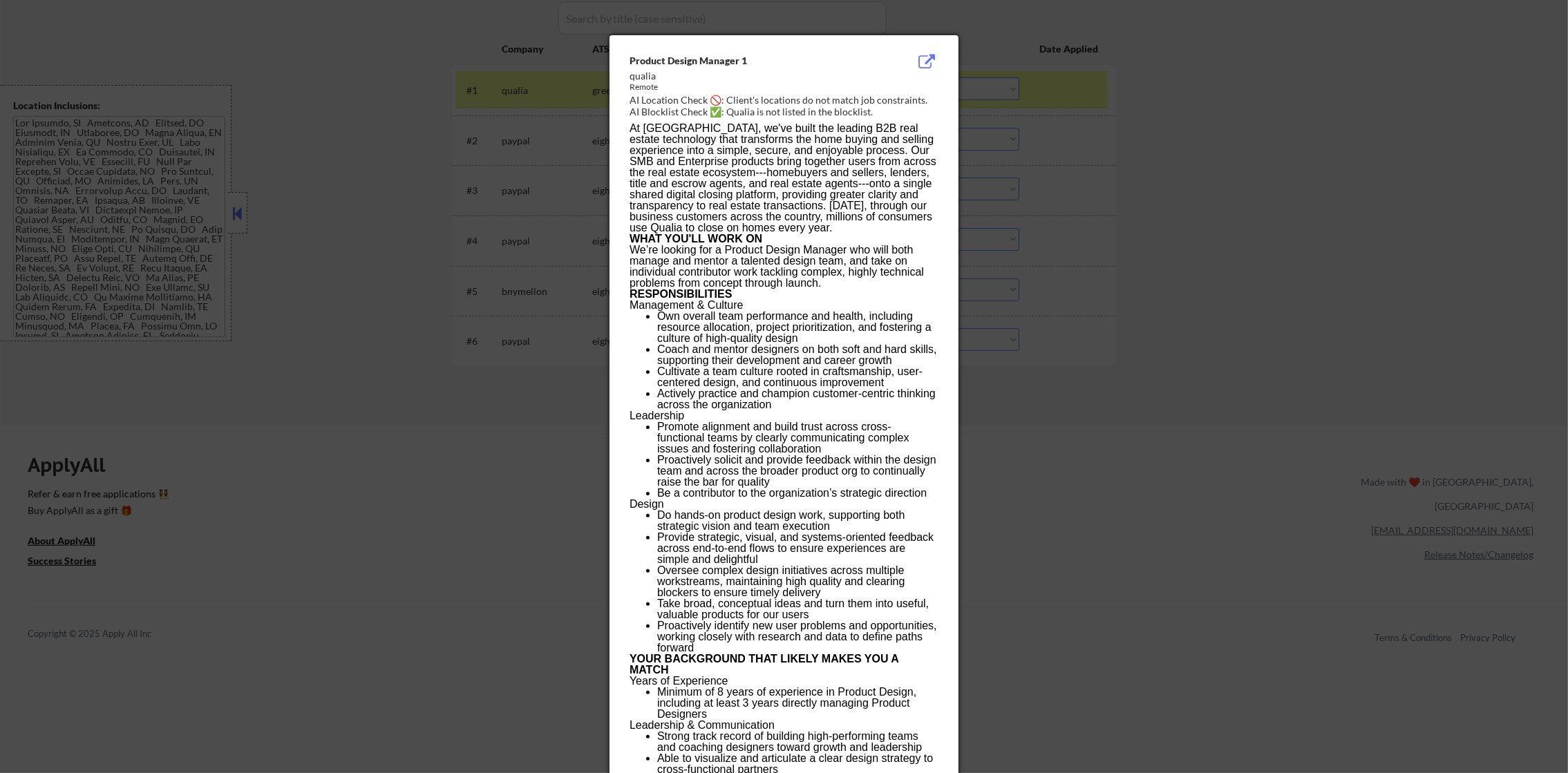
click at [1118, 136] on div at bounding box center [784, 386] width 1568 height 773
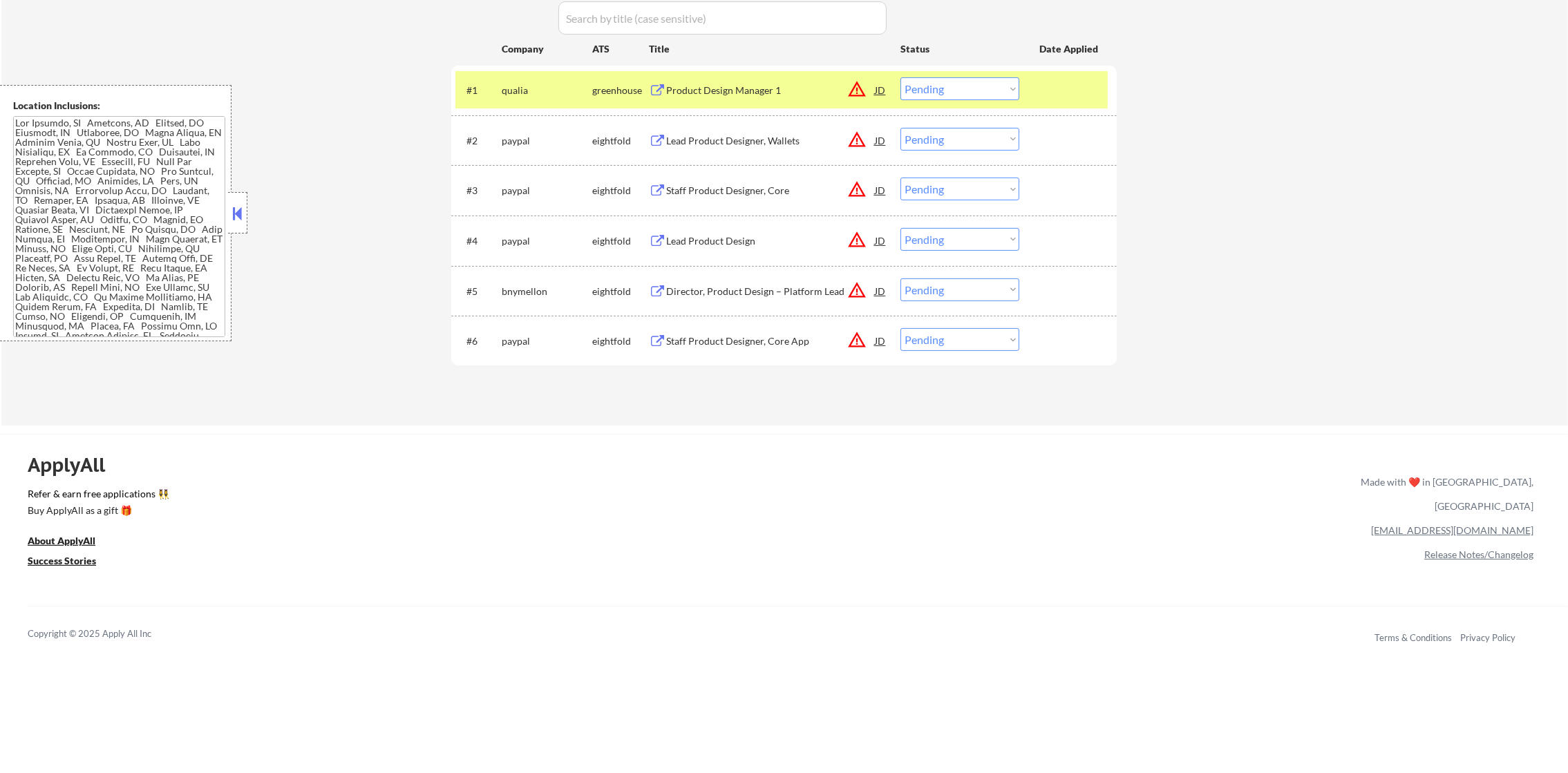
click at [986, 88] on select "Choose an option... Pending Applied Excluded (Questions) Excluded (Expired) Exc…" at bounding box center [960, 88] width 119 height 22
click at [901, 77] on select "Choose an option... Pending Applied Excluded (Questions) Excluded (Expired) Exc…" at bounding box center [960, 88] width 119 height 22
click at [539, 88] on div "qualia" at bounding box center [547, 90] width 91 height 13
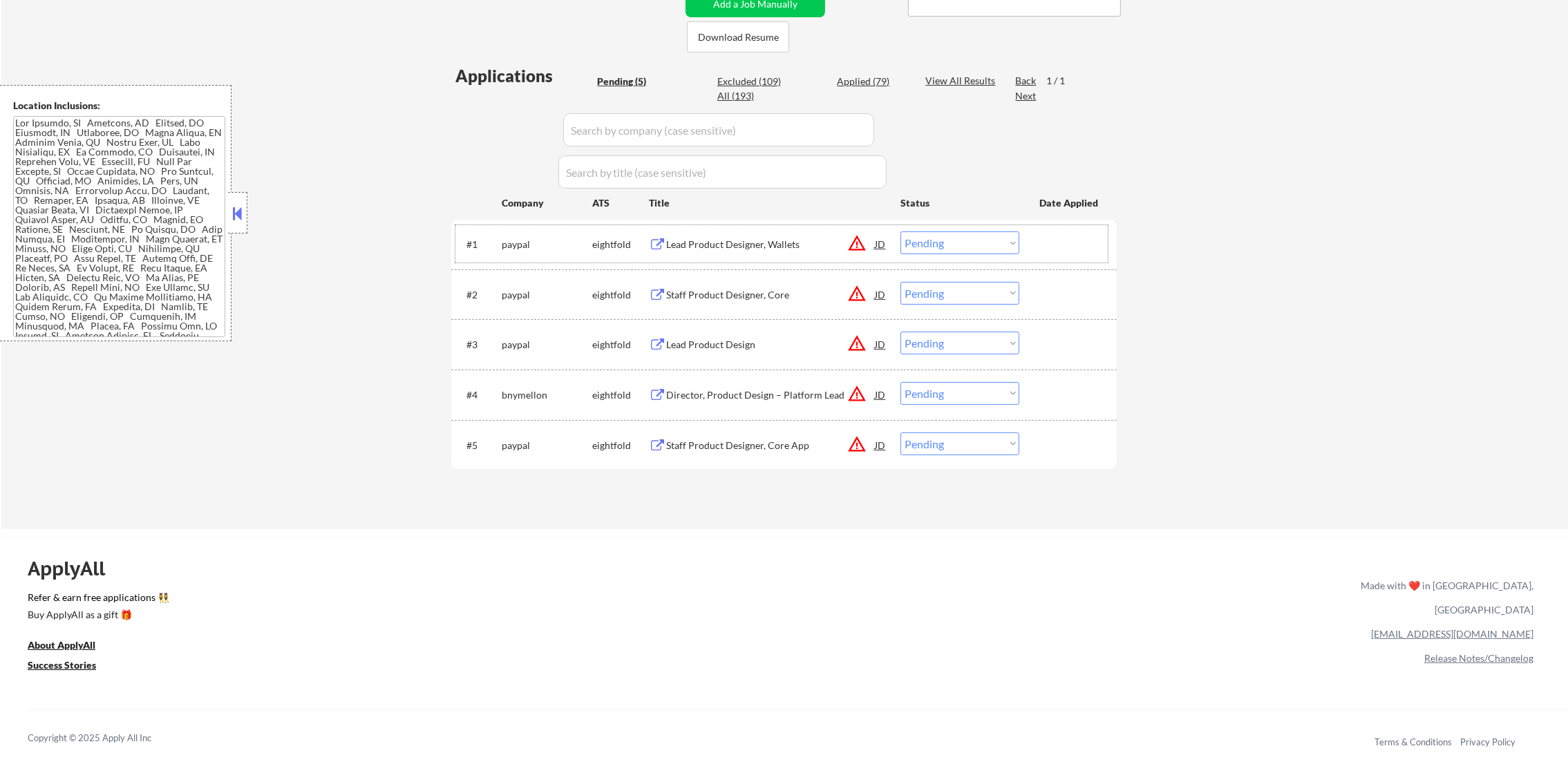
scroll to position [310, 0]
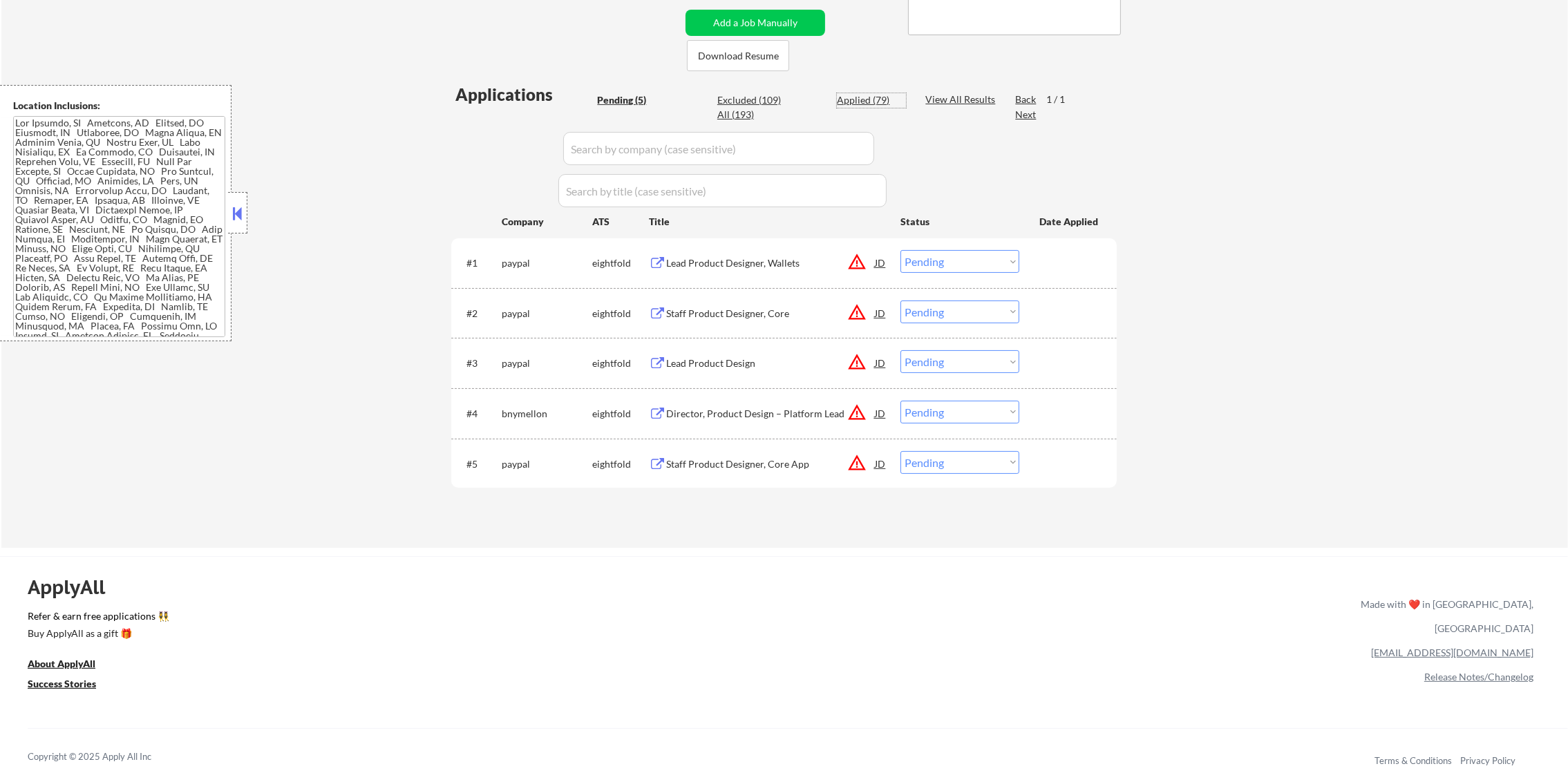
click at [863, 95] on div "Applied (79)" at bounding box center [871, 100] width 69 height 13
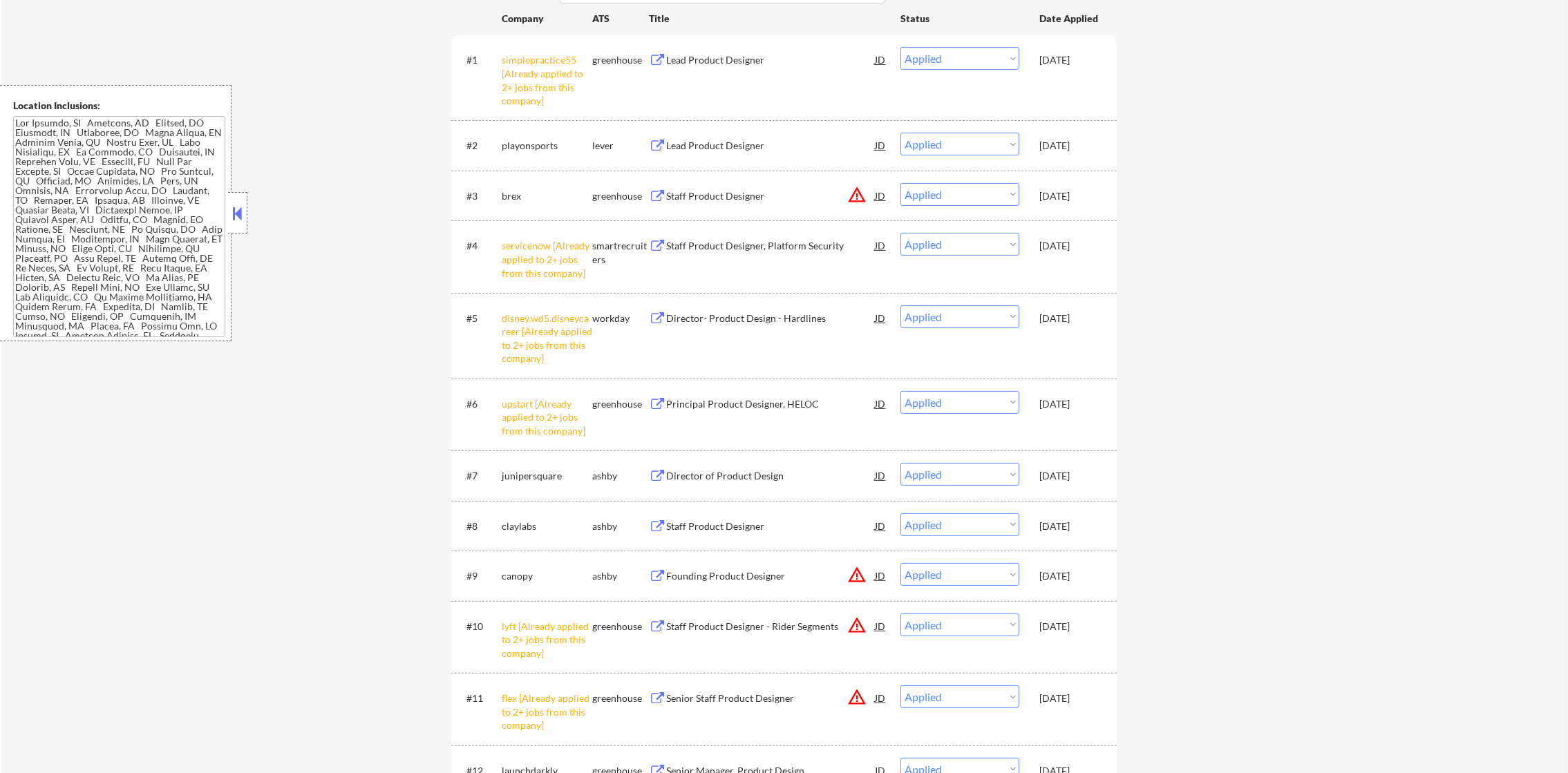
scroll to position [518, 0]
click at [1068, 476] on div "[DATE]" at bounding box center [1070, 471] width 61 height 13
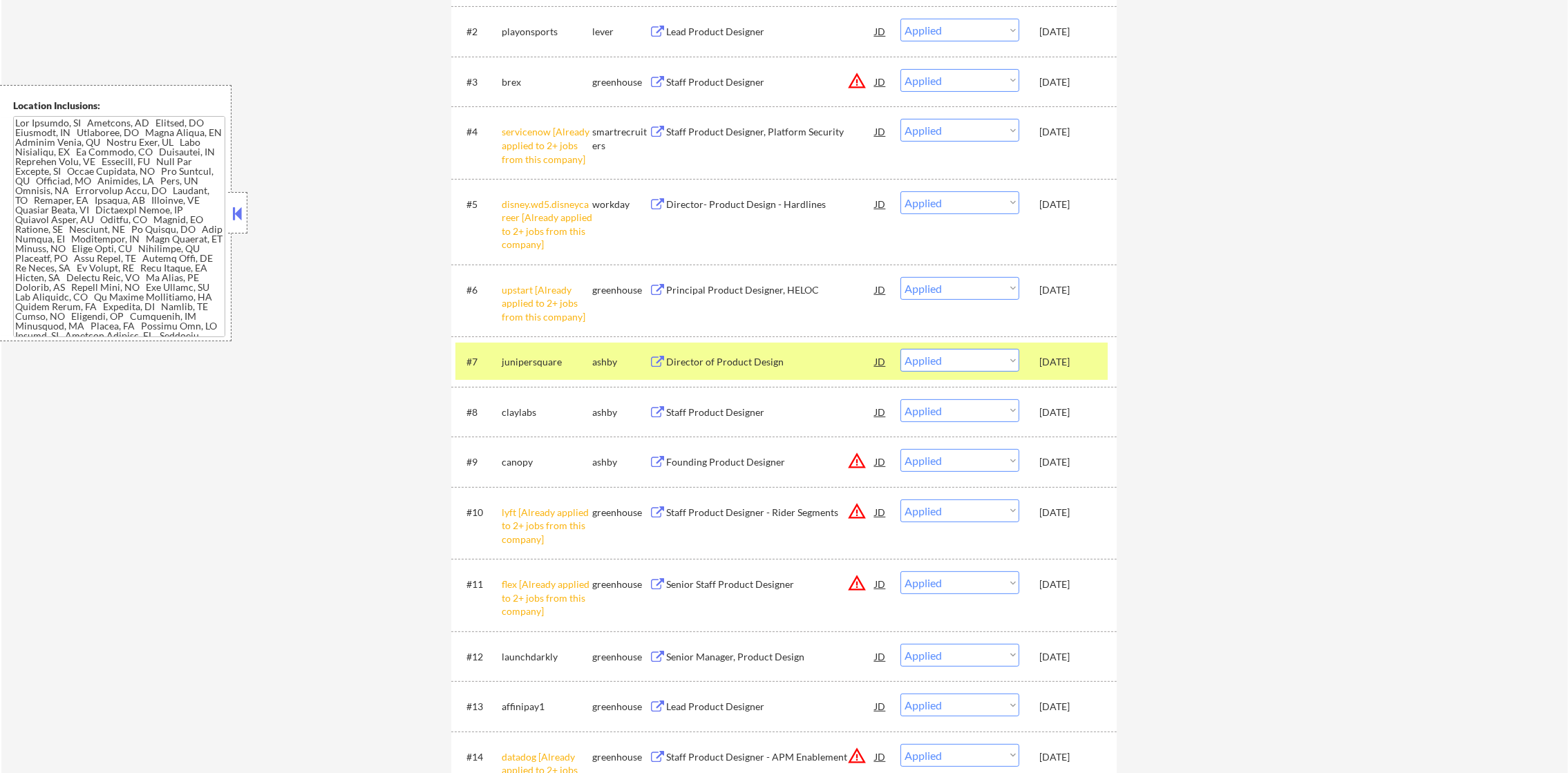
scroll to position [690, 0]
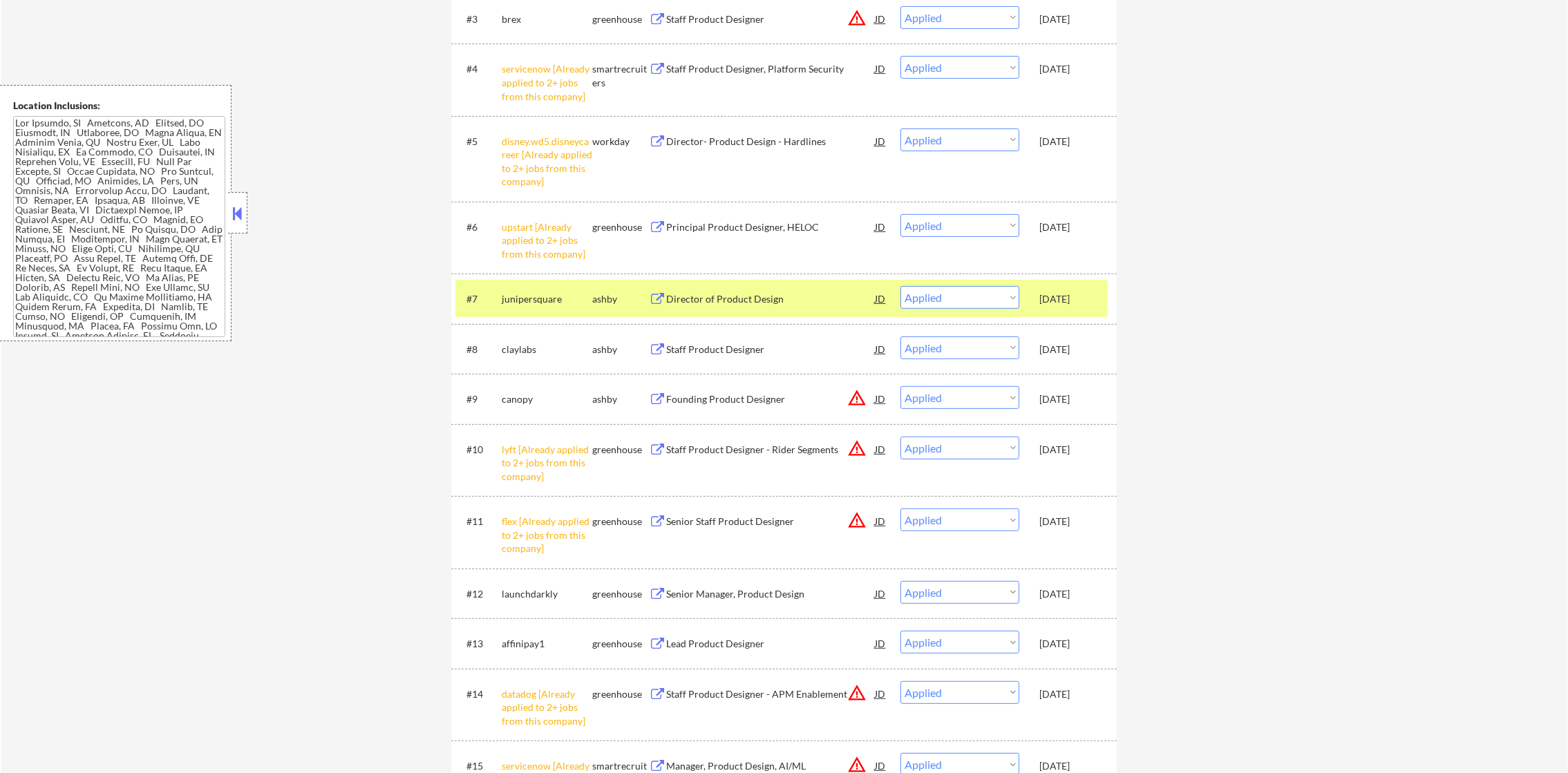
click at [1090, 299] on div "[DATE]" at bounding box center [1070, 298] width 61 height 13
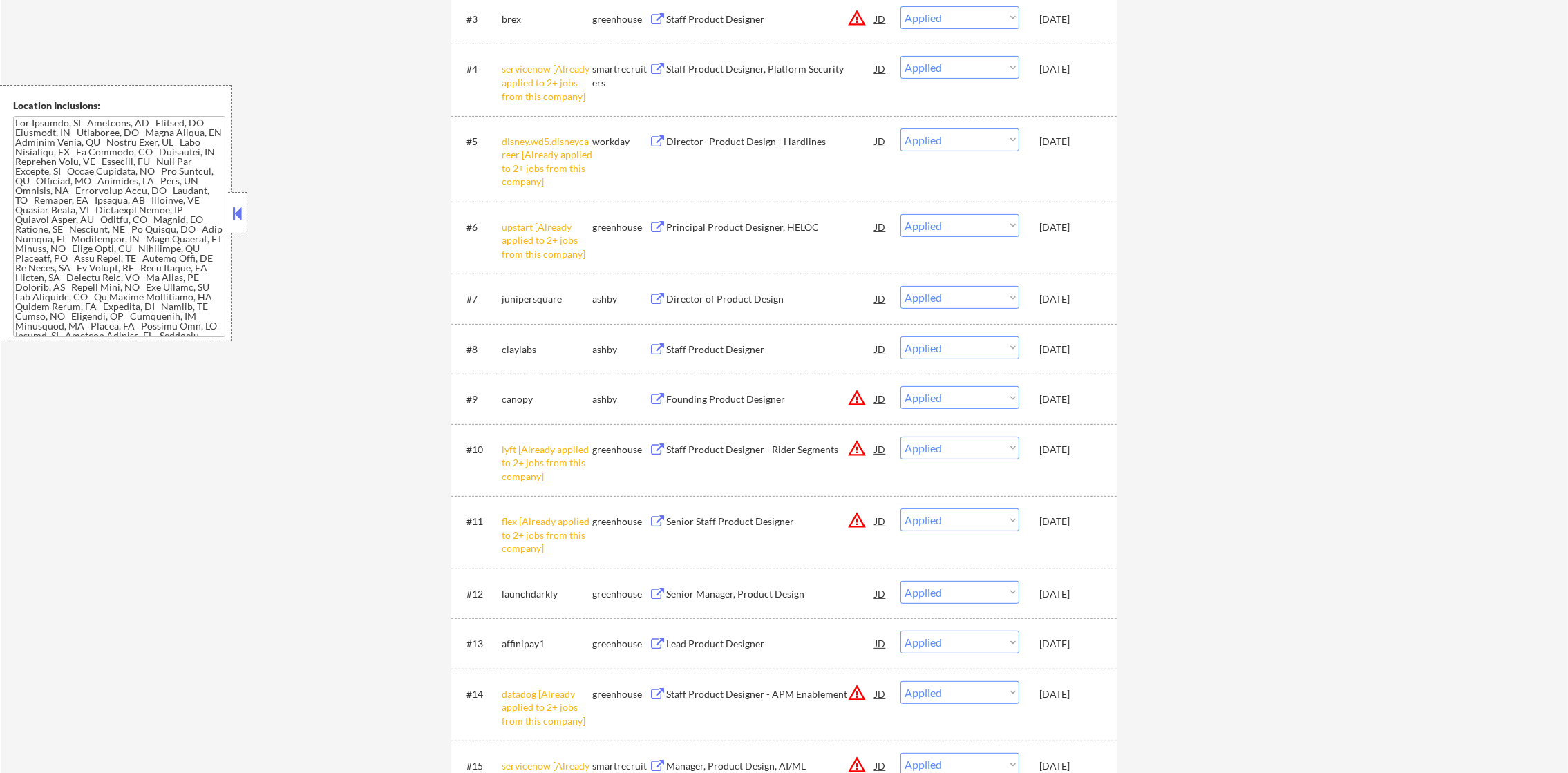
click at [1065, 524] on div "[DATE]" at bounding box center [1070, 521] width 61 height 13
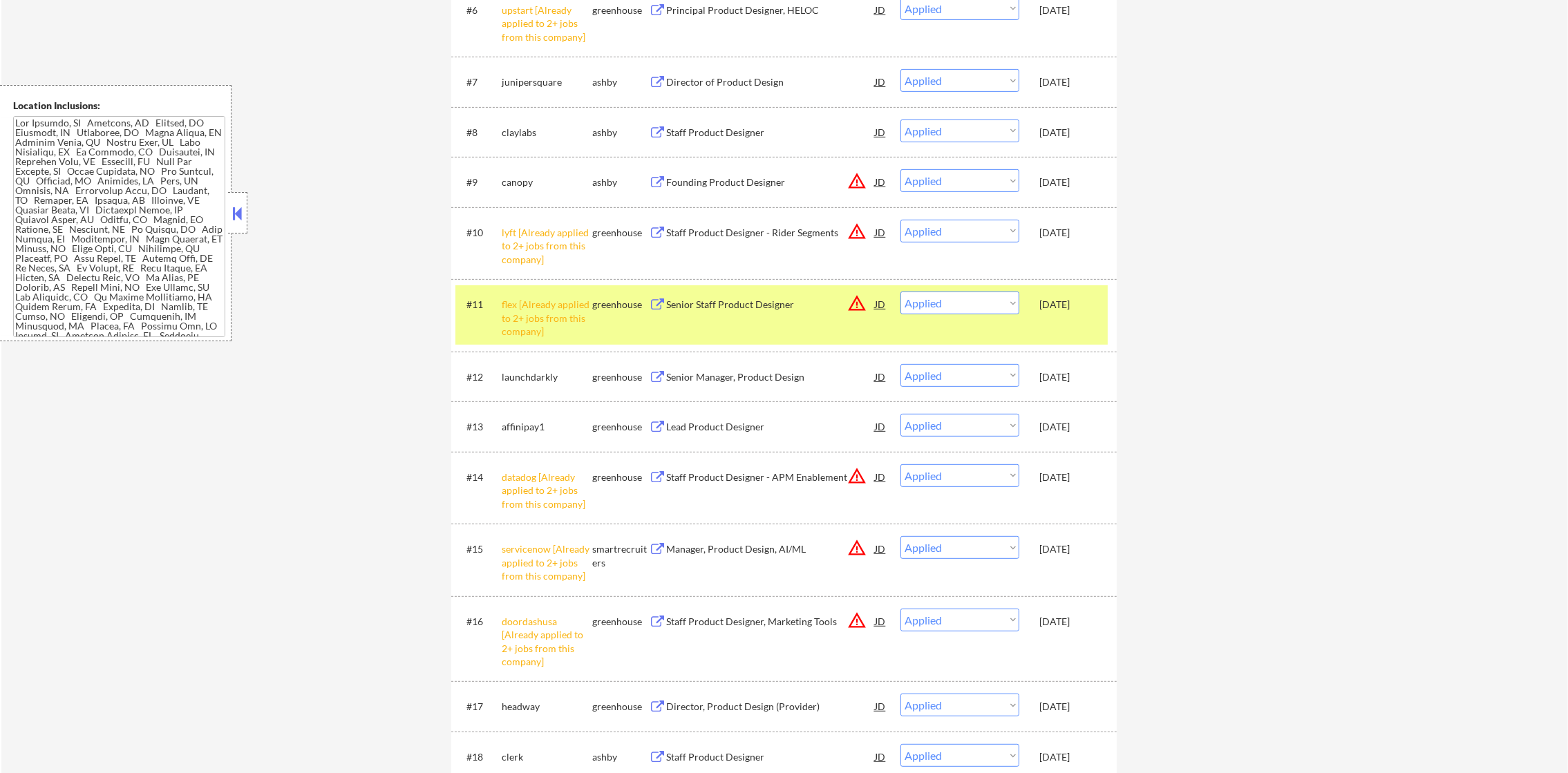
scroll to position [967, 0]
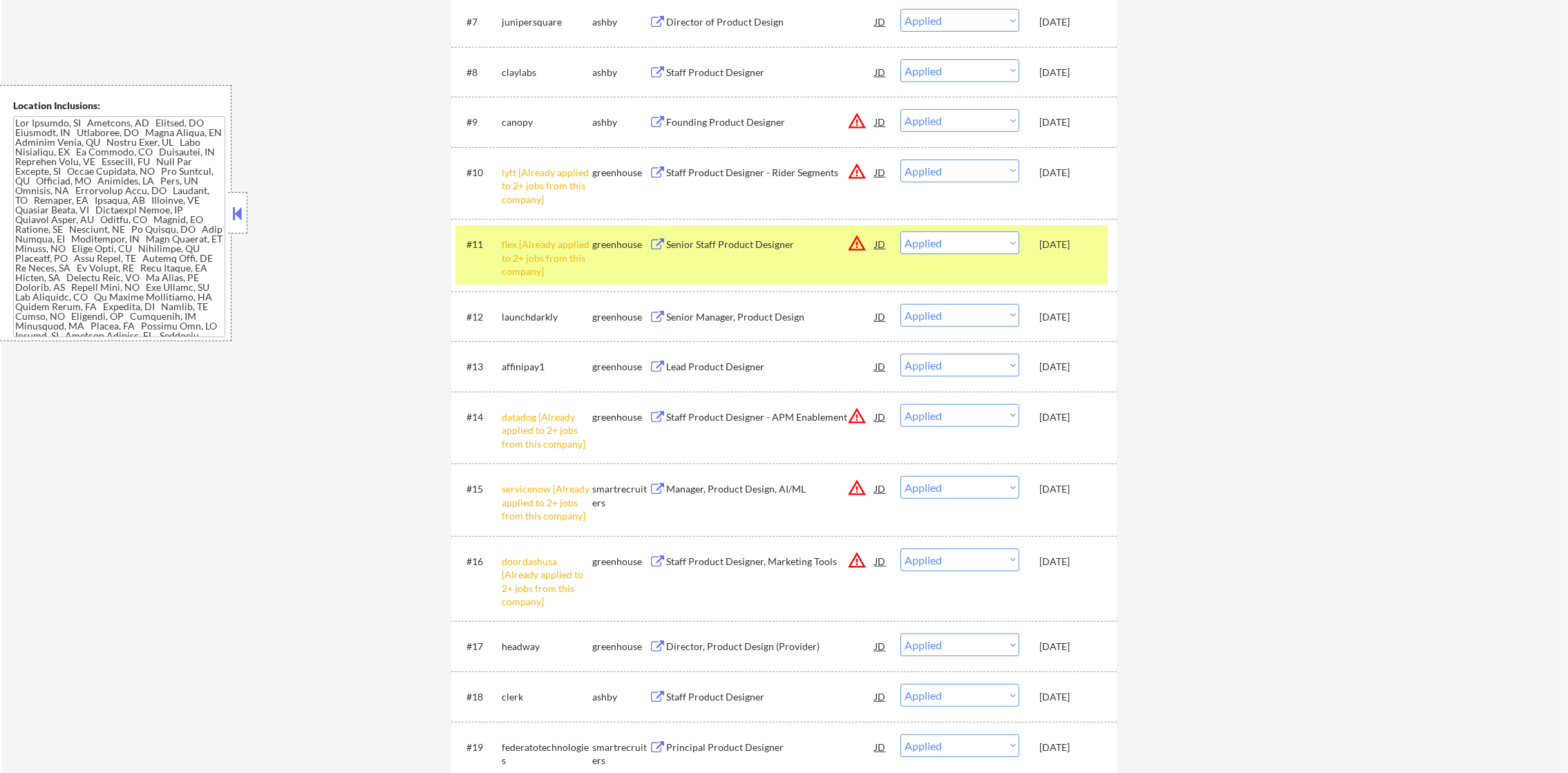
click at [1092, 262] on div "#11 flex [Already applied to 2+ jobs from this company] greenhouse Senior Staff…" at bounding box center [782, 255] width 653 height 59
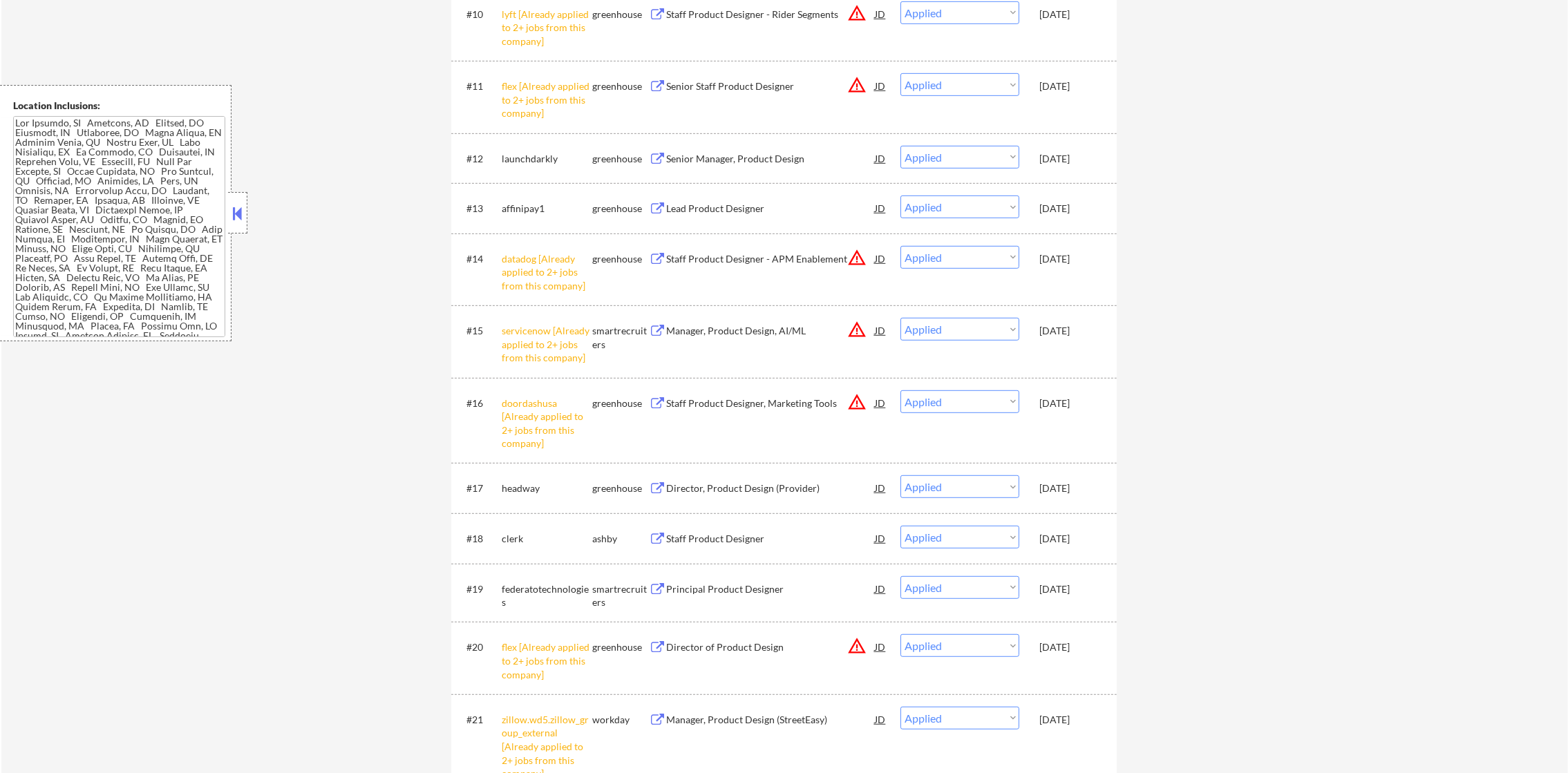
scroll to position [1278, 0]
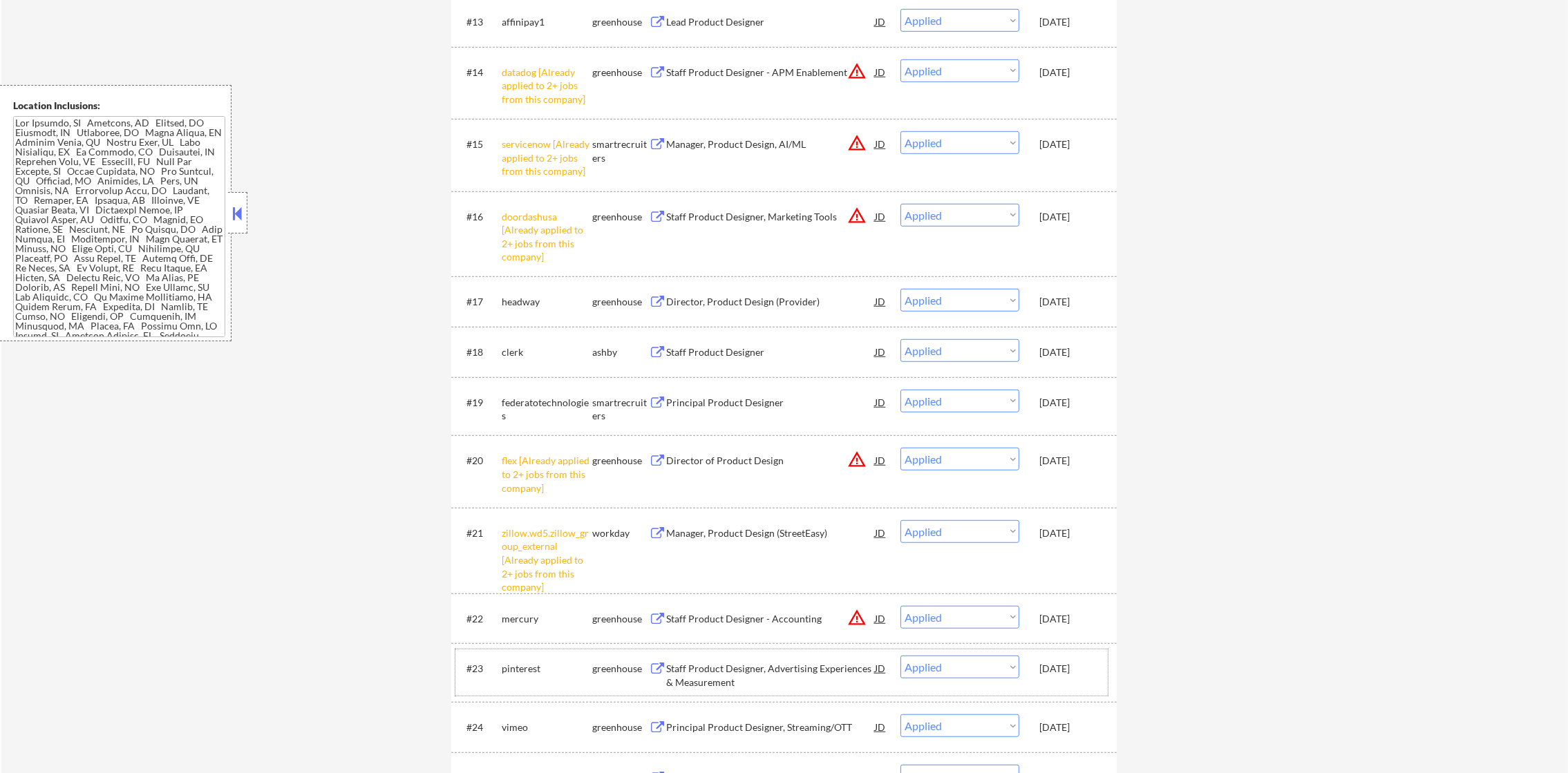
click at [1082, 671] on div "[DATE]" at bounding box center [1070, 668] width 61 height 13
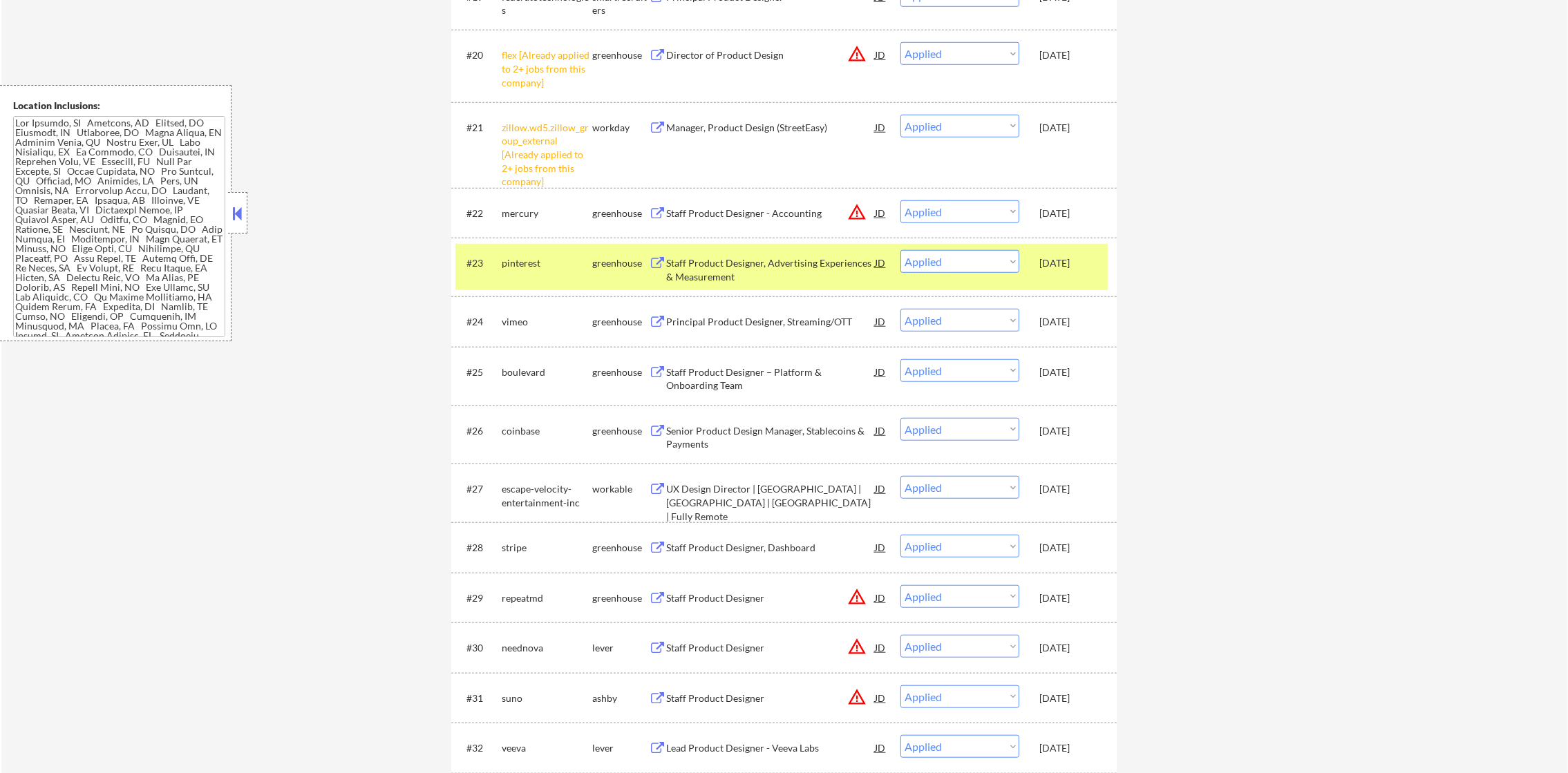
scroll to position [1762, 0]
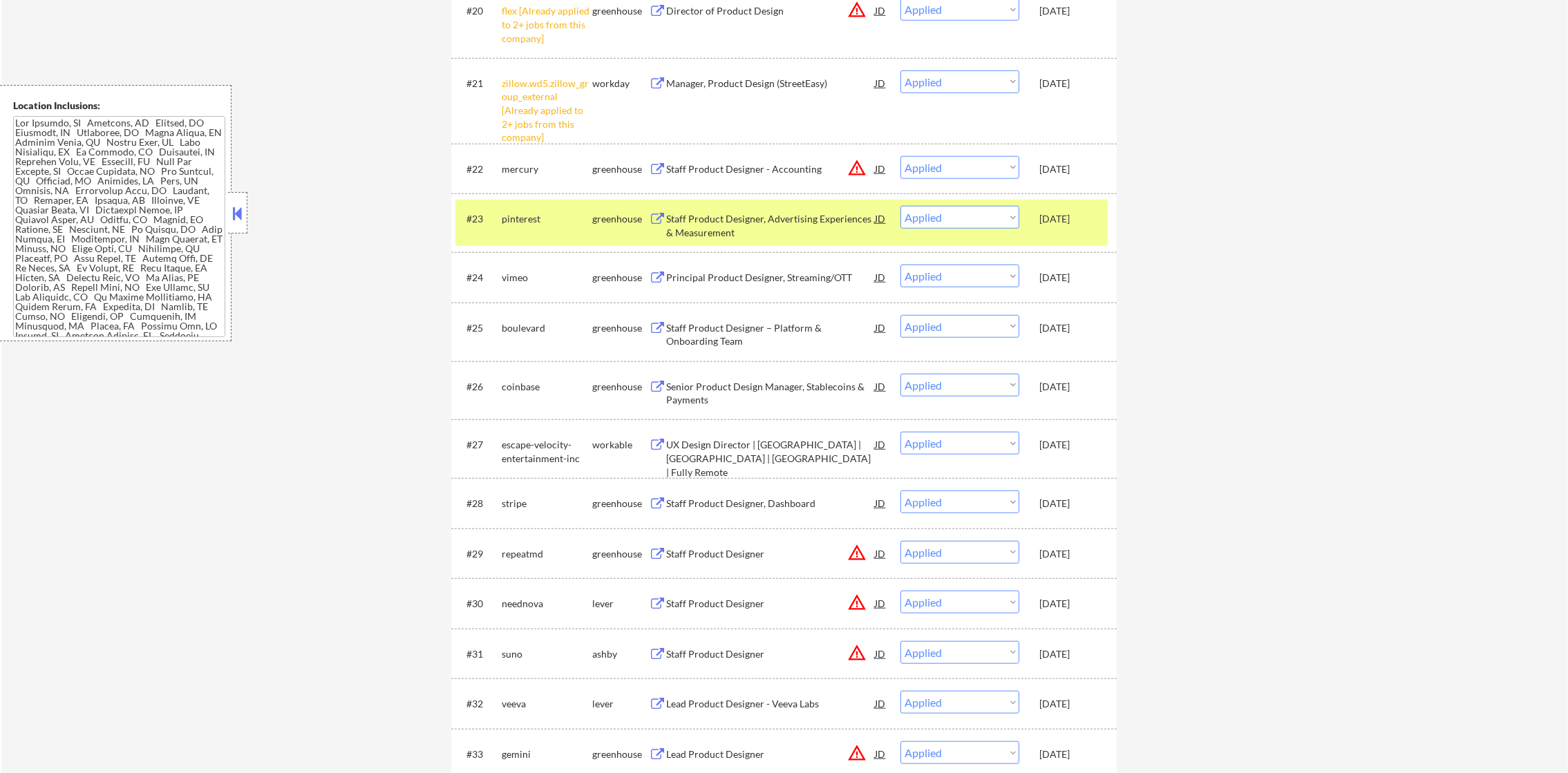
click at [1076, 233] on div "#23 pinterest greenhouse Staff Product Designer, Advertising Experiences & Meas…" at bounding box center [782, 222] width 653 height 46
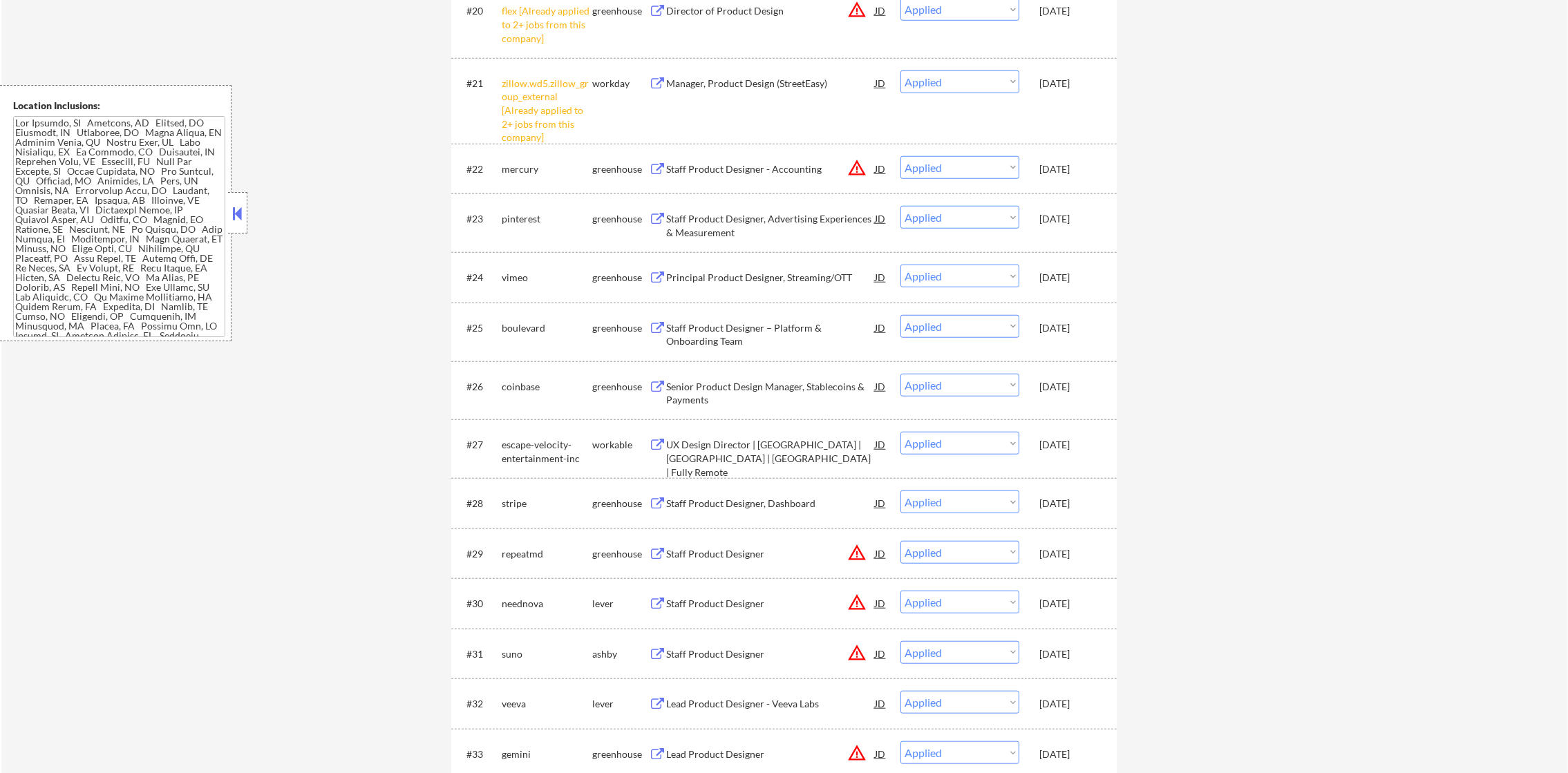
click at [1065, 501] on div "[DATE]" at bounding box center [1070, 503] width 61 height 13
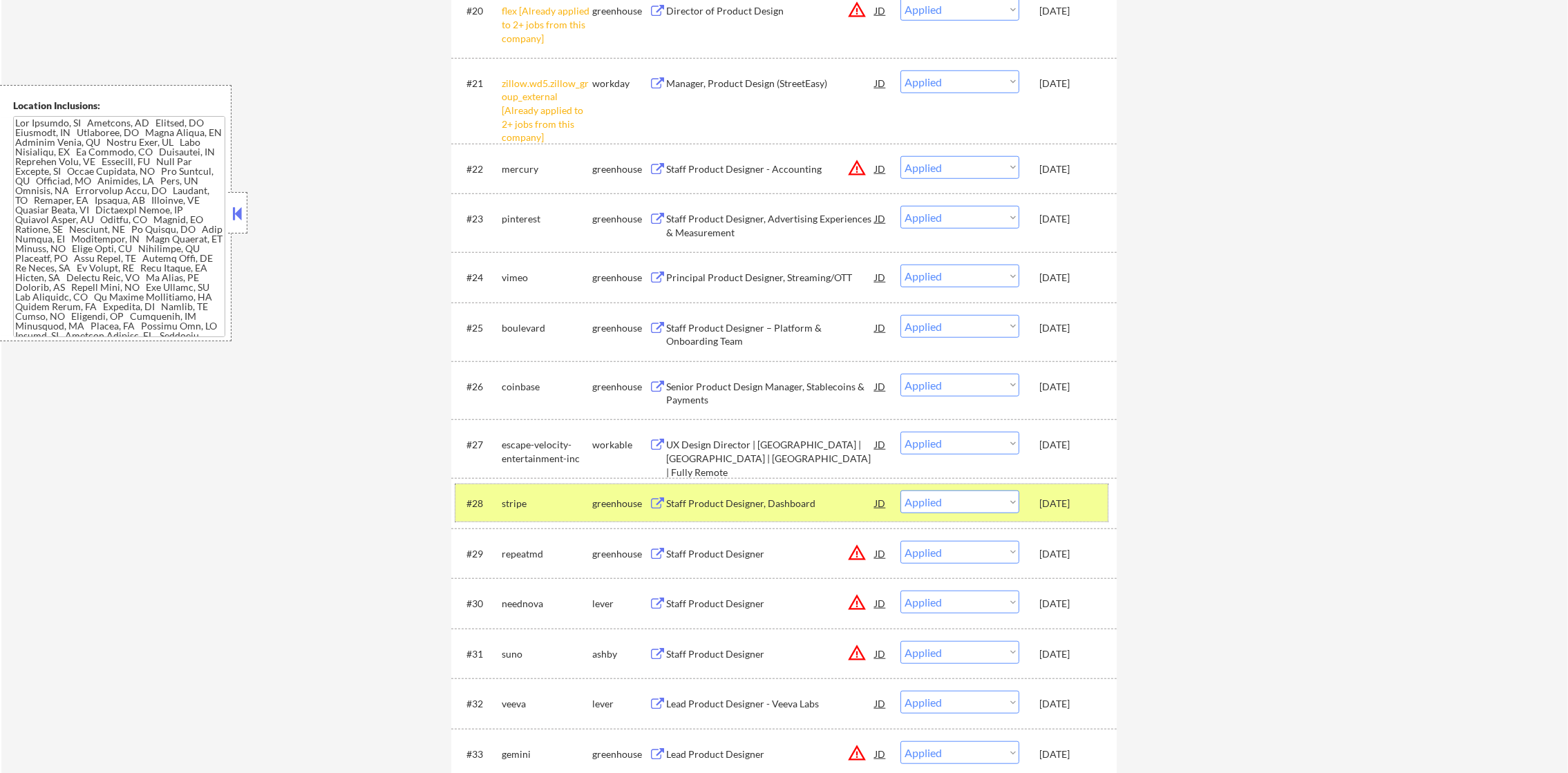
click at [541, 515] on div "stripe" at bounding box center [547, 503] width 91 height 25
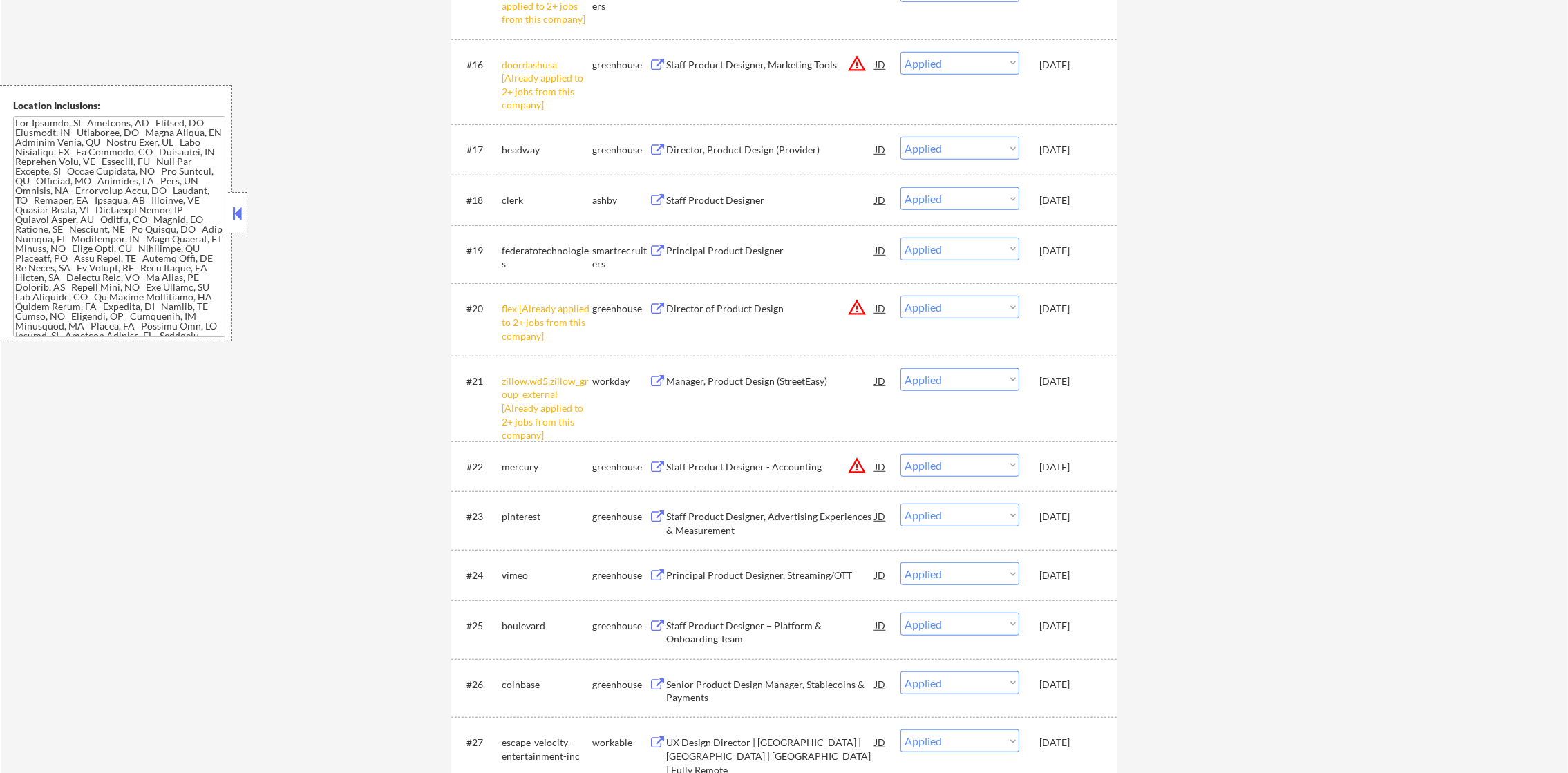
scroll to position [0, 0]
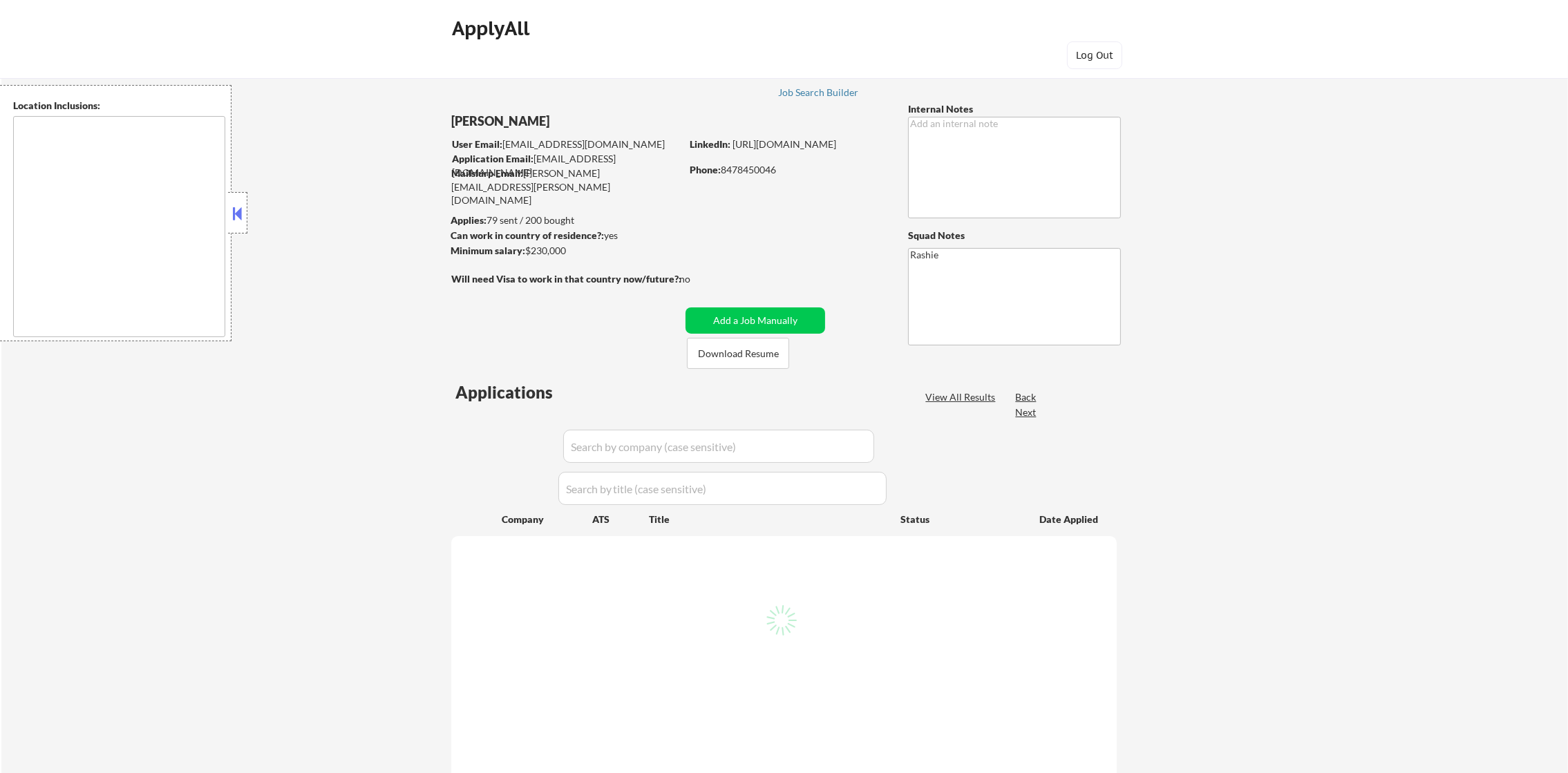
type textarea "Austin, TX West Lake Hills, TX Rollingwood, TX Sunset Valley, TX Cedar Park, TX…"
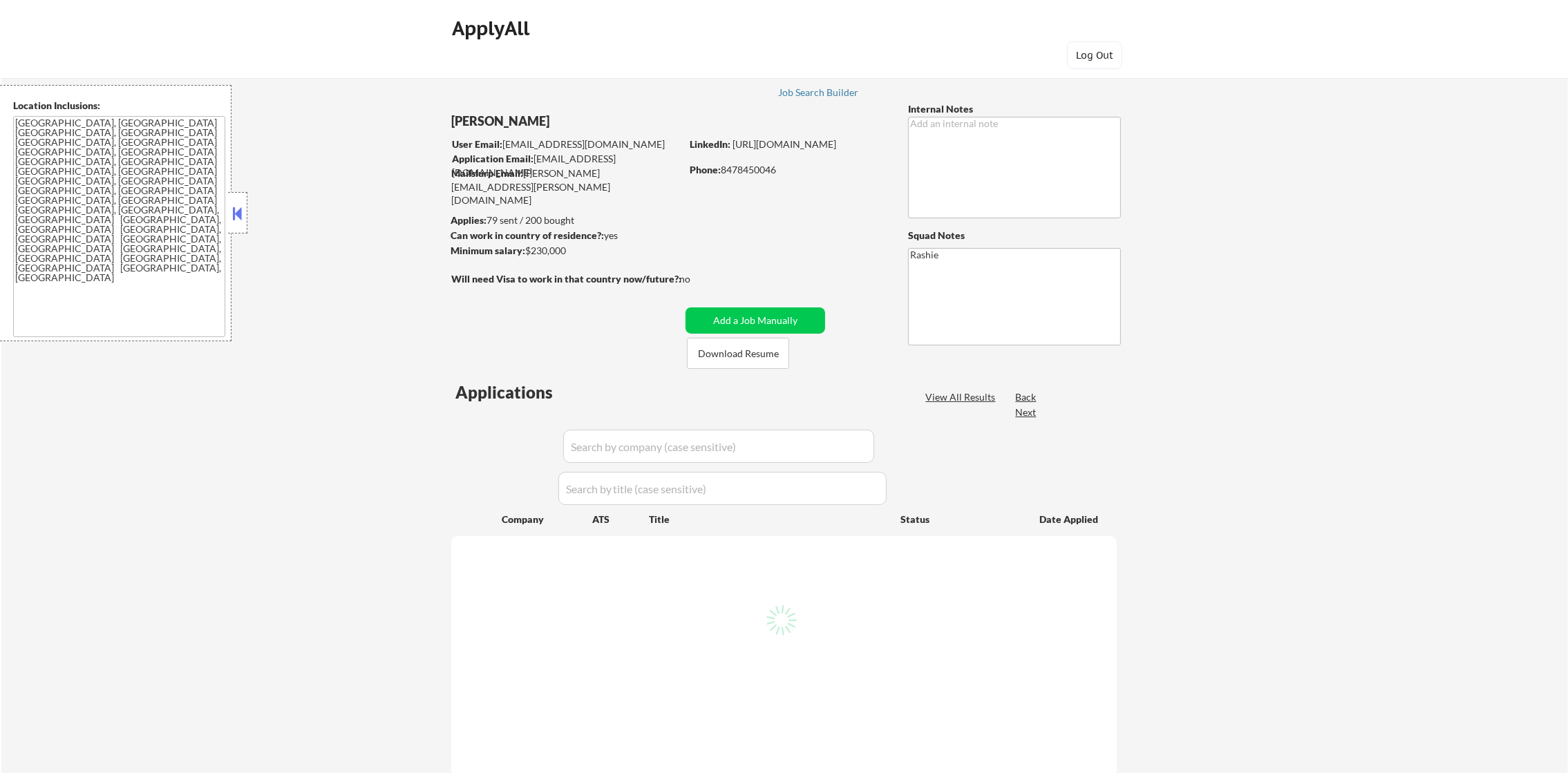
select select ""pending""
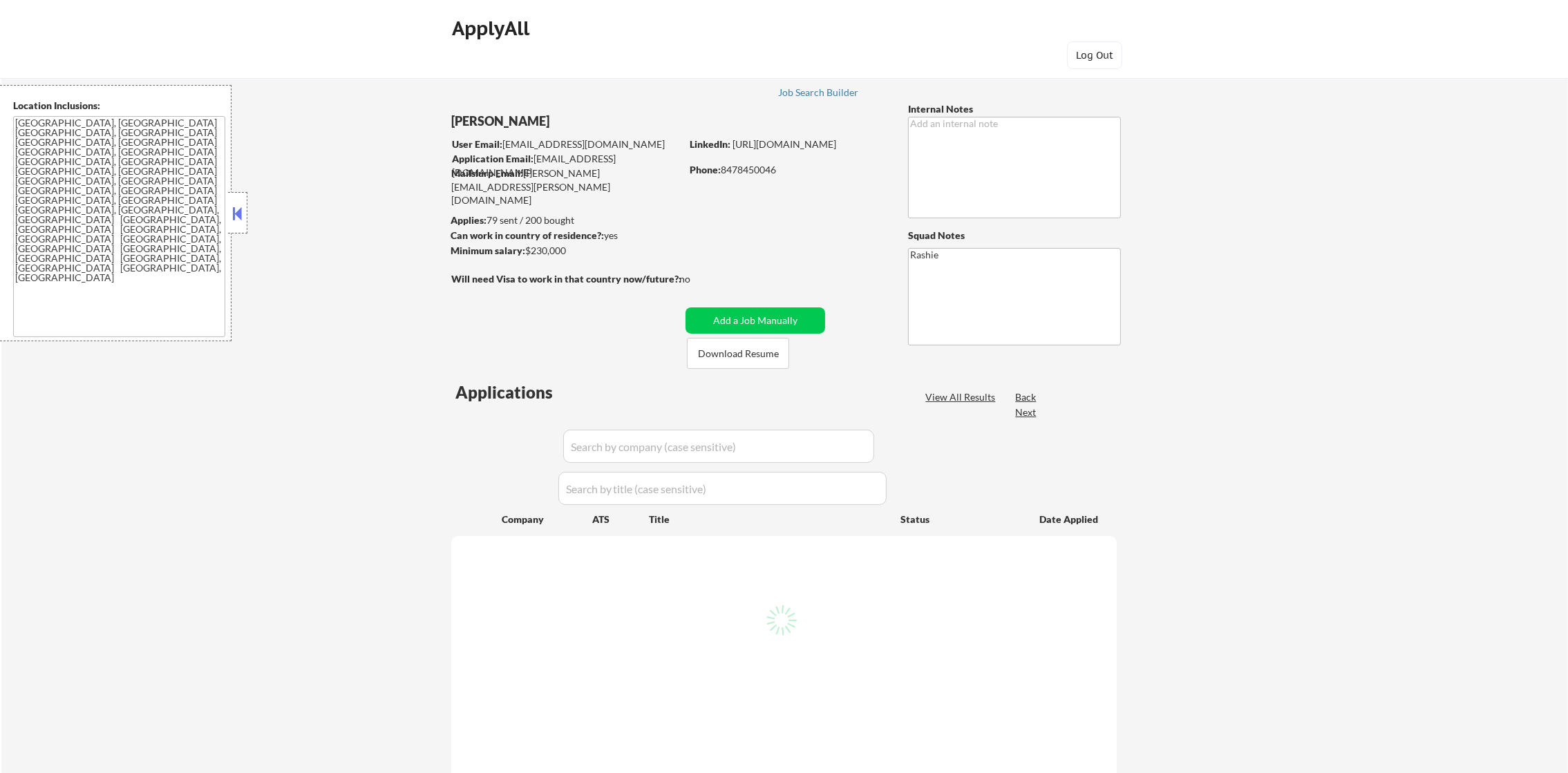
select select ""pending""
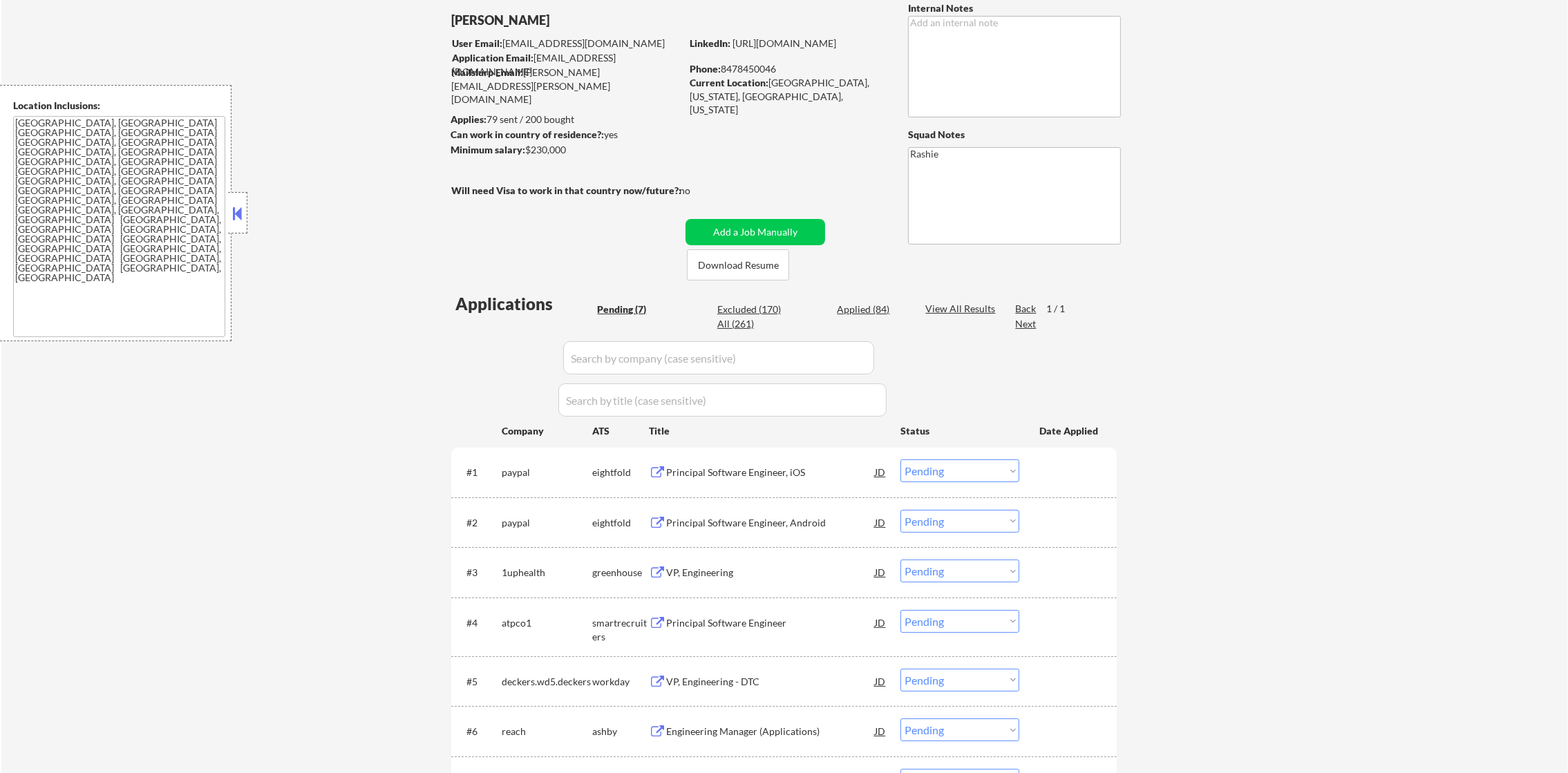
scroll to position [172, 0]
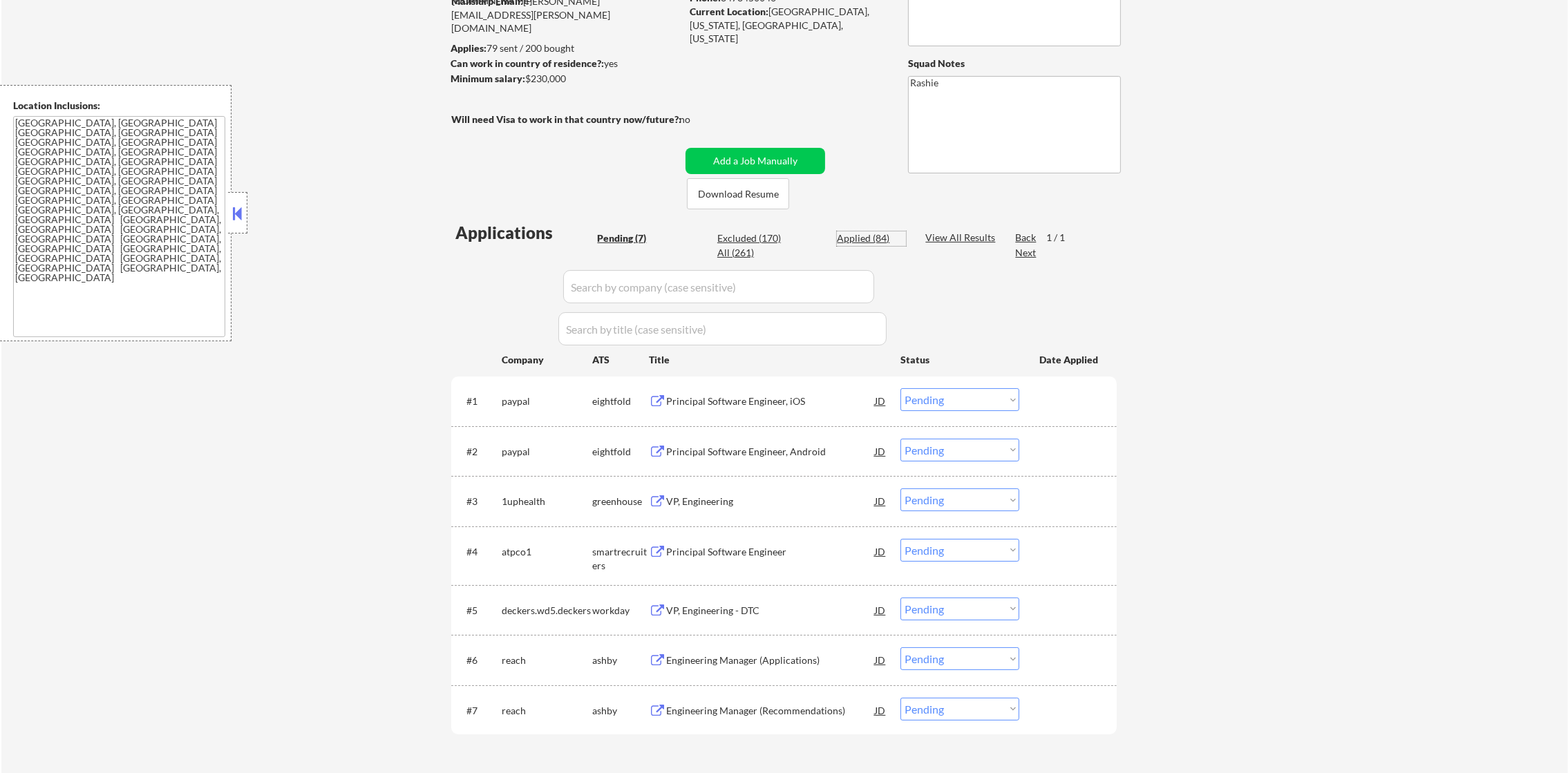
click at [886, 233] on div "Applied (84)" at bounding box center [871, 238] width 69 height 13
select select ""applied""
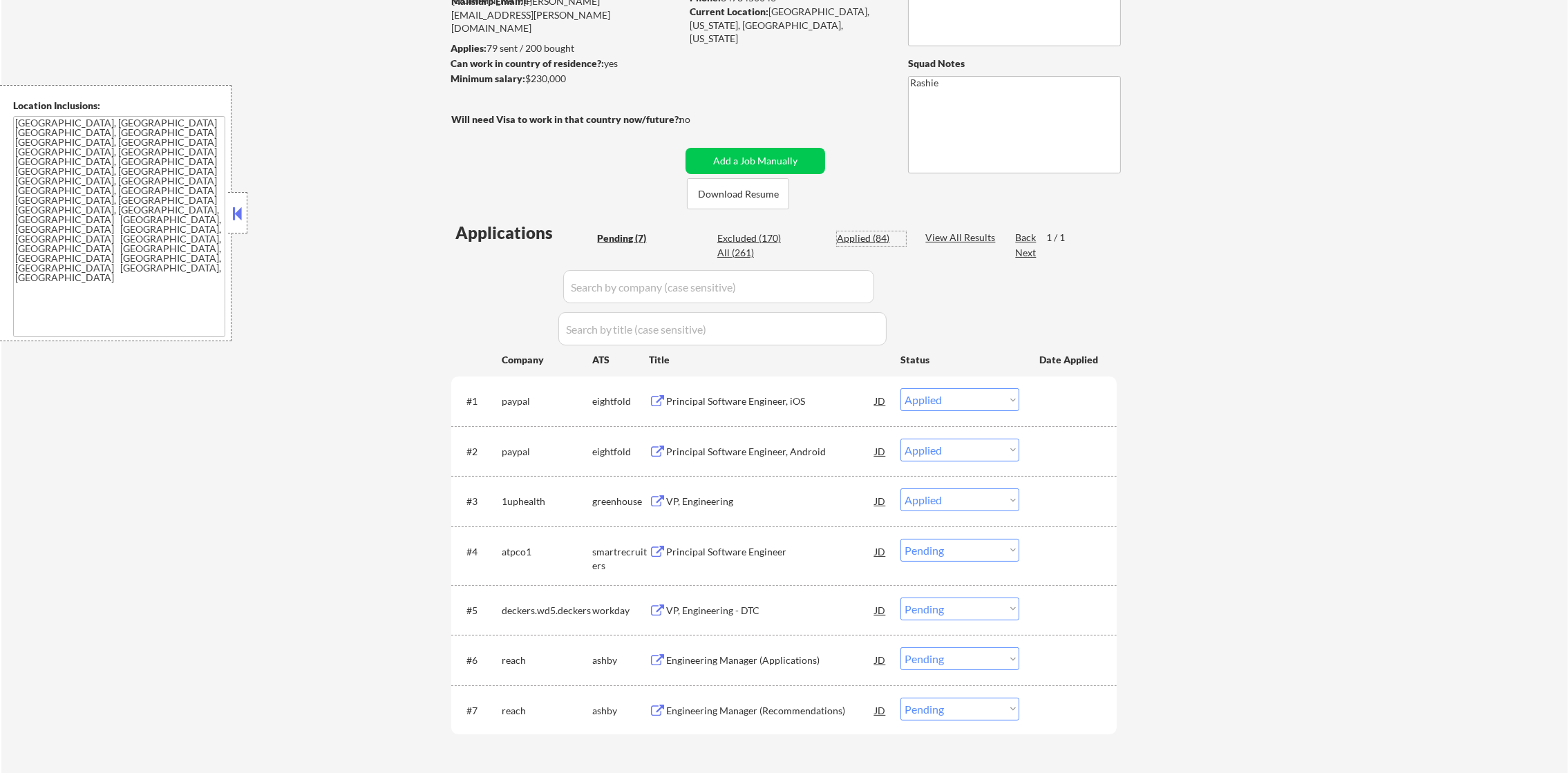
select select ""applied""
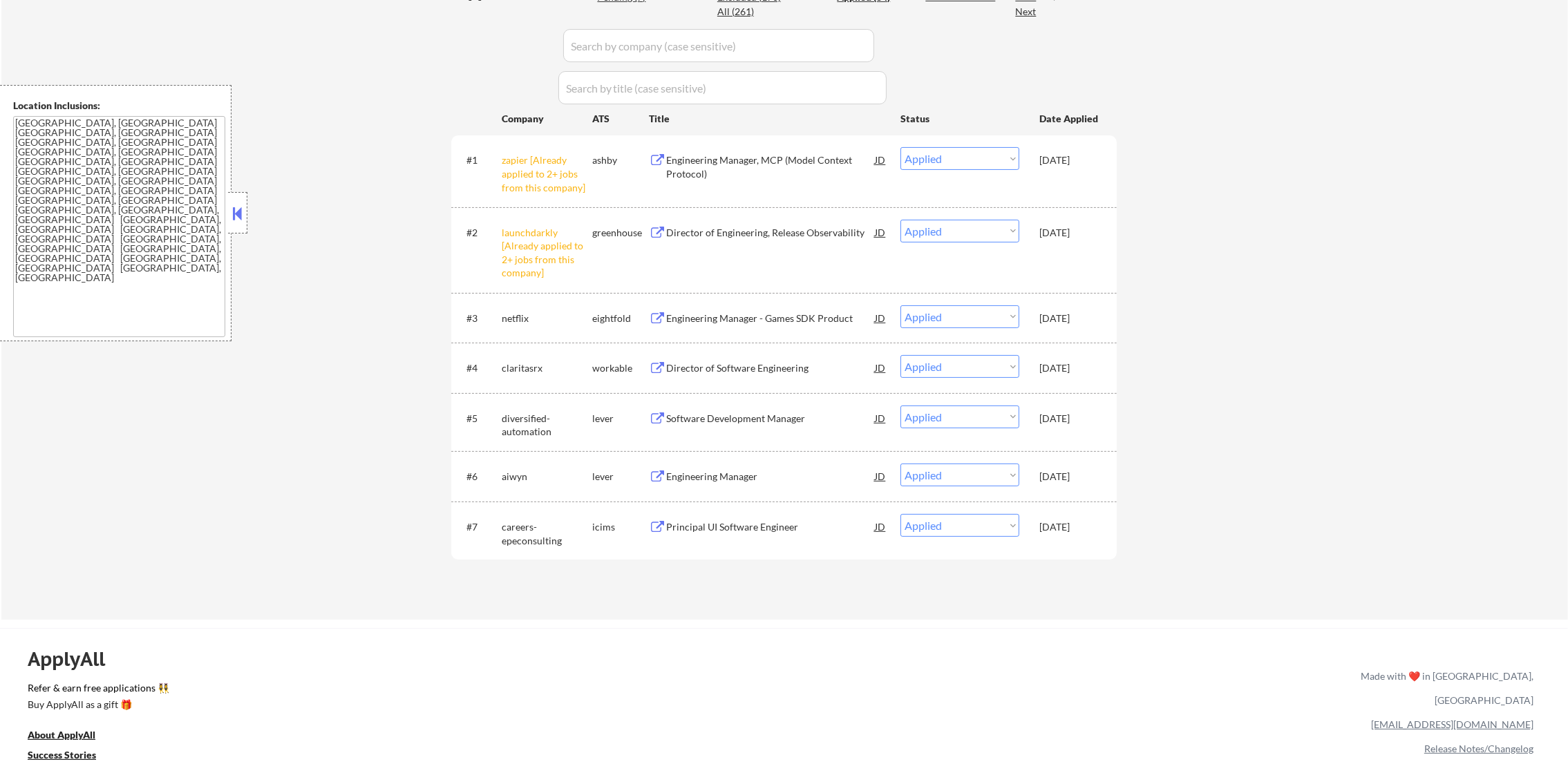
scroll to position [387, 0]
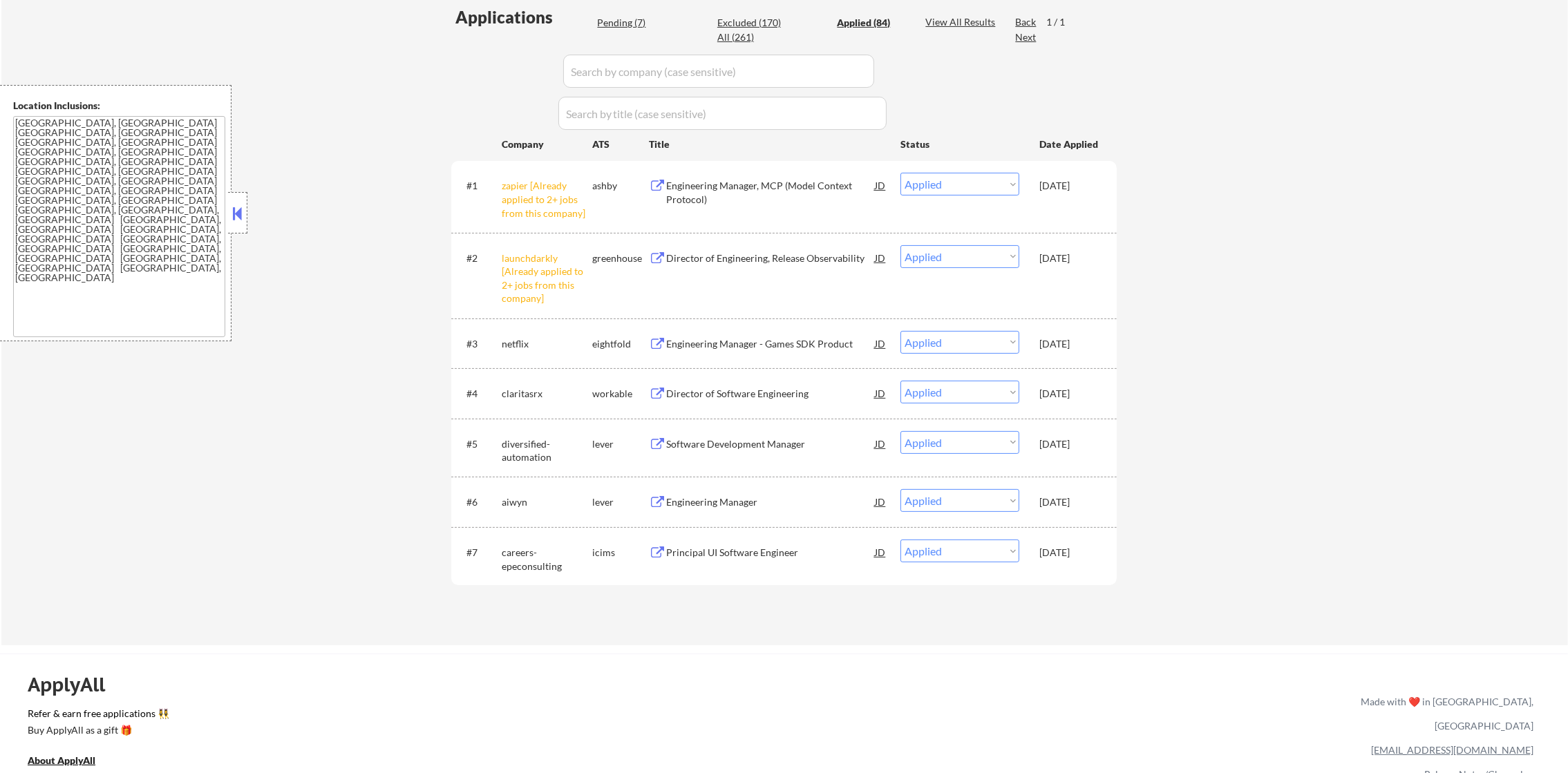
select select ""applied""
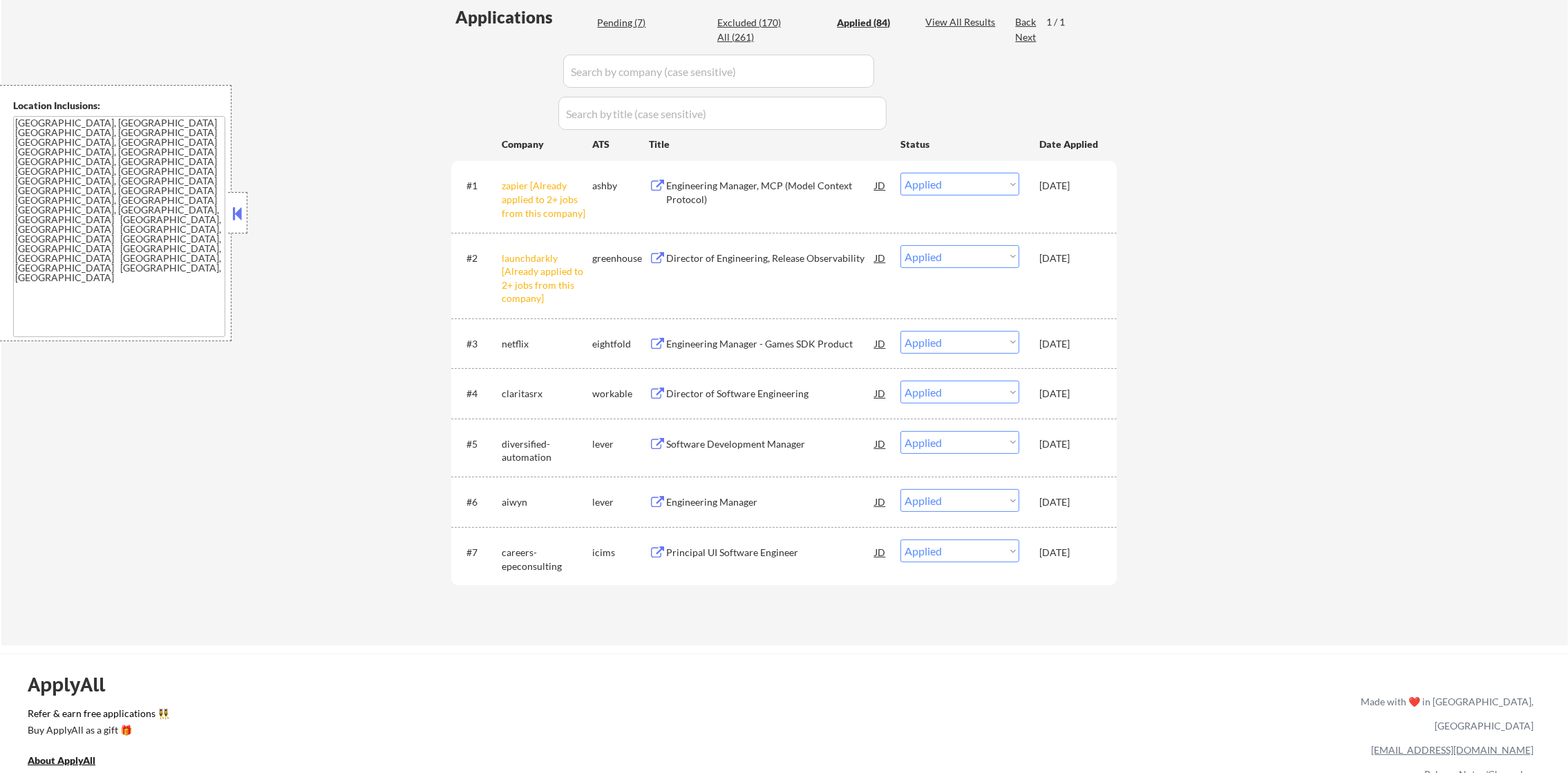
select select ""applied""
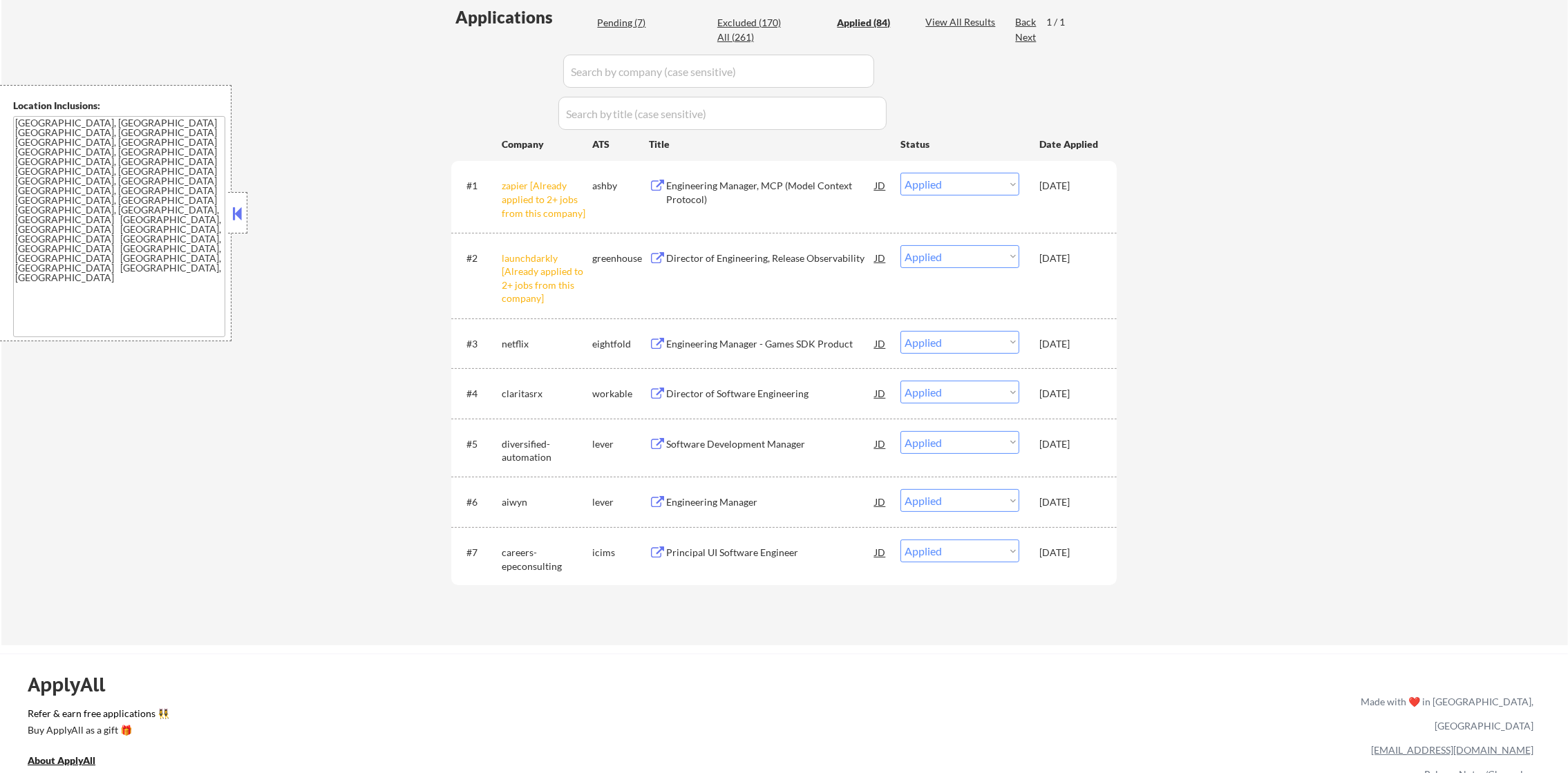
select select ""applied""
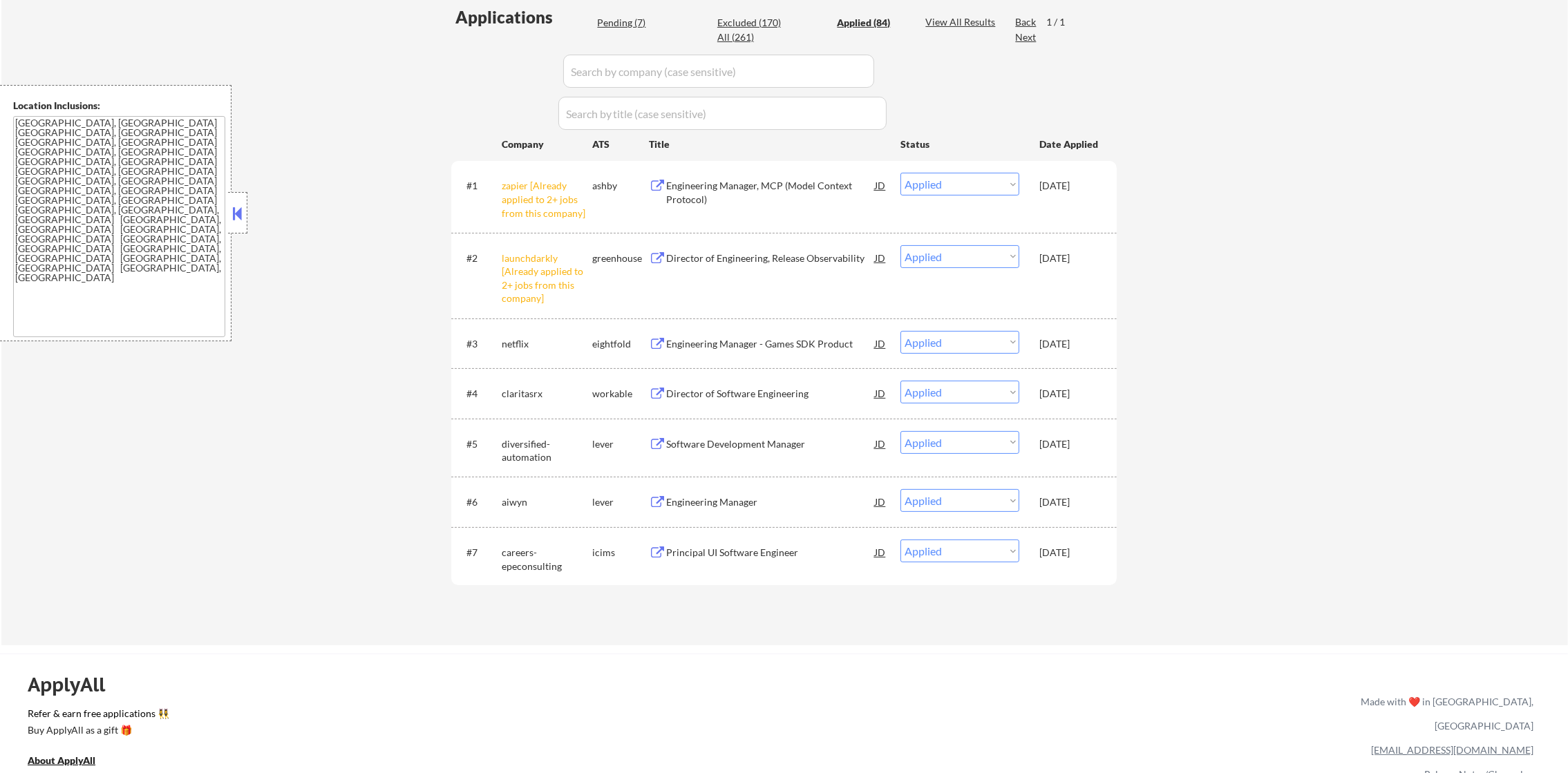
select select ""applied""
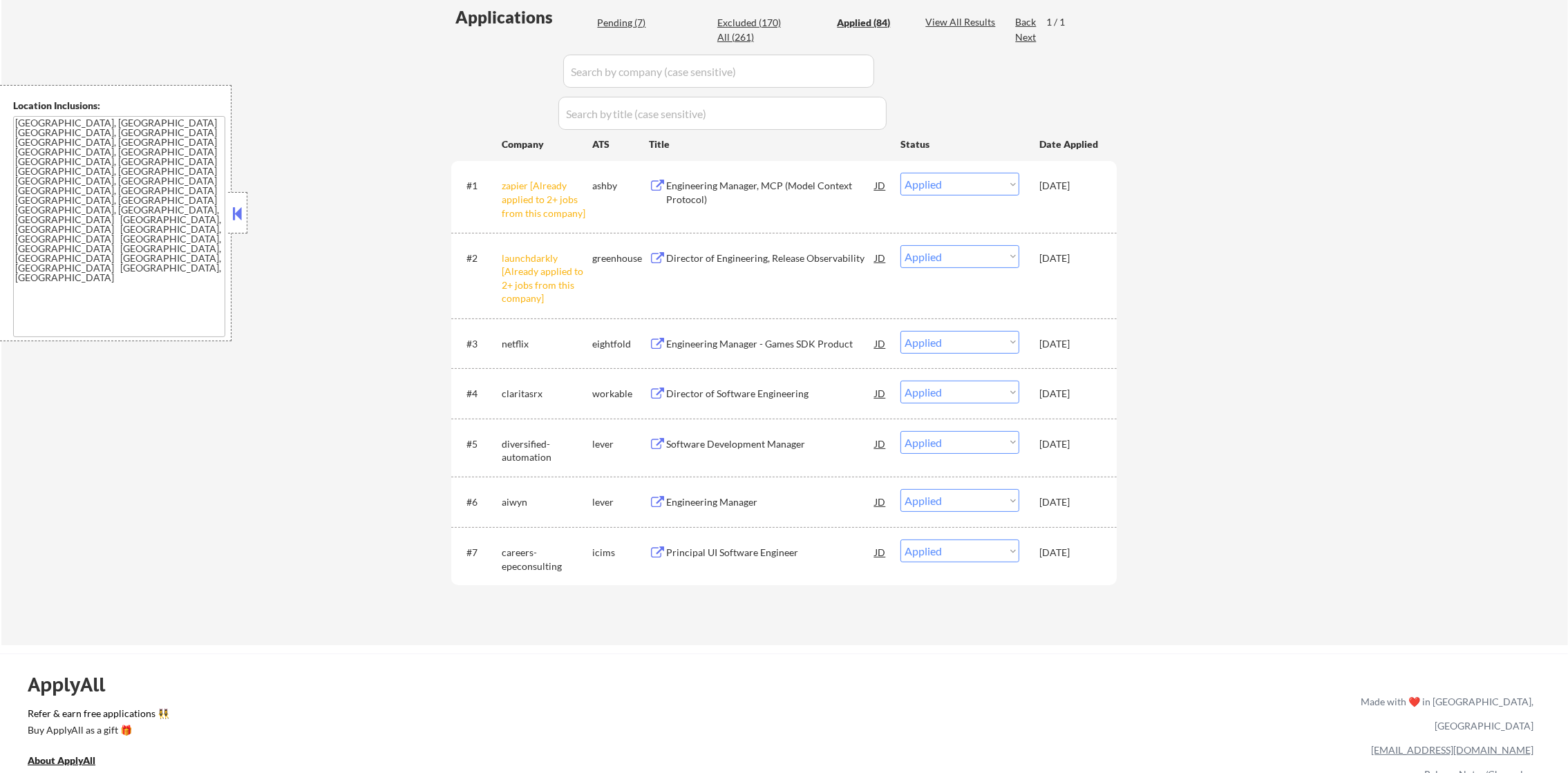
select select ""applied""
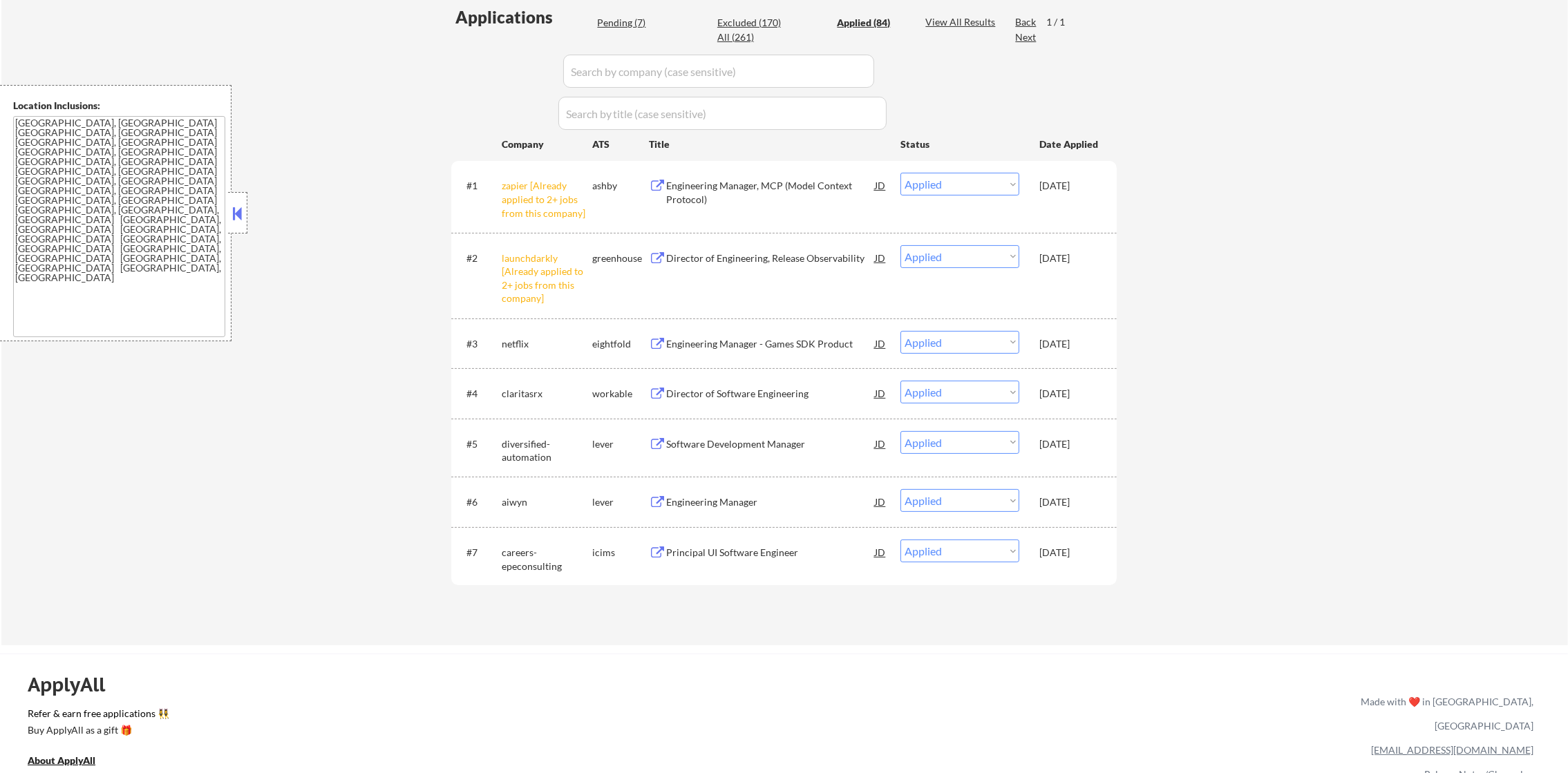
select select ""applied""
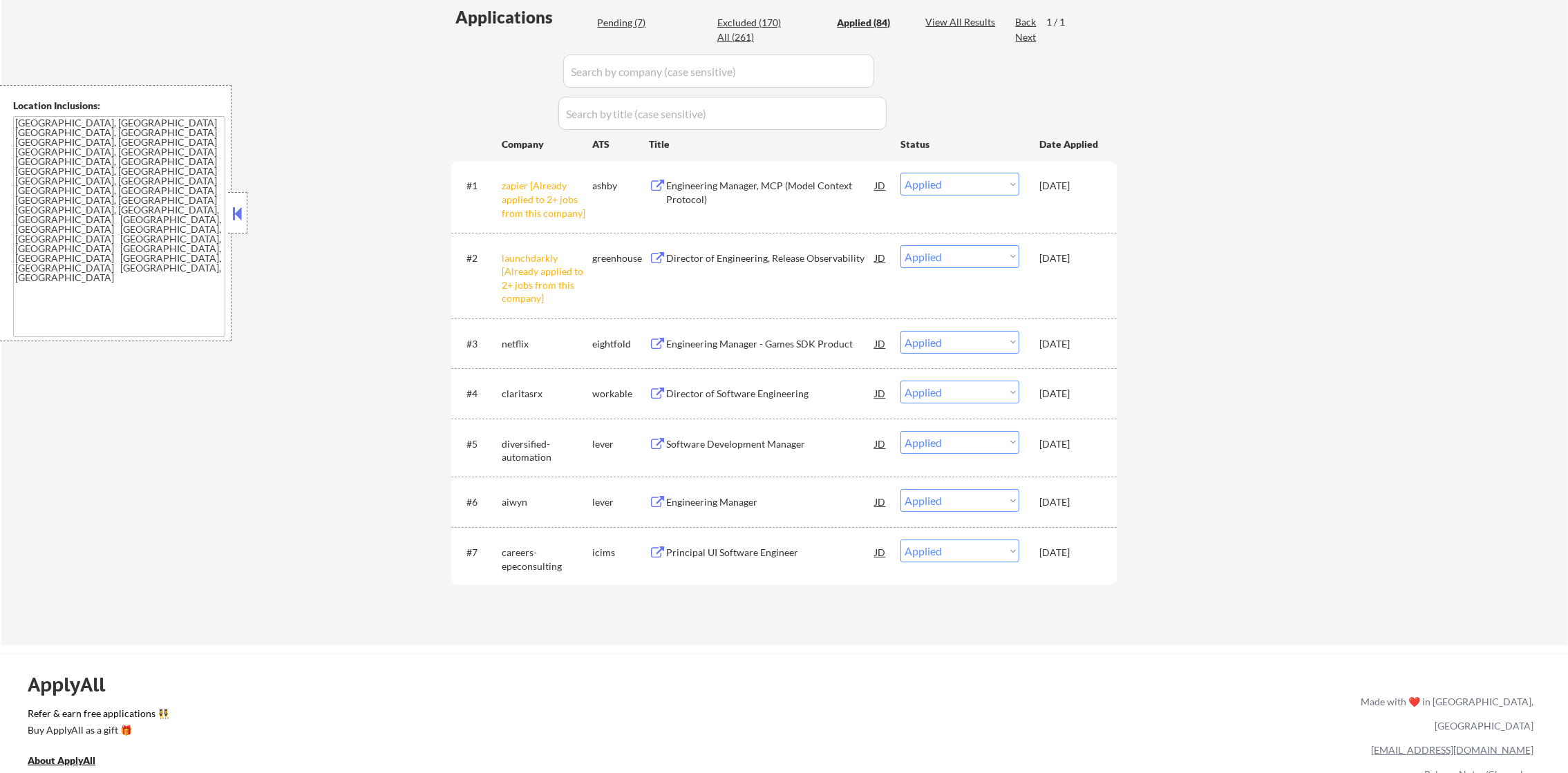
select select ""applied""
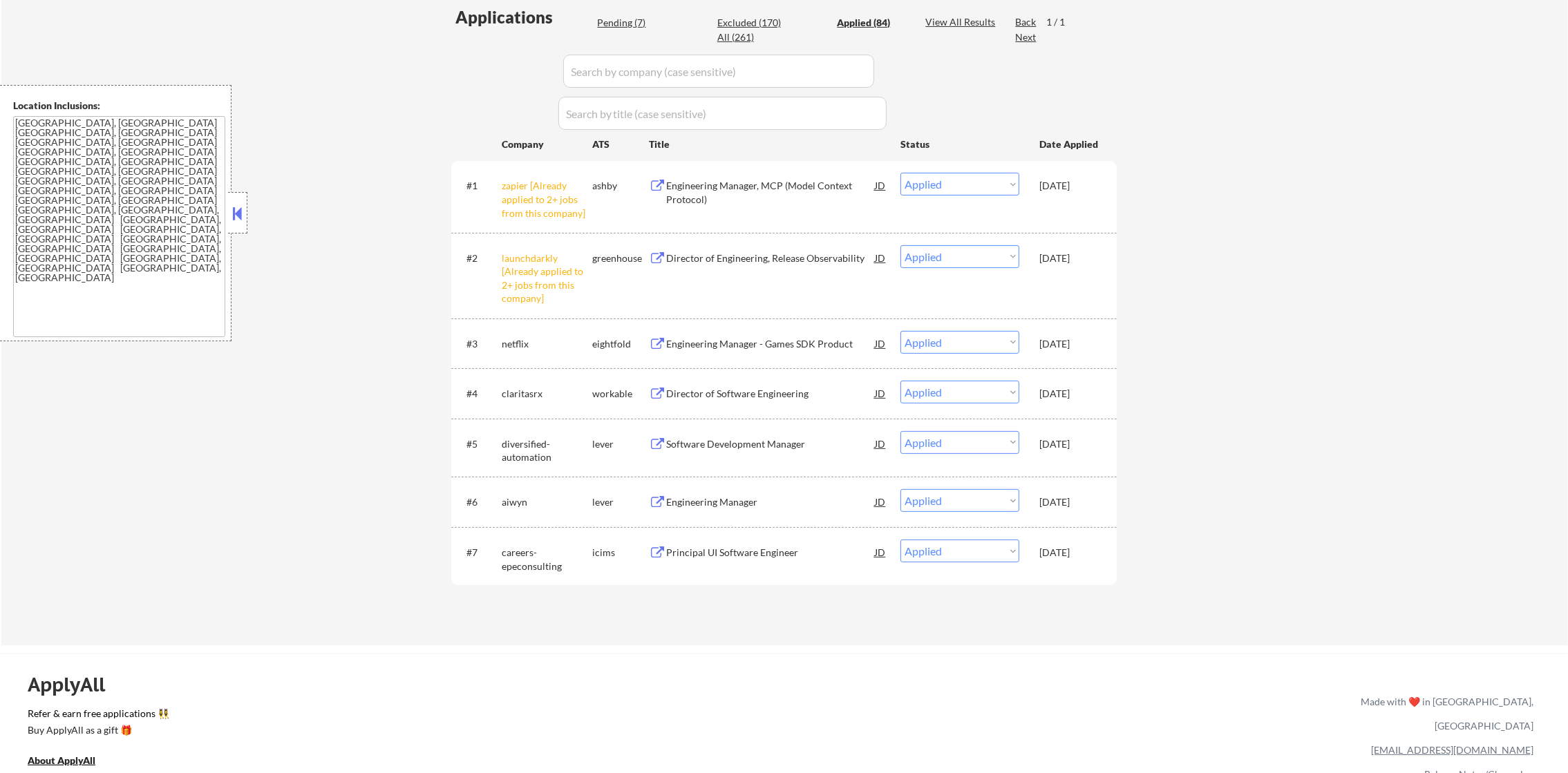
select select ""applied""
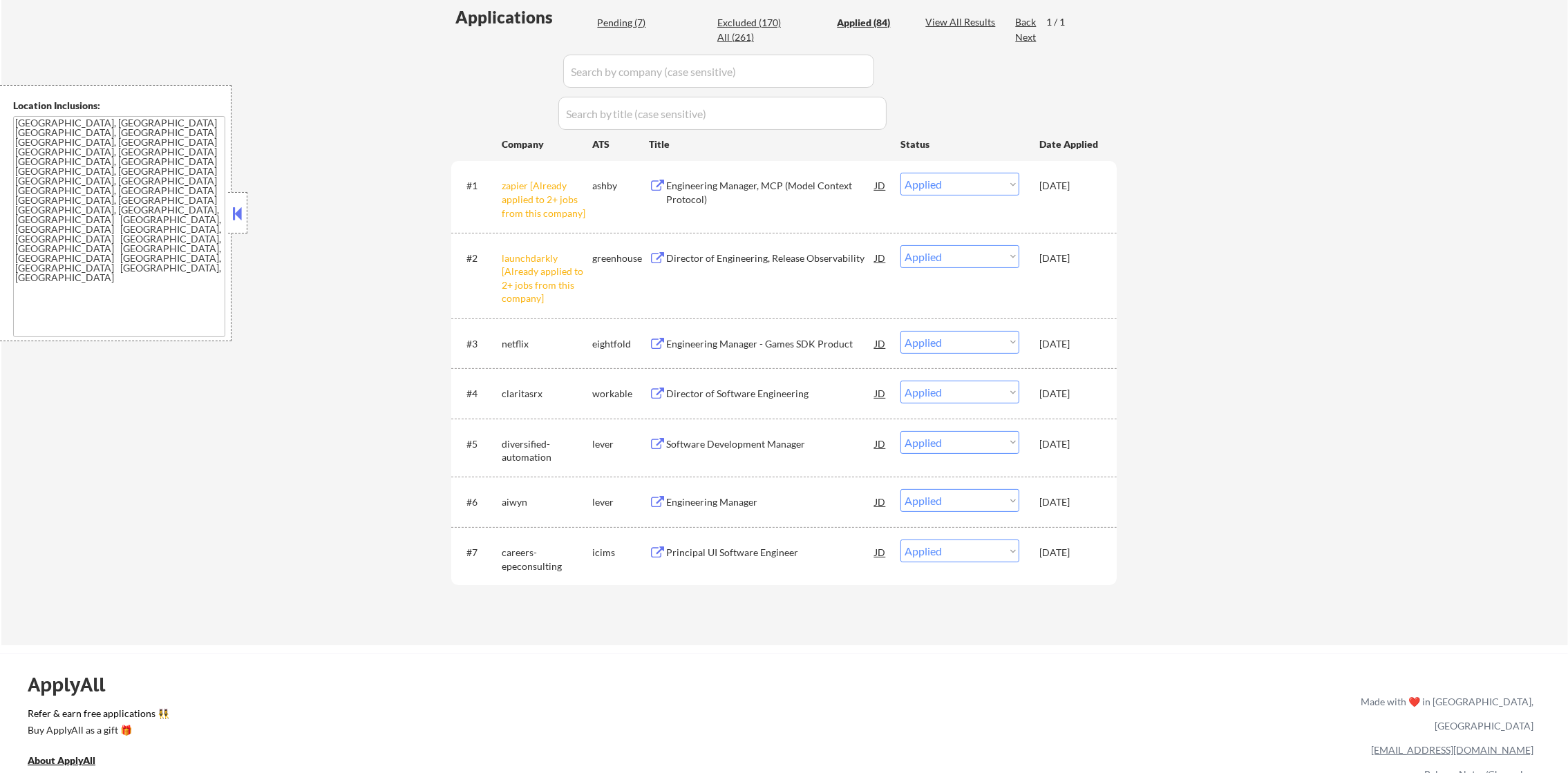
select select ""applied""
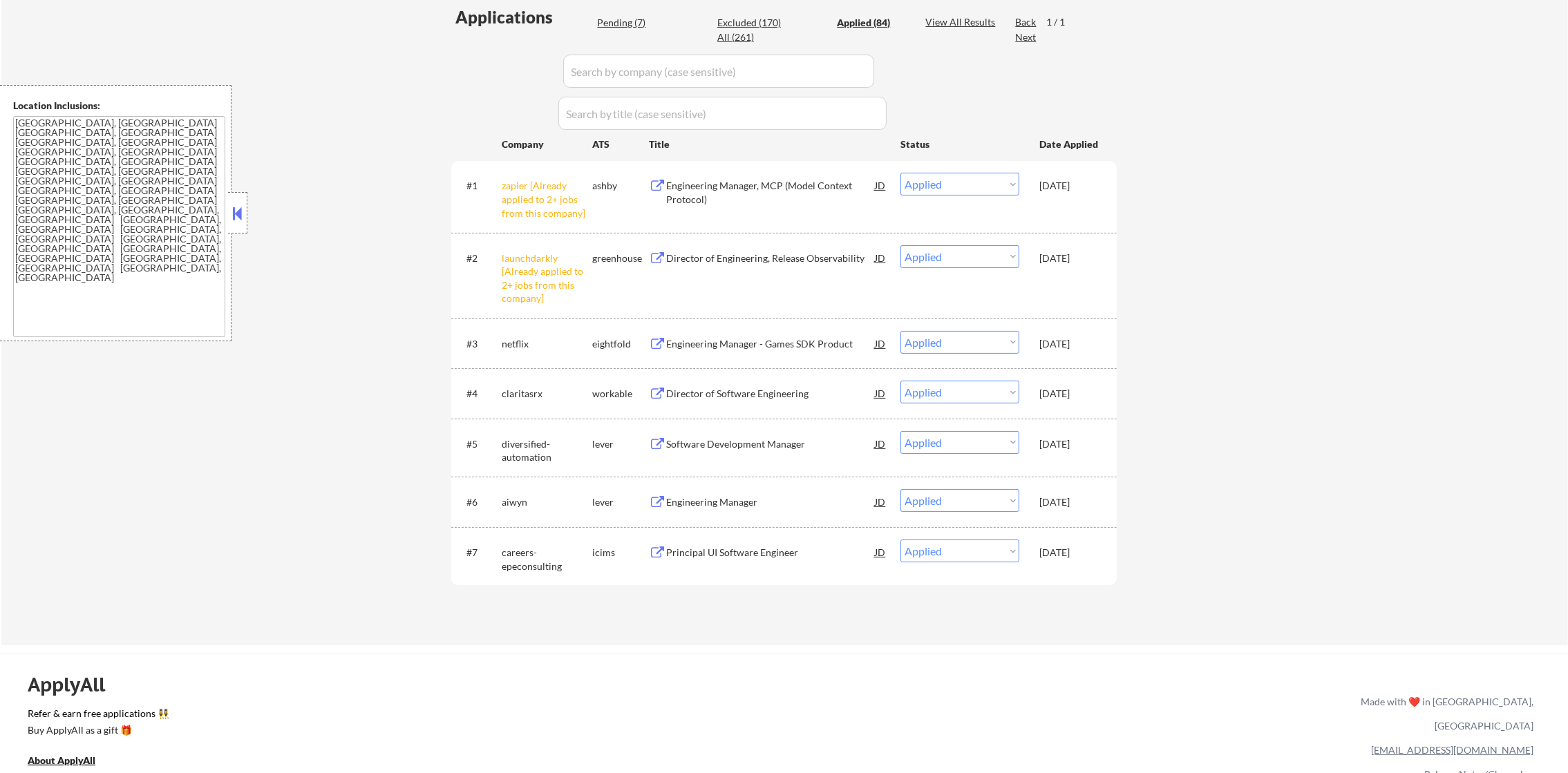
select select ""applied""
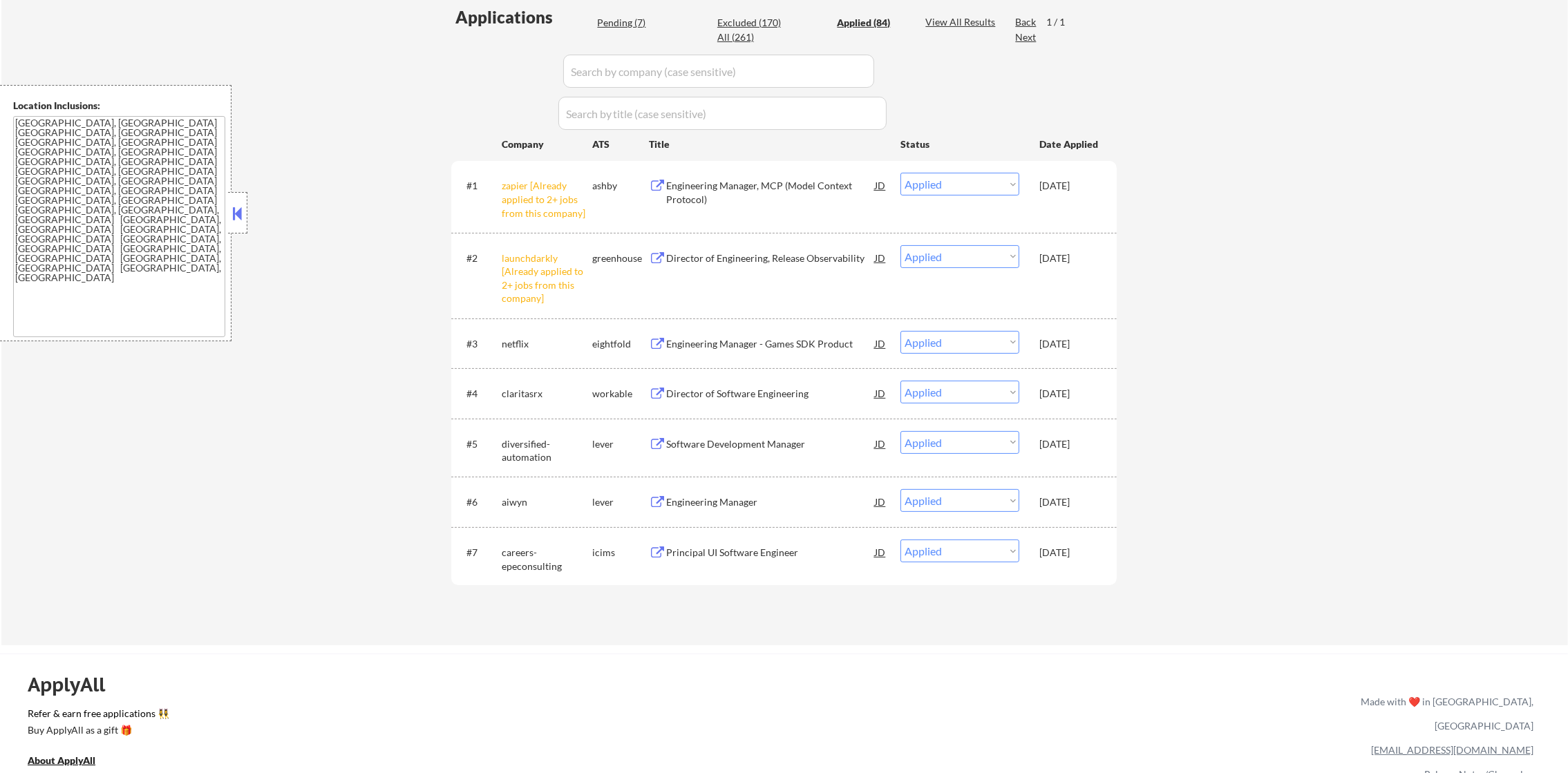
select select ""applied""
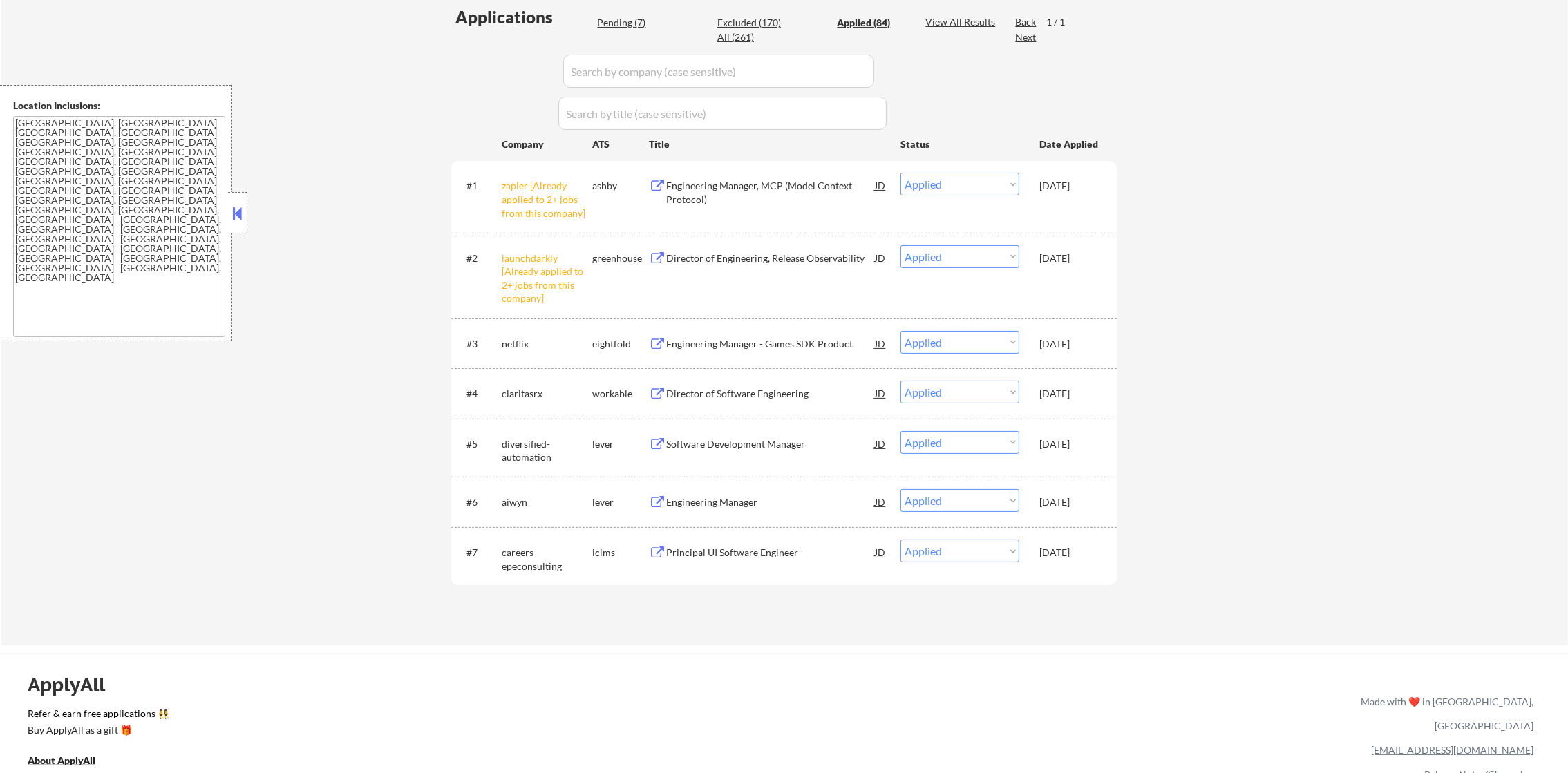
select select ""applied""
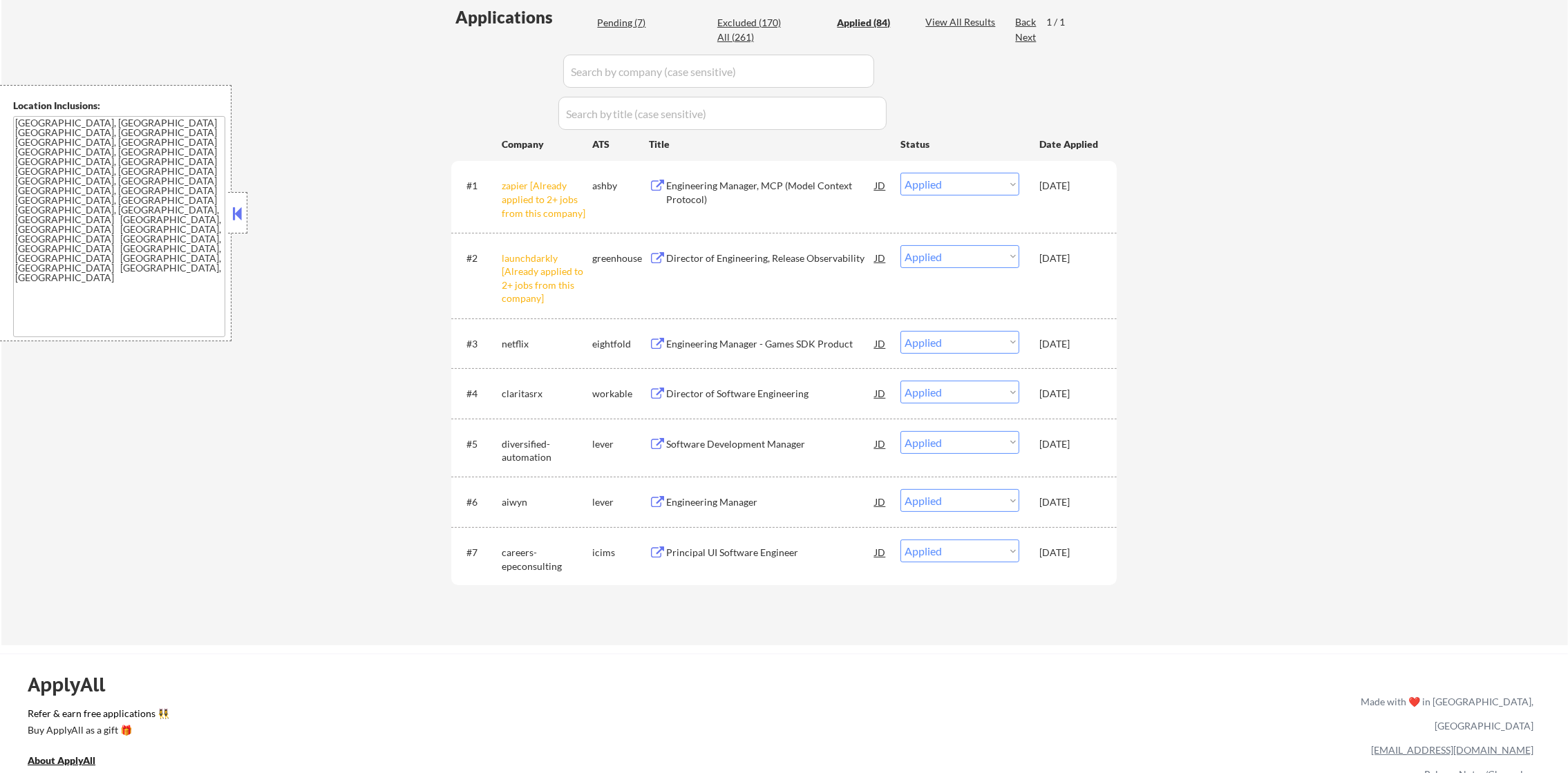
select select ""applied""
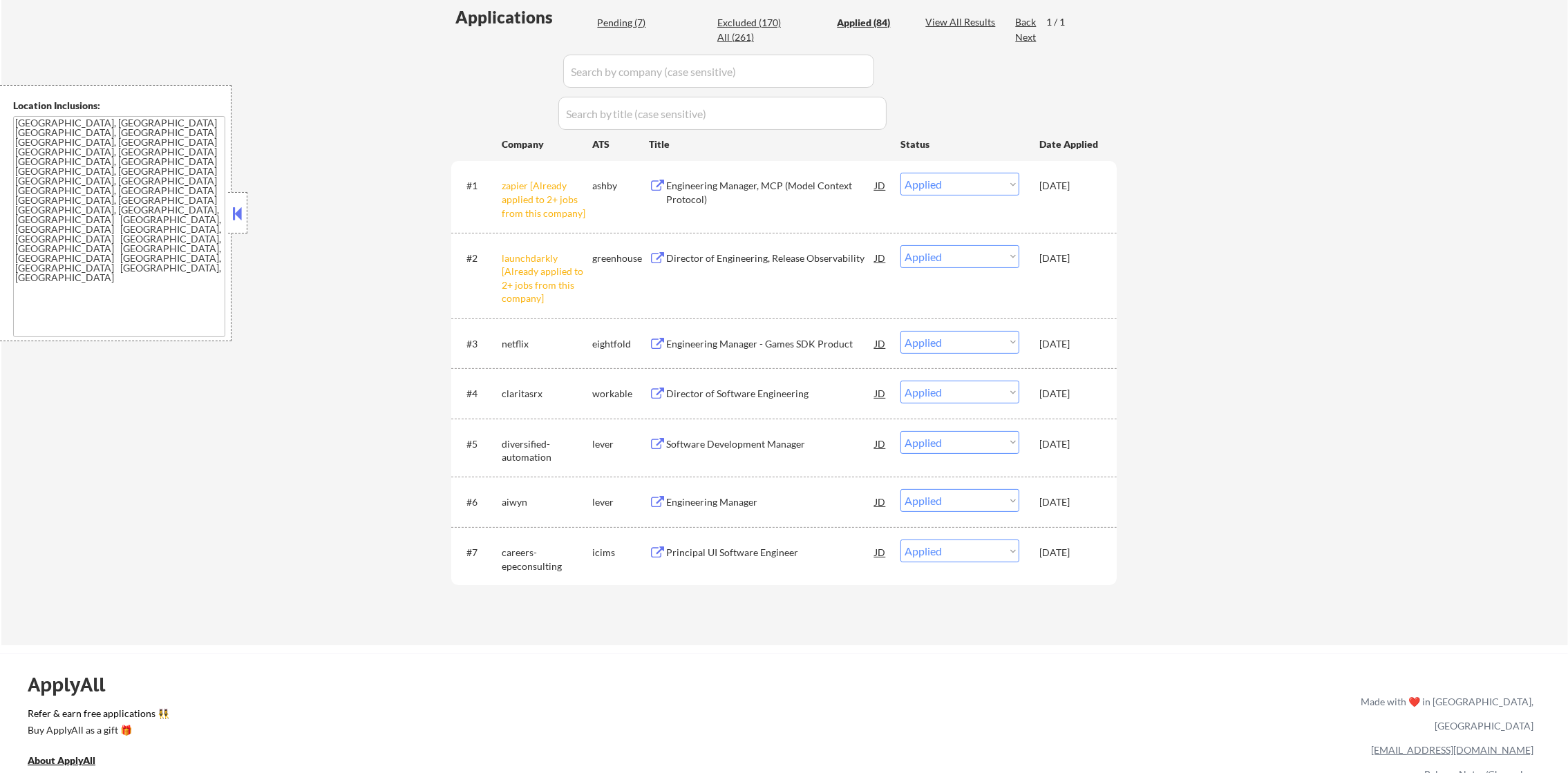
select select ""applied""
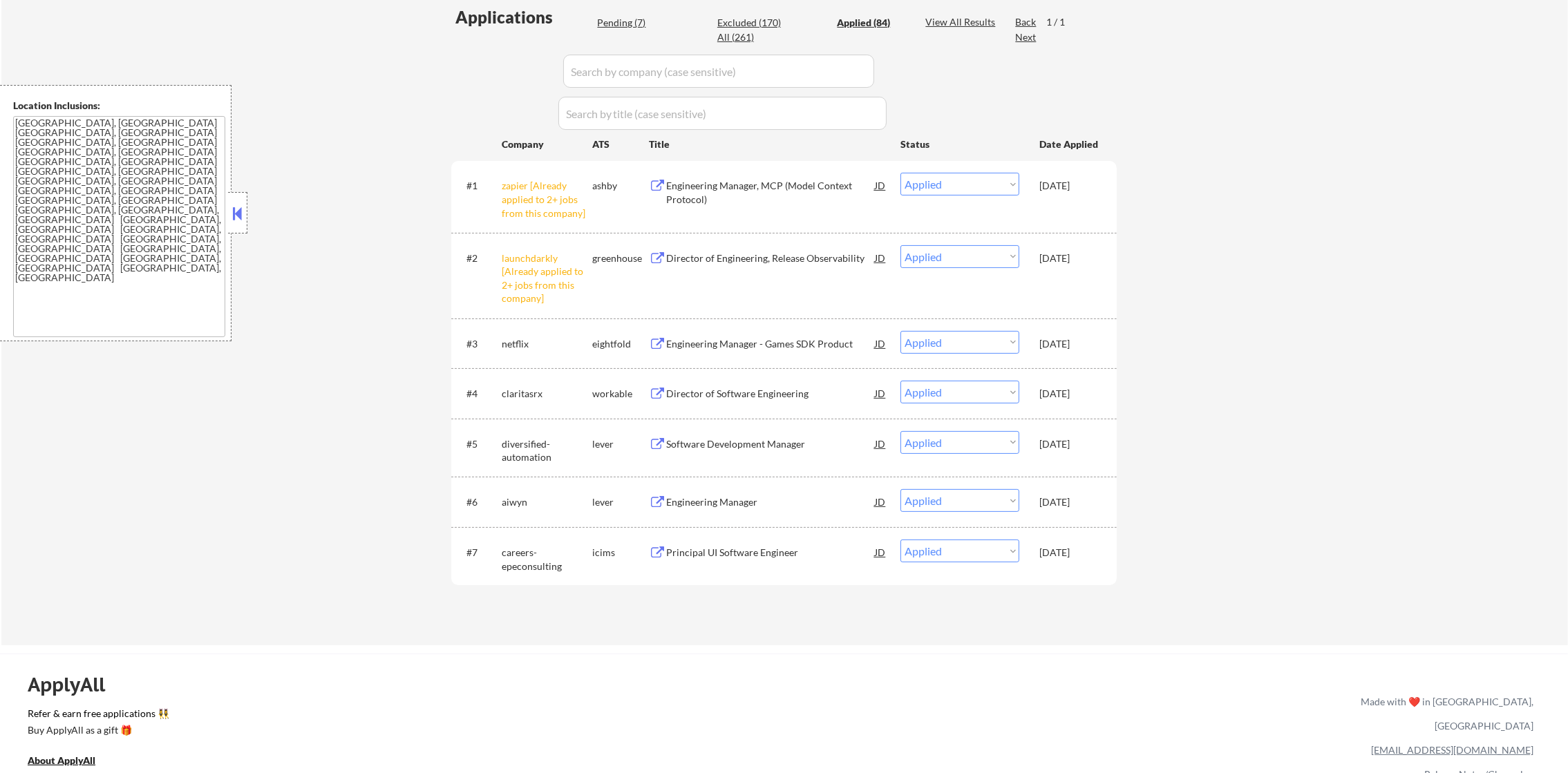
select select ""applied""
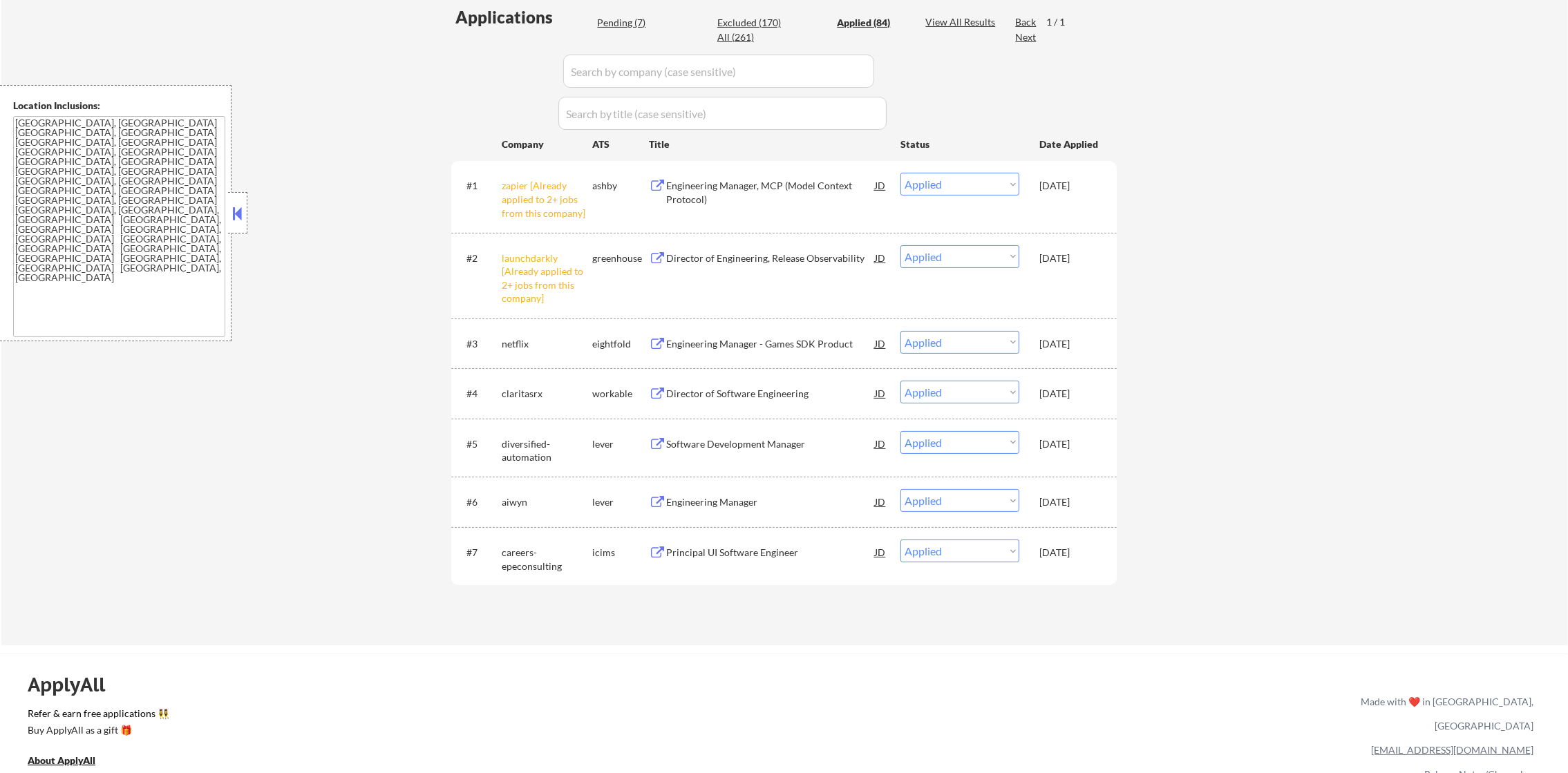
select select ""applied""
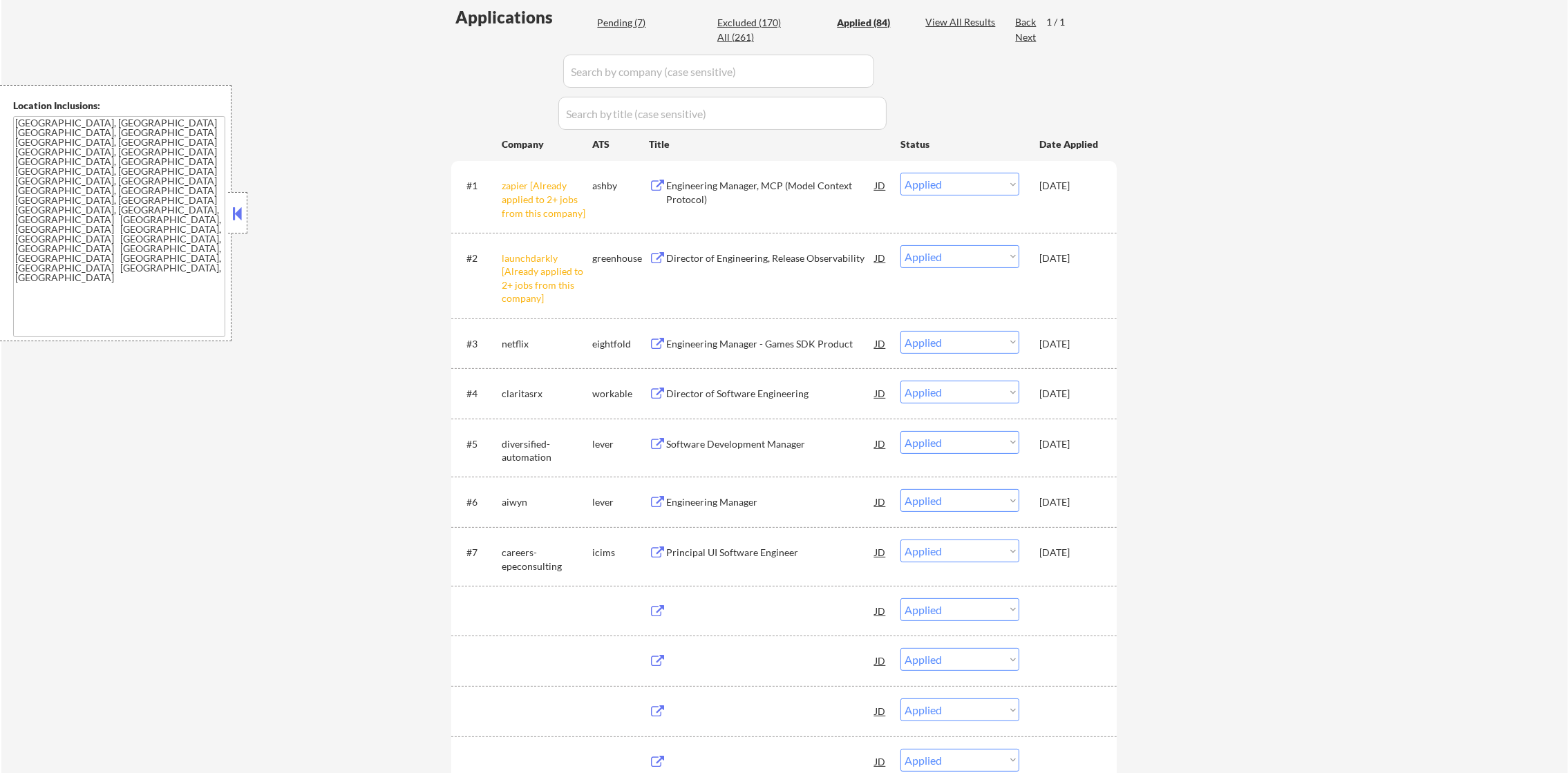
scroll to position [345, 0]
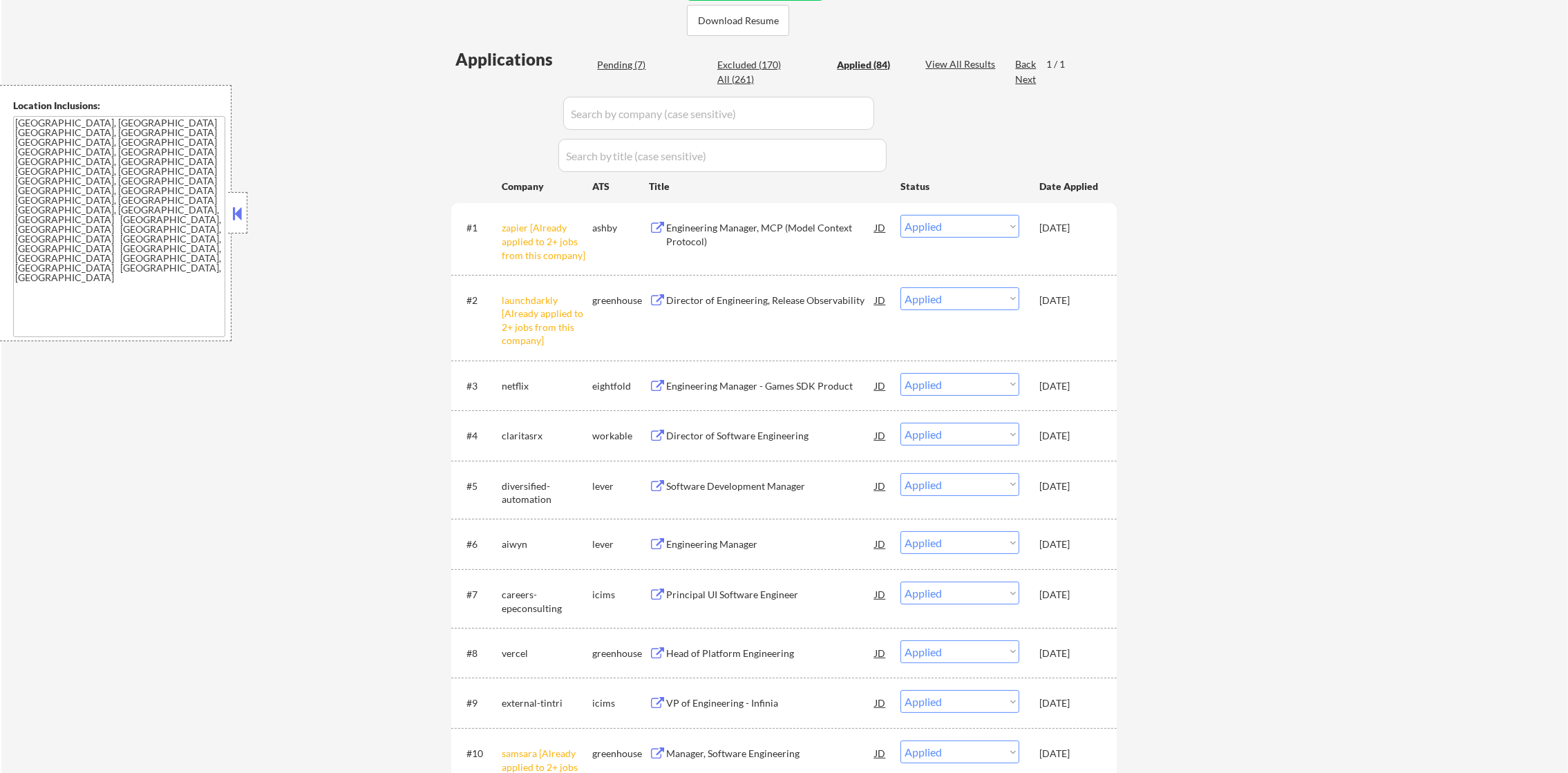
click at [744, 108] on input "input" at bounding box center [719, 113] width 311 height 33
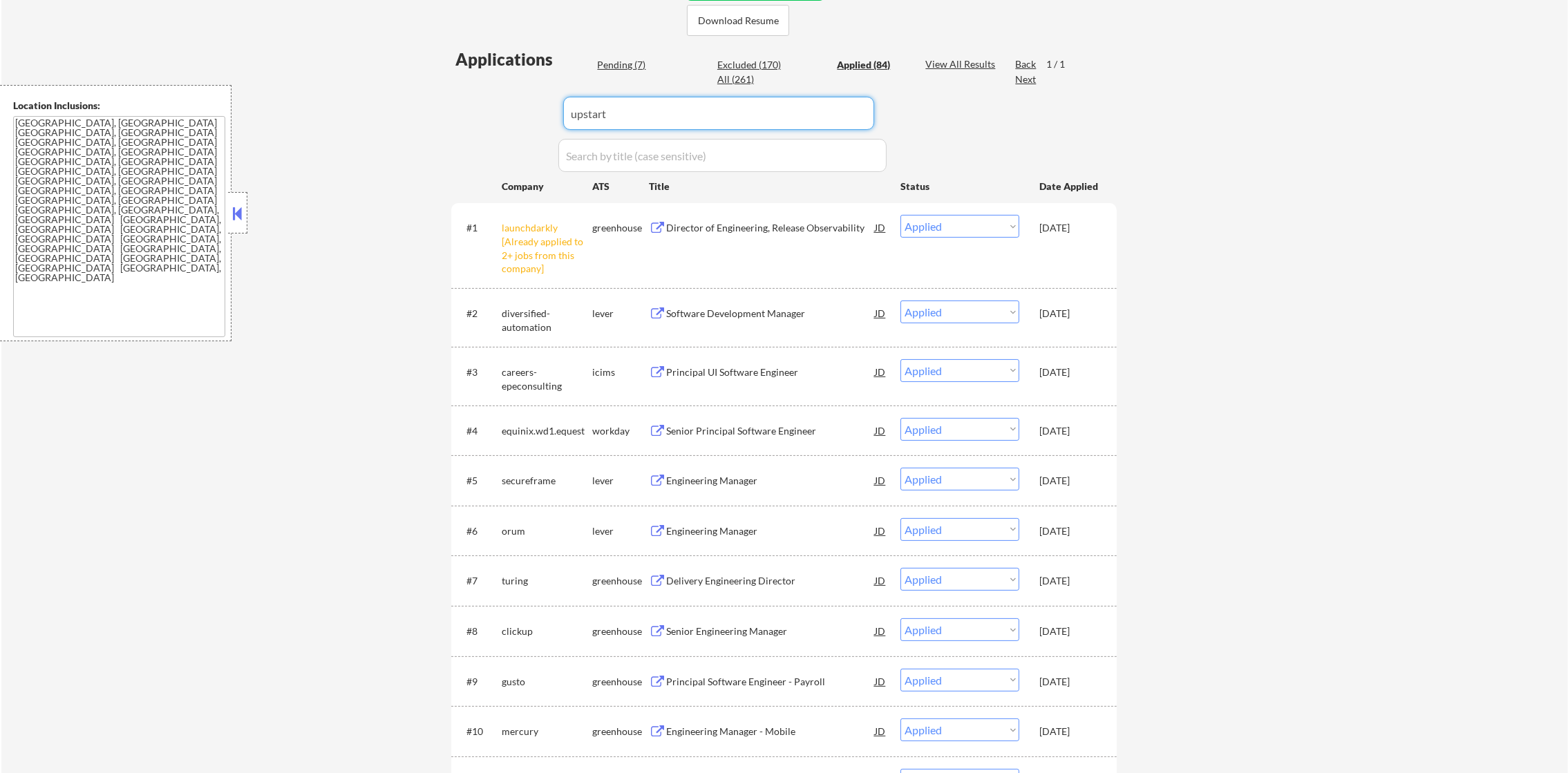
type input "upstart"
click at [375, 155] on div "← Return to /applysquad Mailslurp Inbox Job Search Builder Justin Martin User E…" at bounding box center [785, 594] width 1567 height 1769
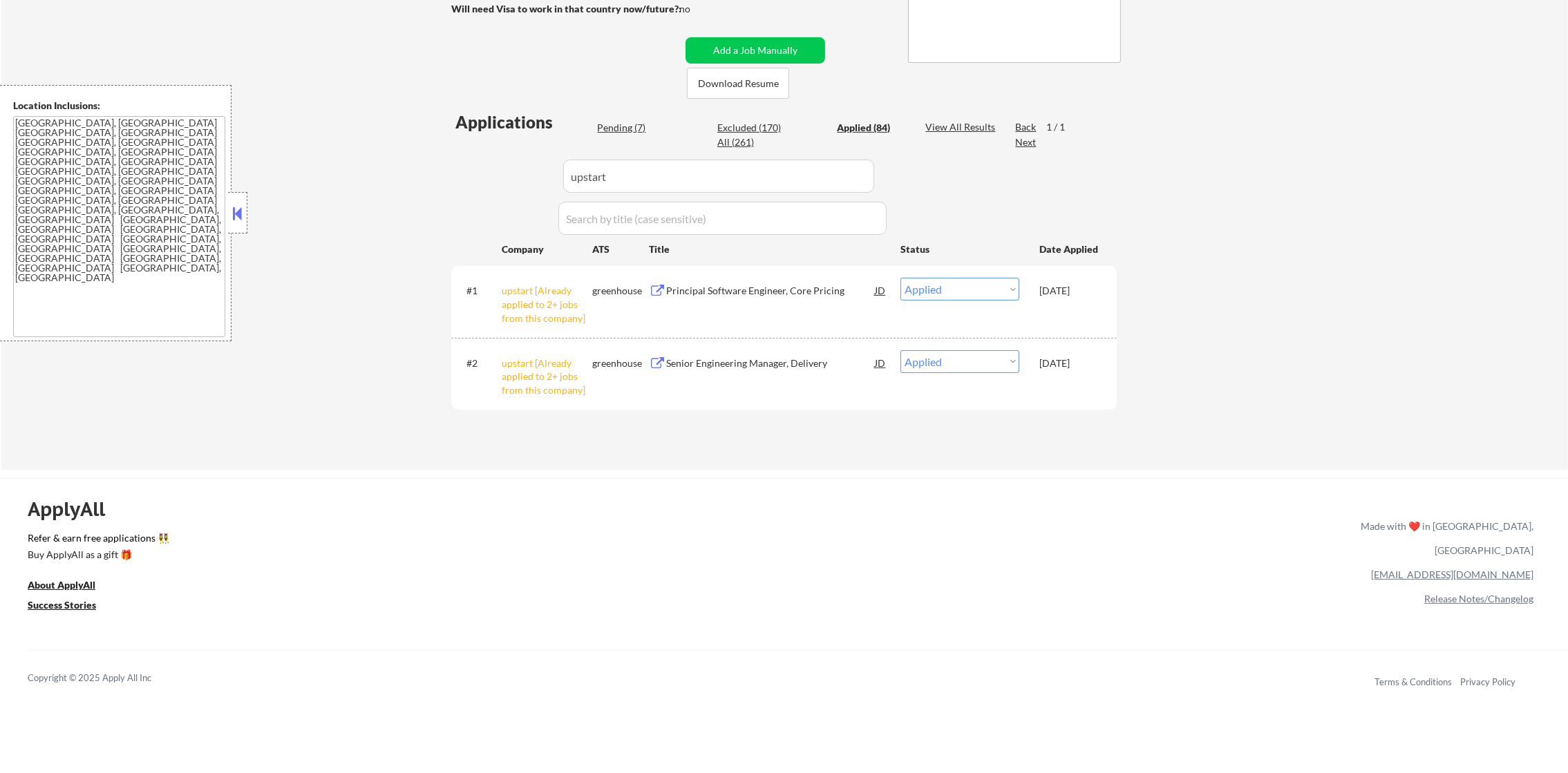
scroll to position [276, 0]
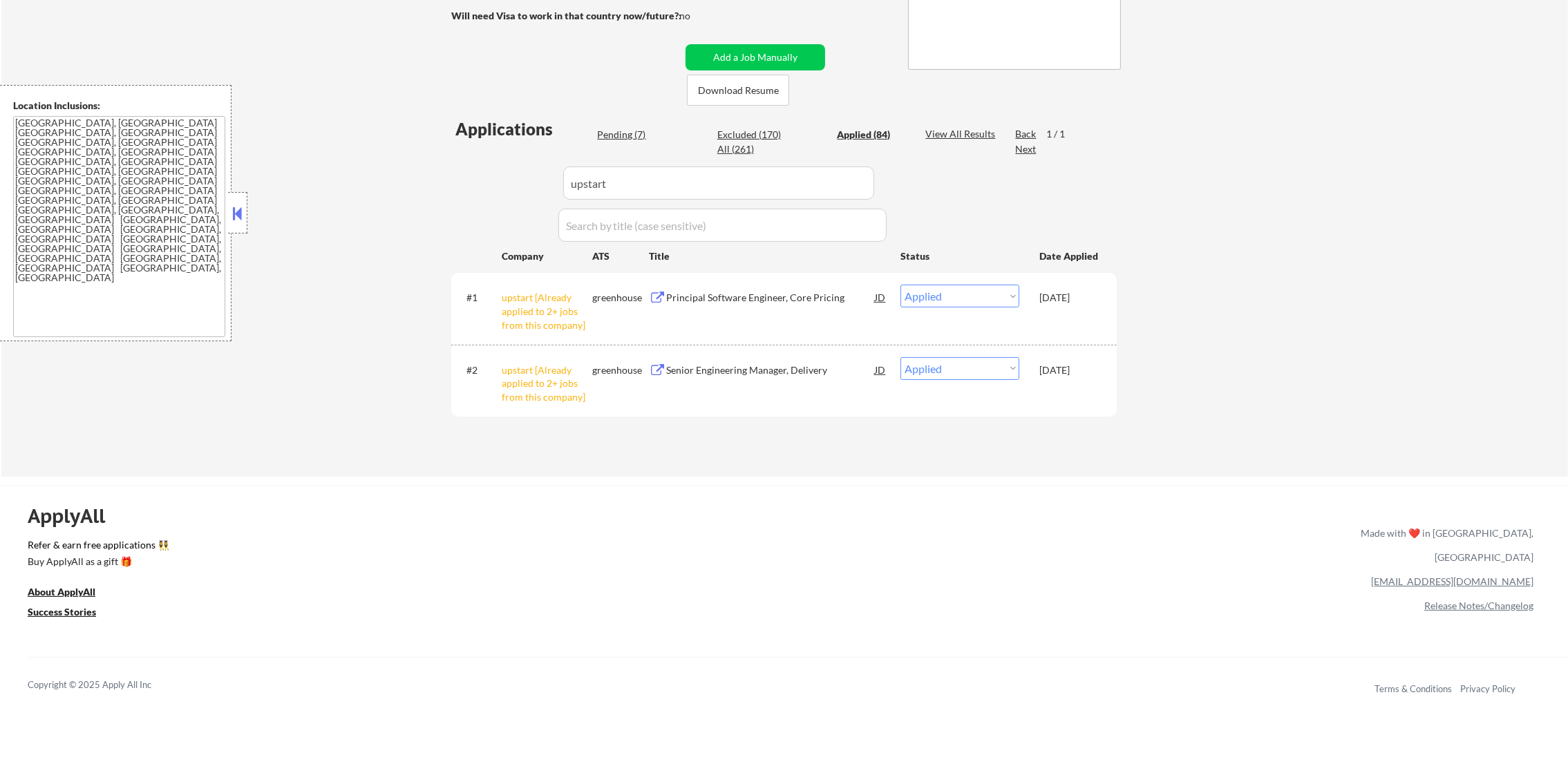
click at [656, 750] on div "← Return to /applysquad Mailslurp Inbox Job Search Builder Justin Martin User E…" at bounding box center [784, 454] width 1568 height 1461
click at [748, 304] on div "Principal Software Engineer, Core Pricing" at bounding box center [771, 298] width 209 height 25
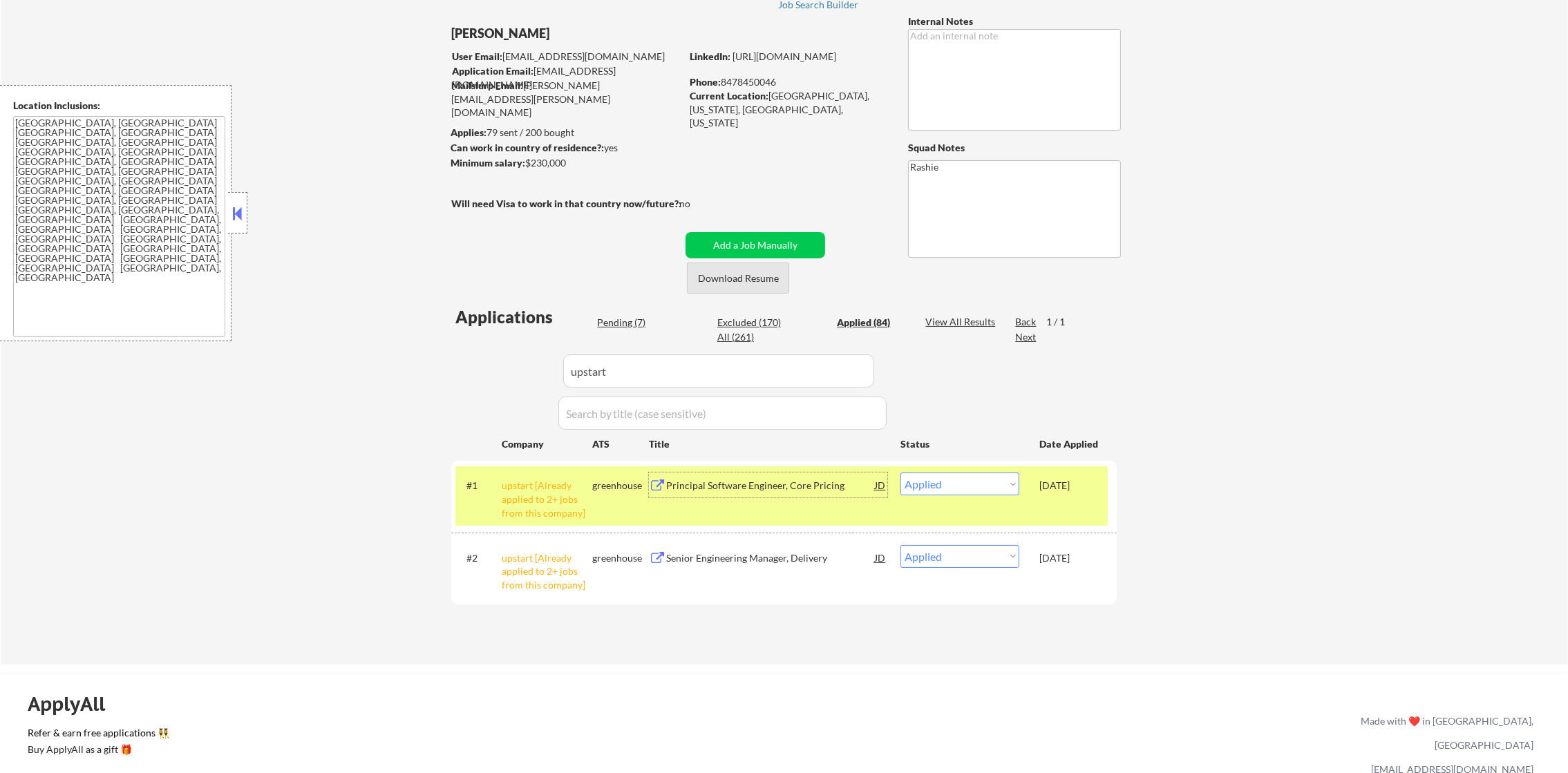
scroll to position [68, 0]
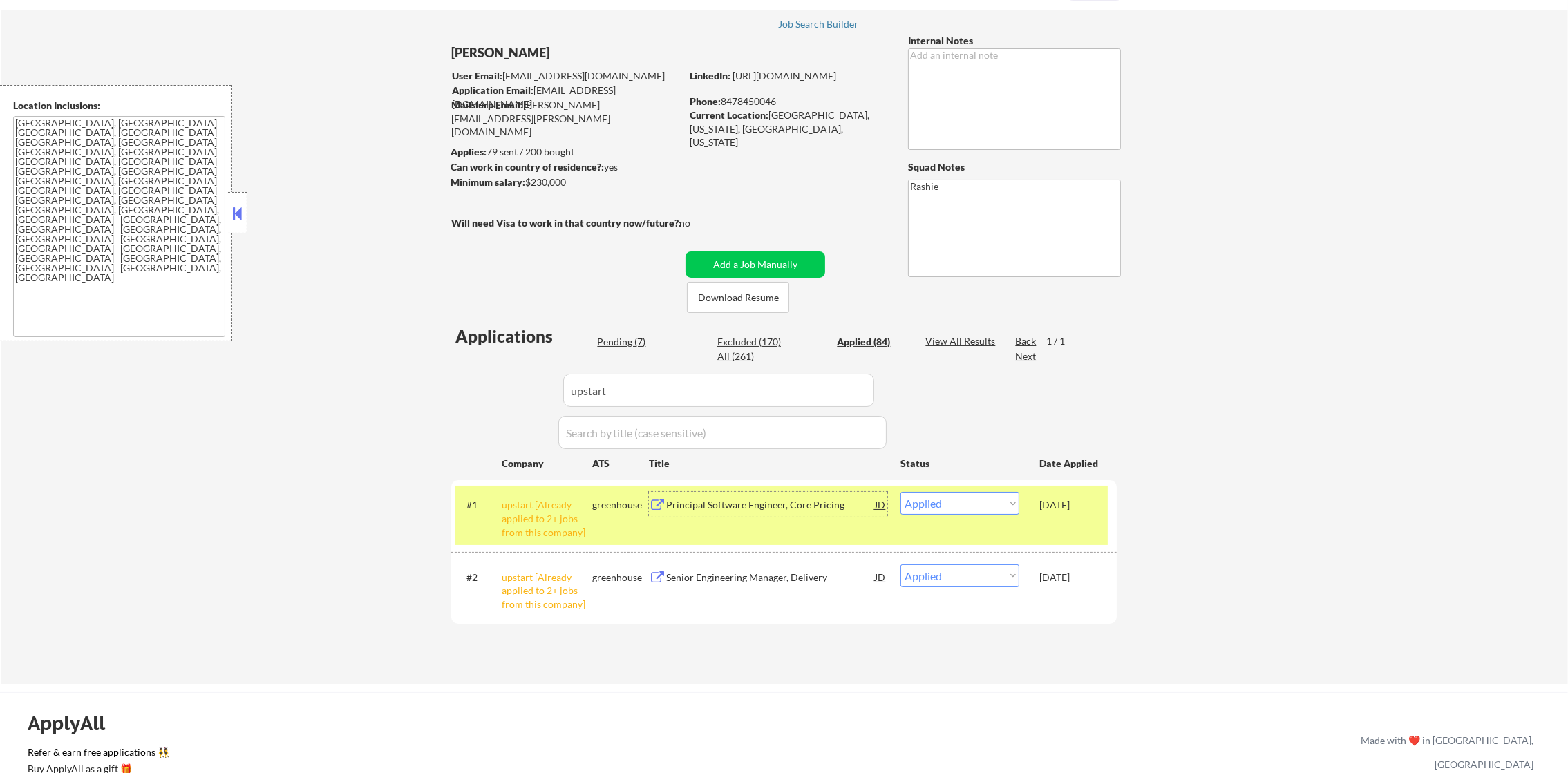
click at [594, 510] on div "greenhouse" at bounding box center [620, 504] width 57 height 13
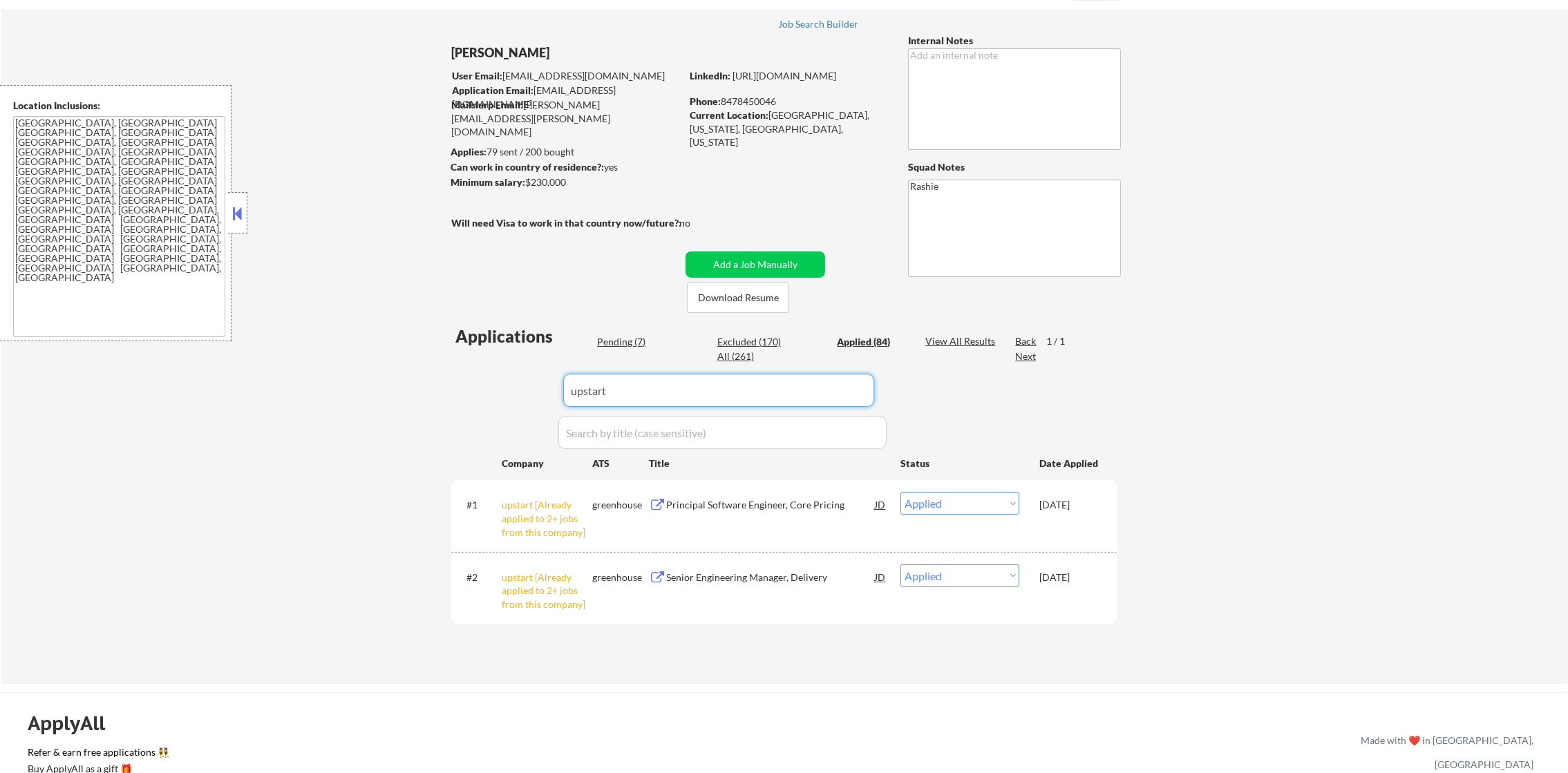
drag, startPoint x: 620, startPoint y: 391, endPoint x: 500, endPoint y: 391, distance: 120.0
click at [500, 391] on div "Applications Pending (7) Excluded (170) Applied (84) All (261) View All Results…" at bounding box center [784, 491] width 665 height 333
click at [379, 372] on div "← Return to /applysquad Mailslurp Inbox Job Search Builder Justin Martin User E…" at bounding box center [785, 335] width 1567 height 697
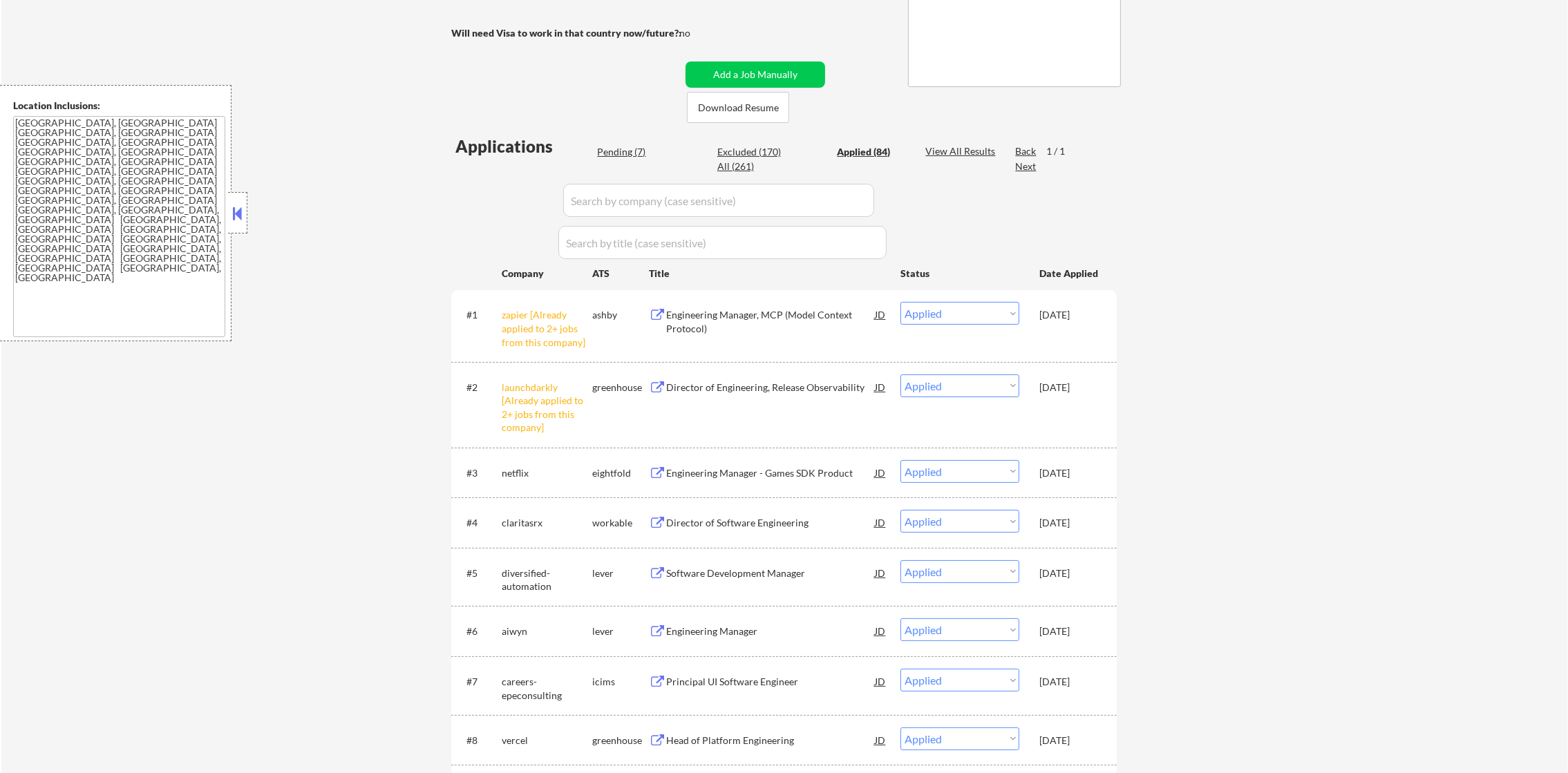
scroll to position [276, 0]
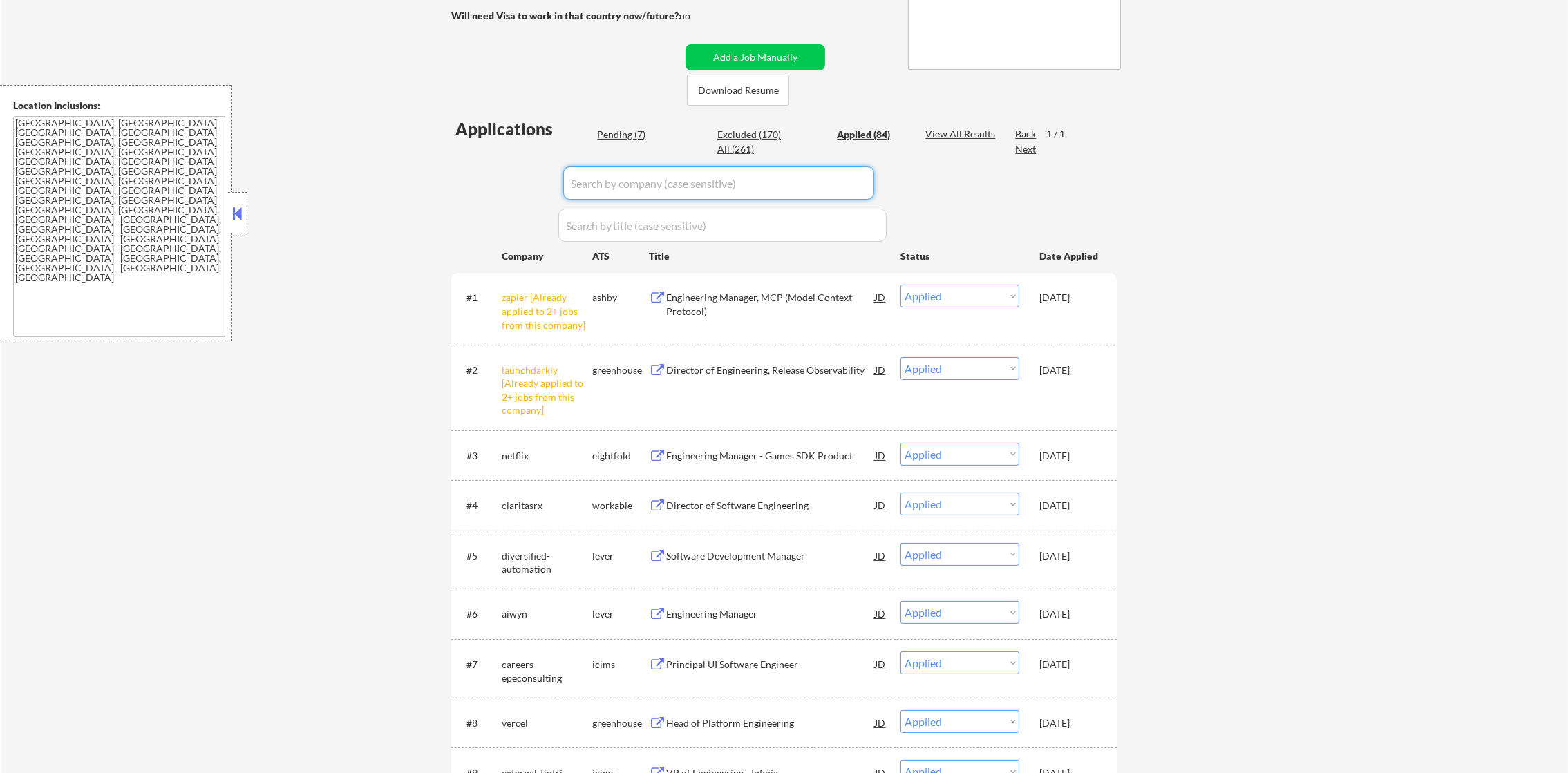
click at [638, 190] on input "input" at bounding box center [719, 182] width 311 height 33
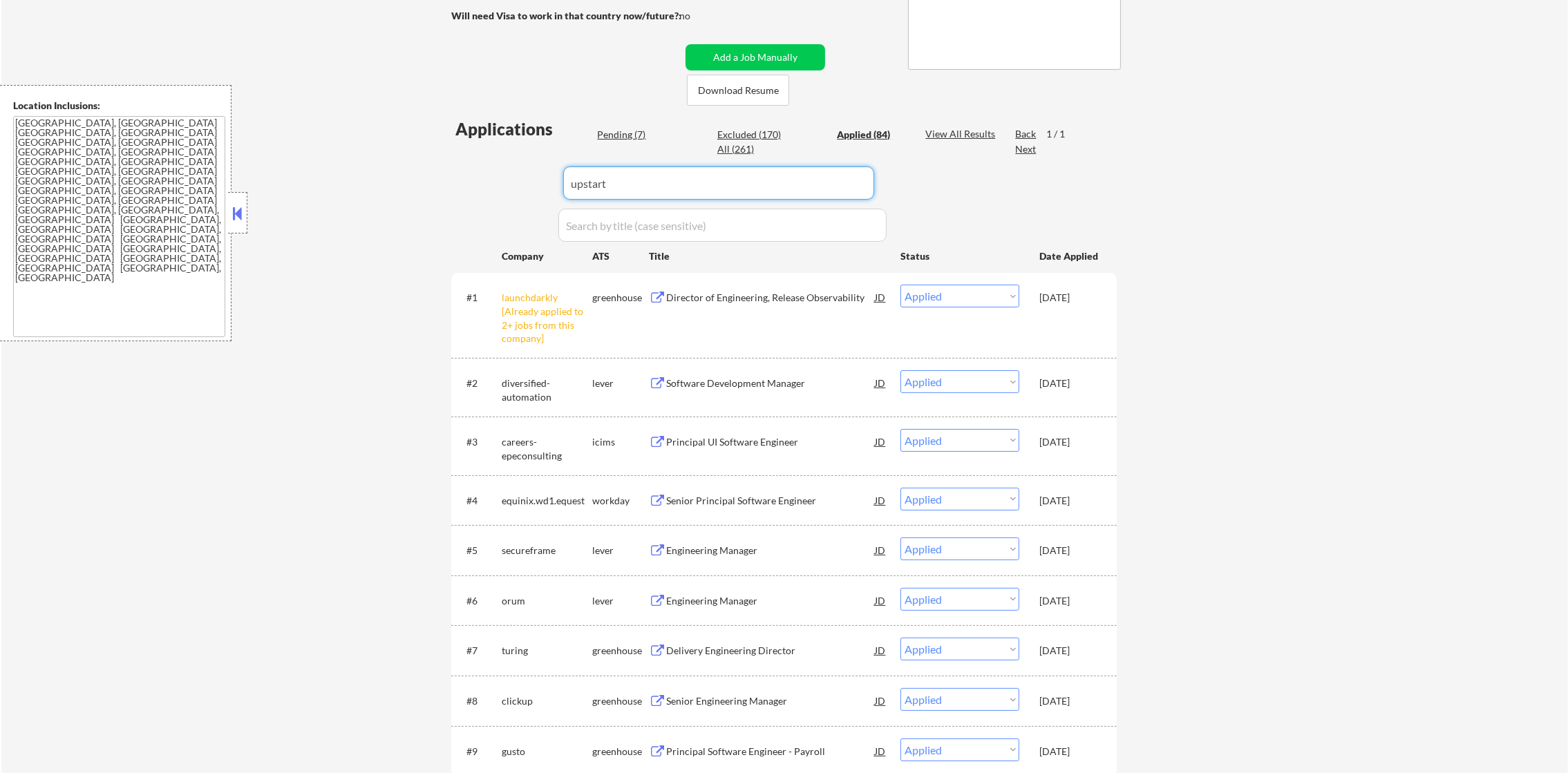
type input "upstart"
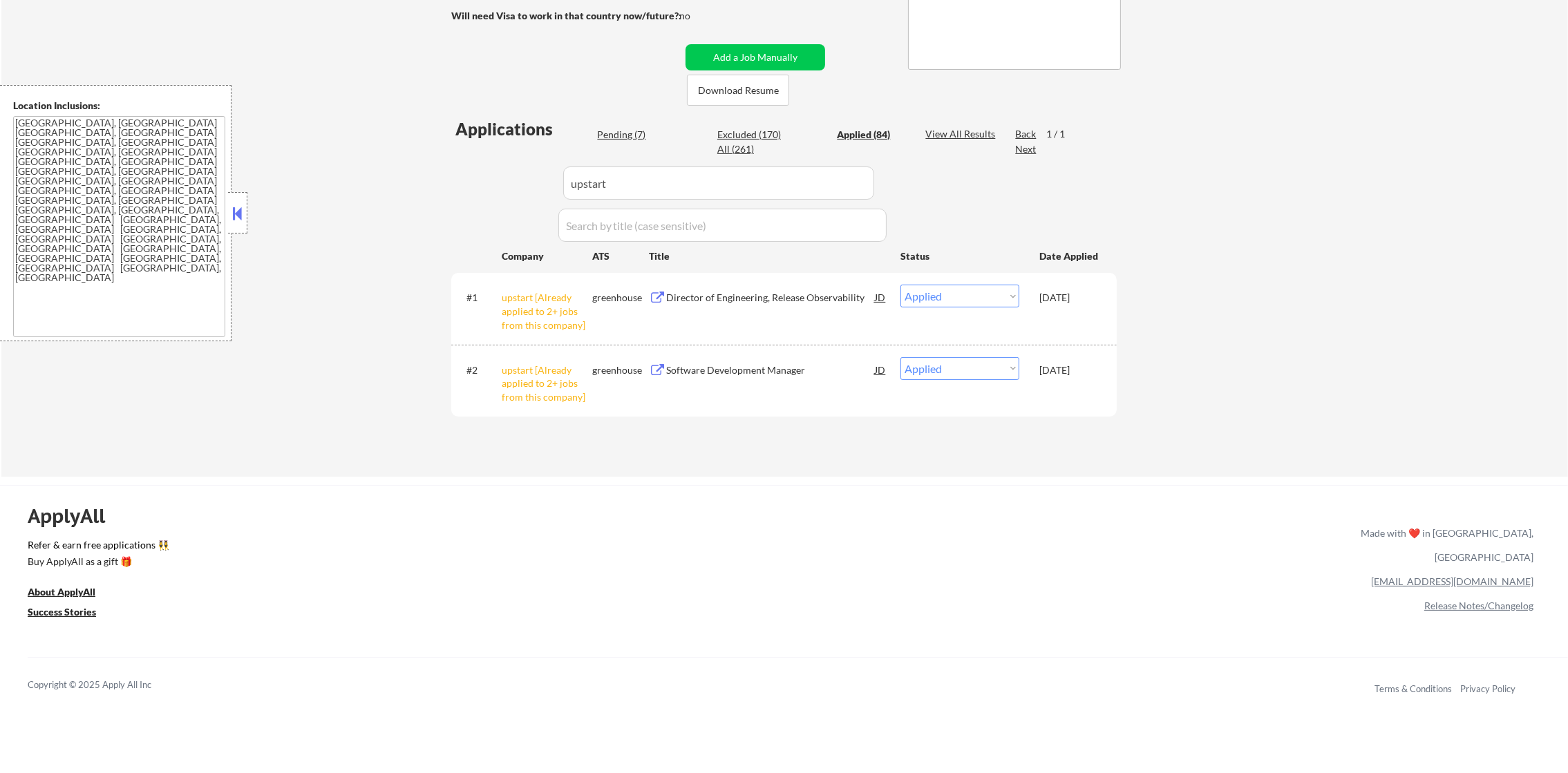
click at [346, 210] on div "← Return to /applysquad Mailslurp Inbox Job Search Builder Justin Martin User E…" at bounding box center [785, 129] width 1567 height 697
drag, startPoint x: 623, startPoint y: 187, endPoint x: 486, endPoint y: 188, distance: 137.0
click at [486, 188] on div "Applications Pending (7) Excluded (170) Applied (84) All (261) View All Results…" at bounding box center [784, 284] width 665 height 333
click at [339, 188] on div "← Return to /applysquad Mailslurp Inbox Job Search Builder Justin Martin User E…" at bounding box center [785, 129] width 1567 height 697
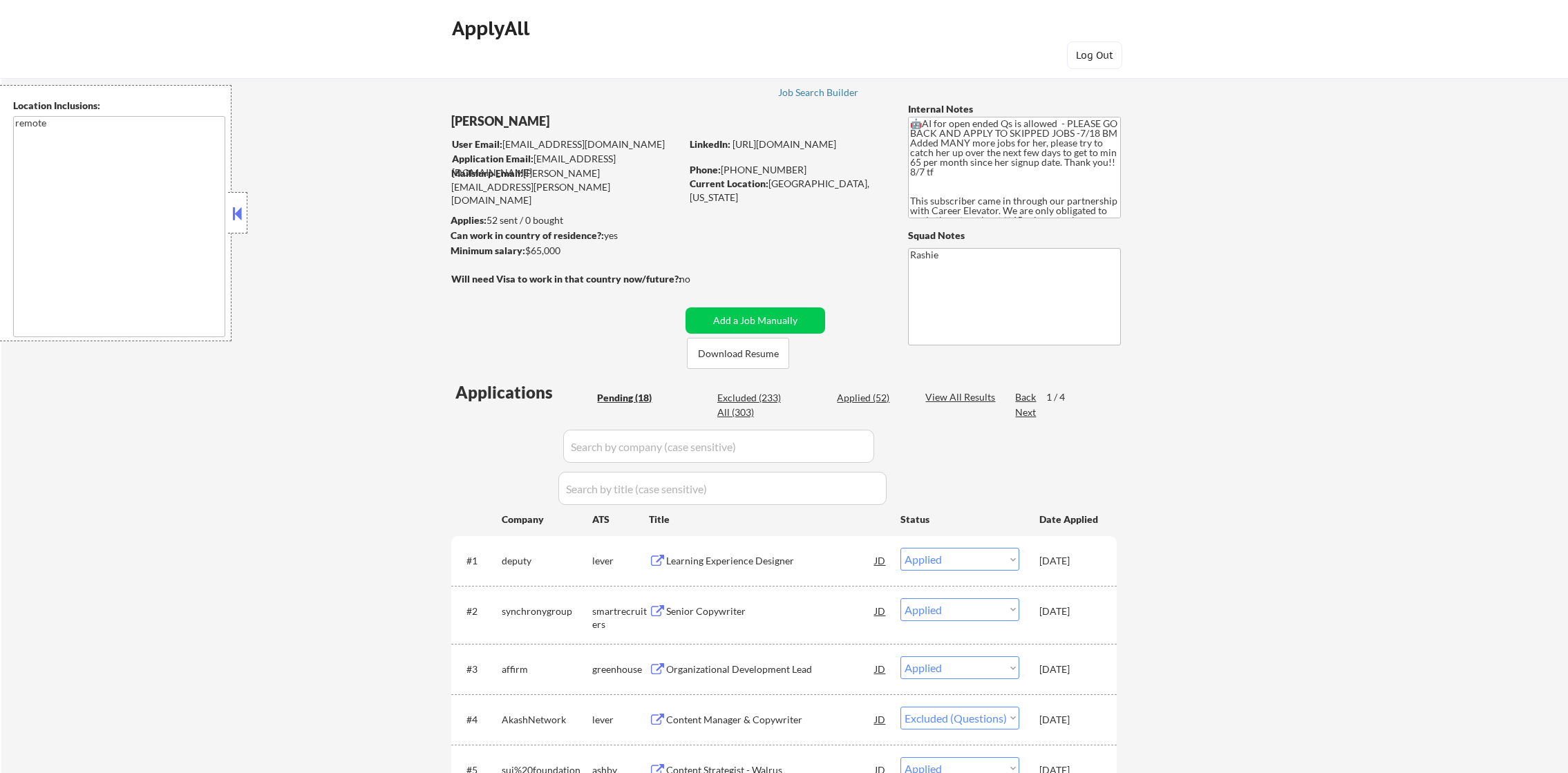
select select ""applied""
select select ""excluded""
select select ""applied""
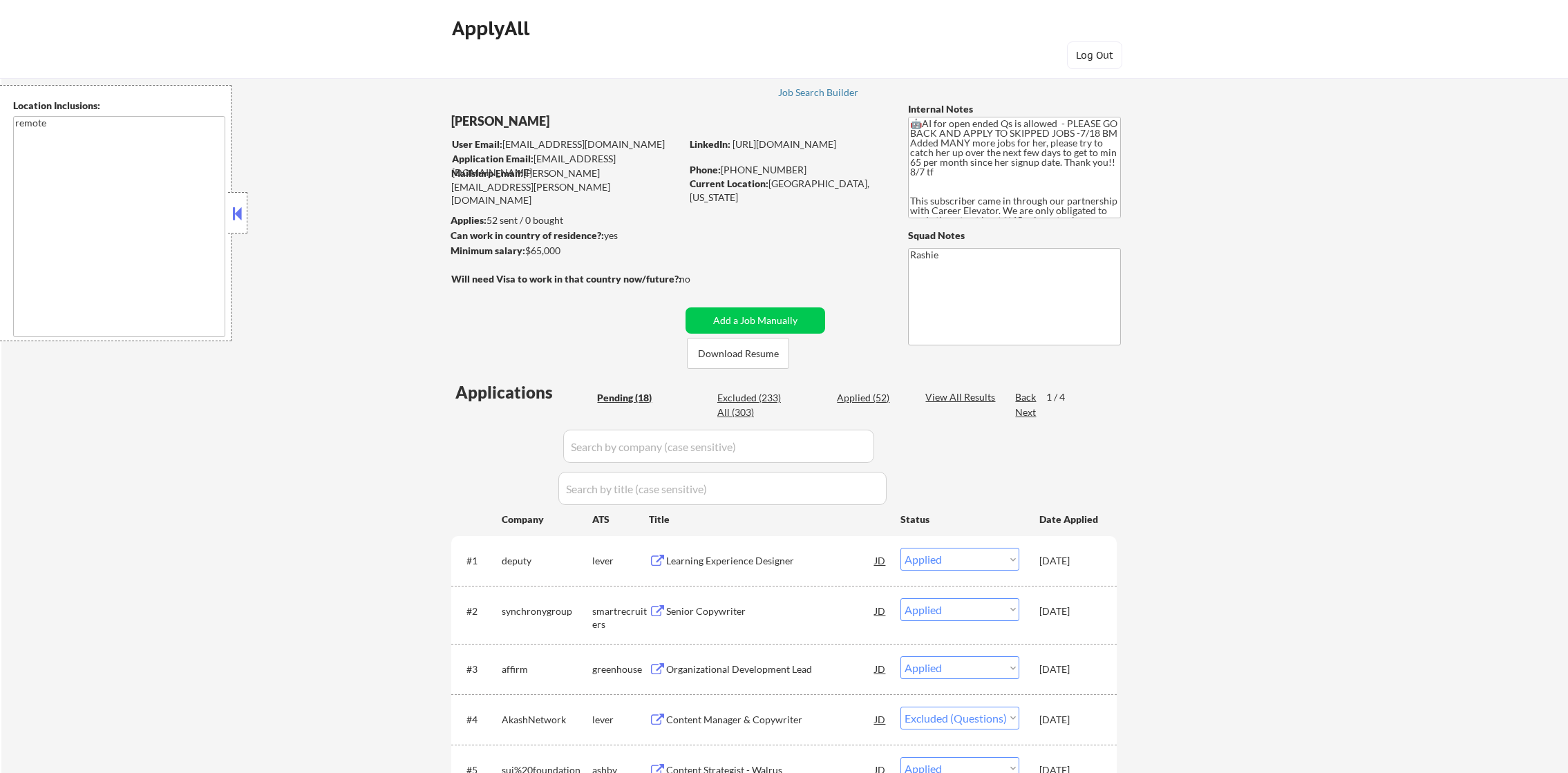
select select ""applied""
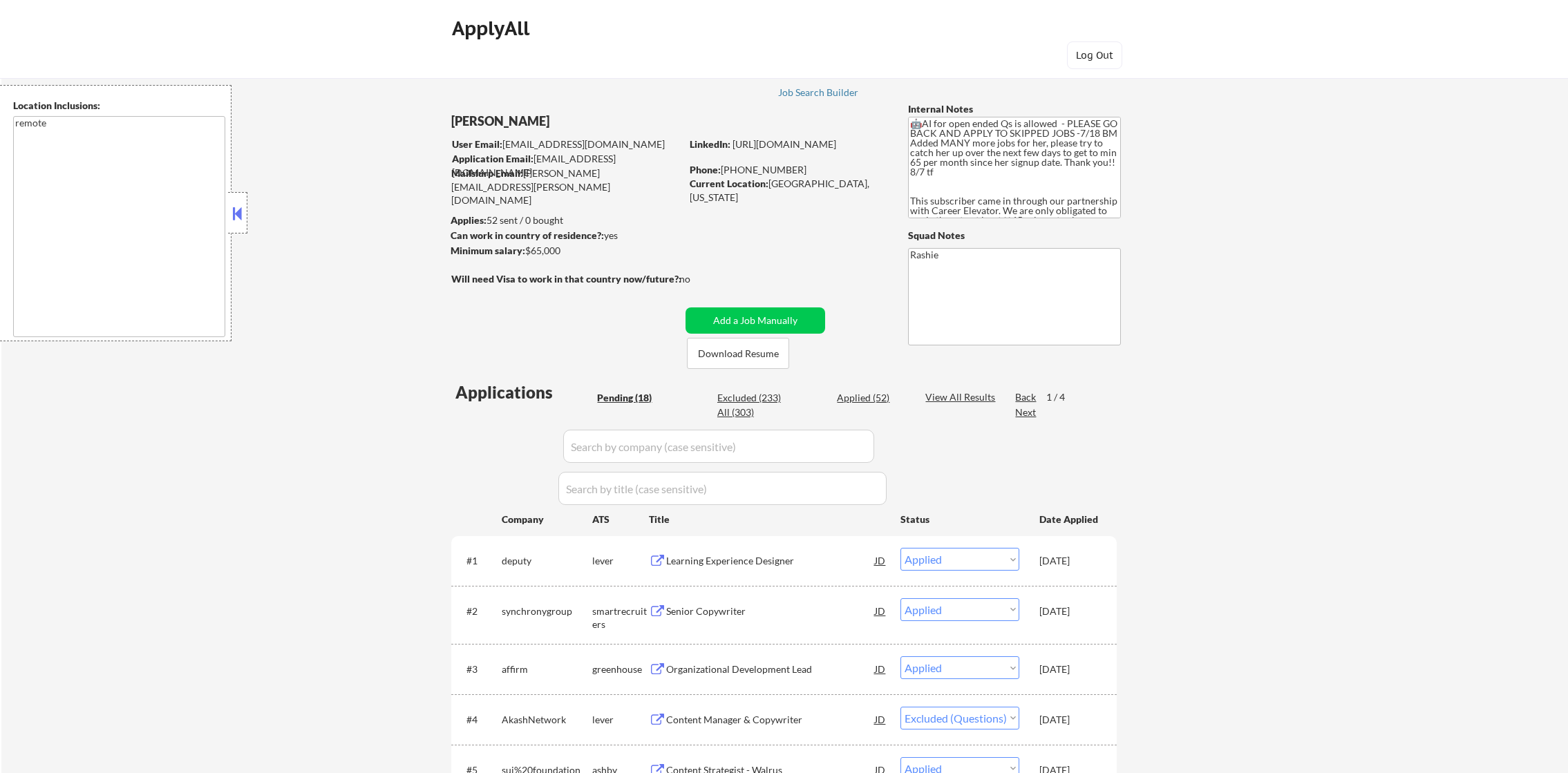
select select ""applied""
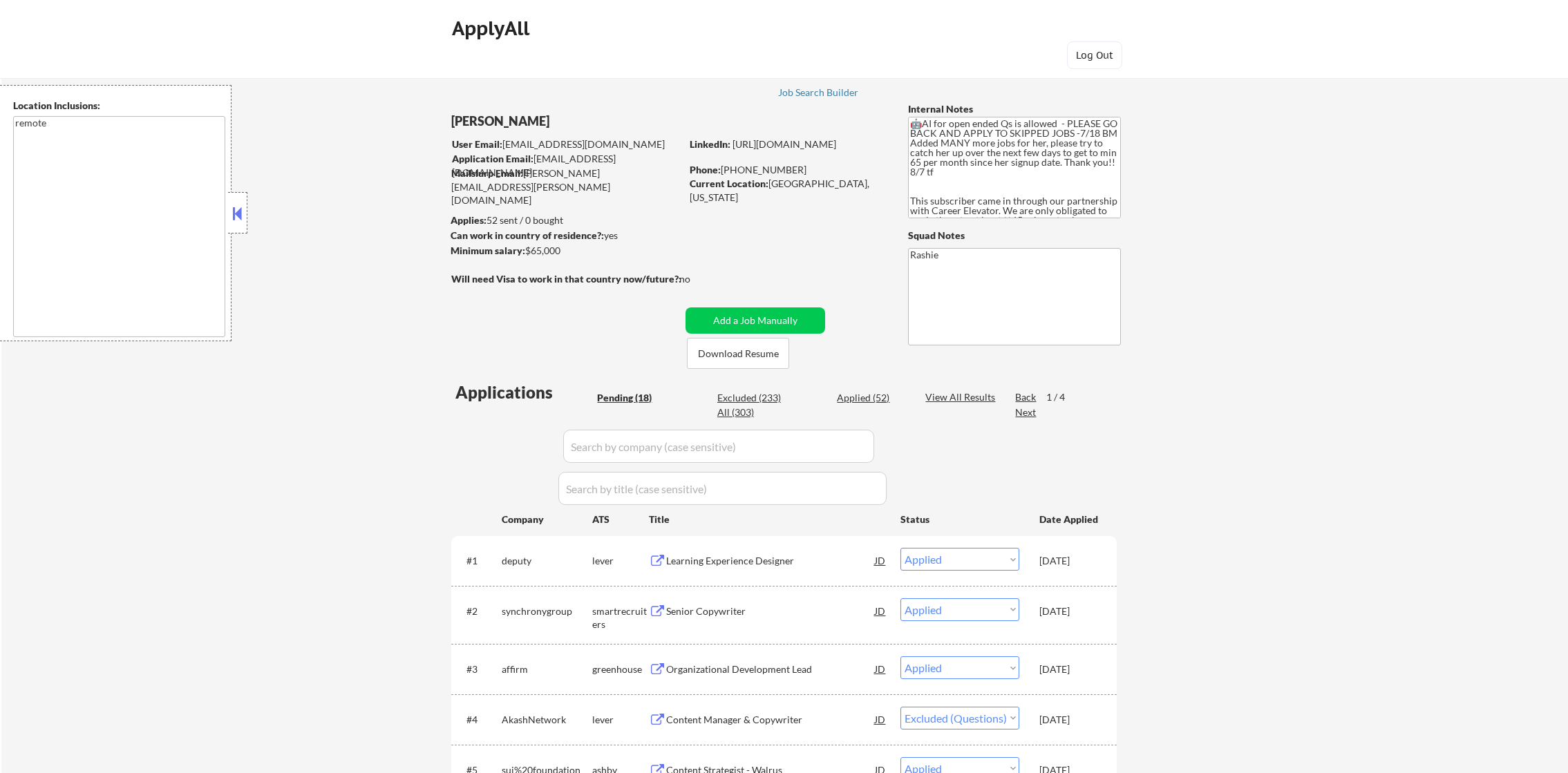
select select ""applied""
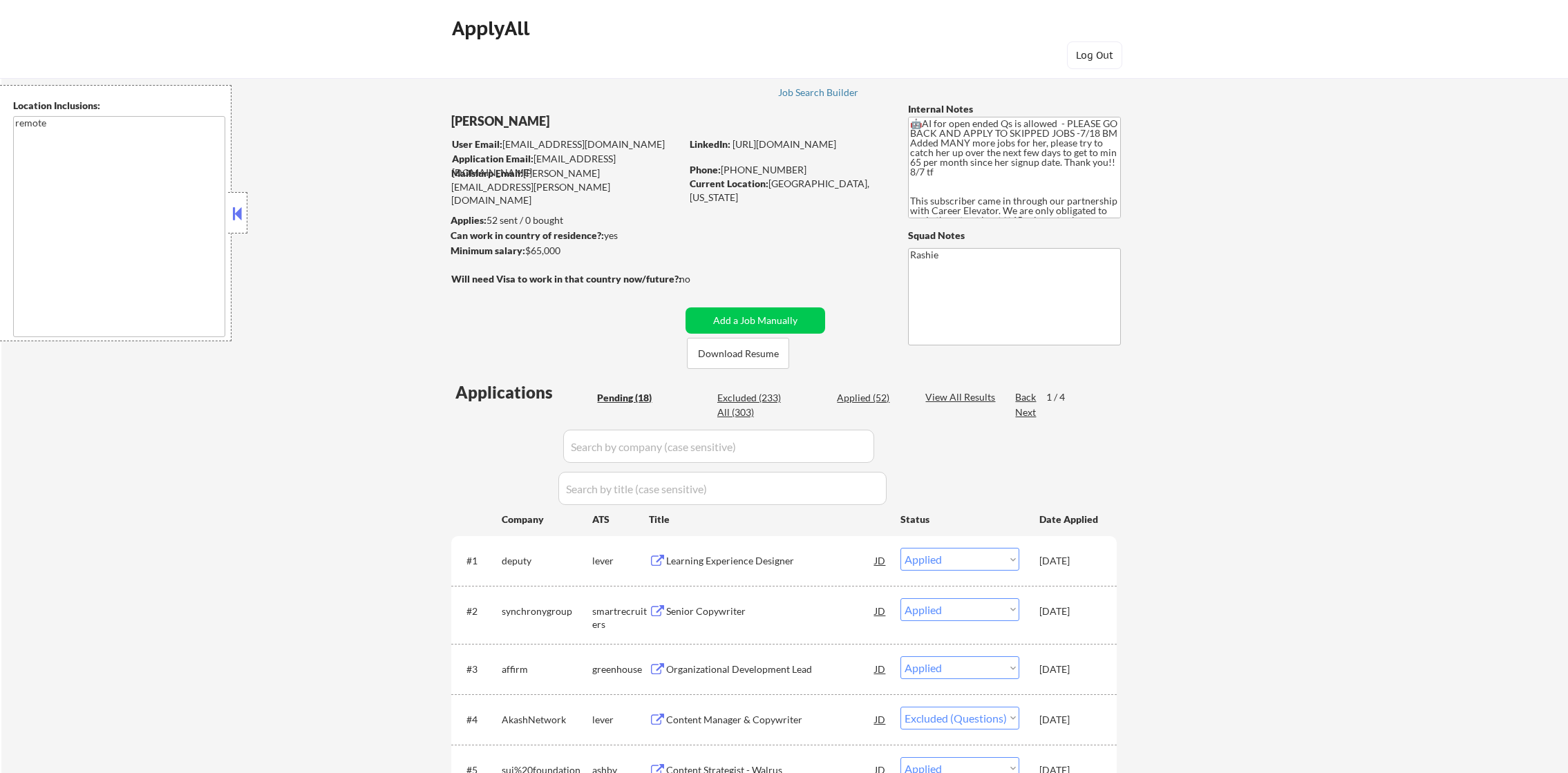
select select ""applied""
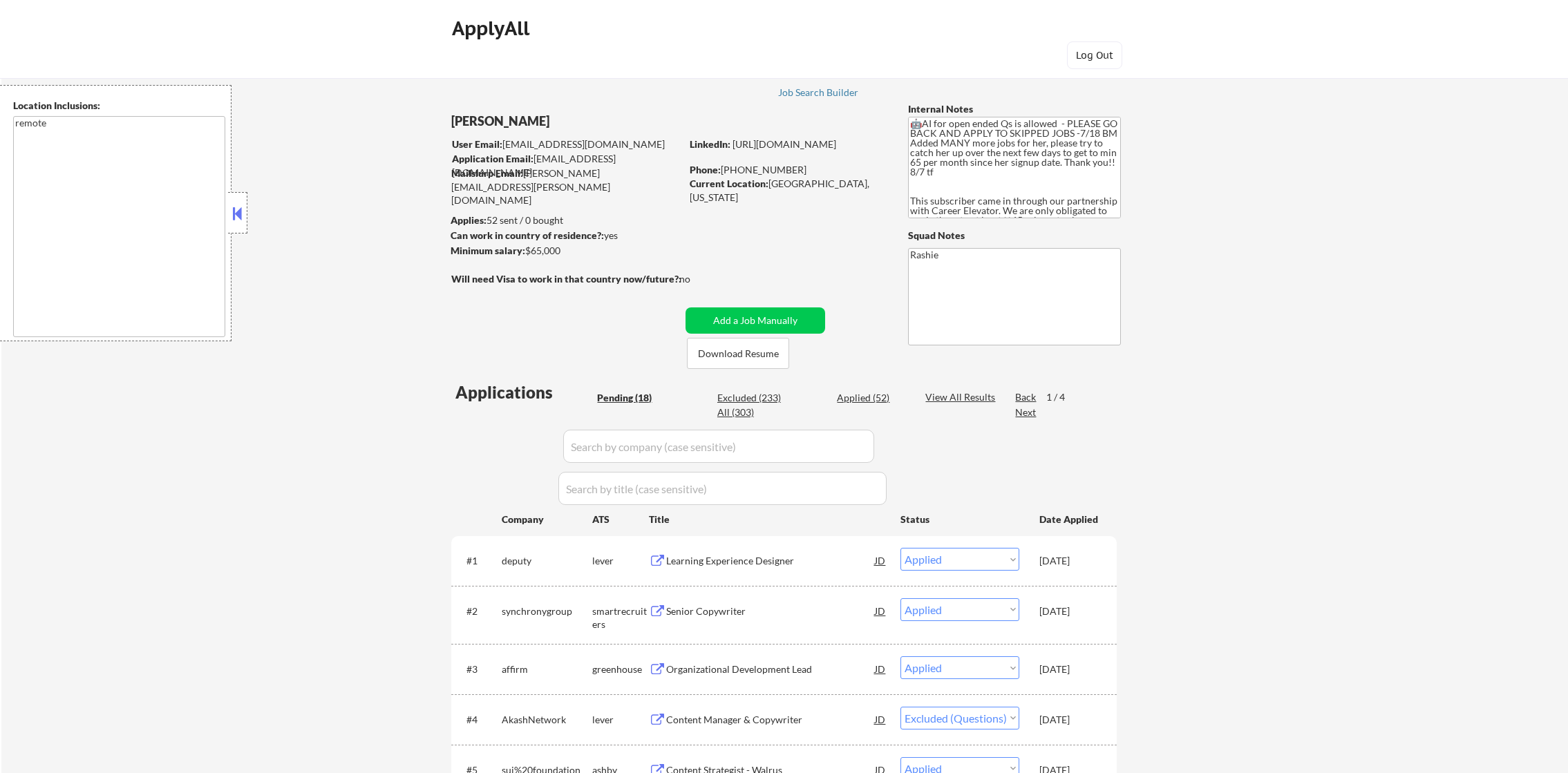
select select ""applied""
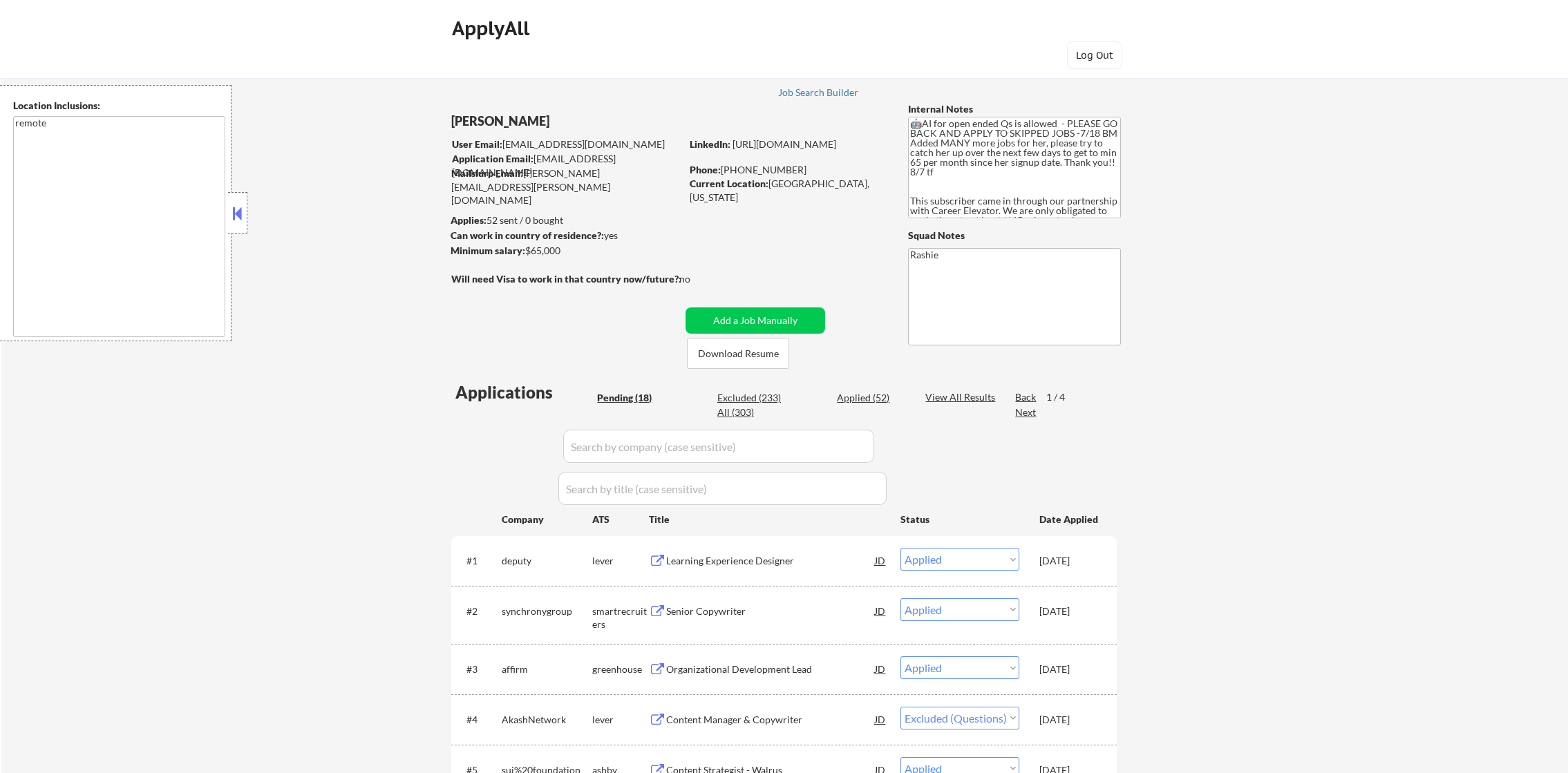
select select ""applied""
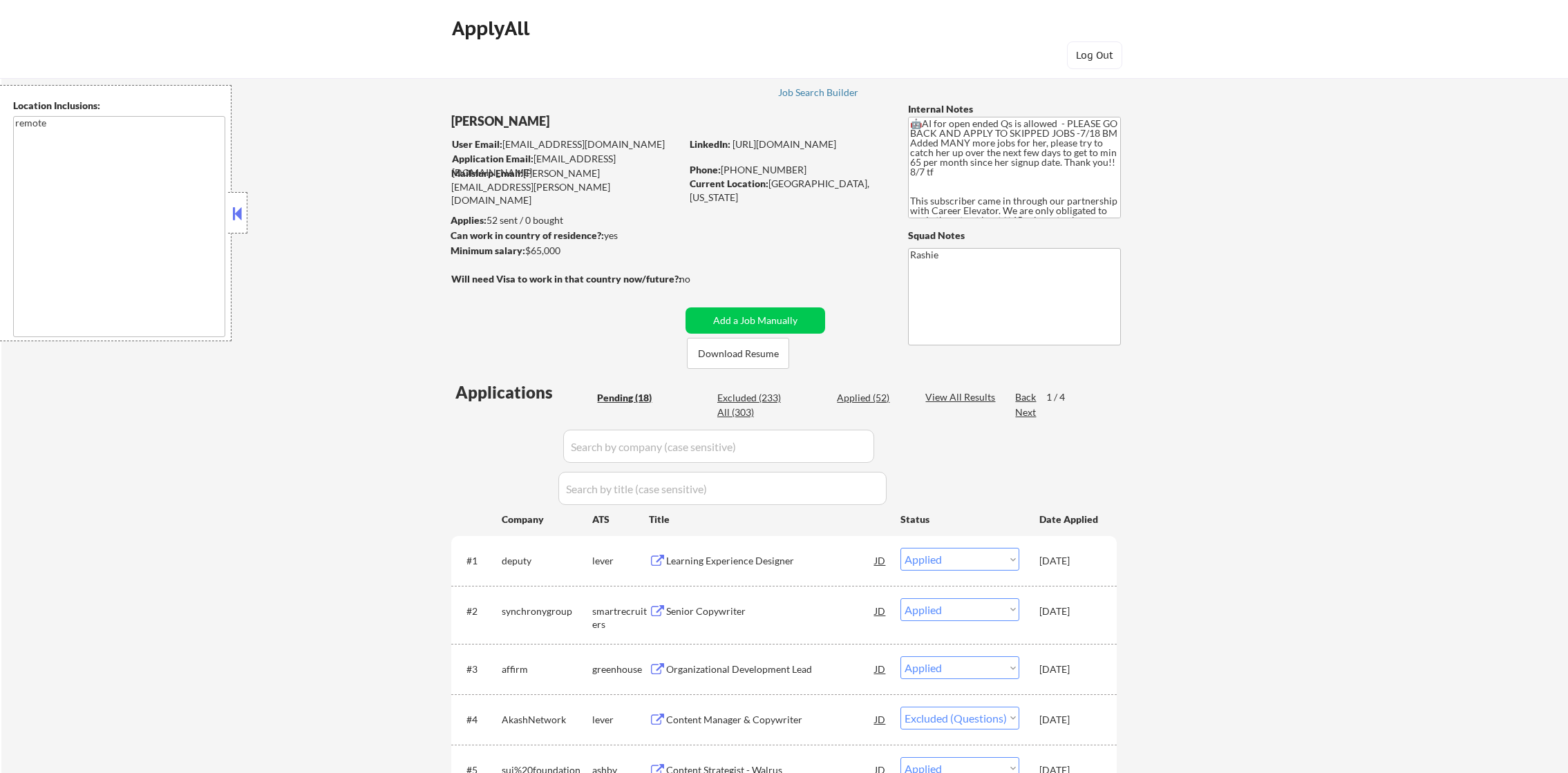
select select ""applied""
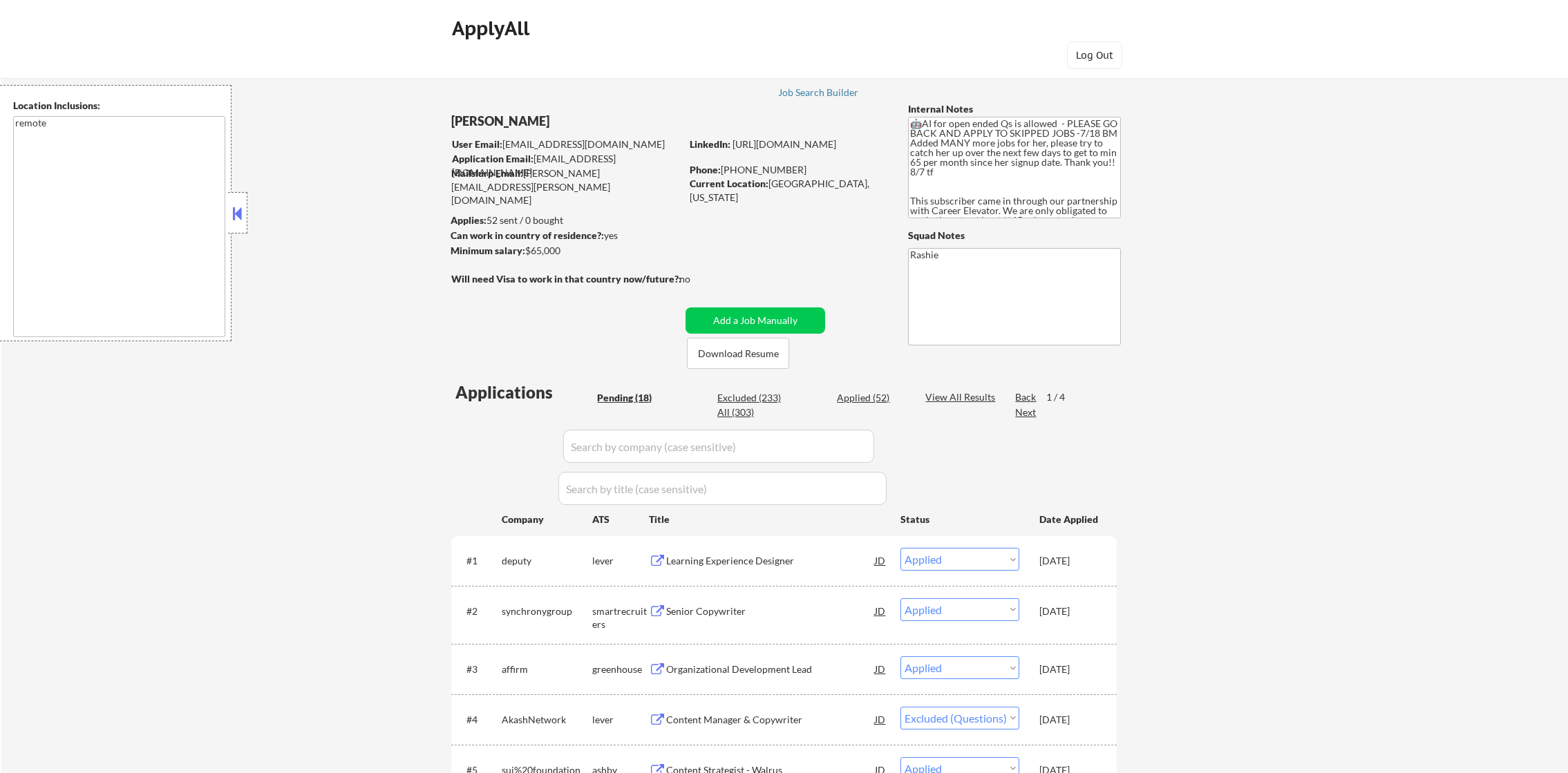
select select ""applied""
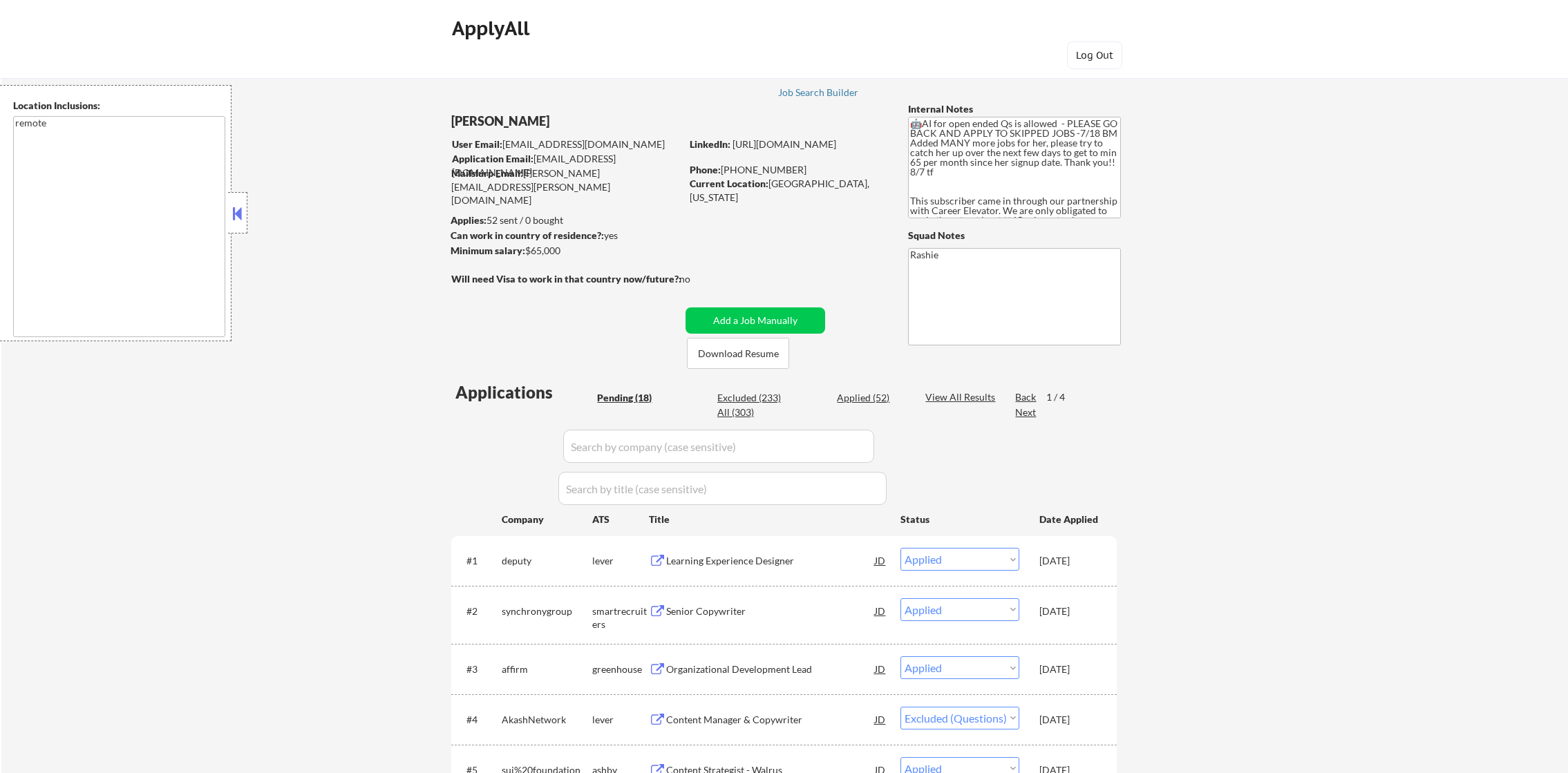
select select ""applied""
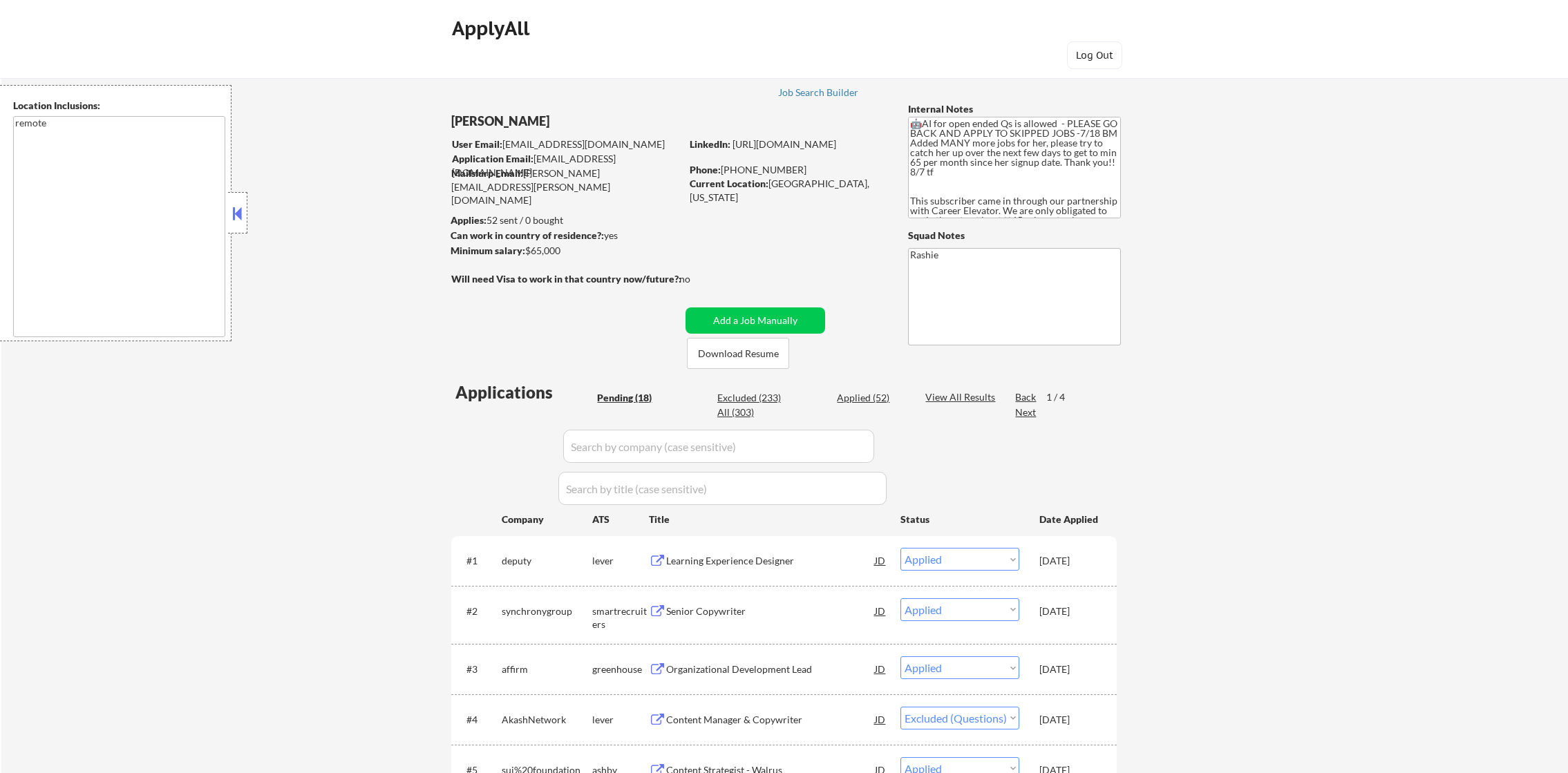
select select ""applied""
select select ""pending""
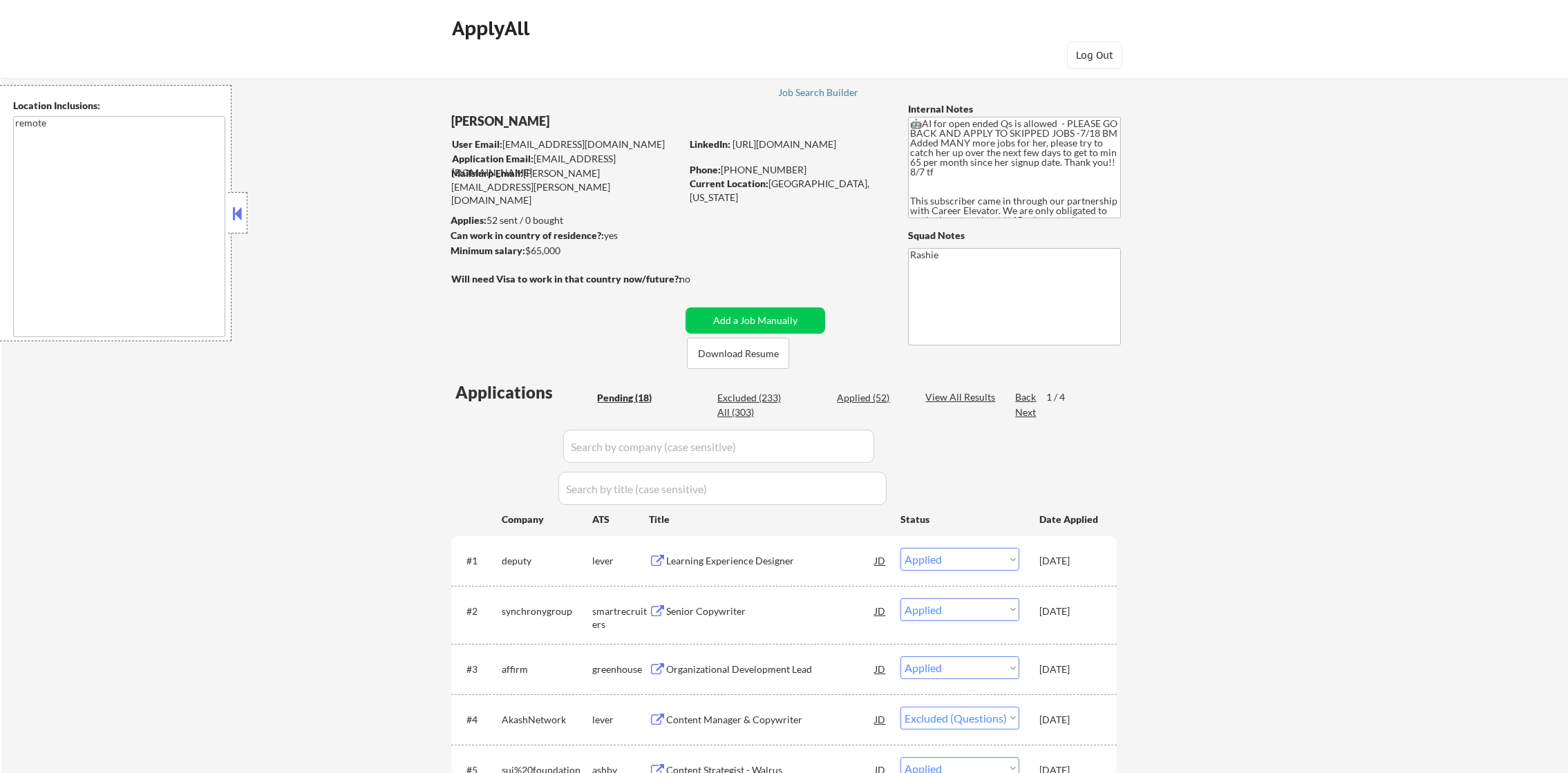
select select ""pending""
select select ""excluded__expired_""
select select ""pending""
select select ""excluded__location_""
select select ""pending""
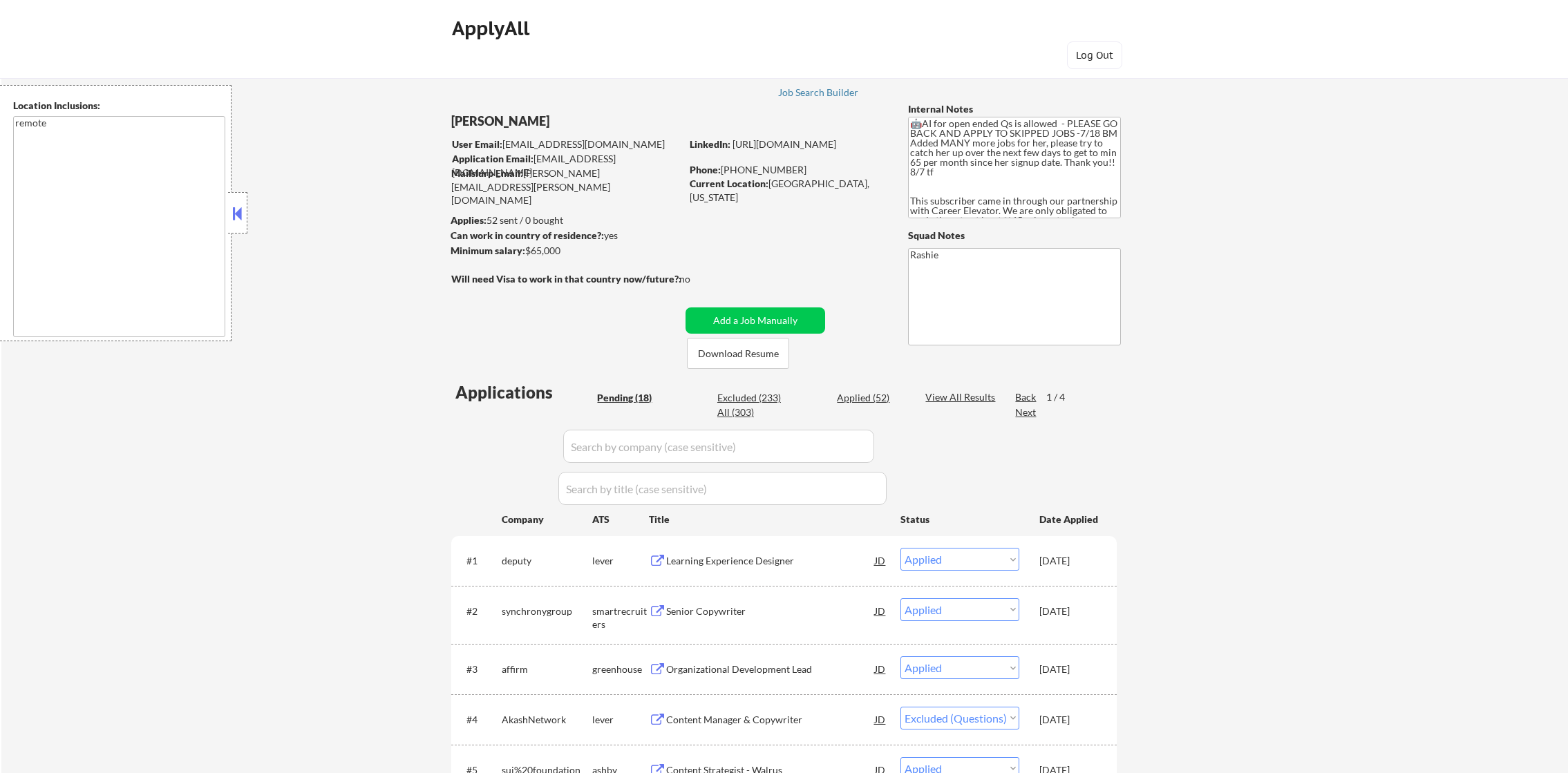
select select ""pending""
select select ""excluded__location_""
select select ""excluded__other_""
select select ""pending""
select select ""excluded""
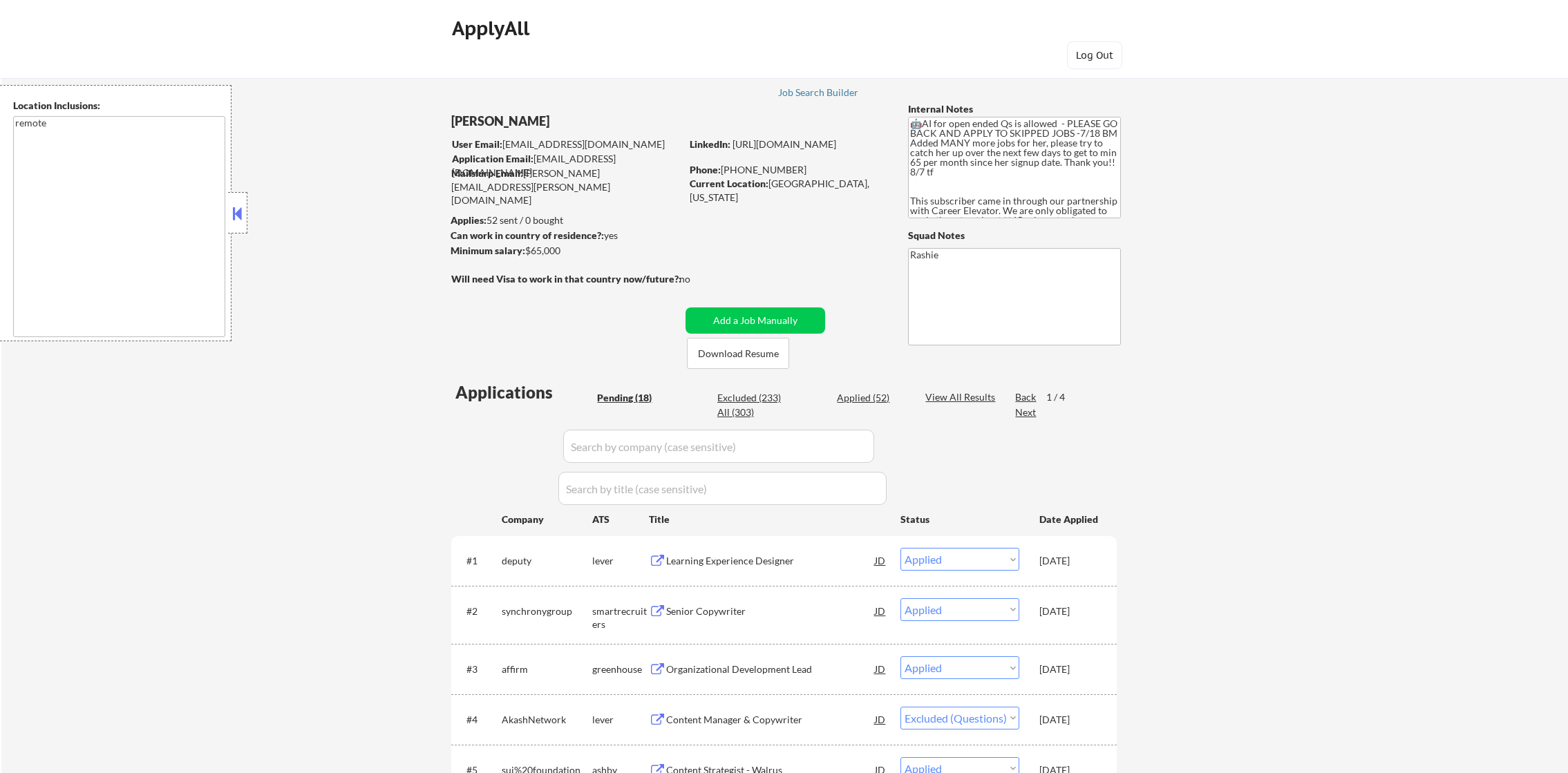
select select ""excluded""
select select ""excluded__other_""
select select ""excluded""
select select ""excluded__expired_""
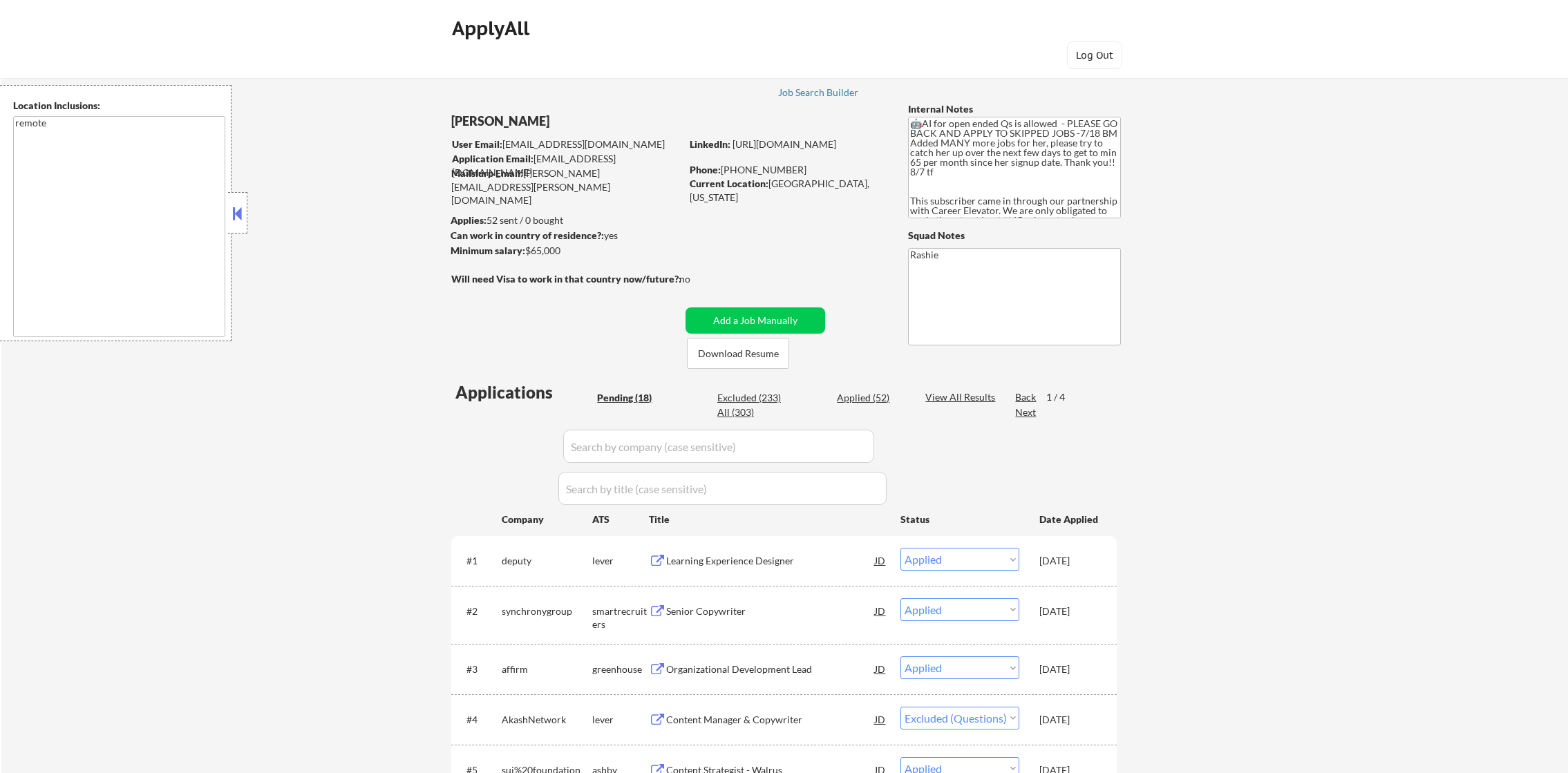
select select ""pending""
select select ""excluded__location_""
select select ""excluded__other_""
select select ""pending""
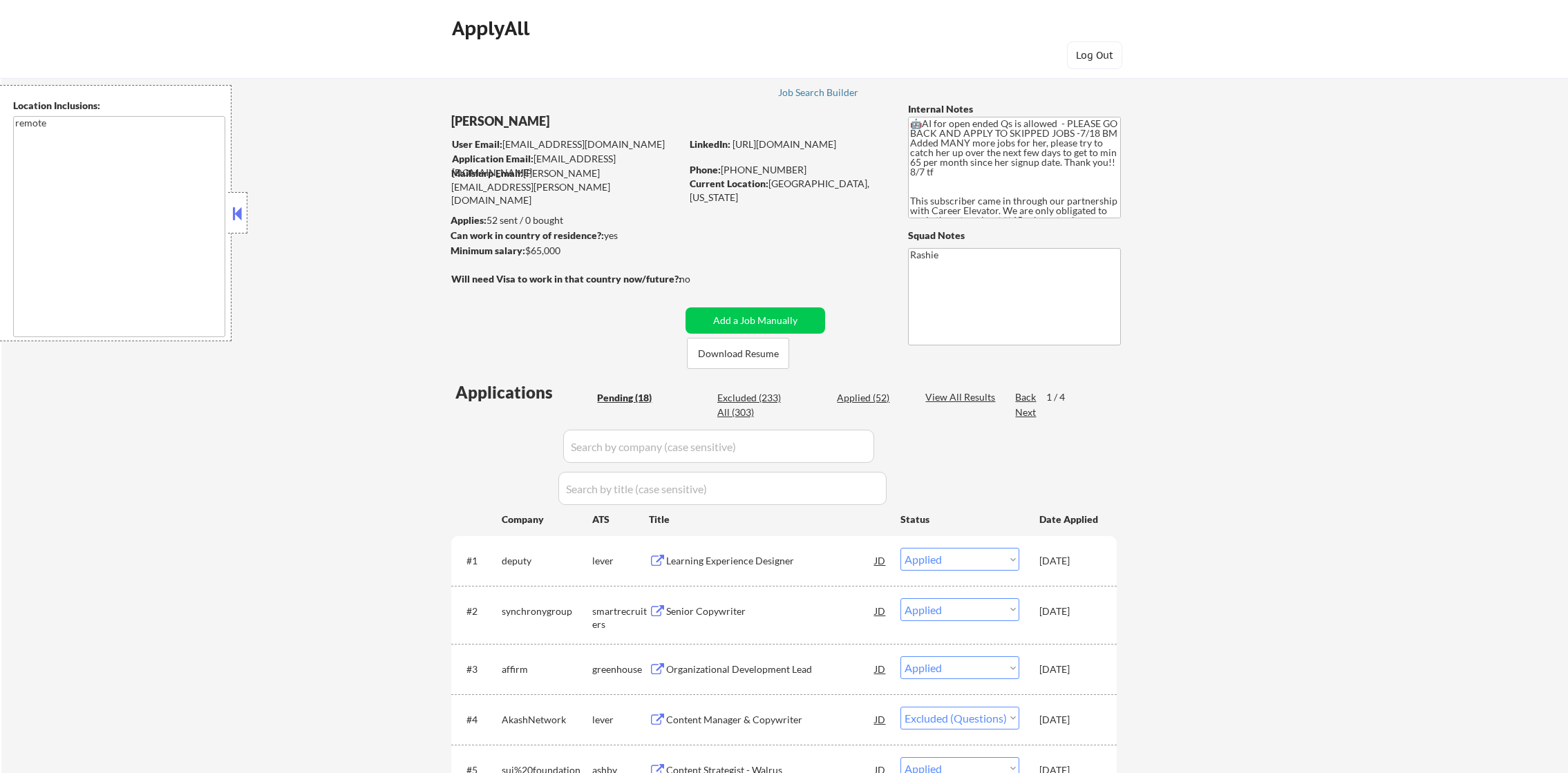
select select ""excluded__location_""
select select ""excluded__expired_""
select select ""excluded__location_""
select select ""excluded__bad_match_""
select select ""excluded__other_""
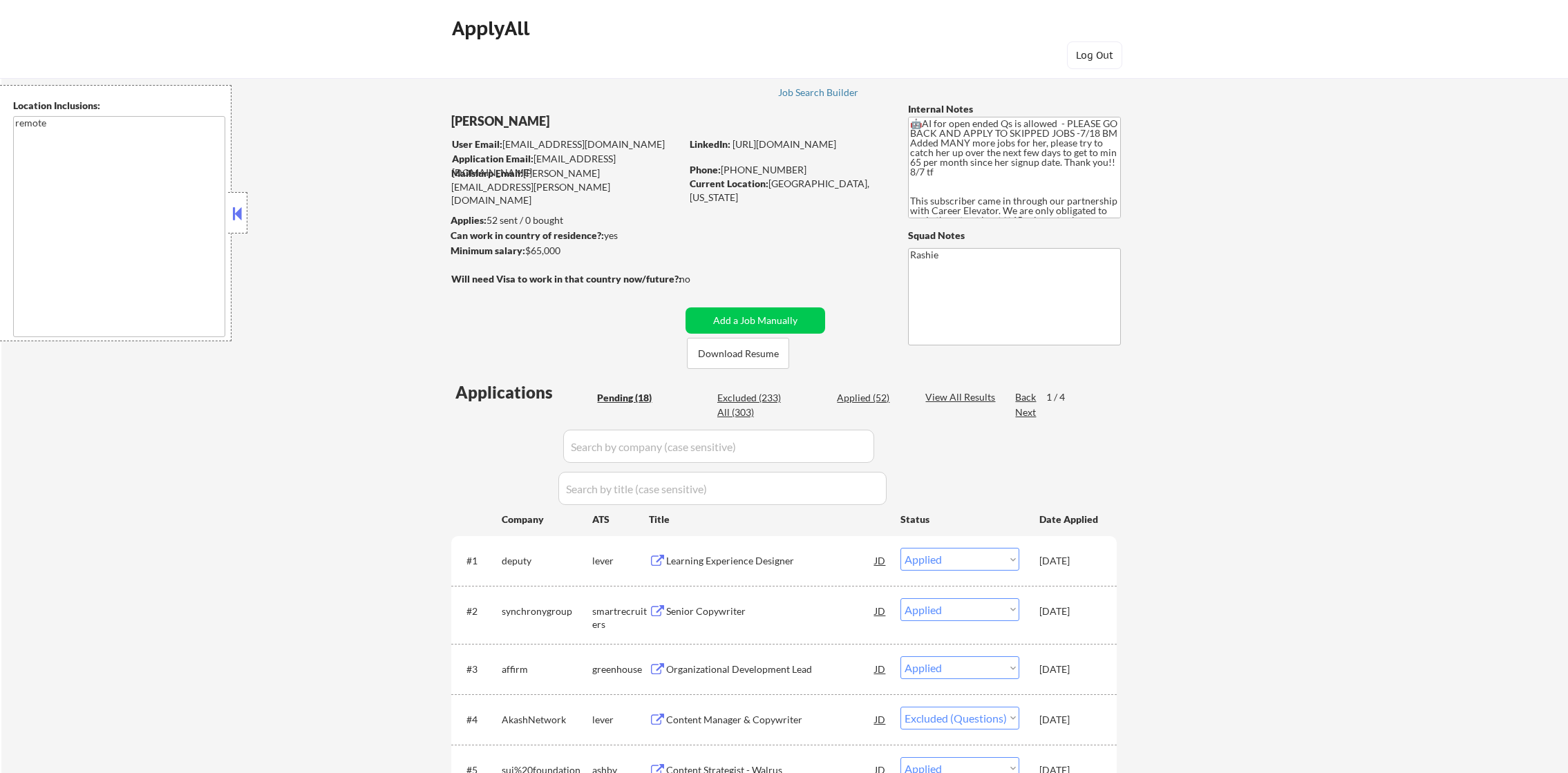
select select ""excluded__location_""
select select ""pending""
select select ""excluded__expired_""
select select ""excluded__location_""
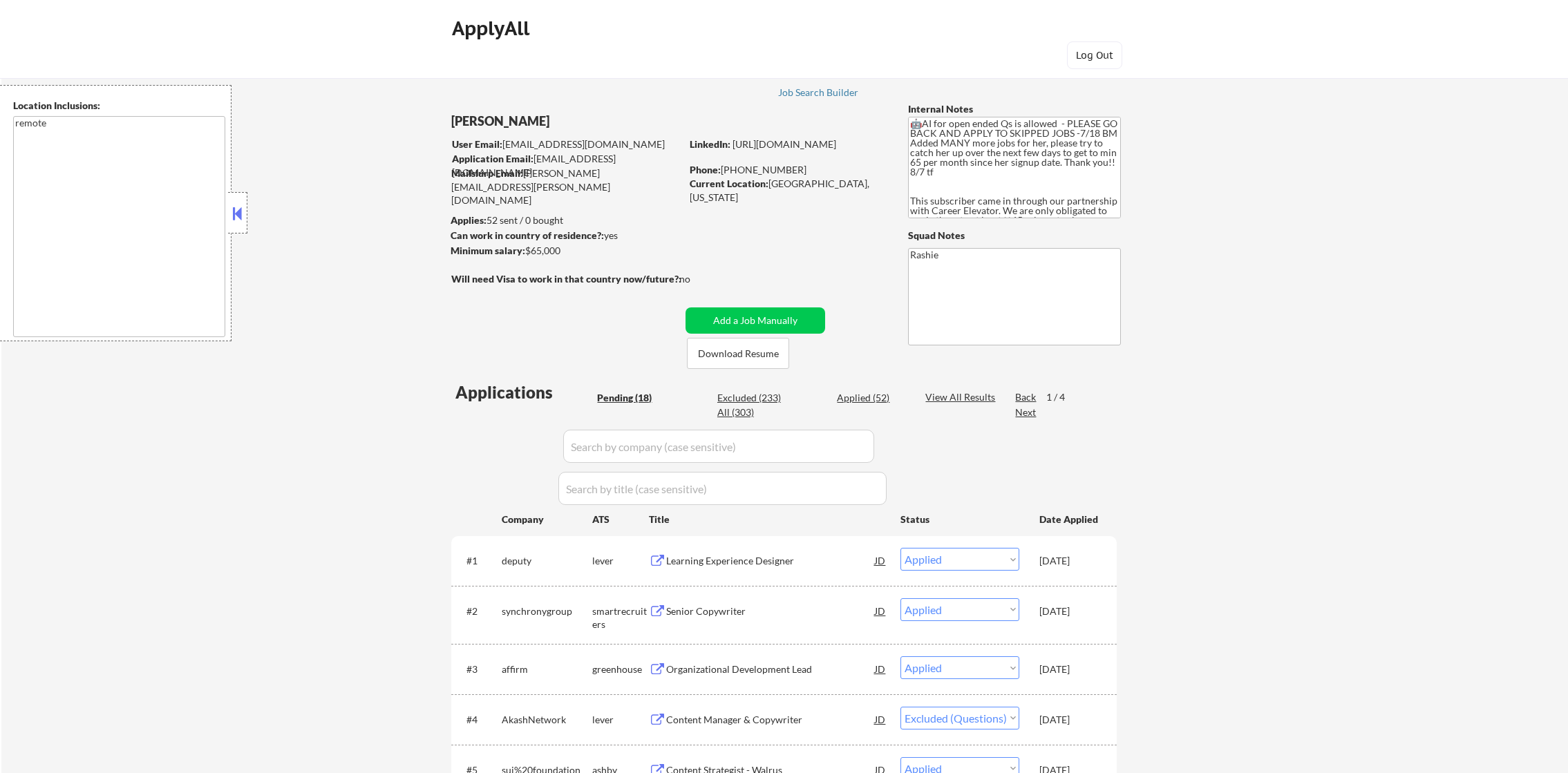
select select ""pending""
select select ""excluded__expired_""
select select ""excluded""
select select ""excluded__location_""
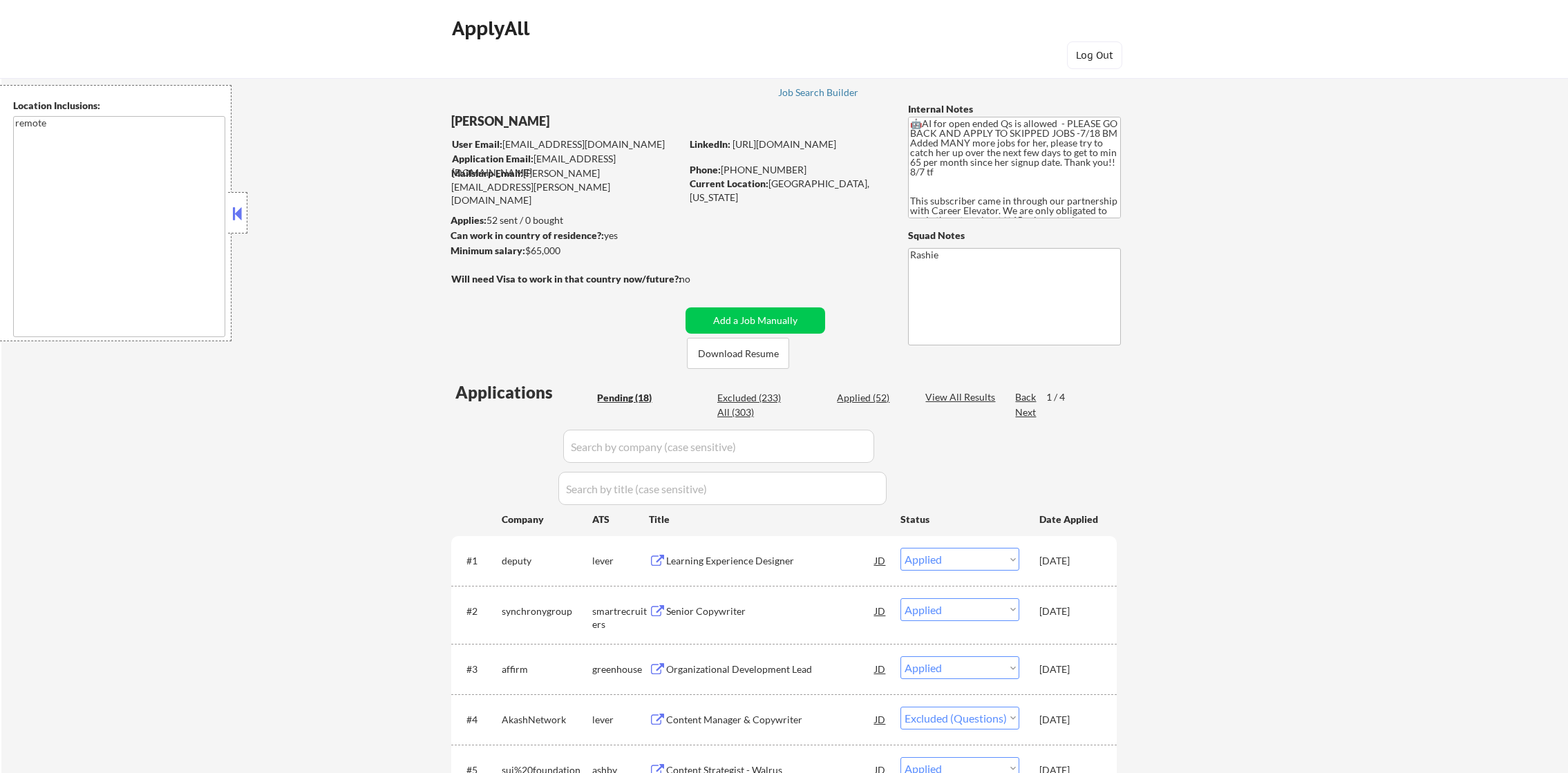
select select ""excluded__expired_""
select select ""pending""
select select ""excluded__location_""
select select ""excluded__bad_match_""
select select ""excluded__location_""
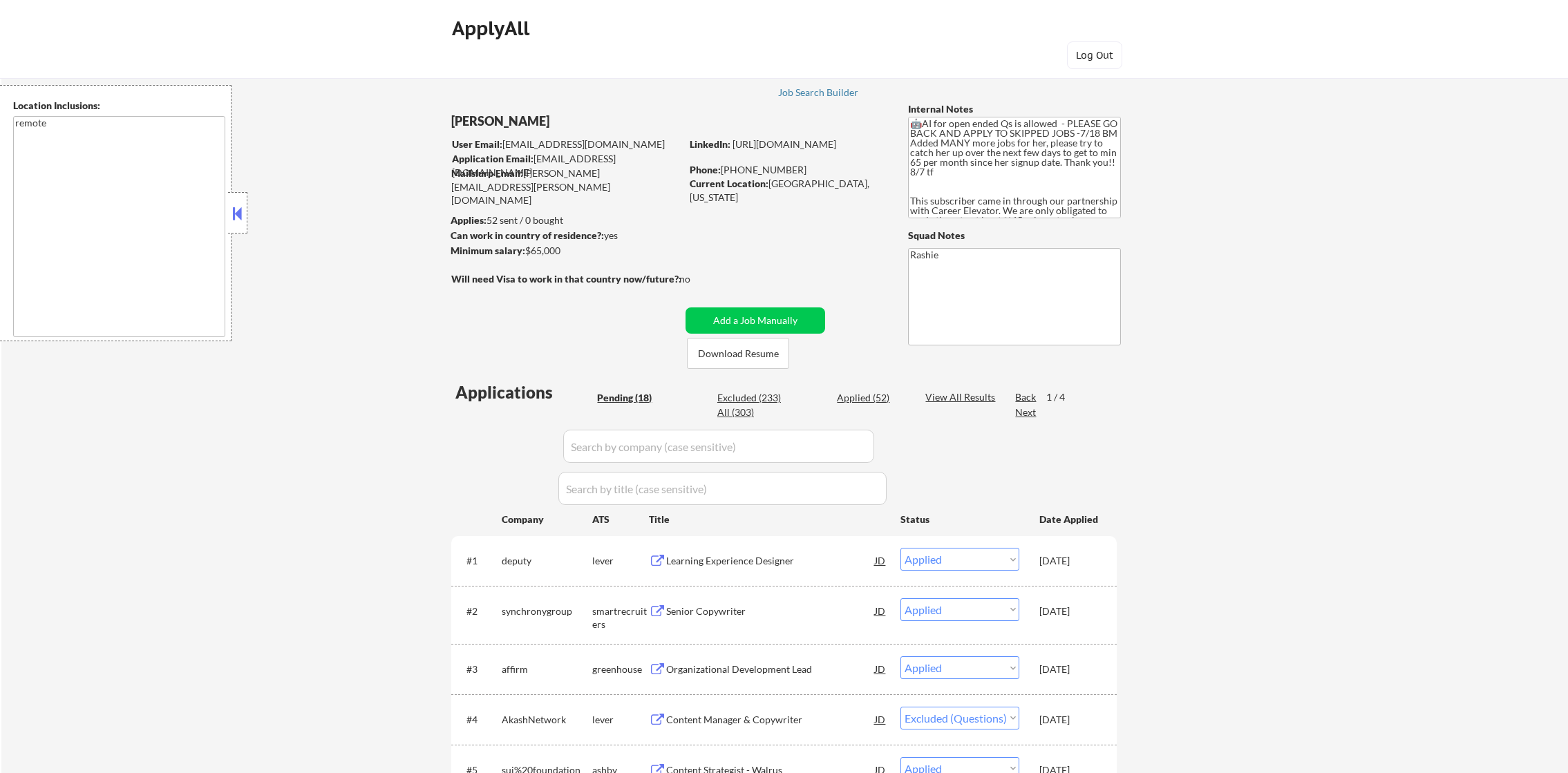
select select ""excluded""
select select ""excluded__bad_match_""
select select ""excluded""
select select ""excluded__other_""
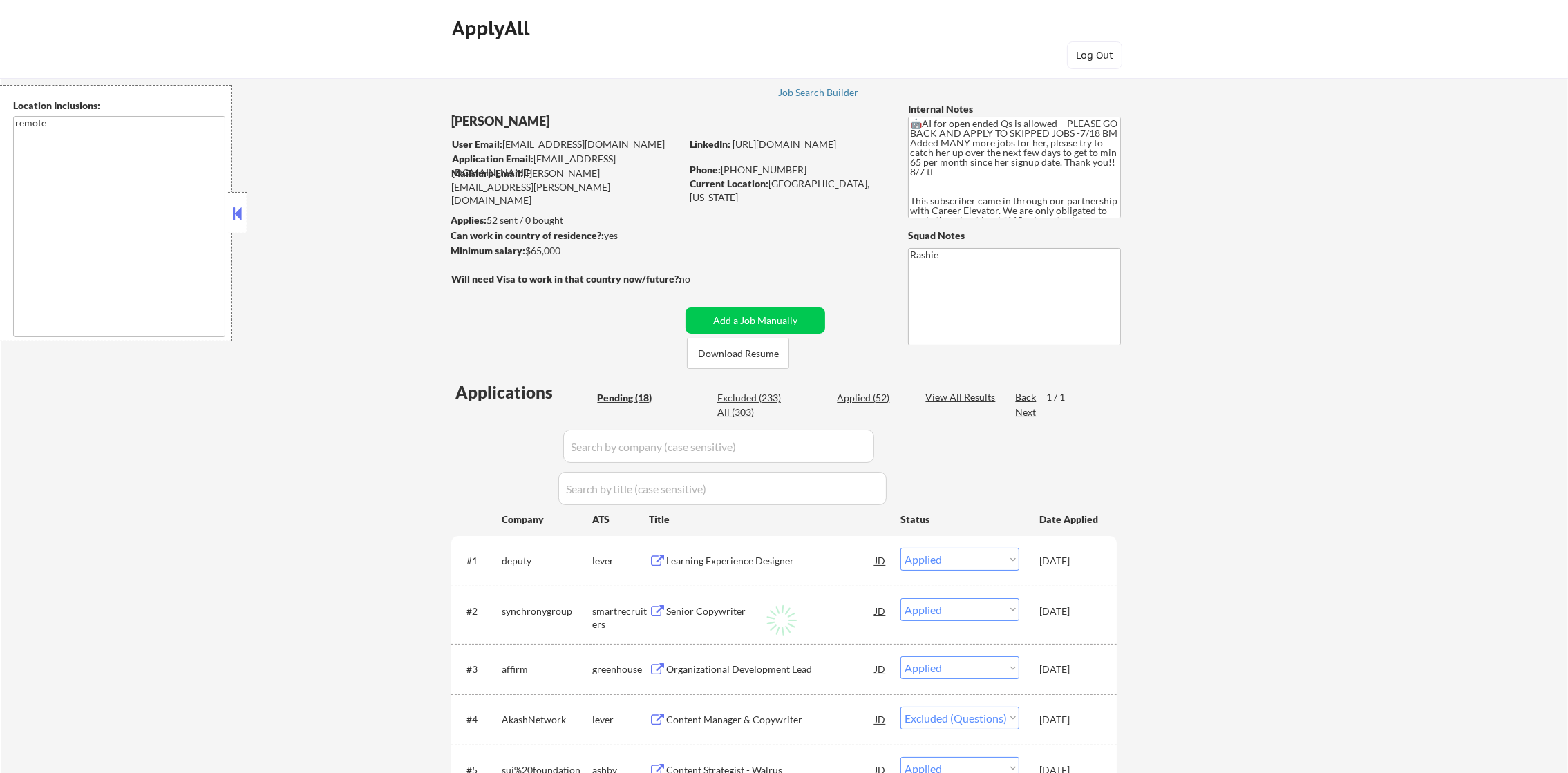
select select ""pending""
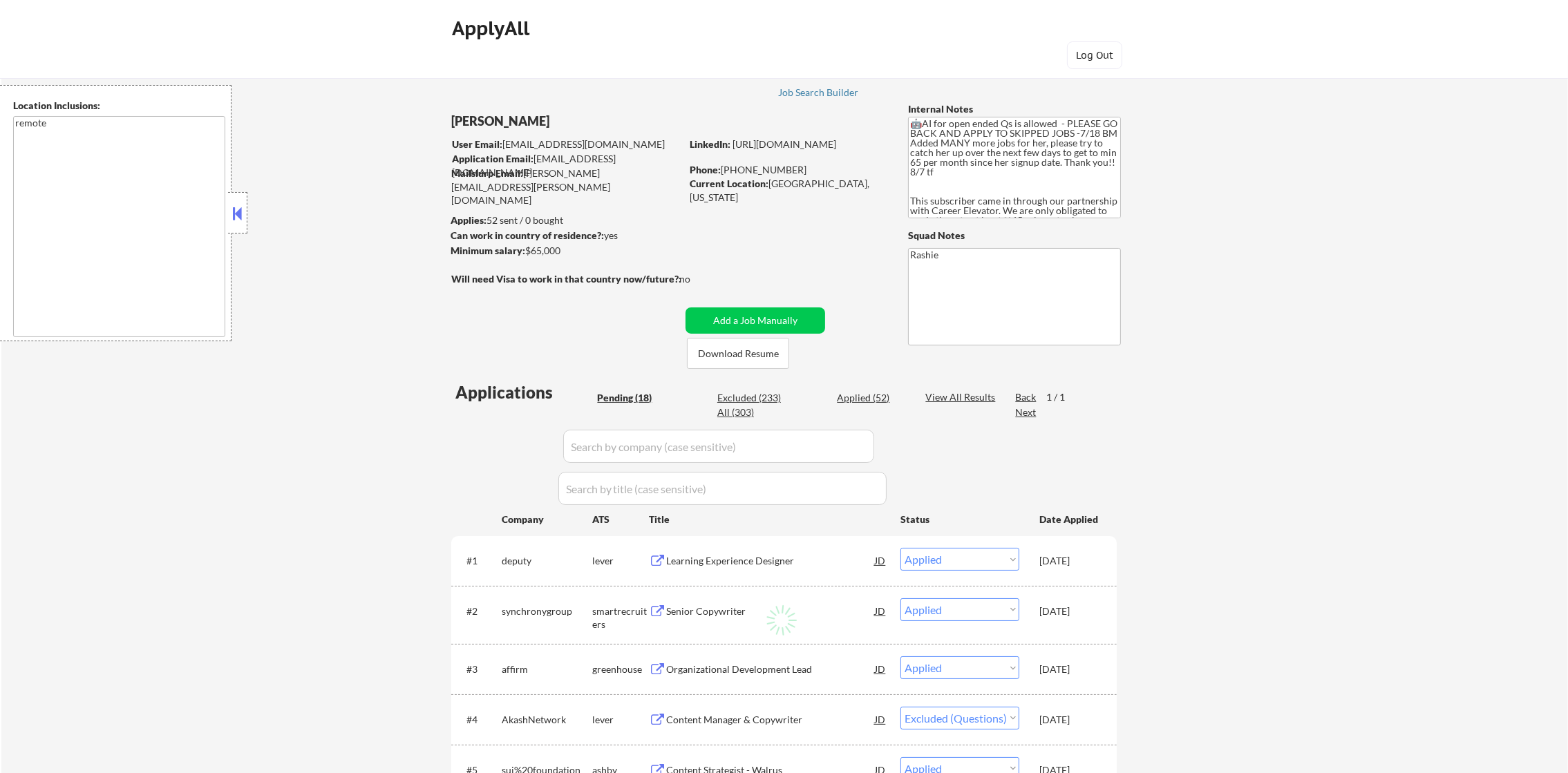
select select ""pending""
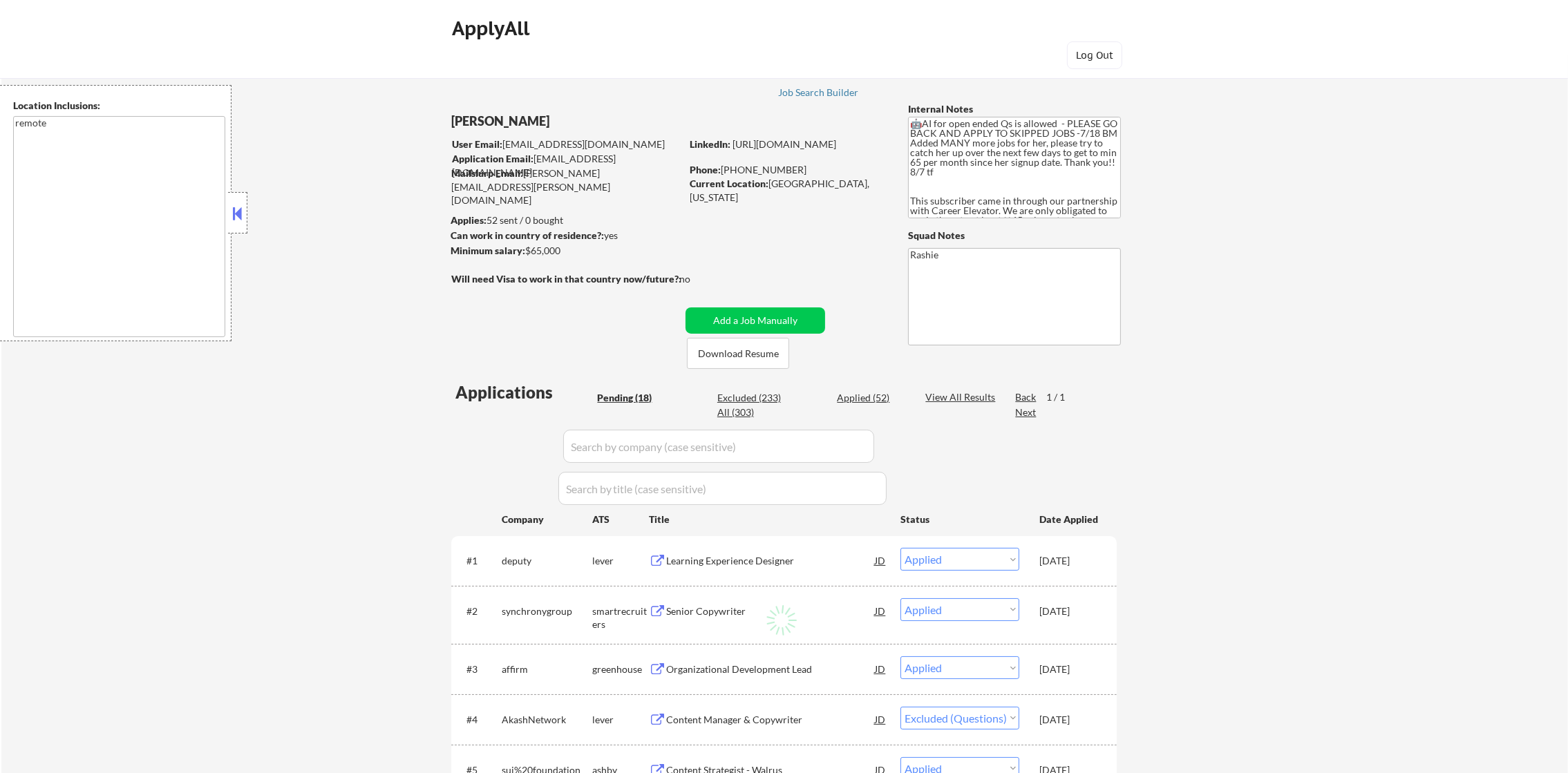
select select ""pending""
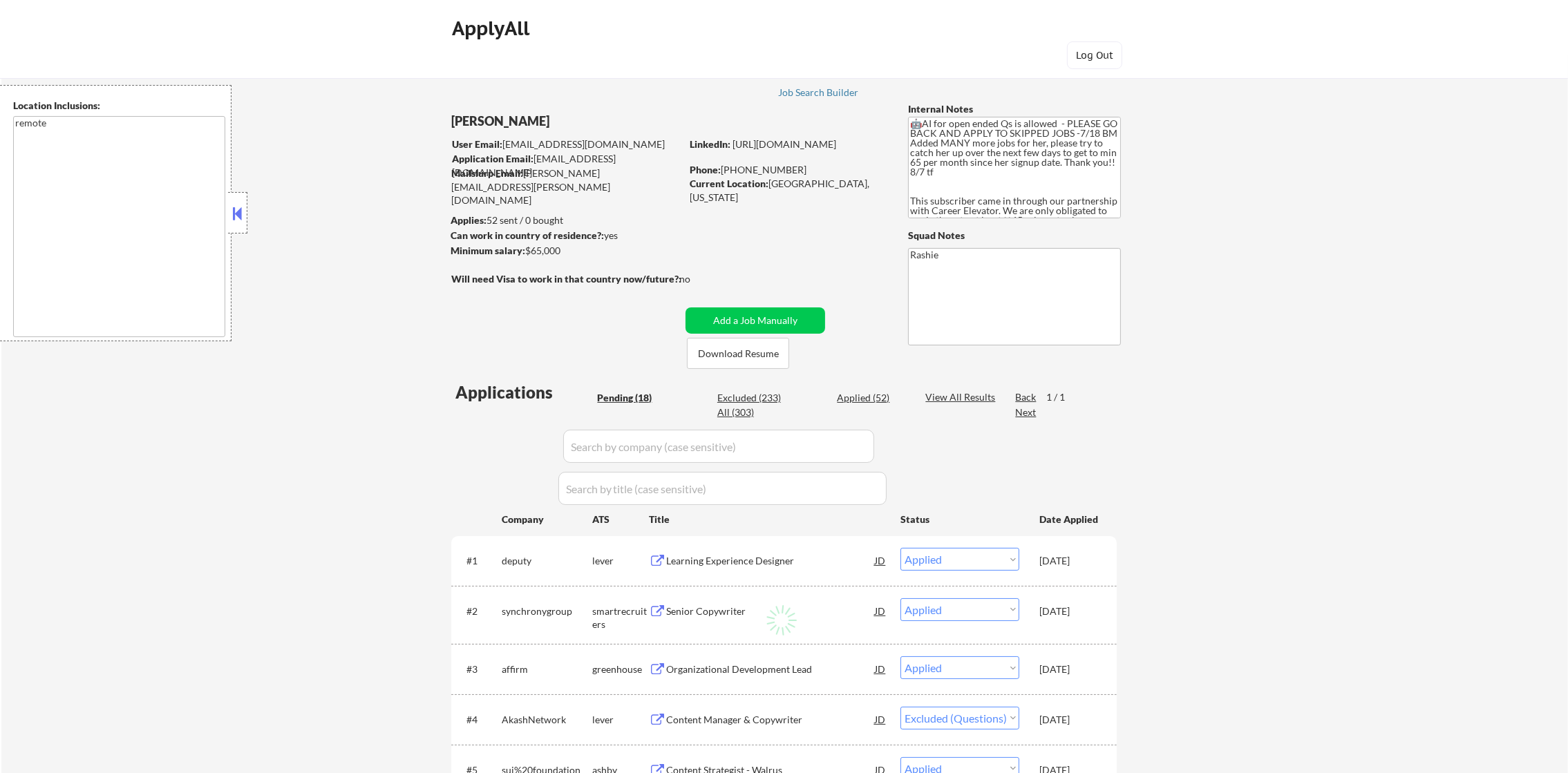
select select ""pending""
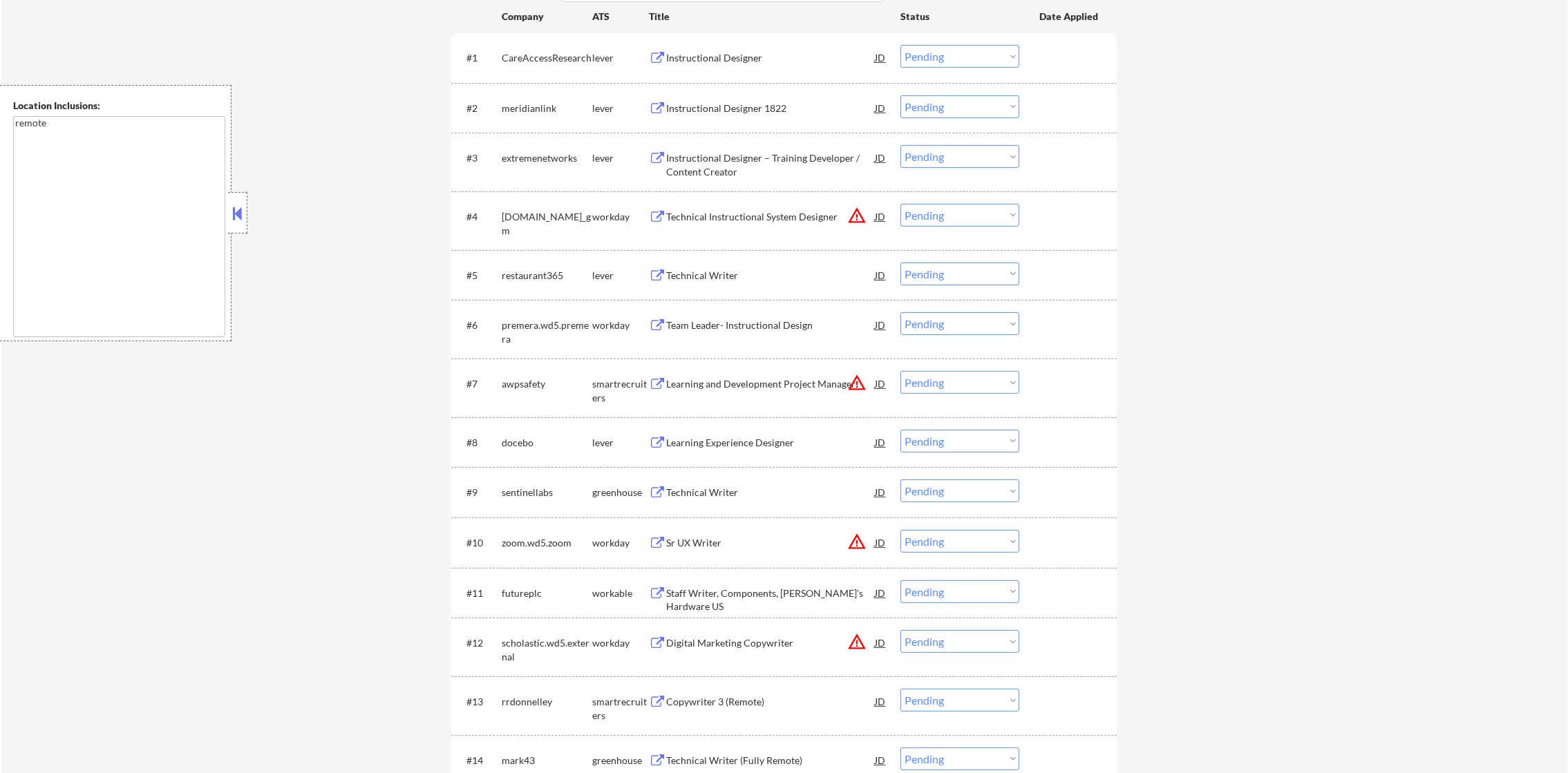
scroll to position [518, 0]
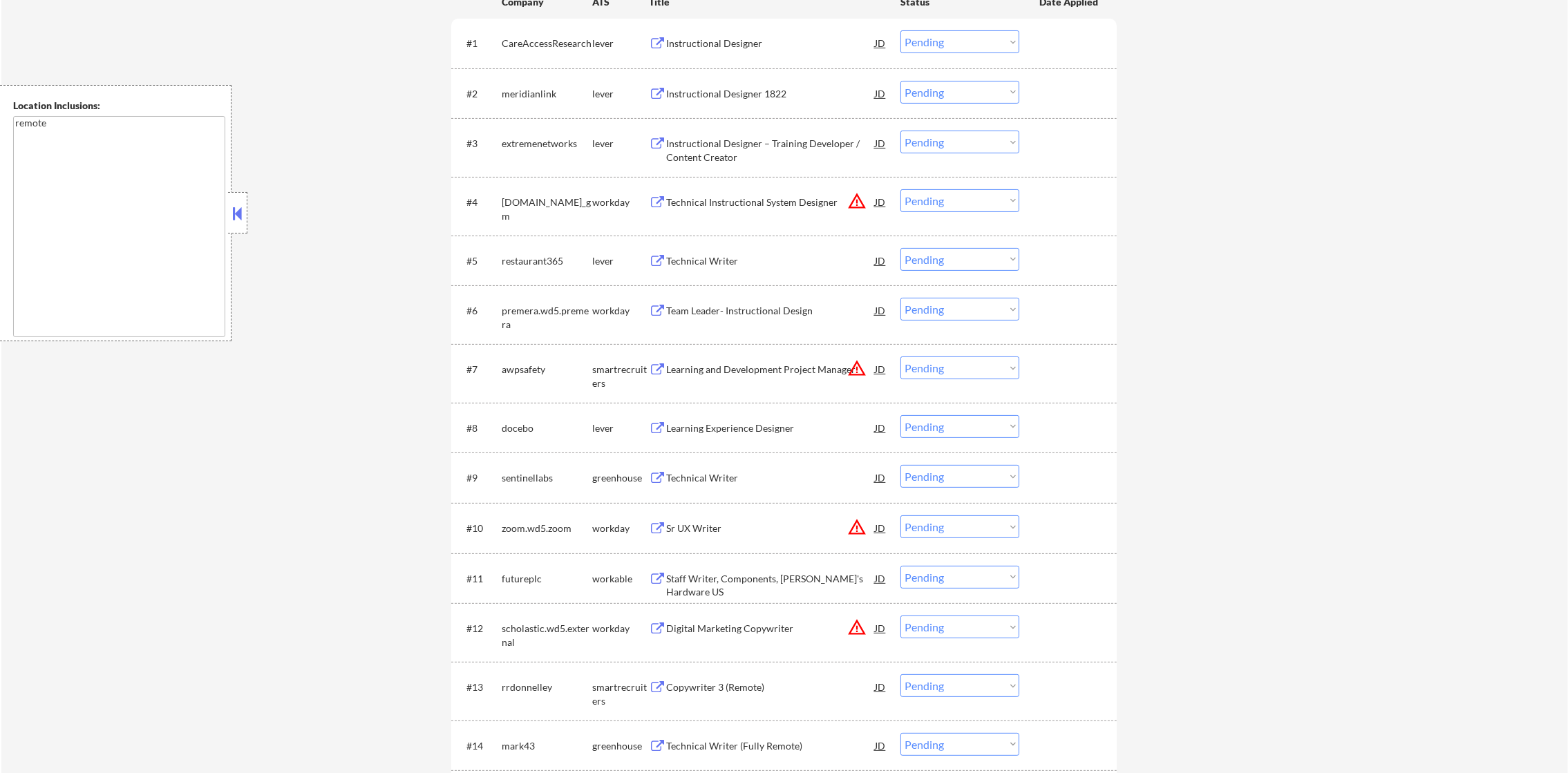
click at [860, 191] on button "warning_amber" at bounding box center [858, 201] width 20 height 20
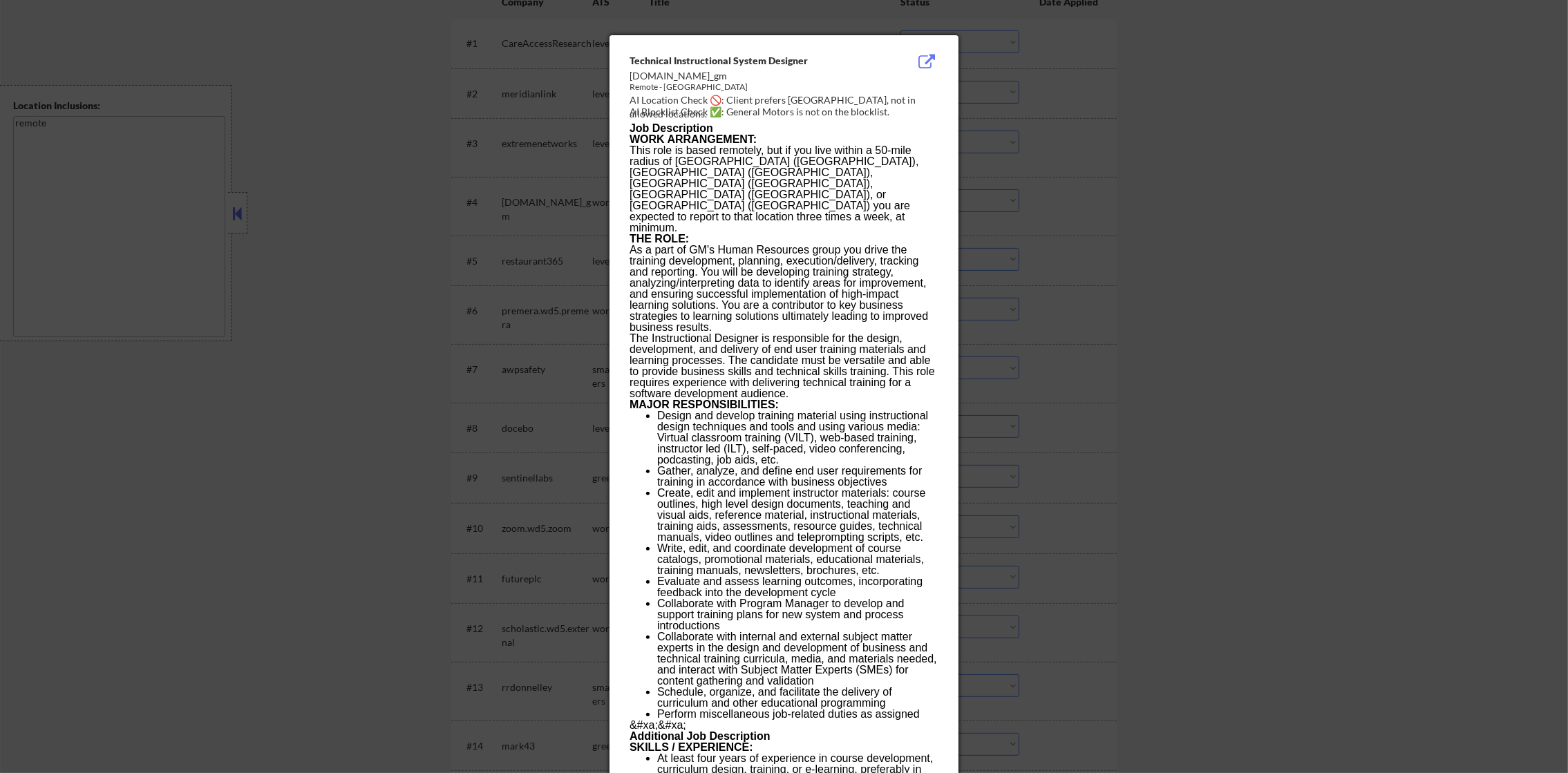
click at [1120, 163] on div at bounding box center [784, 386] width 1568 height 773
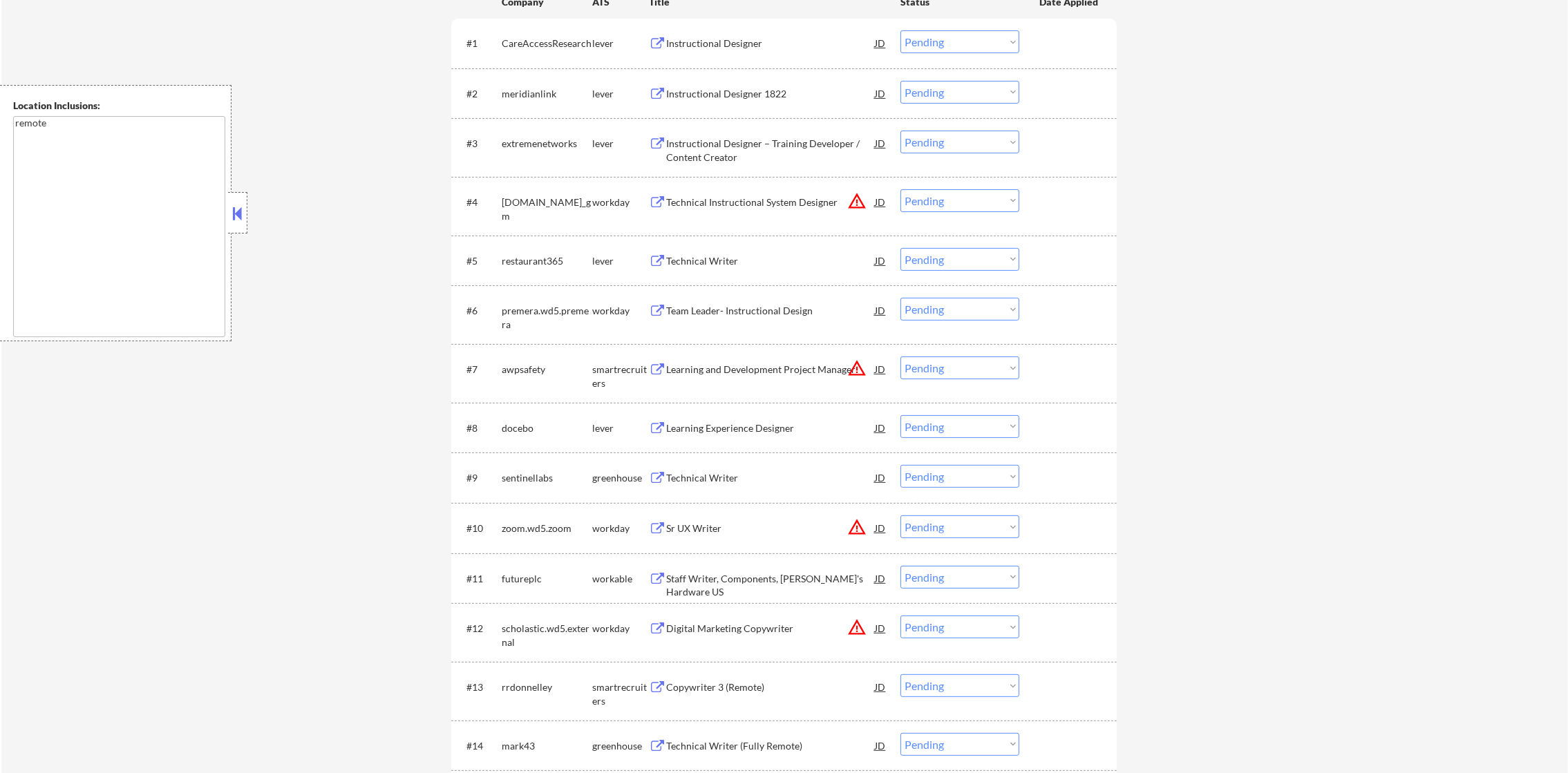
click at [974, 183] on div "#4 generalmotors.wd5.careers_gm workday Technical Instructional System Designer…" at bounding box center [782, 206] width 653 height 46
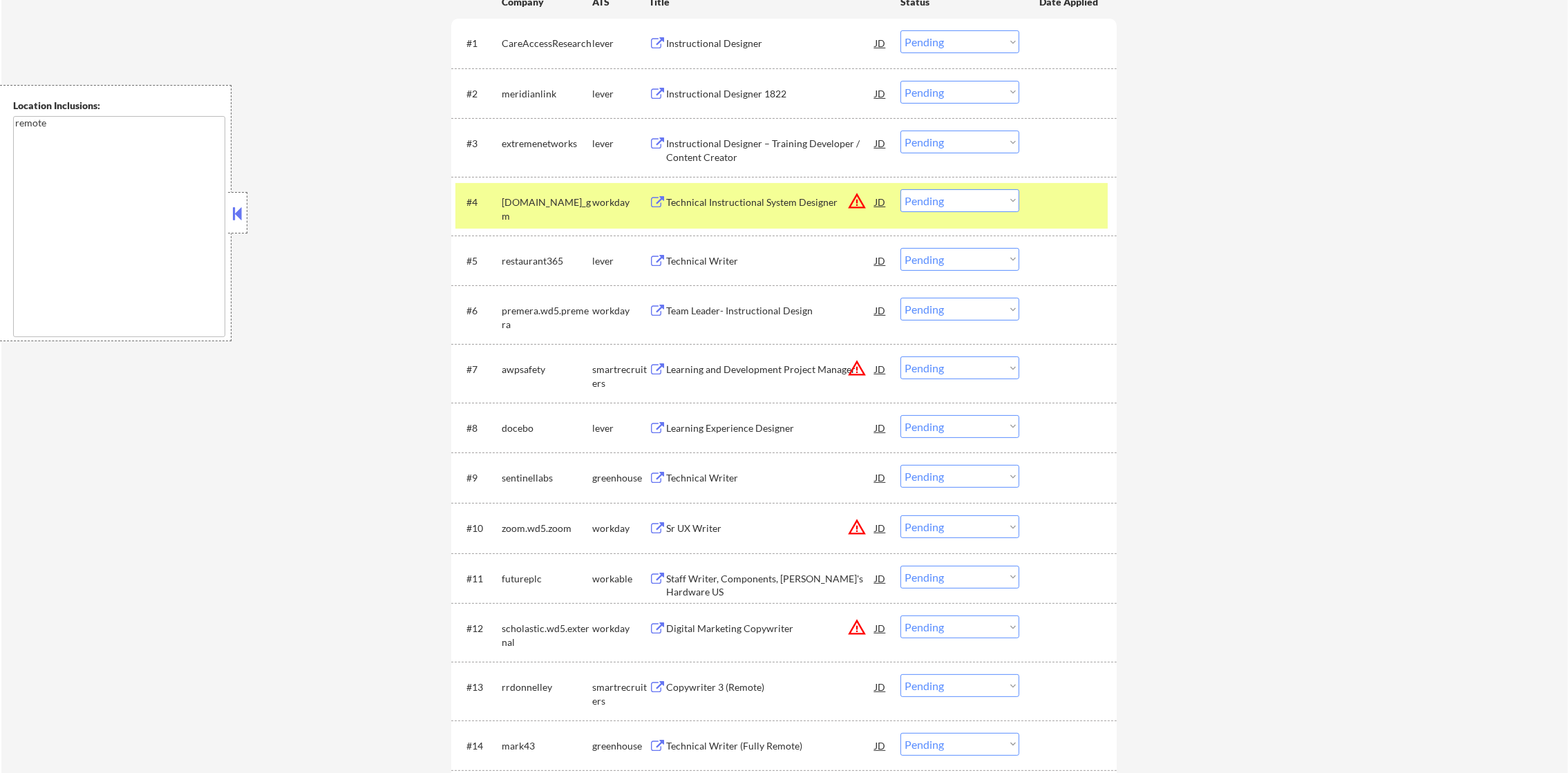
click at [1148, 237] on div "← Return to /applysquad Mailslurp Inbox Job Search Builder Bethany Beeler User …" at bounding box center [785, 288] width 1567 height 1500
click at [984, 210] on select "Choose an option... Pending Applied Excluded (Questions) Excluded (Expired) Exc…" at bounding box center [960, 200] width 119 height 22
click at [1033, 208] on div "#4 generalmotors.wd5.careers_gm workday Technical Instructional System Designer…" at bounding box center [782, 206] width 653 height 46
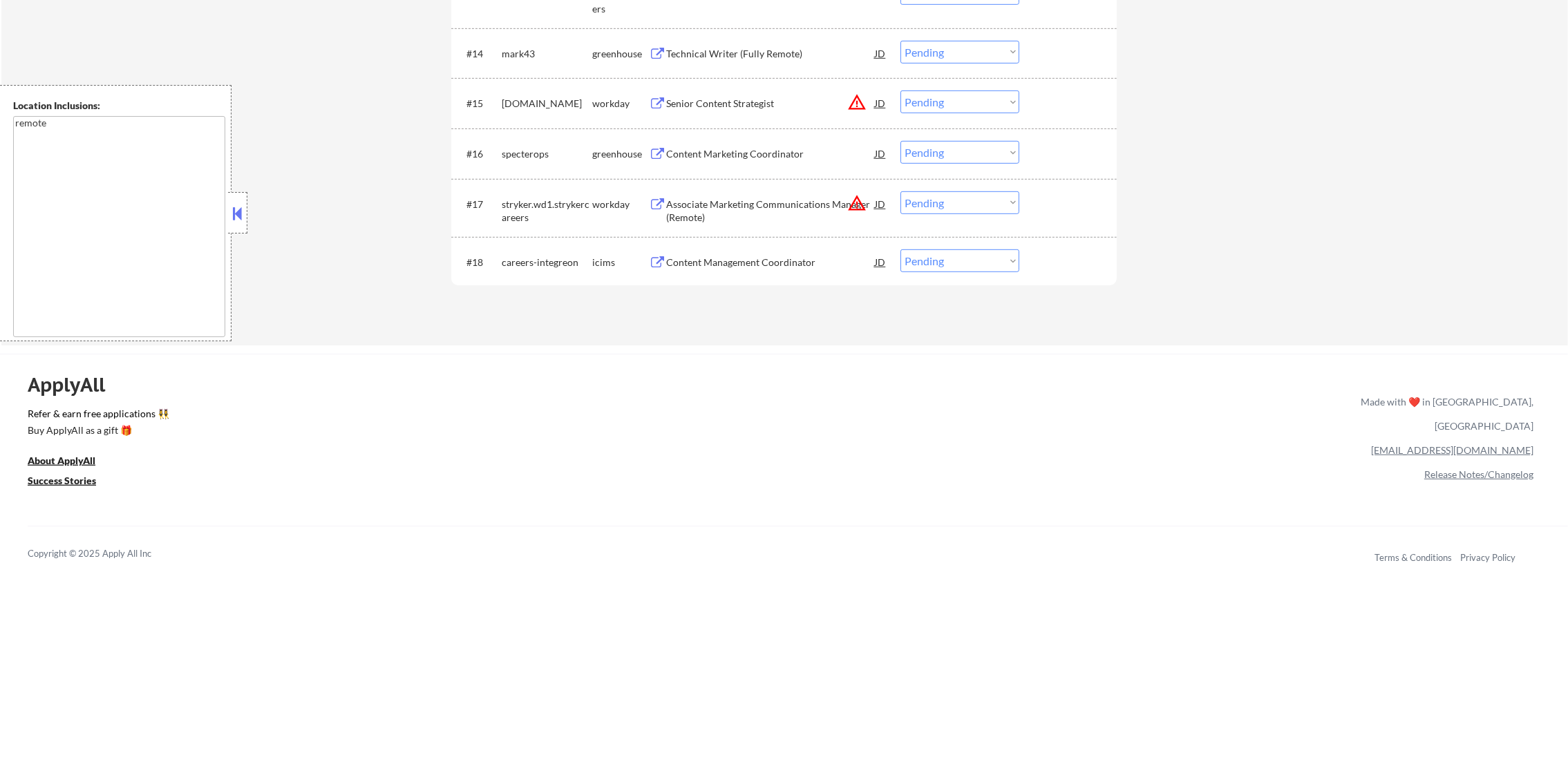
scroll to position [1215, 0]
click at [953, 201] on select "Choose an option... Pending Applied Excluded (Questions) Excluded (Expired) Exc…" at bounding box center [960, 197] width 119 height 22
click at [901, 186] on select "Choose an option... Pending Applied Excluded (Questions) Excluded (Expired) Exc…" at bounding box center [960, 197] width 119 height 22
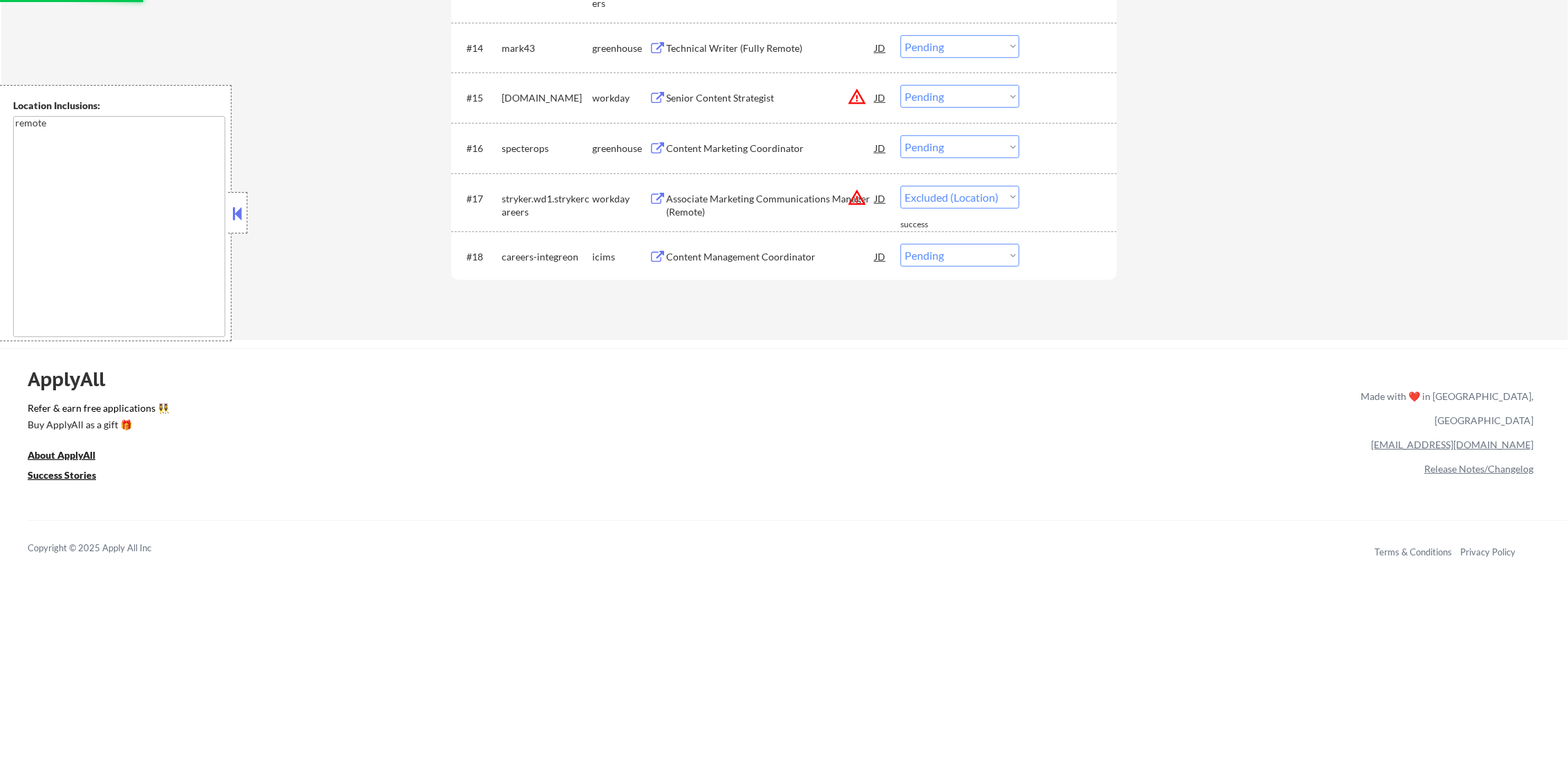
select select ""pending""
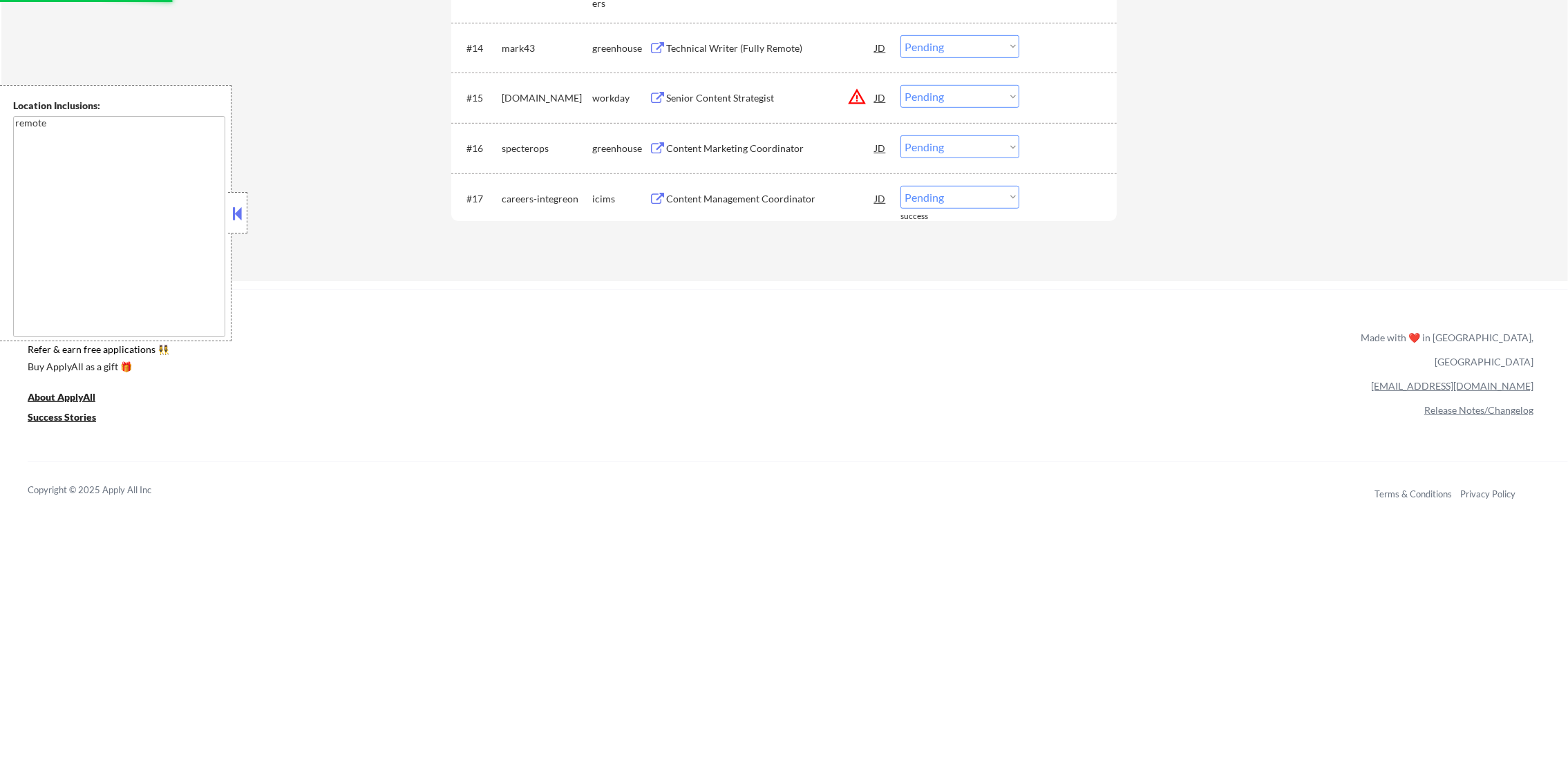
click at [958, 100] on select "Choose an option... Pending Applied Excluded (Questions) Excluded (Expired) Exc…" at bounding box center [960, 96] width 119 height 22
click at [901, 85] on select "Choose an option... Pending Applied Excluded (Questions) Excluded (Expired) Exc…" at bounding box center [960, 96] width 119 height 22
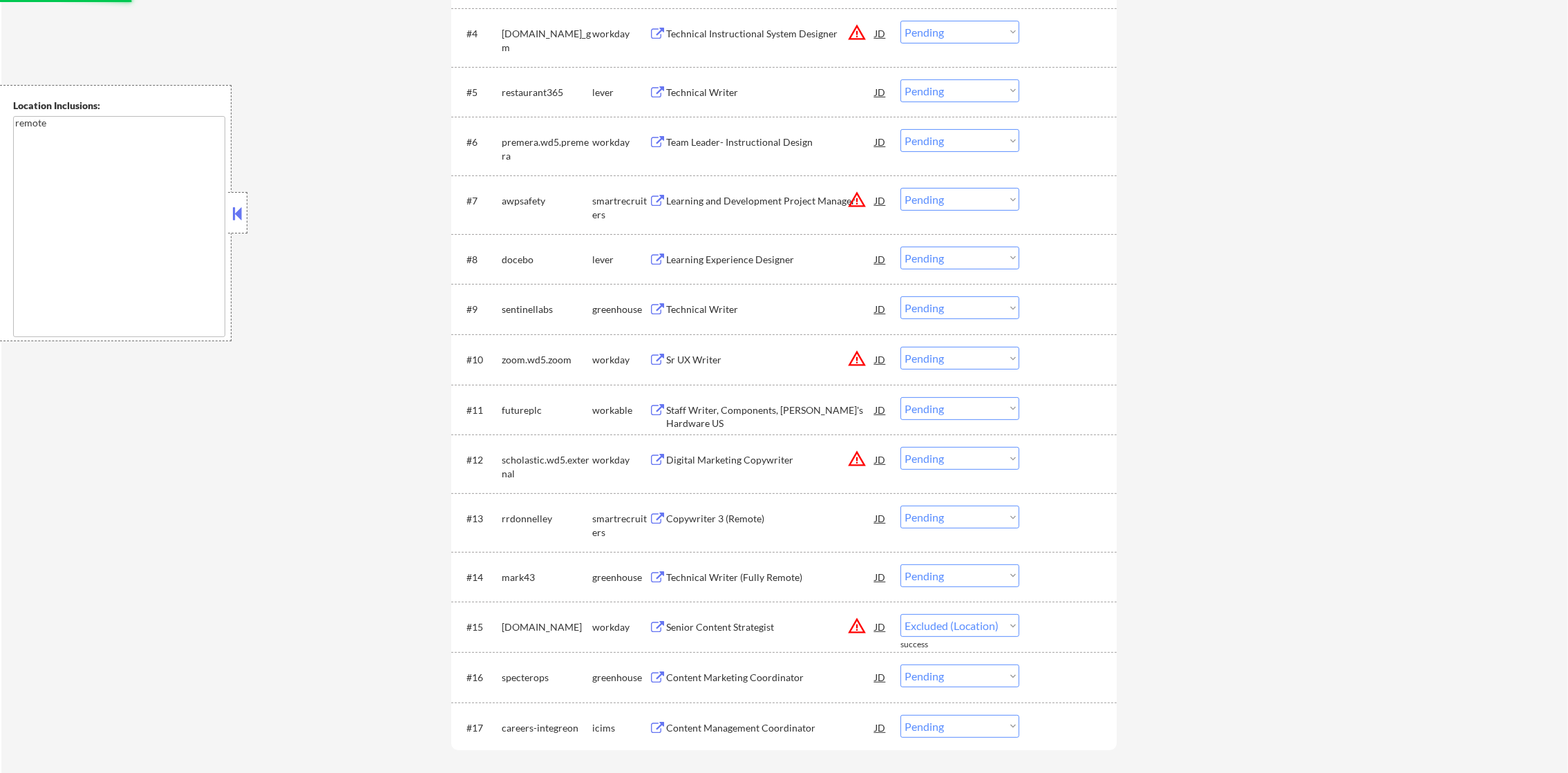
scroll to position [662, 0]
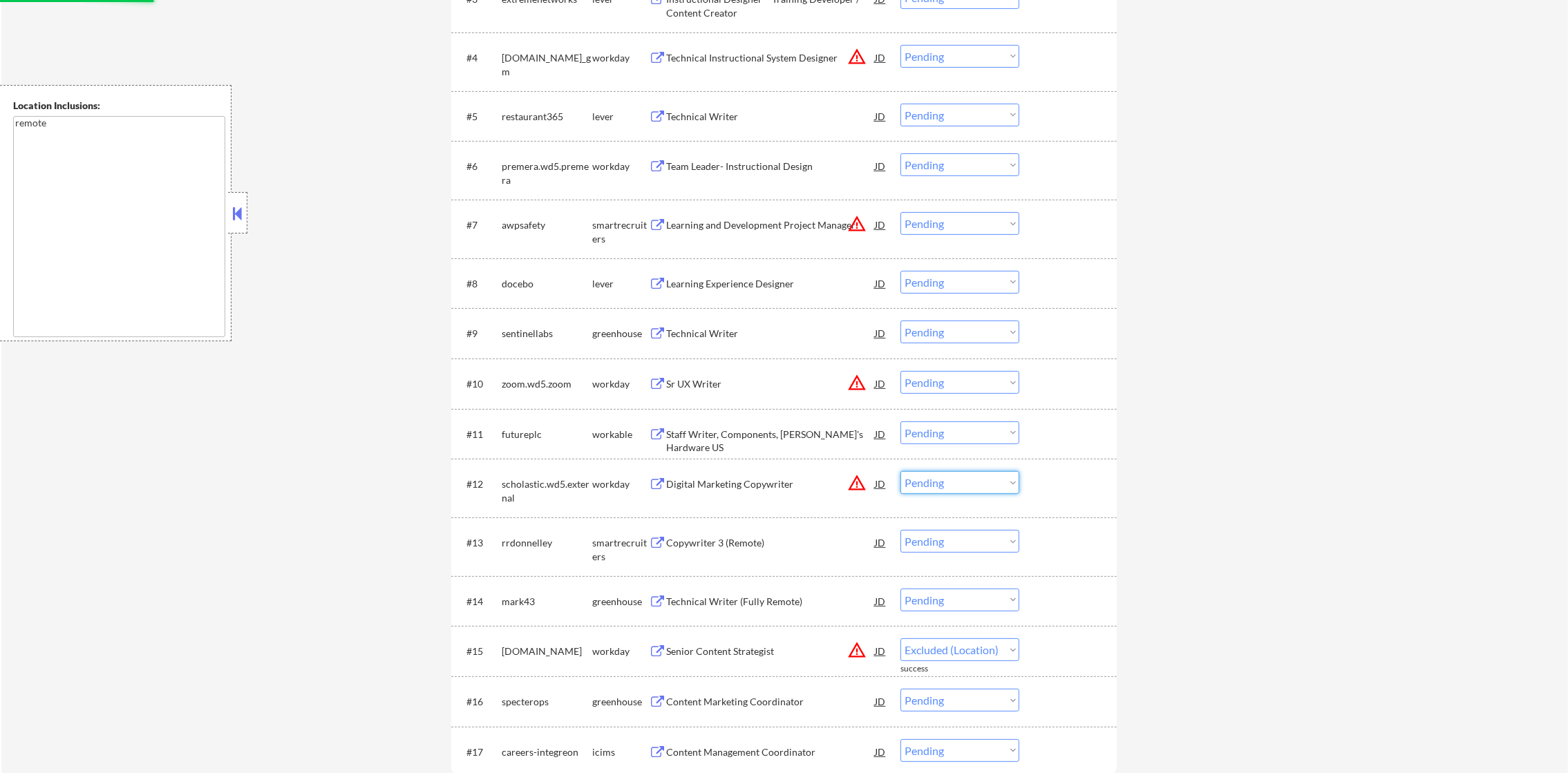
click at [928, 491] on select "Choose an option... Pending Applied Excluded (Questions) Excluded (Expired) Exc…" at bounding box center [960, 482] width 119 height 22
select select ""pending""
select select ""excluded__location_""
click at [901, 471] on select "Choose an option... Pending Applied Excluded (Questions) Excluded (Expired) Exc…" at bounding box center [960, 482] width 119 height 22
click at [985, 372] on select "Choose an option... Pending Applied Excluded (Questions) Excluded (Expired) Exc…" at bounding box center [960, 382] width 119 height 22
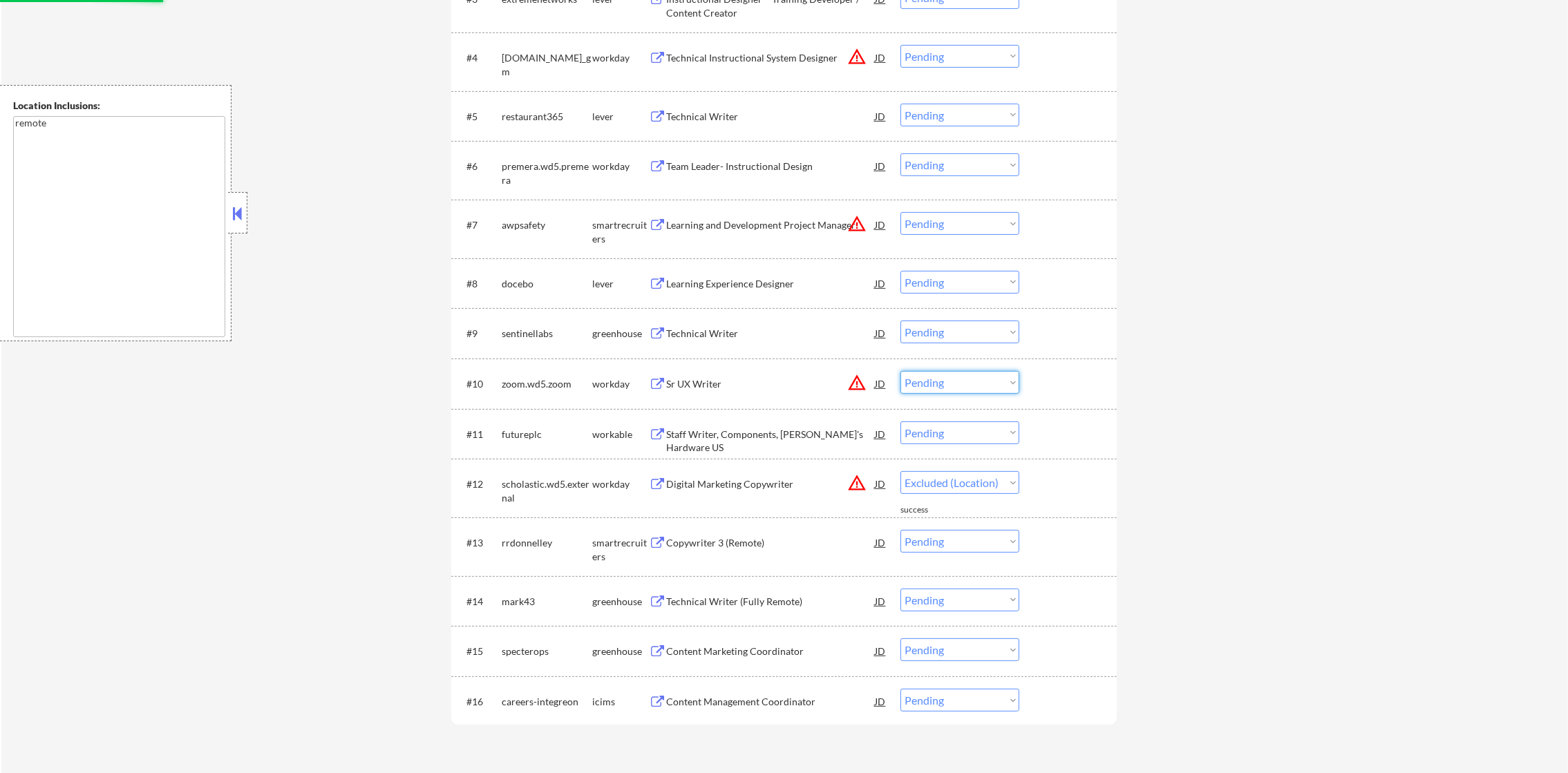
select select ""excluded__location_""
click at [901, 371] on select "Choose an option... Pending Applied Excluded (Questions) Excluded (Expired) Exc…" at bounding box center [960, 382] width 119 height 22
select select ""pending""
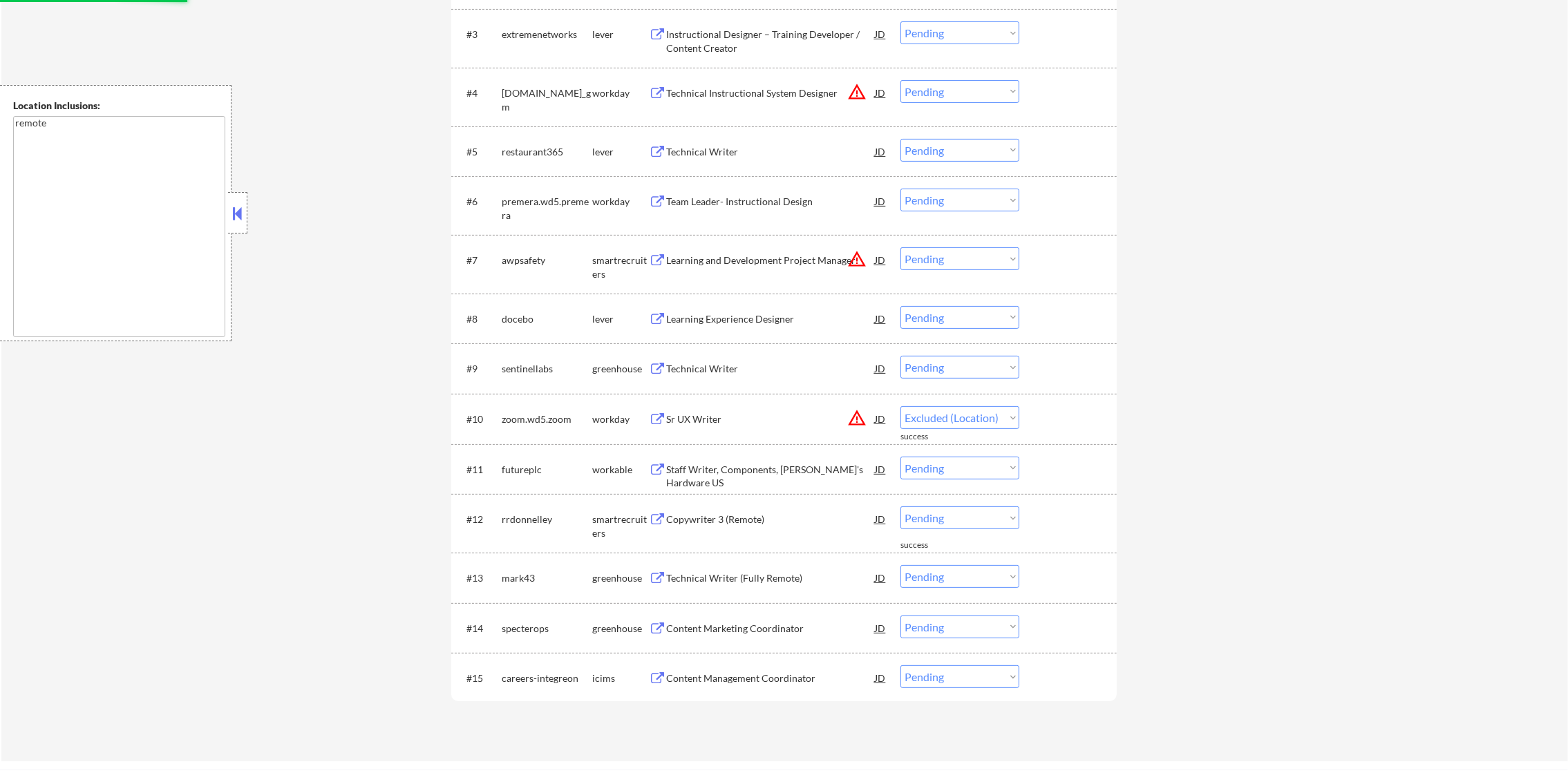
scroll to position [593, 0]
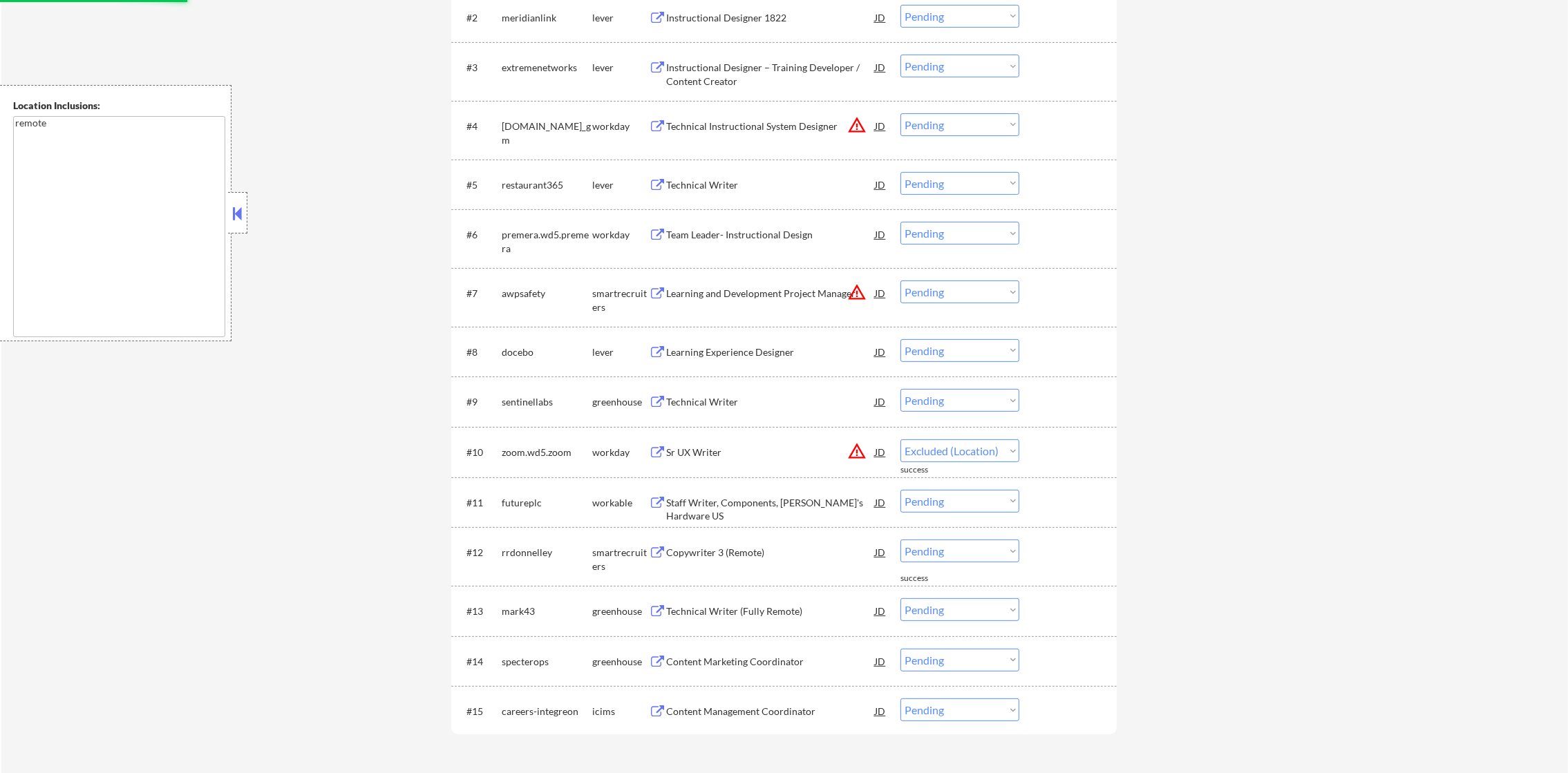
select select ""pending""
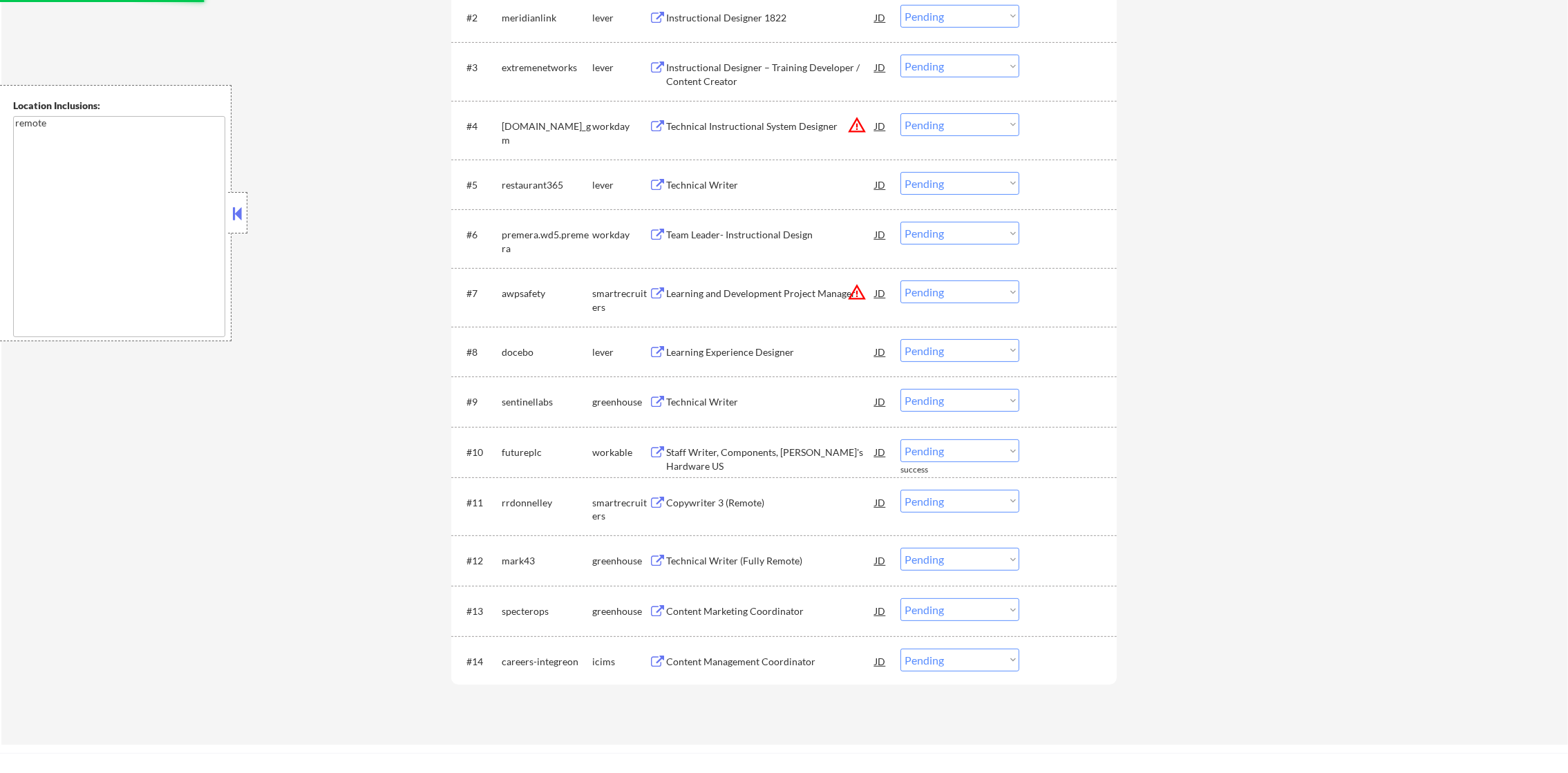
click at [967, 295] on select "Choose an option... Pending Applied Excluded (Questions) Excluded (Expired) Exc…" at bounding box center [960, 291] width 119 height 22
select select ""excluded__location_""
click at [901, 280] on select "Choose an option... Pending Applied Excluded (Questions) Excluded (Expired) Exc…" at bounding box center [960, 291] width 119 height 22
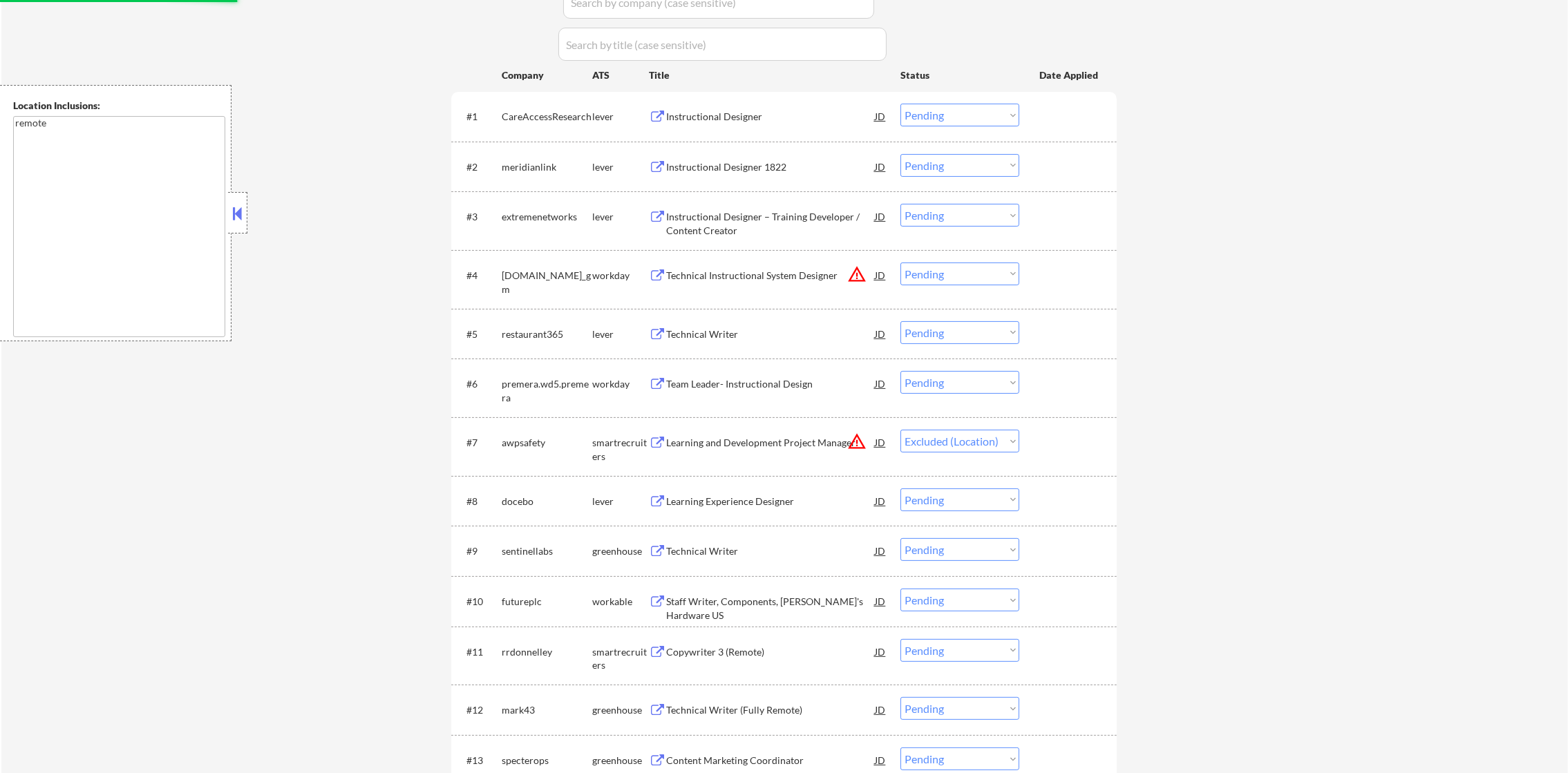
scroll to position [421, 0]
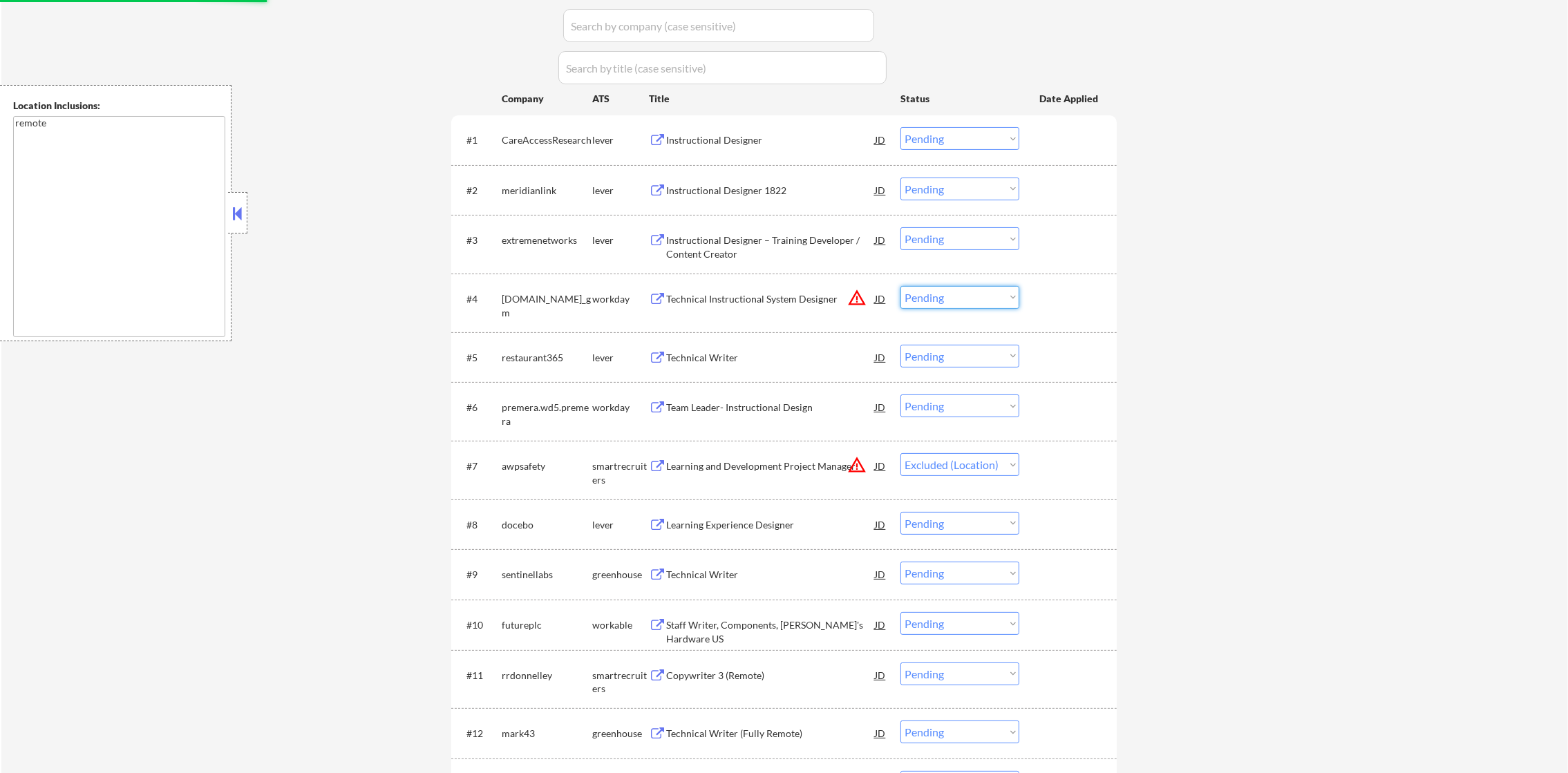
click at [951, 295] on select "Choose an option... Pending Applied Excluded (Questions) Excluded (Expired) Exc…" at bounding box center [960, 297] width 119 height 22
select select ""excluded__location_""
click at [901, 286] on select "Choose an option... Pending Applied Excluded (Questions) Excluded (Expired) Exc…" at bounding box center [960, 297] width 119 height 22
select select ""pending""
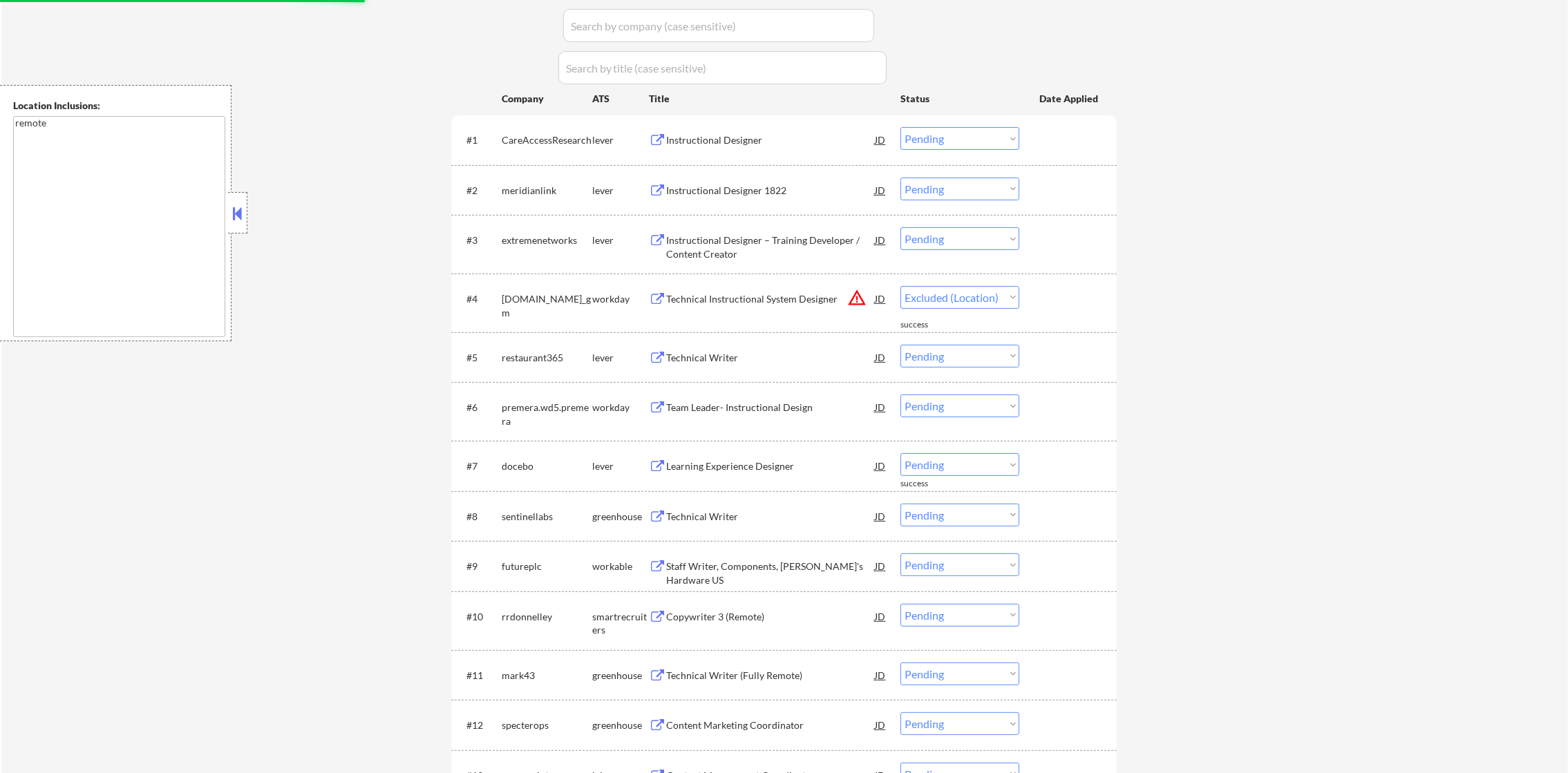
select select ""pending""
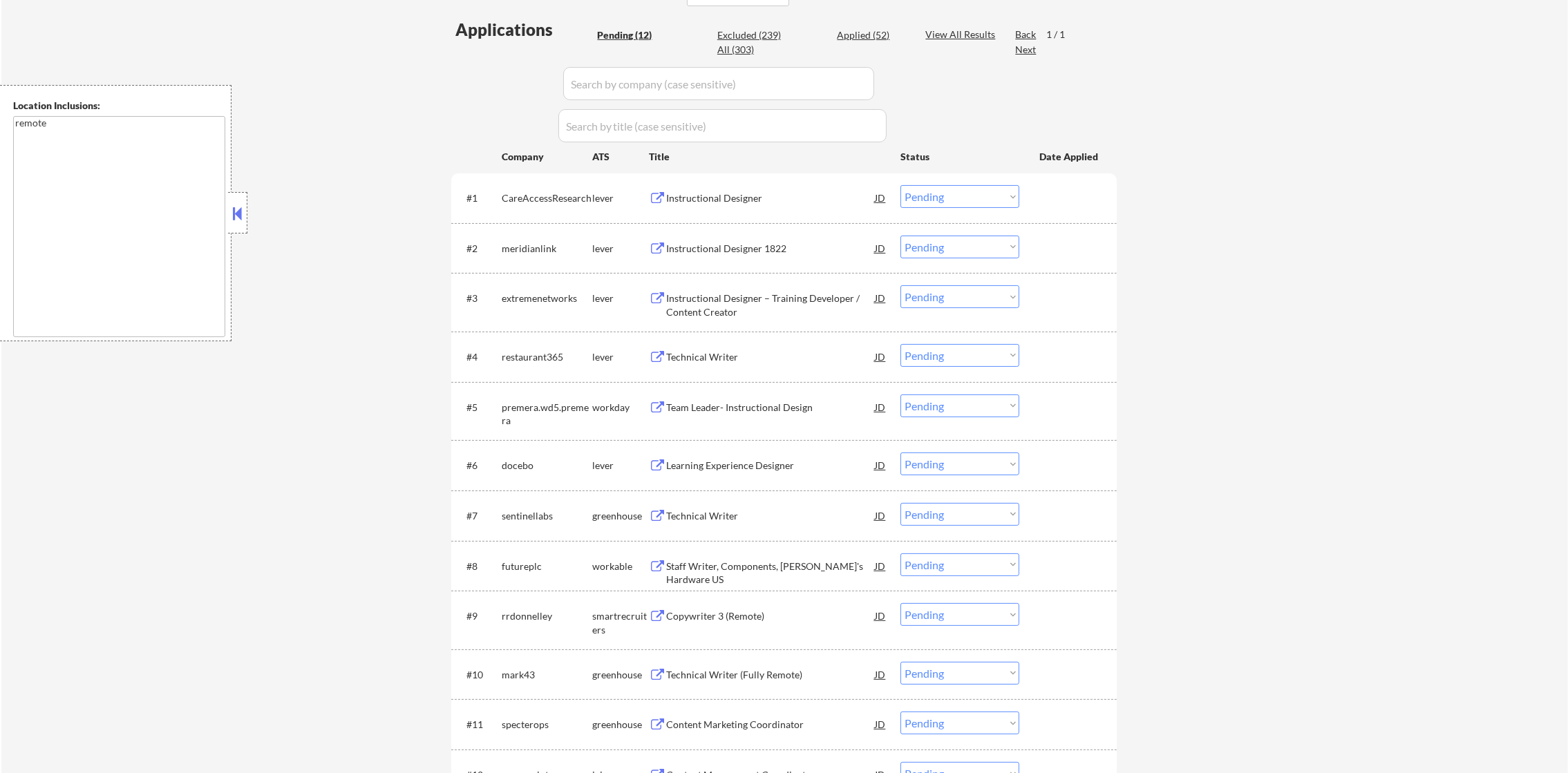
scroll to position [351, 0]
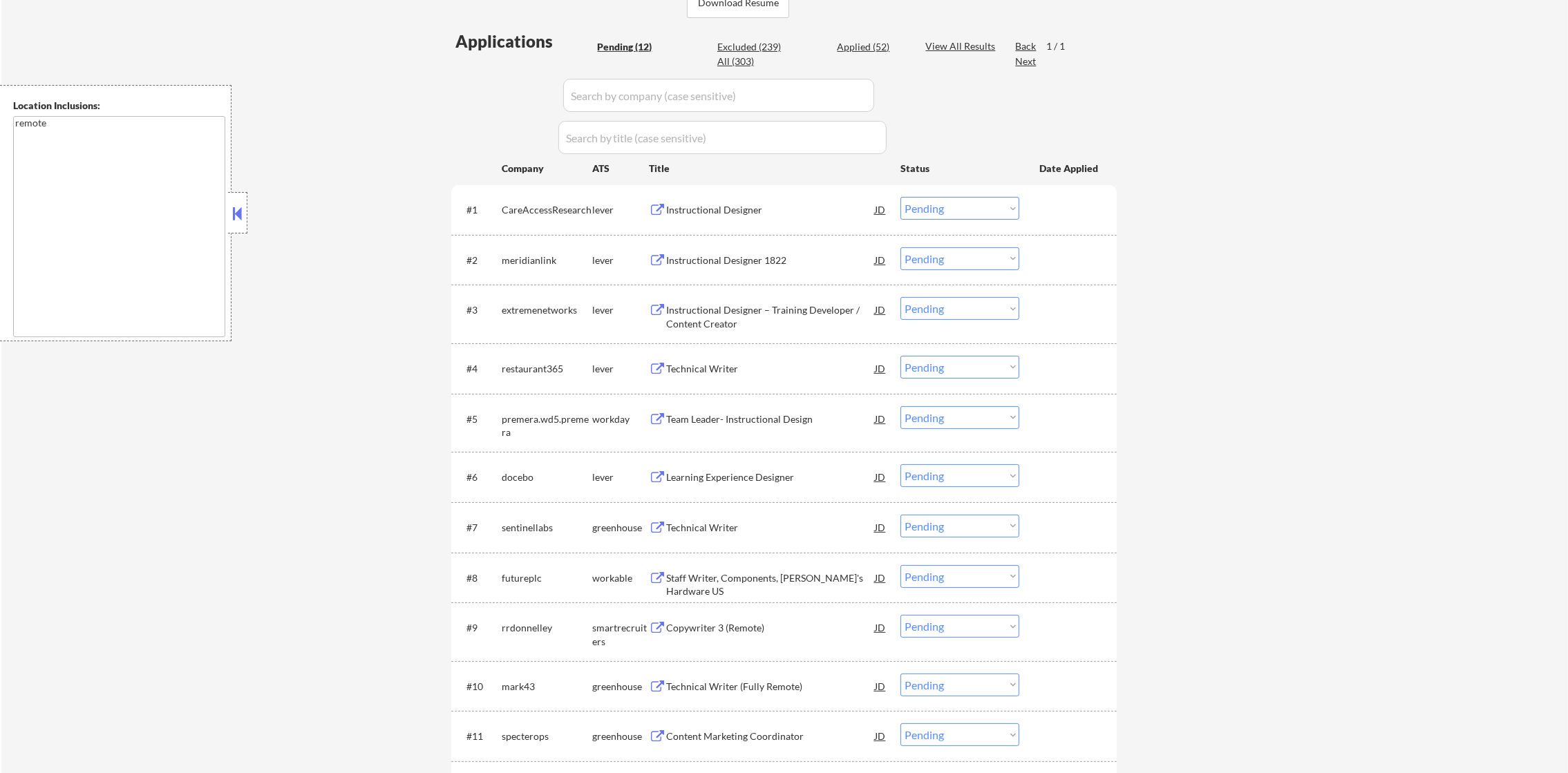
click at [728, 218] on div "Instructional Designer" at bounding box center [771, 209] width 209 height 25
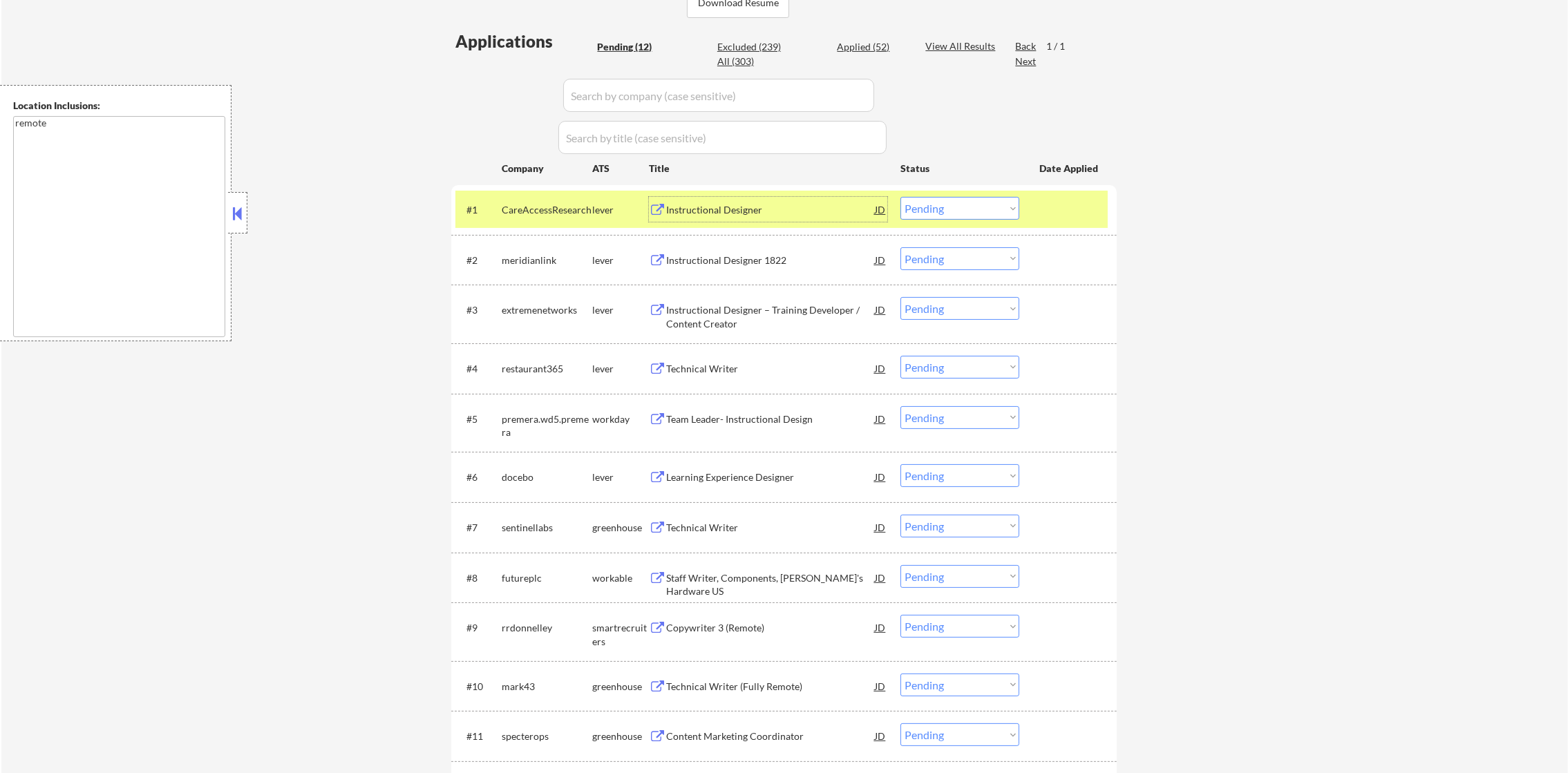
drag, startPoint x: 955, startPoint y: 192, endPoint x: 955, endPoint y: 203, distance: 11.0
click at [955, 196] on div "#1 CareAccessResearch lever Instructional Designer JD Choose an option... Pendi…" at bounding box center [782, 209] width 653 height 38
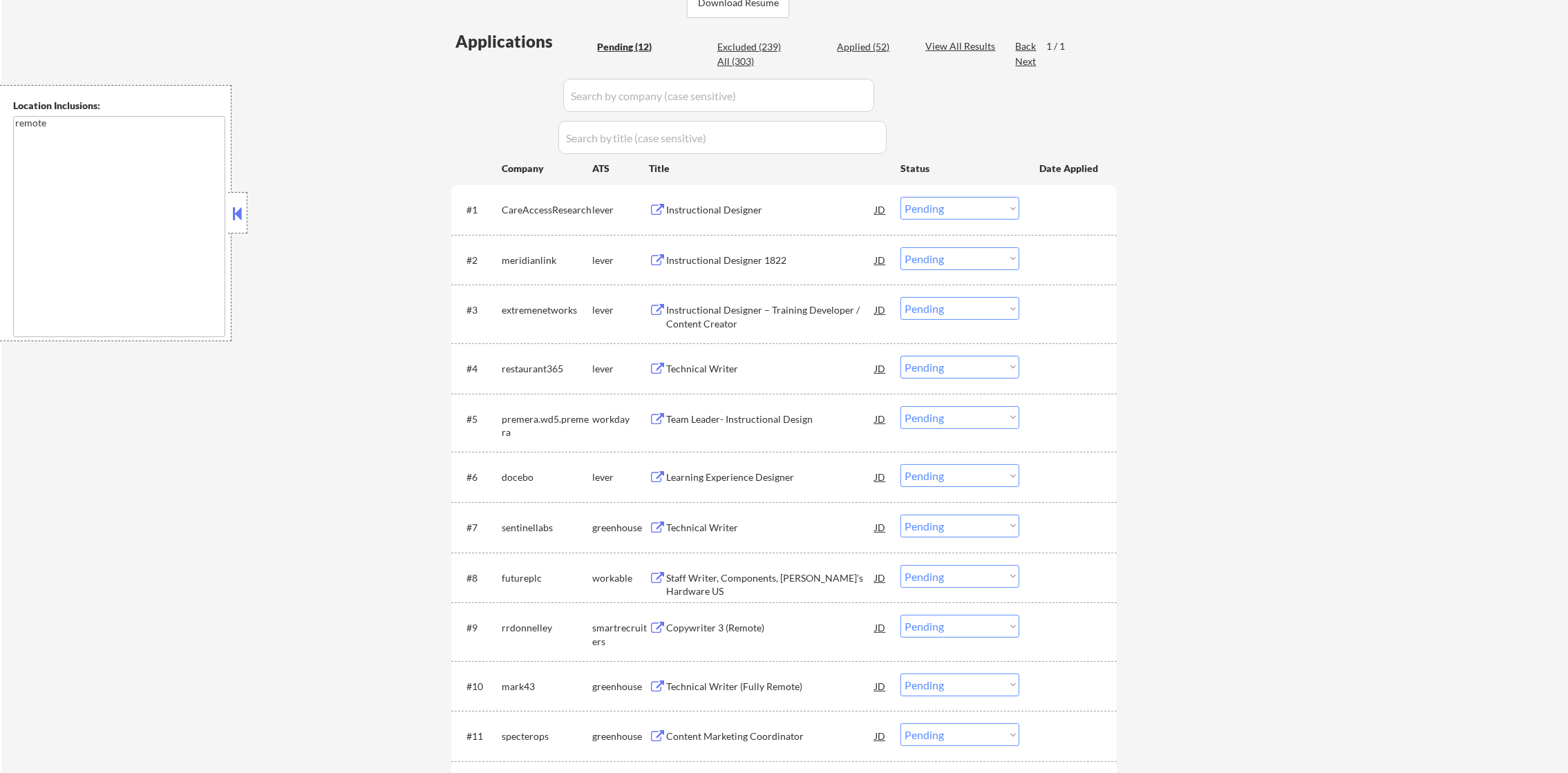
click at [955, 207] on select "Choose an option... Pending Applied Excluded (Questions) Excluded (Expired) Exc…" at bounding box center [960, 208] width 119 height 22
click at [901, 197] on select "Choose an option... Pending Applied Excluded (Questions) Excluded (Expired) Exc…" at bounding box center [960, 208] width 119 height 22
click at [1198, 214] on div "← Return to /applysquad Mailslurp Inbox Job Search Builder Bethany Beeler User …" at bounding box center [785, 262] width 1567 height 1116
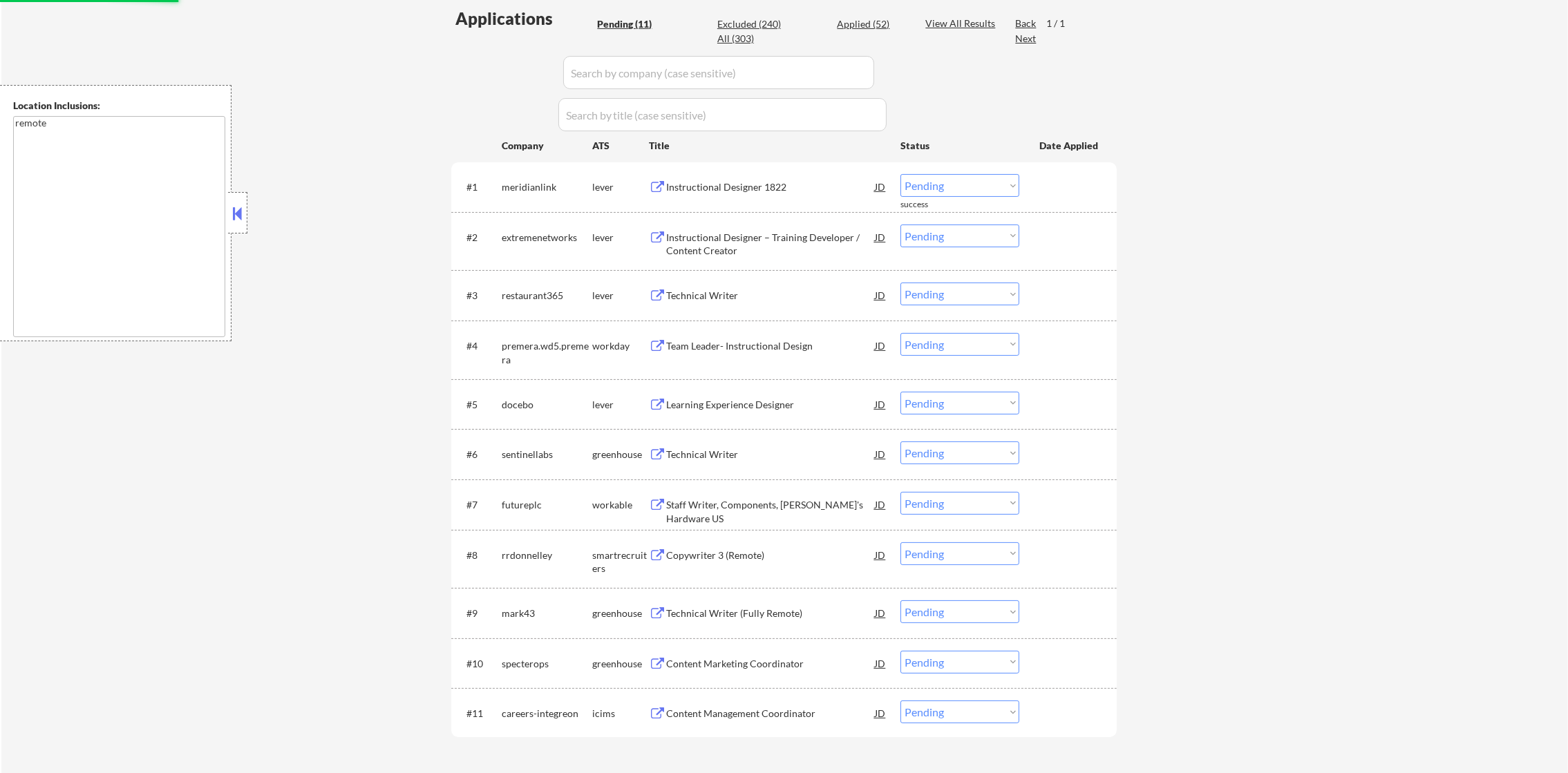
scroll to position [386, 0]
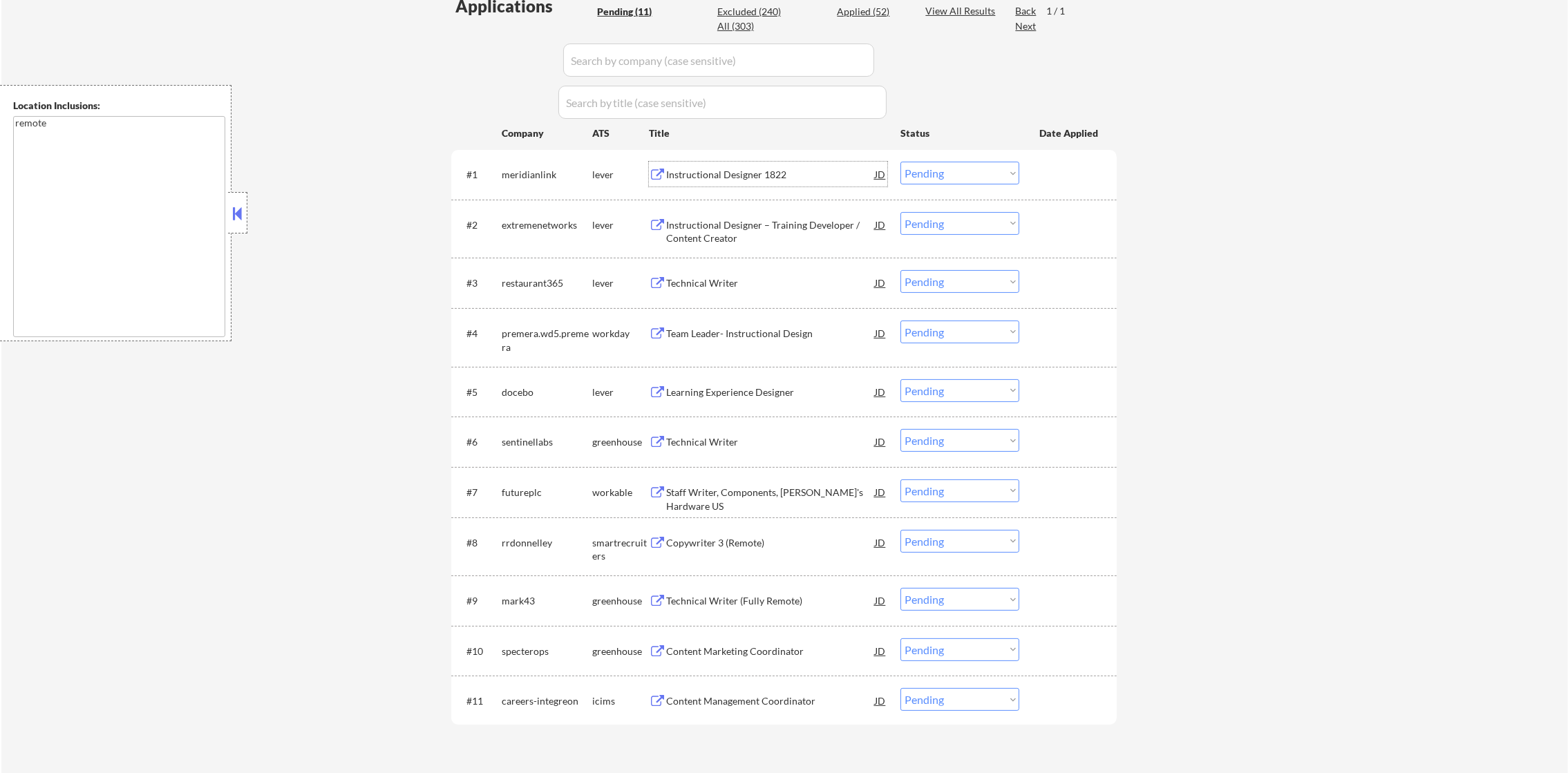
click at [720, 175] on div "Instructional Designer 1822" at bounding box center [771, 174] width 209 height 13
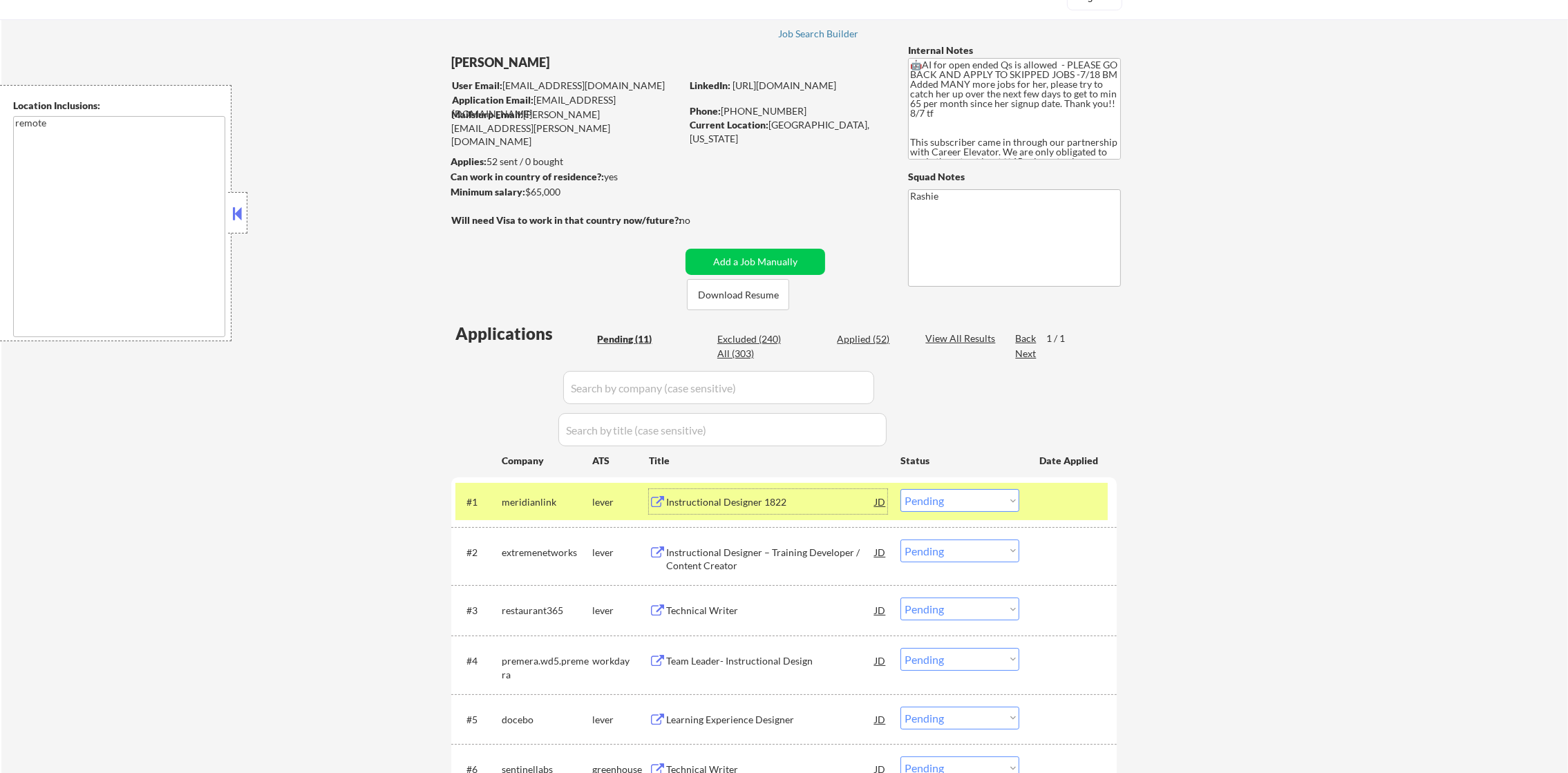
scroll to position [208, 0]
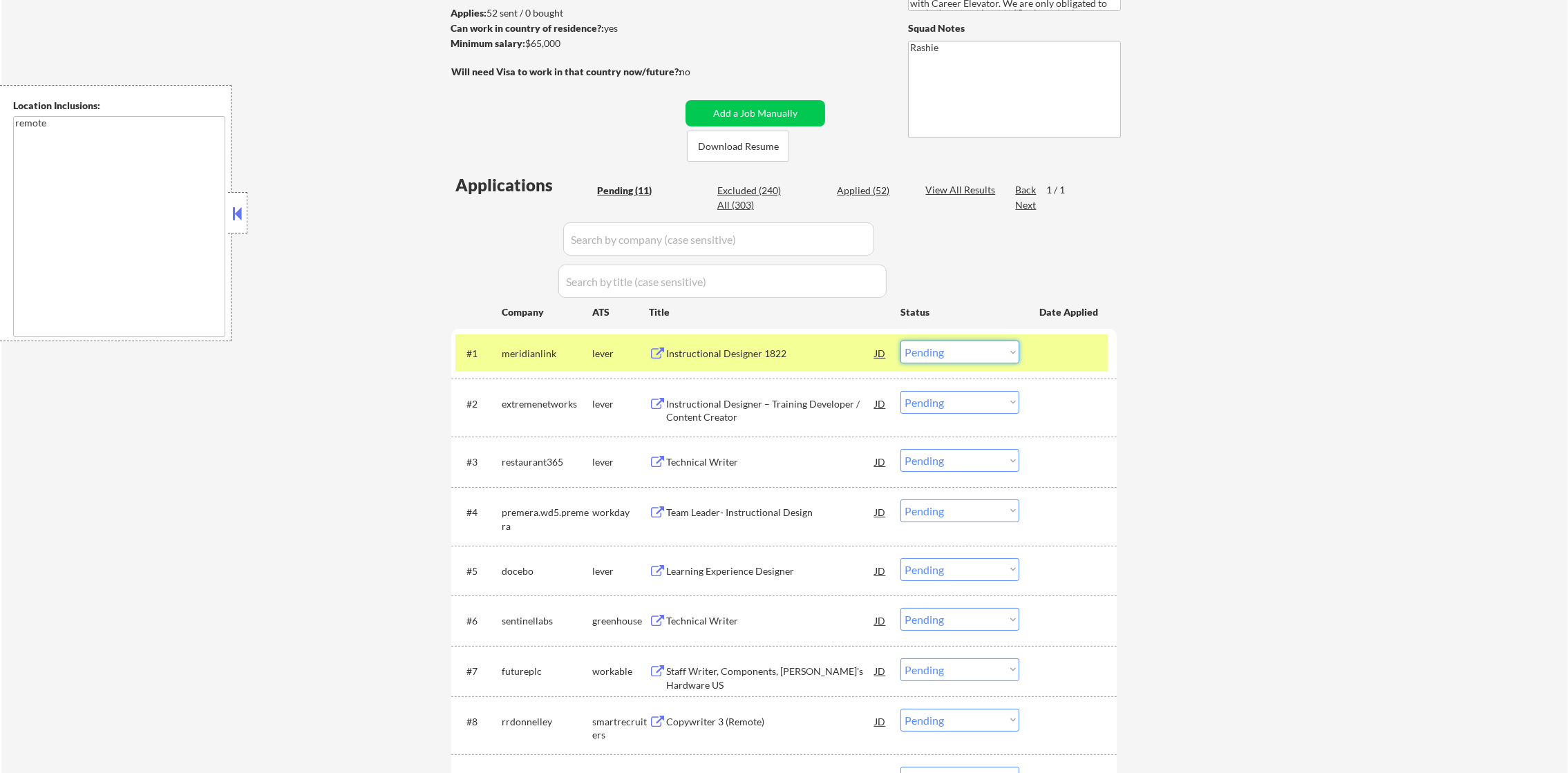
click at [947, 354] on select "Choose an option... Pending Applied Excluded (Questions) Excluded (Expired) Exc…" at bounding box center [960, 351] width 119 height 22
click at [901, 341] on select "Choose an option... Pending Applied Excluded (Questions) Excluded (Expired) Exc…" at bounding box center [960, 351] width 119 height 22
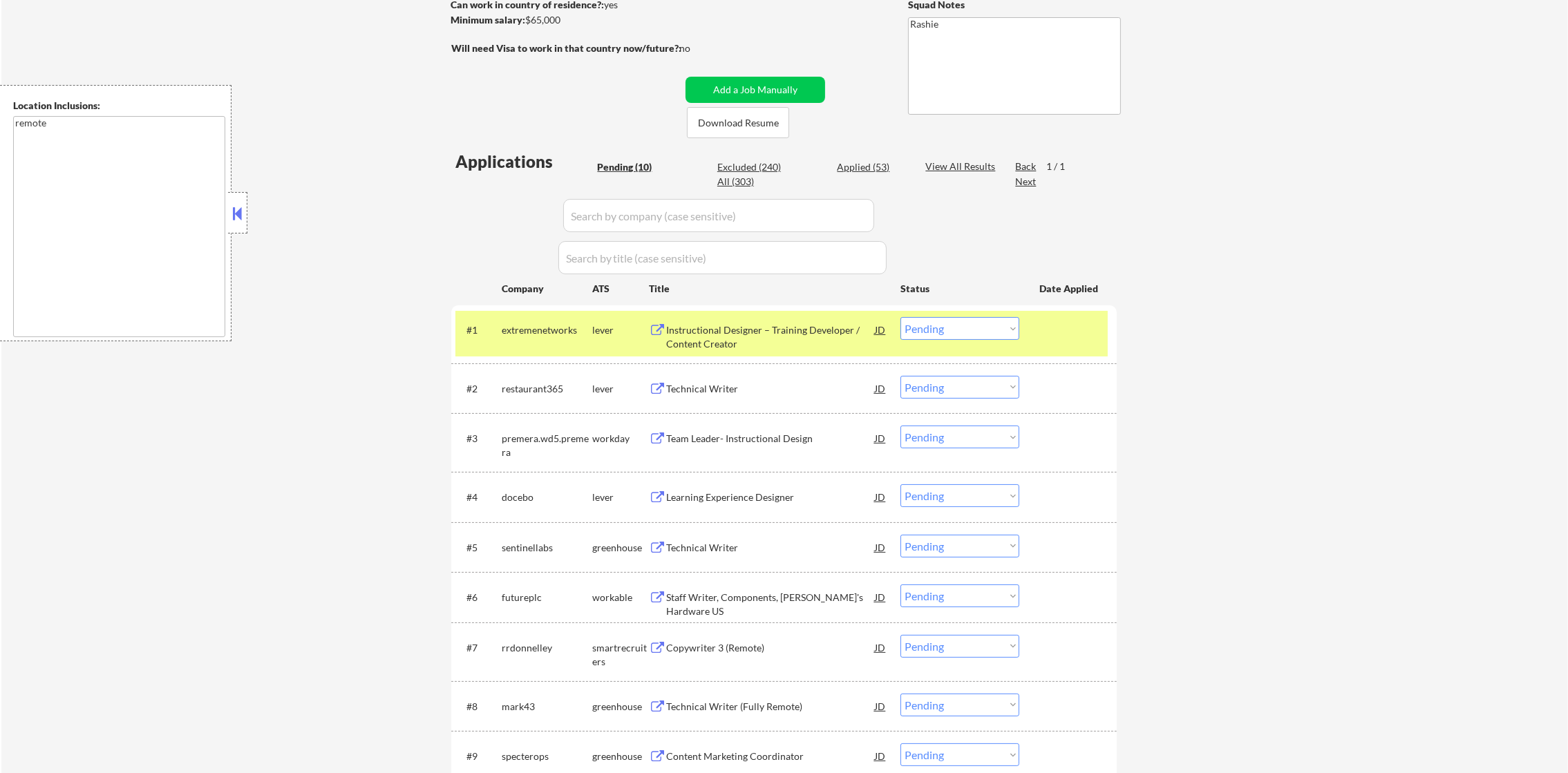
scroll to position [242, 0]
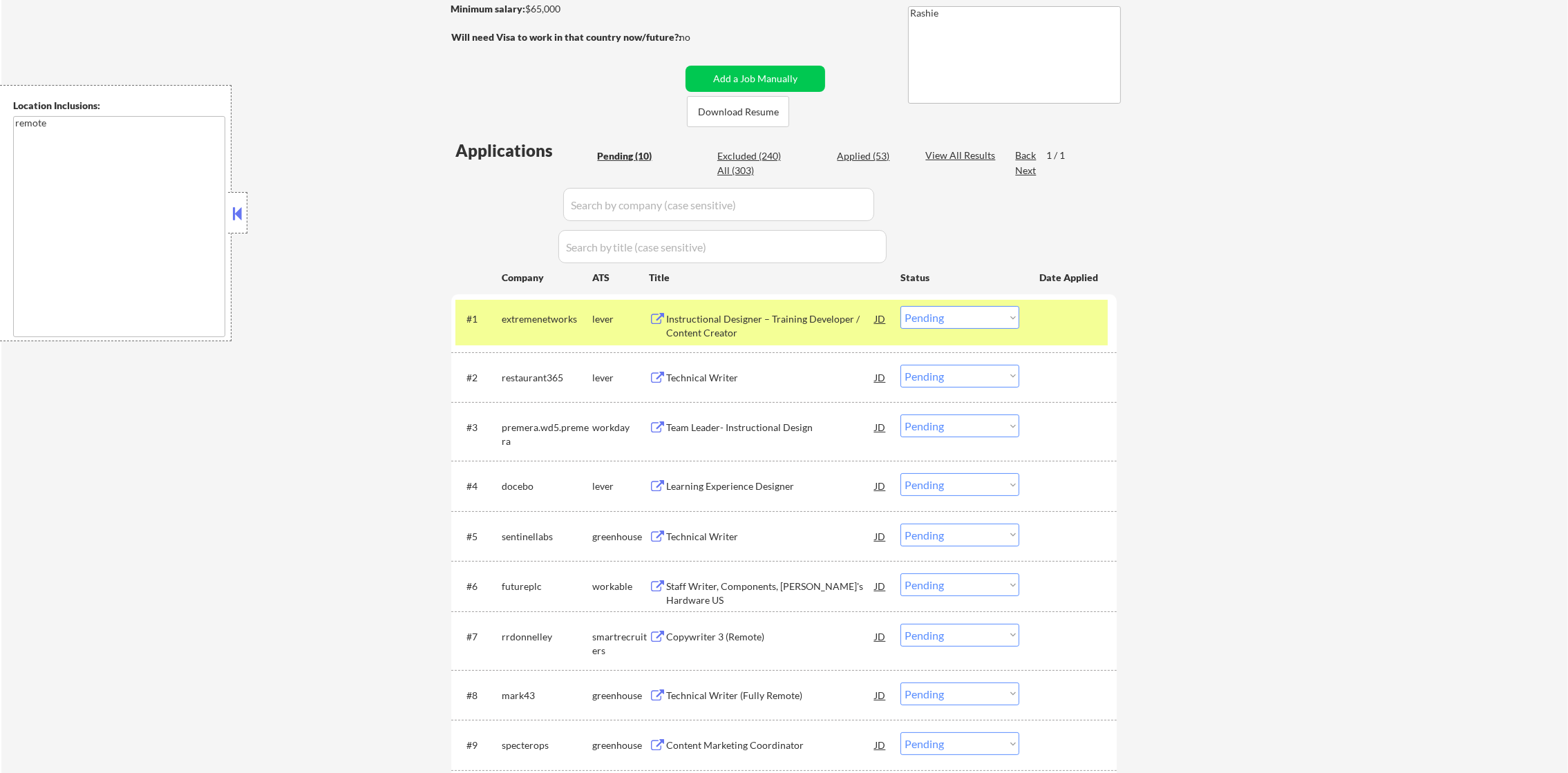
click at [578, 327] on div "extremenetworks" at bounding box center [547, 319] width 91 height 25
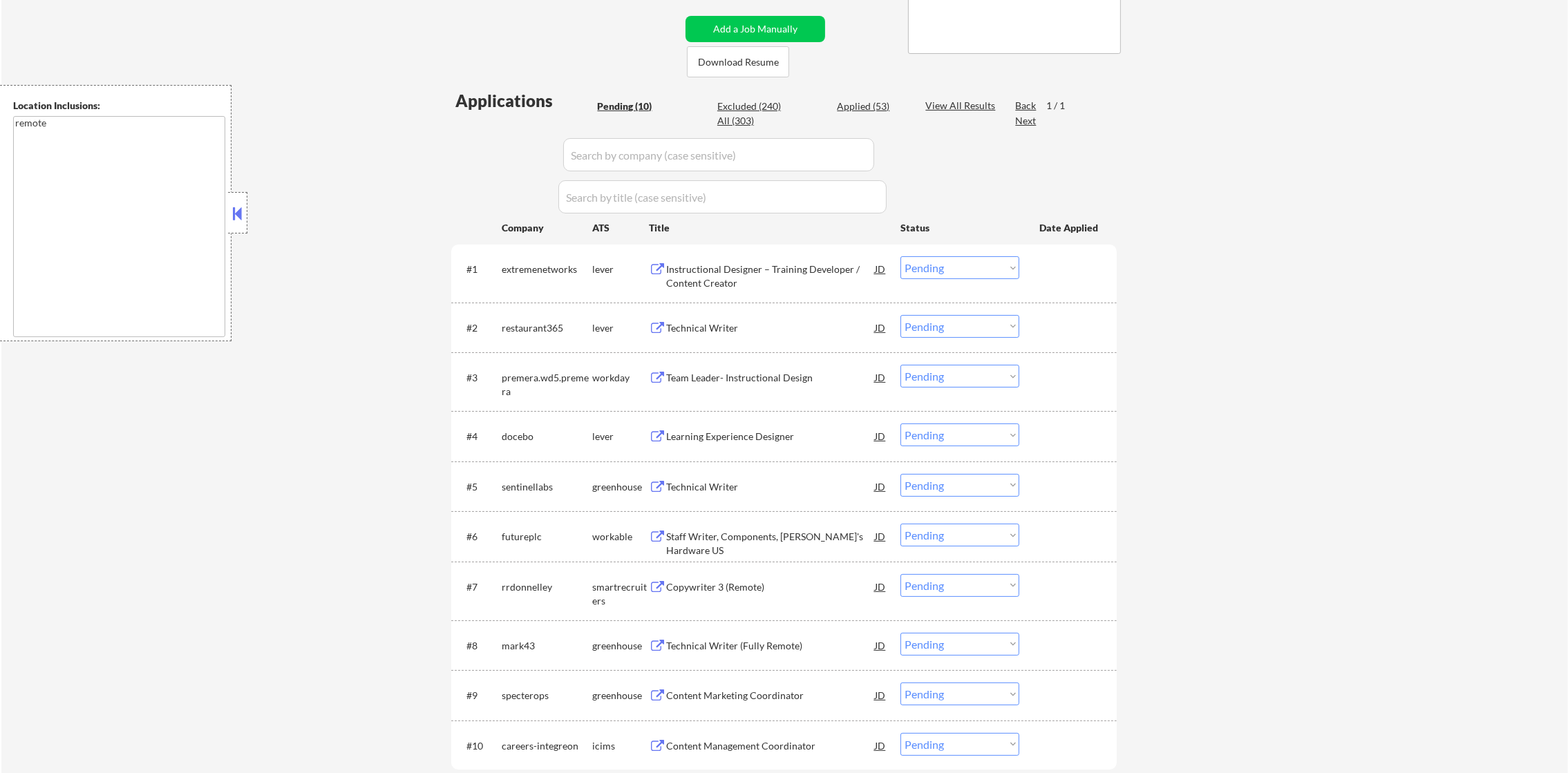
scroll to position [310, 0]
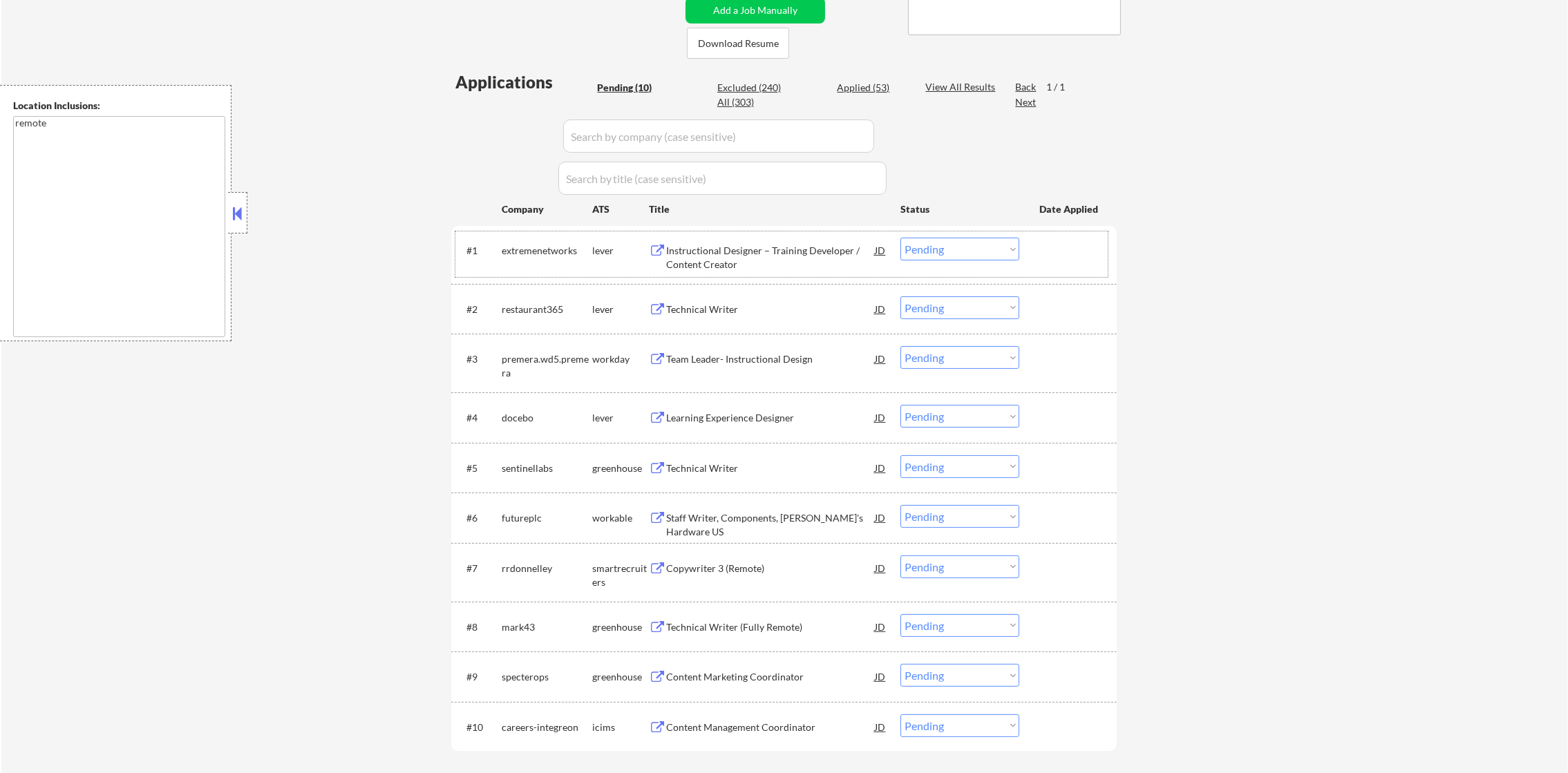
click at [719, 253] on div "Instructional Designer – Training Developer / Content Creator" at bounding box center [771, 257] width 209 height 27
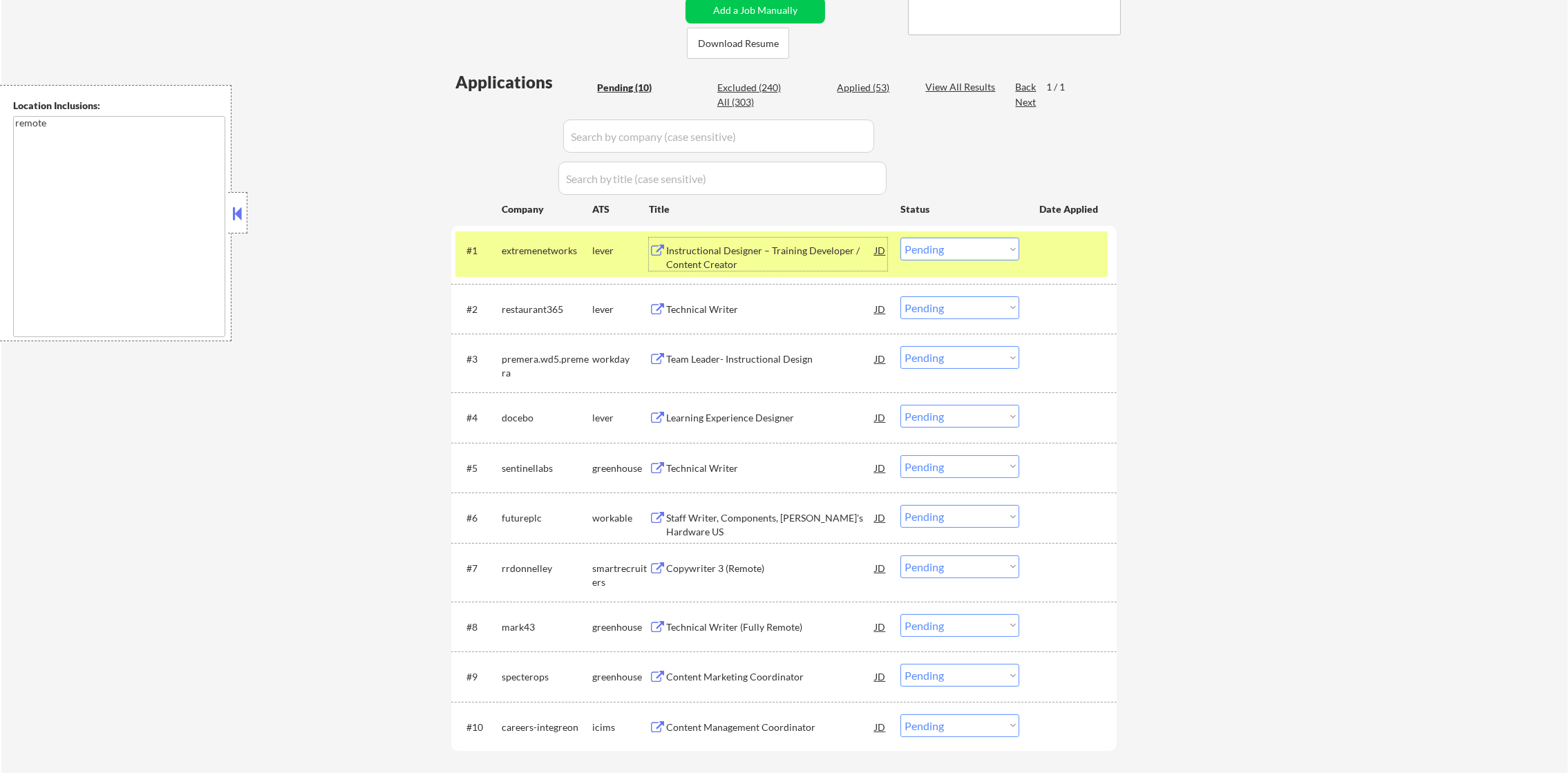
click at [938, 254] on select "Choose an option... Pending Applied Excluded (Questions) Excluded (Expired) Exc…" at bounding box center [960, 248] width 119 height 22
click at [901, 237] on select "Choose an option... Pending Applied Excluded (Questions) Excluded (Expired) Exc…" at bounding box center [960, 248] width 119 height 22
click at [525, 253] on div "extremenetworks" at bounding box center [547, 250] width 91 height 13
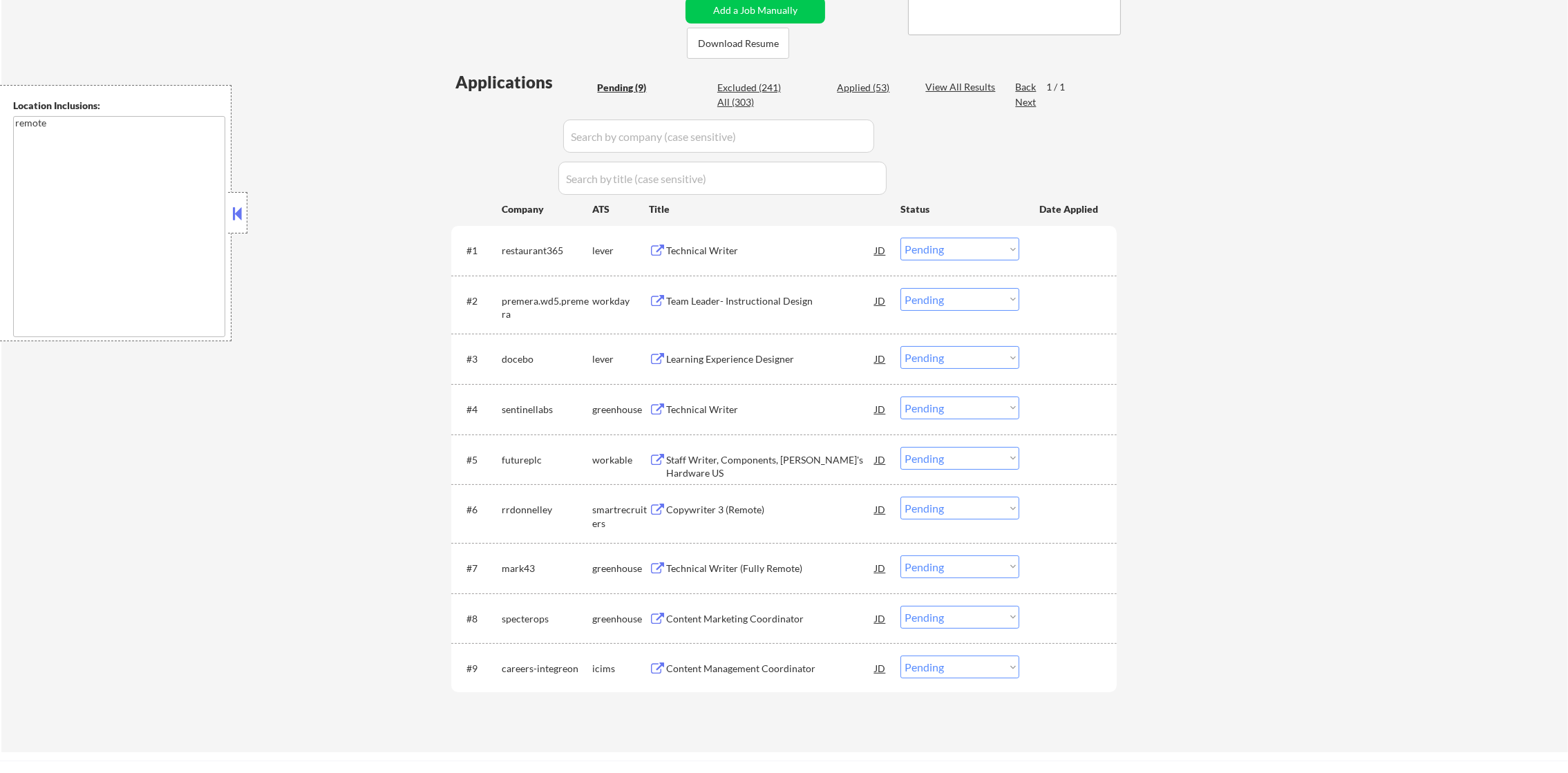
click at [721, 241] on div "Technical Writer" at bounding box center [771, 250] width 209 height 25
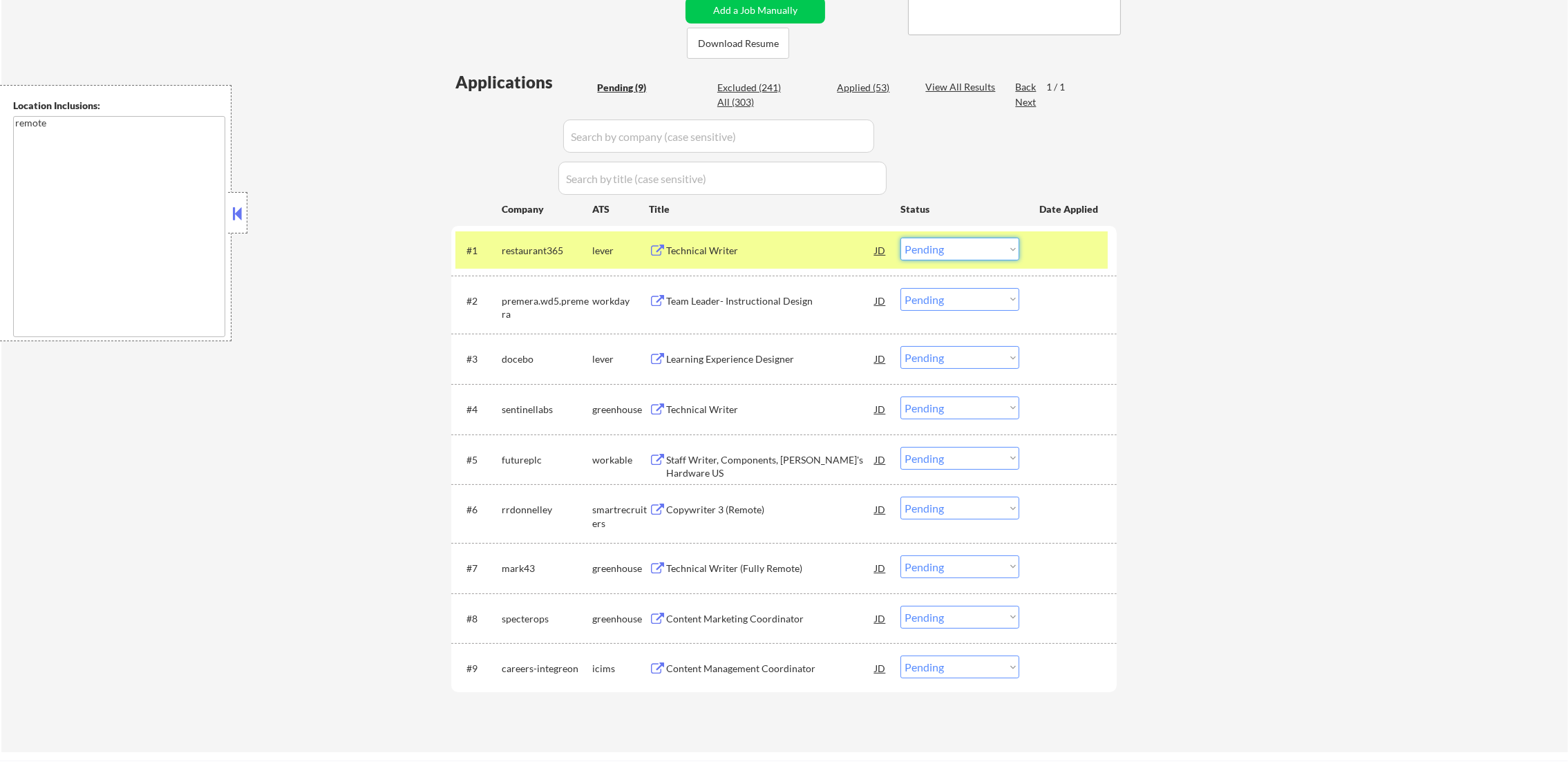
drag, startPoint x: 990, startPoint y: 244, endPoint x: 989, endPoint y: 254, distance: 10.0
click at [990, 244] on select "Choose an option... Pending Applied Excluded (Questions) Excluded (Expired) Exc…" at bounding box center [960, 248] width 119 height 22
click at [901, 237] on select "Choose an option... Pending Applied Excluded (Questions) Excluded (Expired) Exc…" at bounding box center [960, 248] width 119 height 22
click at [521, 237] on div "restaurant365" at bounding box center [547, 250] width 91 height 25
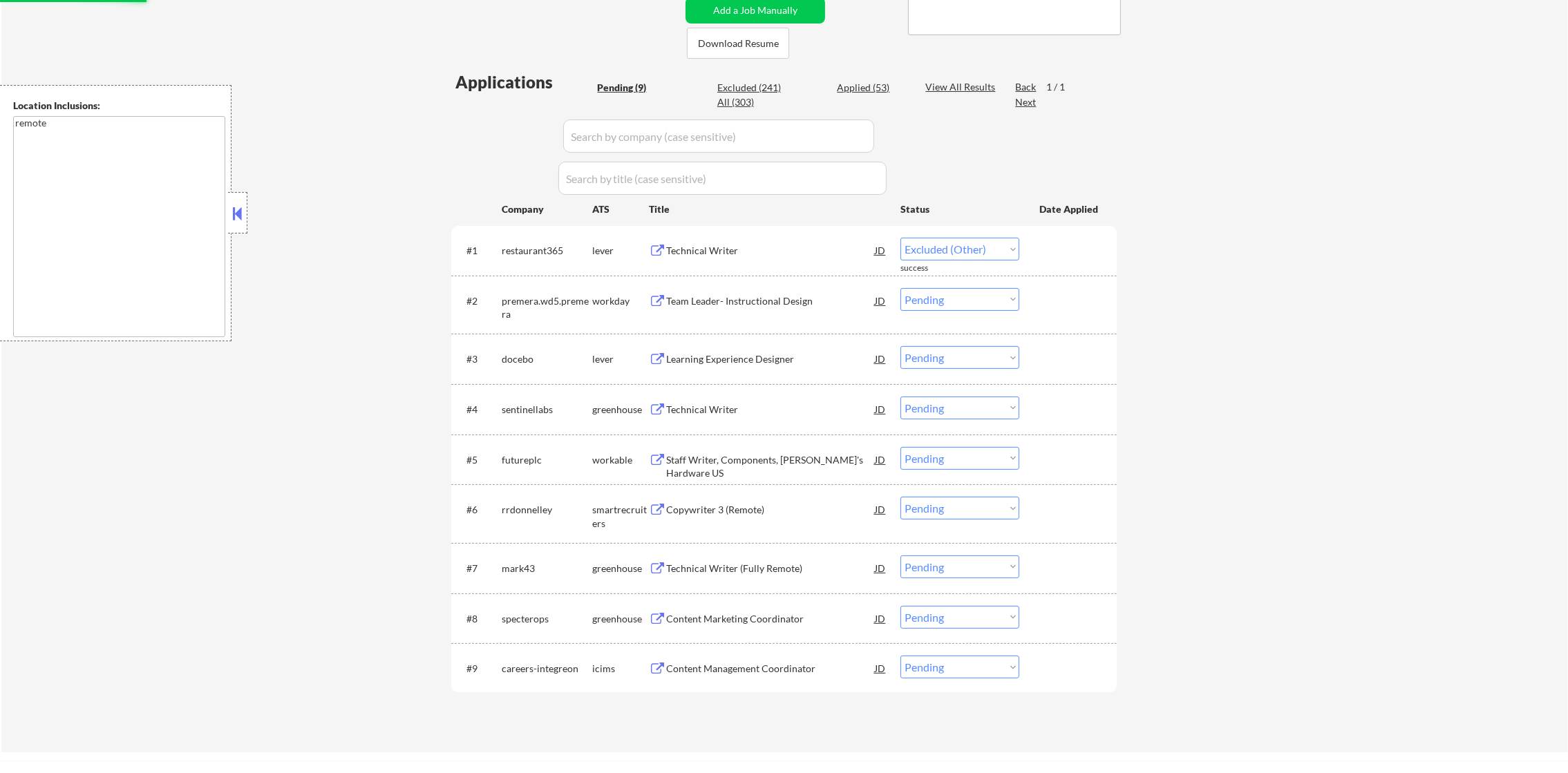
select select ""pending""
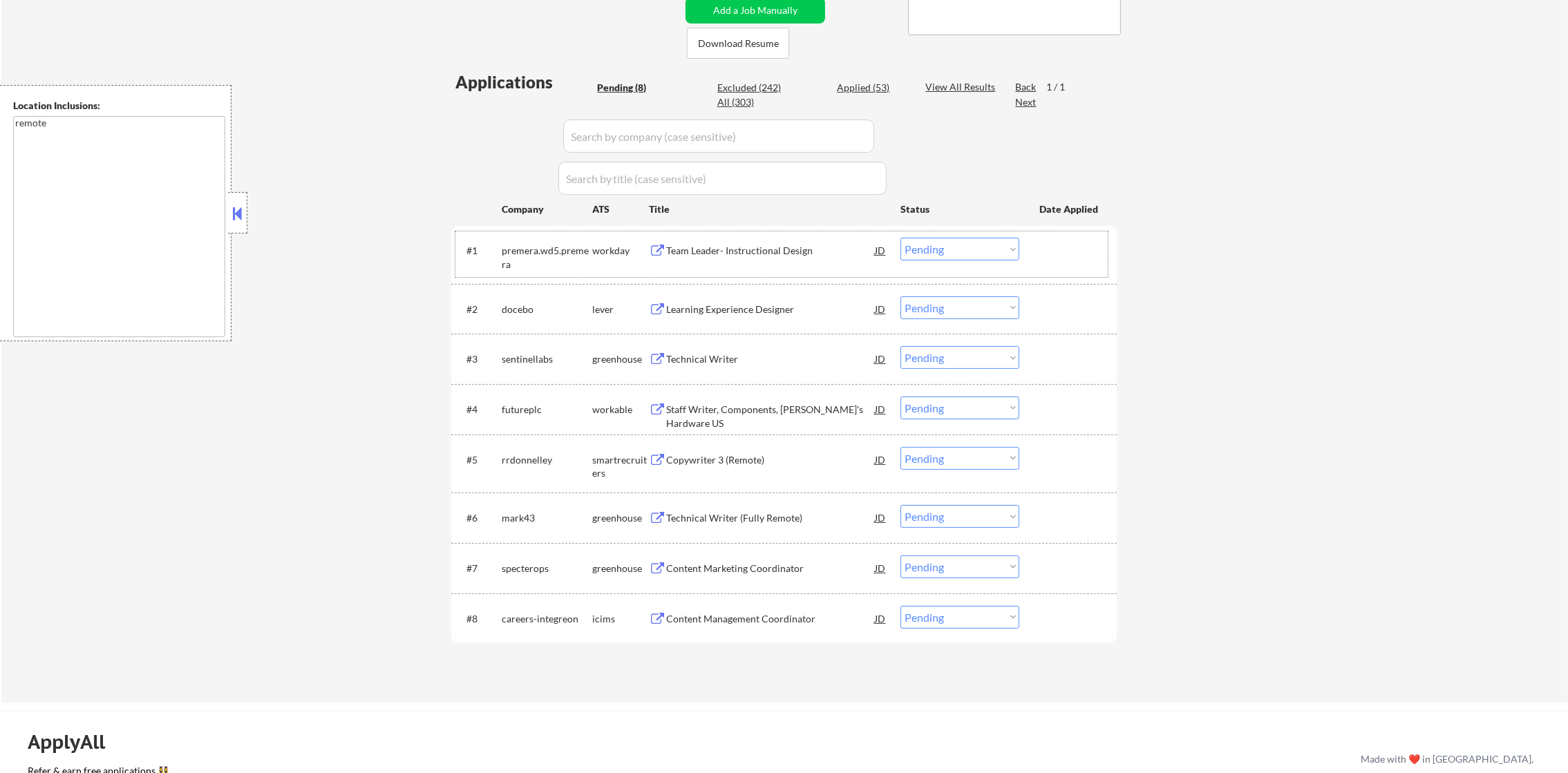
click at [728, 314] on div "Learning Experience Designer" at bounding box center [771, 309] width 209 height 13
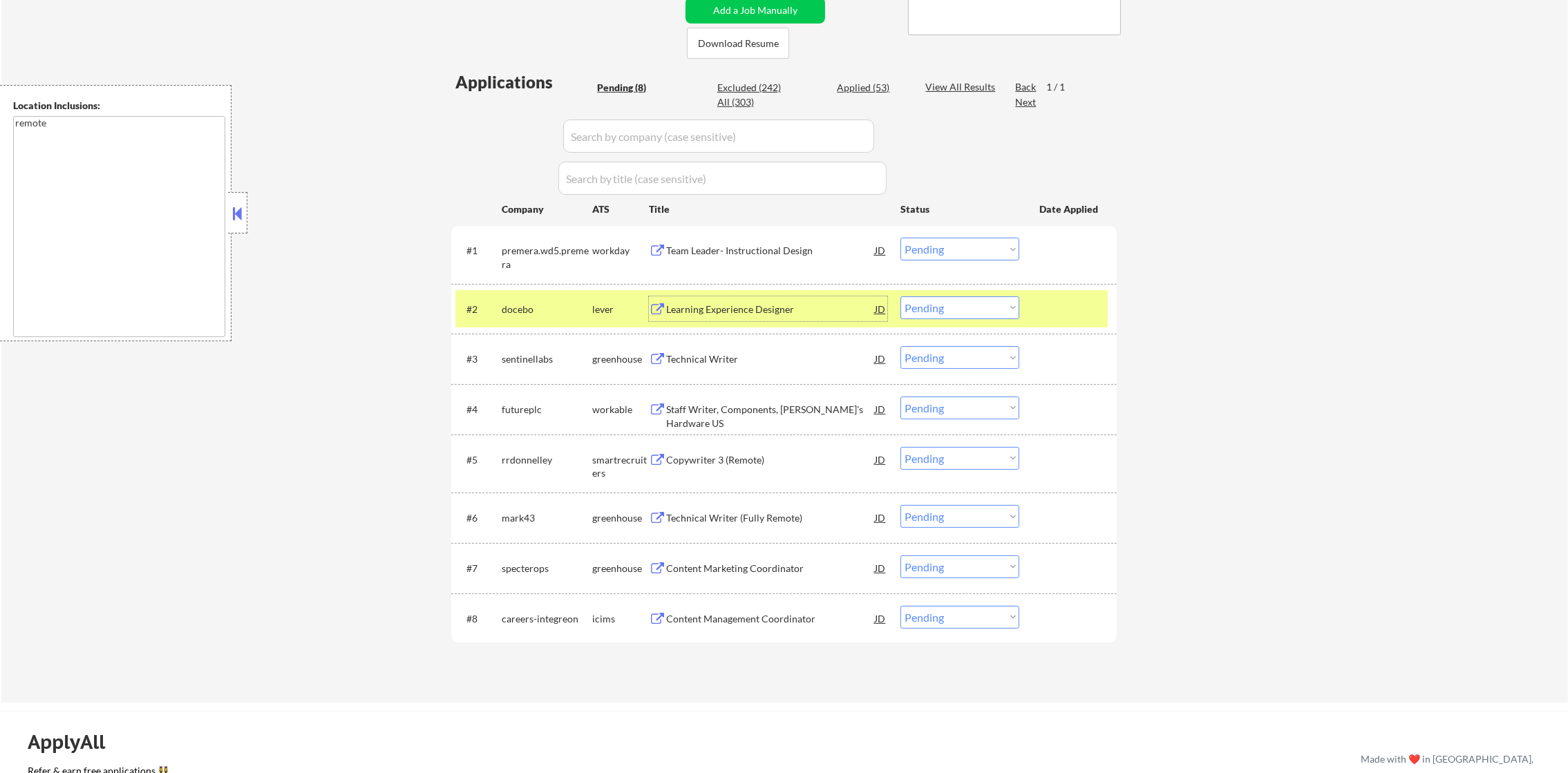
drag, startPoint x: 927, startPoint y: 312, endPoint x: 927, endPoint y: 320, distance: 8.0
click at [927, 314] on select "Choose an option... Pending Applied Excluded (Questions) Excluded (Expired) Exc…" at bounding box center [960, 307] width 119 height 22
click at [901, 297] on select "Choose an option... Pending Applied Excluded (Questions) Excluded (Expired) Exc…" at bounding box center [960, 307] width 119 height 22
click at [525, 310] on div "docebo" at bounding box center [547, 309] width 91 height 13
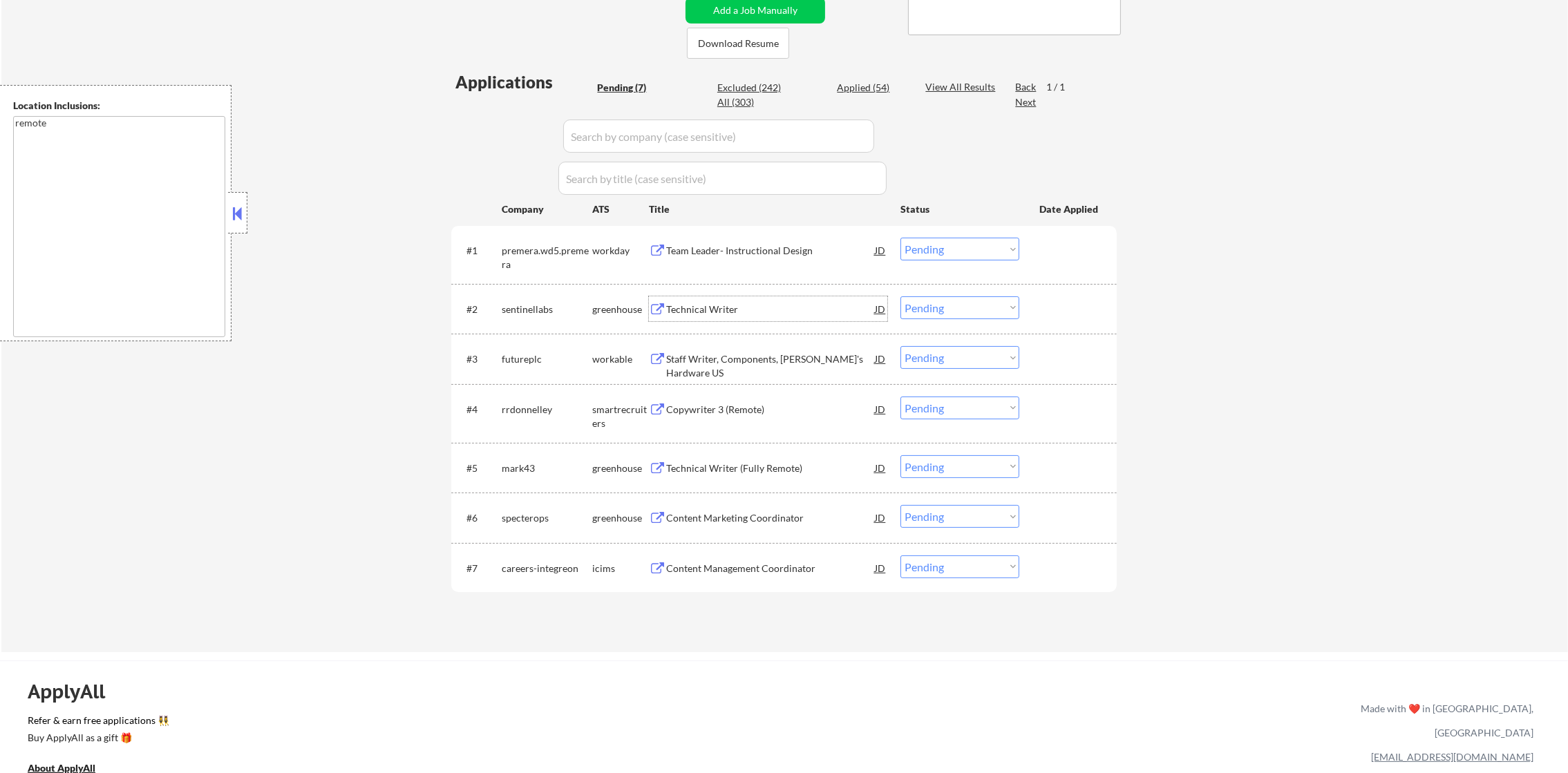
click at [718, 318] on div "Technical Writer" at bounding box center [771, 309] width 209 height 25
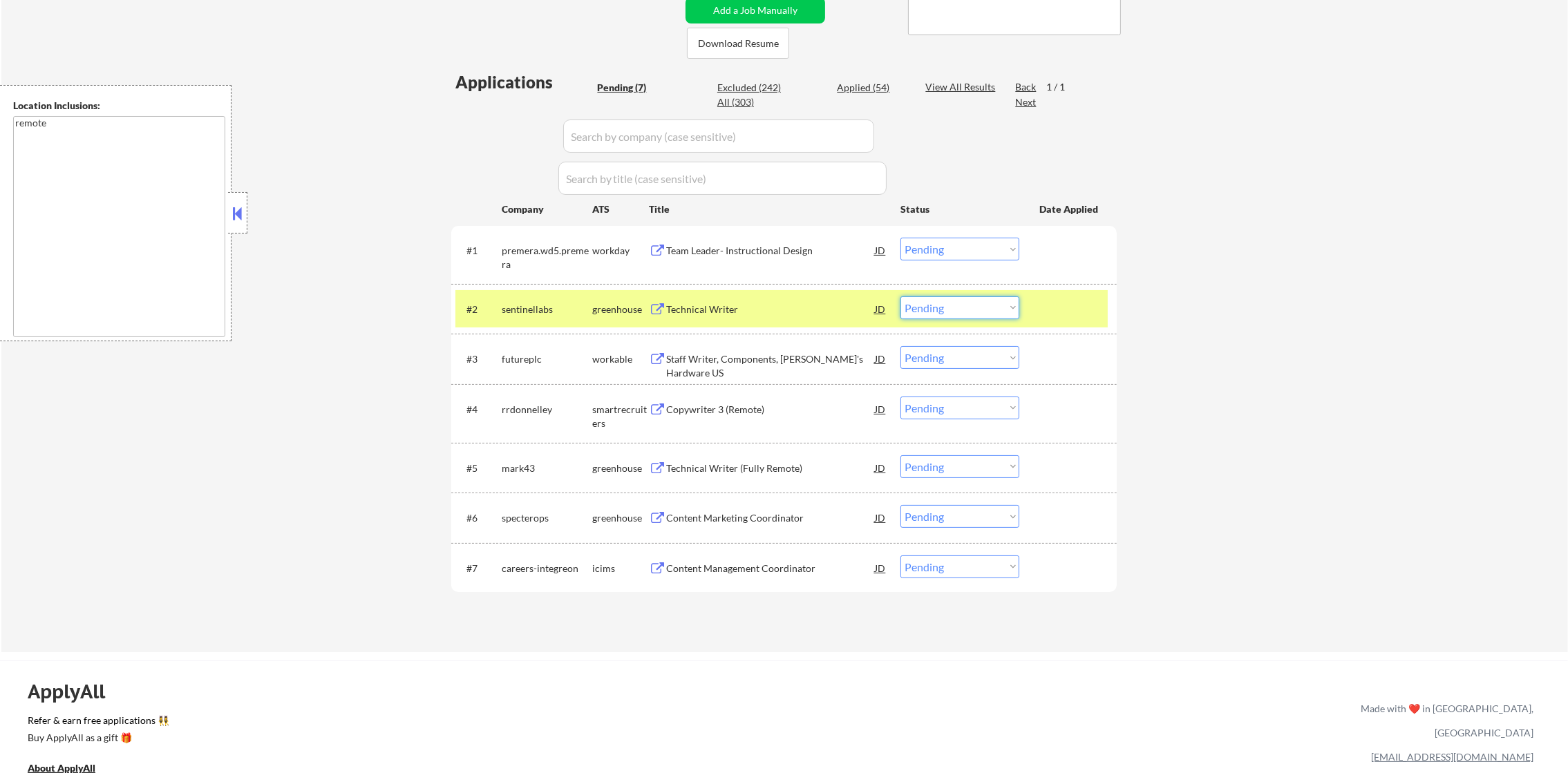
click at [912, 309] on select "Choose an option... Pending Applied Excluded (Questions) Excluded (Expired) Exc…" at bounding box center [960, 307] width 119 height 22
click at [901, 297] on select "Choose an option... Pending Applied Excluded (Questions) Excluded (Expired) Exc…" at bounding box center [960, 307] width 119 height 22
click at [531, 309] on div "sentinellabs" at bounding box center [547, 309] width 91 height 13
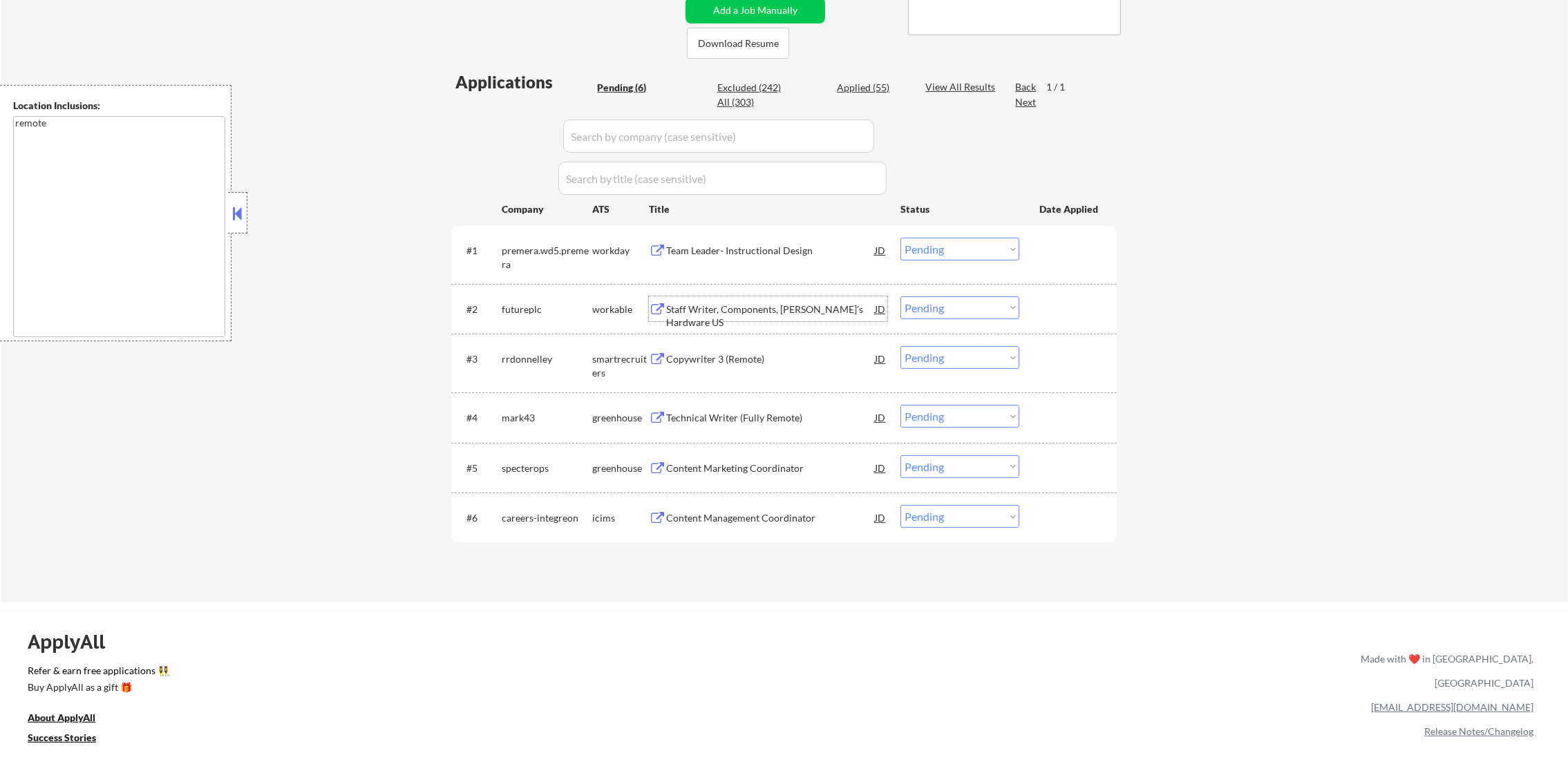
click at [765, 299] on div "Staff Writer, Components, Tom's Hardware US" at bounding box center [771, 309] width 209 height 25
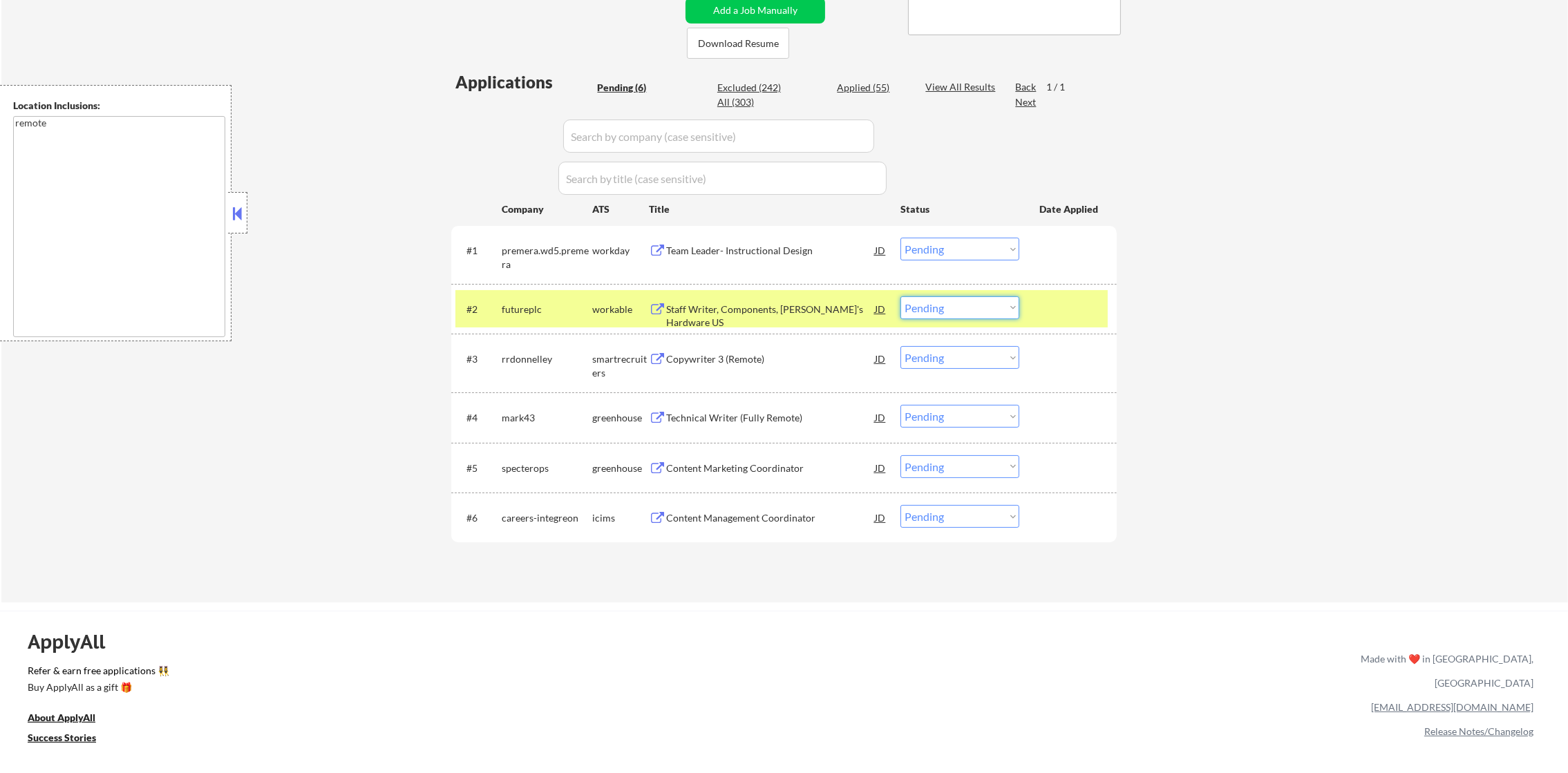
click at [911, 318] on select "Choose an option... Pending Applied Excluded (Questions) Excluded (Expired) Exc…" at bounding box center [960, 307] width 119 height 22
click at [901, 297] on select "Choose an option... Pending Applied Excluded (Questions) Excluded (Expired) Exc…" at bounding box center [960, 307] width 119 height 22
click at [531, 315] on div "futureplc" at bounding box center [547, 309] width 91 height 25
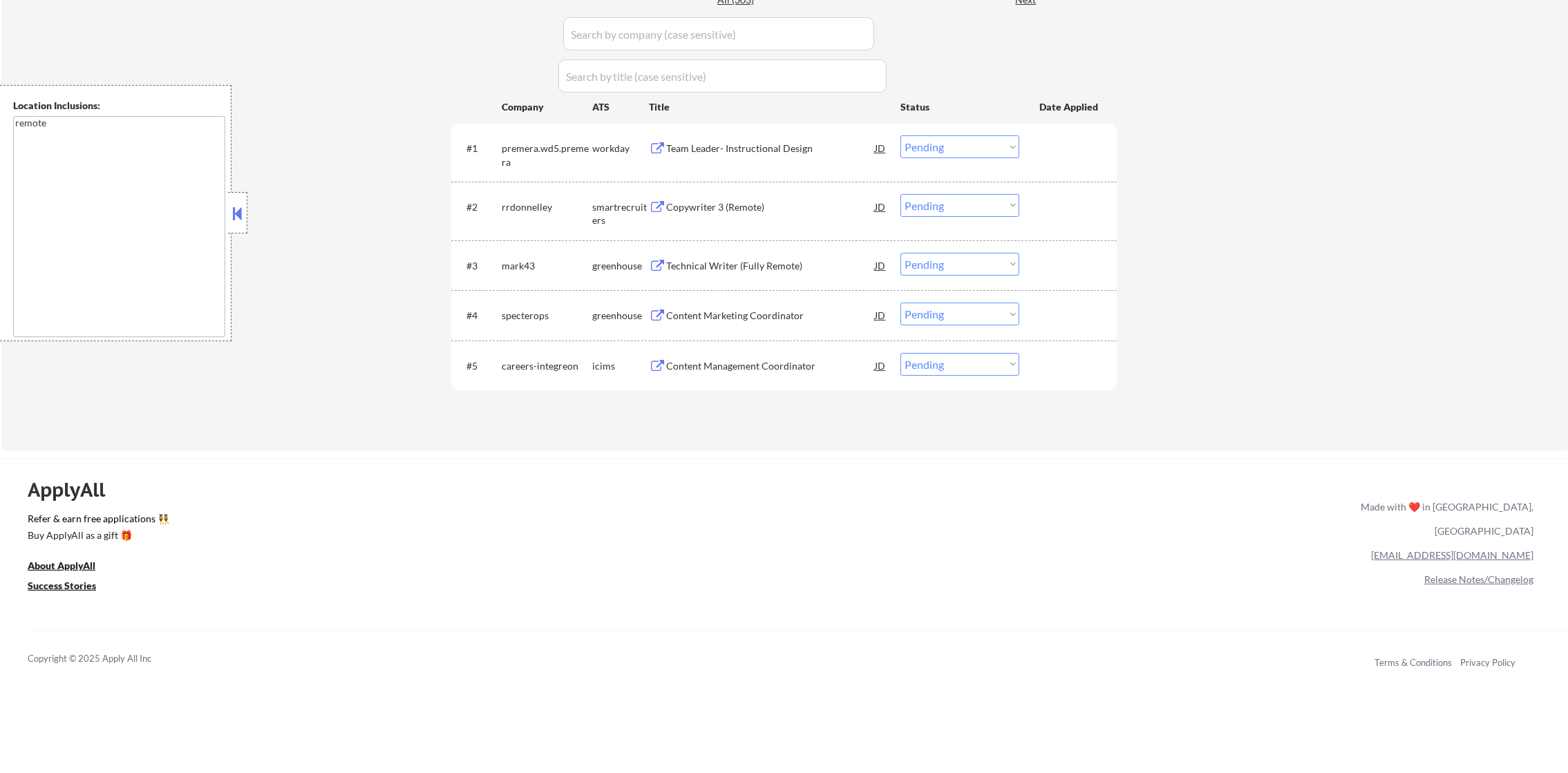
scroll to position [414, 0]
click at [762, 200] on div "Copywriter 3 (Remote)" at bounding box center [771, 205] width 209 height 13
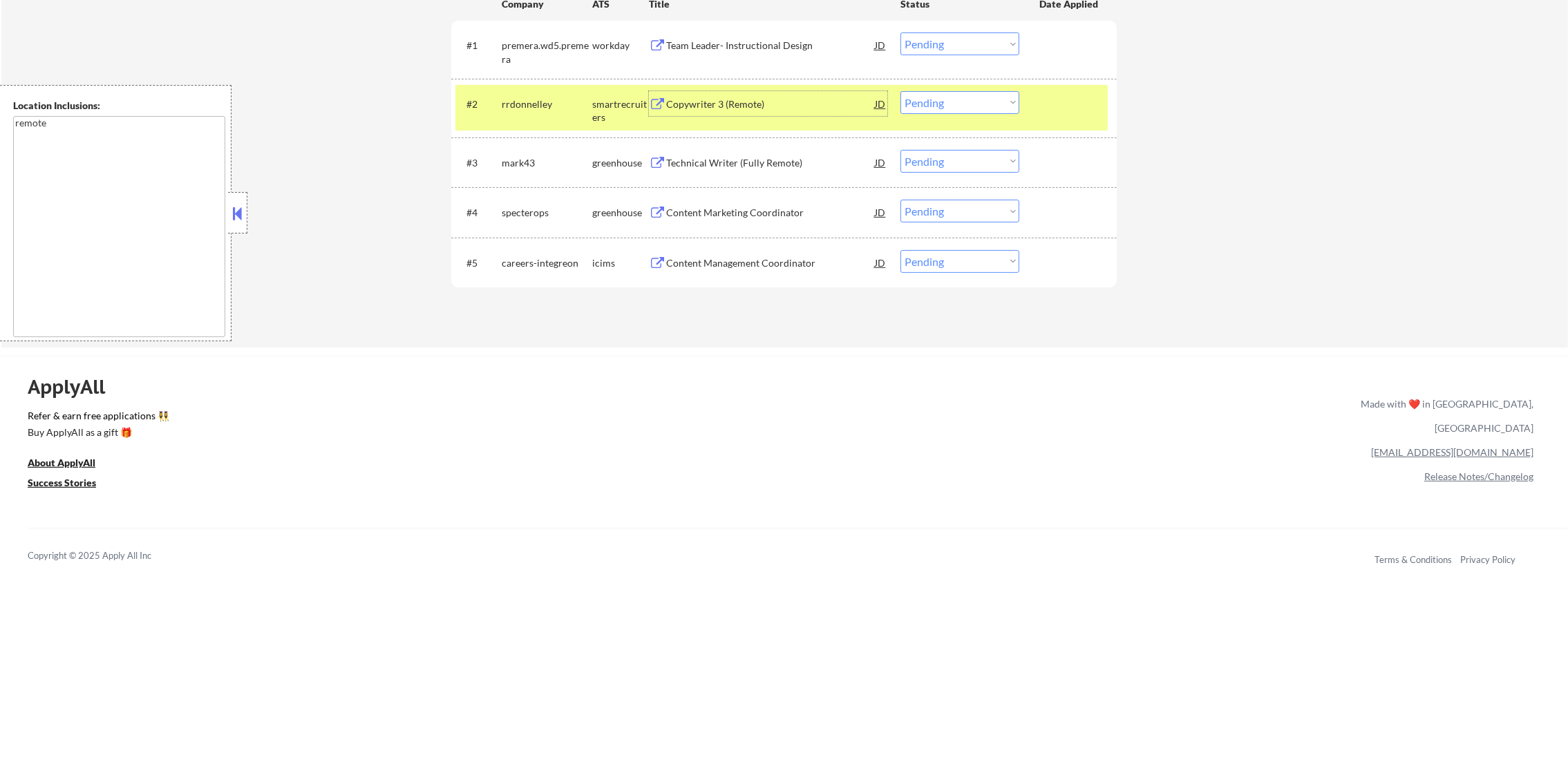
scroll to position [518, 0]
click at [931, 89] on select "Choose an option... Pending Applied Excluded (Questions) Excluded (Expired) Exc…" at bounding box center [960, 100] width 119 height 22
click at [901, 89] on select "Choose an option... Pending Applied Excluded (Questions) Excluded (Expired) Exc…" at bounding box center [960, 100] width 119 height 22
click at [523, 91] on div "rrdonnelley" at bounding box center [547, 102] width 91 height 25
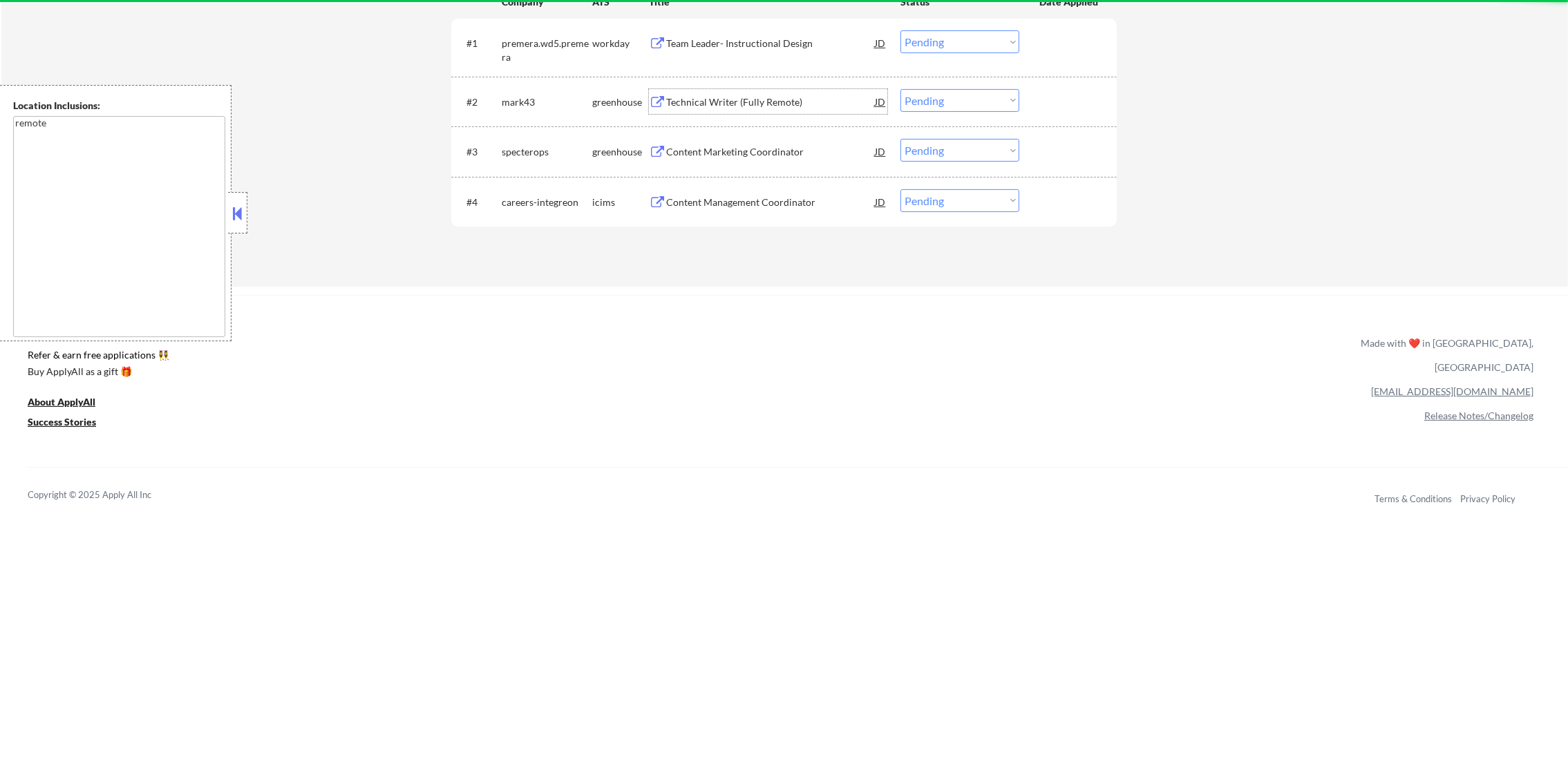
click at [807, 102] on div "Technical Writer (Fully Remote)" at bounding box center [771, 102] width 209 height 13
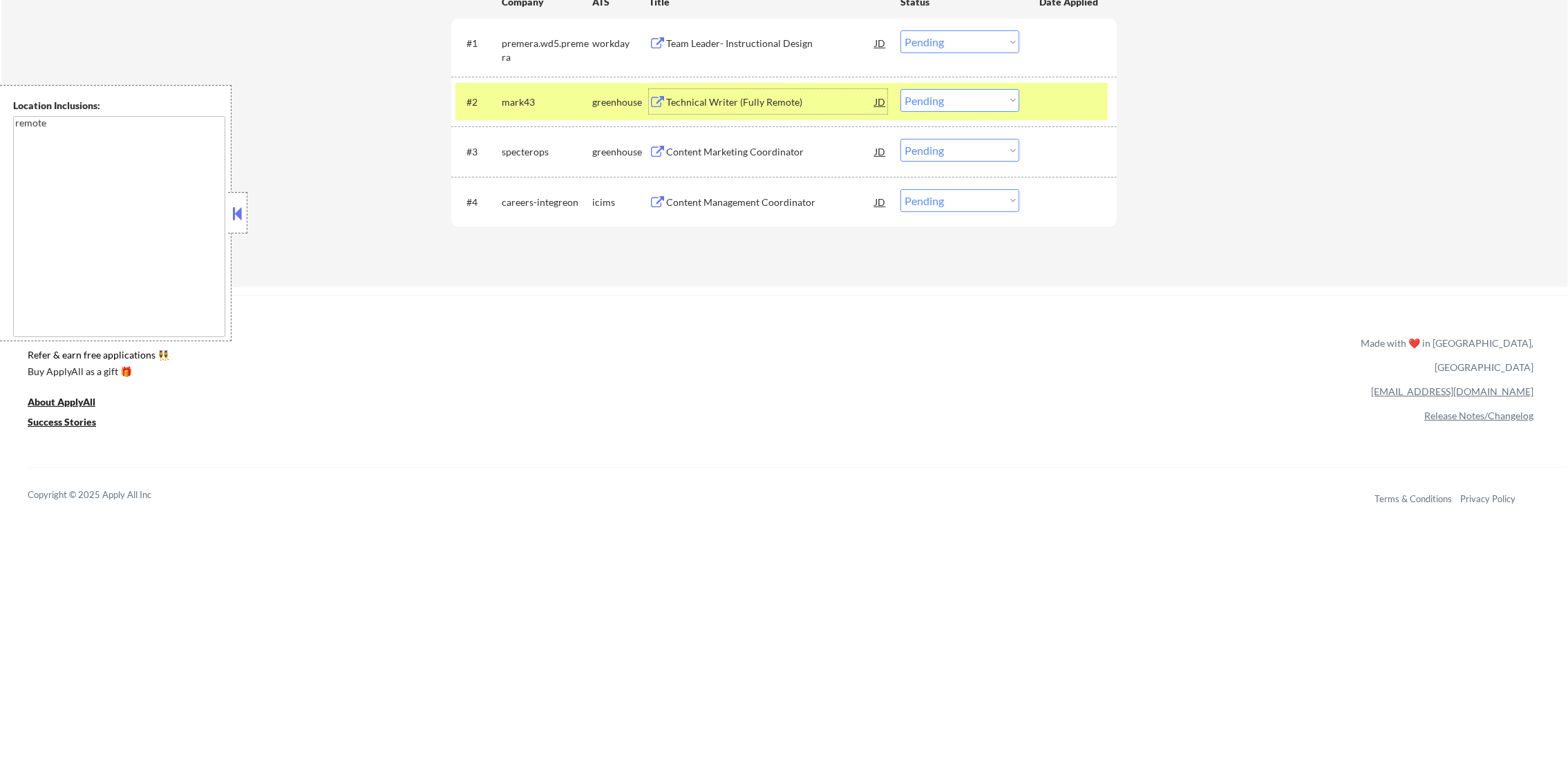
click at [925, 106] on select "Choose an option... Pending Applied Excluded (Questions) Excluded (Expired) Exc…" at bounding box center [960, 100] width 119 height 22
click at [901, 89] on select "Choose an option... Pending Applied Excluded (Questions) Excluded (Expired) Exc…" at bounding box center [960, 100] width 119 height 22
click at [534, 92] on div "mark43" at bounding box center [547, 102] width 91 height 25
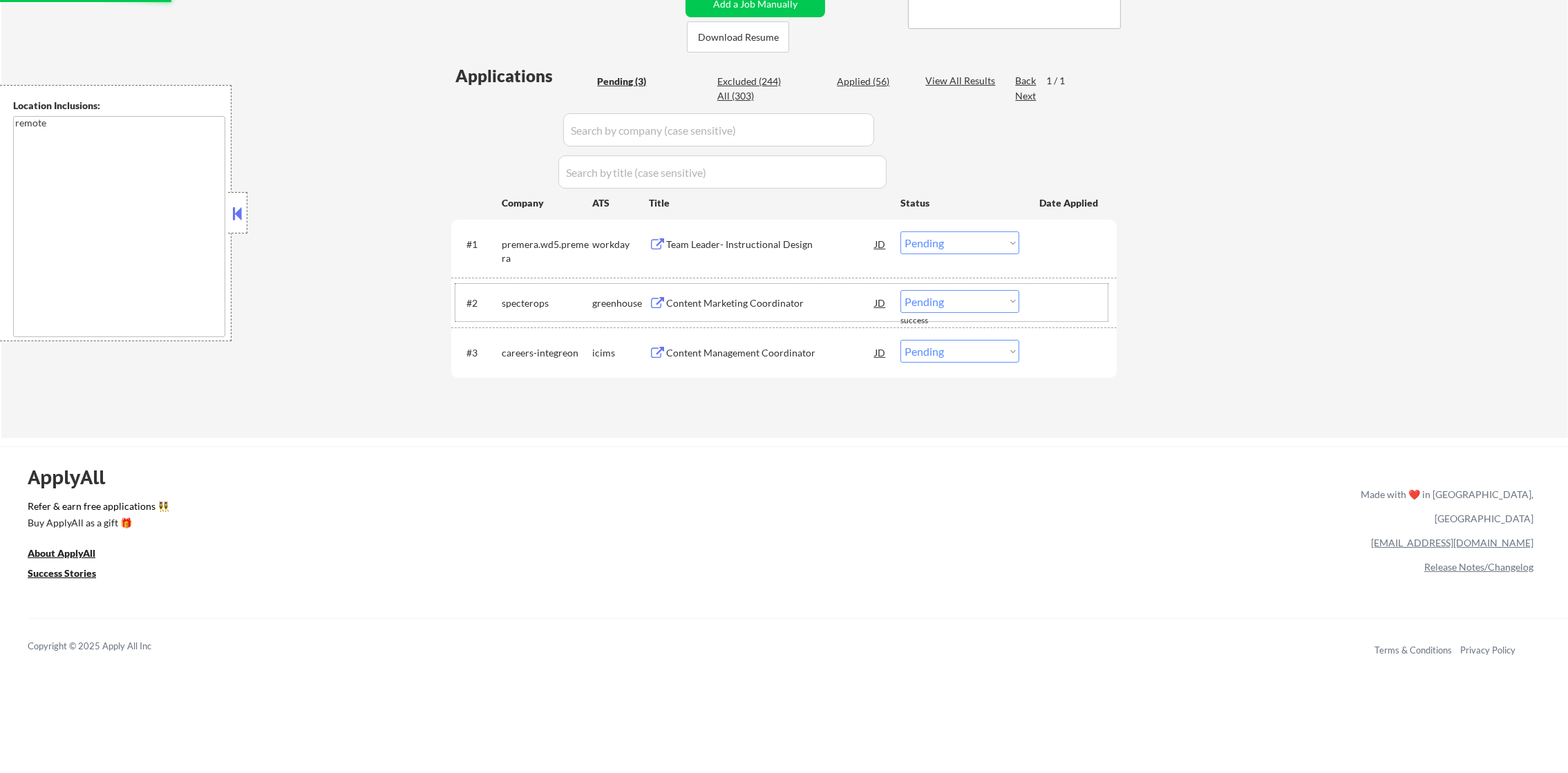
scroll to position [310, 0]
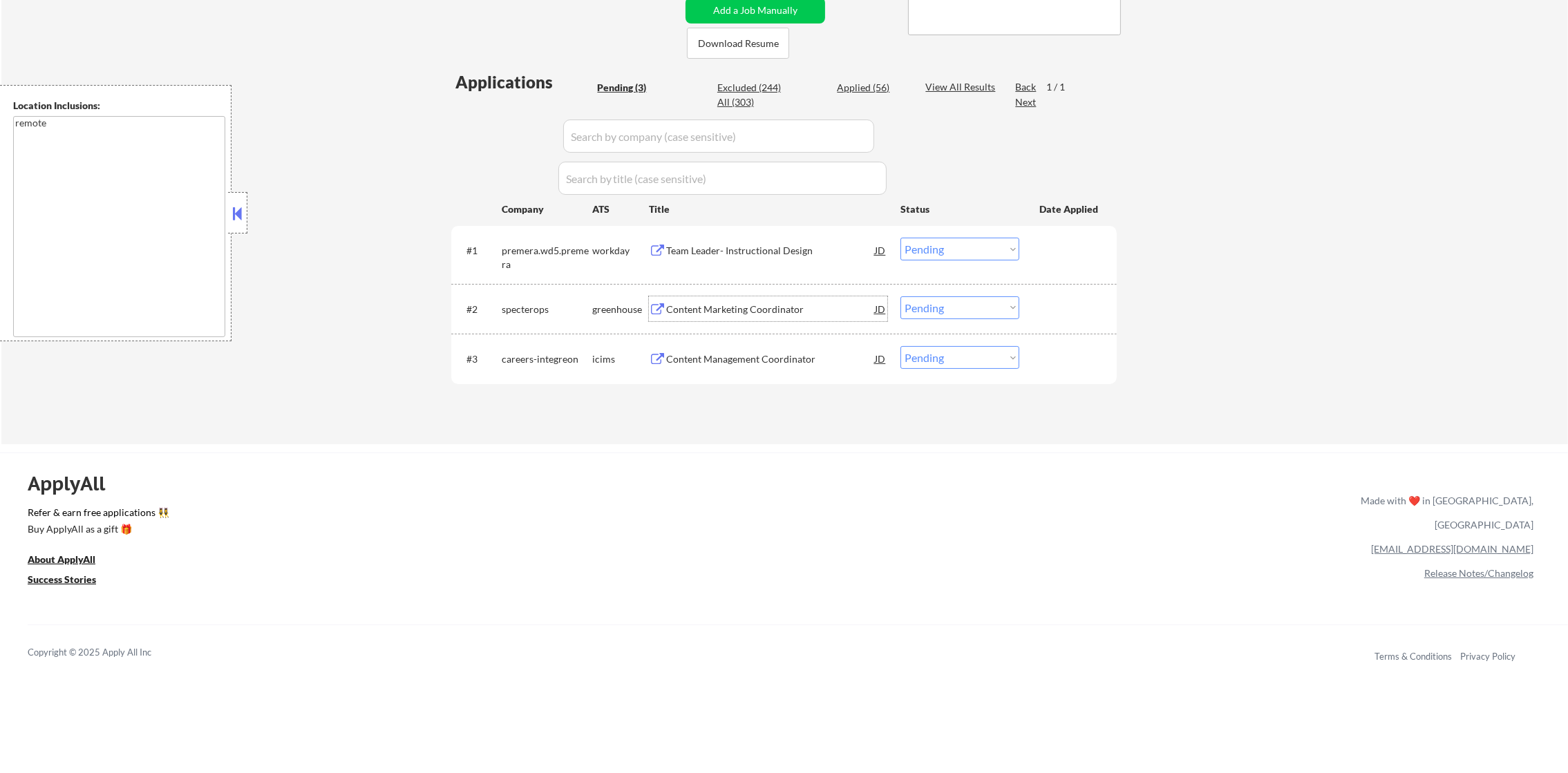
click at [752, 304] on div "Content Marketing Coordinator" at bounding box center [771, 309] width 209 height 13
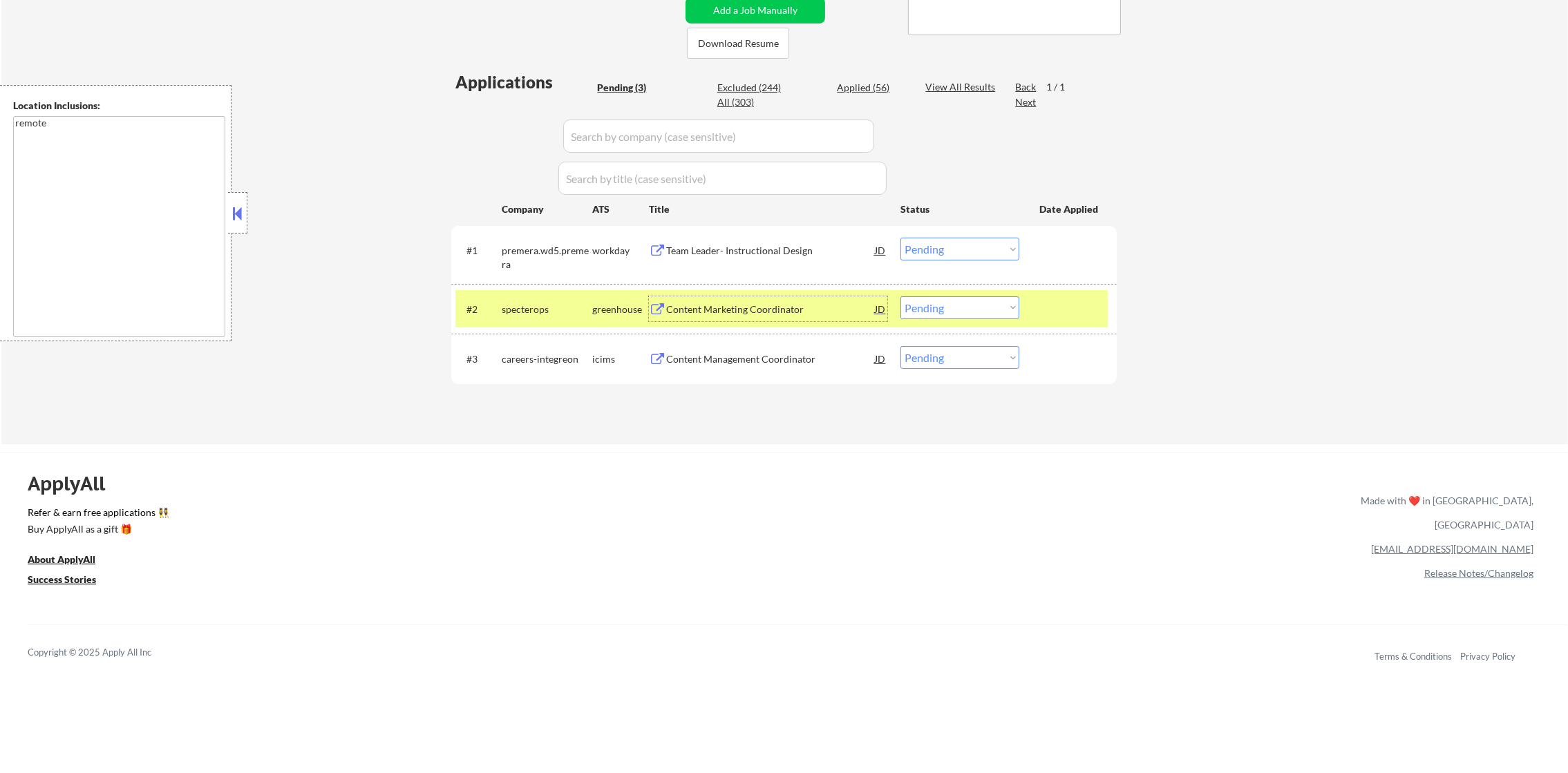
click at [963, 306] on select "Choose an option... Pending Applied Excluded (Questions) Excluded (Expired) Exc…" at bounding box center [960, 307] width 119 height 22
click at [901, 297] on select "Choose an option... Pending Applied Excluded (Questions) Excluded (Expired) Exc…" at bounding box center [960, 307] width 119 height 22
click at [548, 308] on div "specterops" at bounding box center [547, 309] width 91 height 13
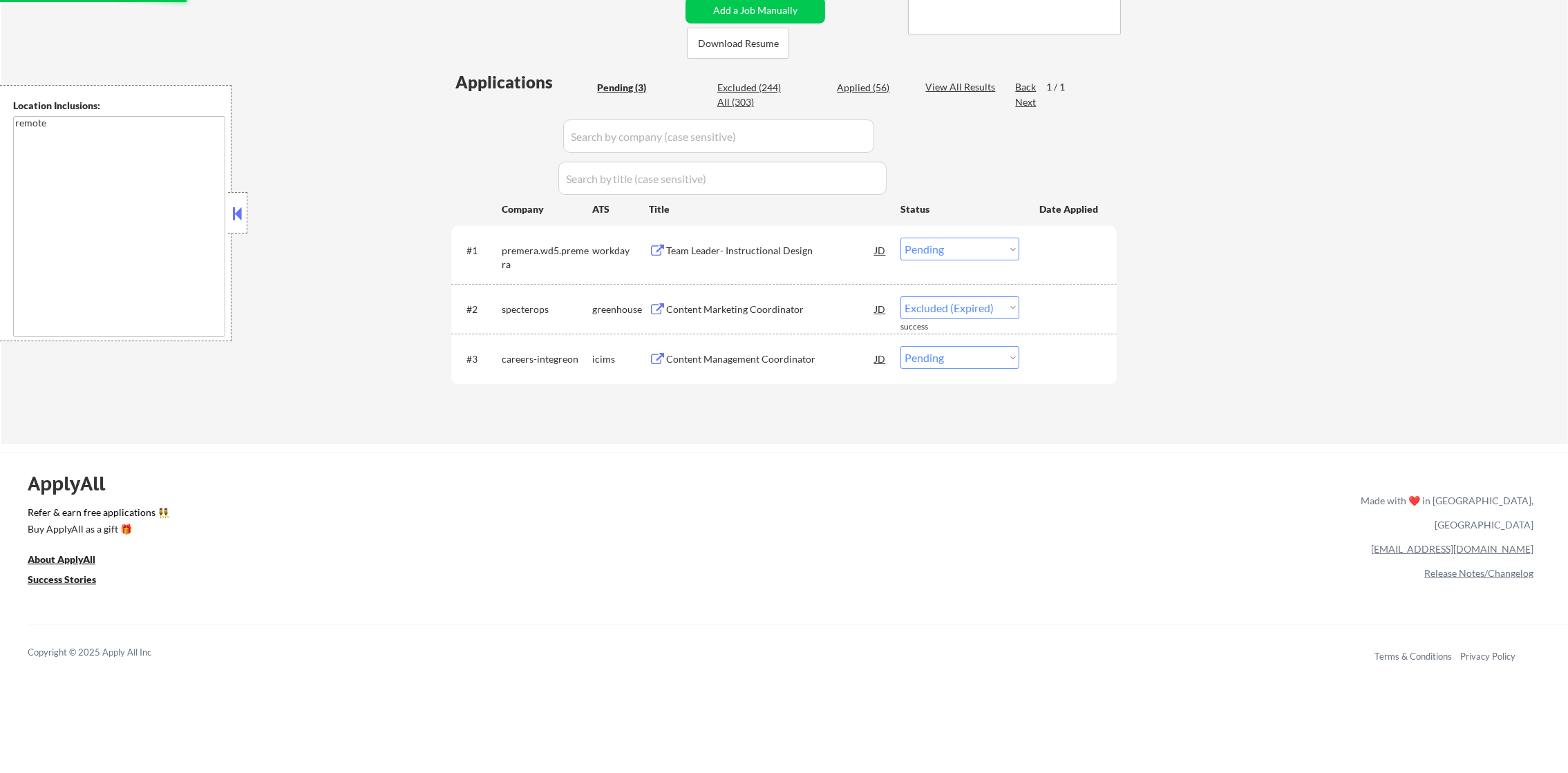
select select ""pending""
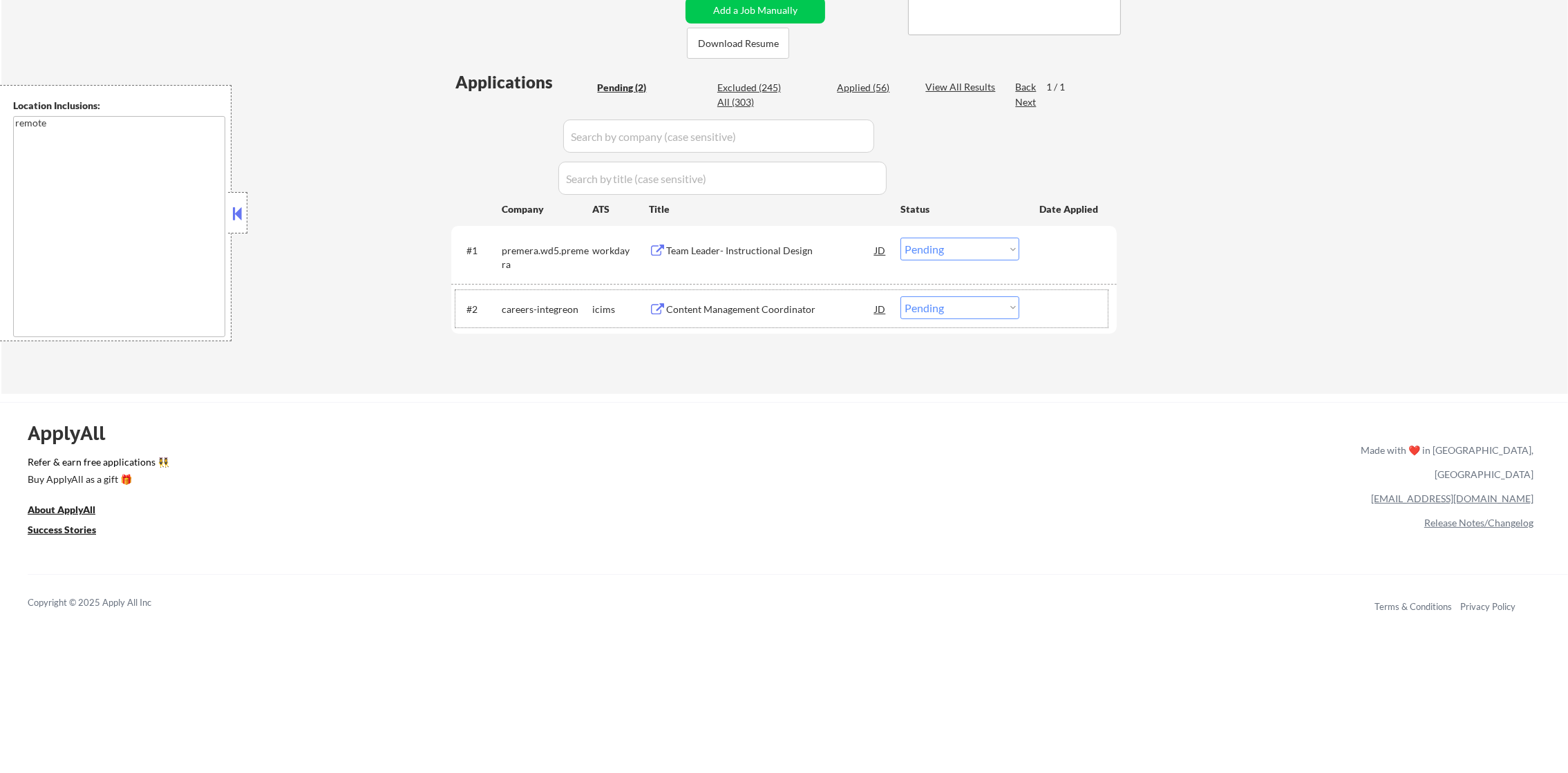
click at [739, 254] on div "Team Leader- Instructional Design" at bounding box center [771, 250] width 209 height 13
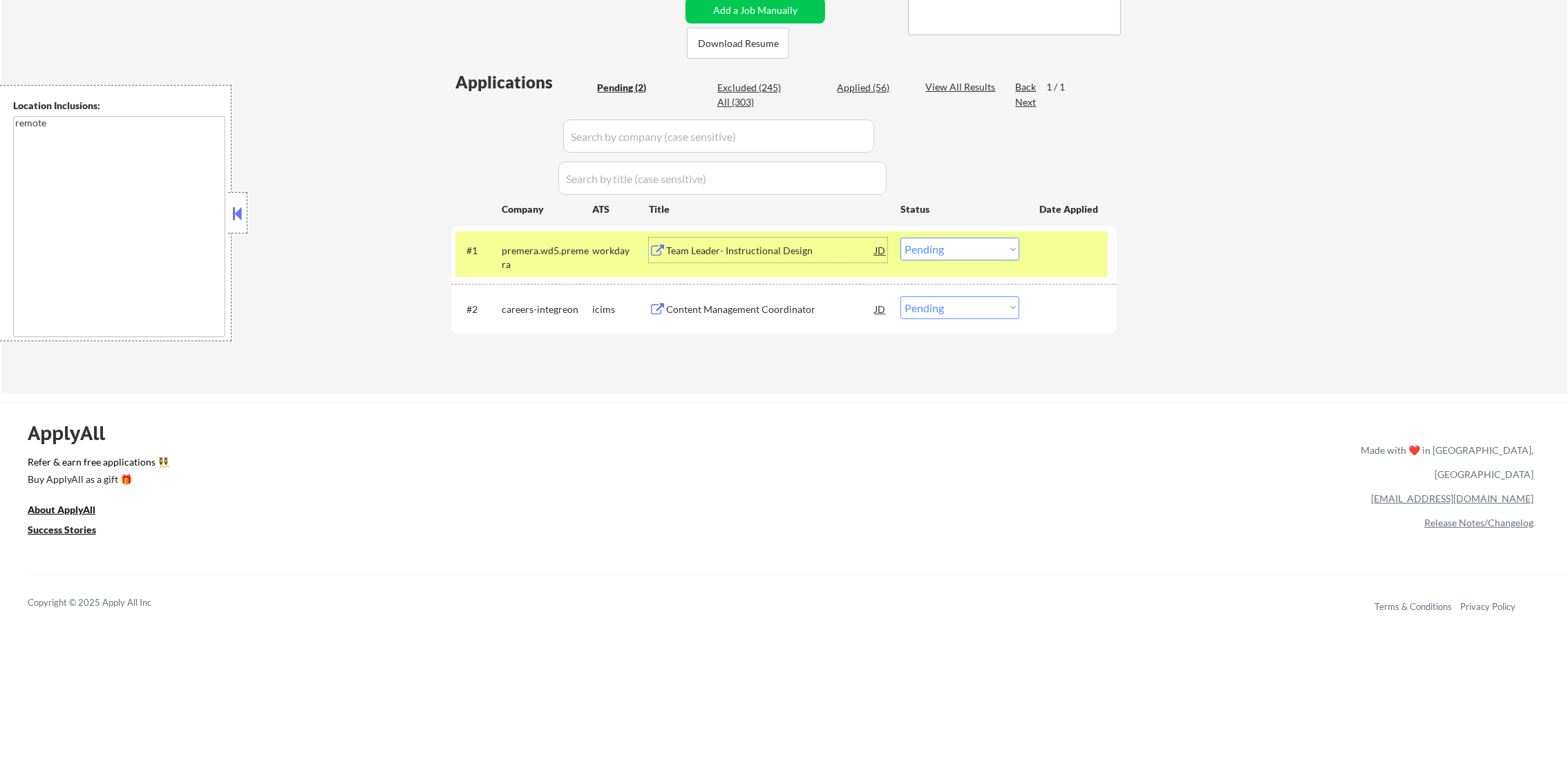
click at [950, 240] on select "Choose an option... Pending Applied Excluded (Questions) Excluded (Expired) Exc…" at bounding box center [960, 248] width 119 height 22
click at [901, 237] on select "Choose an option... Pending Applied Excluded (Questions) Excluded (Expired) Exc…" at bounding box center [960, 248] width 119 height 22
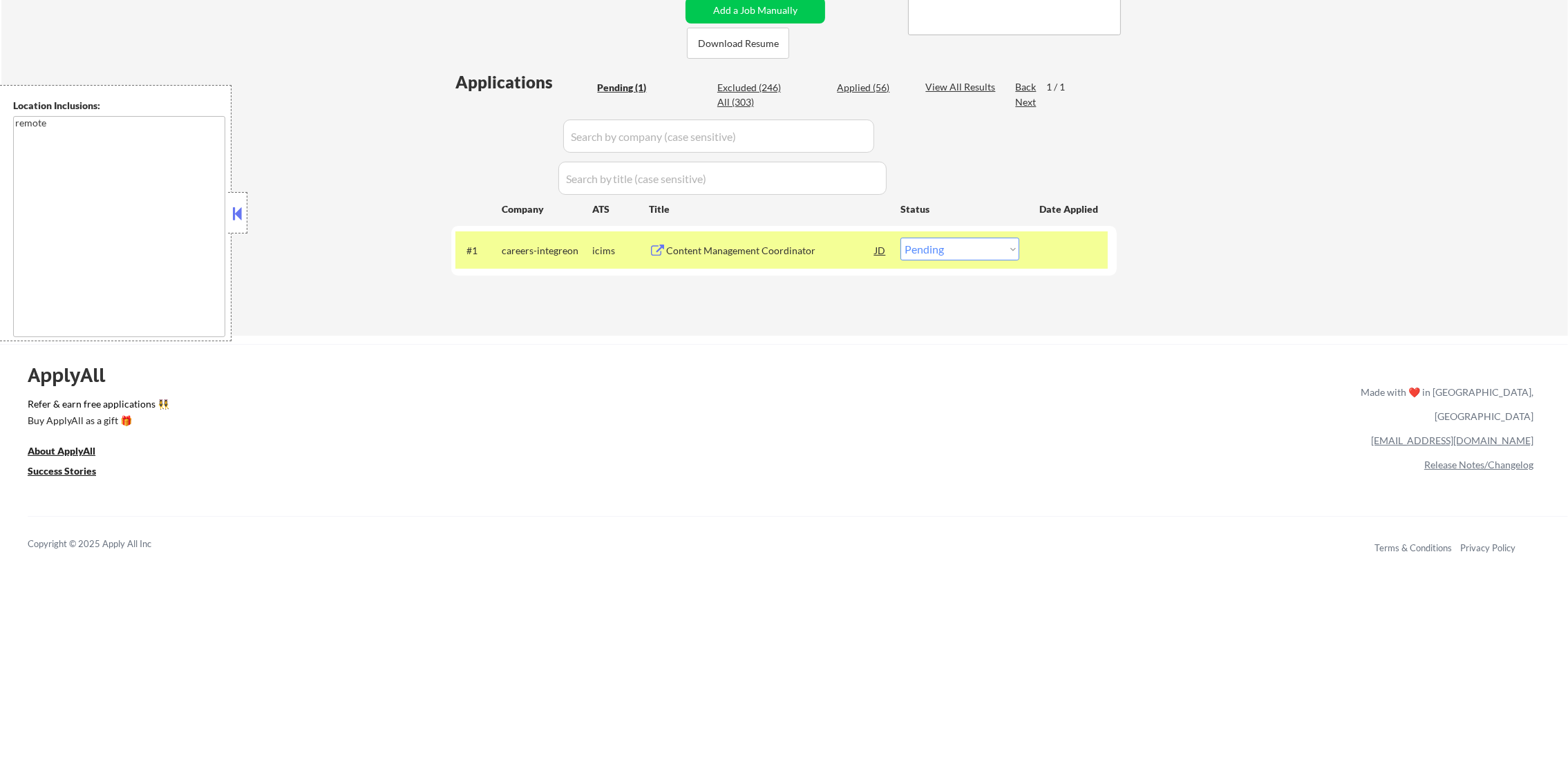
click at [878, 91] on div "Applied (56)" at bounding box center [871, 87] width 69 height 13
select select ""applied""
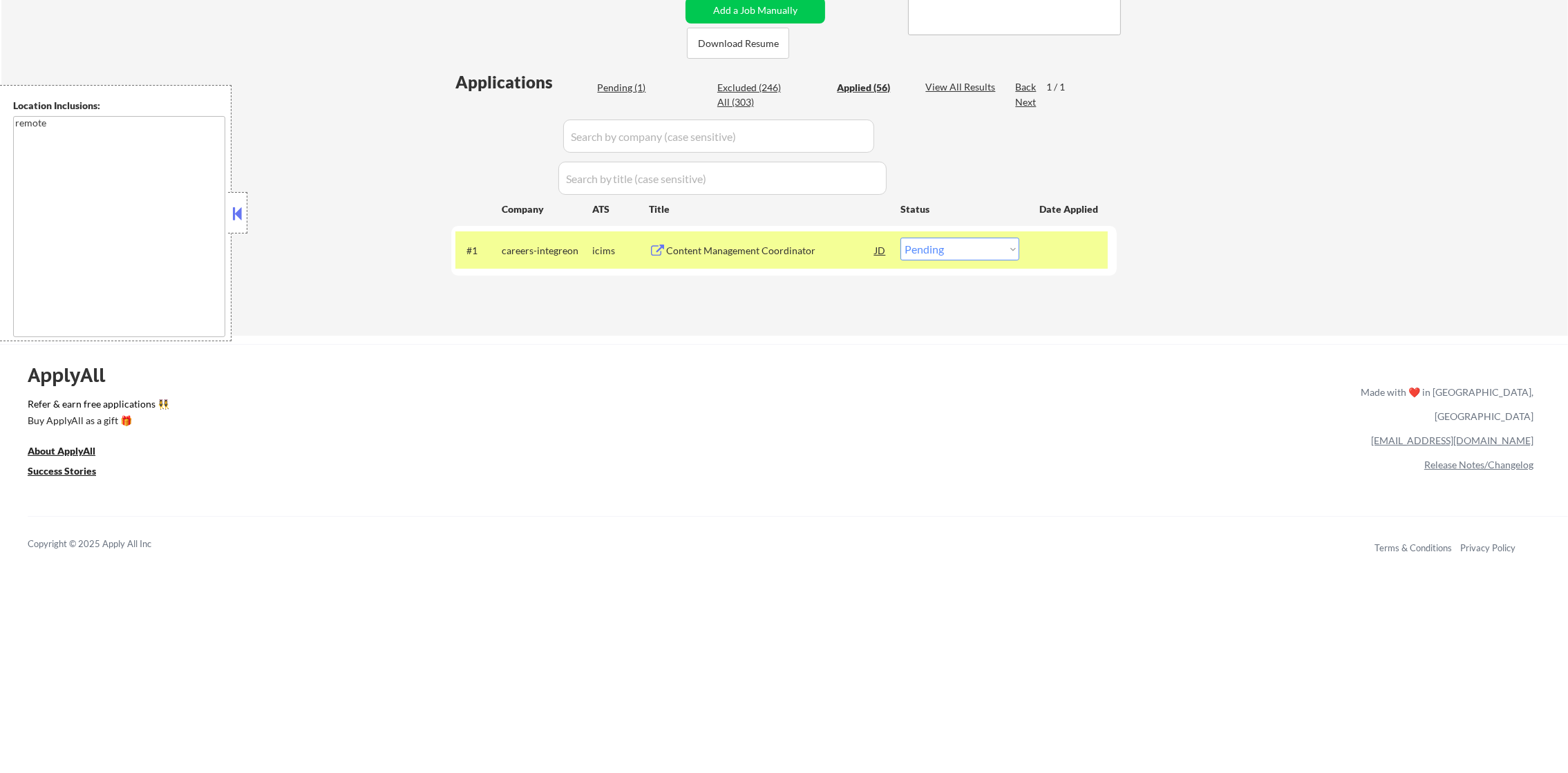
select select ""applied""
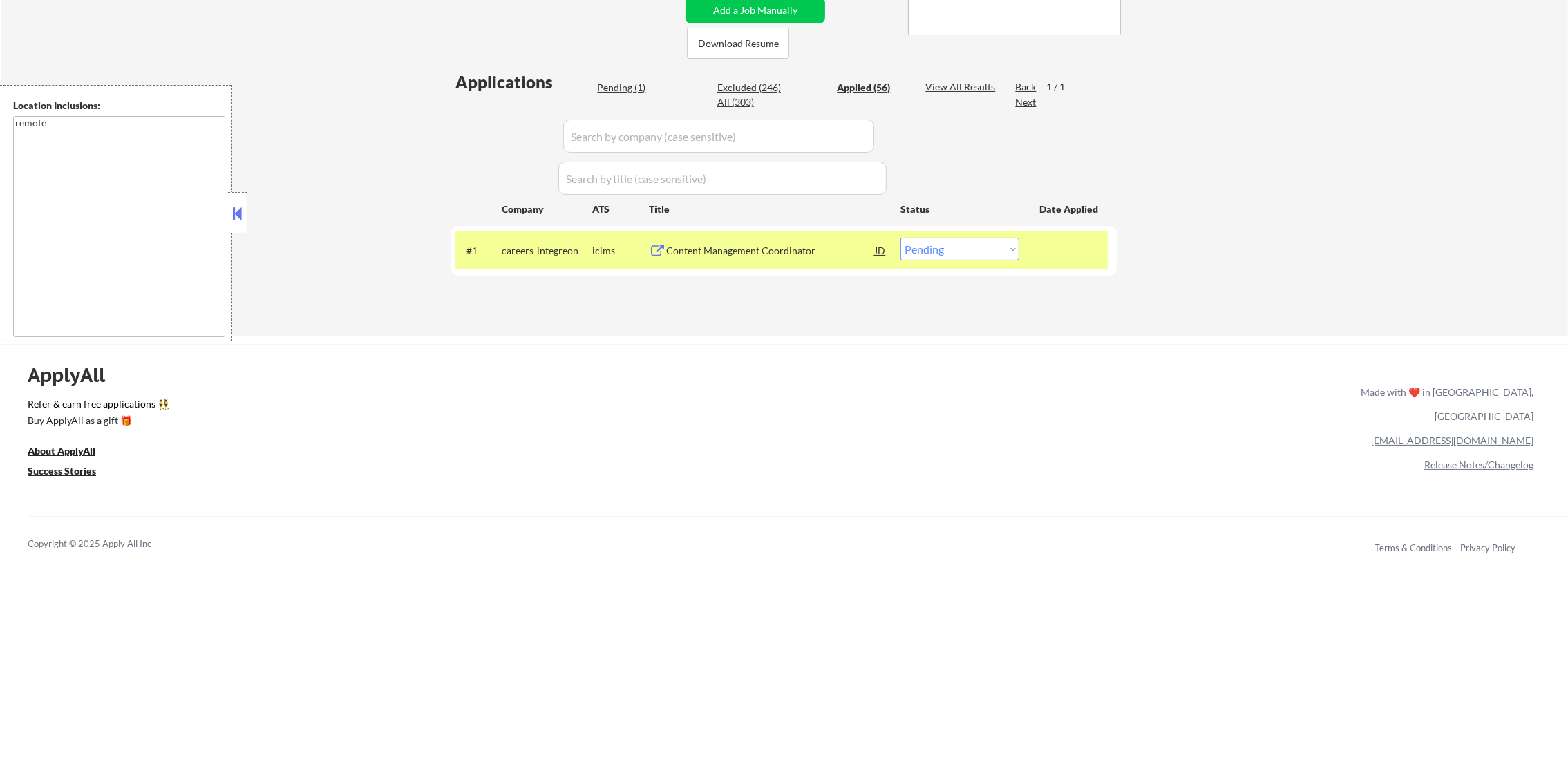
select select ""applied""
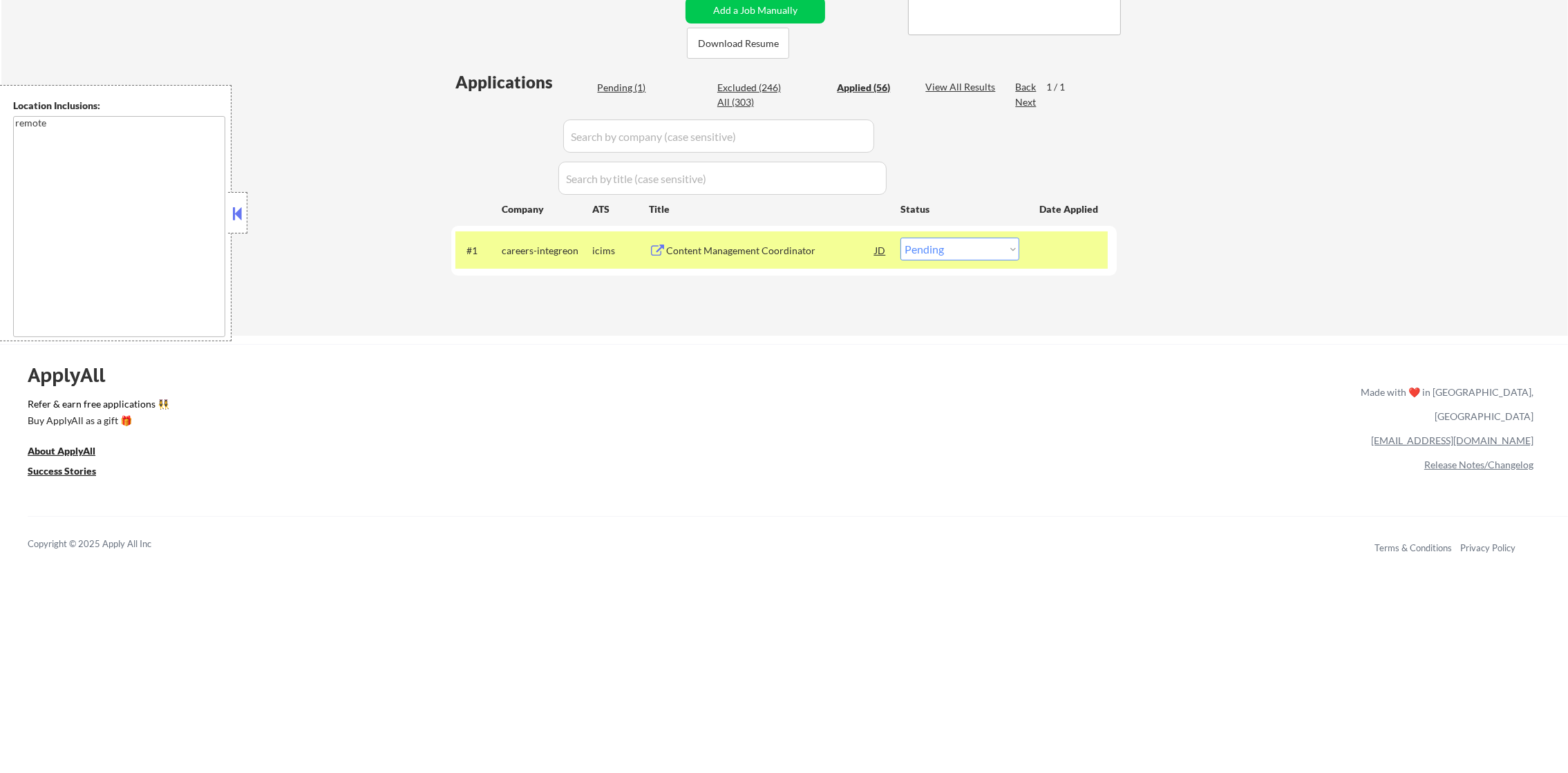
select select ""applied""
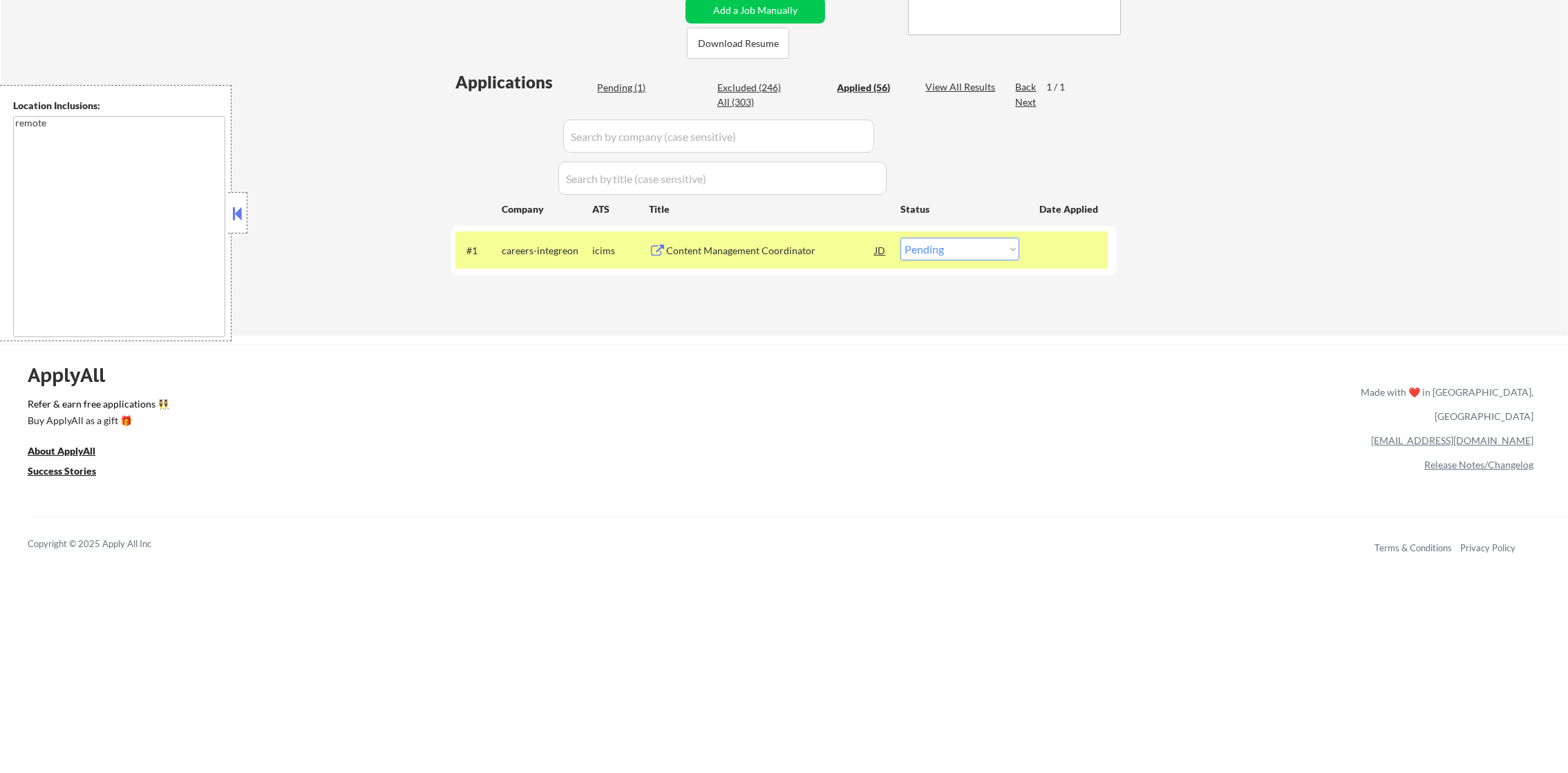
select select ""applied""
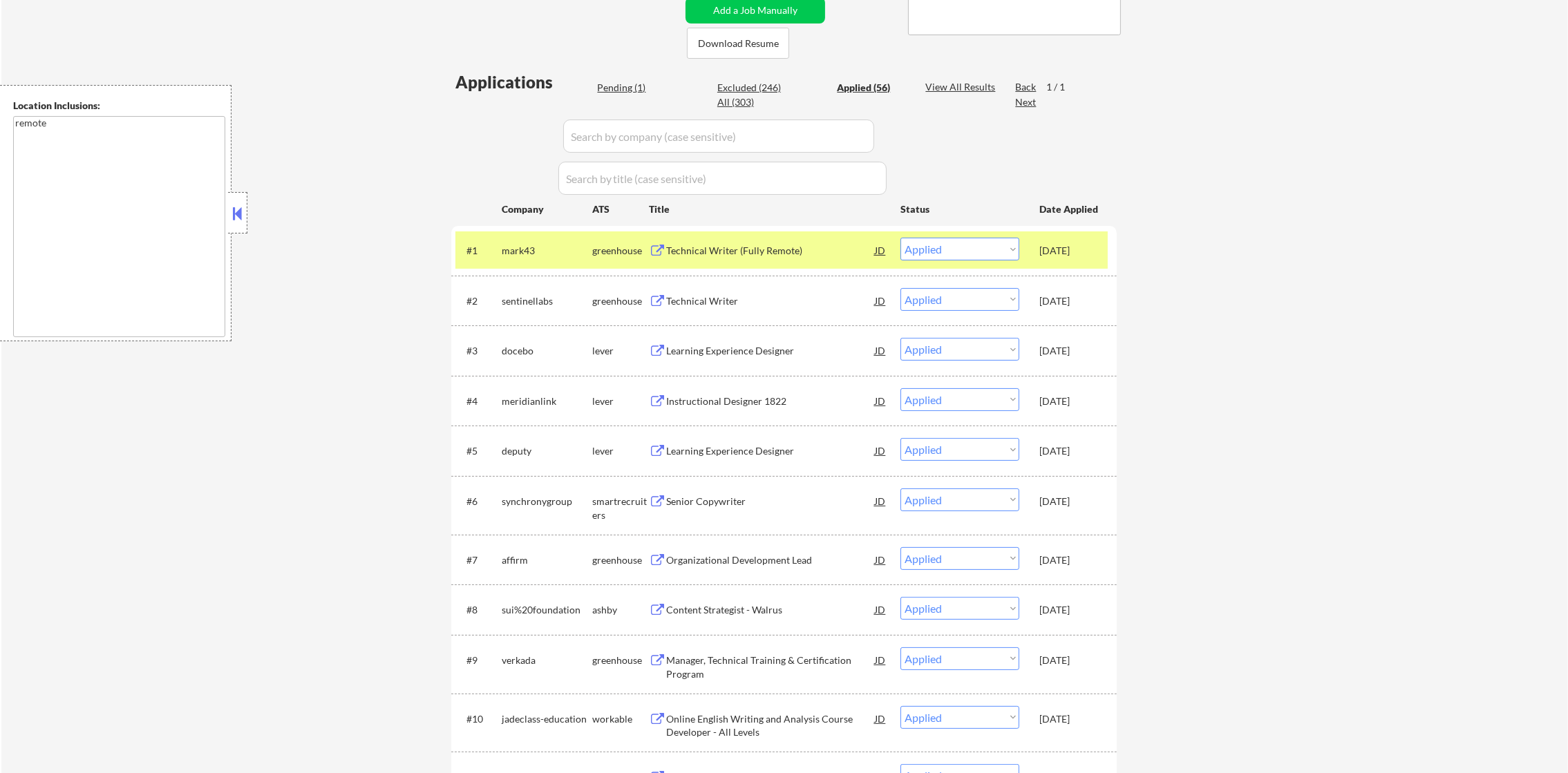
click at [544, 247] on div "mark43" at bounding box center [547, 250] width 91 height 13
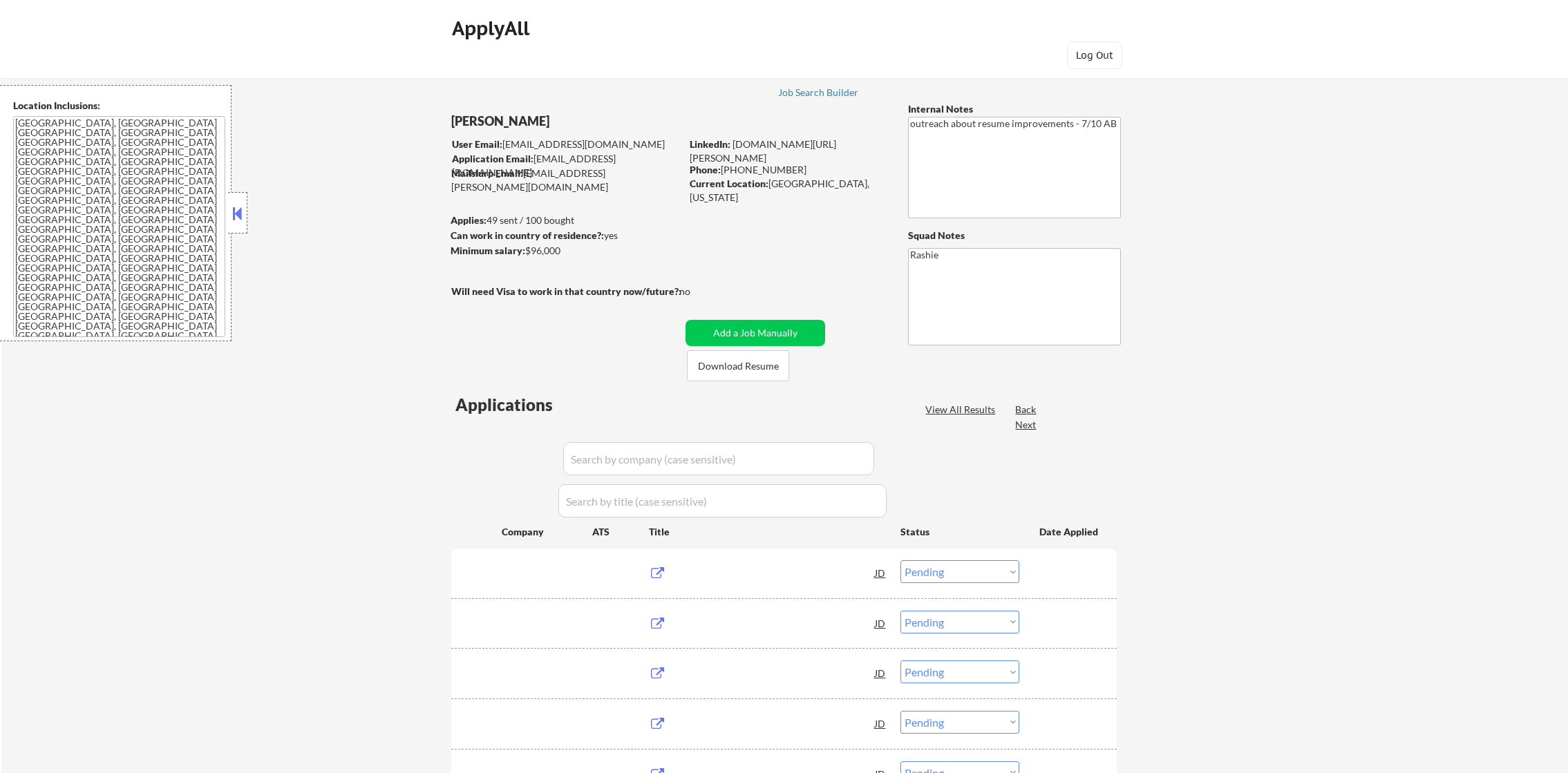
select select ""pending""
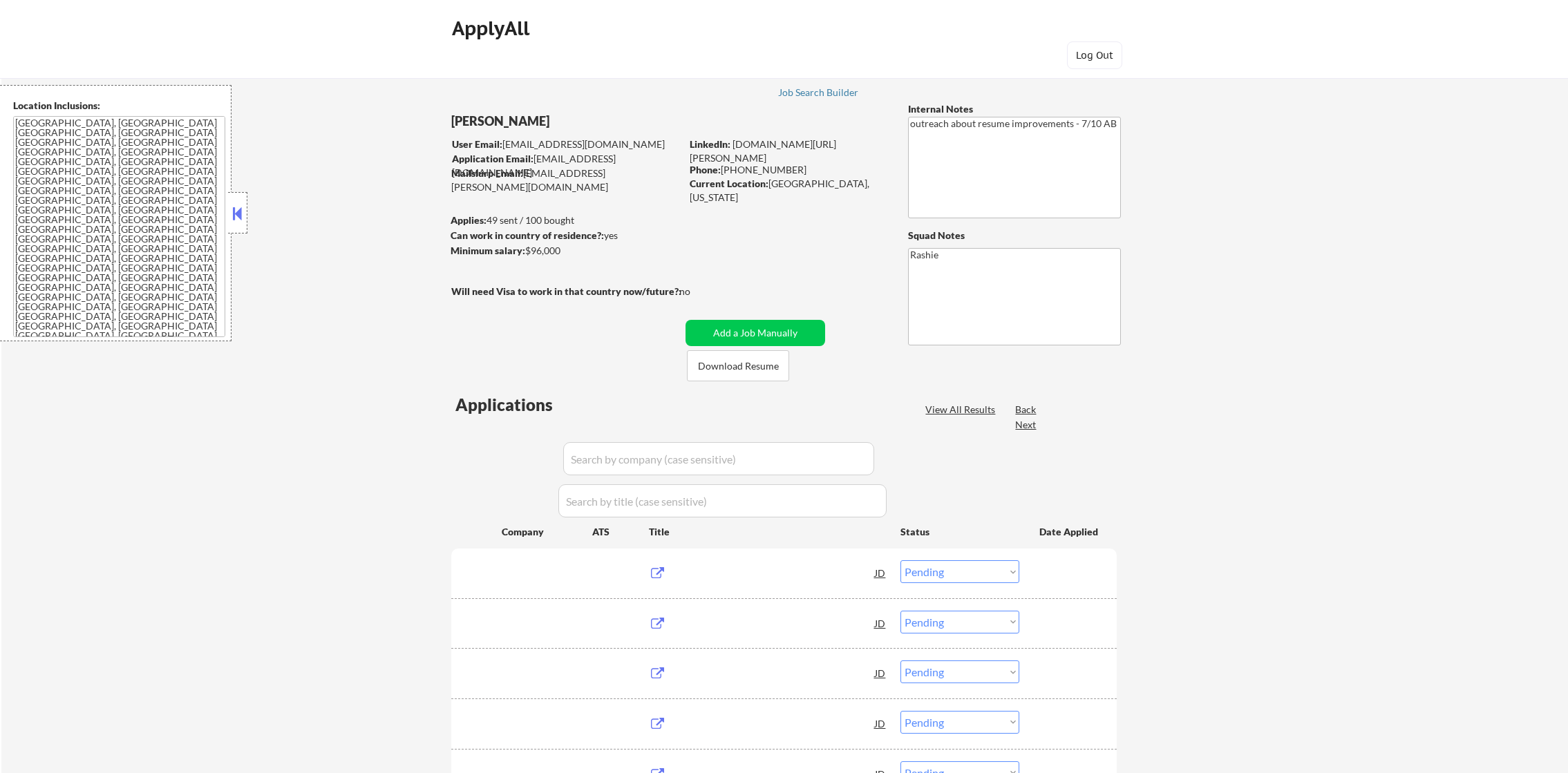
select select ""pending""
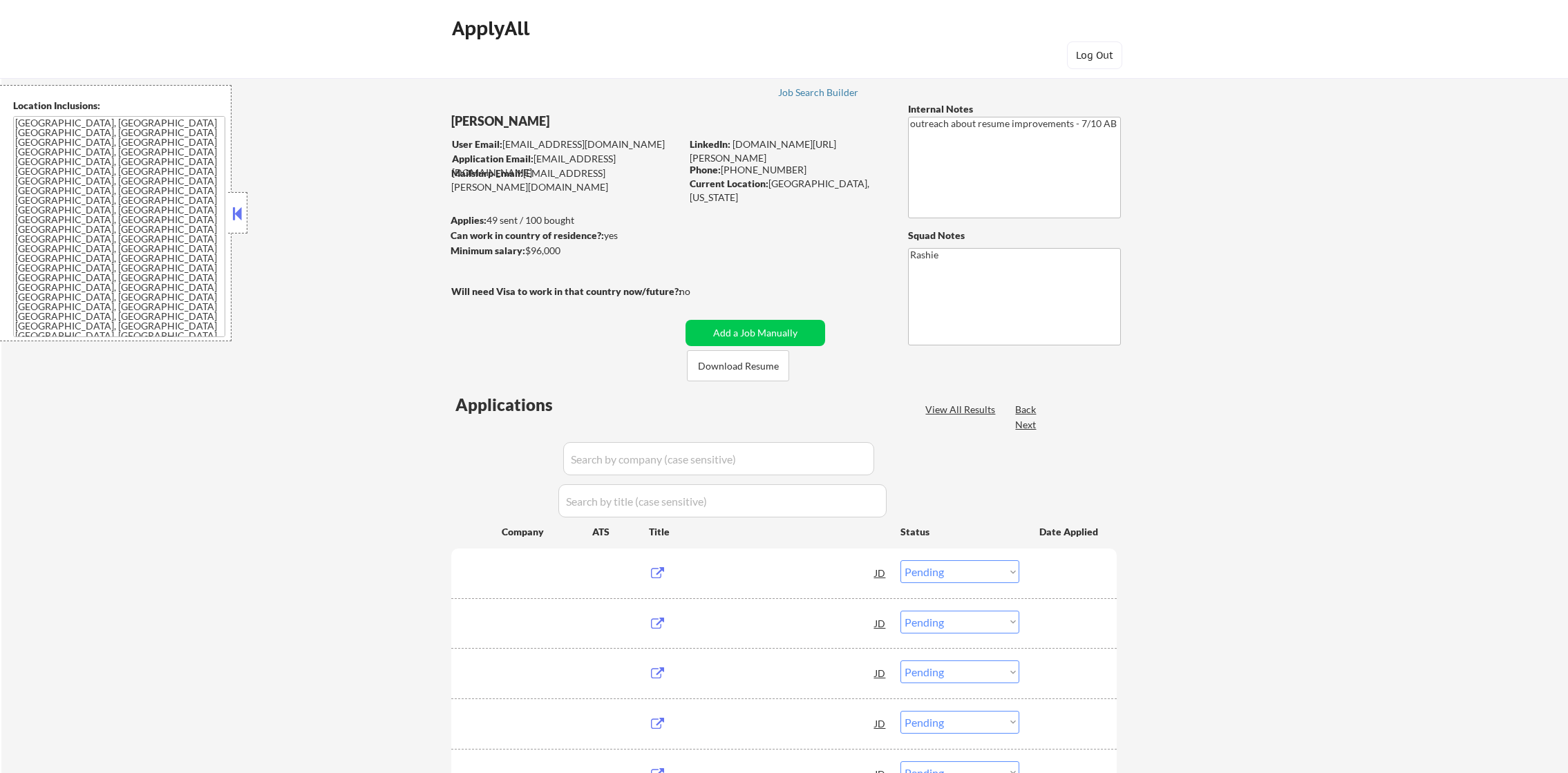
select select ""pending""
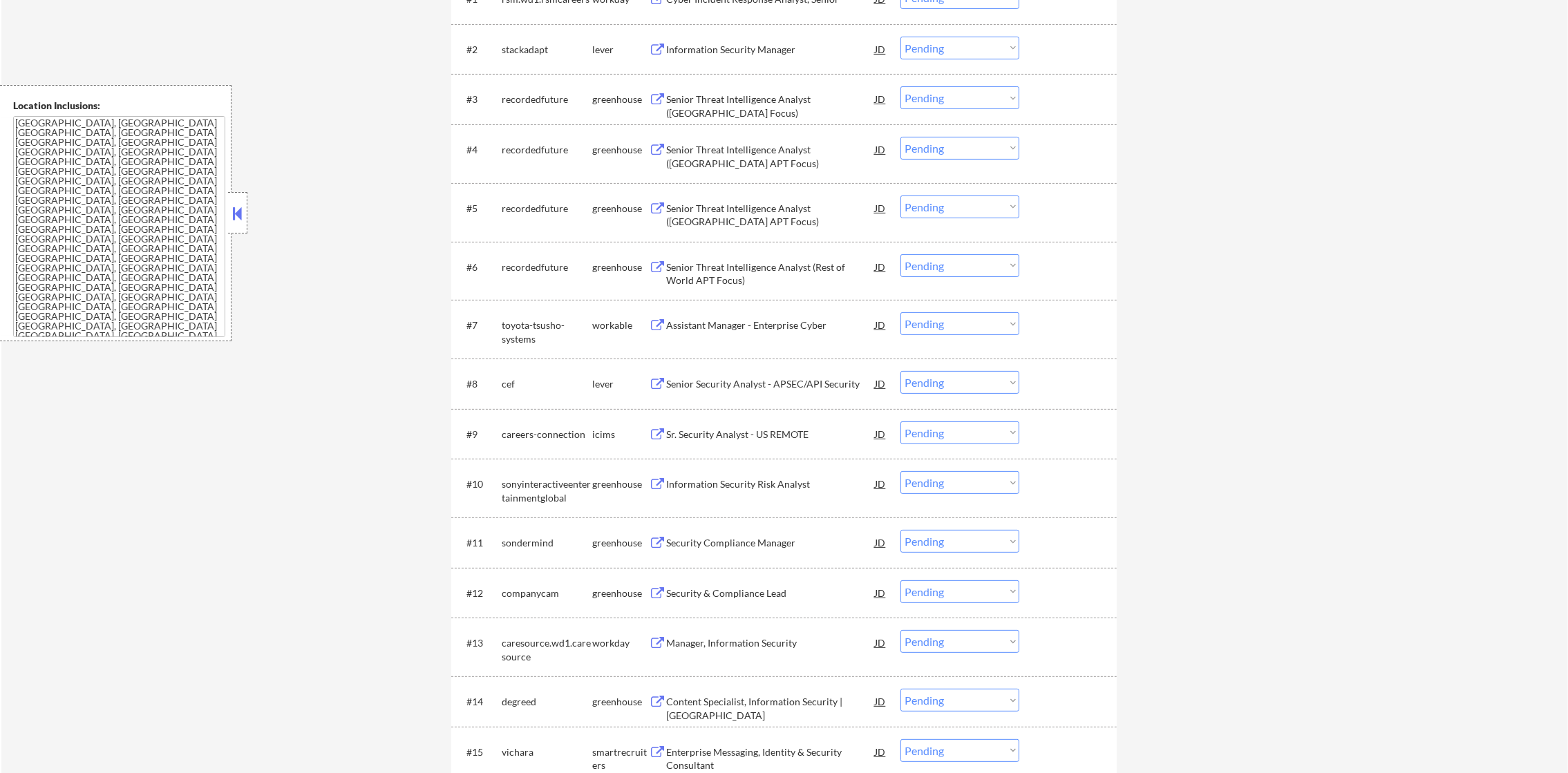
scroll to position [353, 0]
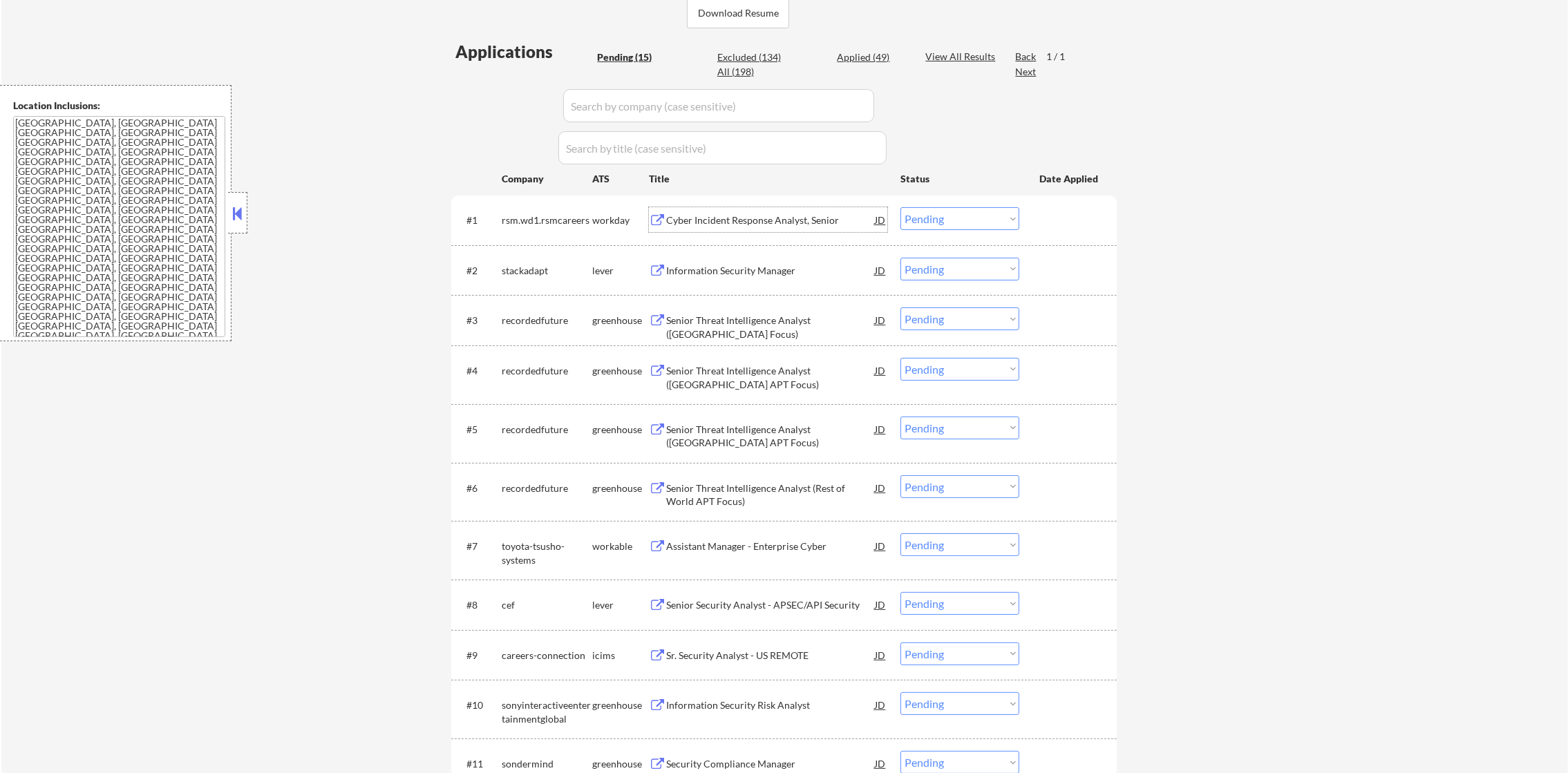
click at [702, 221] on div "Cyber Incident Response Analyst, Senior" at bounding box center [771, 220] width 209 height 13
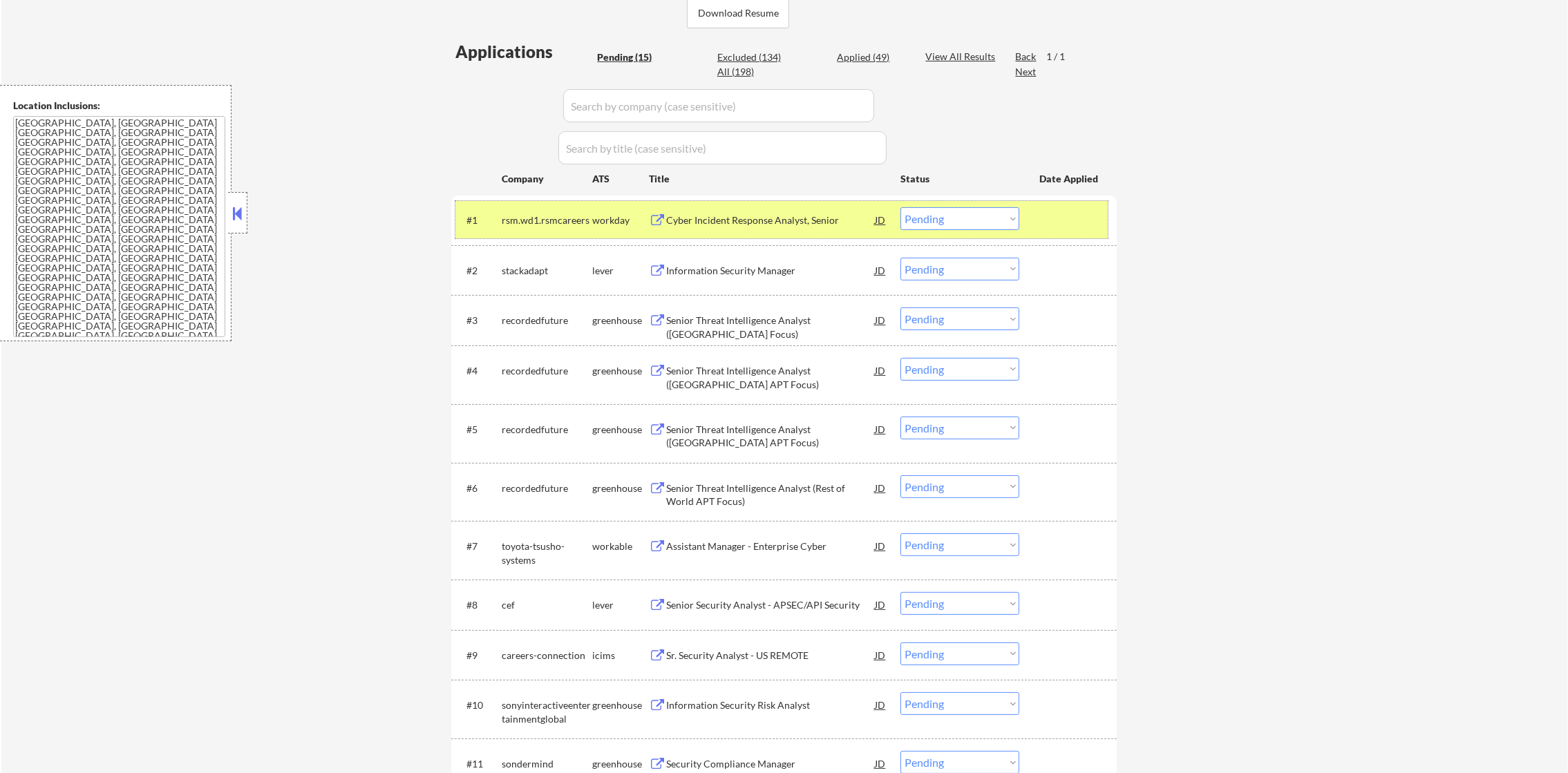
click at [512, 217] on div "rsm.wd1.rsmcareers" at bounding box center [547, 220] width 91 height 13
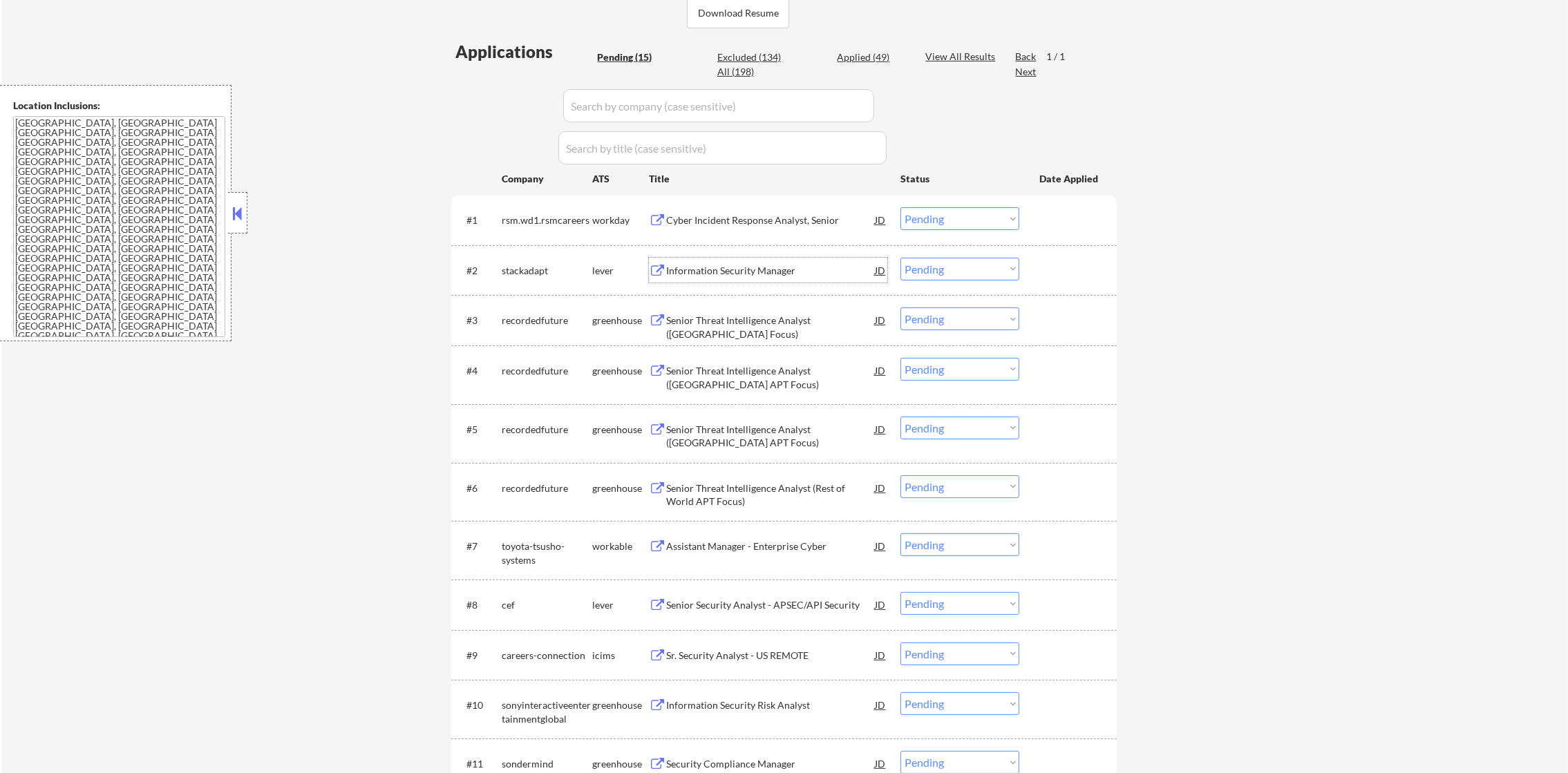
click at [716, 273] on div "Information Security Manager" at bounding box center [771, 271] width 209 height 13
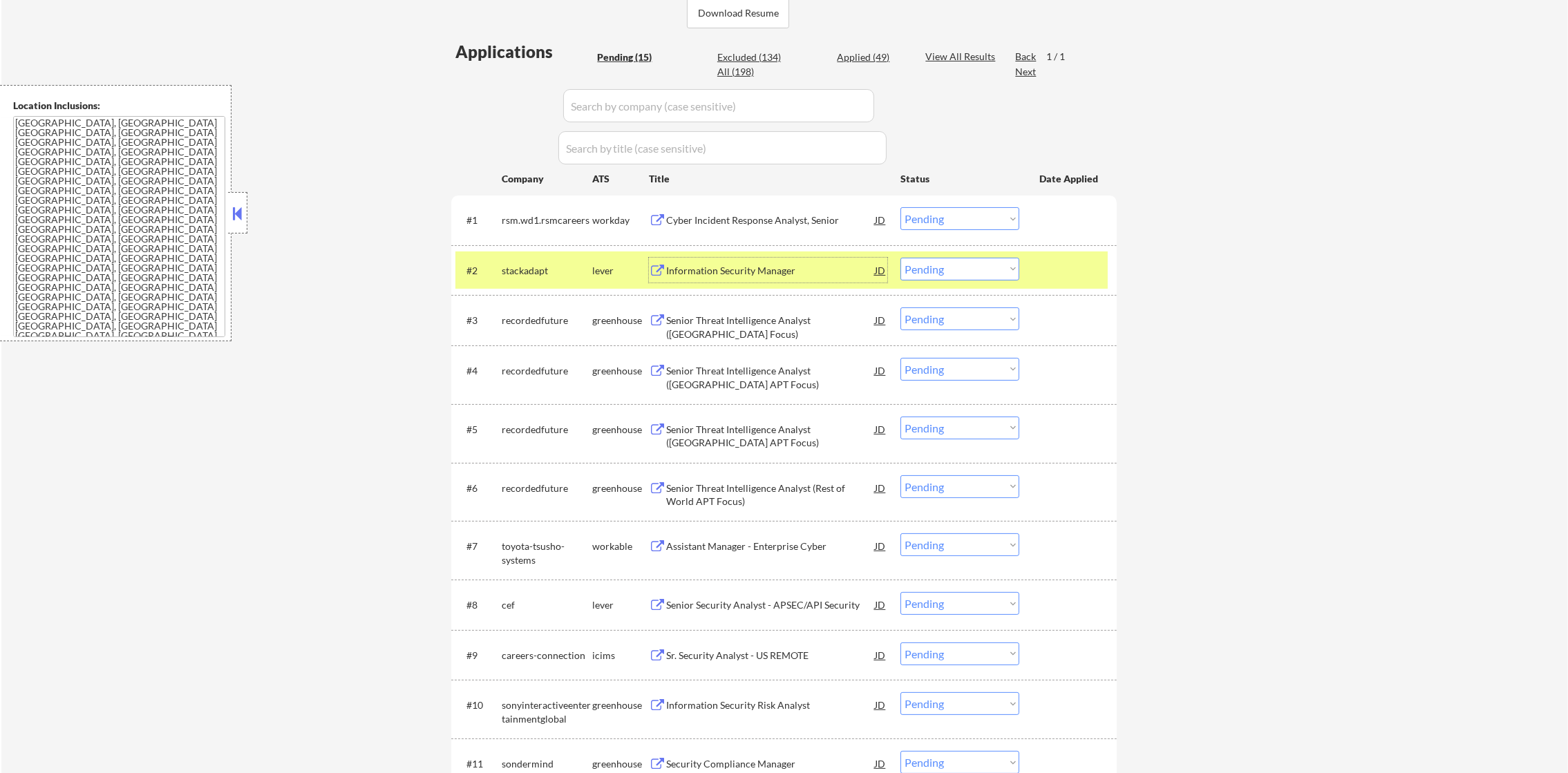
click at [949, 275] on select "Choose an option... Pending Applied Excluded (Questions) Excluded (Expired) Exc…" at bounding box center [960, 269] width 119 height 22
click at [901, 258] on select "Choose an option... Pending Applied Excluded (Questions) Excluded (Expired) Exc…" at bounding box center [960, 269] width 119 height 22
click at [546, 280] on div "stackadapt" at bounding box center [547, 271] width 91 height 25
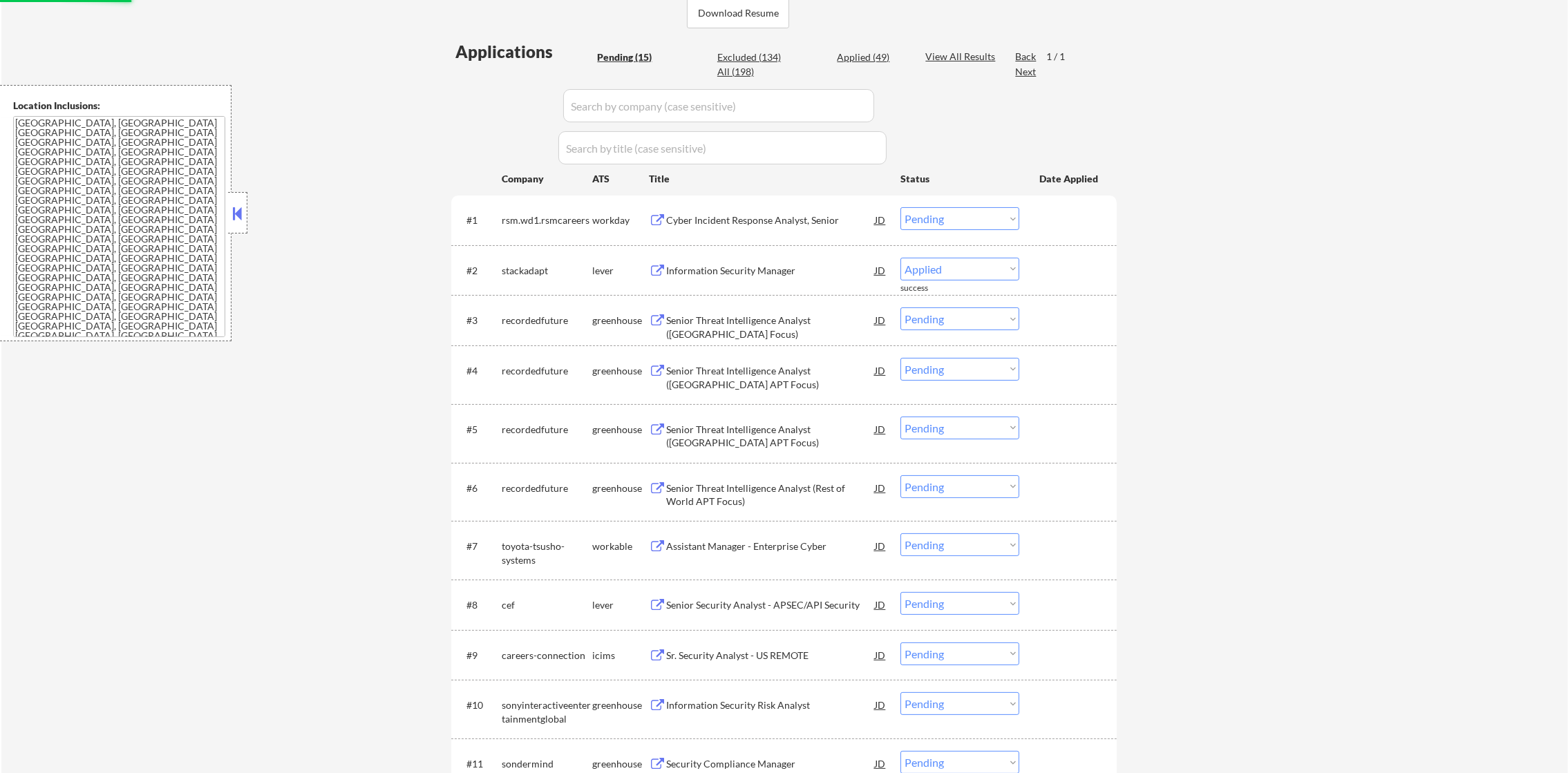
select select ""pending""
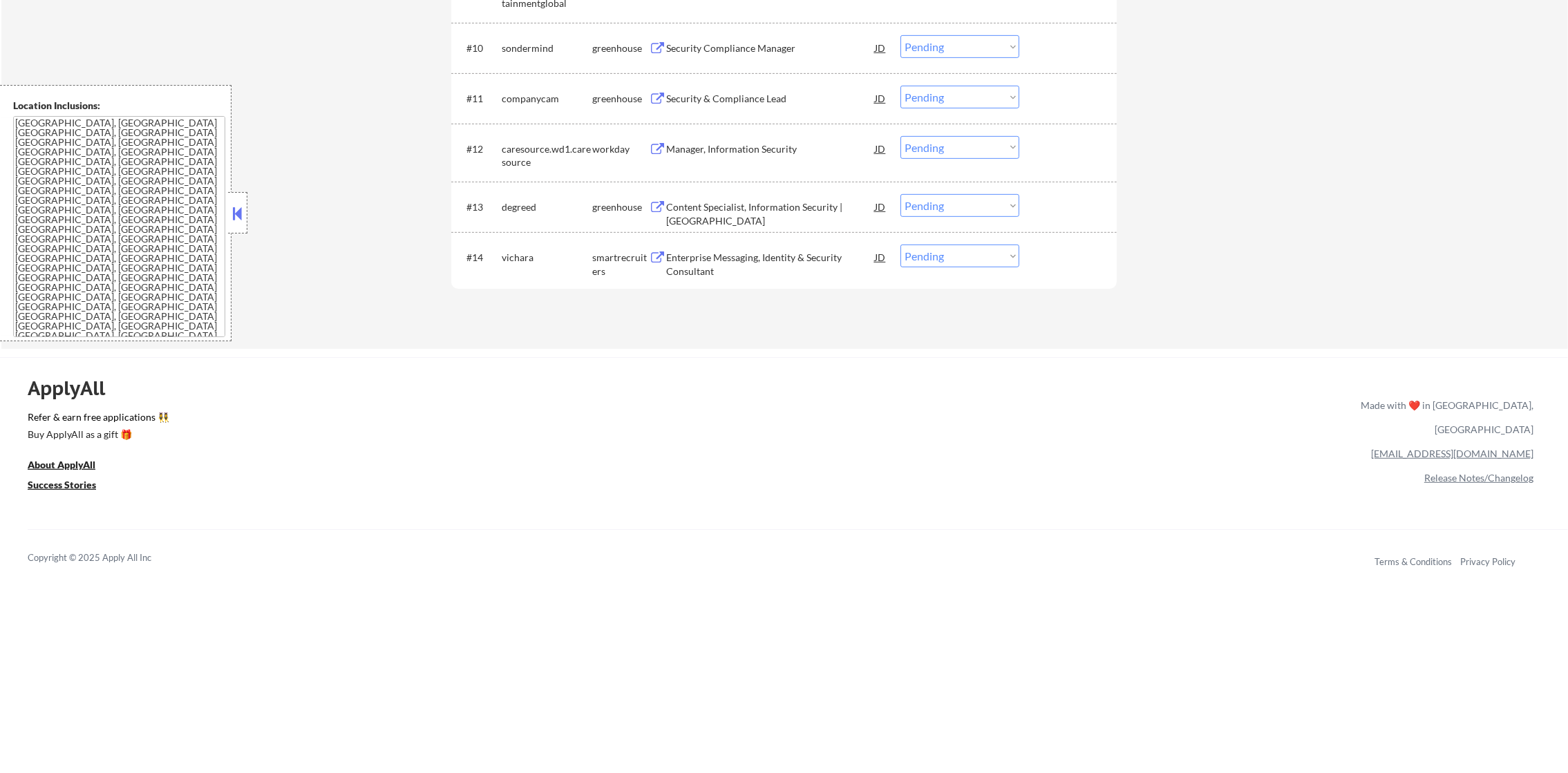
scroll to position [1017, 0]
click at [724, 206] on div "Content Specialist, Information Security | US" at bounding box center [771, 215] width 209 height 27
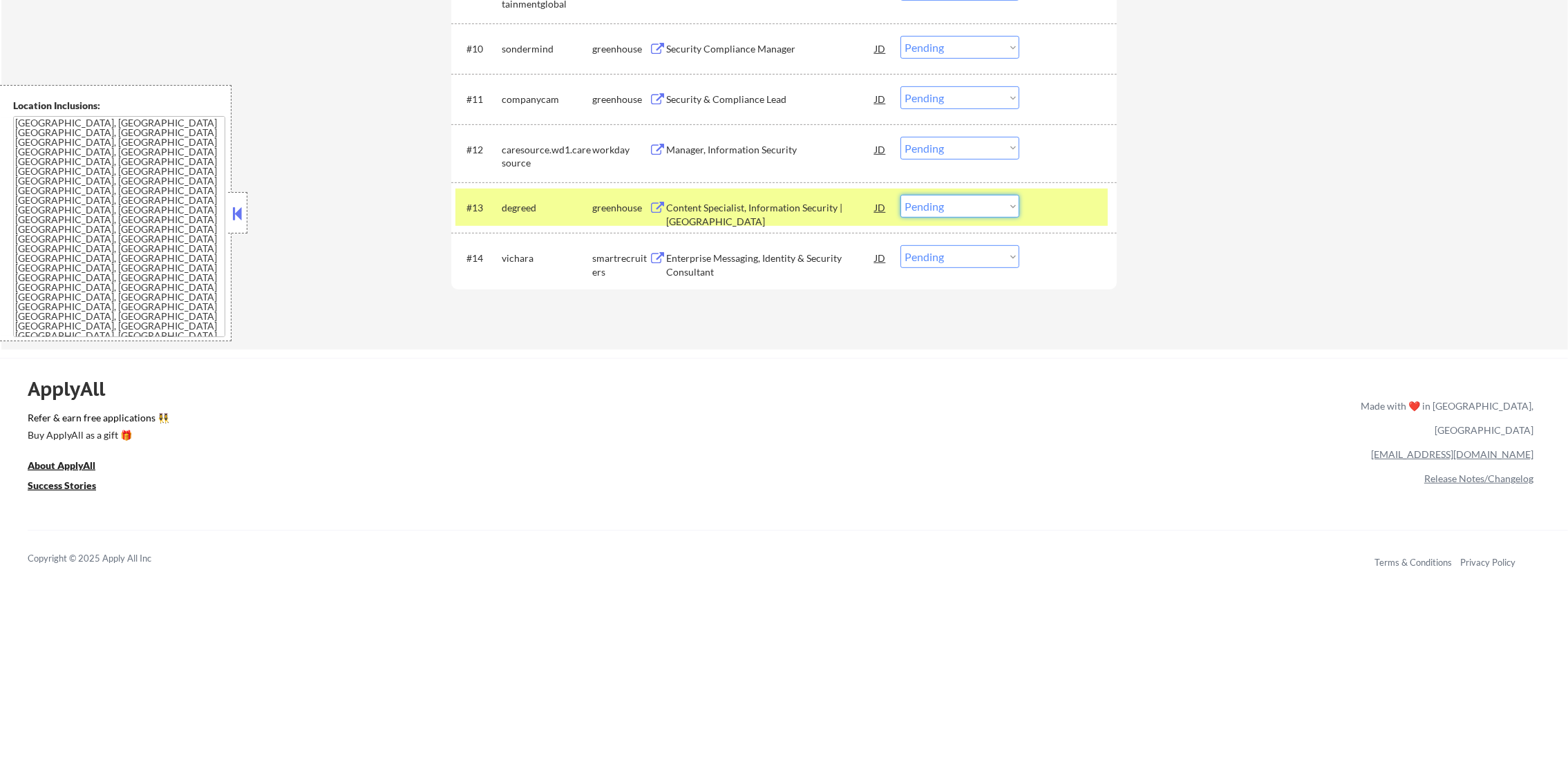
click at [970, 201] on select "Choose an option... Pending Applied Excluded (Questions) Excluded (Expired) Exc…" at bounding box center [960, 206] width 119 height 22
click at [901, 195] on select "Choose an option... Pending Applied Excluded (Questions) Excluded (Expired) Exc…" at bounding box center [960, 206] width 119 height 22
click at [552, 220] on div "#13 degreed greenhouse Content Specialist, Information Security | US JD Choose …" at bounding box center [782, 208] width 653 height 38
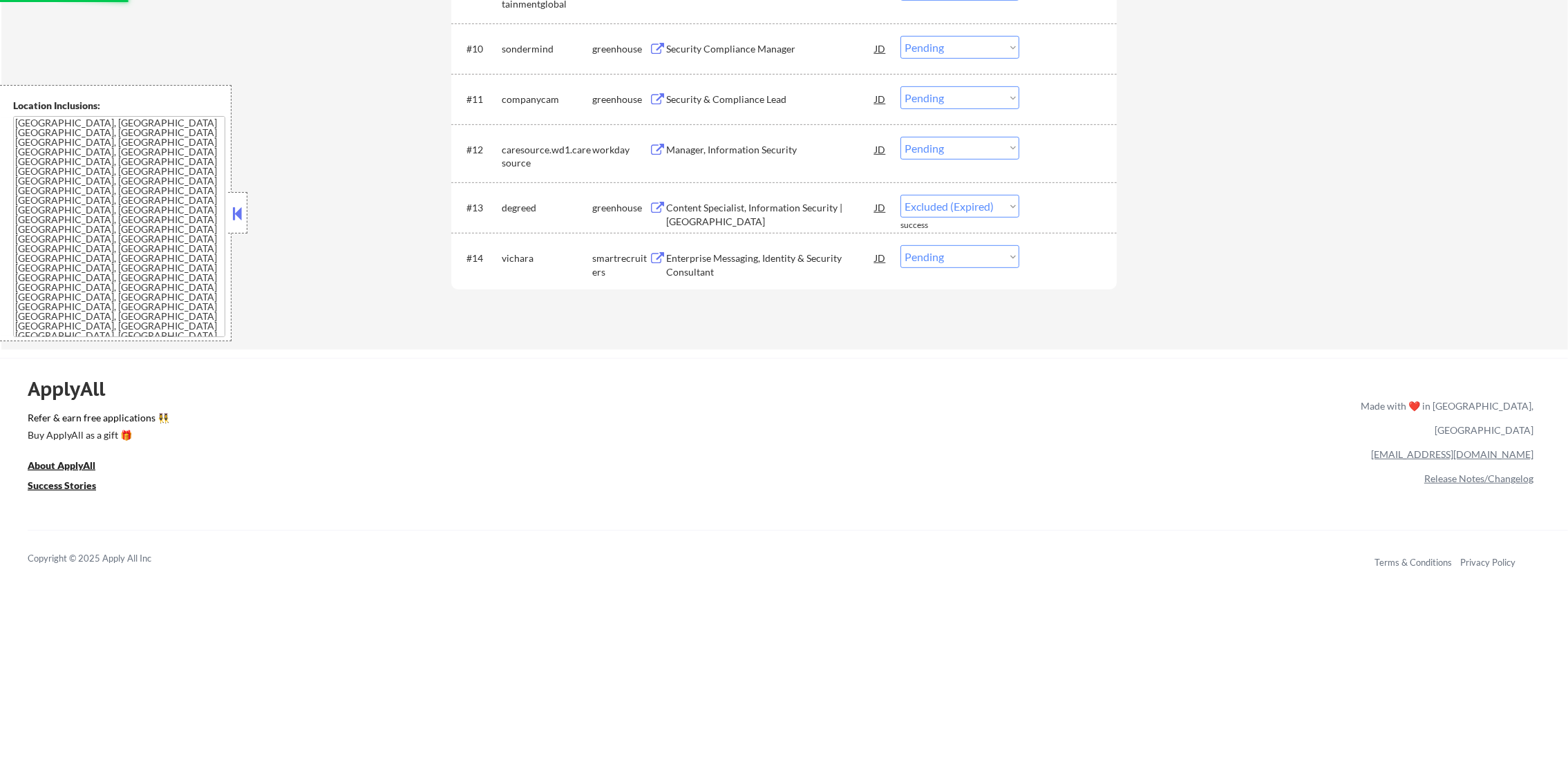
select select ""pending""
click at [772, 95] on div "Security & Compliance Lead" at bounding box center [771, 99] width 209 height 13
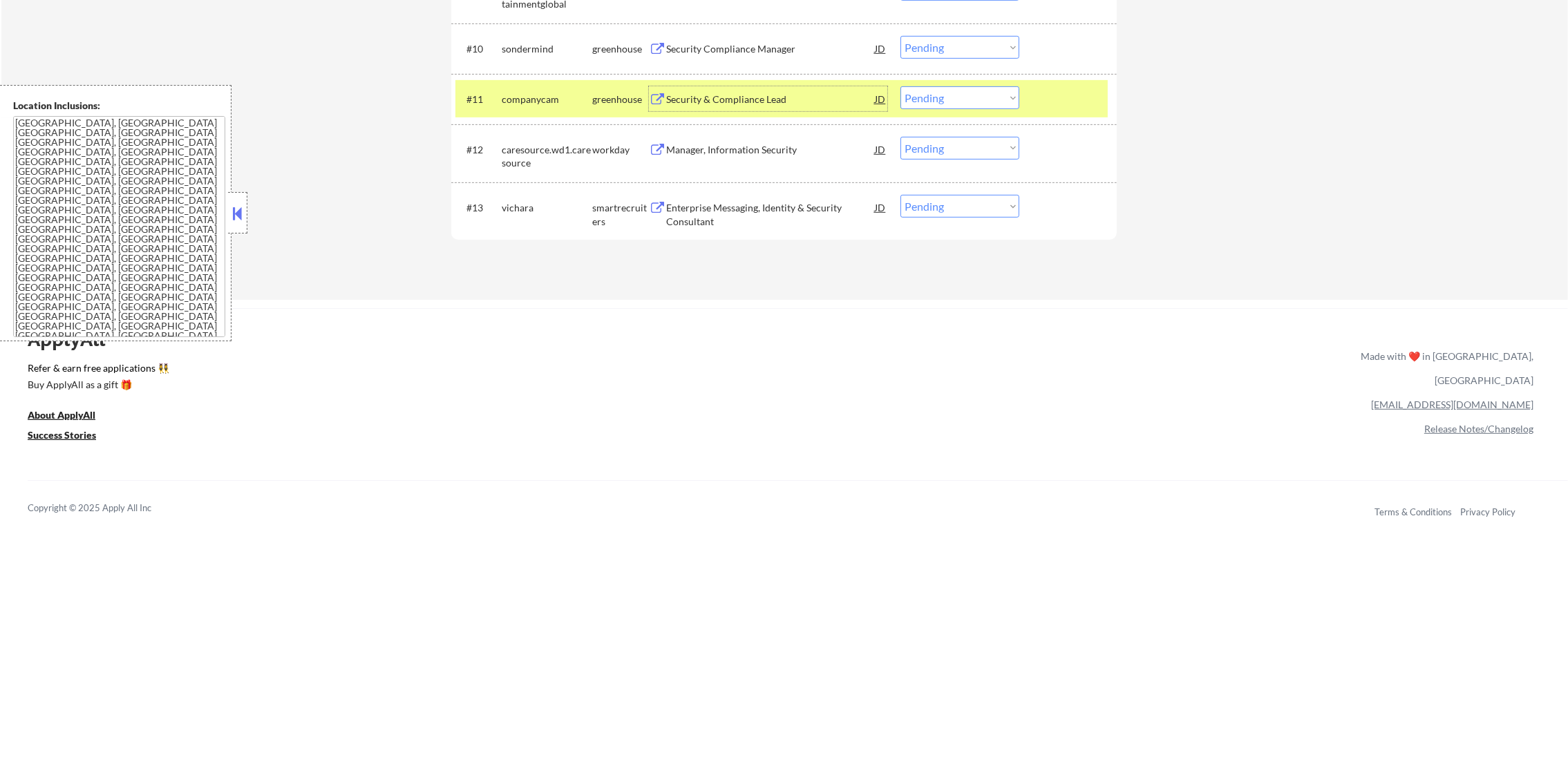
click at [974, 101] on select "Choose an option... Pending Applied Excluded (Questions) Excluded (Expired) Exc…" at bounding box center [960, 97] width 119 height 22
click at [901, 86] on select "Choose an option... Pending Applied Excluded (Questions) Excluded (Expired) Exc…" at bounding box center [960, 97] width 119 height 22
click at [548, 93] on div "companycam" at bounding box center [547, 99] width 91 height 13
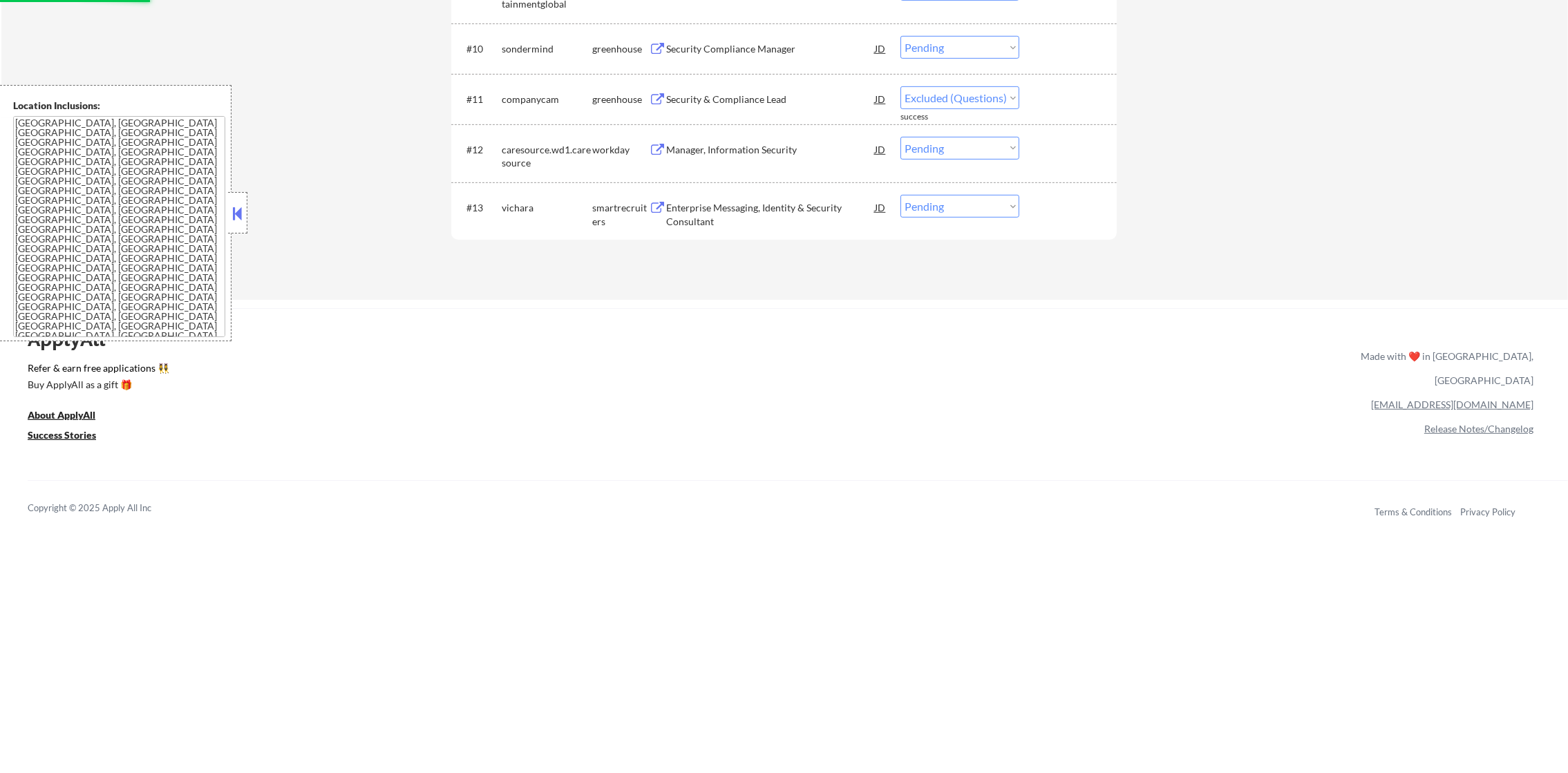
select select ""pending""
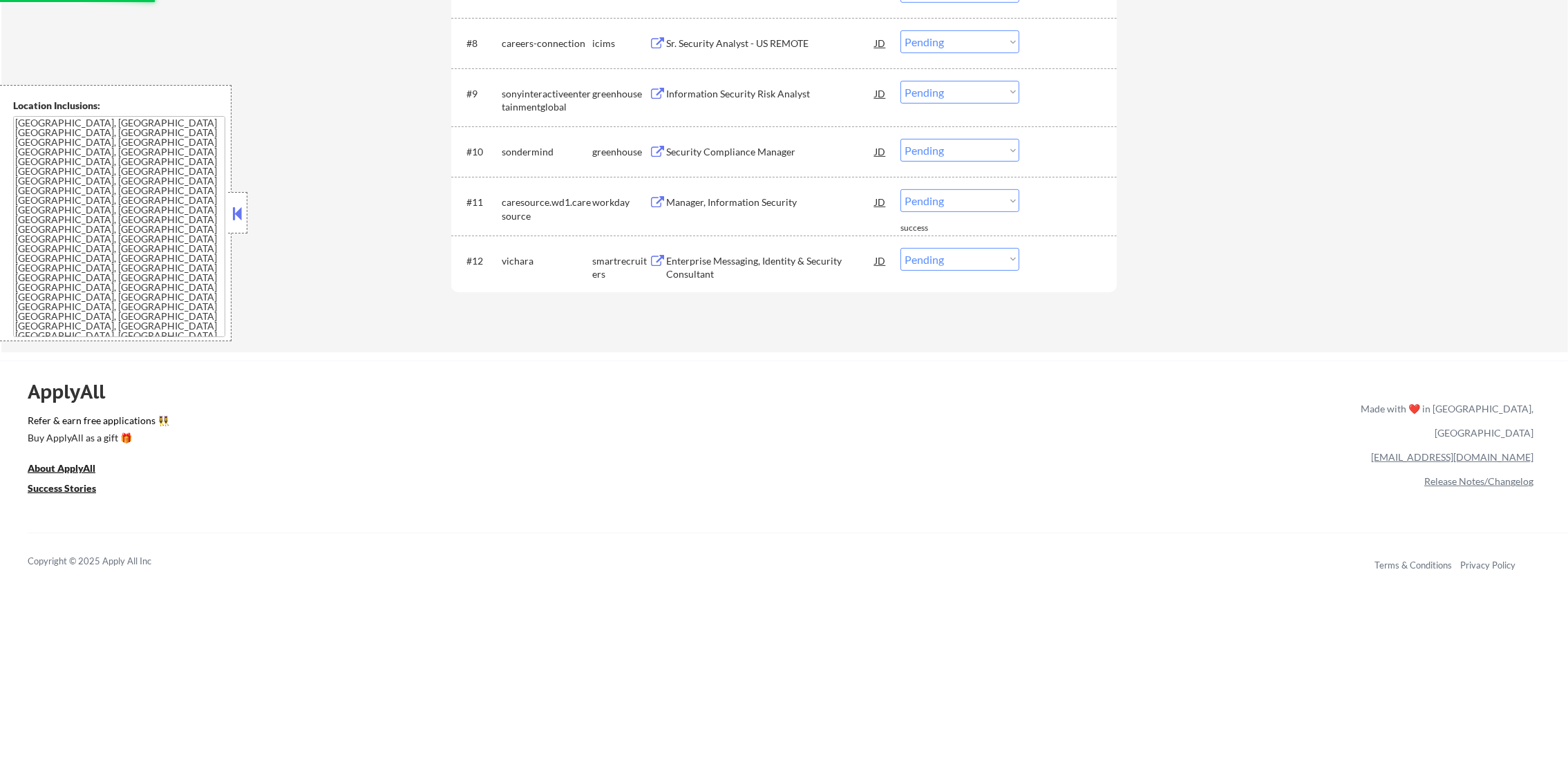
scroll to position [914, 0]
click at [722, 157] on div "Security Compliance Manager" at bounding box center [771, 152] width 209 height 13
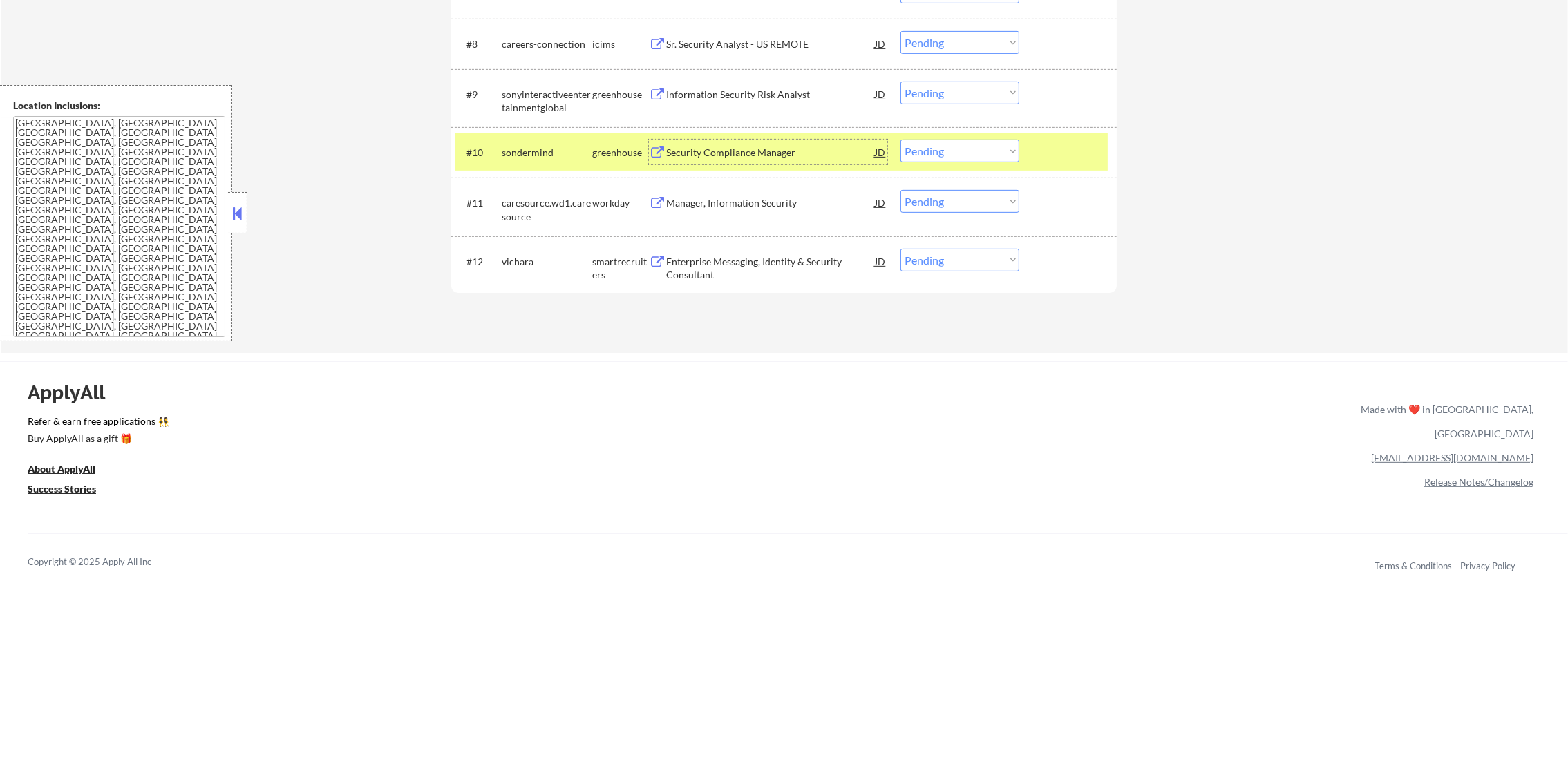
click at [1002, 149] on select "Choose an option... Pending Applied Excluded (Questions) Excluded (Expired) Exc…" at bounding box center [960, 150] width 119 height 22
click at [901, 139] on select "Choose an option... Pending Applied Excluded (Questions) Excluded (Expired) Exc…" at bounding box center [960, 150] width 119 height 22
click at [528, 166] on div "#10 sondermind greenhouse Security Compliance Manager JD Choose an option... Pe…" at bounding box center [782, 152] width 653 height 38
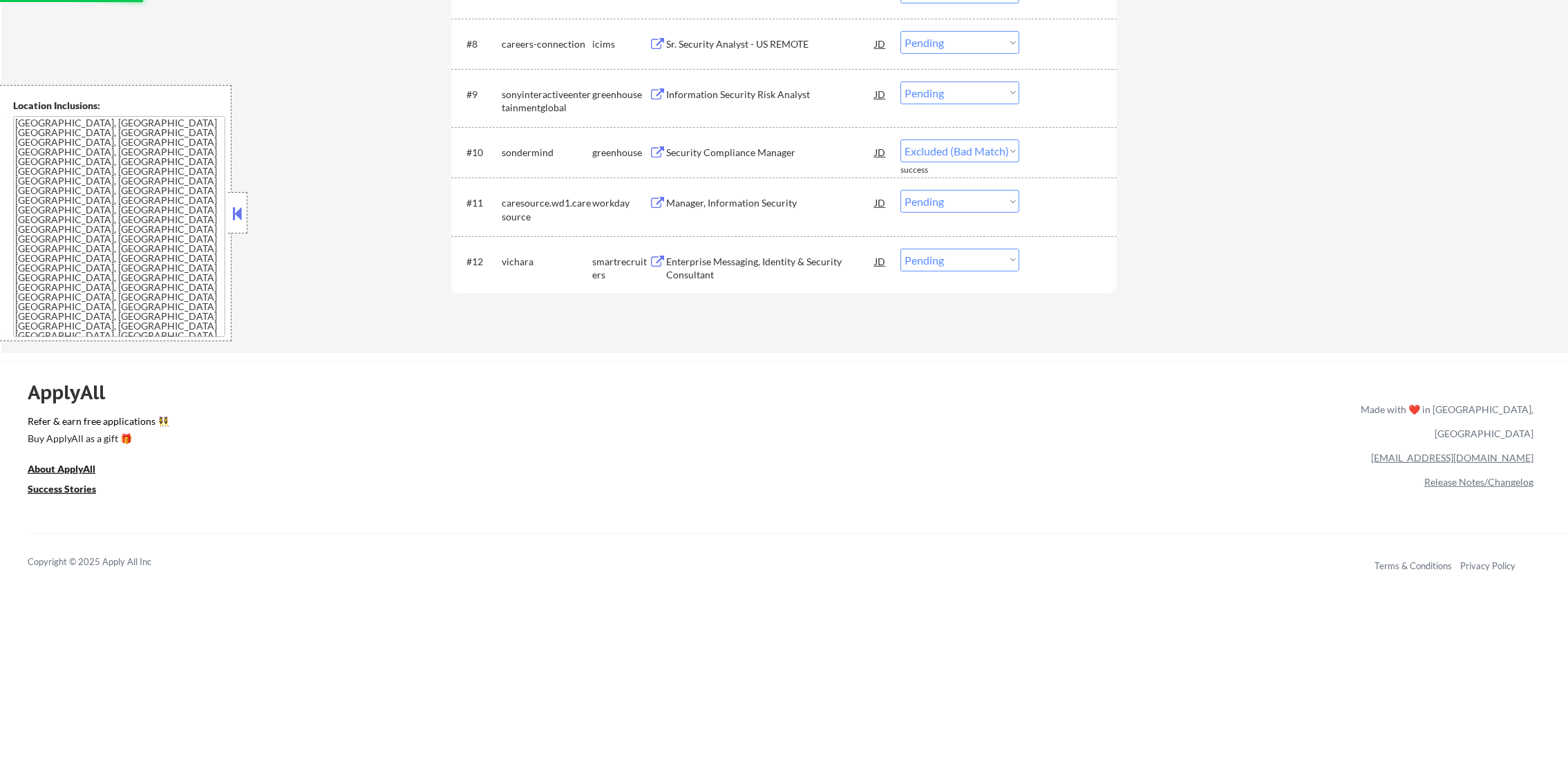
select select ""pending""
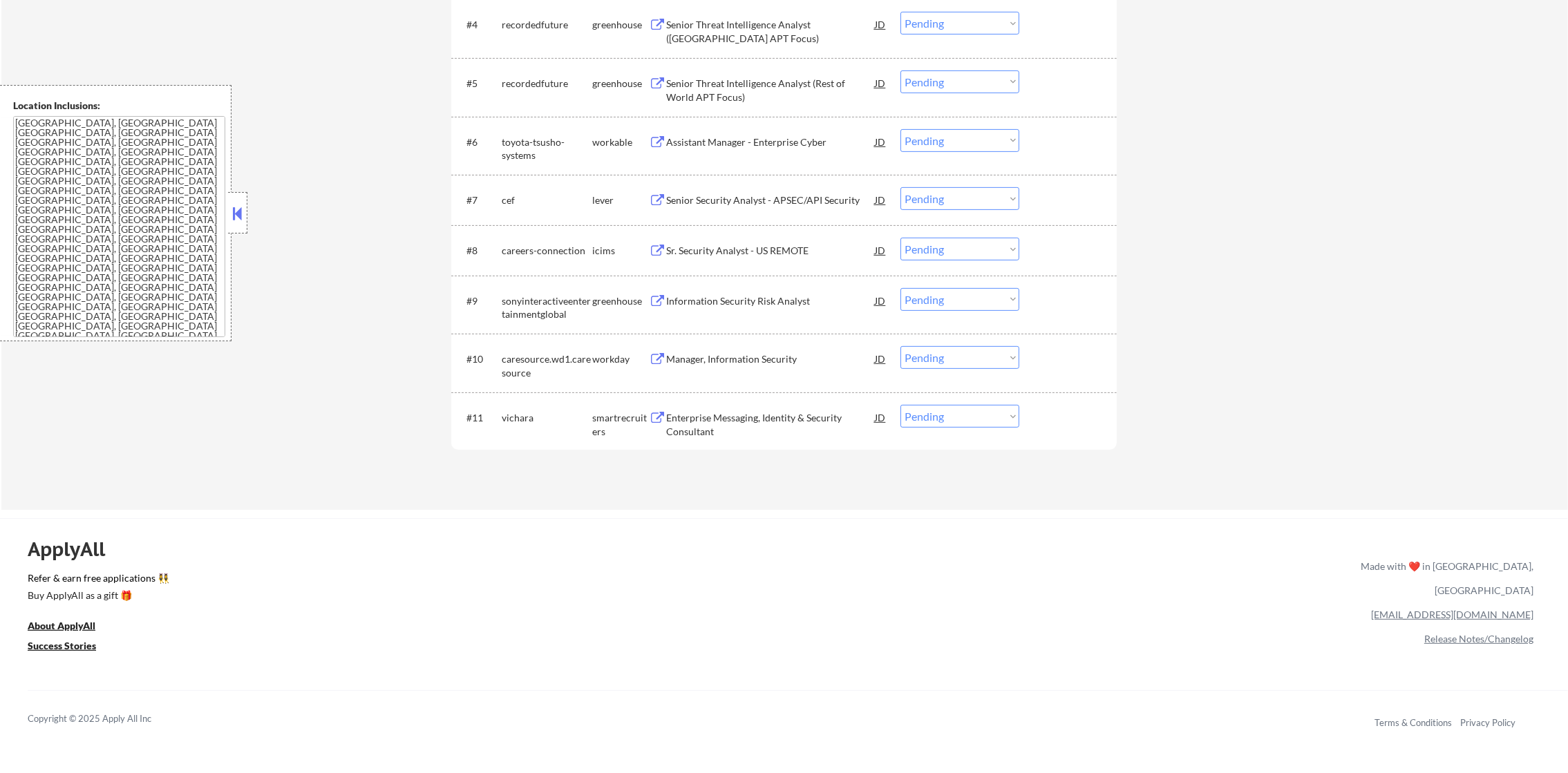
scroll to position [706, 0]
click at [750, 199] on div "Senior Security Analyst - APSEC/API Security" at bounding box center [771, 200] width 209 height 13
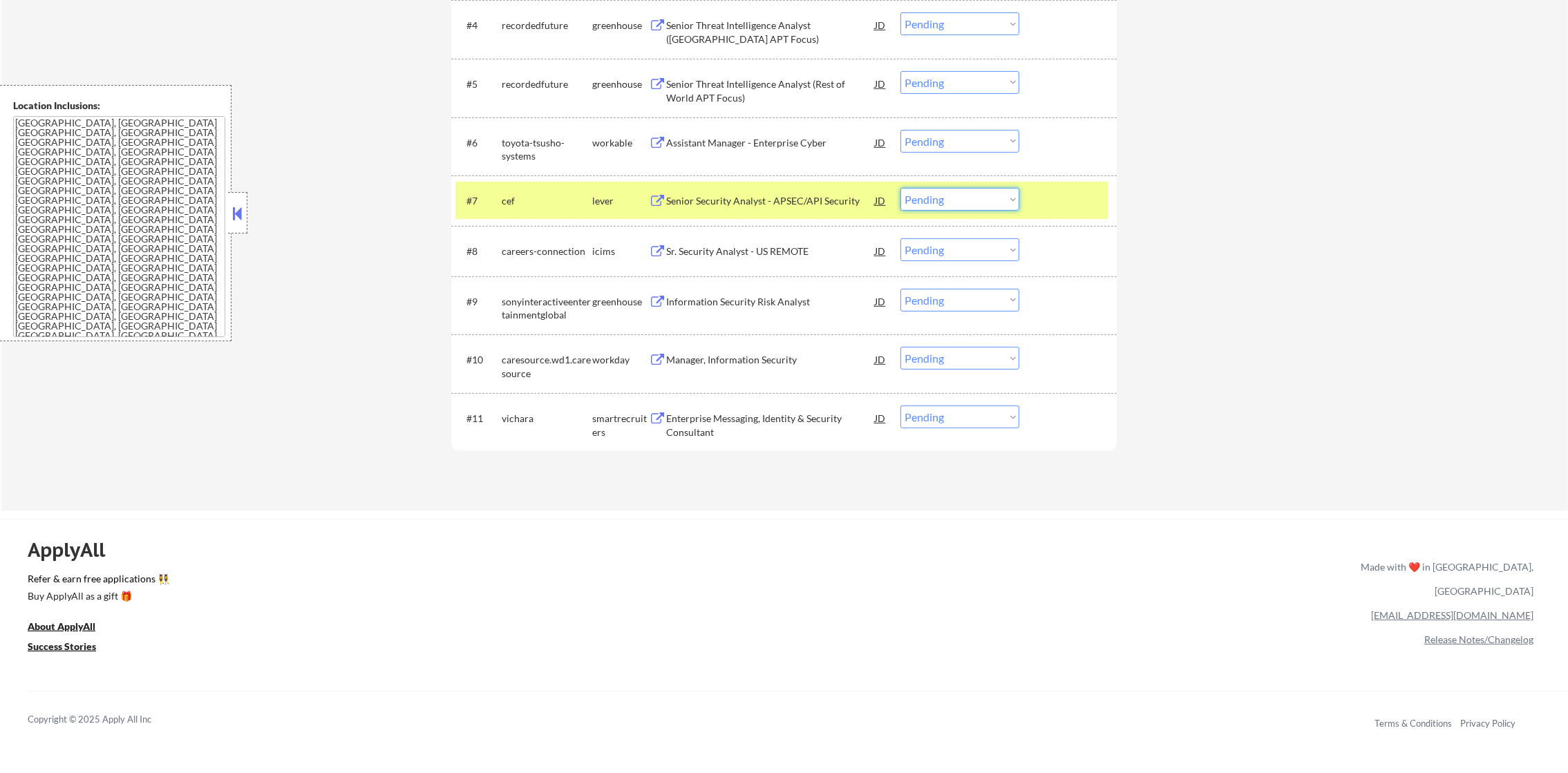
click at [913, 204] on select "Choose an option... Pending Applied Excluded (Questions) Excluded (Expired) Exc…" at bounding box center [960, 199] width 119 height 22
click at [901, 188] on select "Choose an option... Pending Applied Excluded (Questions) Excluded (Expired) Exc…" at bounding box center [960, 199] width 119 height 22
click at [517, 212] on div "cef" at bounding box center [547, 200] width 91 height 25
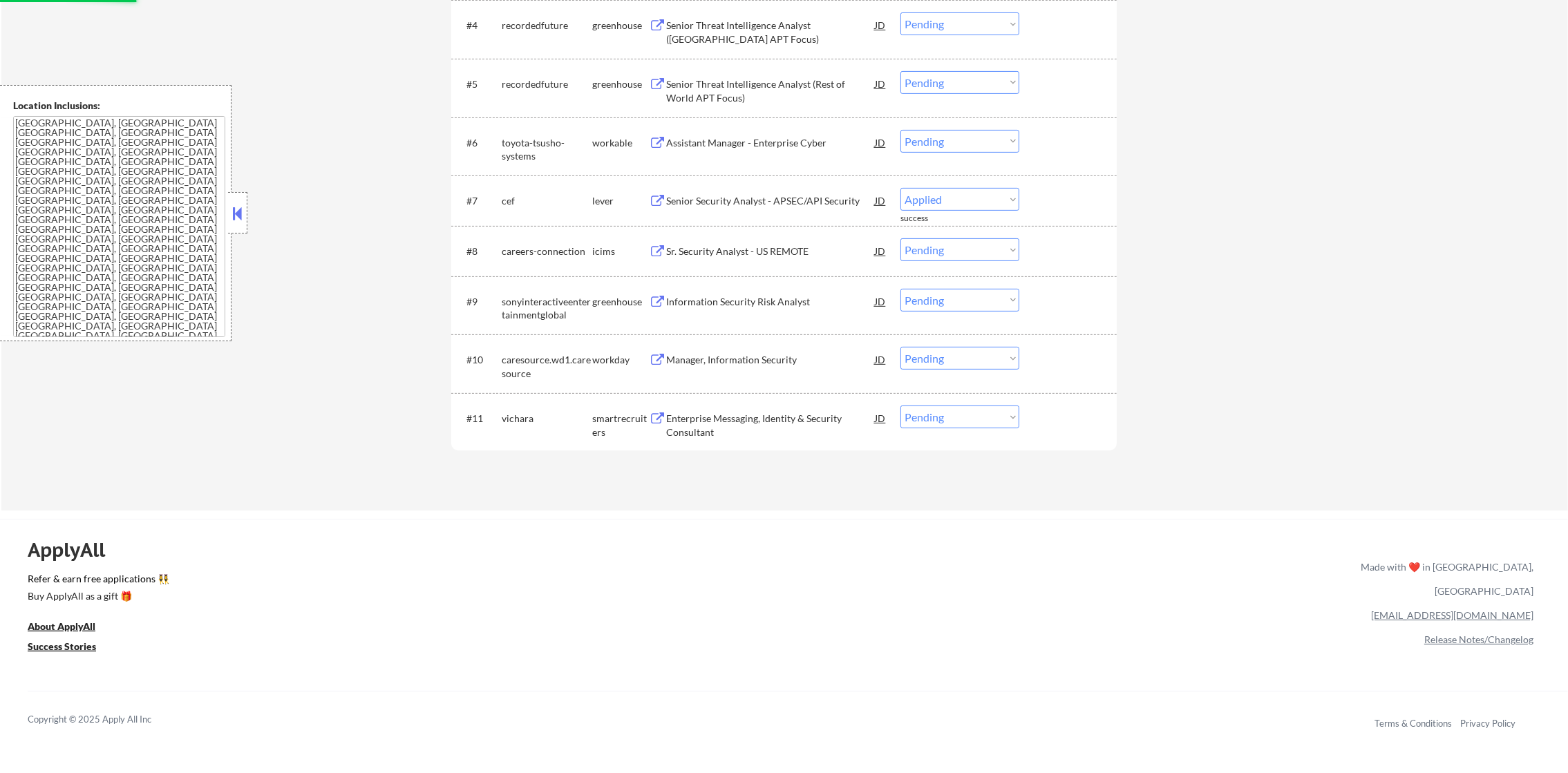
select select ""pending""
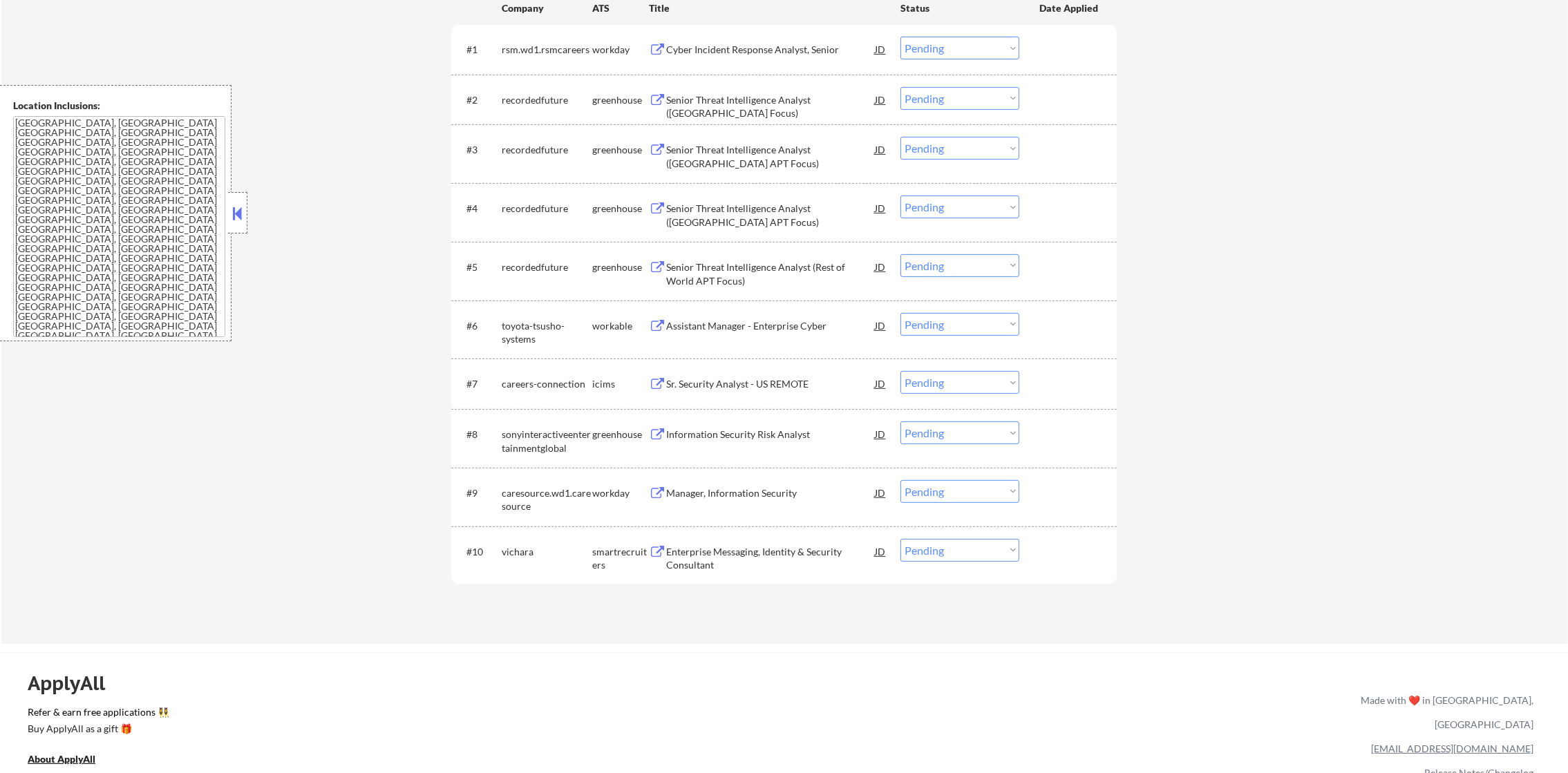
scroll to position [528, 0]
click at [766, 315] on div "Assistant Manager - Enterprise Cyber" at bounding box center [771, 322] width 209 height 13
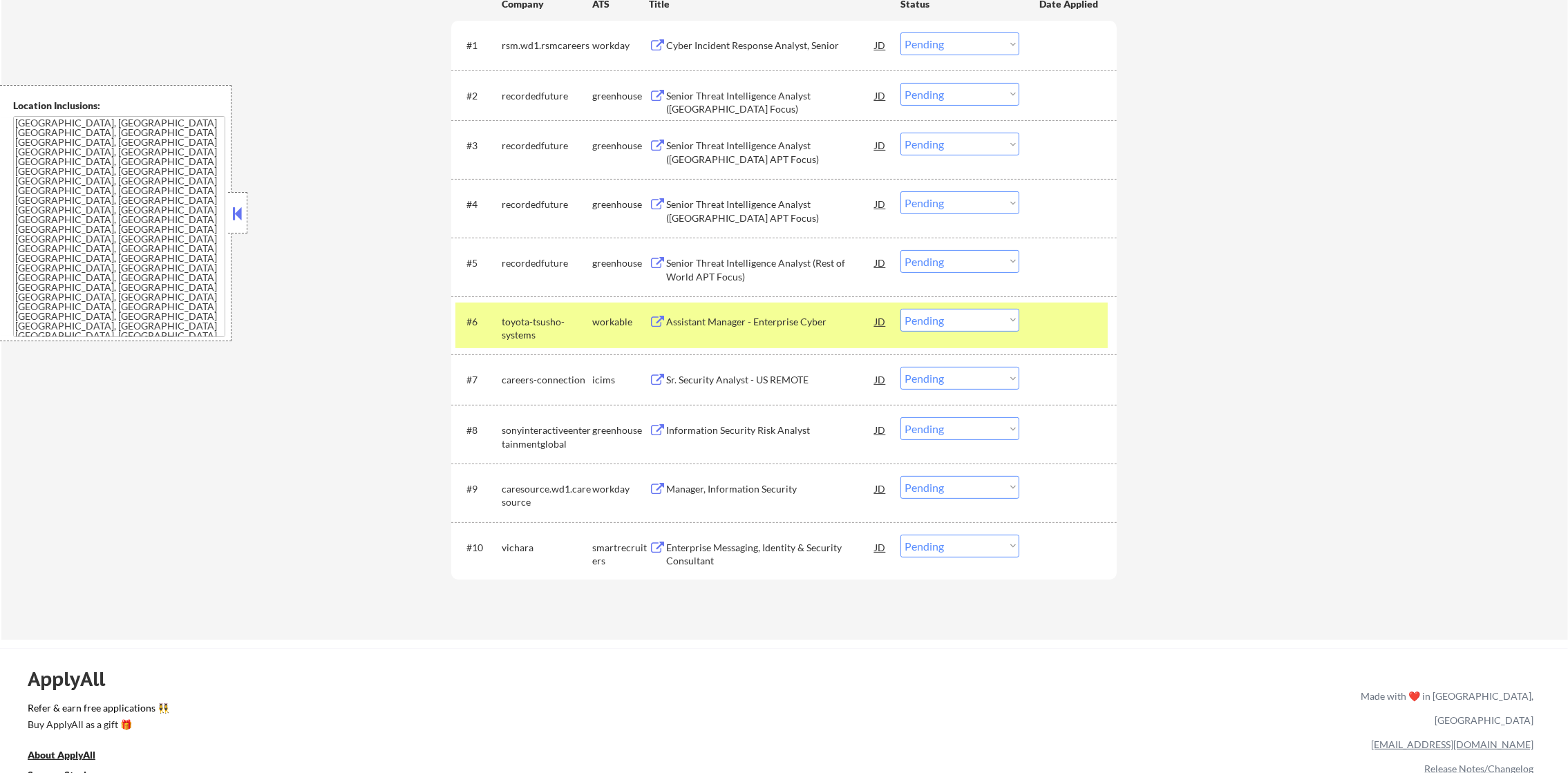
click at [931, 315] on select "Choose an option... Pending Applied Excluded (Questions) Excluded (Expired) Exc…" at bounding box center [960, 320] width 119 height 22
click at [901, 309] on select "Choose an option... Pending Applied Excluded (Questions) Excluded (Expired) Exc…" at bounding box center [960, 320] width 119 height 22
click at [554, 363] on div "#7 careers-connection icims Sr. Security Analyst - US REMOTE JD Choose an optio…" at bounding box center [782, 379] width 653 height 38
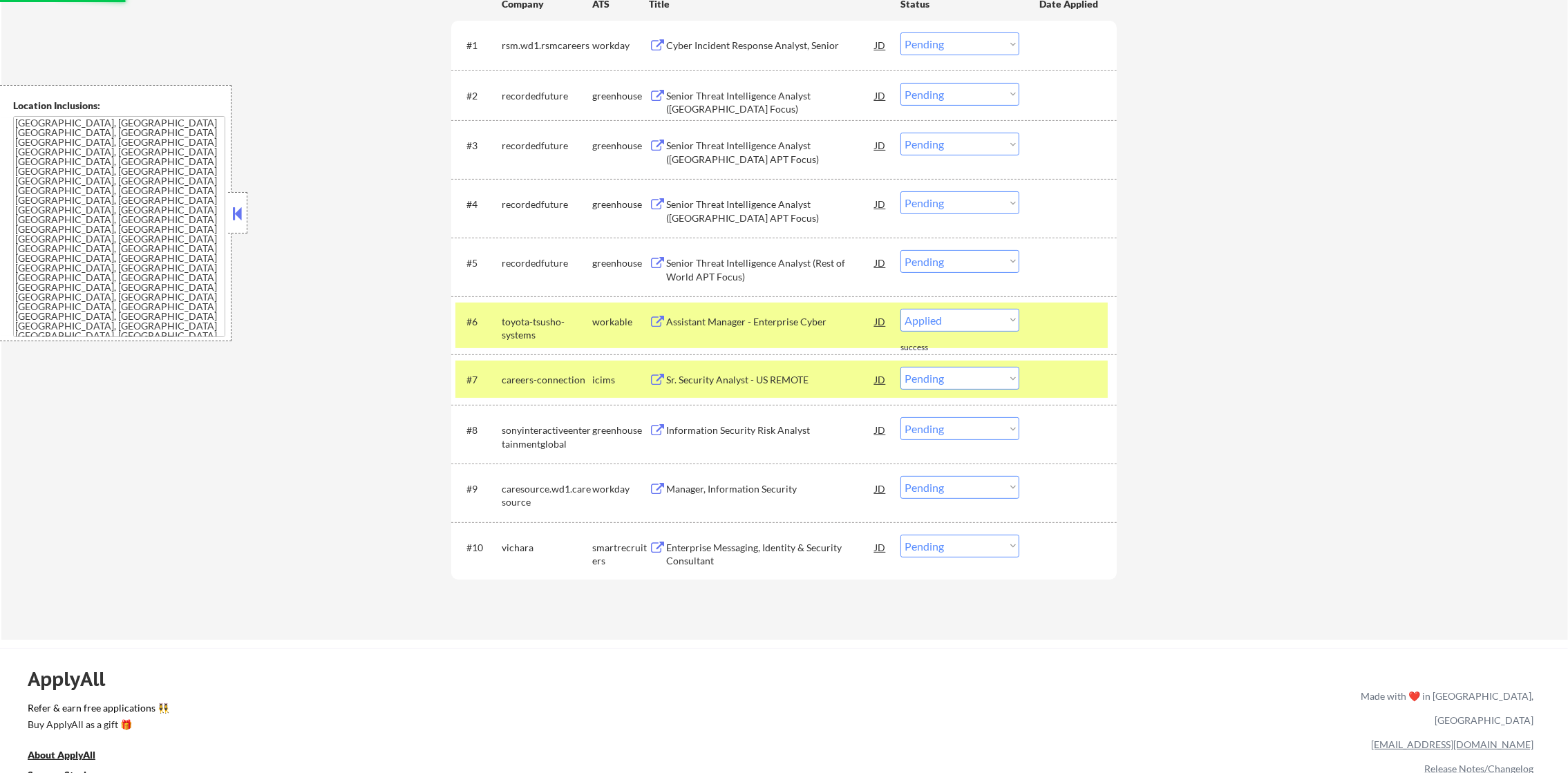
click at [552, 329] on div "toyota-tsusho-systems" at bounding box center [547, 329] width 91 height 27
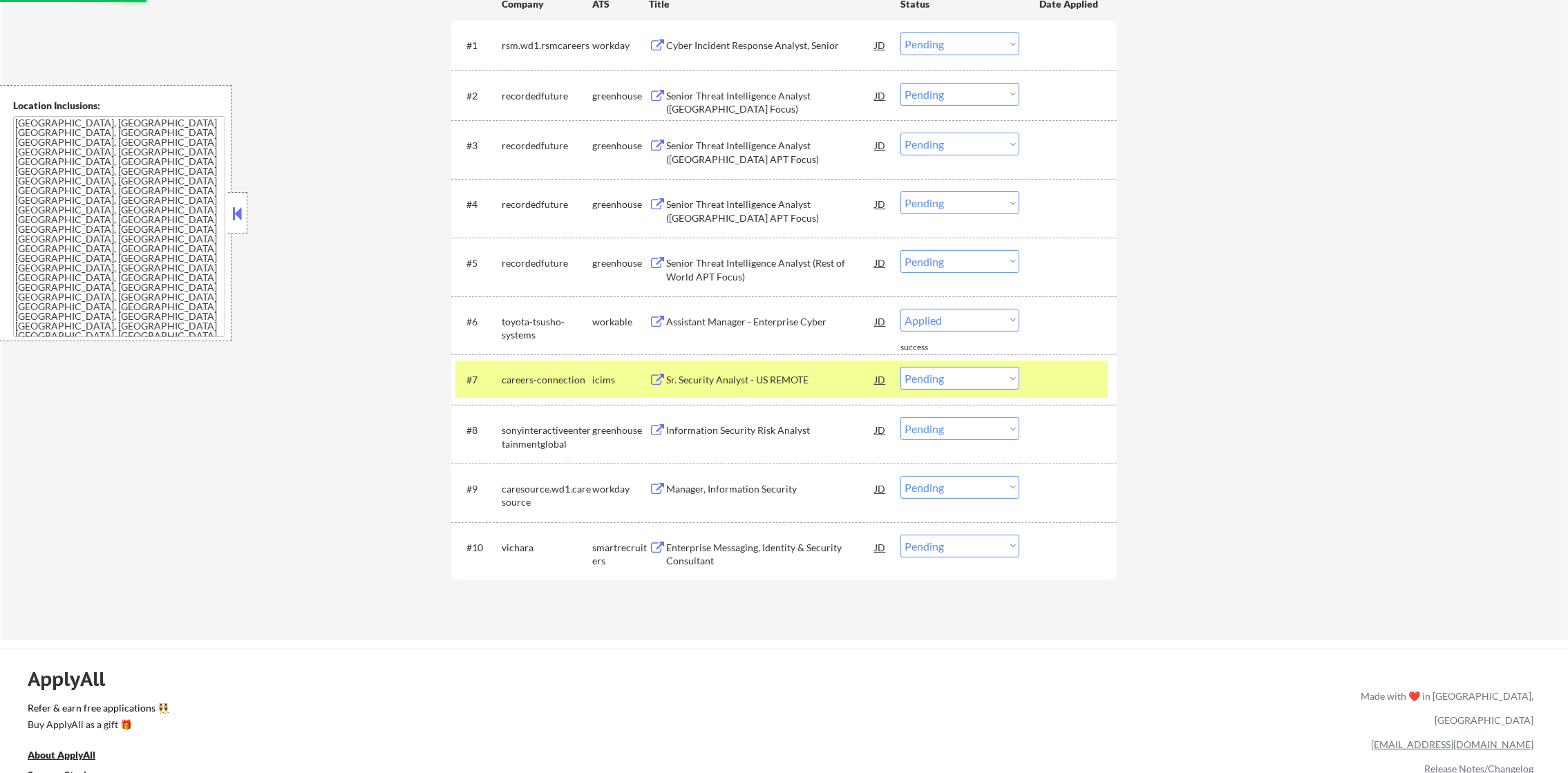
click at [539, 369] on div "careers-connection" at bounding box center [547, 379] width 91 height 25
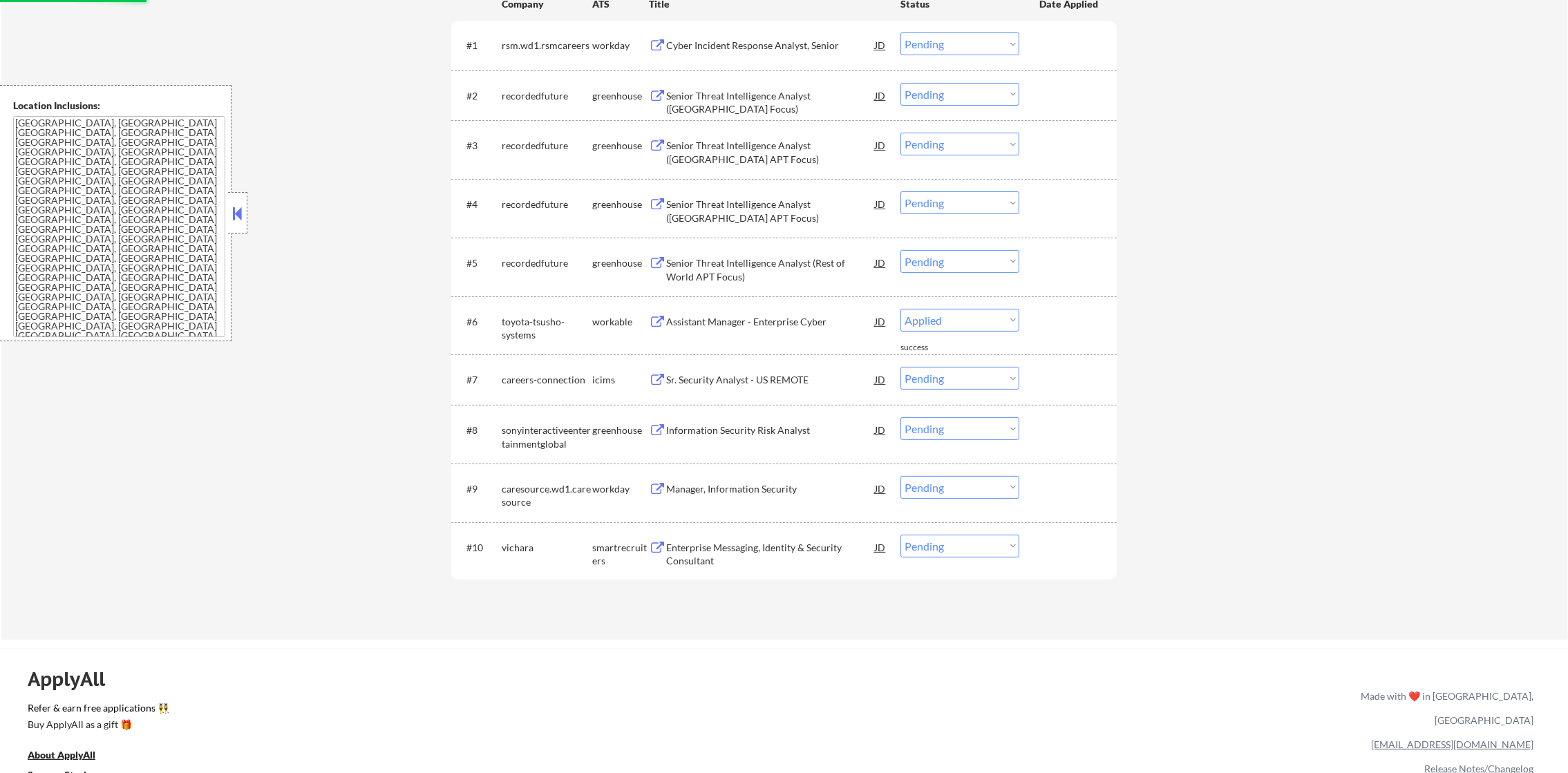
select select ""pending""
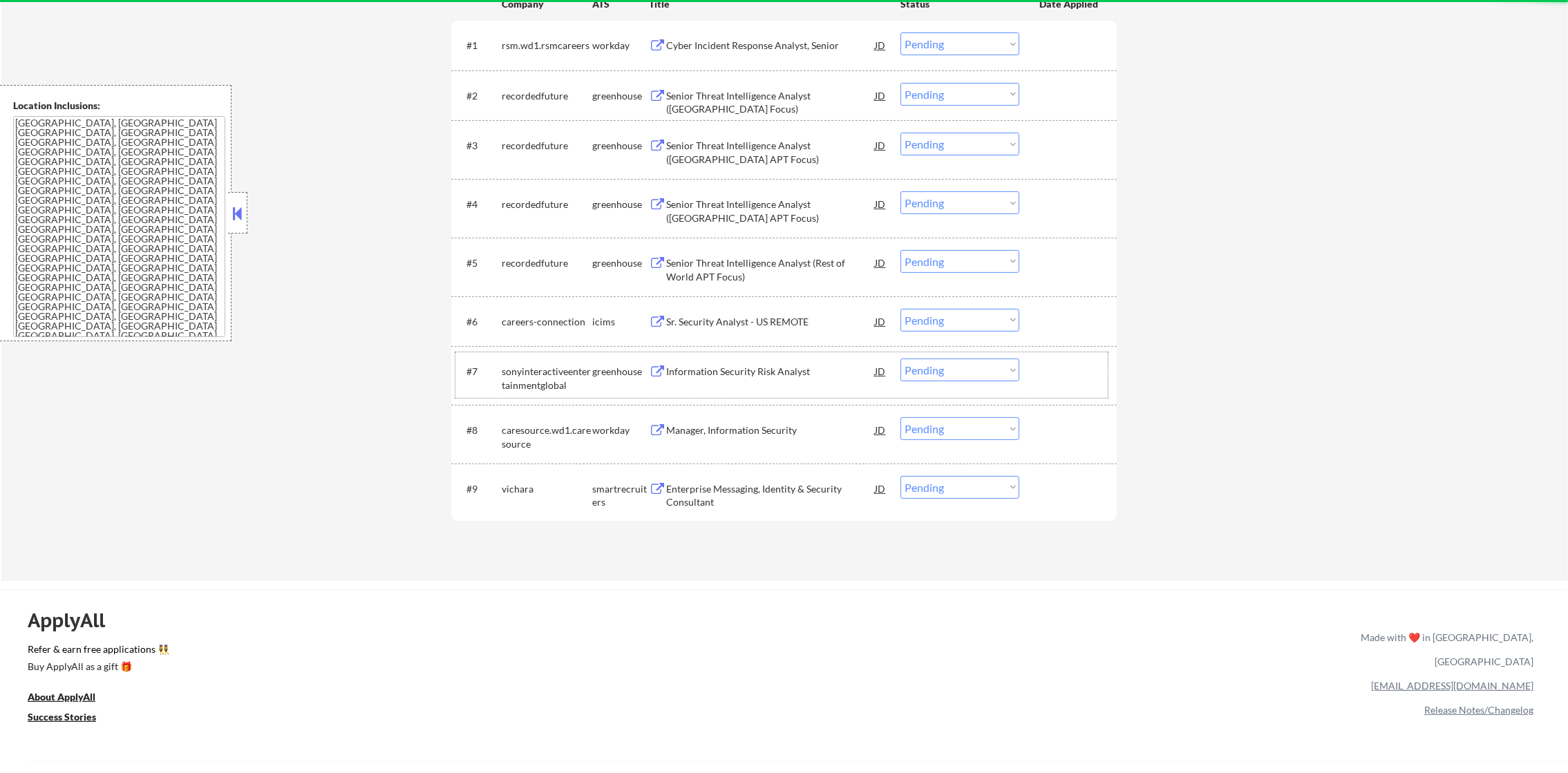
scroll to position [493, 0]
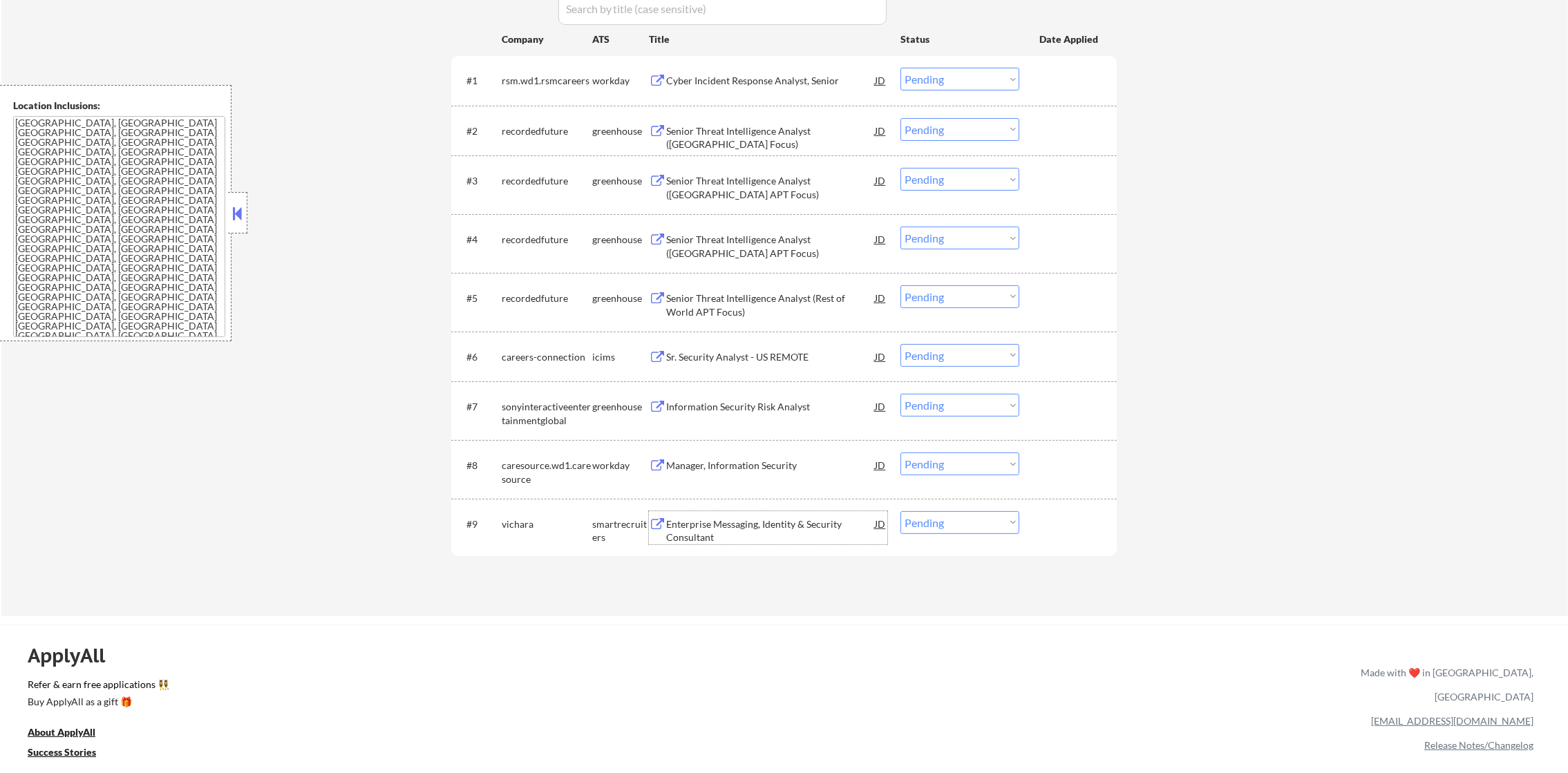
click at [714, 520] on div "Enterprise Messaging, Identity & Security Consultant" at bounding box center [771, 531] width 209 height 27
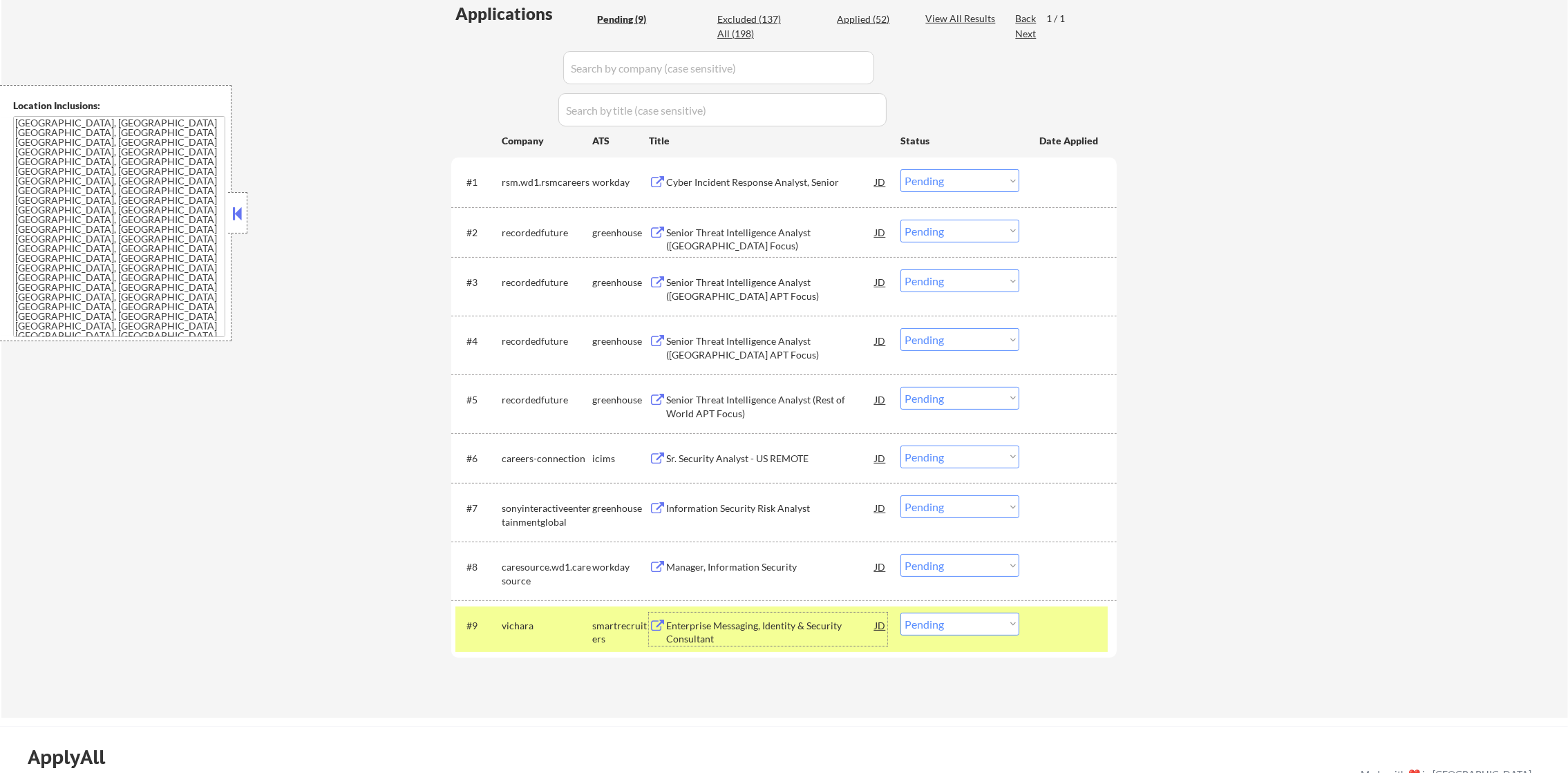
scroll to position [390, 0]
click at [566, 634] on div "vichara" at bounding box center [547, 626] width 91 height 13
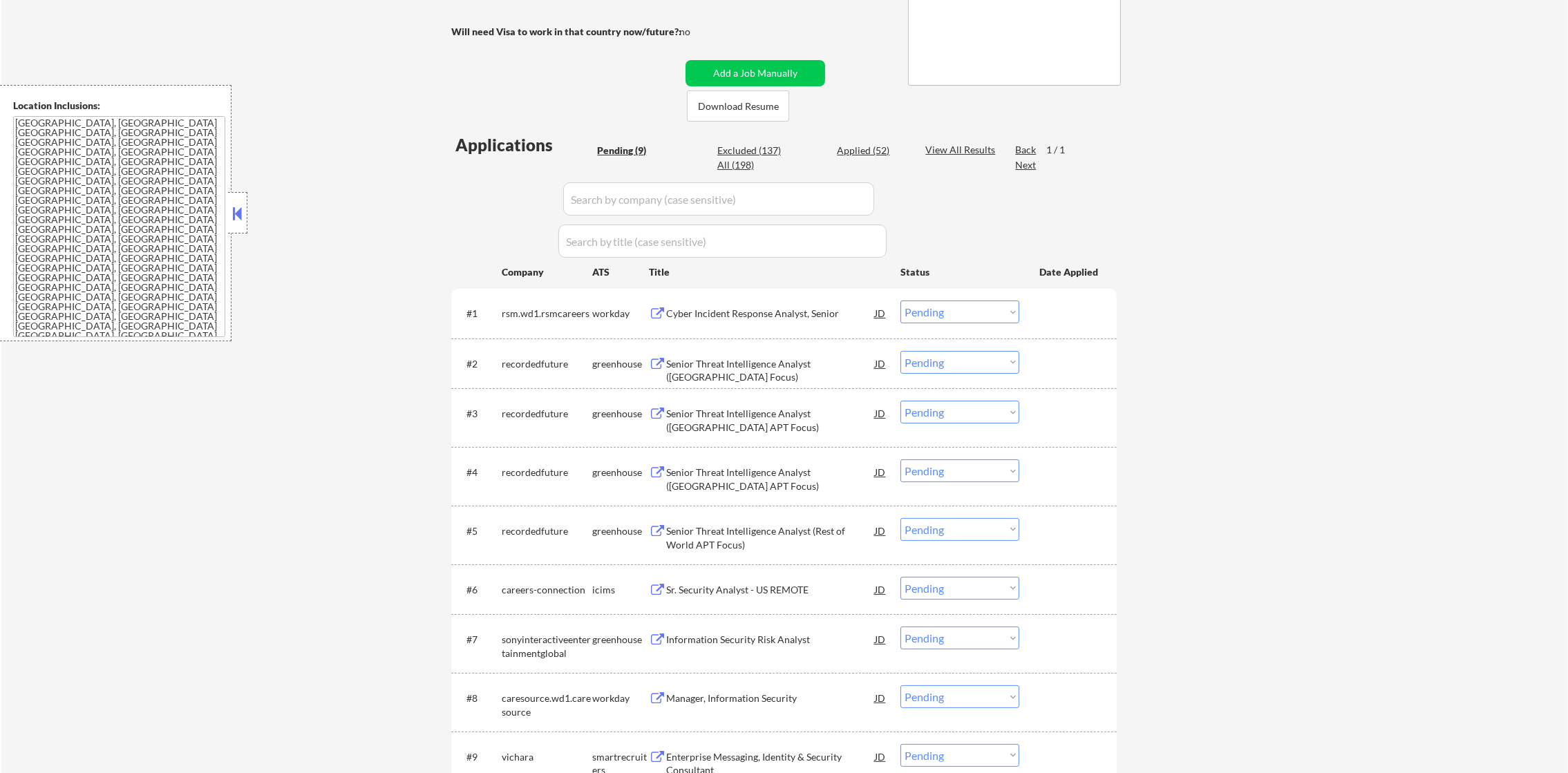
scroll to position [251, 0]
